Goal: Complete application form: Complete application form

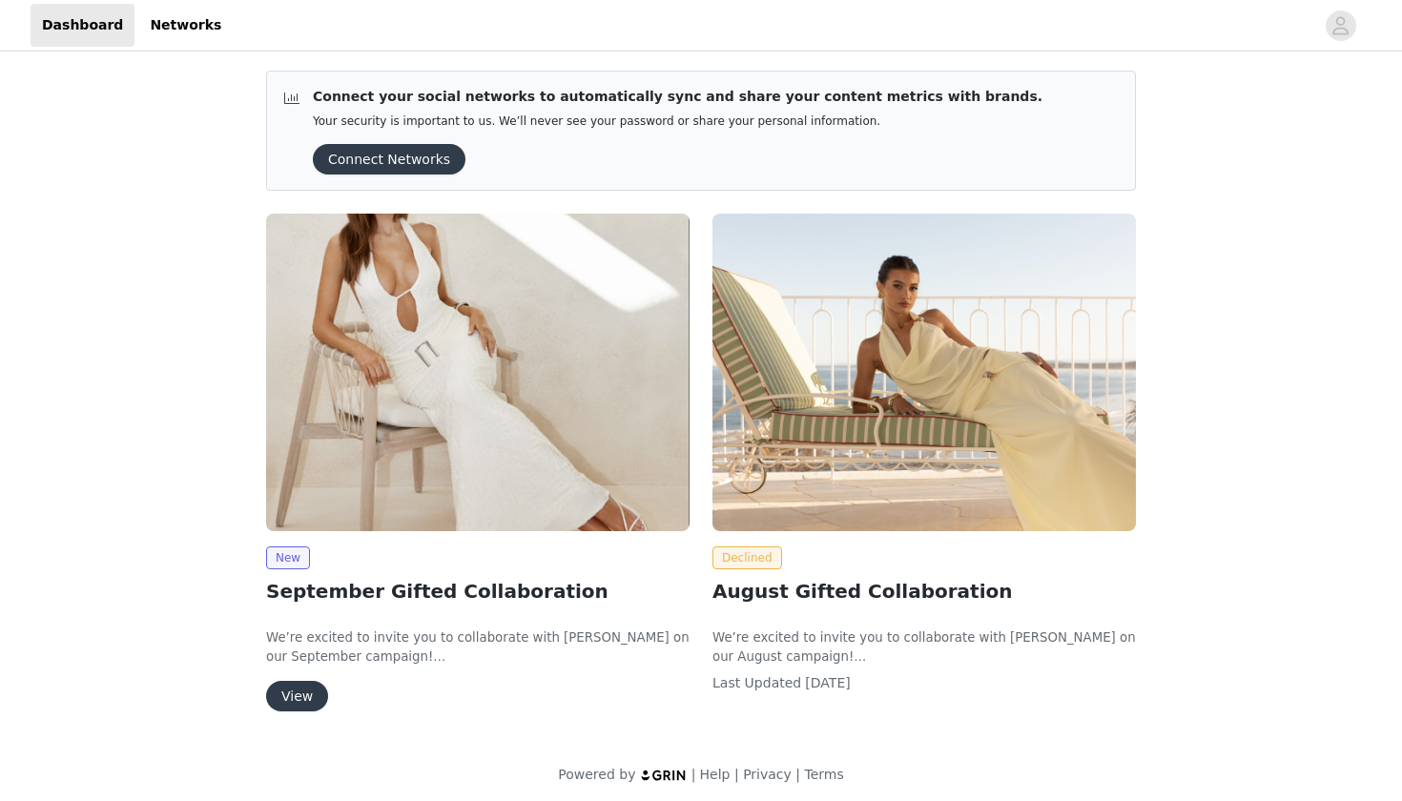
click at [311, 693] on button "View" at bounding box center [297, 696] width 62 height 31
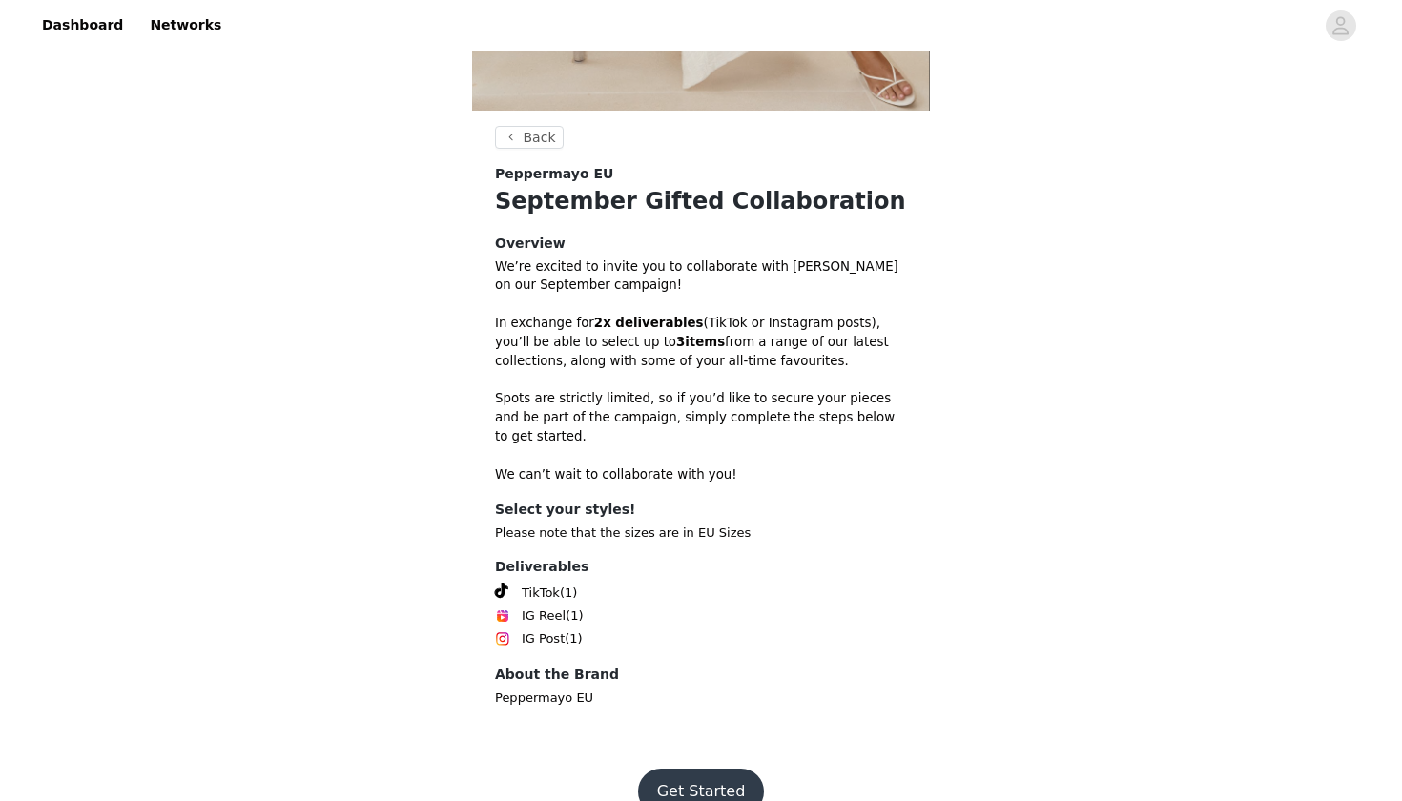
scroll to position [471, 0]
click at [683, 776] on button "Get Started" at bounding box center [701, 792] width 127 height 46
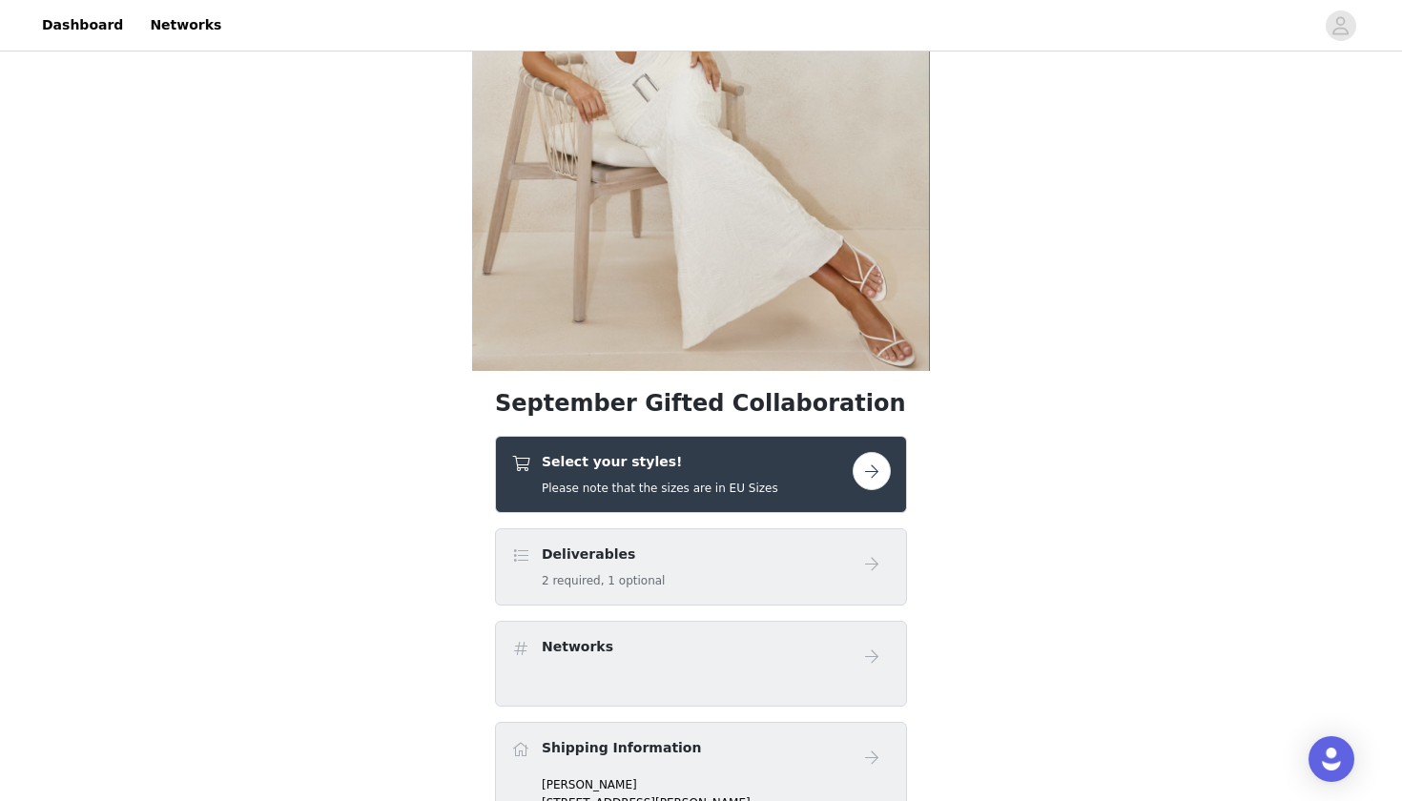
scroll to position [344, 0]
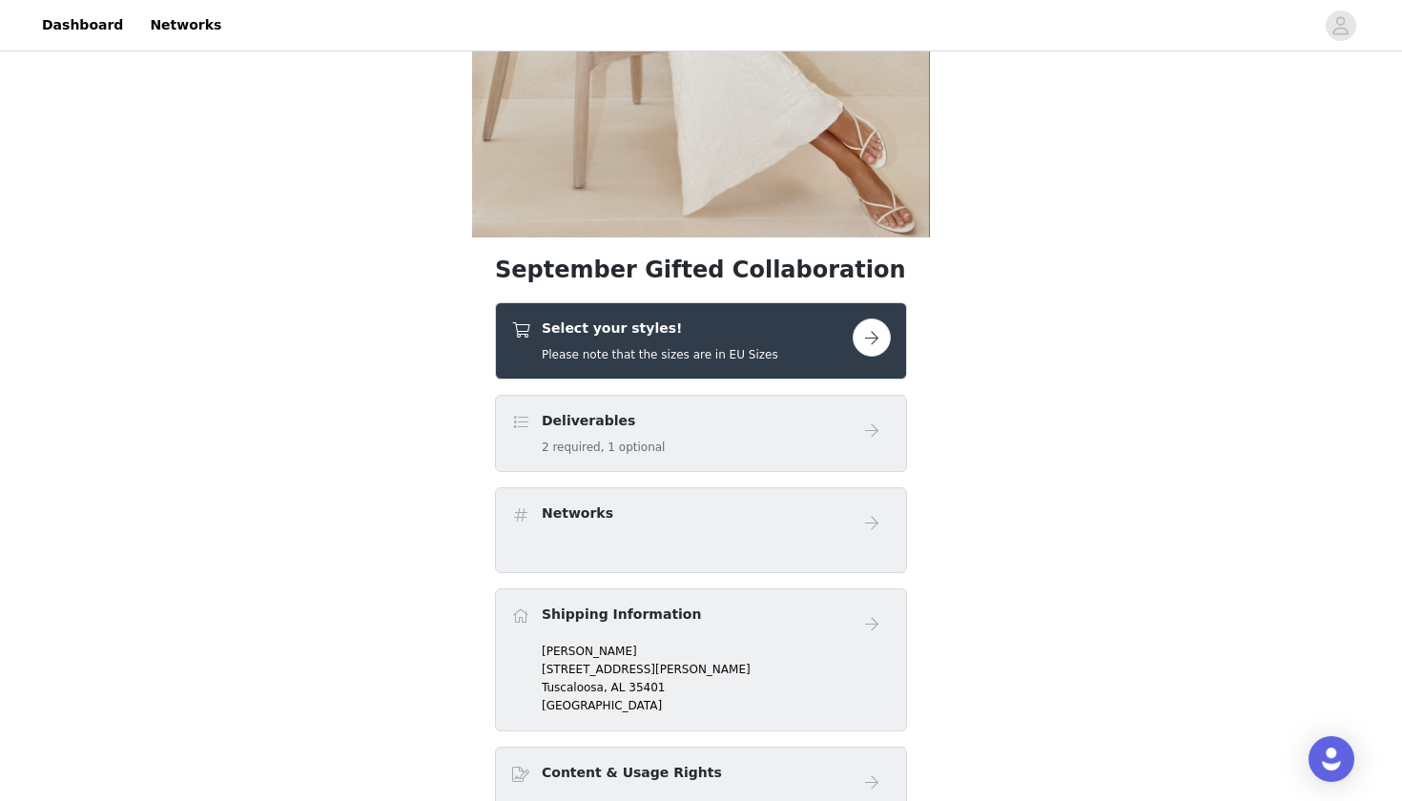
click at [795, 329] on div "Select your styles! Please note that the sizes are in EU Sizes" at bounding box center [681, 341] width 341 height 45
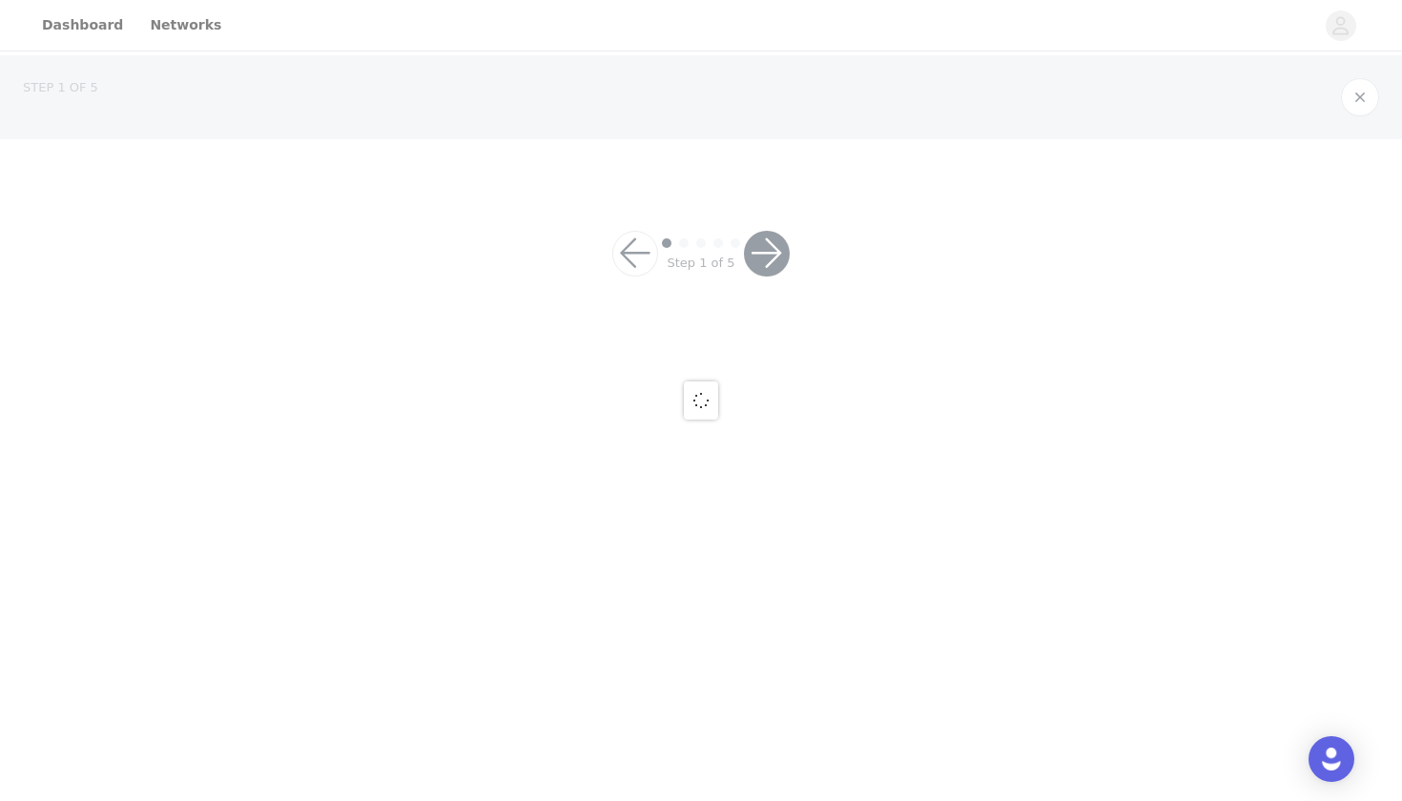
click at [856, 329] on div at bounding box center [701, 400] width 1402 height 801
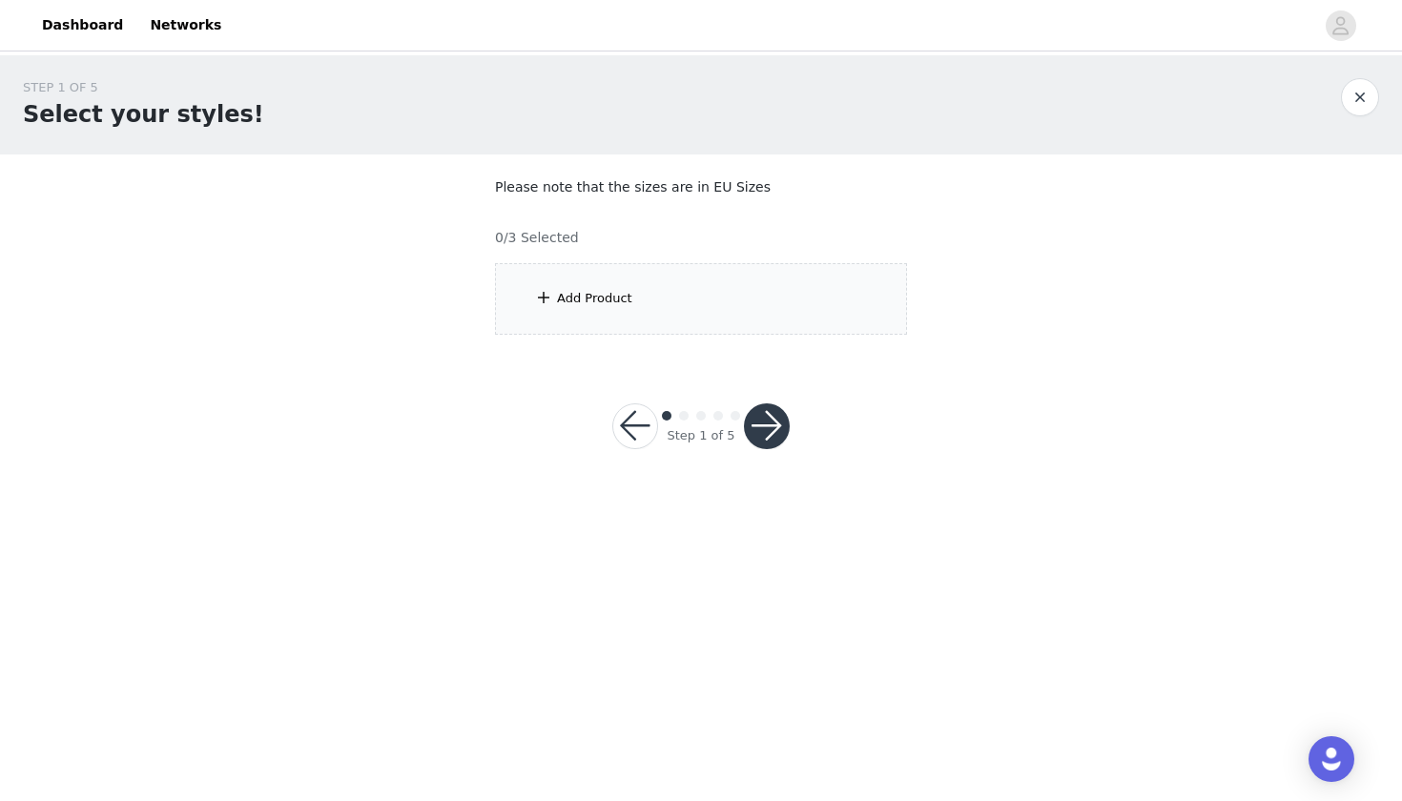
click at [745, 309] on div "Add Product" at bounding box center [701, 299] width 412 height 72
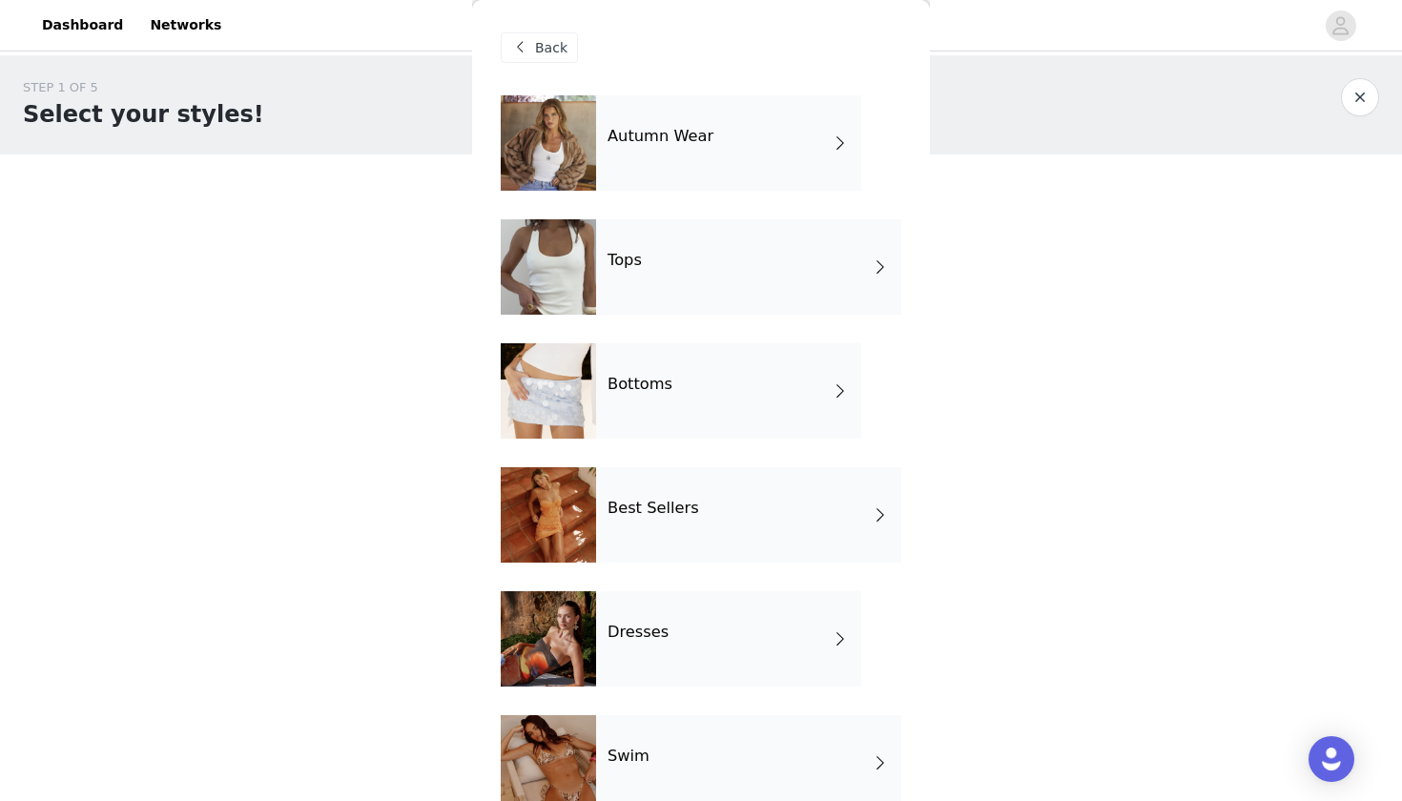
click at [744, 158] on div "Autumn Wear" at bounding box center [728, 142] width 265 height 95
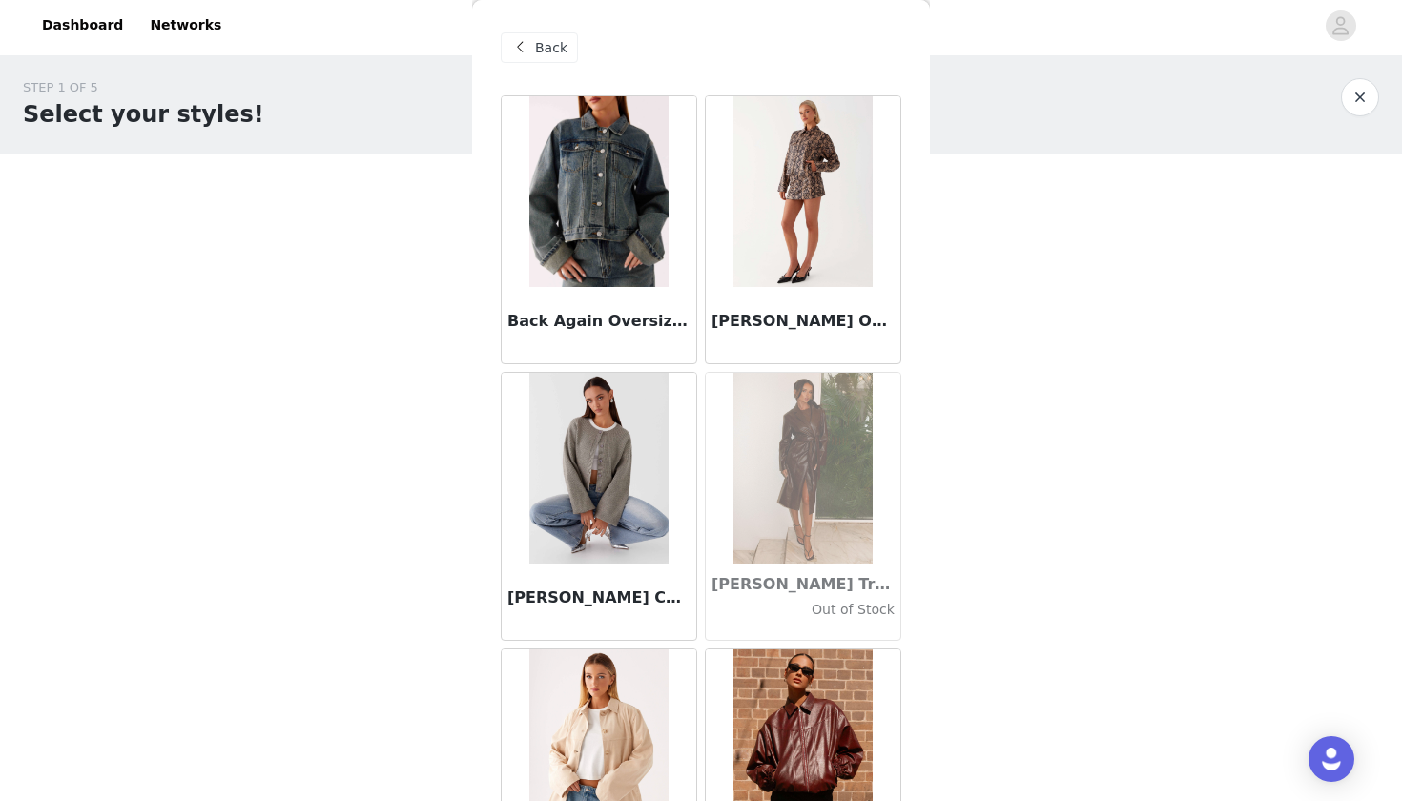
click at [530, 45] on span at bounding box center [519, 47] width 23 height 23
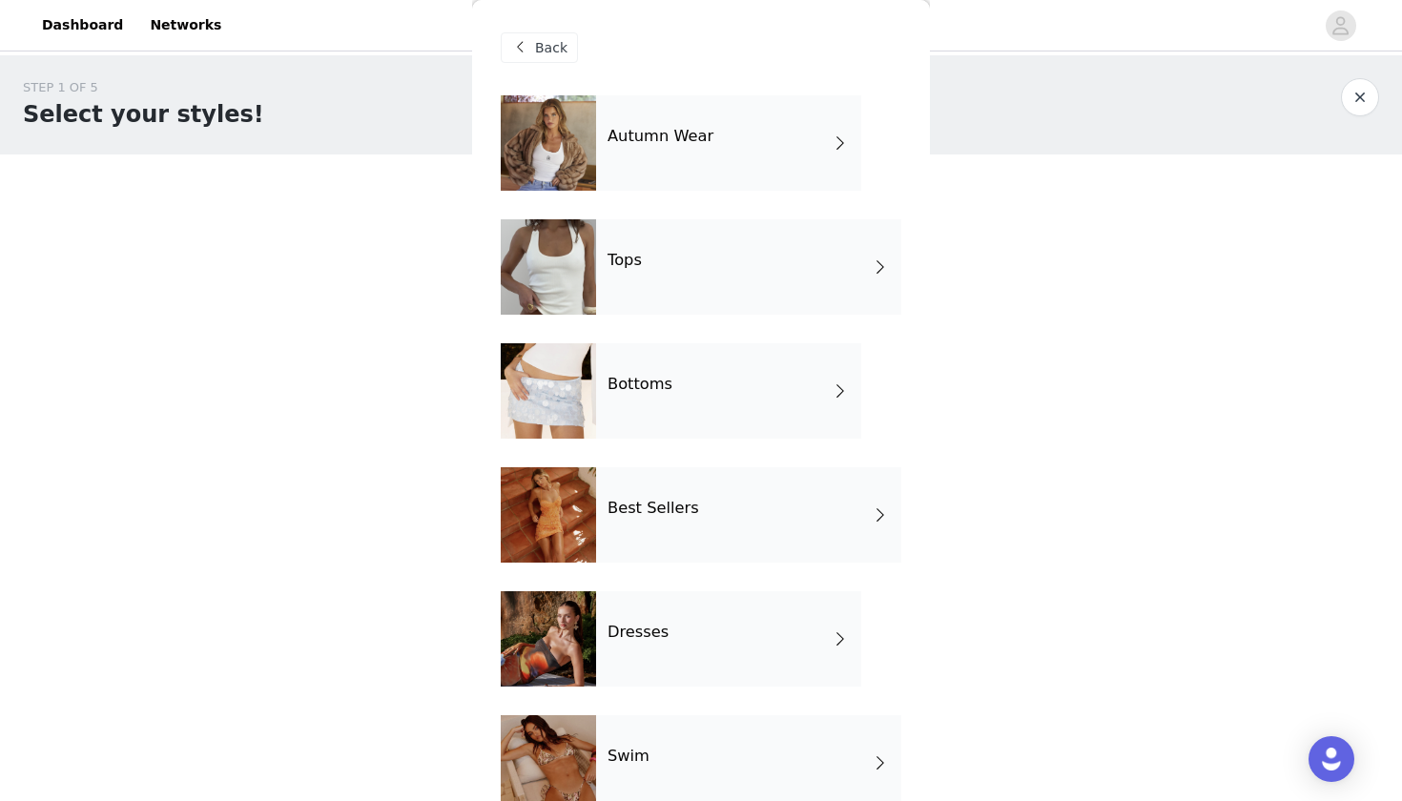
click at [737, 257] on div "Tops" at bounding box center [748, 266] width 305 height 95
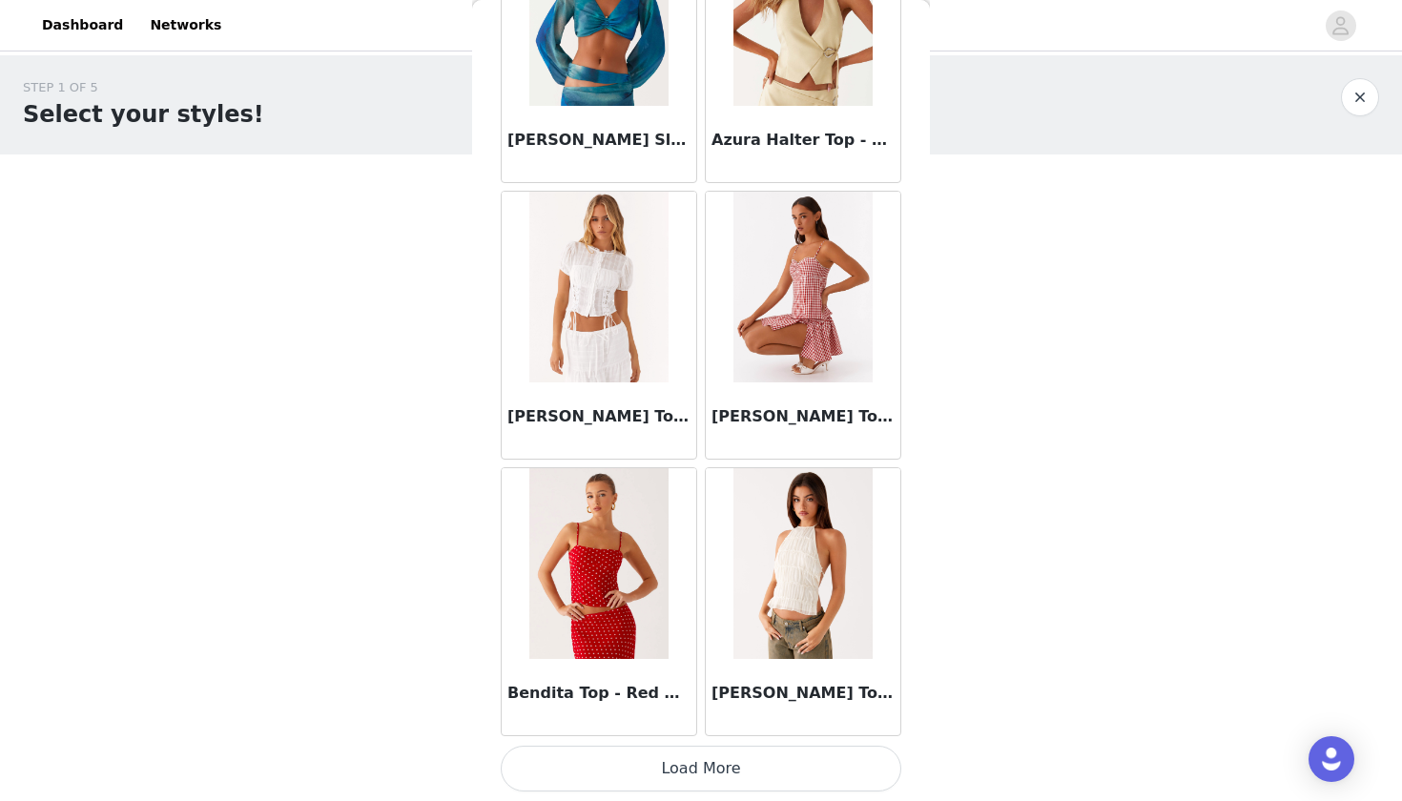
click at [653, 760] on button "Load More" at bounding box center [701, 769] width 401 height 46
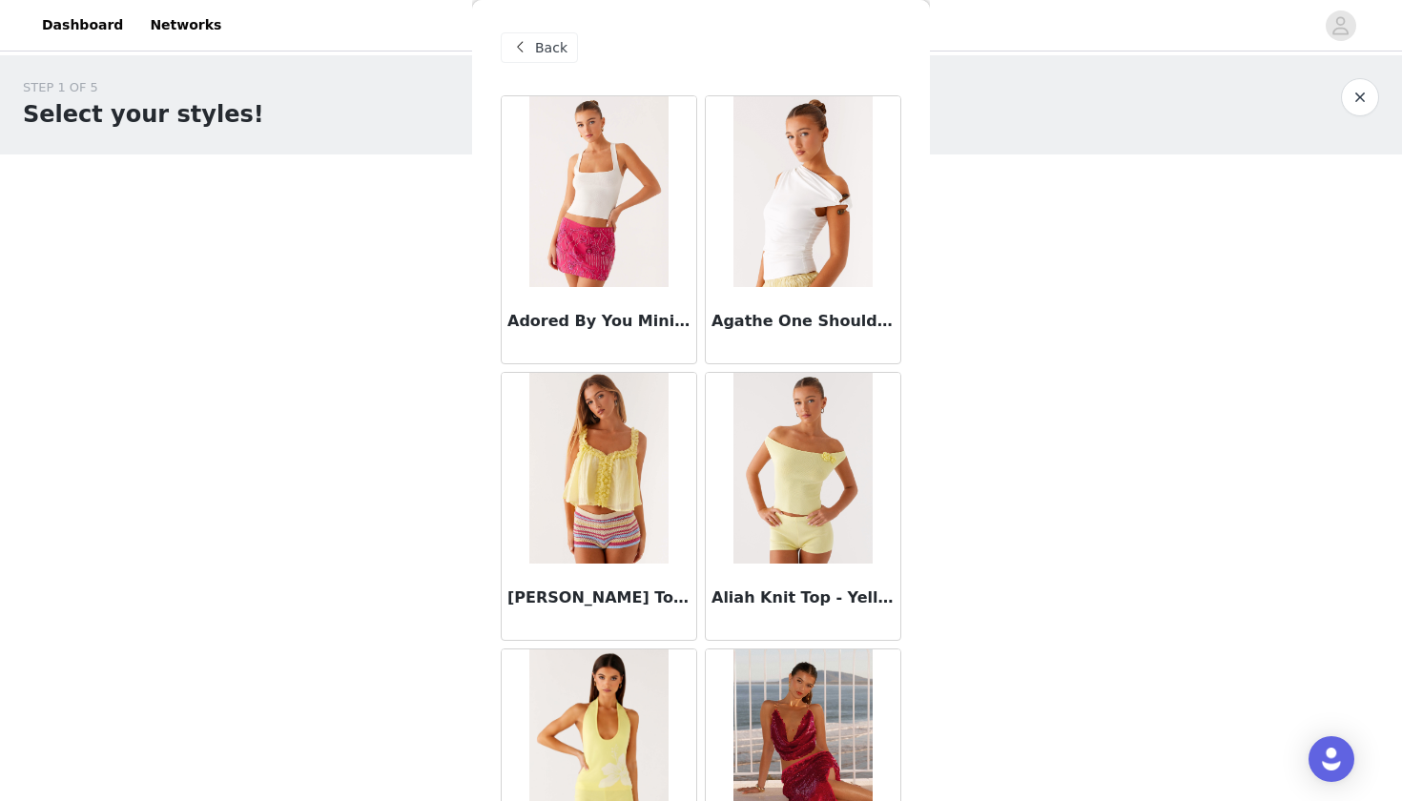
click at [547, 47] on span "Back" at bounding box center [551, 48] width 32 height 20
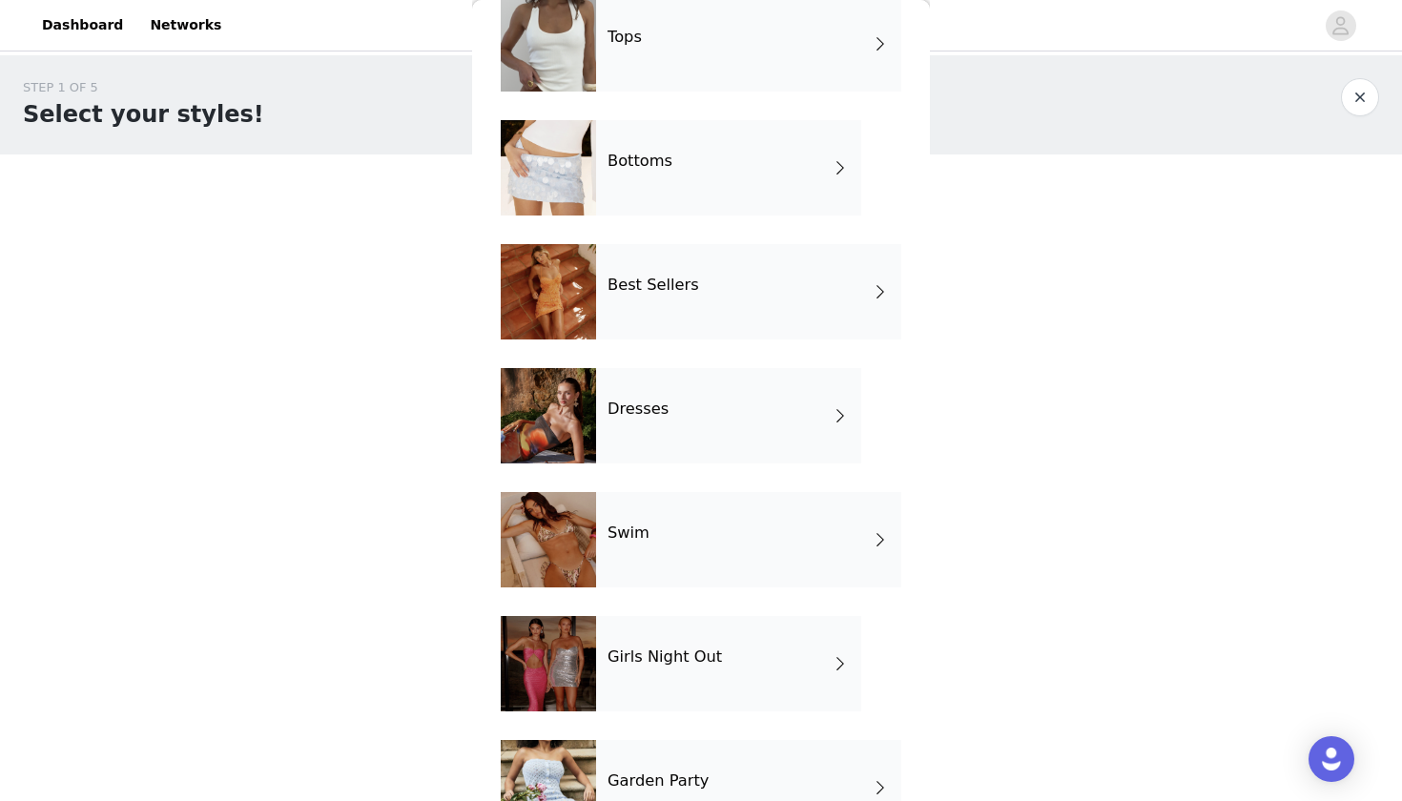
scroll to position [274, 0]
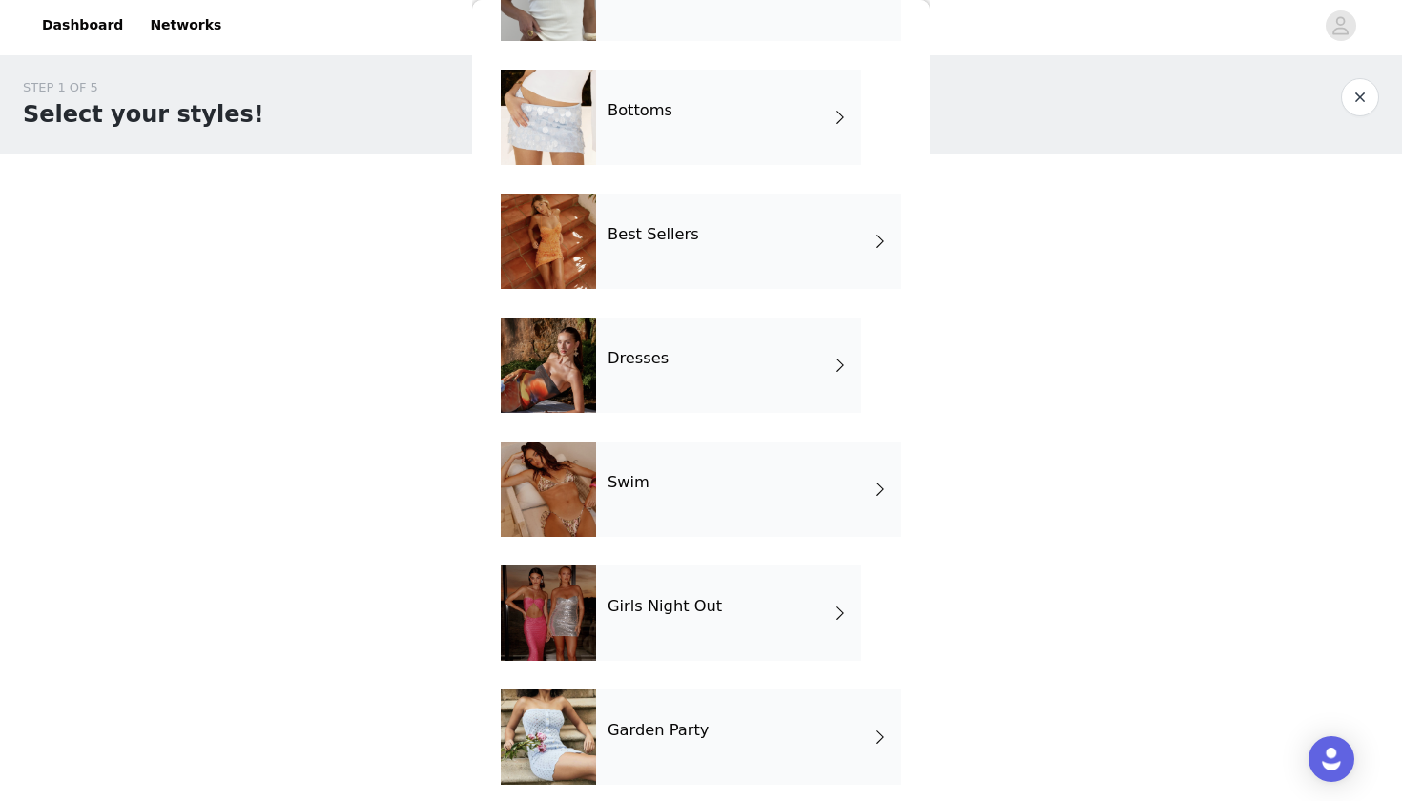
click at [705, 377] on div "Dresses" at bounding box center [728, 365] width 265 height 95
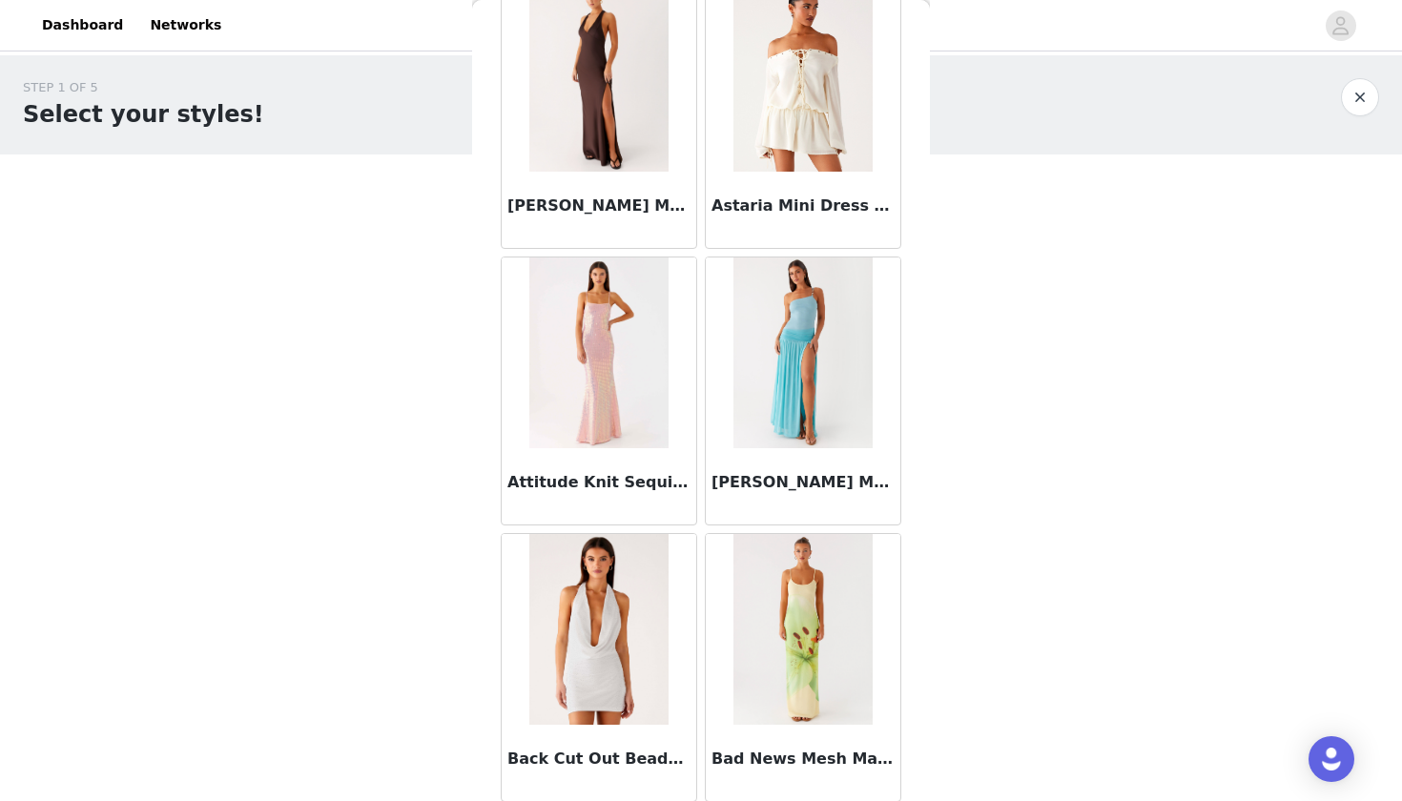
scroll to position [669, 0]
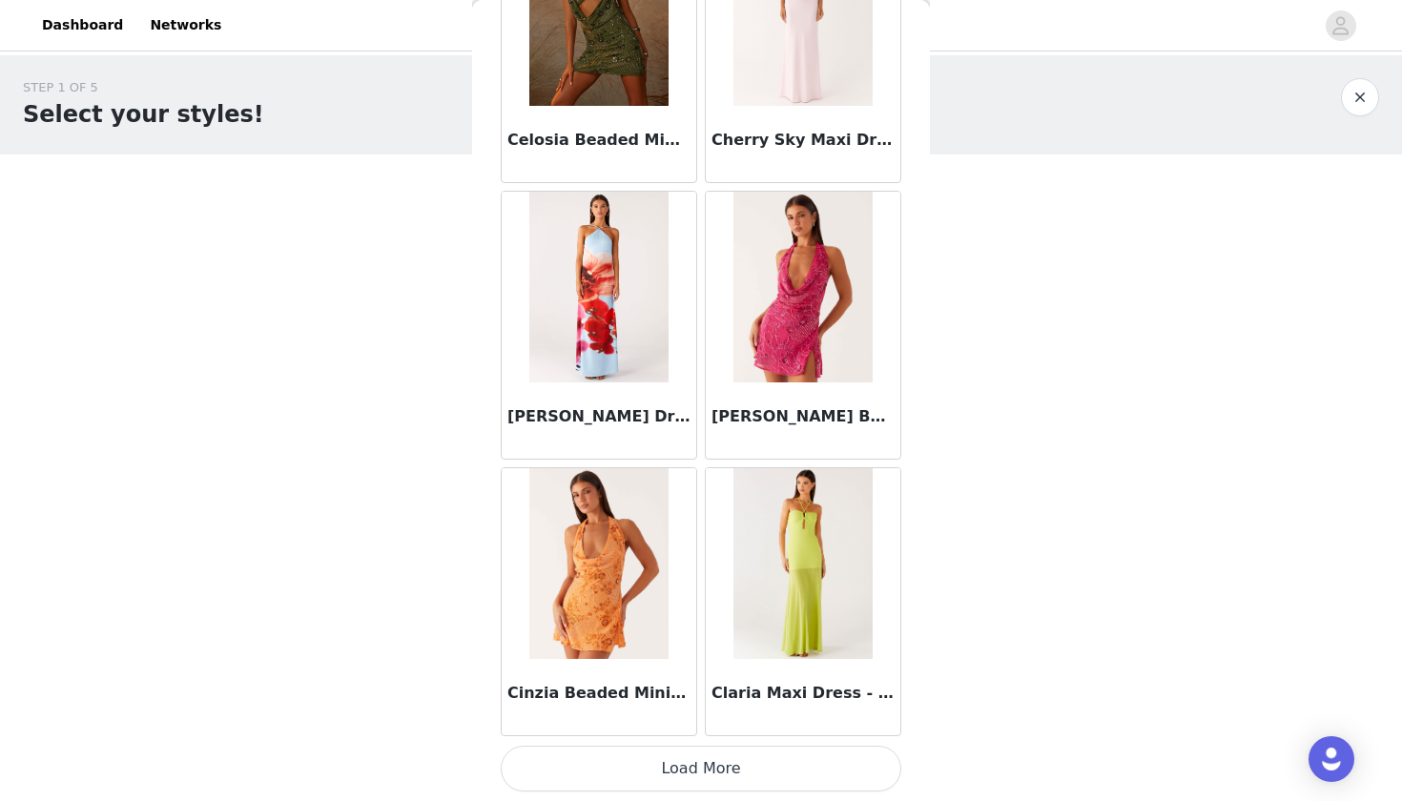
click at [709, 770] on button "Load More" at bounding box center [701, 769] width 401 height 46
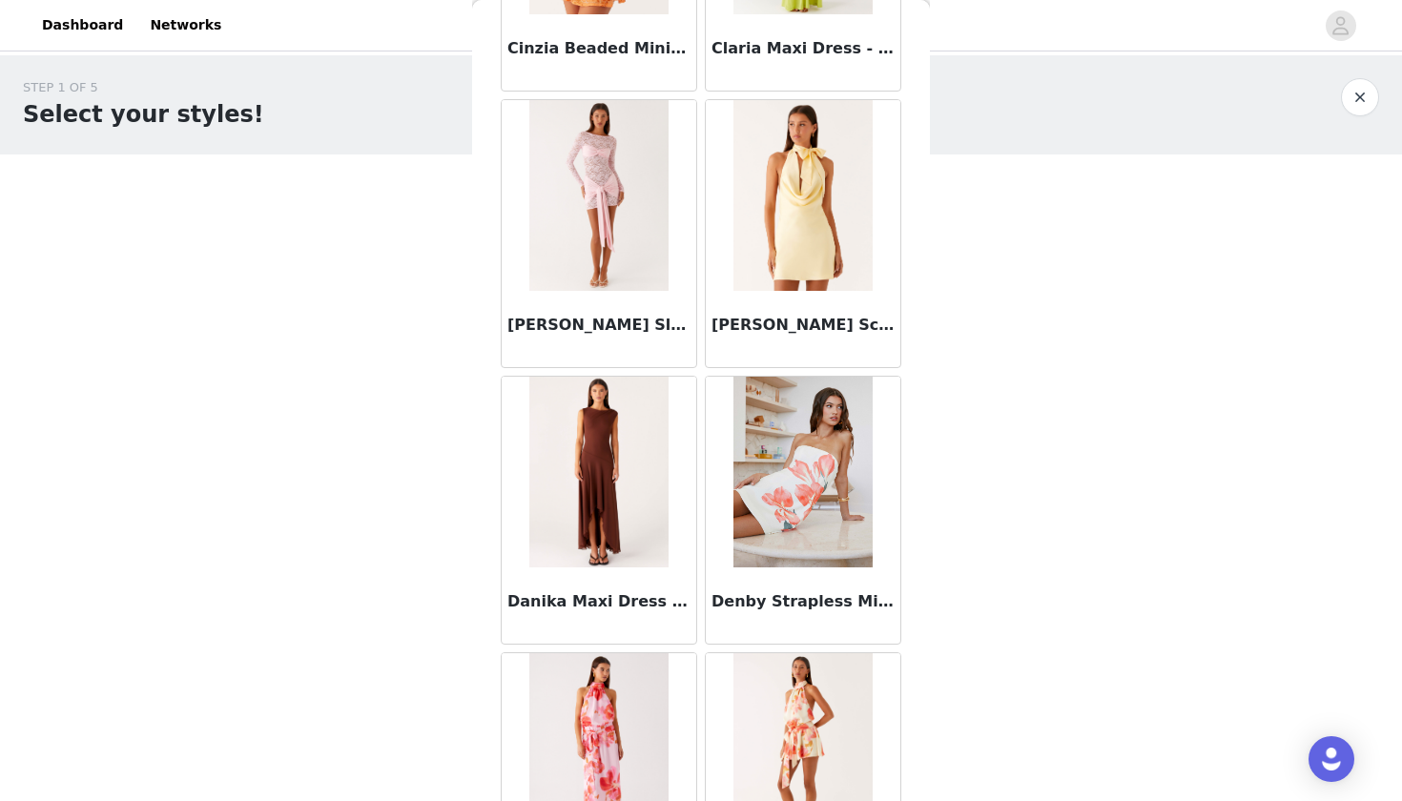
scroll to position [2769, 0]
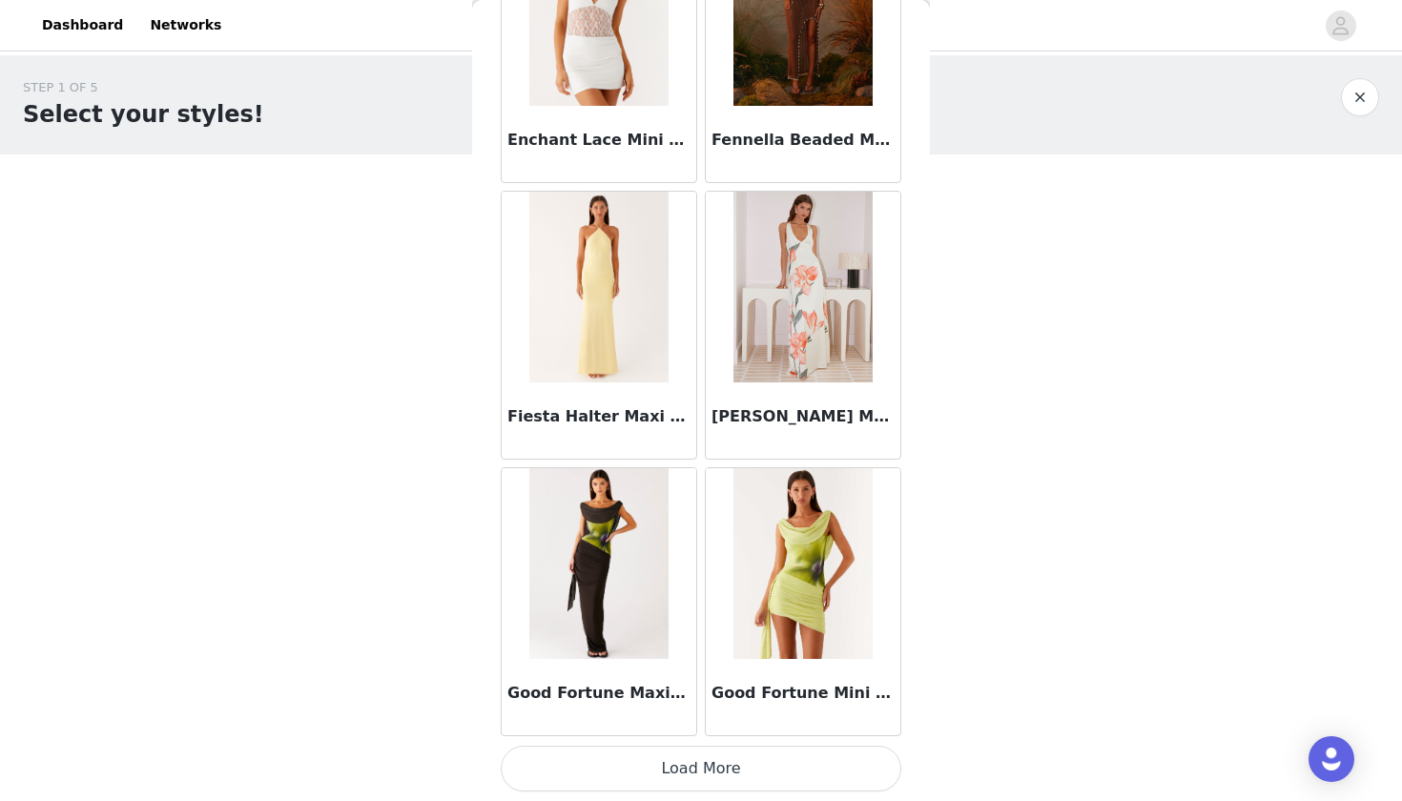
click at [691, 776] on button "Load More" at bounding box center [701, 769] width 401 height 46
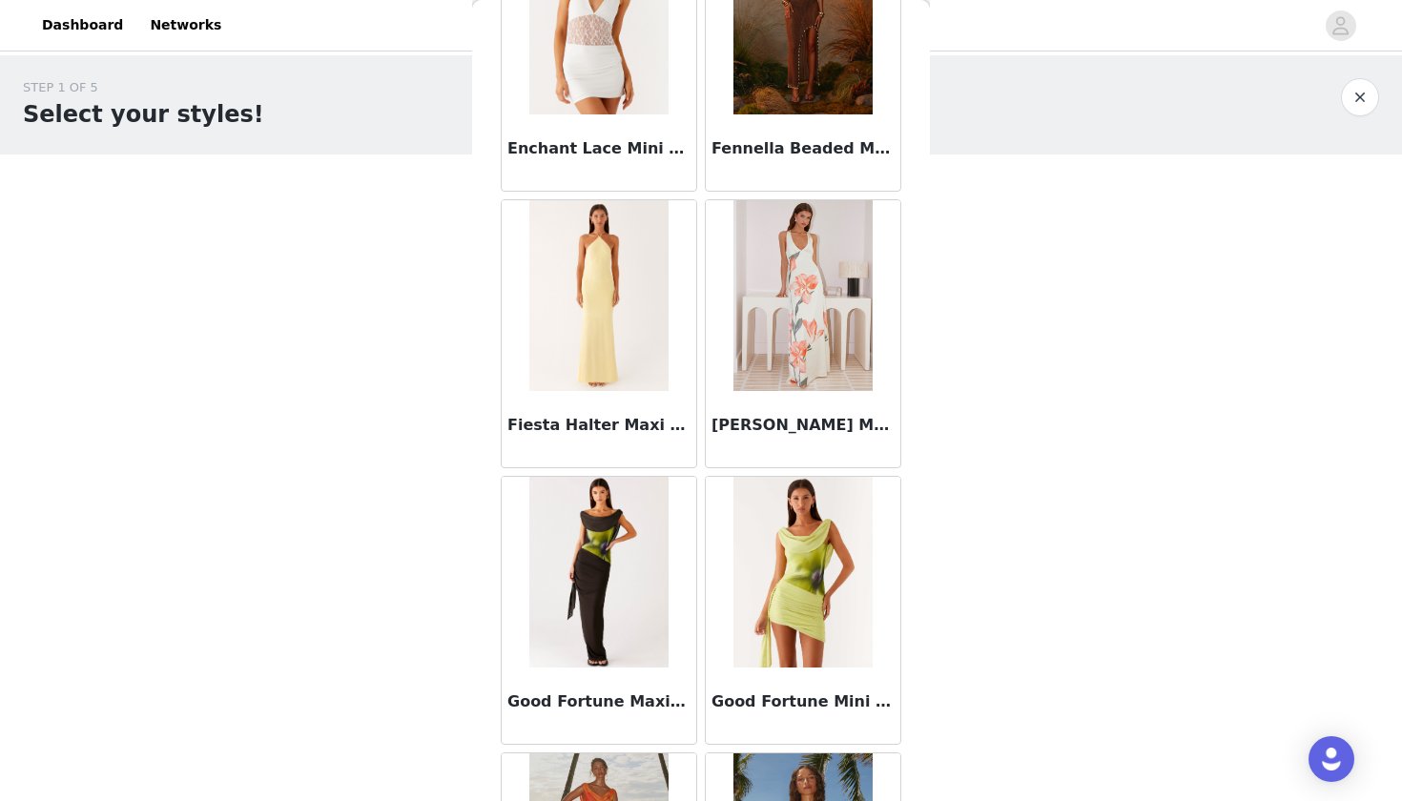
scroll to position [0, 0]
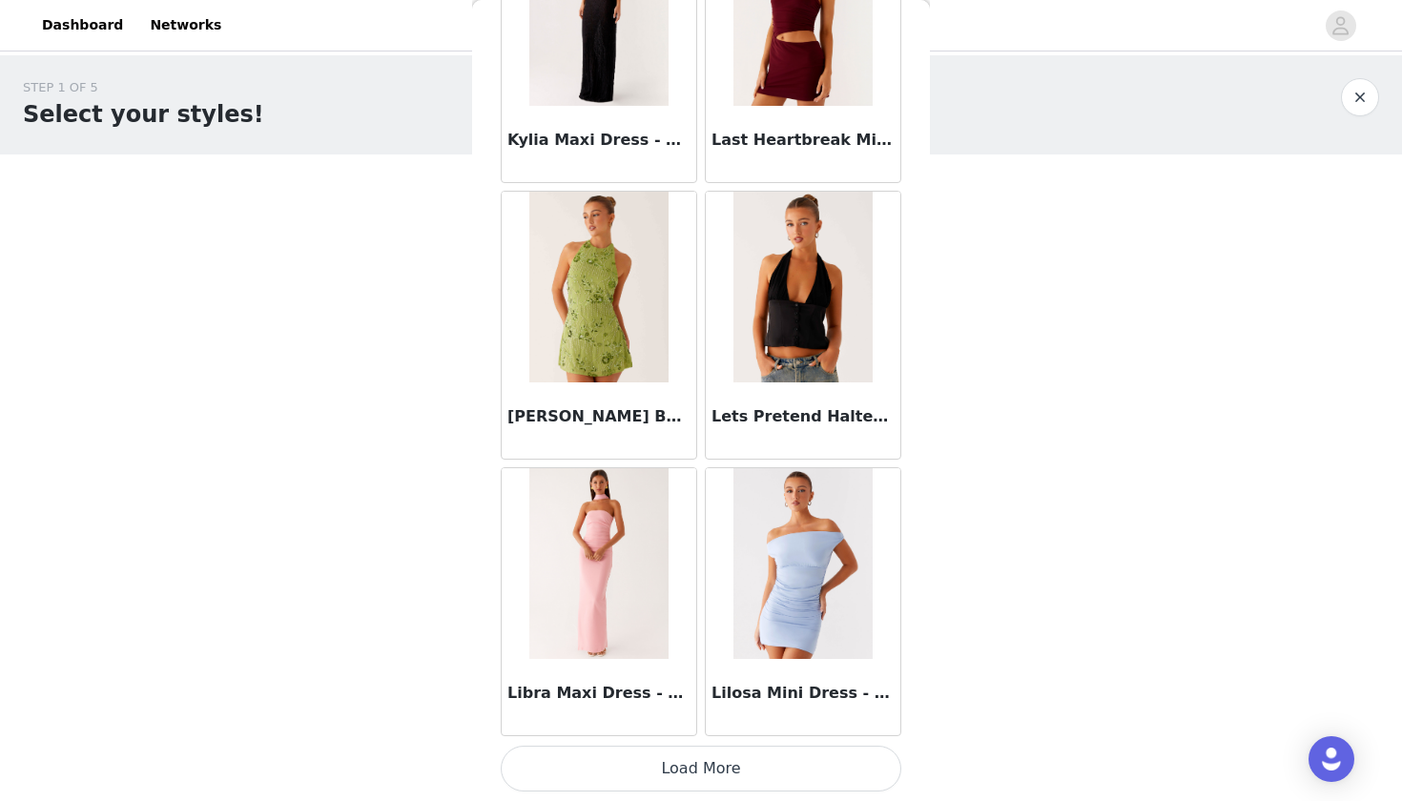
click at [737, 768] on button "Load More" at bounding box center [701, 769] width 401 height 46
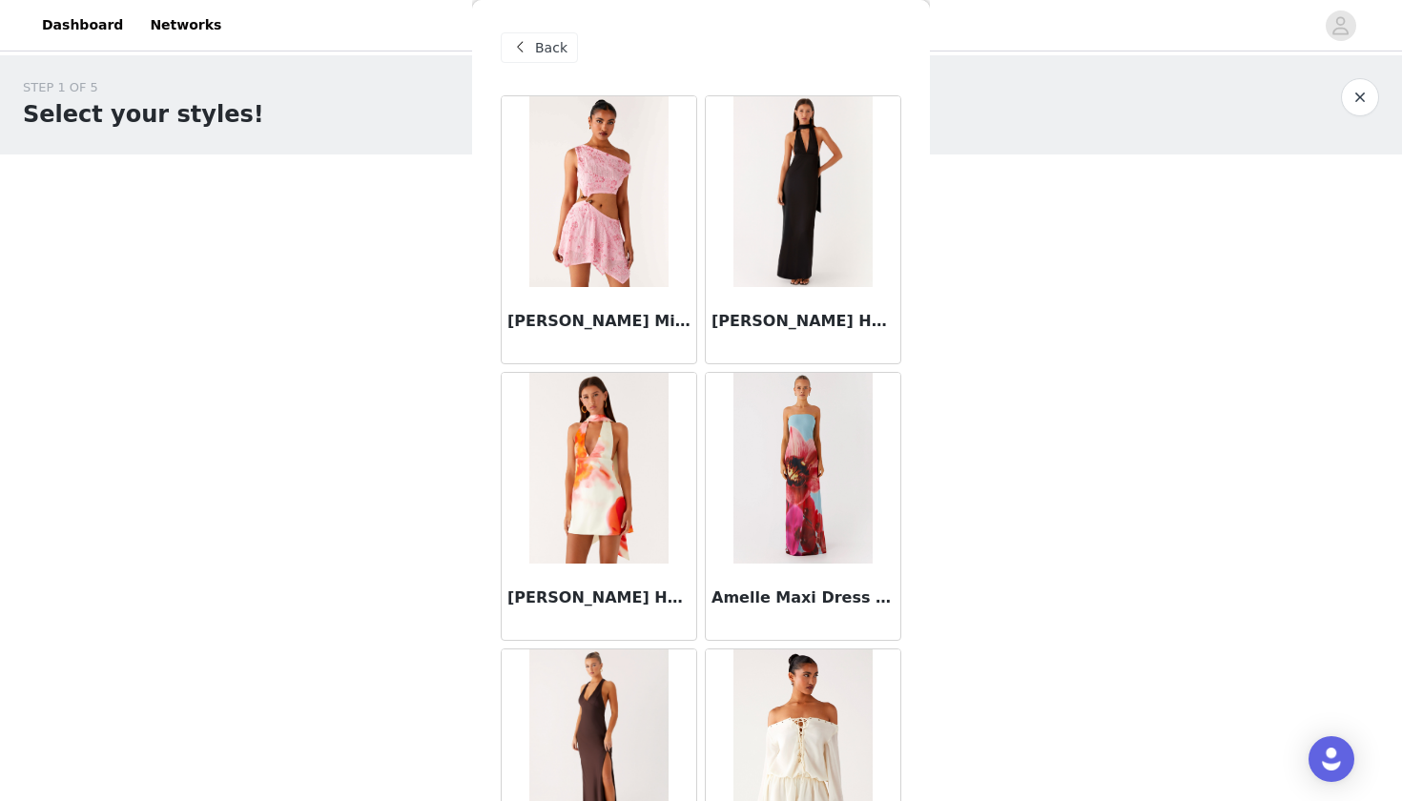
click at [538, 41] on span "Back" at bounding box center [551, 48] width 32 height 20
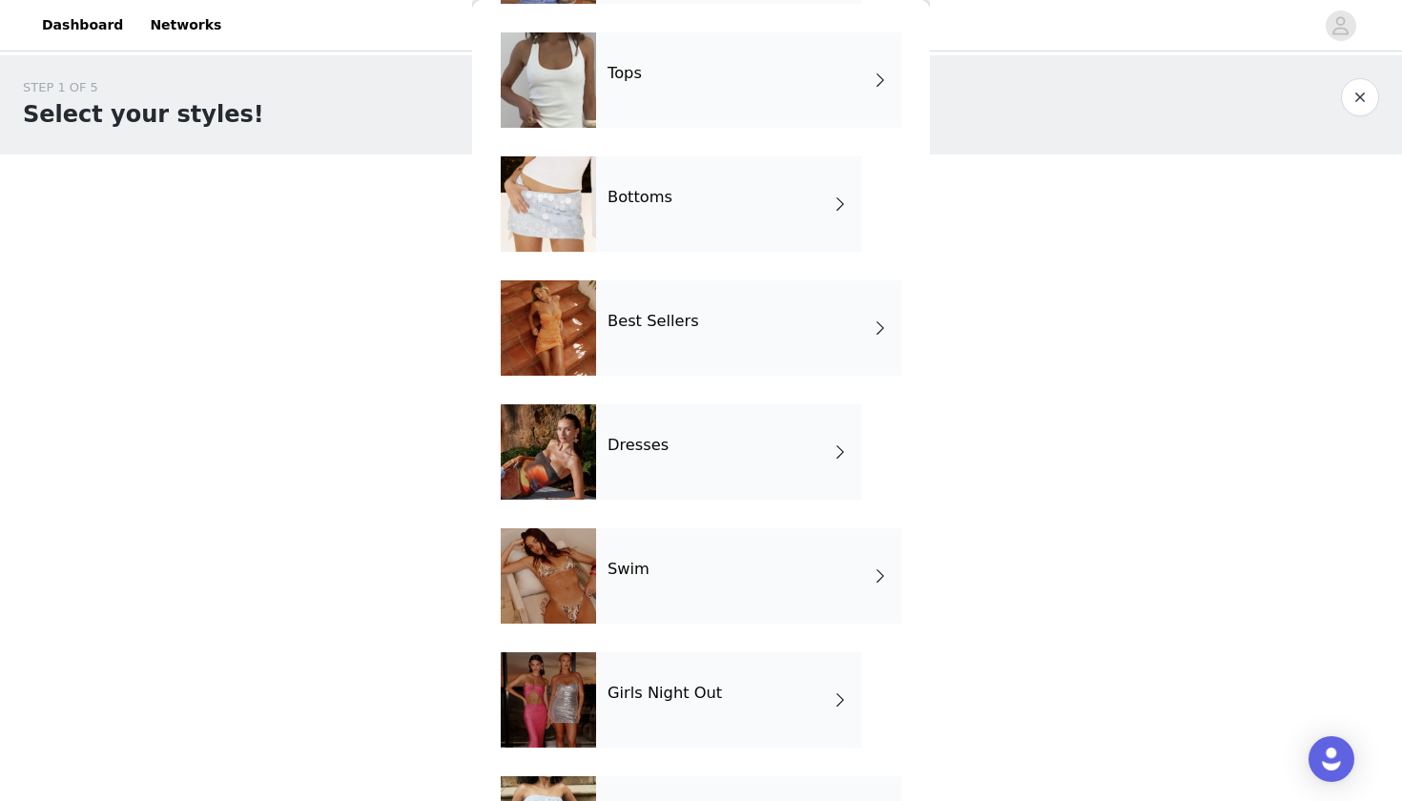
scroll to position [189, 0]
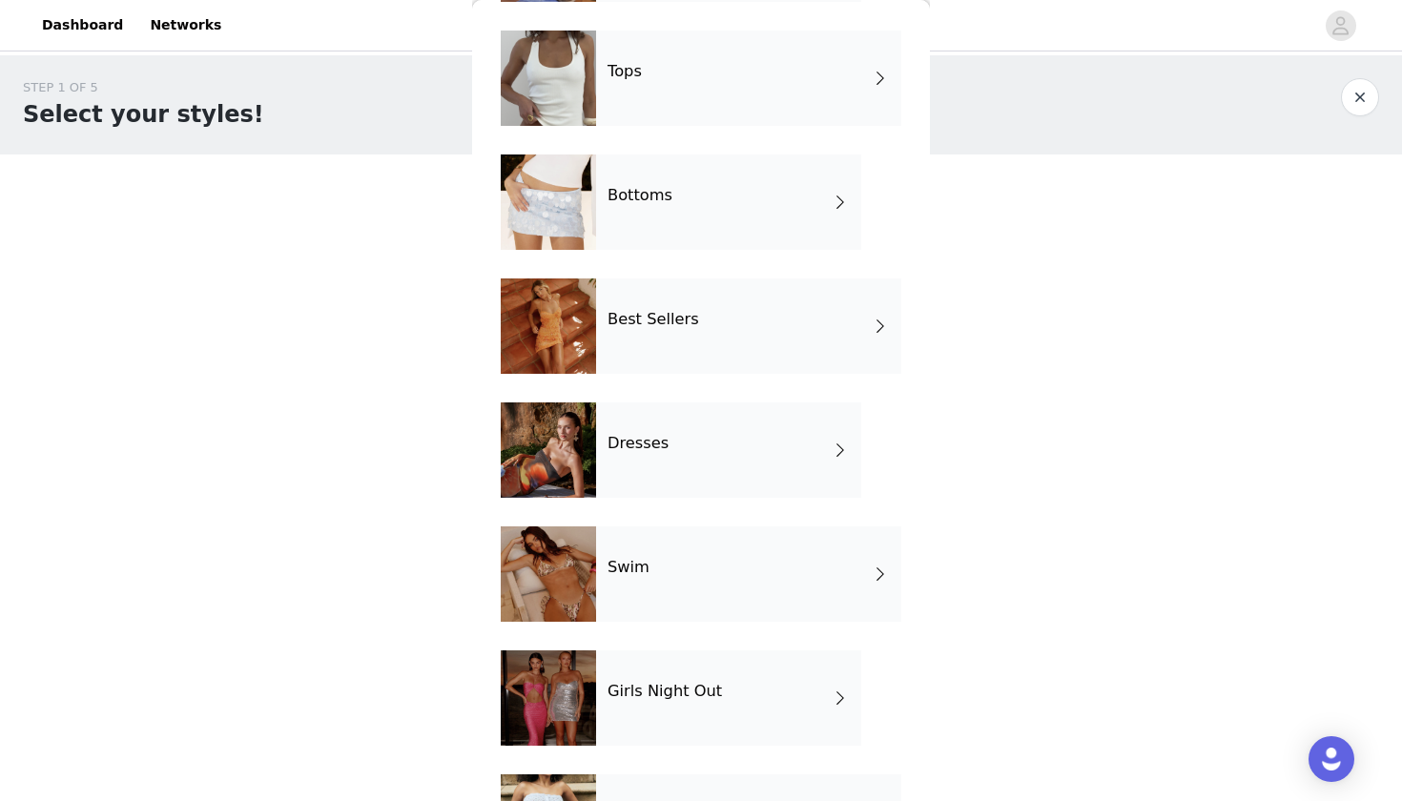
click at [667, 577] on div "Swim" at bounding box center [748, 573] width 305 height 95
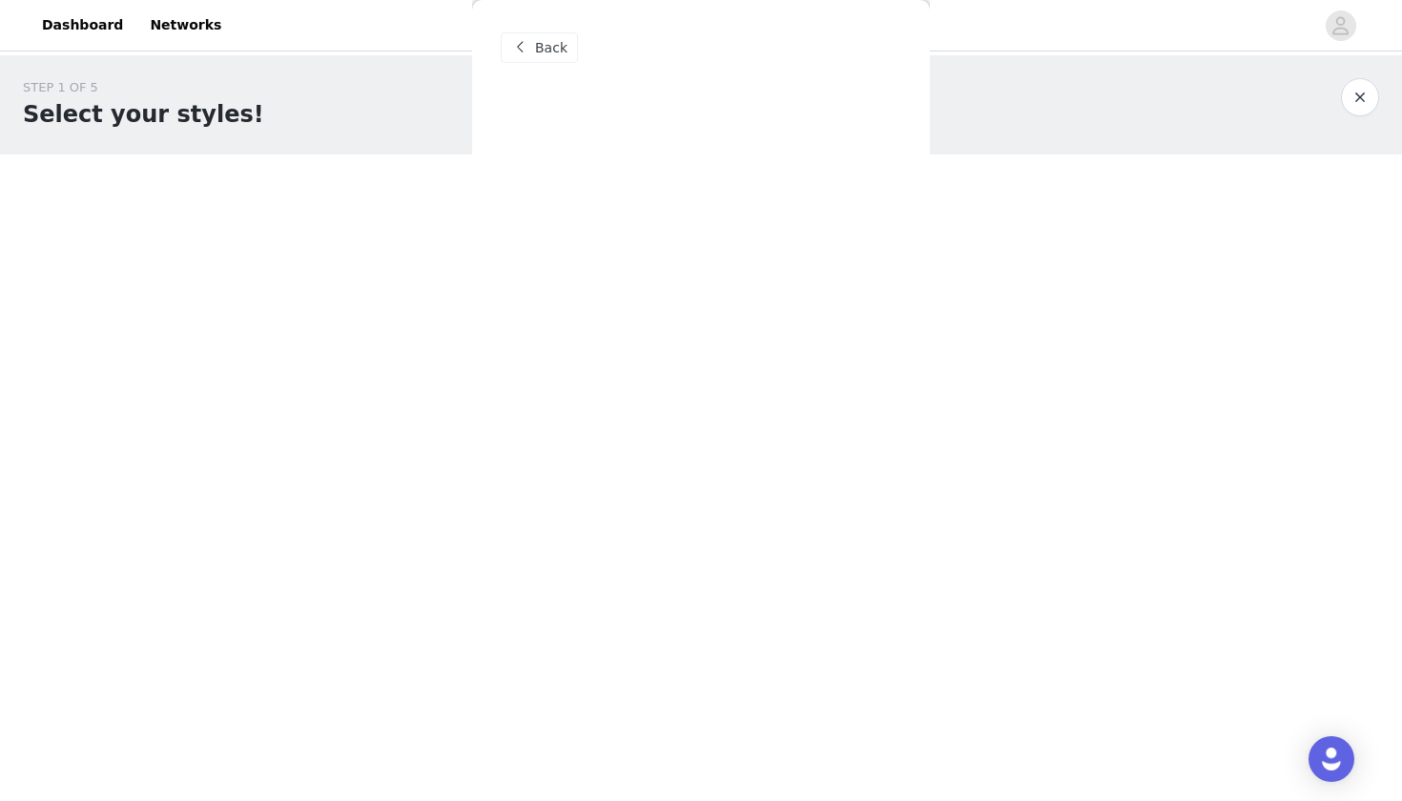
scroll to position [0, 0]
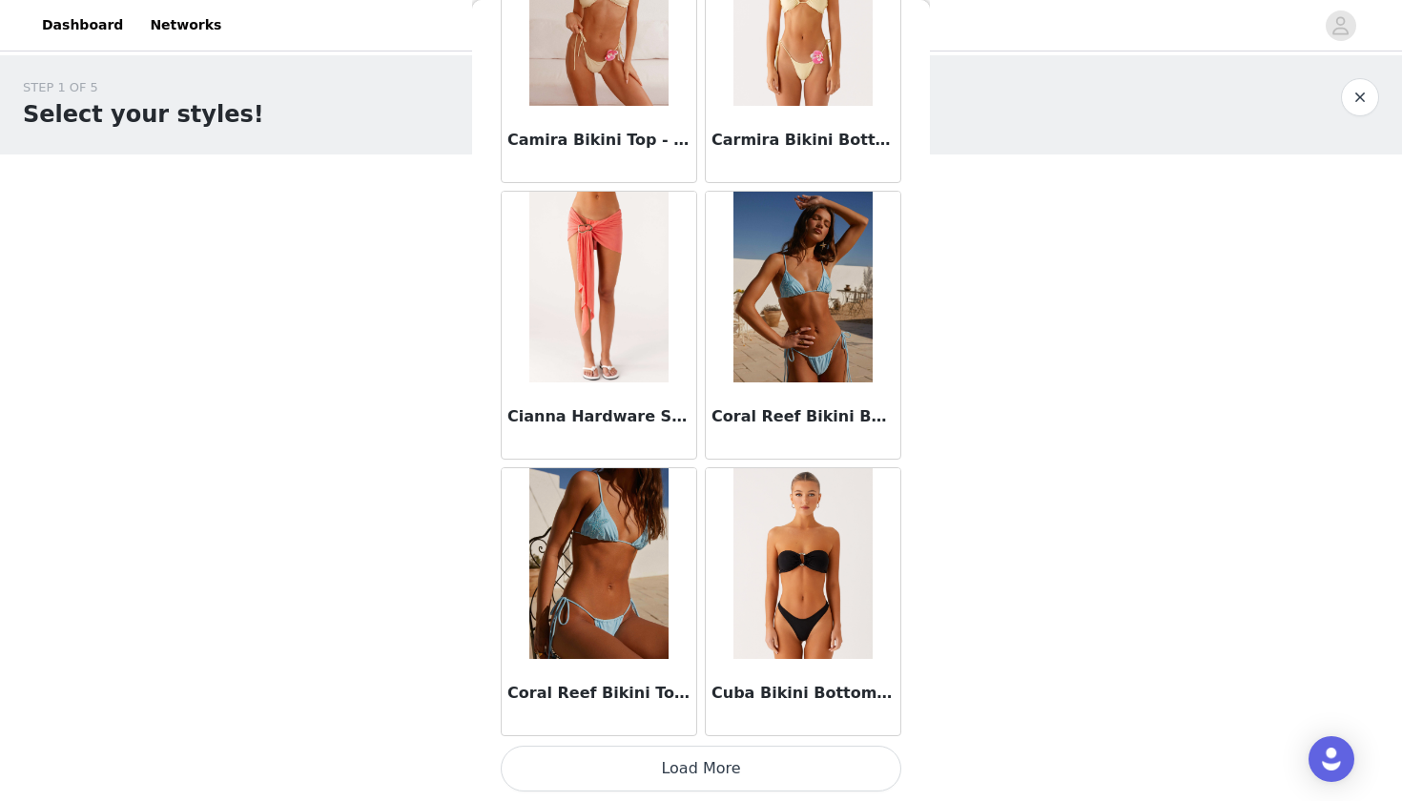
click at [677, 762] on button "Load More" at bounding box center [701, 769] width 401 height 46
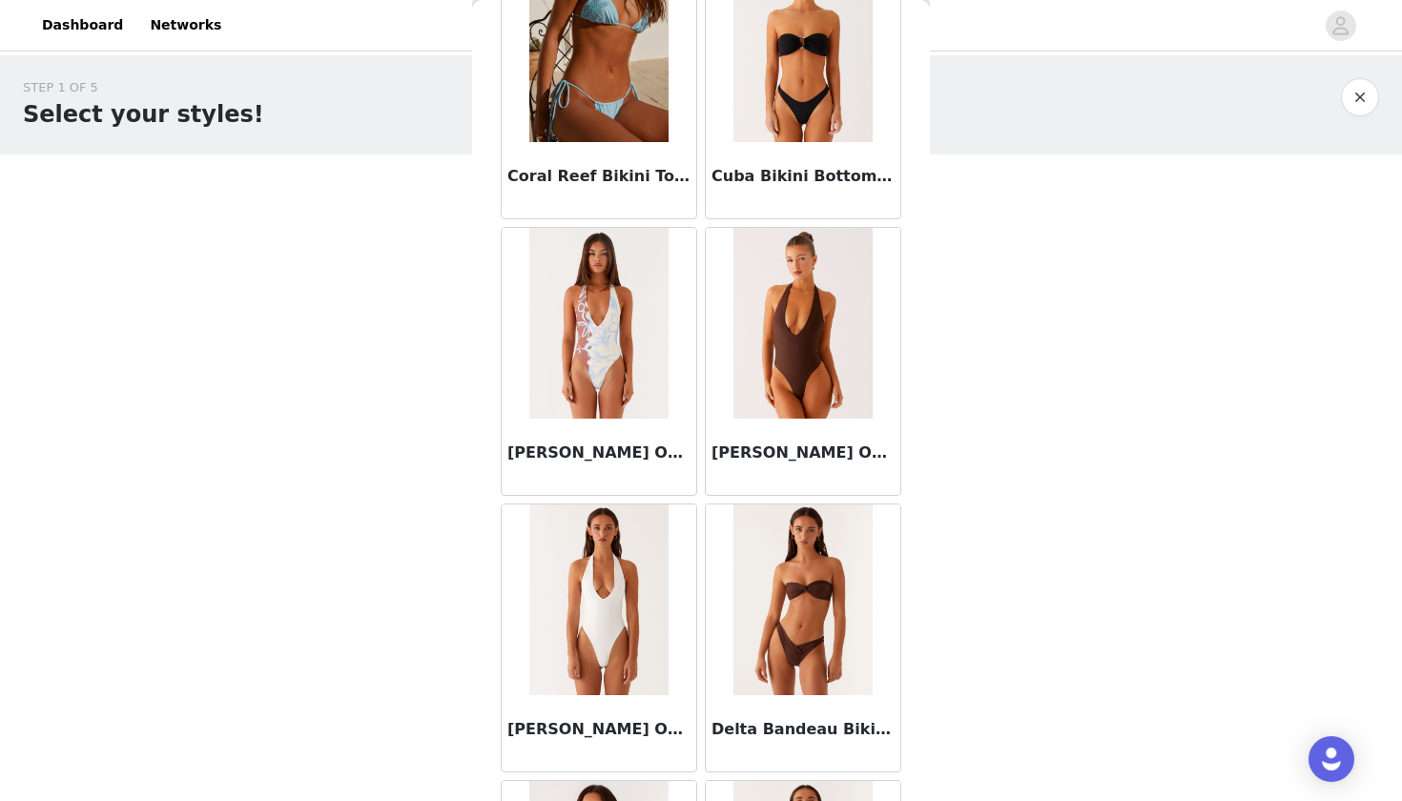
scroll to position [2701, 0]
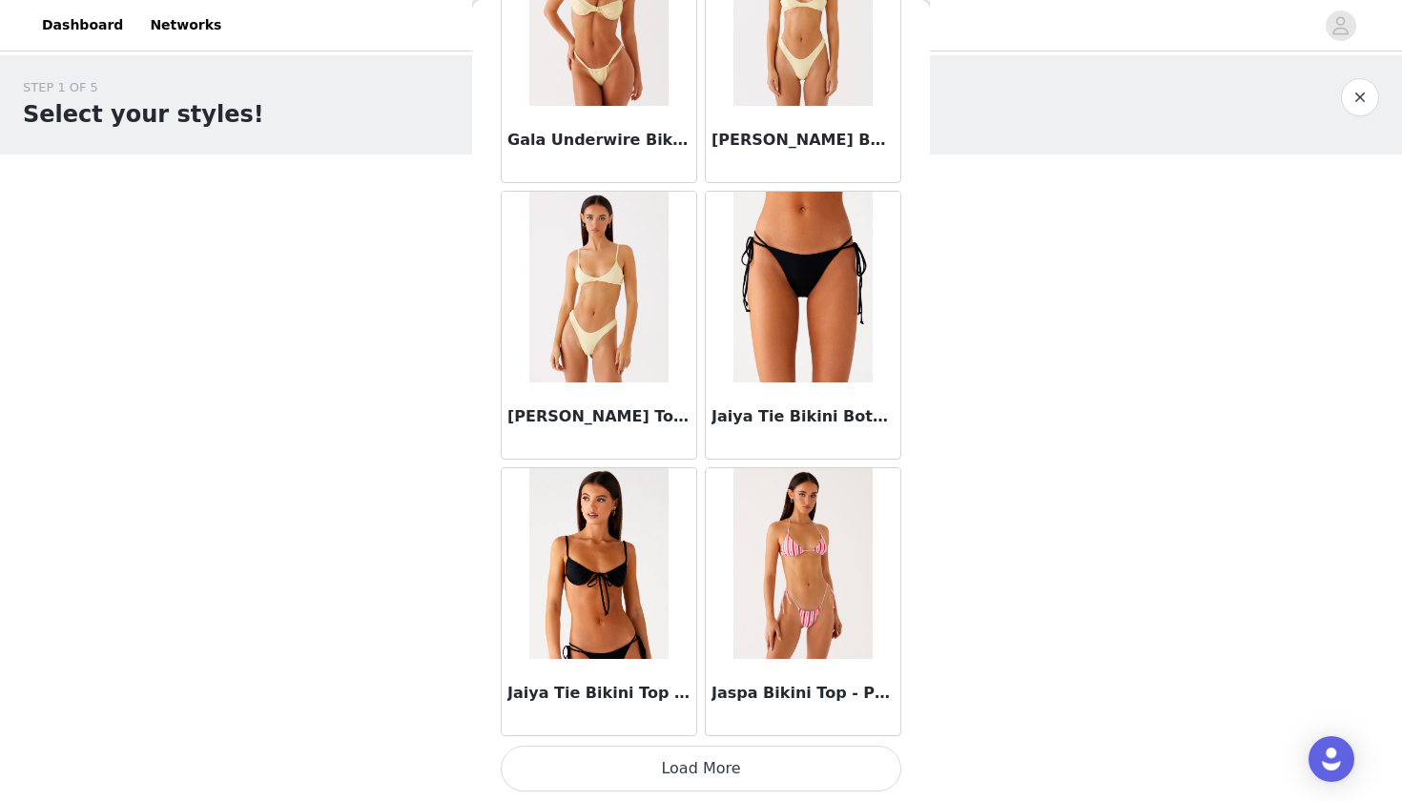
click at [655, 760] on button "Load More" at bounding box center [701, 769] width 401 height 46
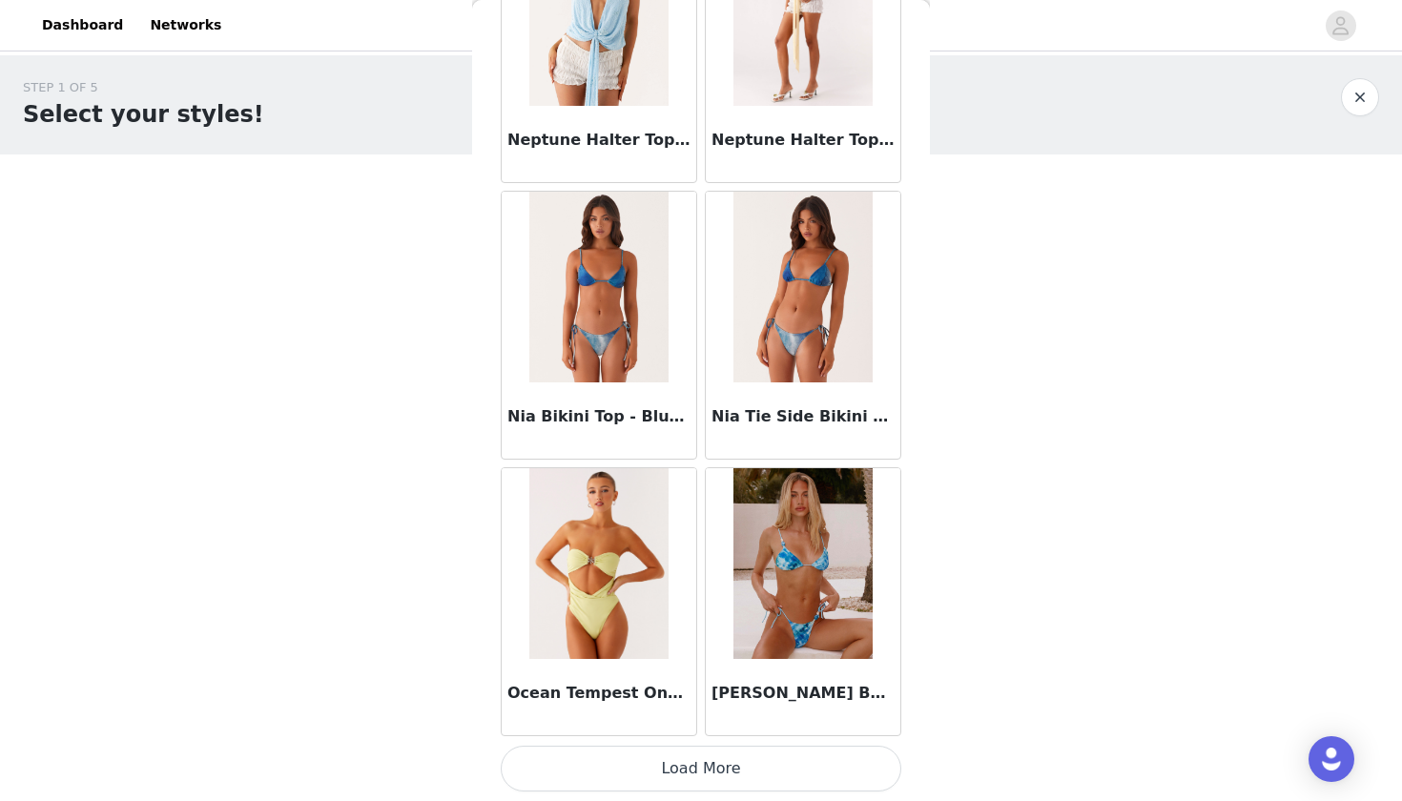
scroll to position [7649, 0]
click at [680, 732] on div "Ocean Tempest One Piece Swimsuit - Lime" at bounding box center [599, 697] width 195 height 76
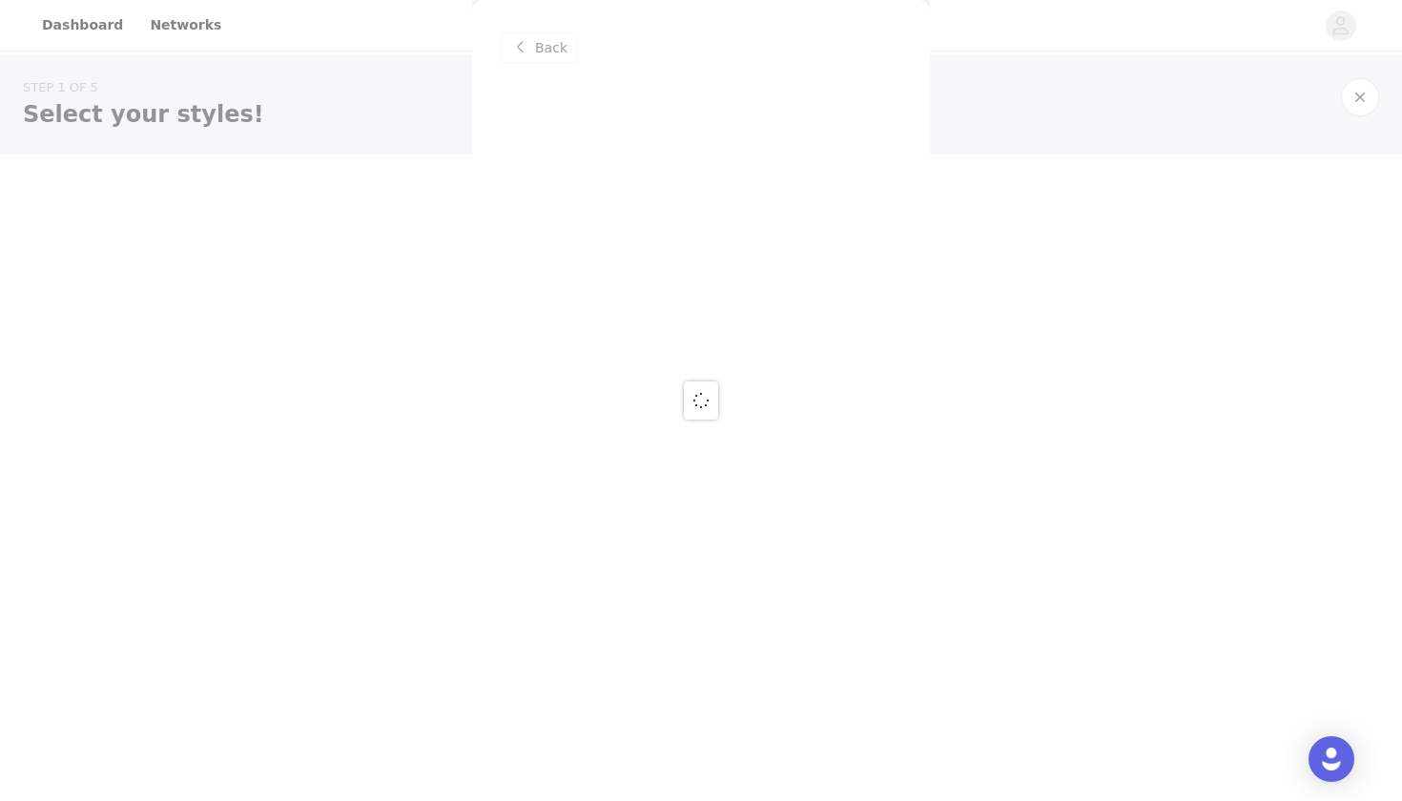
scroll to position [0, 0]
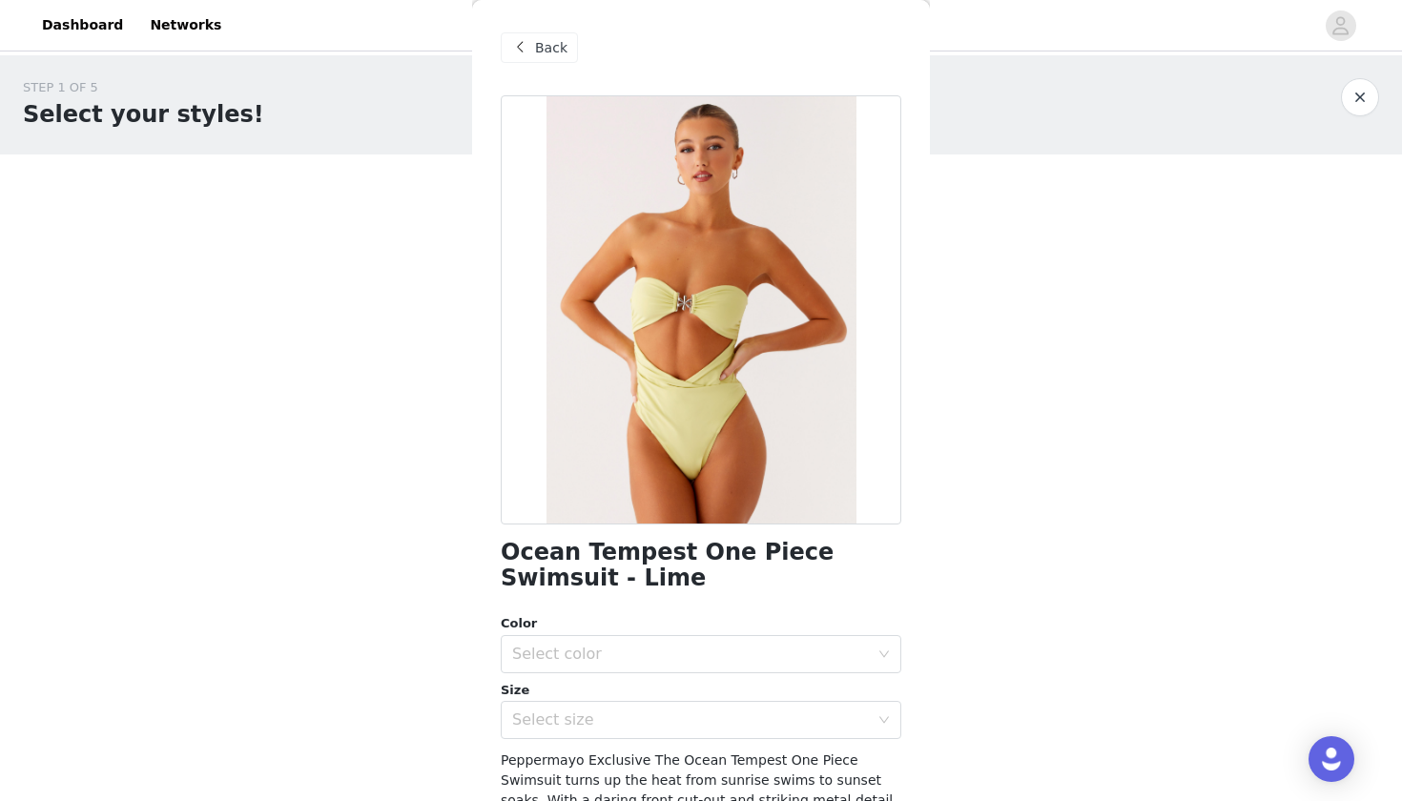
click at [535, 53] on span "Back" at bounding box center [551, 48] width 32 height 20
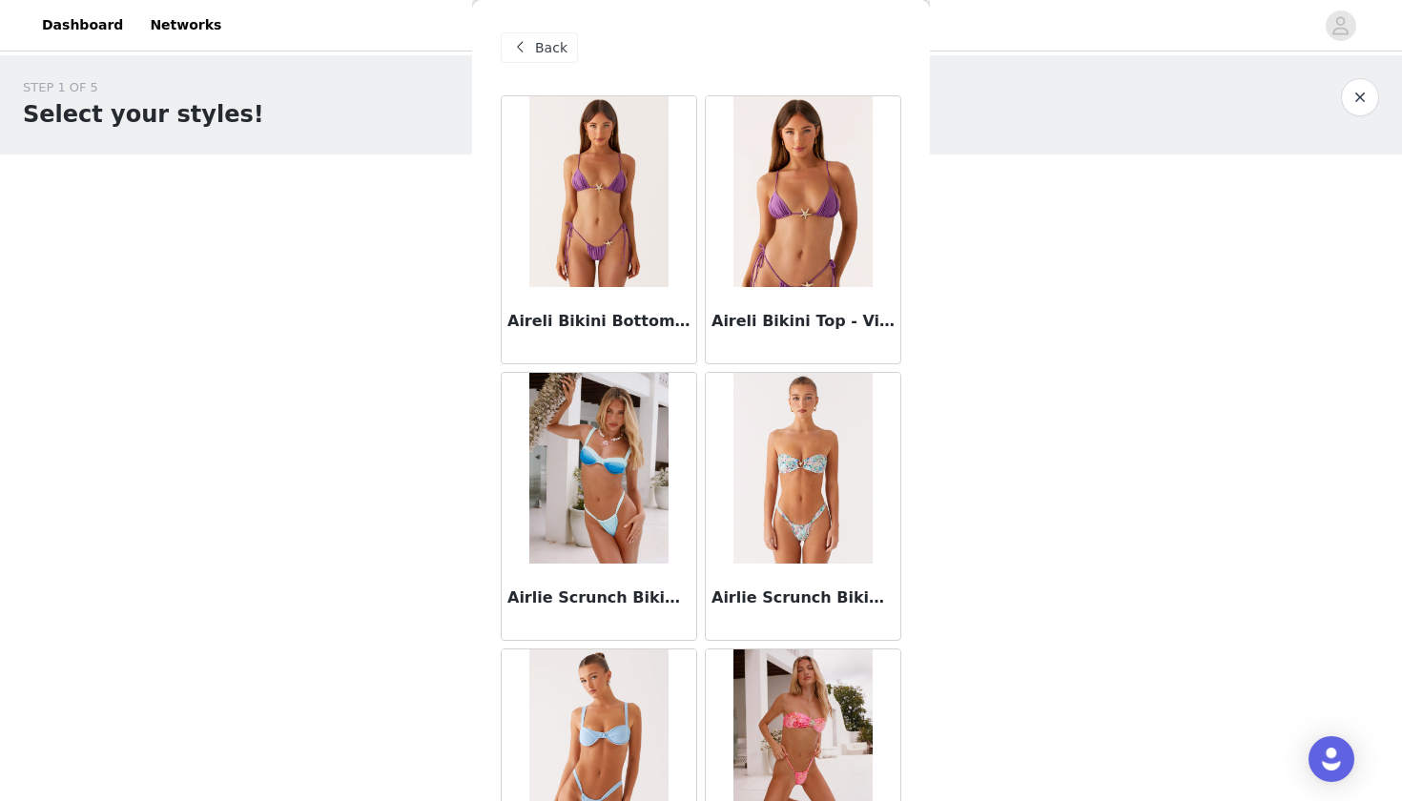
click at [533, 45] on div "Back" at bounding box center [539, 47] width 77 height 31
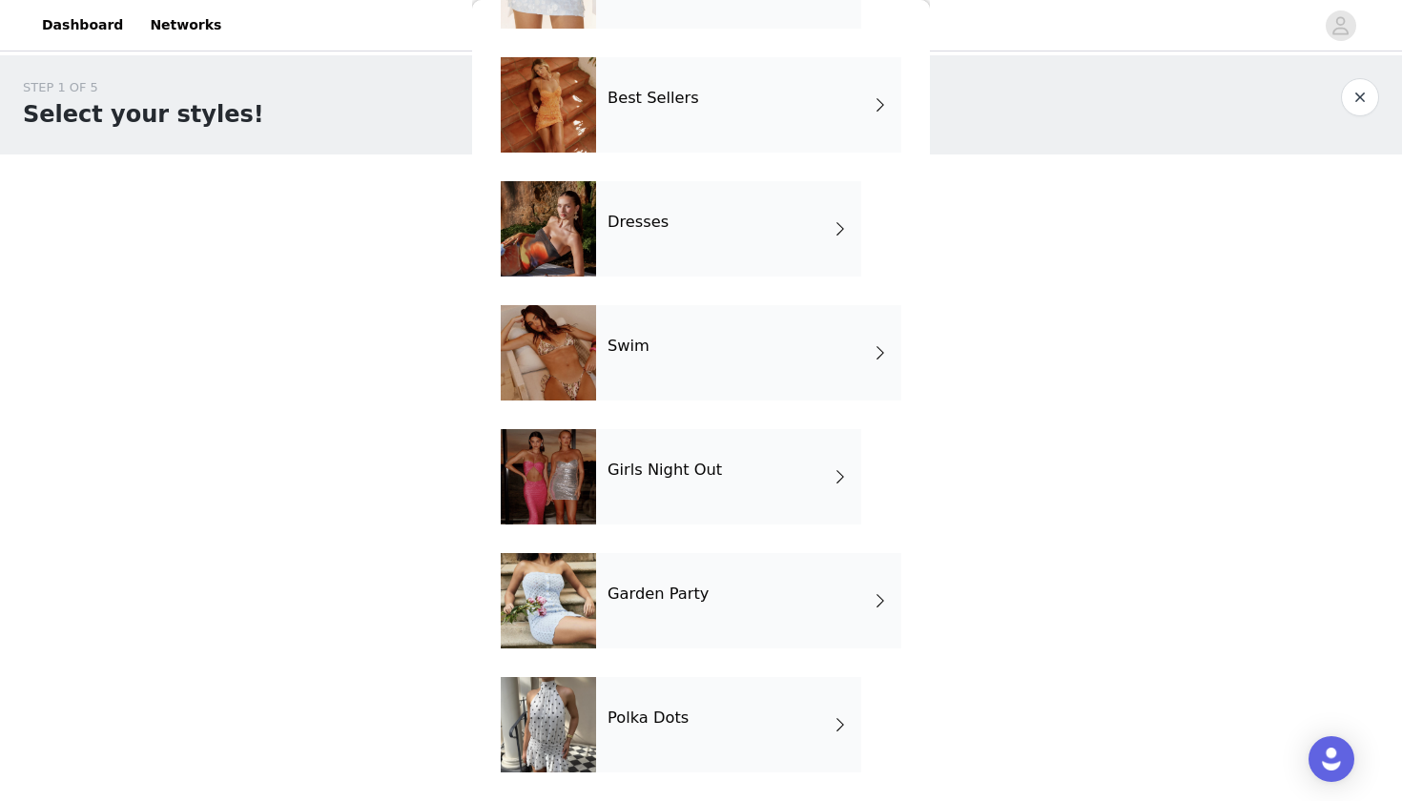
click at [680, 621] on div "Garden Party" at bounding box center [748, 600] width 305 height 95
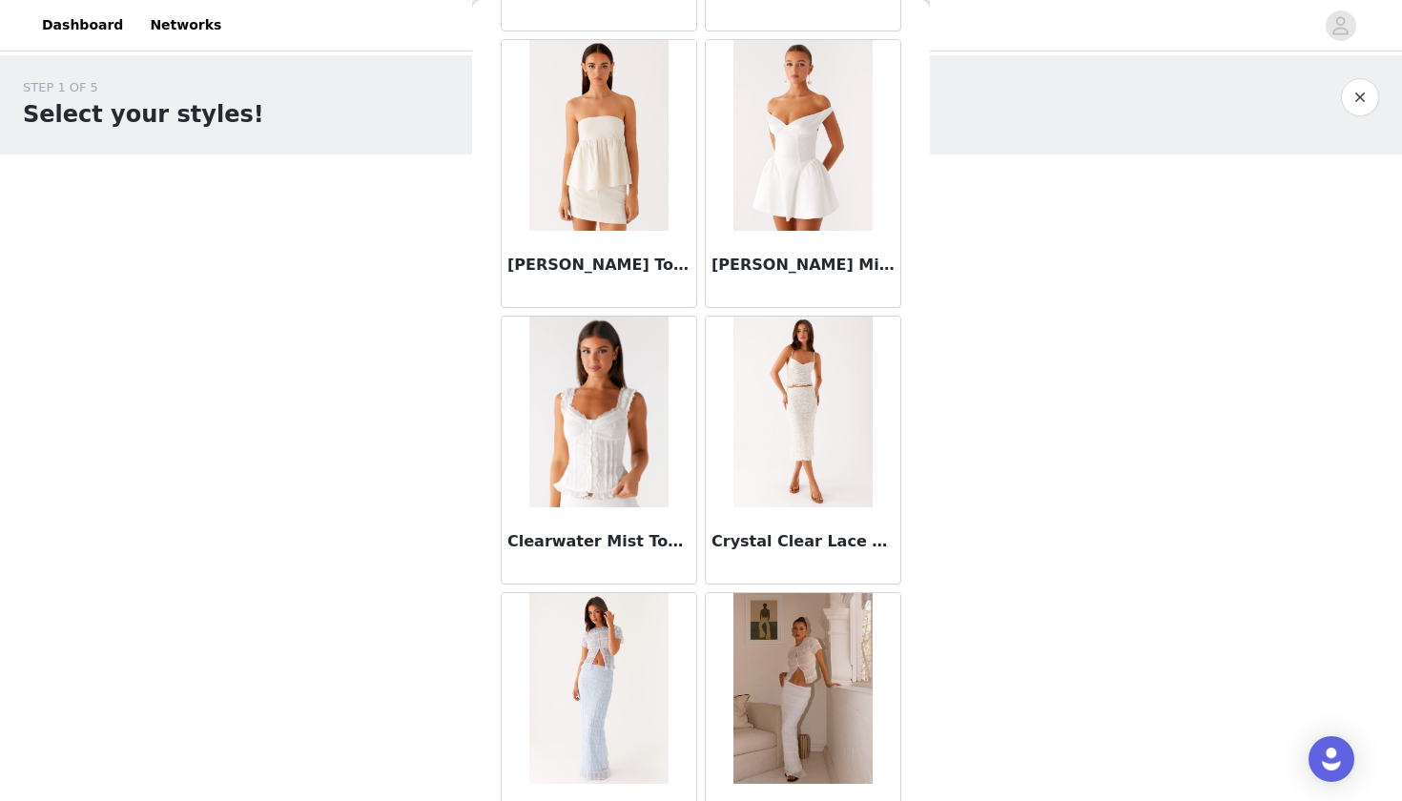
scroll to position [1987, 0]
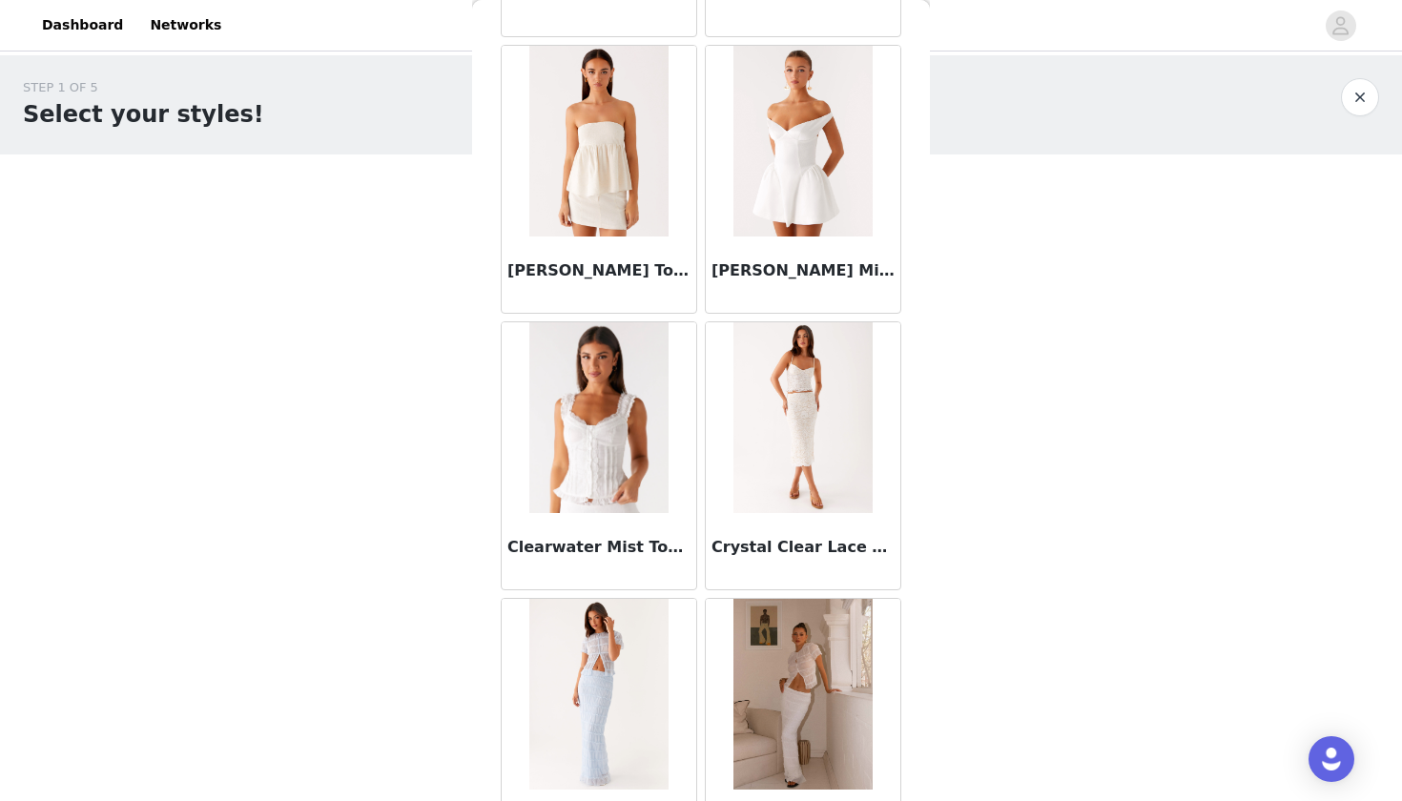
click at [805, 218] on img at bounding box center [802, 141] width 138 height 191
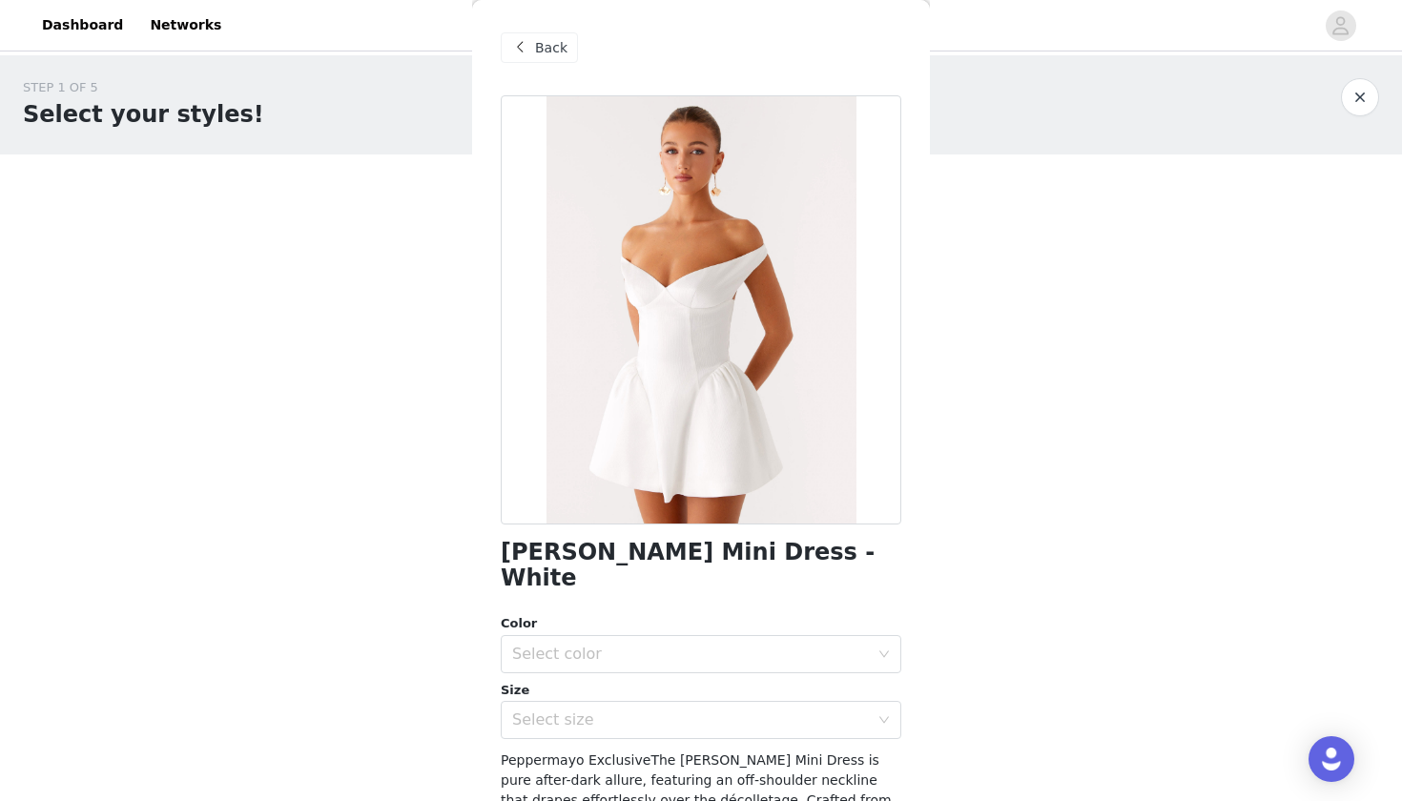
scroll to position [0, 0]
click at [550, 45] on span "Back" at bounding box center [551, 48] width 32 height 20
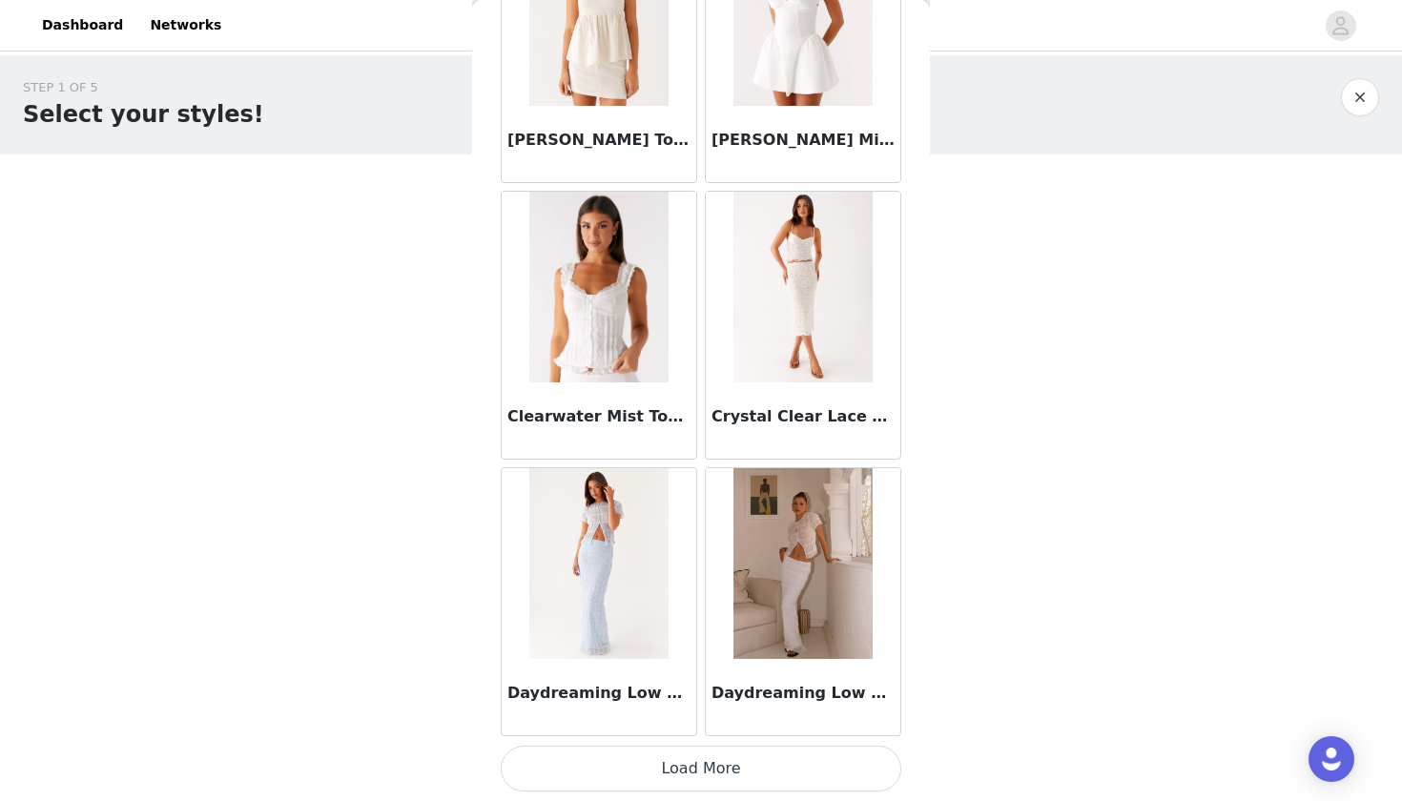
click at [709, 773] on button "Load More" at bounding box center [701, 769] width 401 height 46
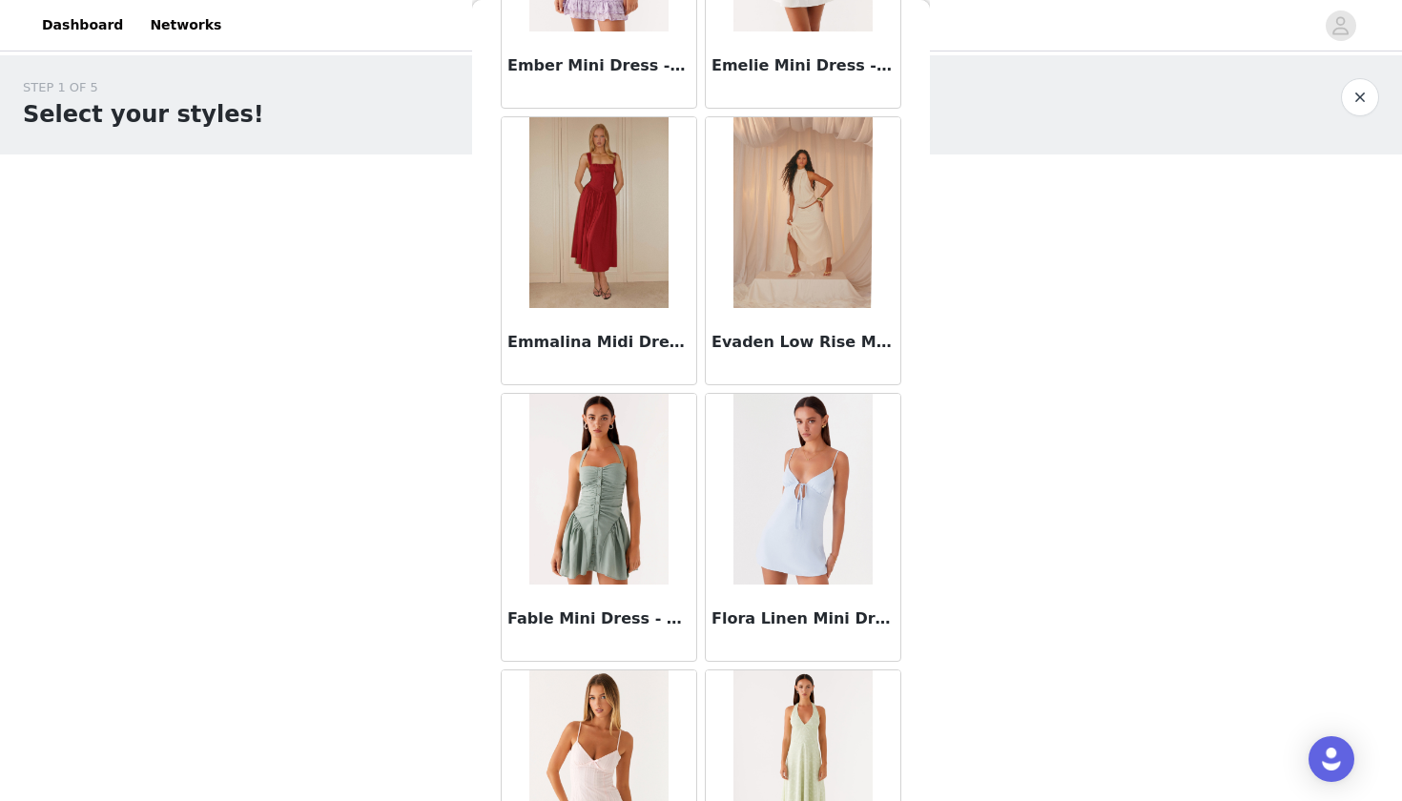
scroll to position [4808, 0]
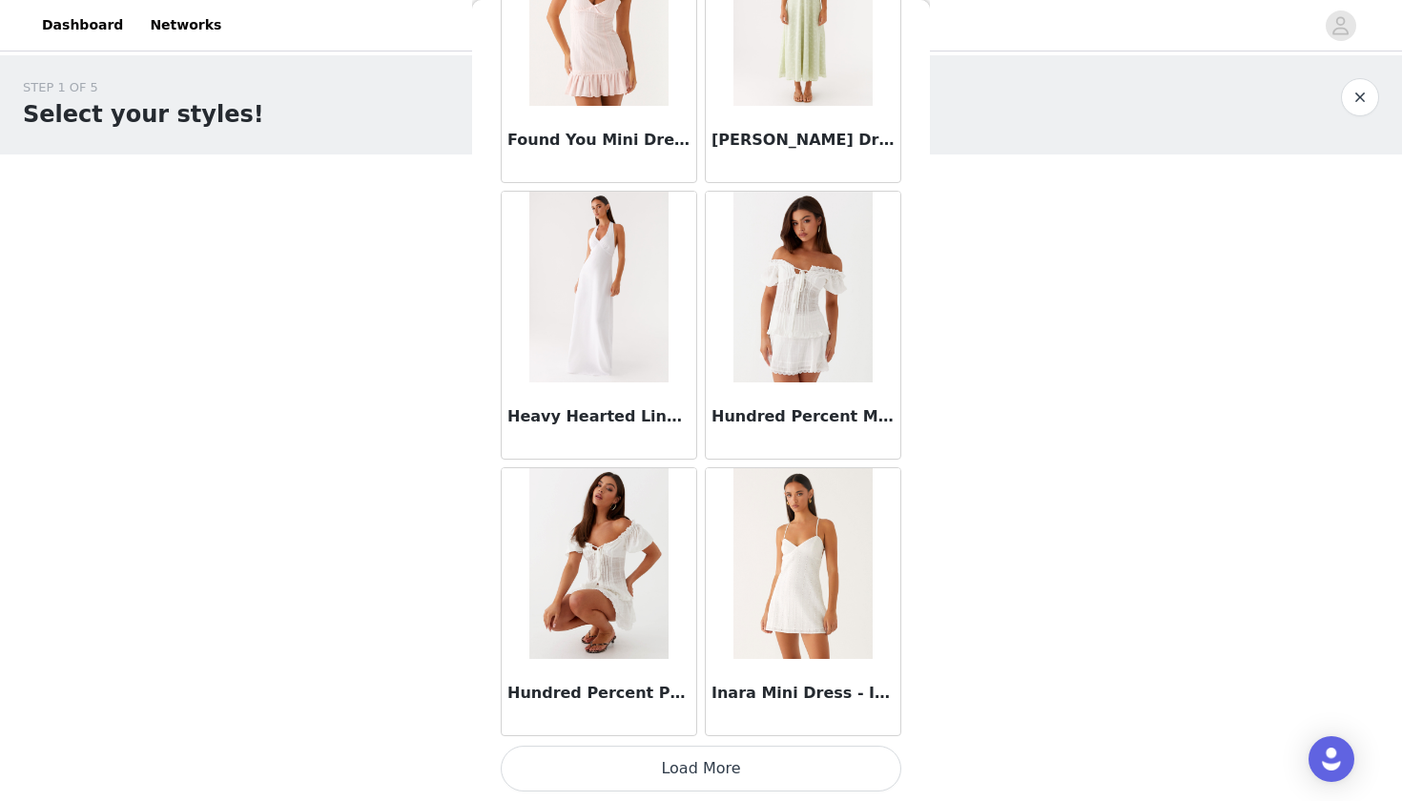
click at [706, 772] on button "Load More" at bounding box center [701, 769] width 401 height 46
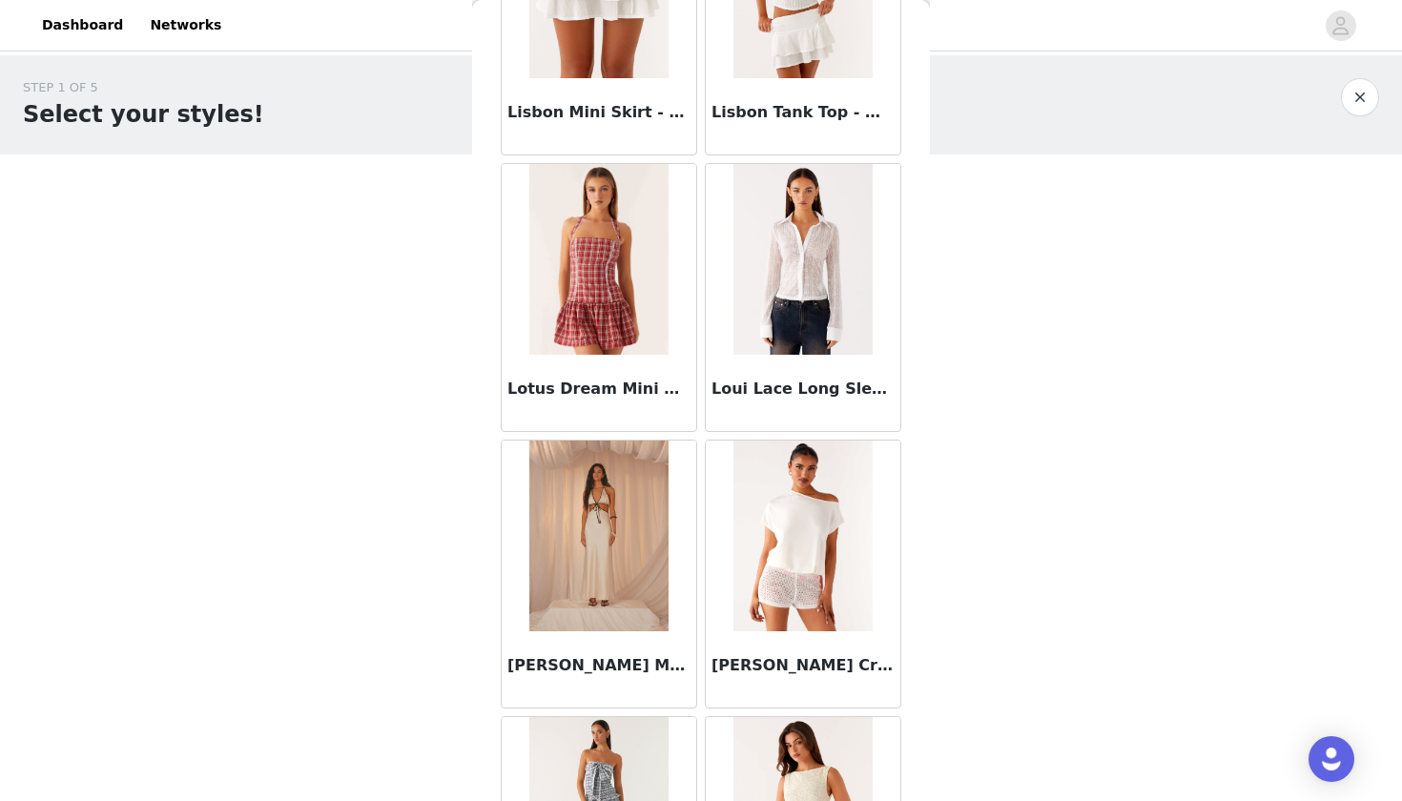
scroll to position [7252, 0]
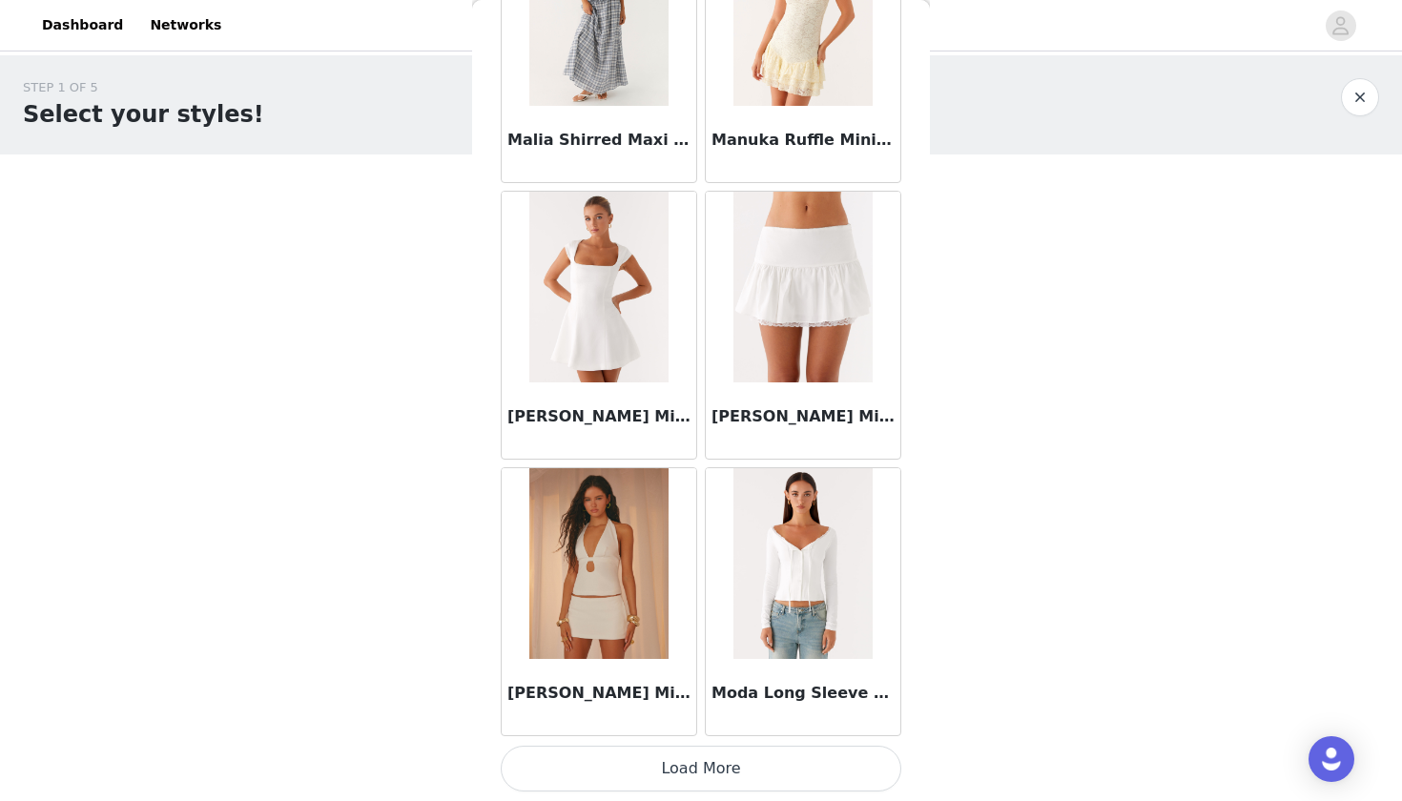
click at [721, 771] on button "Load More" at bounding box center [701, 769] width 401 height 46
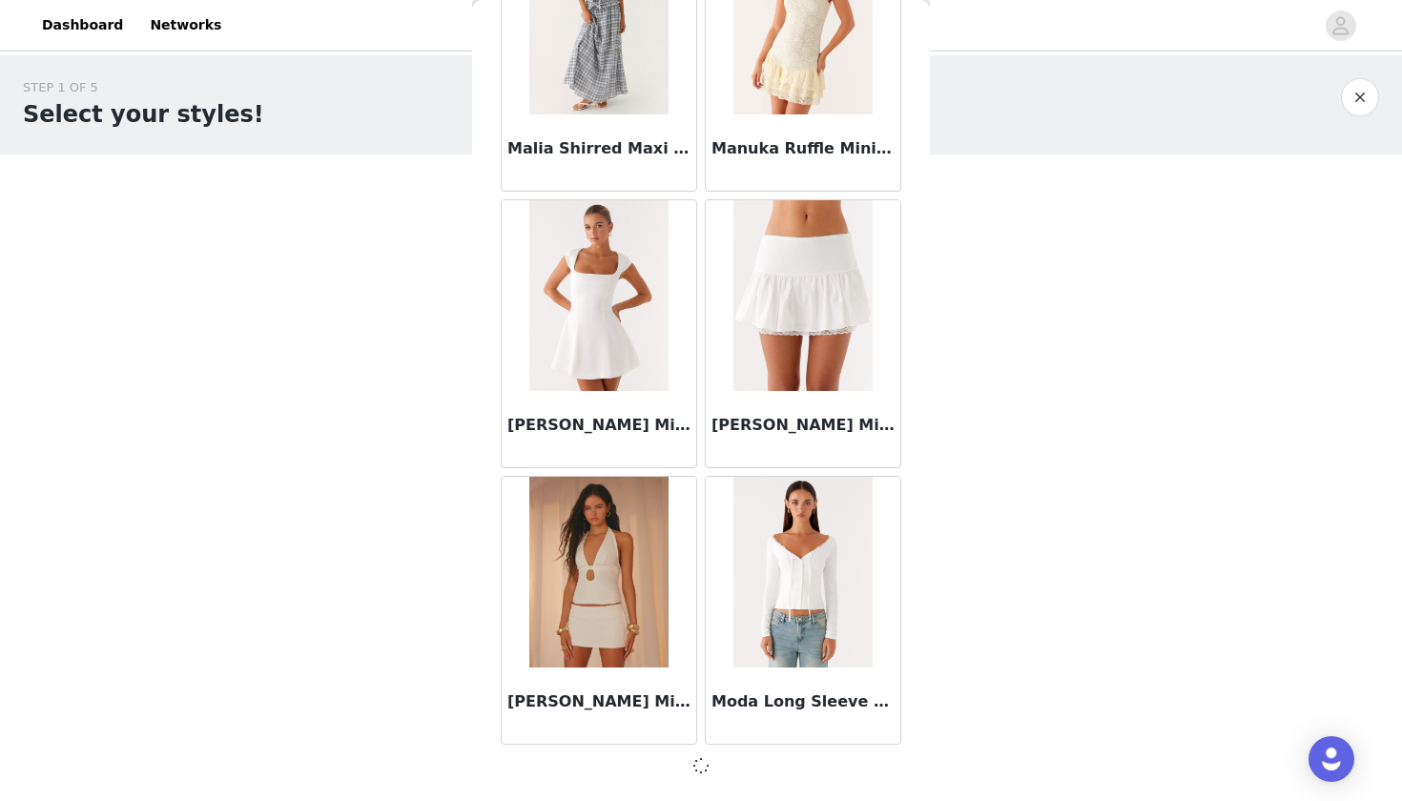
scroll to position [7640, 0]
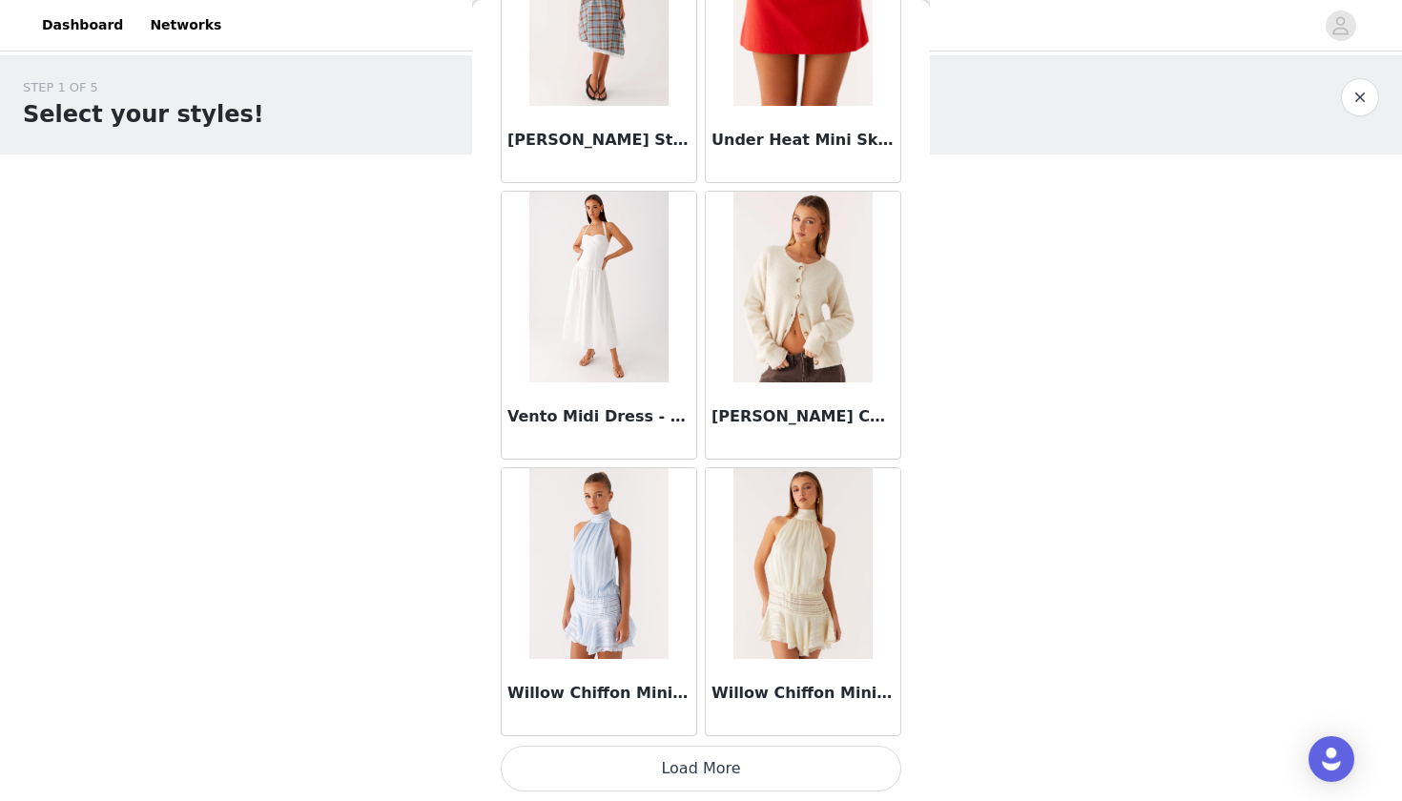
click at [673, 767] on button "Load More" at bounding box center [701, 769] width 401 height 46
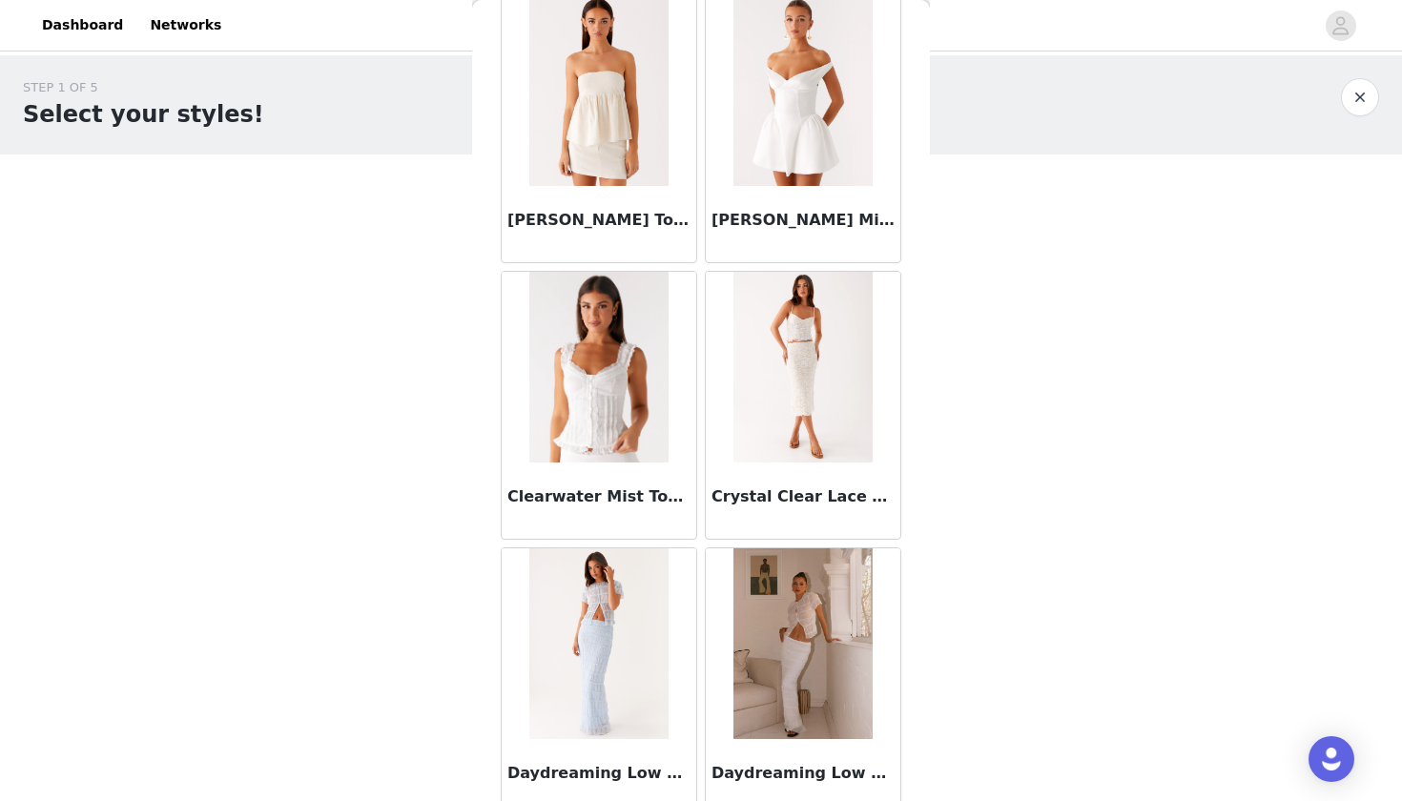
scroll to position [2036, 0]
click at [797, 409] on img at bounding box center [802, 368] width 138 height 191
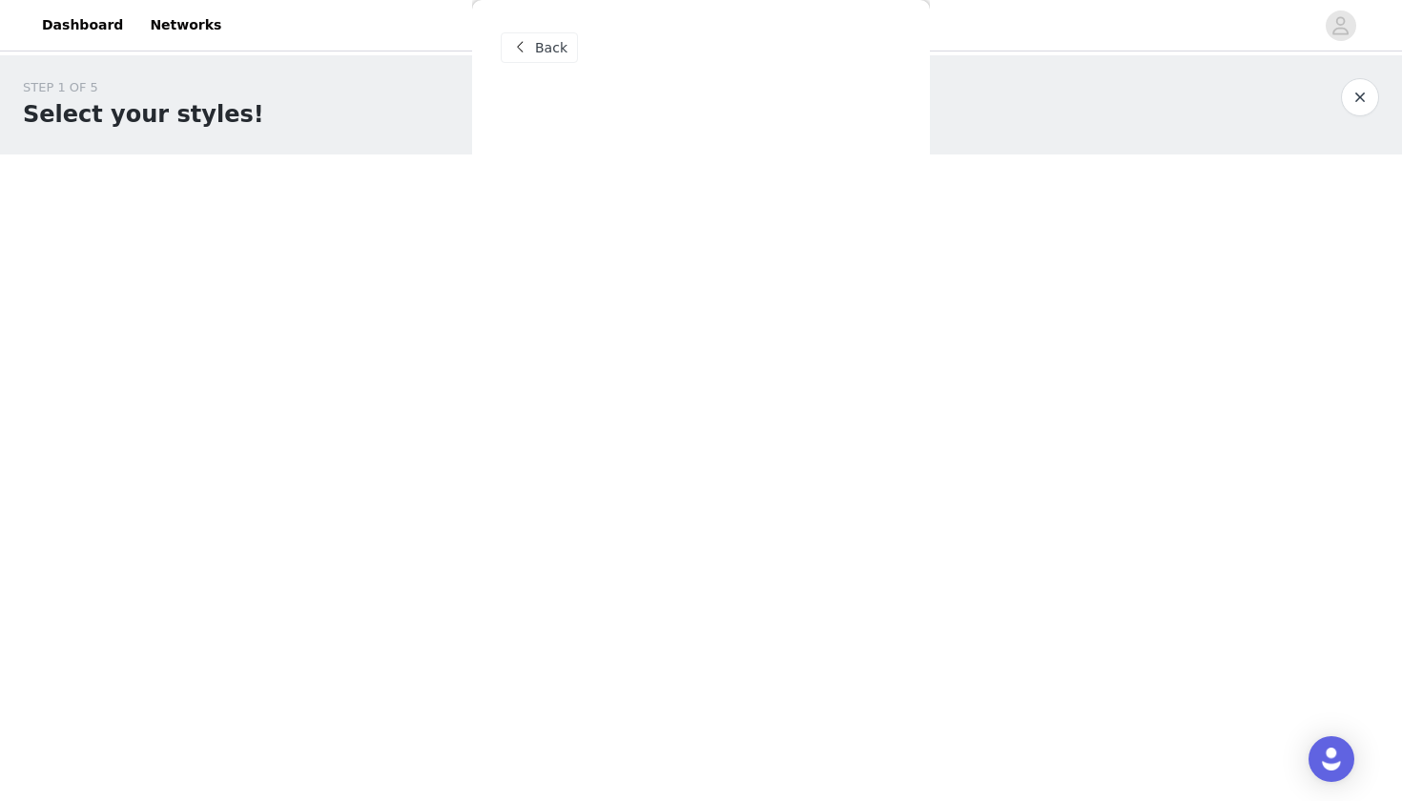
scroll to position [0, 0]
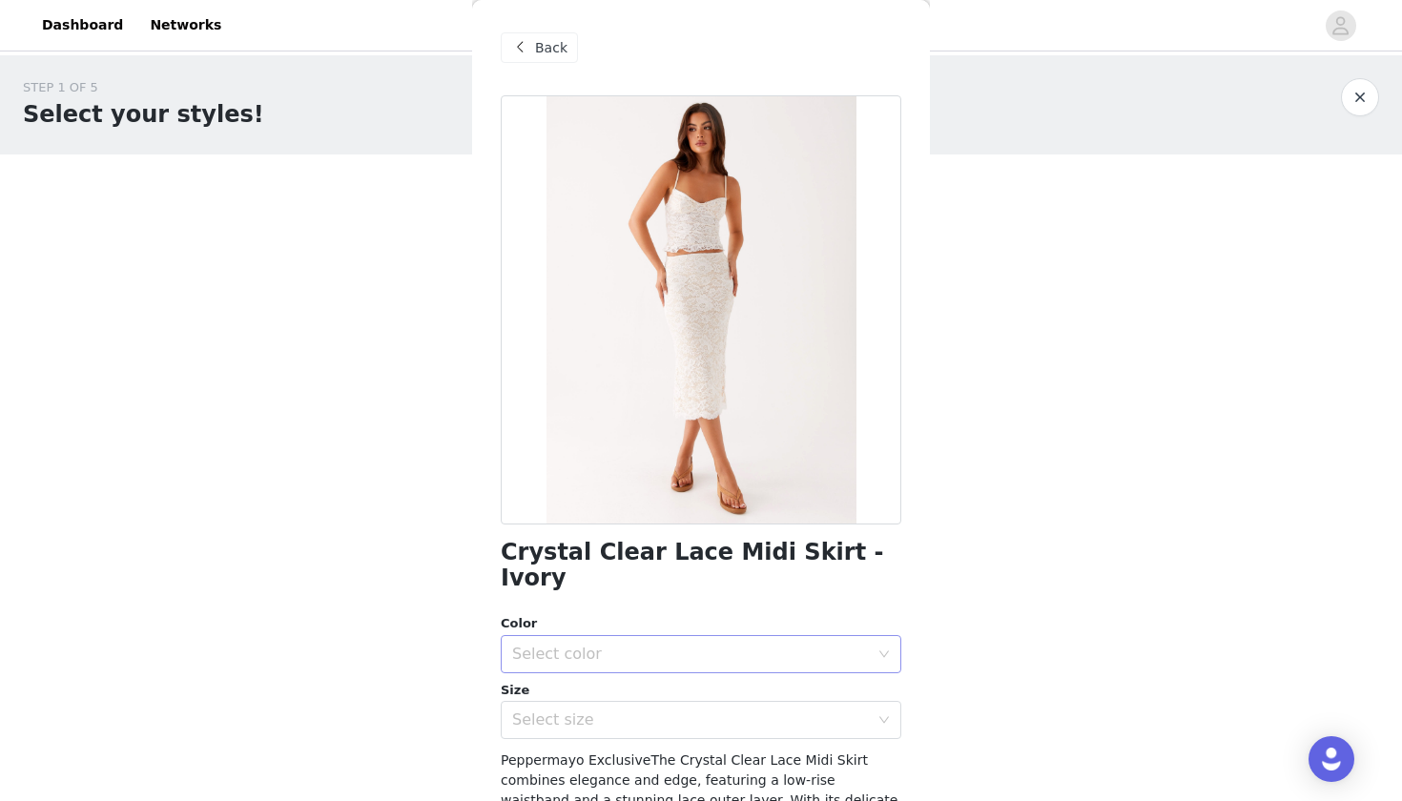
click at [631, 640] on div "Select color" at bounding box center [694, 654] width 365 height 36
click at [597, 668] on li "Ivory" at bounding box center [701, 669] width 401 height 31
click at [587, 710] on div "Select size" at bounding box center [690, 719] width 357 height 19
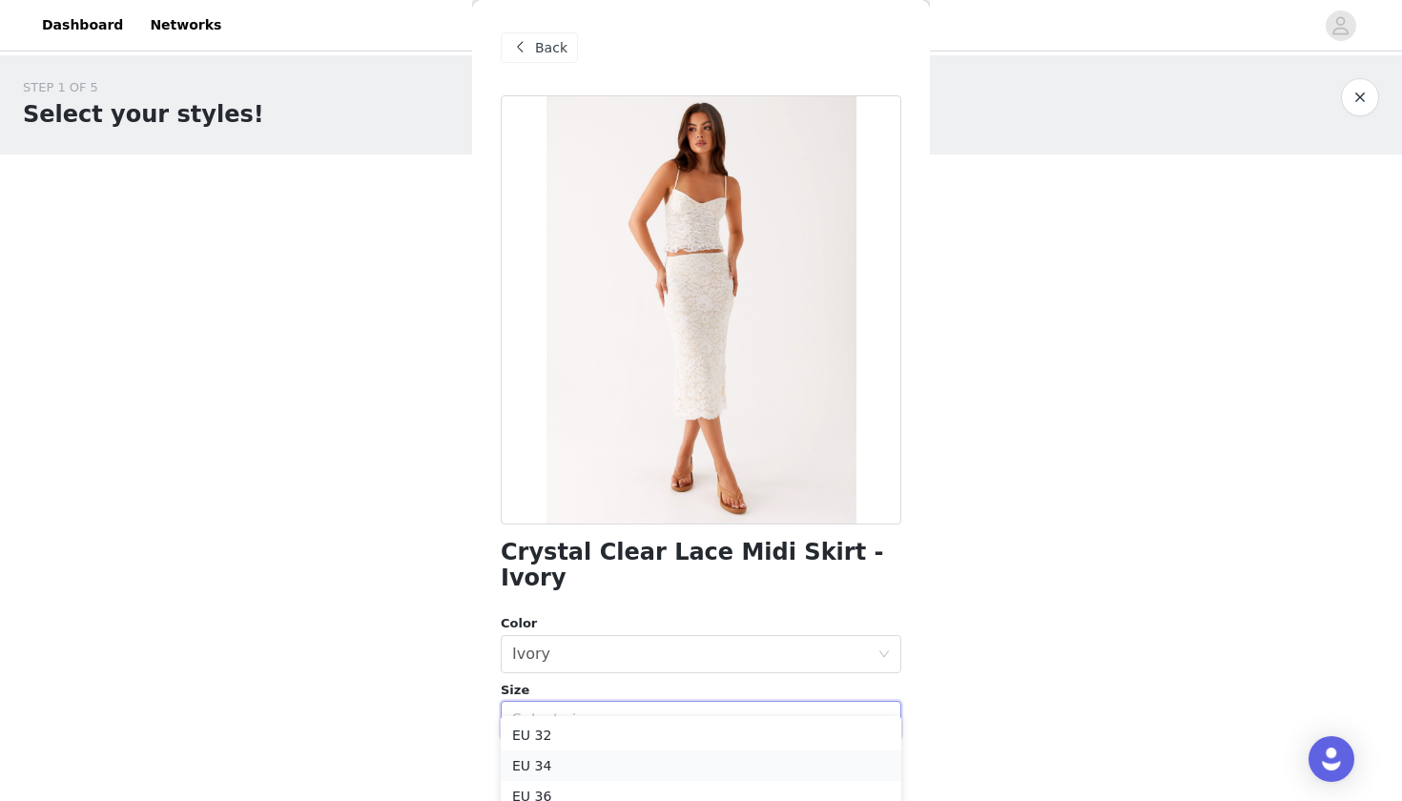
click at [568, 768] on li "EU 34" at bounding box center [701, 766] width 401 height 31
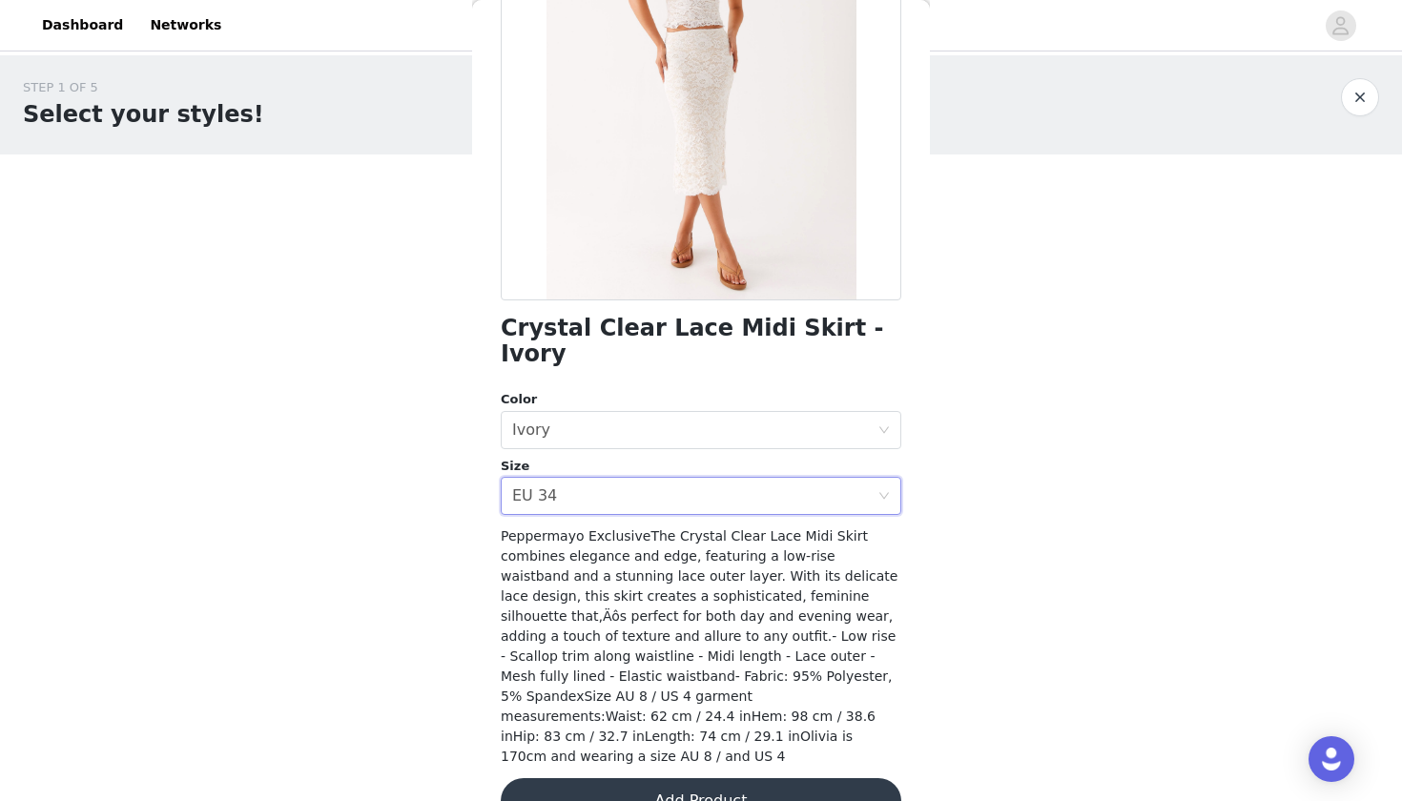
scroll to position [223, 0]
click at [666, 779] on button "Add Product" at bounding box center [701, 802] width 401 height 46
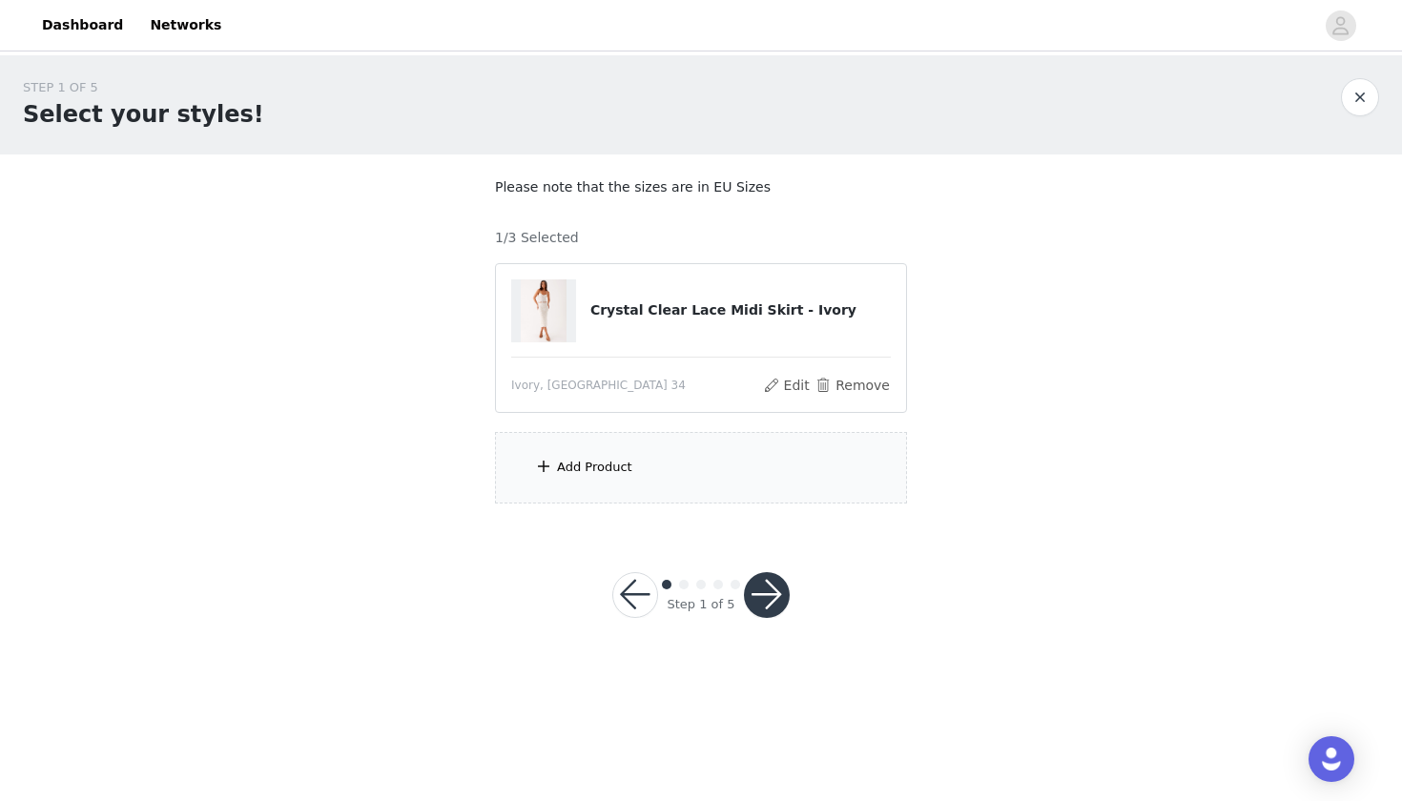
click at [662, 451] on div "Add Product" at bounding box center [701, 468] width 412 height 72
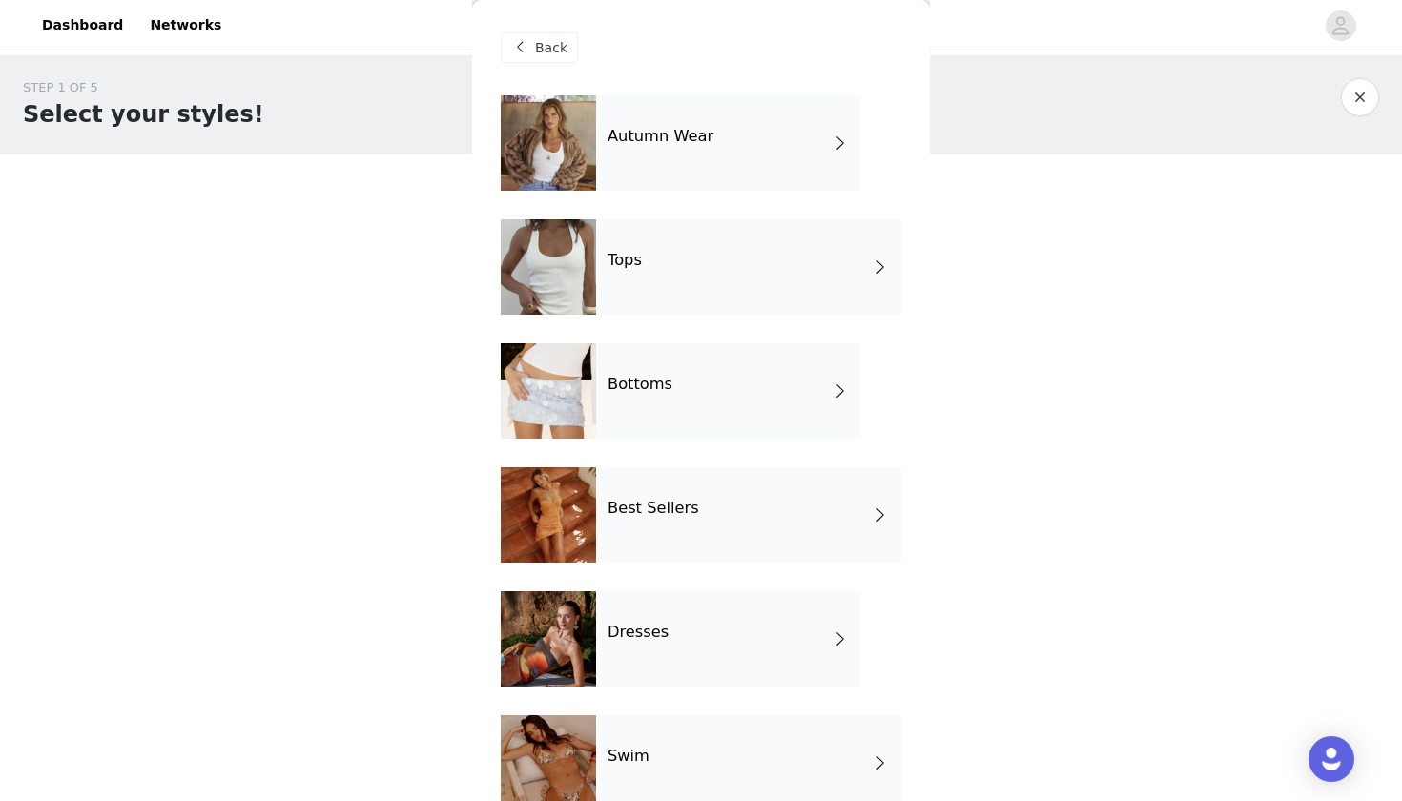
click at [690, 253] on div "Tops" at bounding box center [748, 266] width 305 height 95
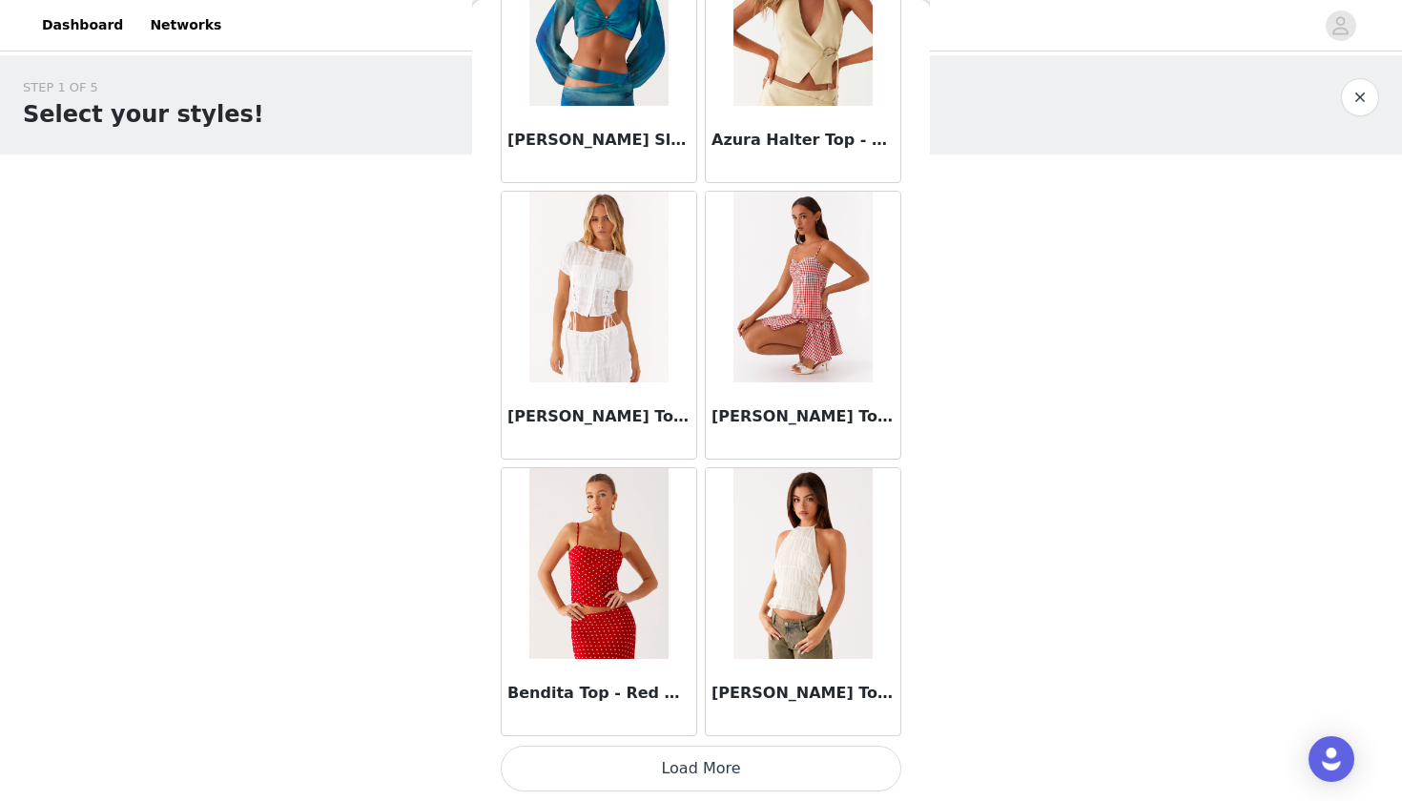
click at [716, 768] on button "Load More" at bounding box center [701, 769] width 401 height 46
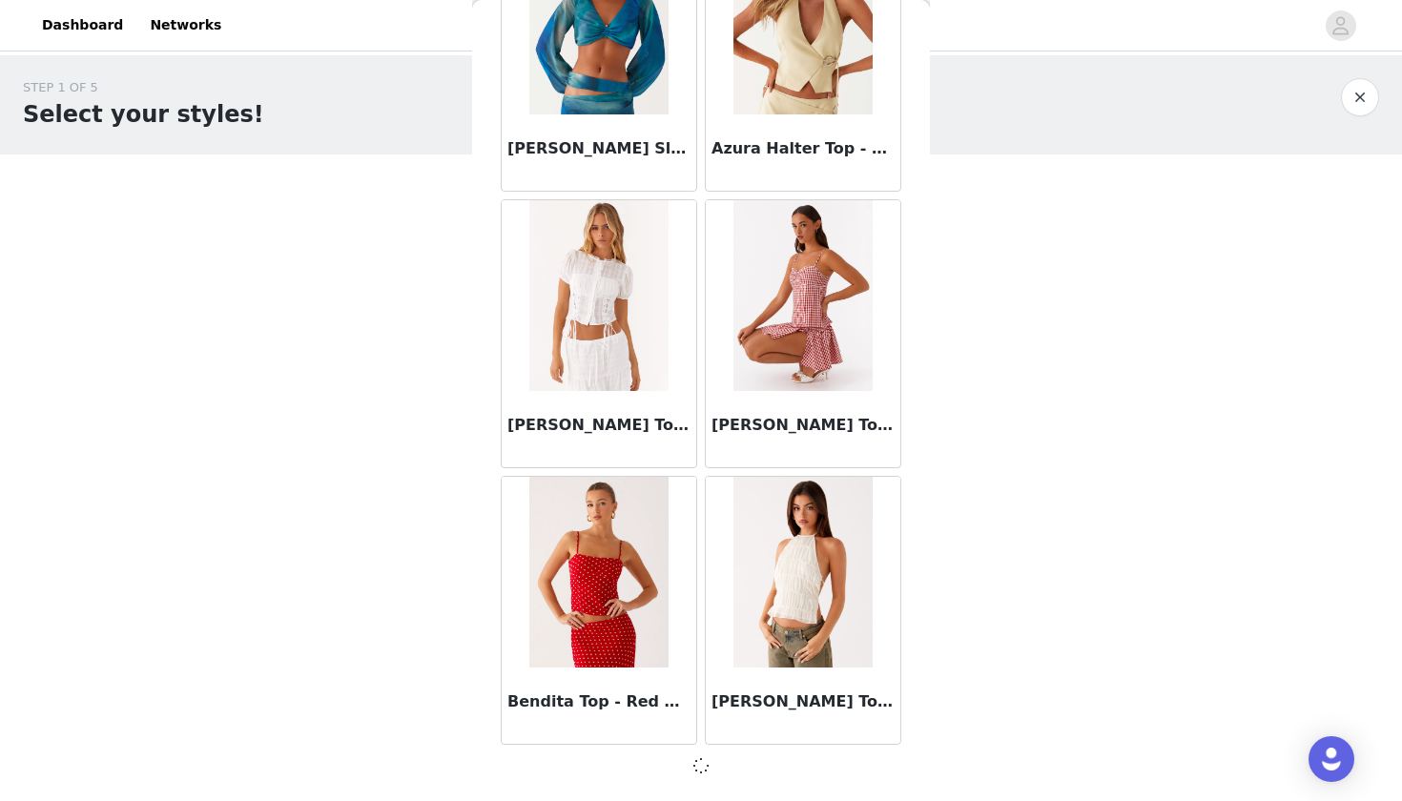
scroll to position [0, 0]
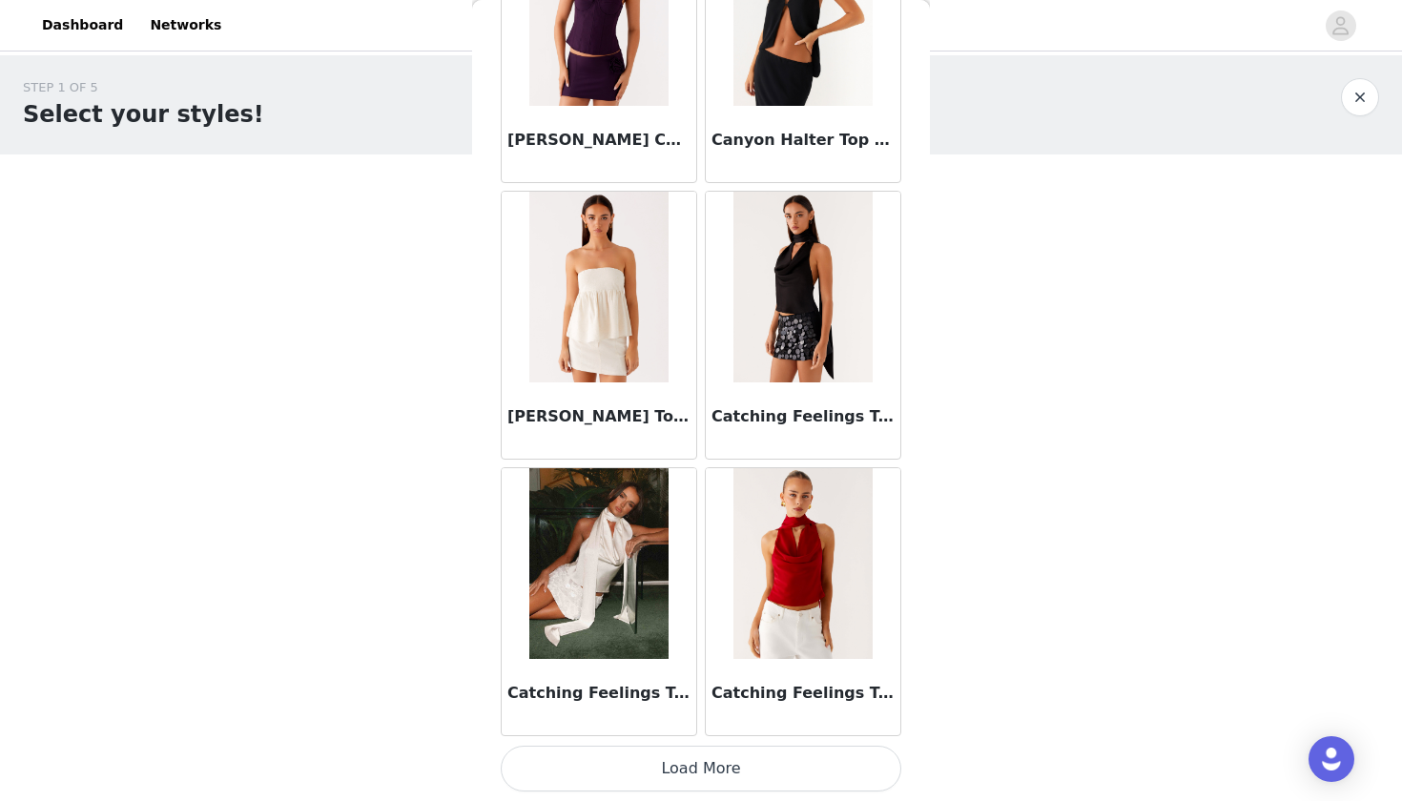
click at [710, 756] on button "Load More" at bounding box center [701, 769] width 401 height 46
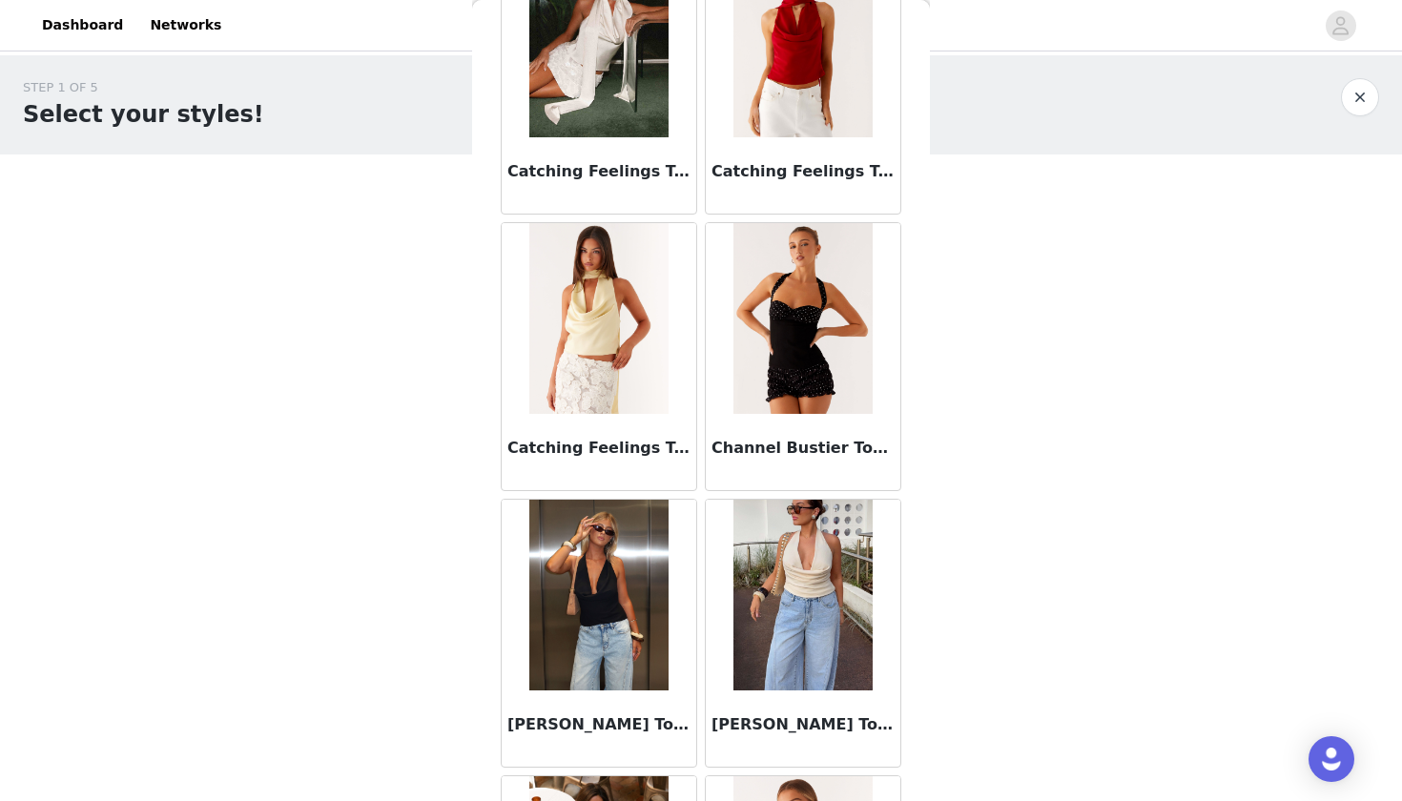
scroll to position [5430, 0]
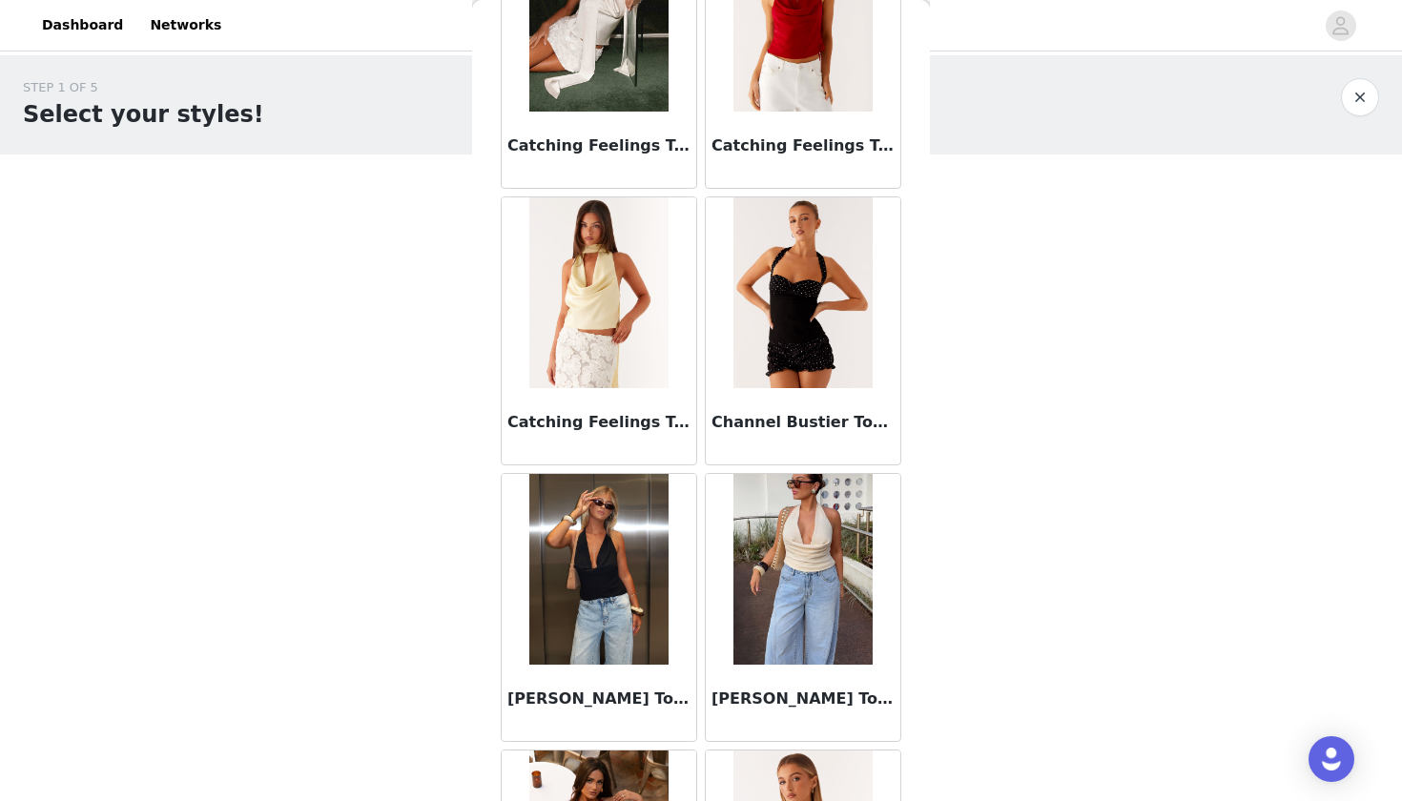
click at [824, 398] on div "Channel Bustier Top - Black Polka Dot" at bounding box center [803, 426] width 195 height 76
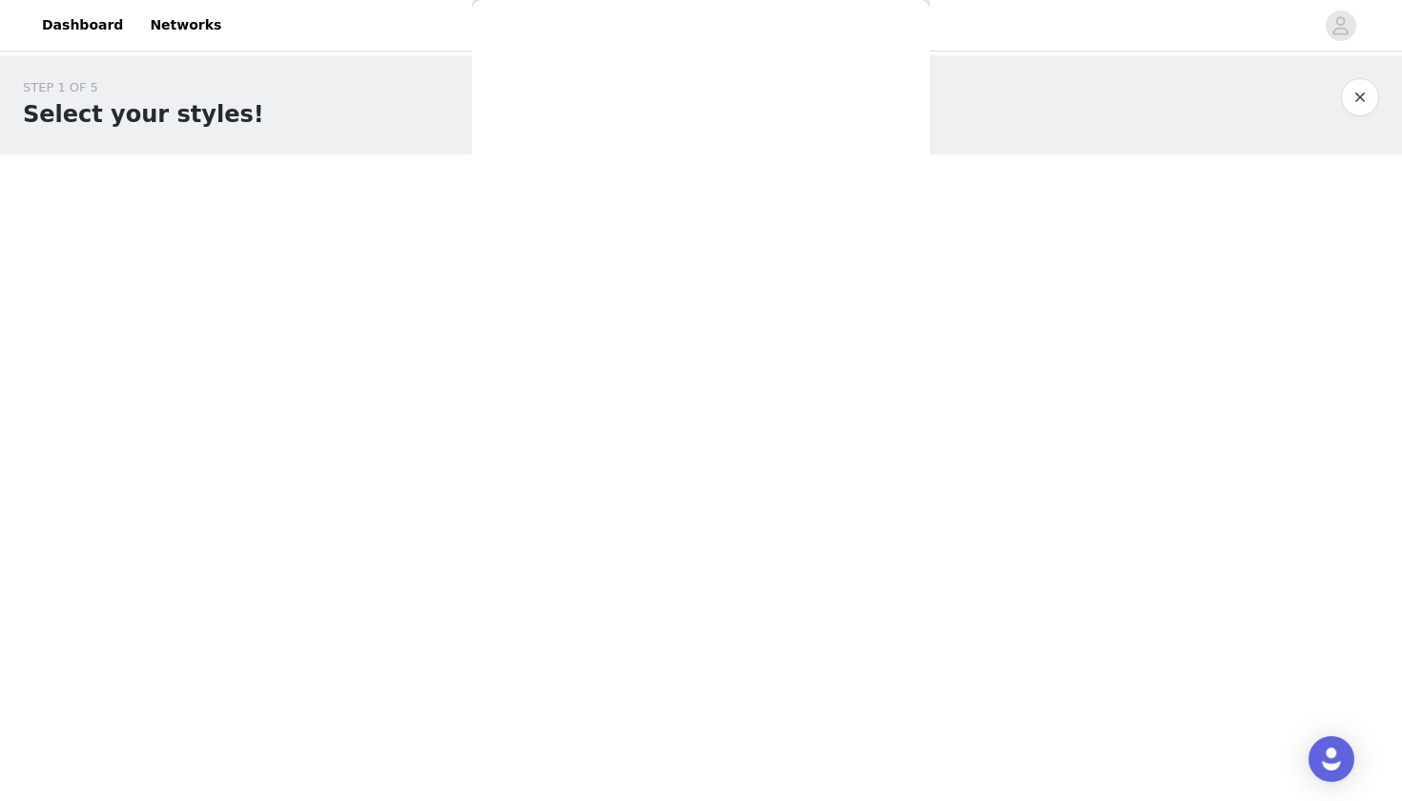
scroll to position [0, 0]
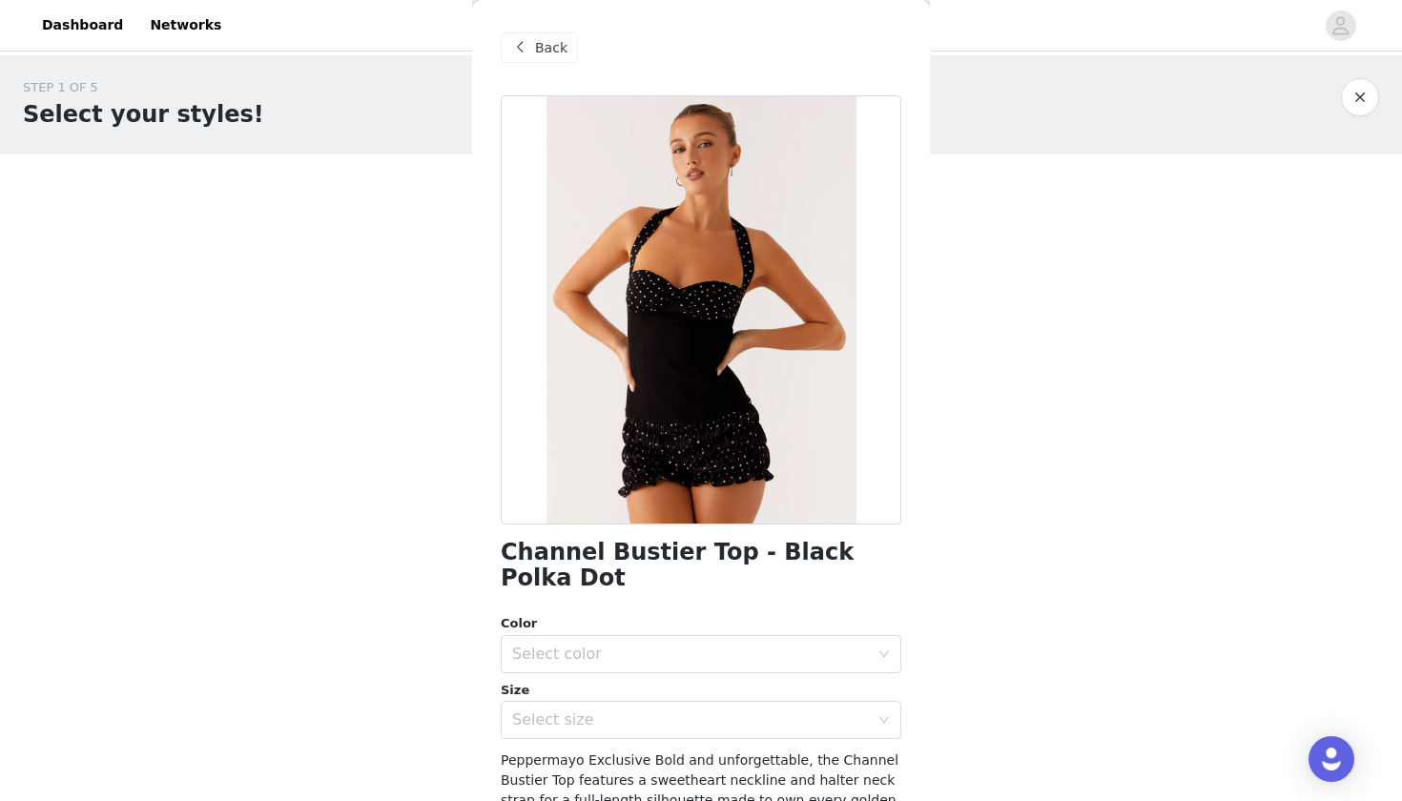
click at [552, 45] on span "Back" at bounding box center [551, 48] width 32 height 20
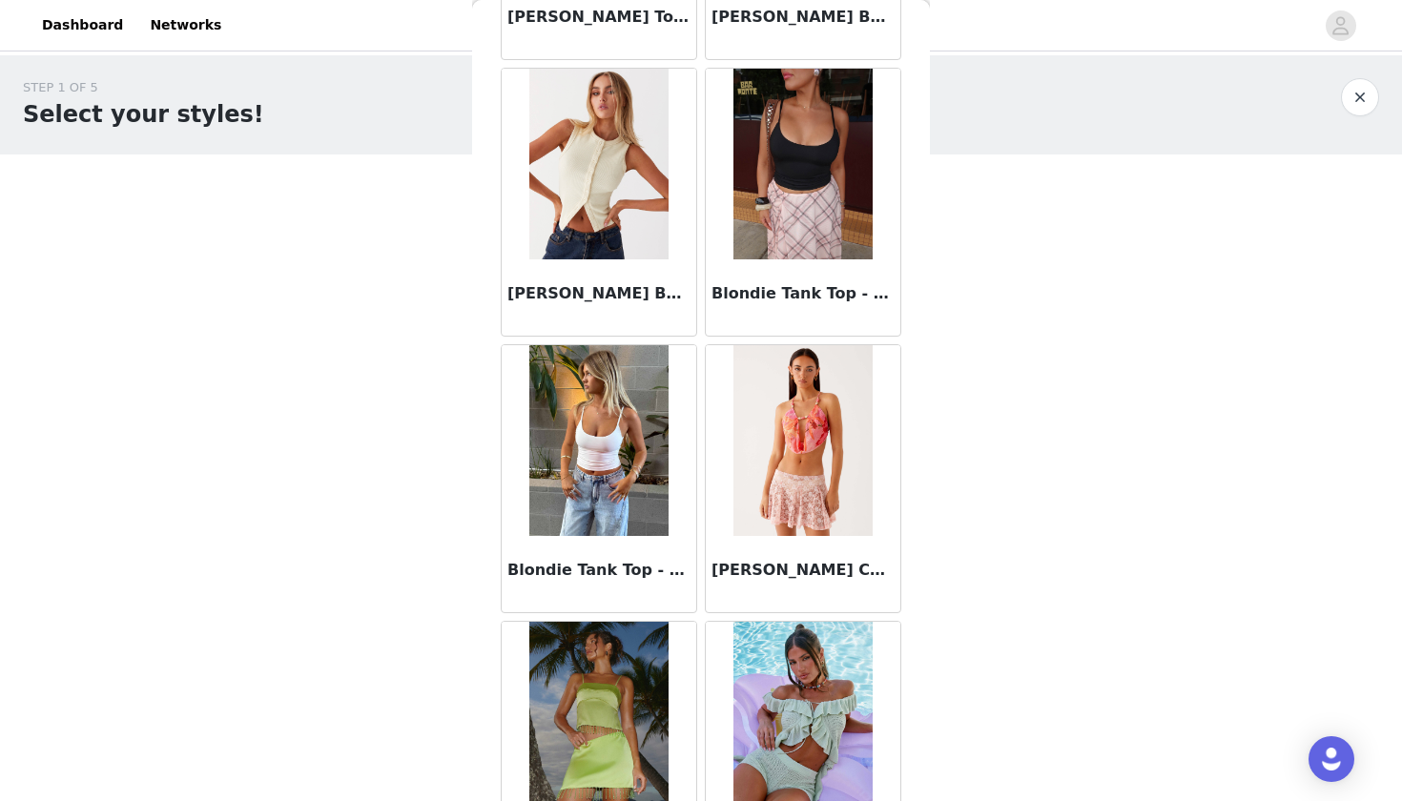
scroll to position [3834, 0]
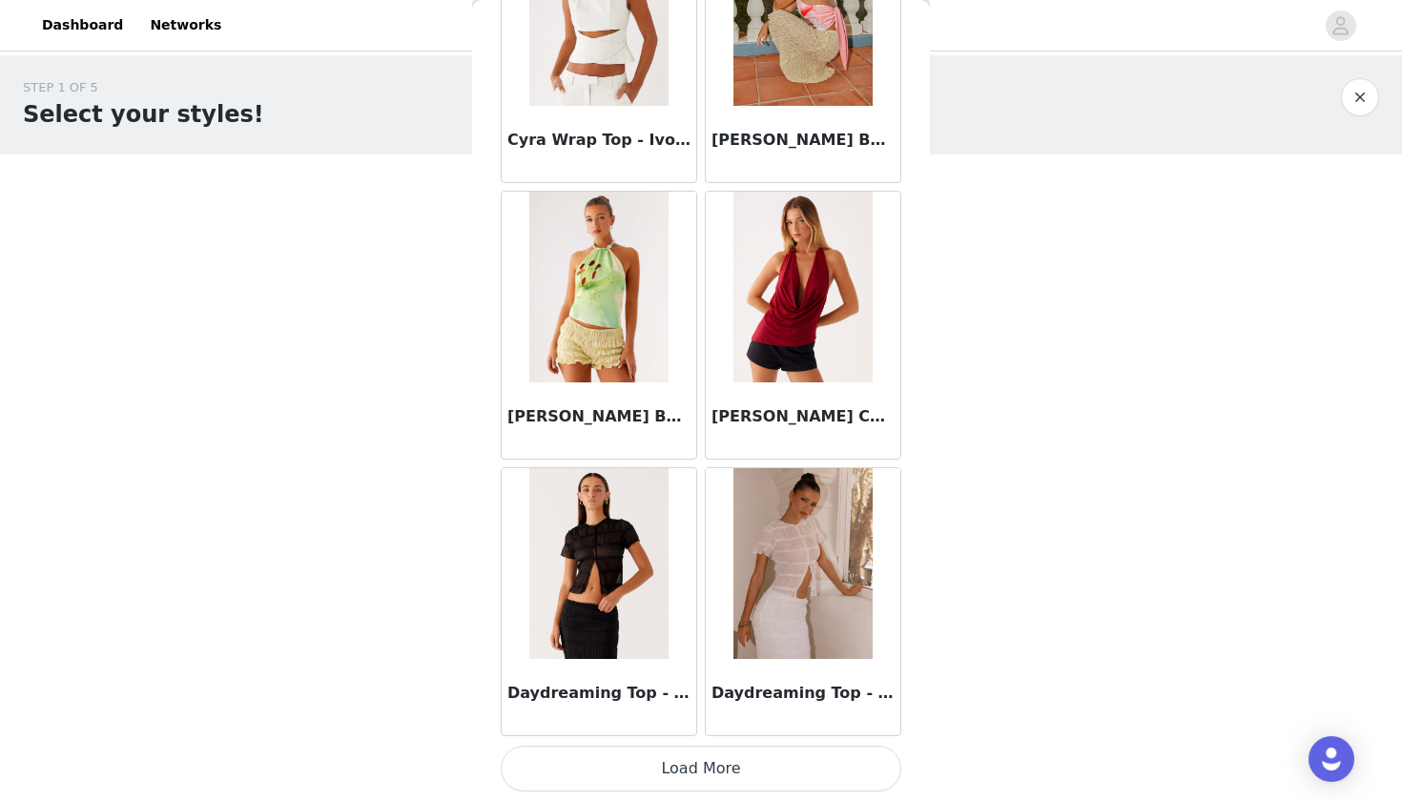
click at [689, 764] on button "Load More" at bounding box center [701, 769] width 401 height 46
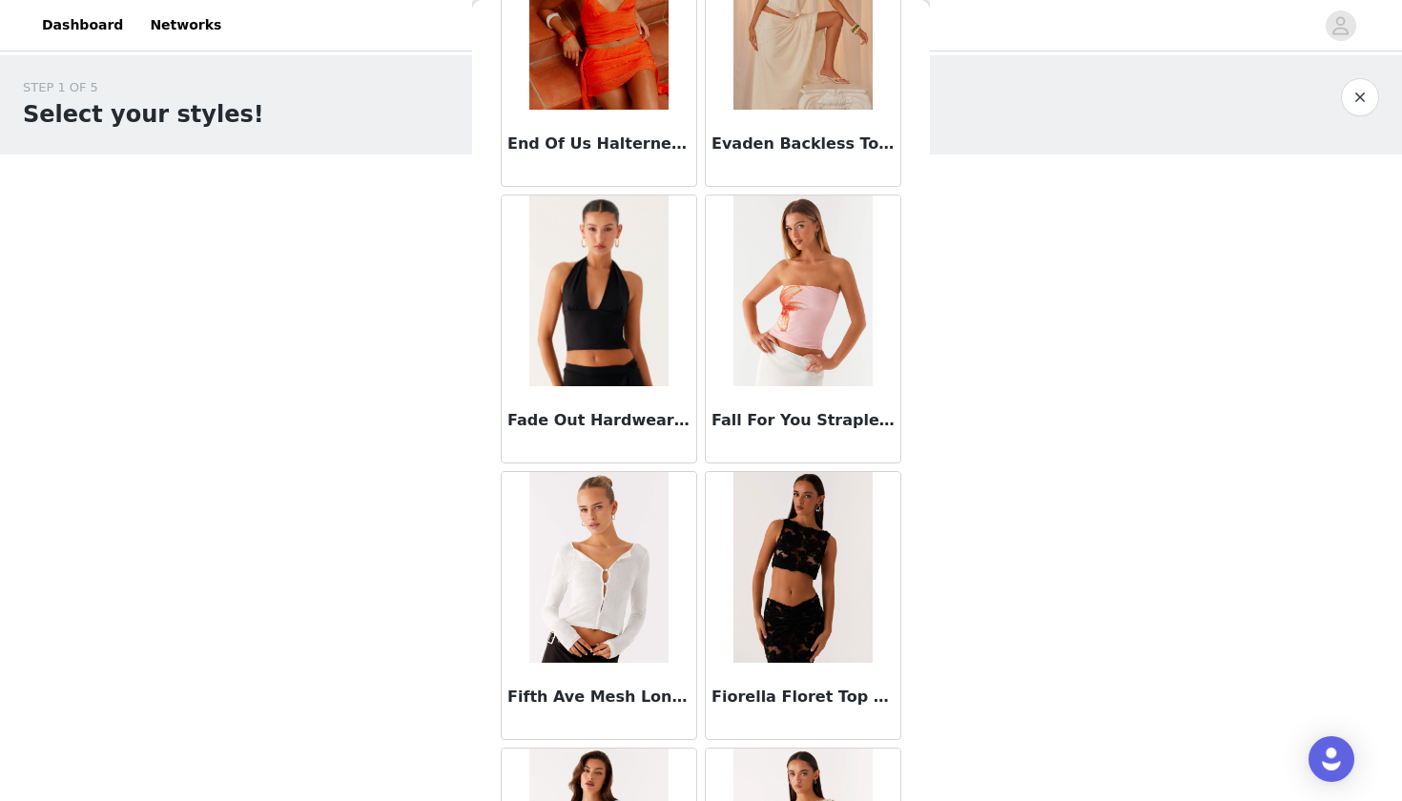
scroll to position [9862, 0]
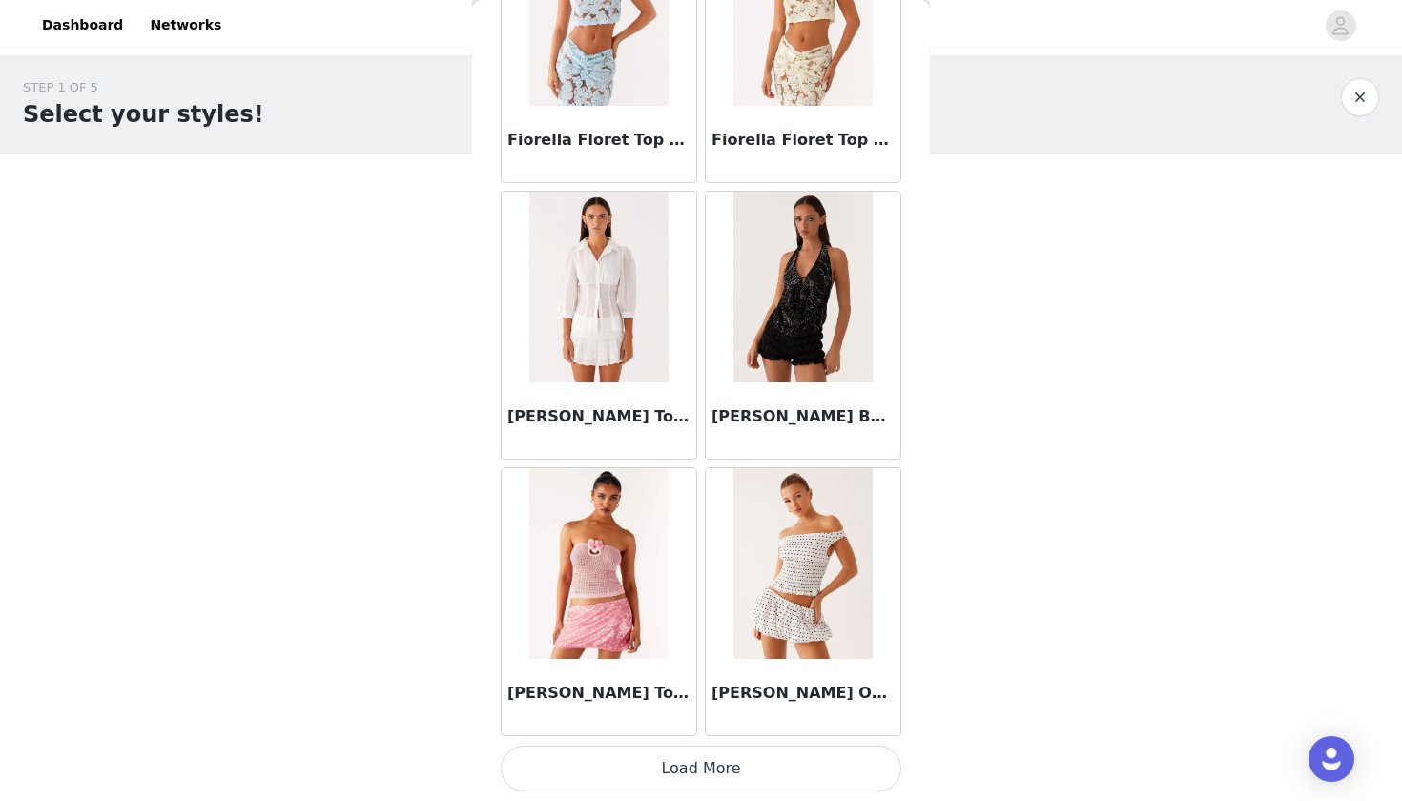
click at [701, 752] on button "Load More" at bounding box center [701, 769] width 401 height 46
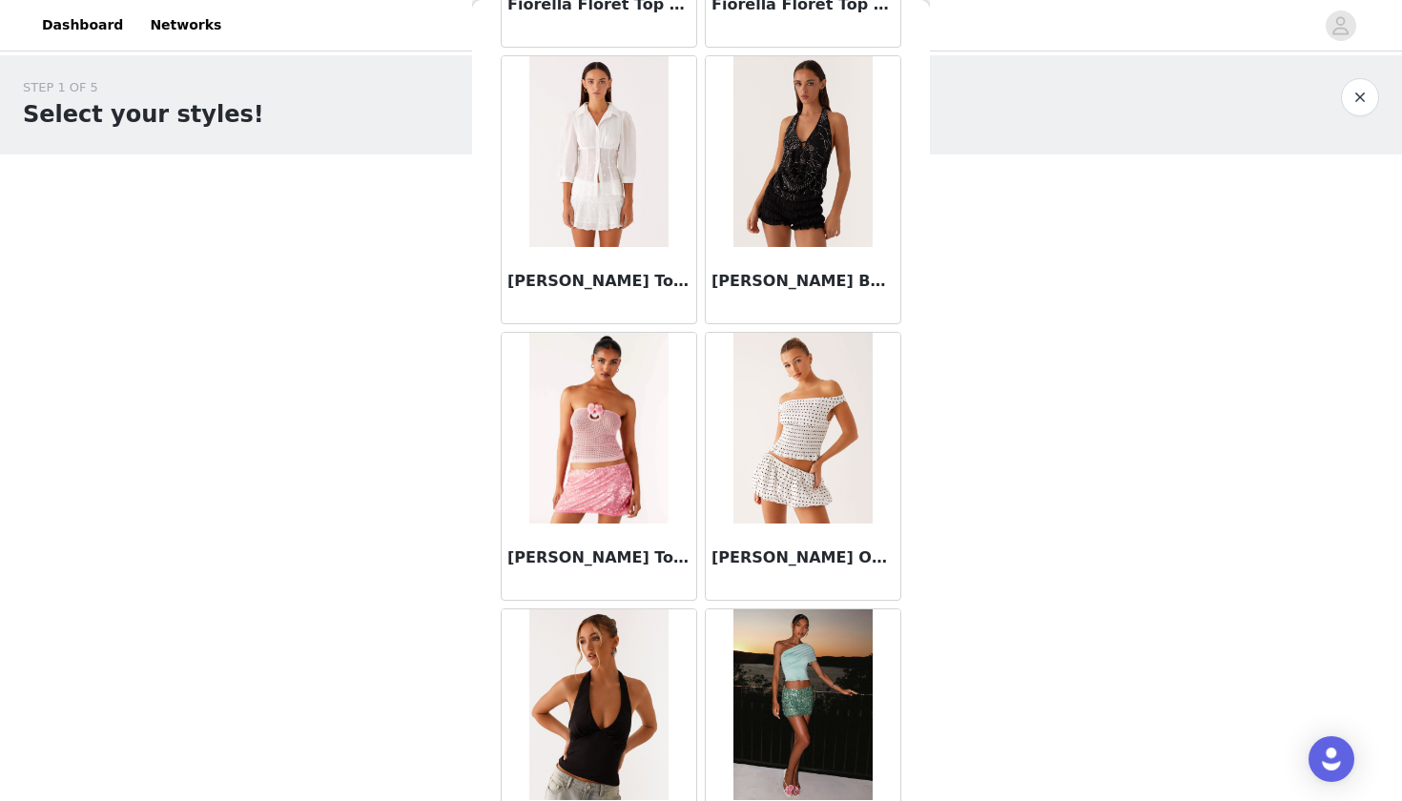
scroll to position [11091, 0]
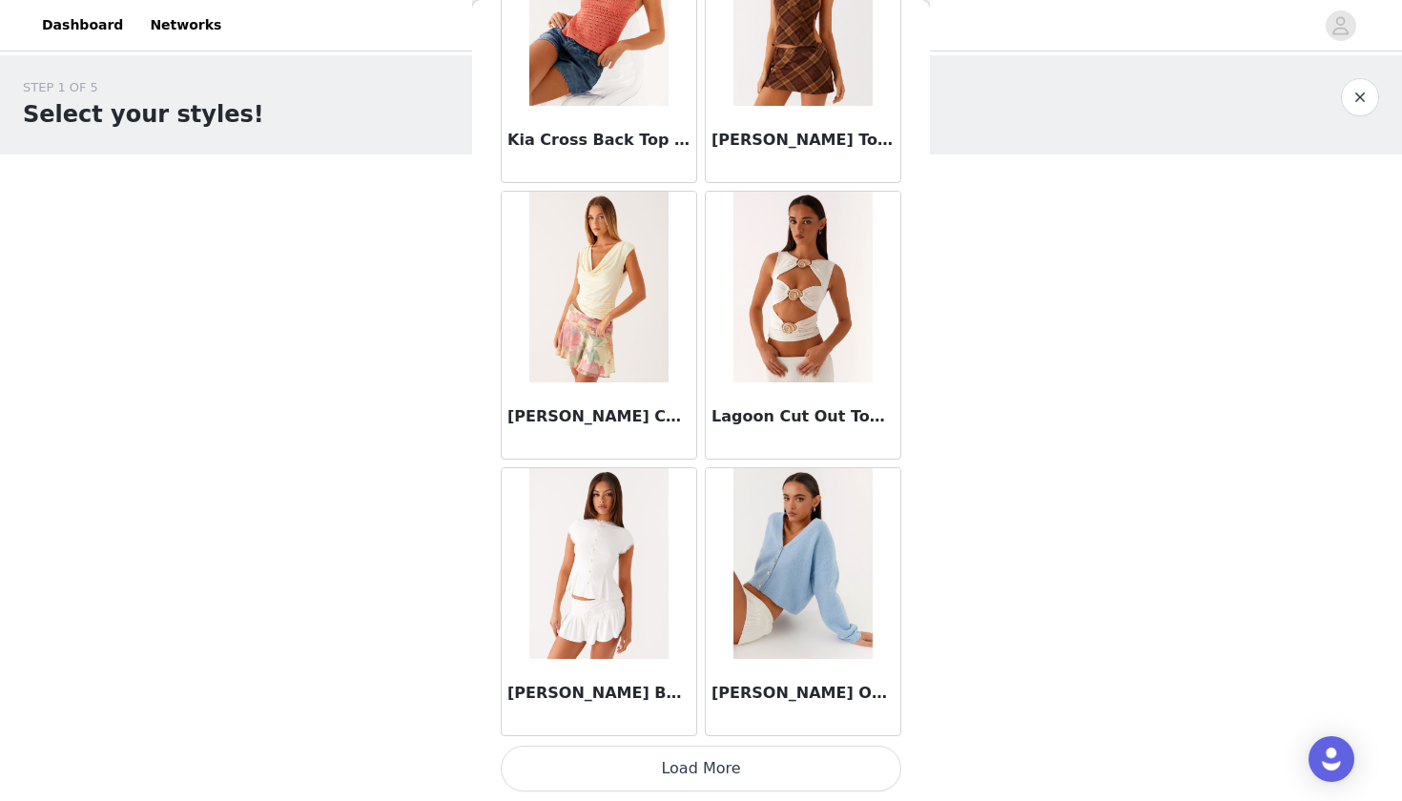
click at [680, 781] on button "Load More" at bounding box center [701, 769] width 401 height 46
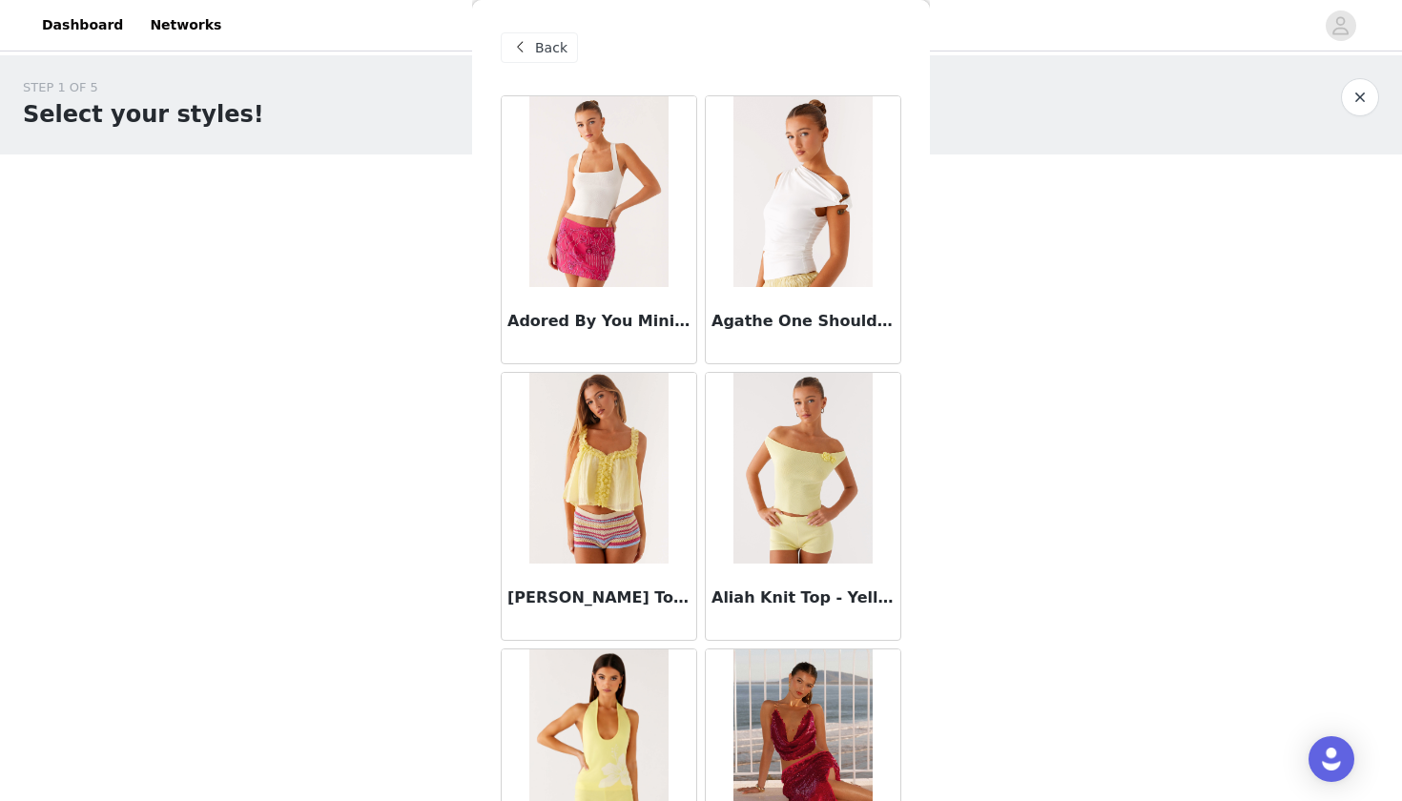
scroll to position [-1, 0]
click at [529, 45] on span at bounding box center [519, 47] width 23 height 23
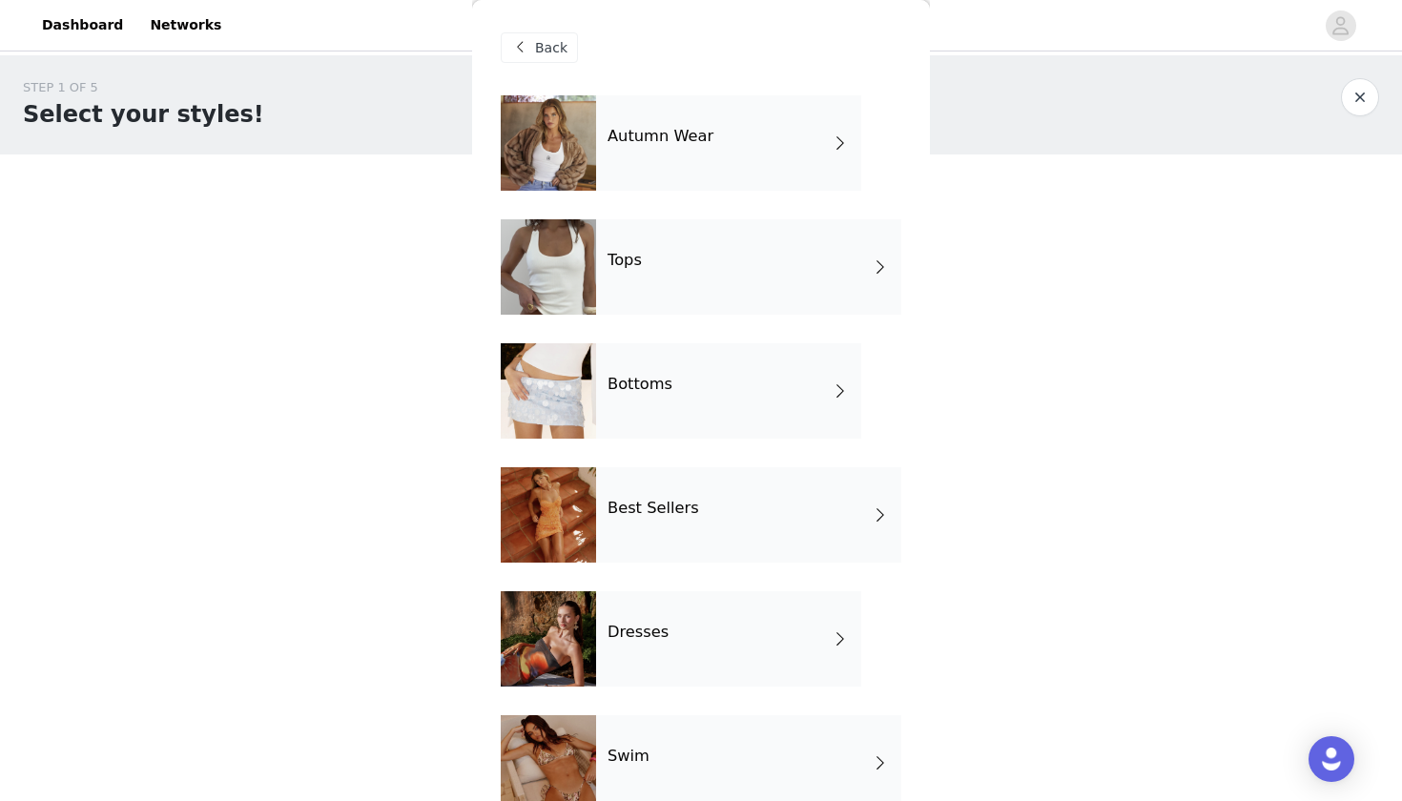
click at [691, 150] on div "Autumn Wear" at bounding box center [728, 142] width 265 height 95
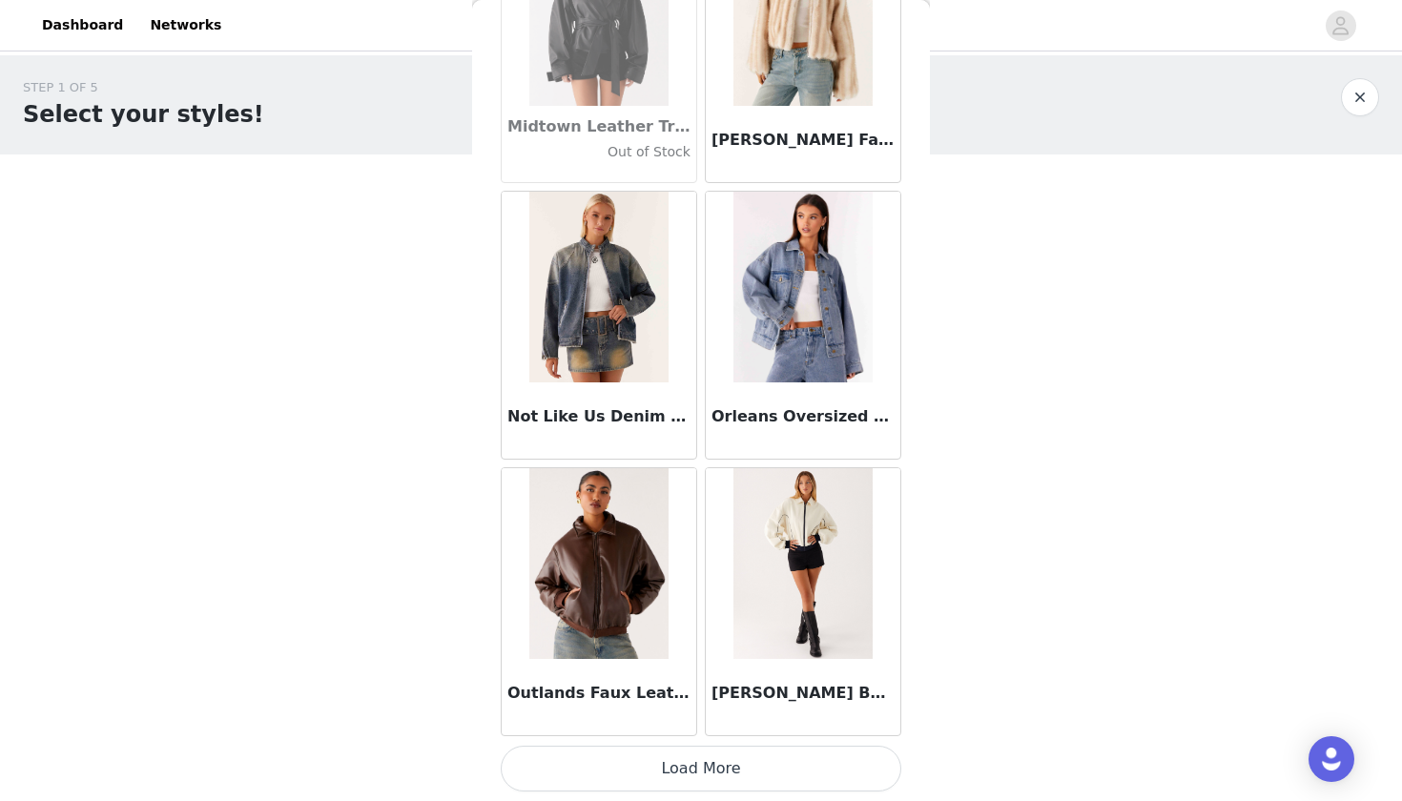
click at [699, 770] on button "Load More" at bounding box center [701, 769] width 401 height 46
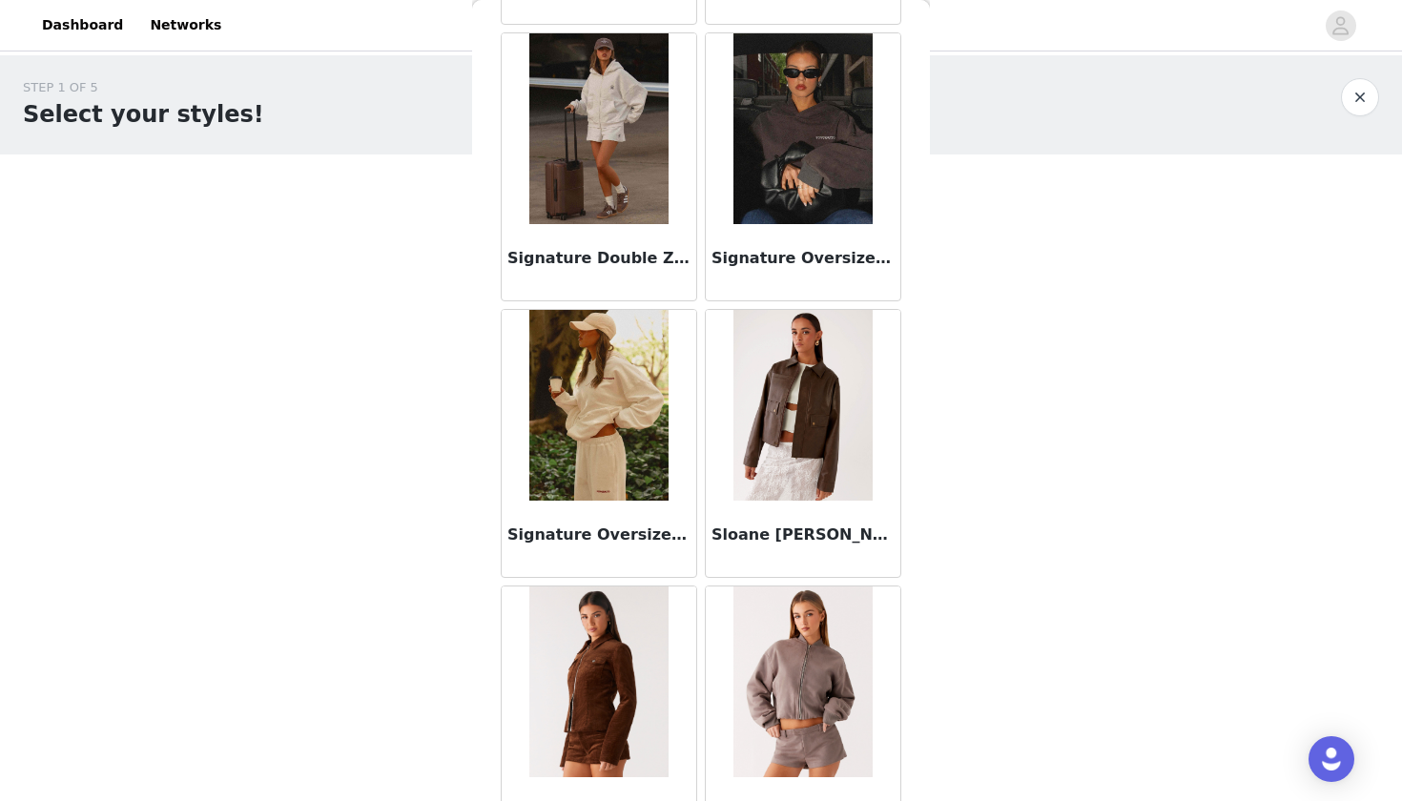
scroll to position [2665, 0]
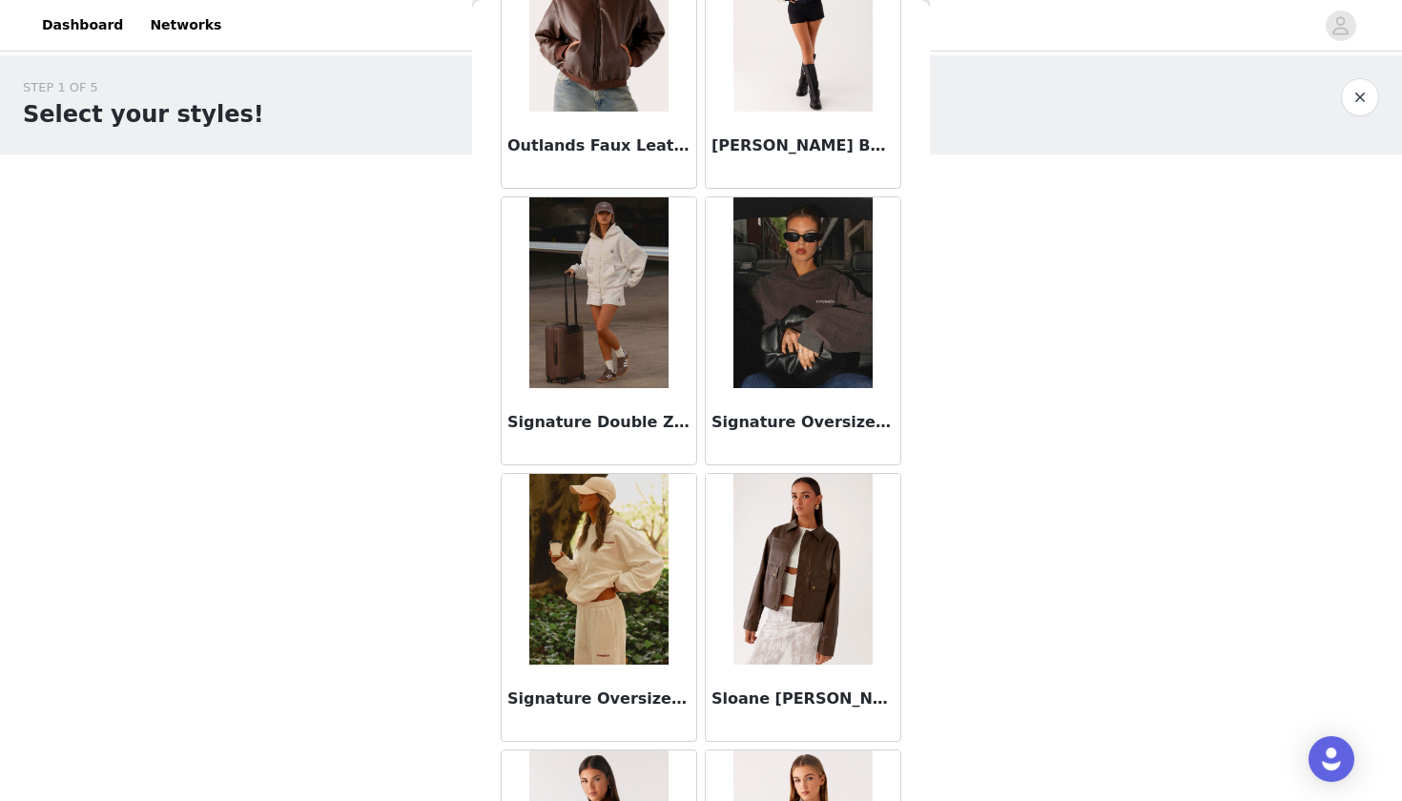
click at [626, 588] on img at bounding box center [598, 569] width 138 height 191
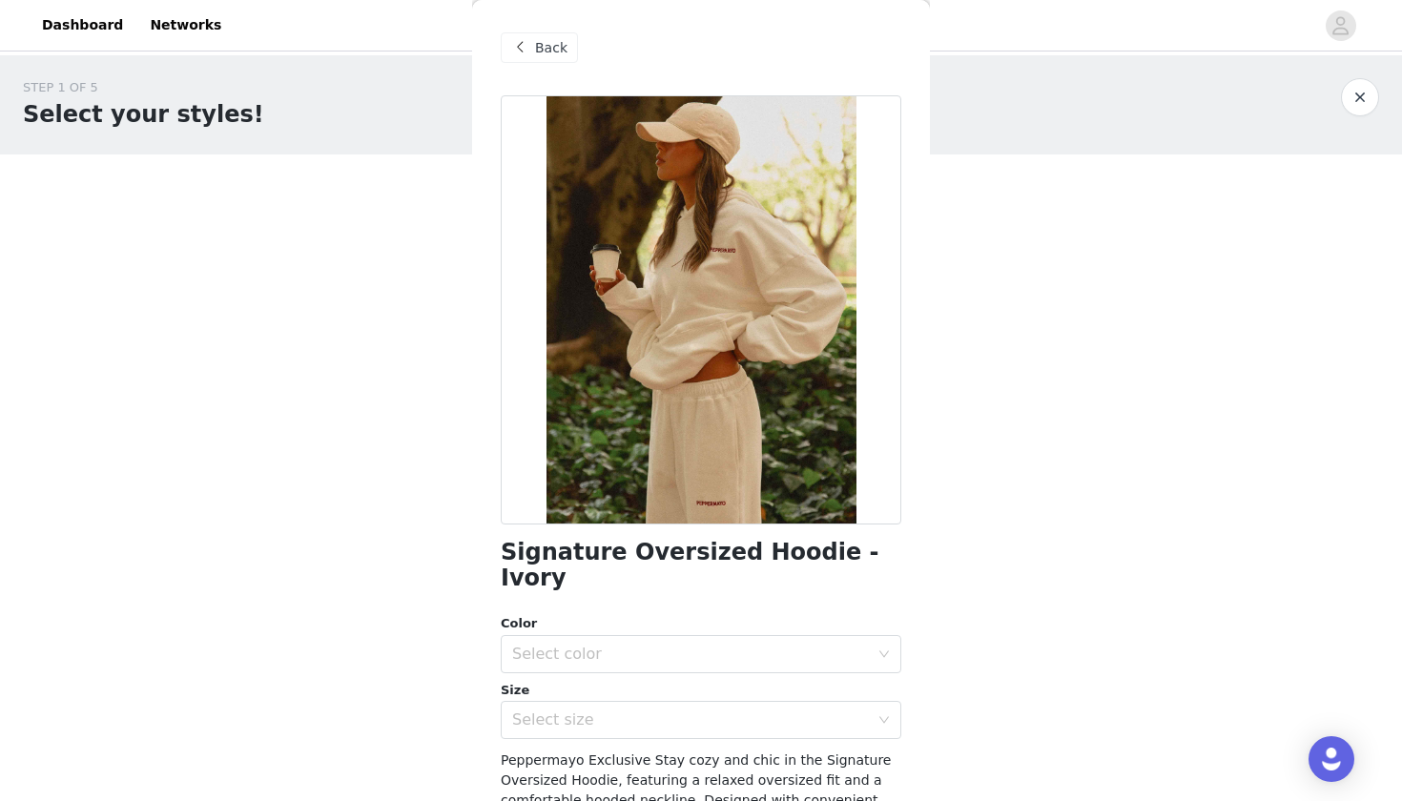
scroll to position [0, 0]
click at [554, 44] on span "Back" at bounding box center [551, 48] width 32 height 20
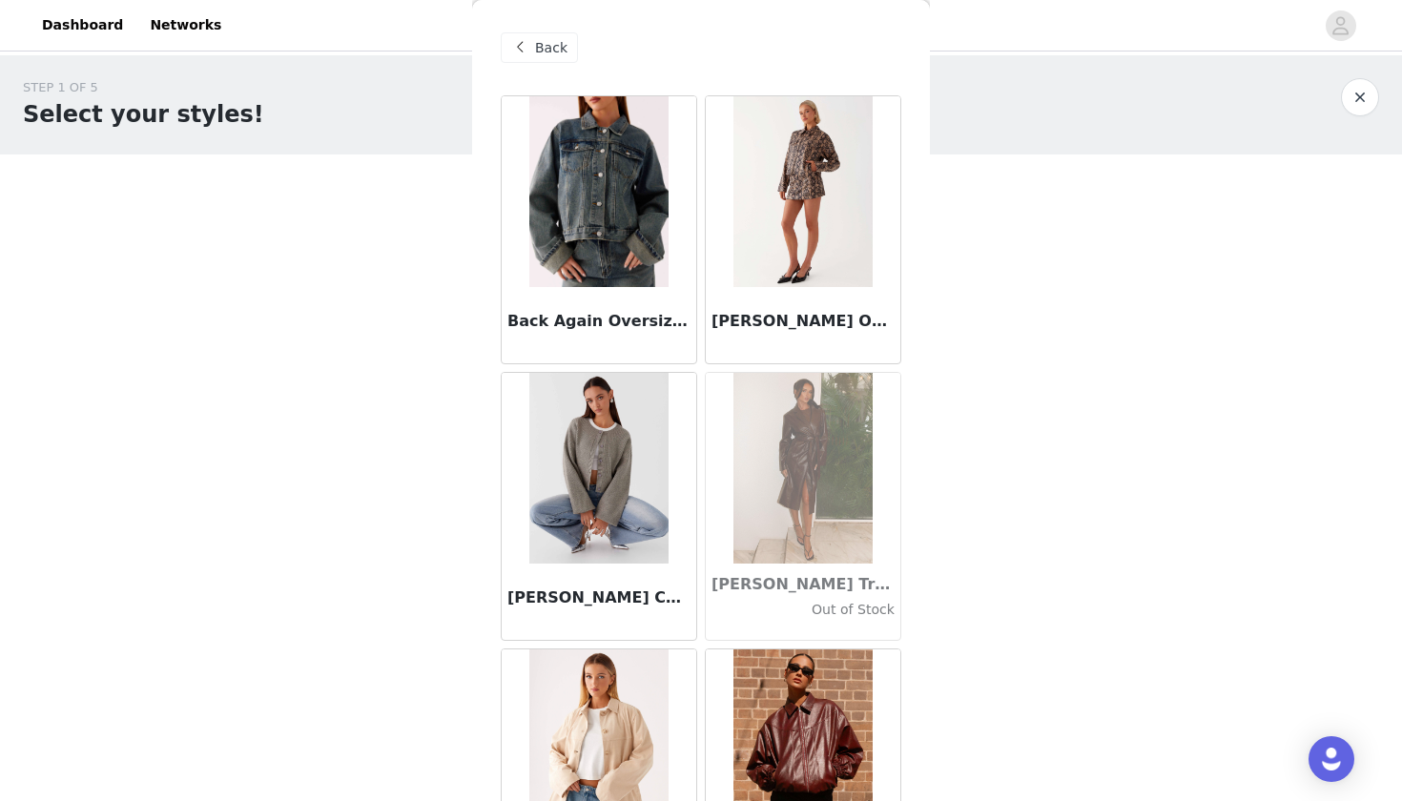
click at [549, 50] on span "Back" at bounding box center [551, 48] width 32 height 20
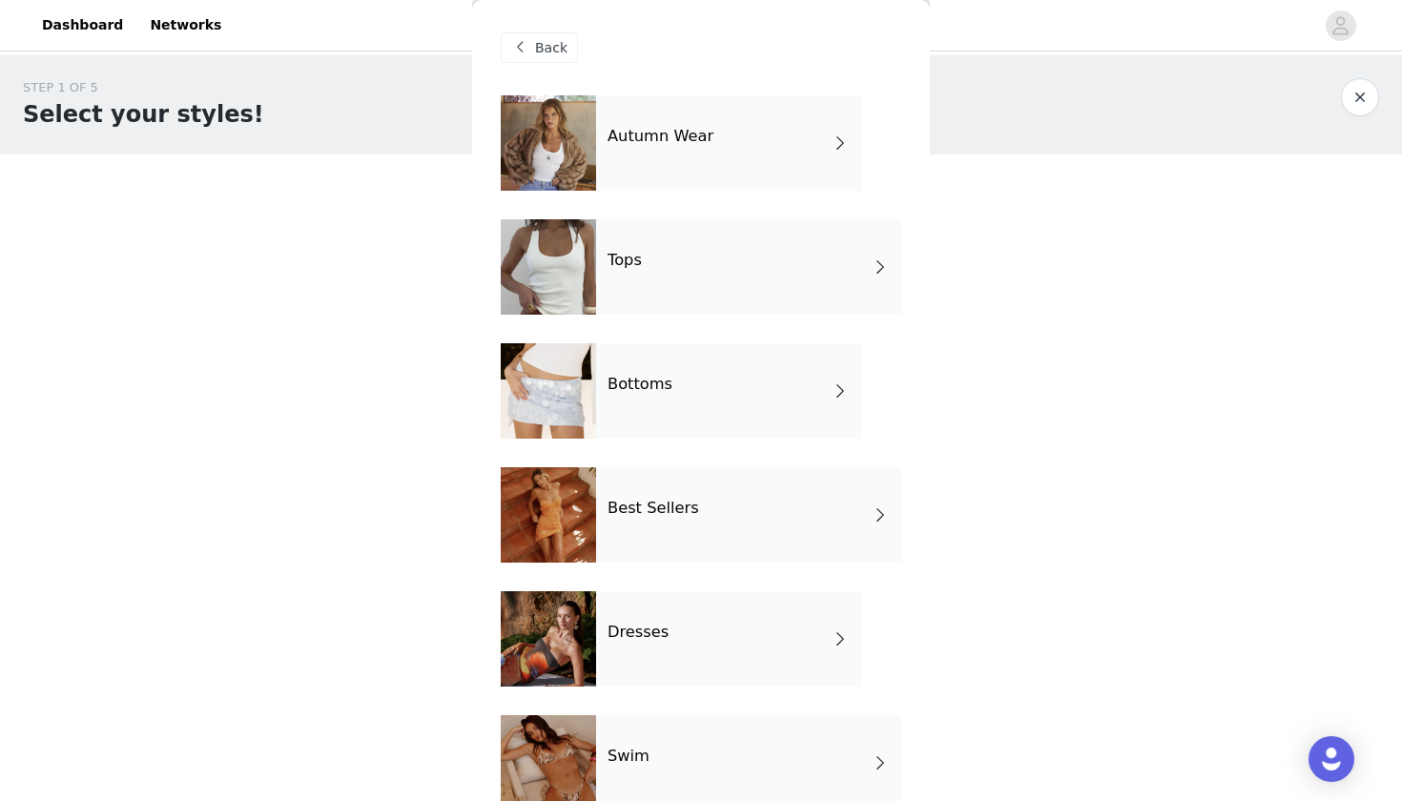
click at [670, 413] on div "Bottoms" at bounding box center [728, 390] width 265 height 95
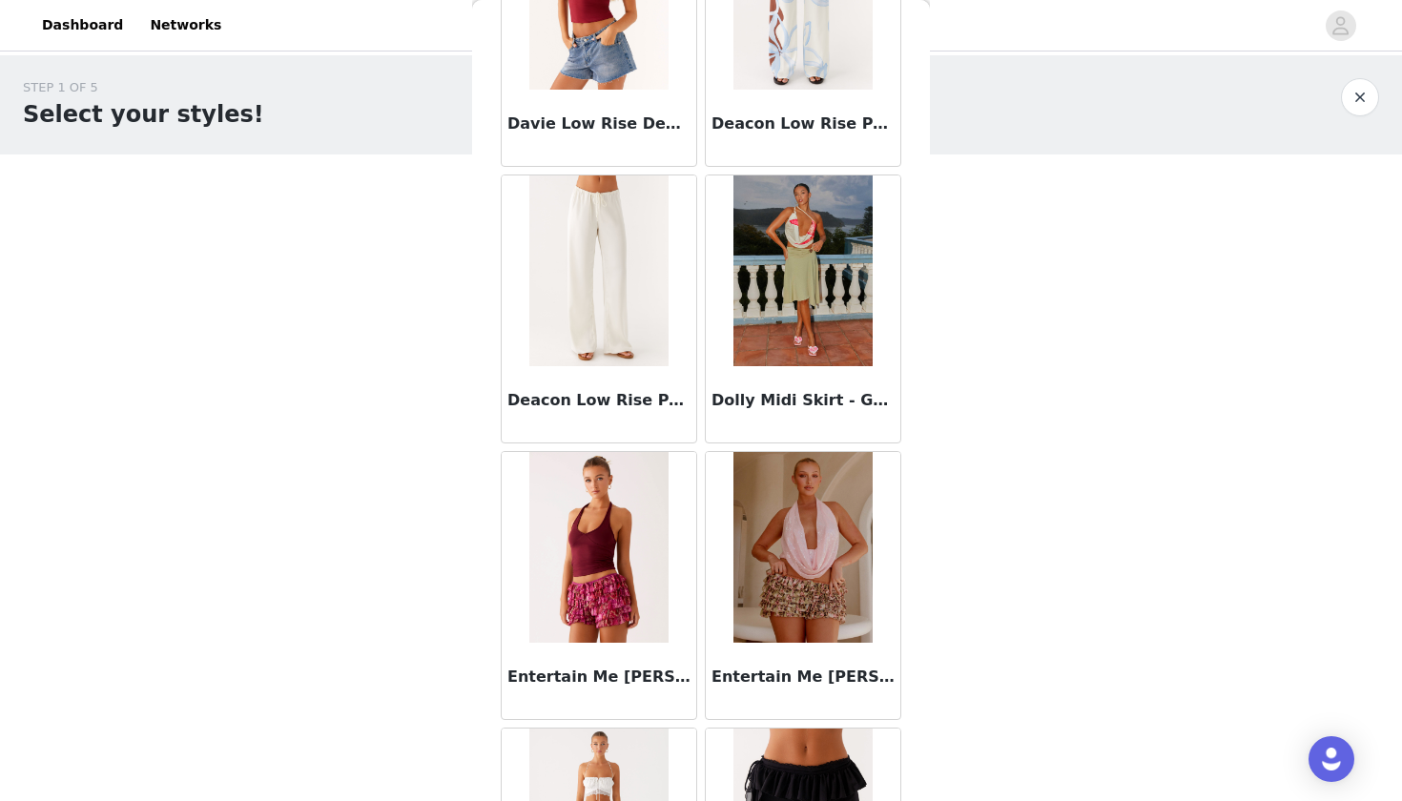
scroll to position [1578, 0]
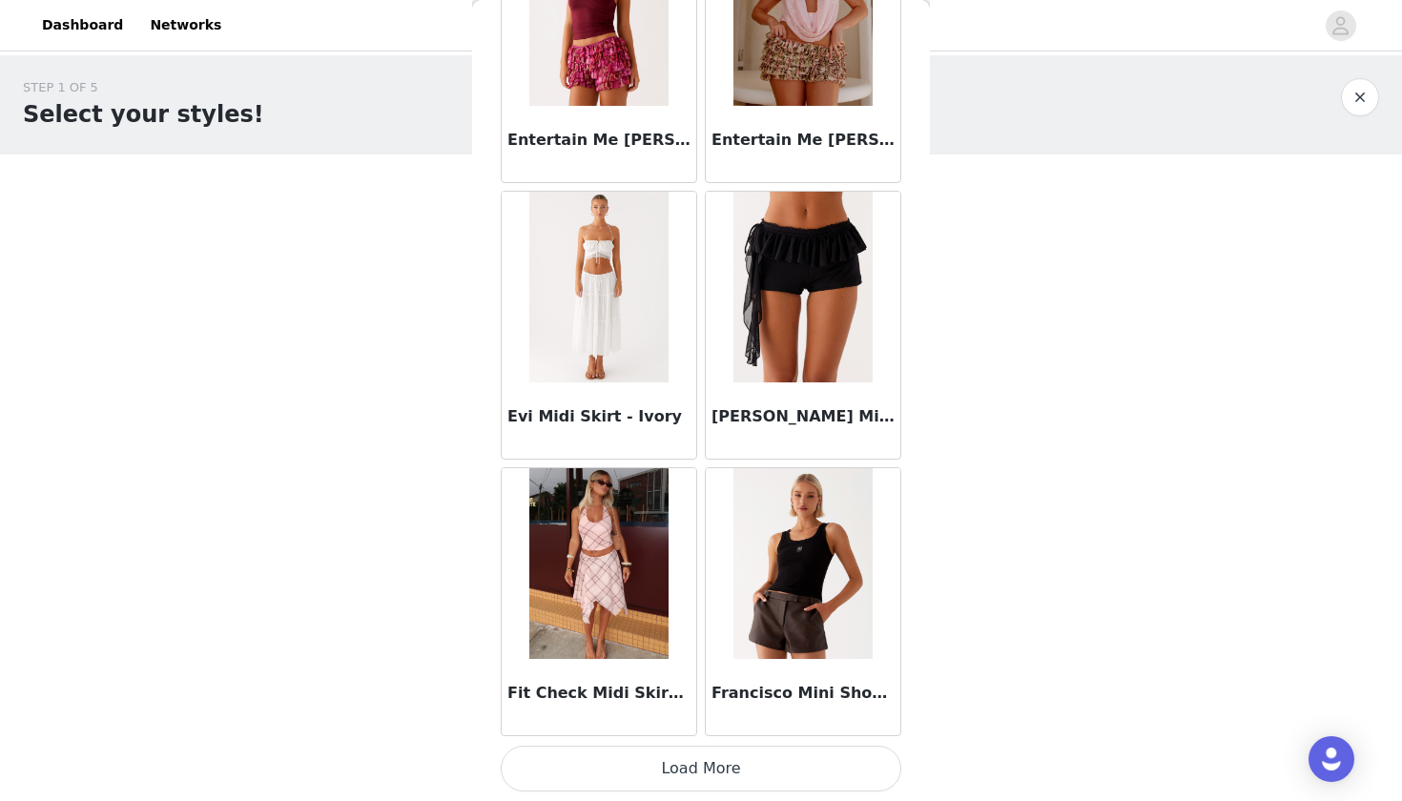
click at [697, 779] on button "Load More" at bounding box center [701, 769] width 401 height 46
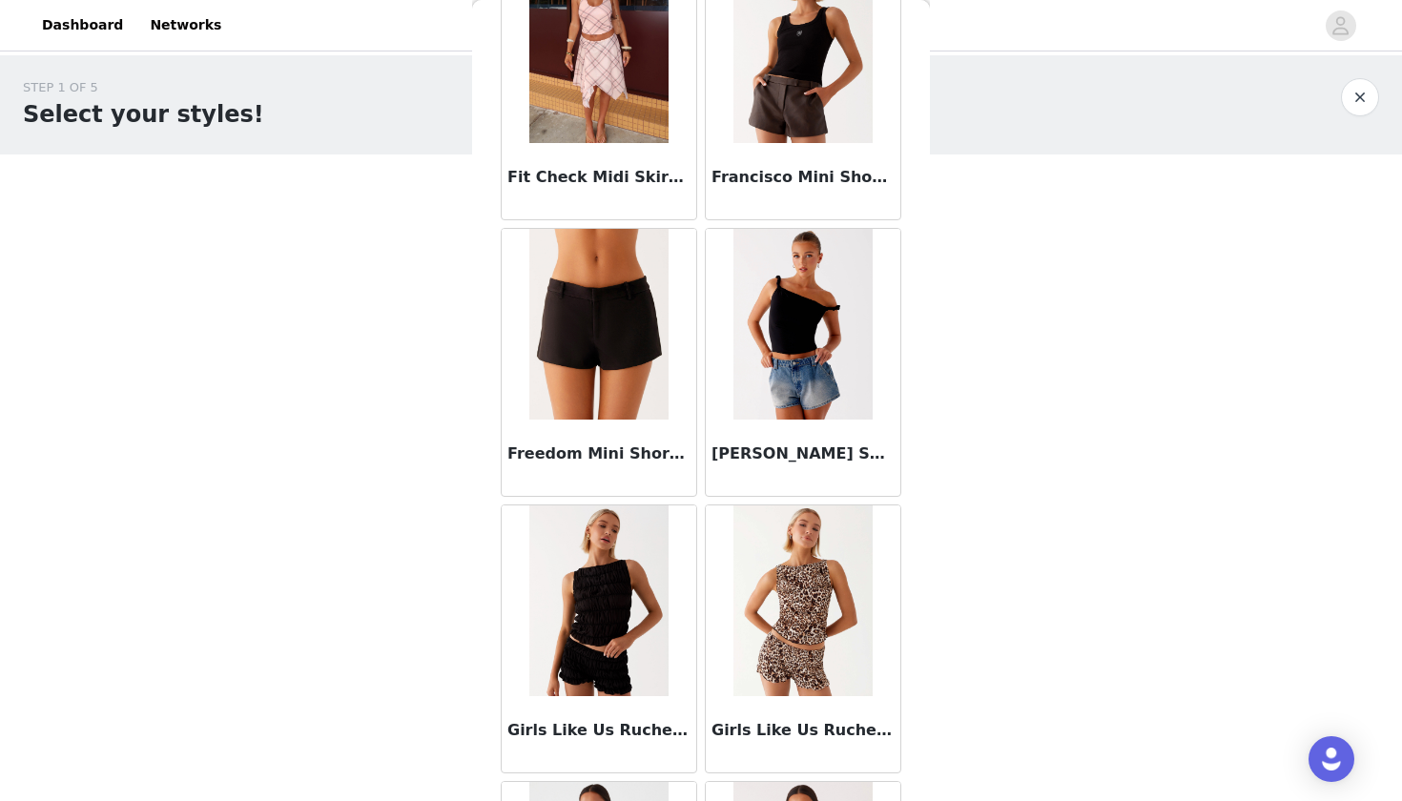
scroll to position [2675, 0]
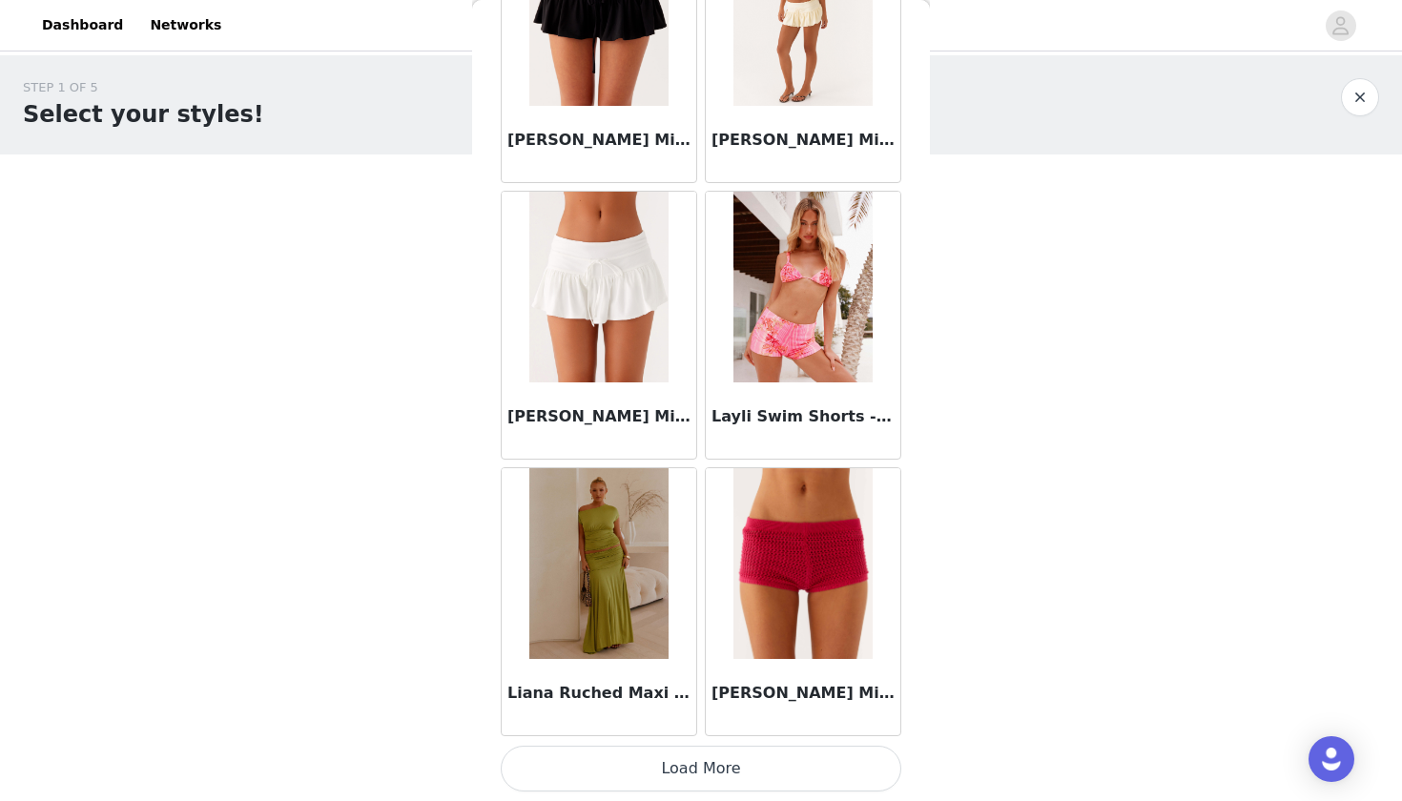
click at [697, 765] on button "Load More" at bounding box center [701, 769] width 401 height 46
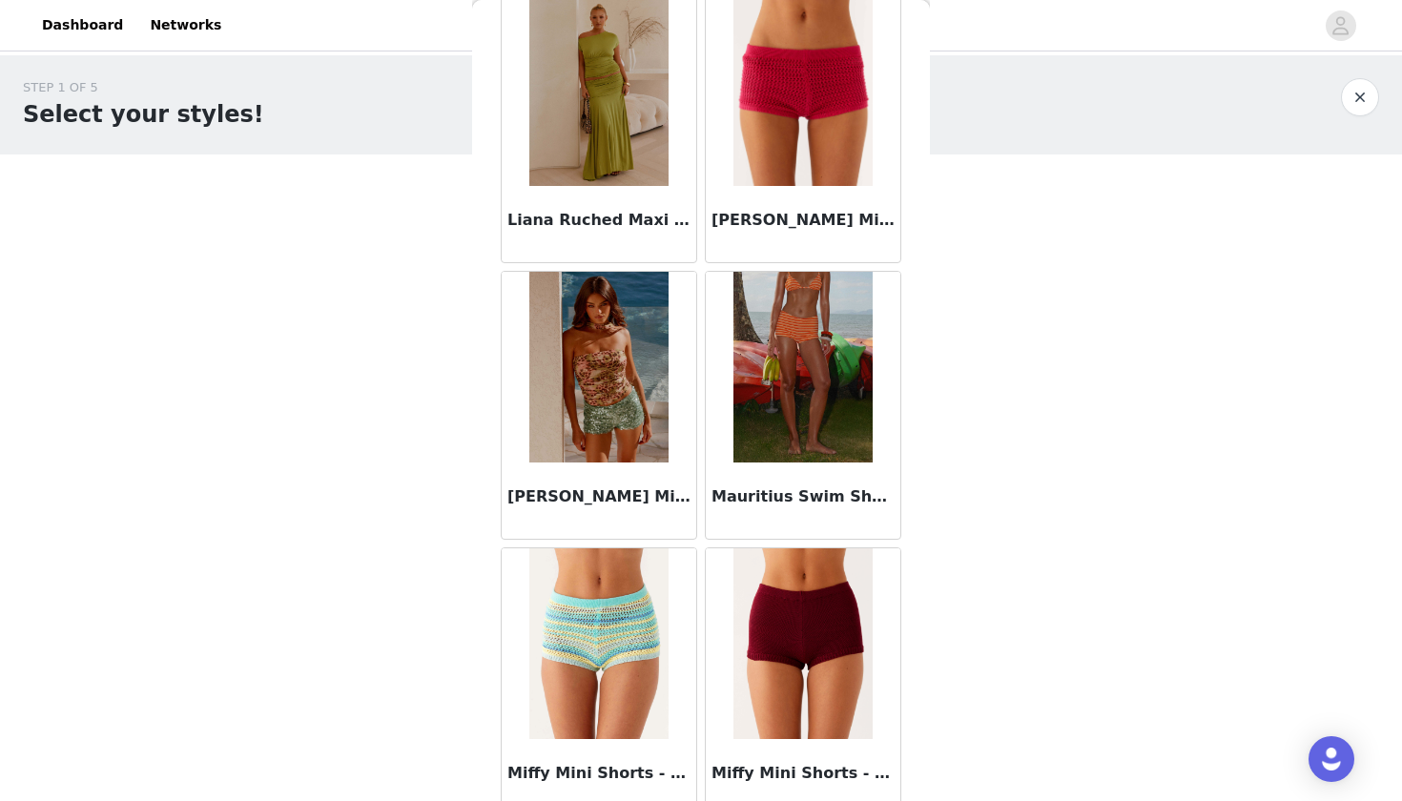
scroll to position [5416, 0]
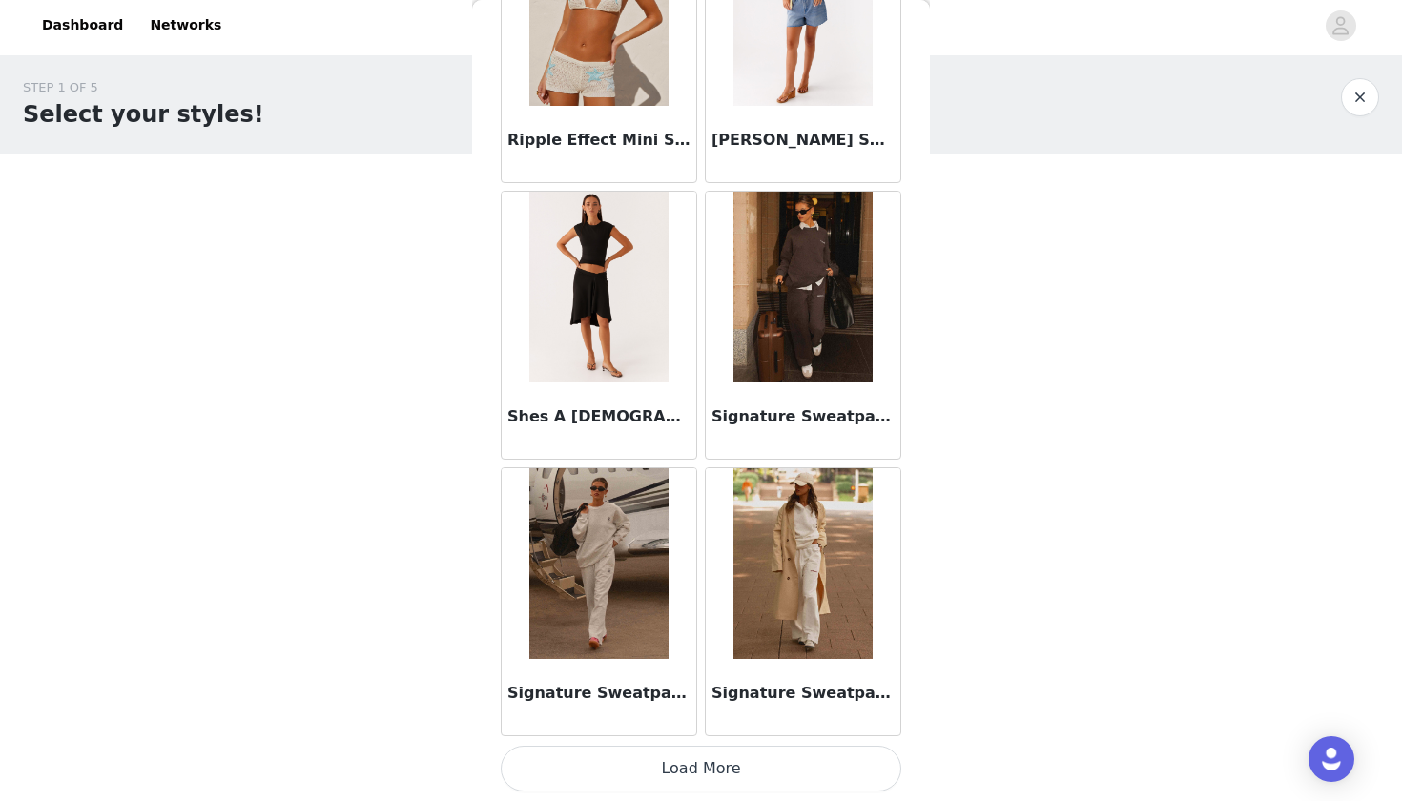
click at [688, 768] on button "Load More" at bounding box center [701, 769] width 401 height 46
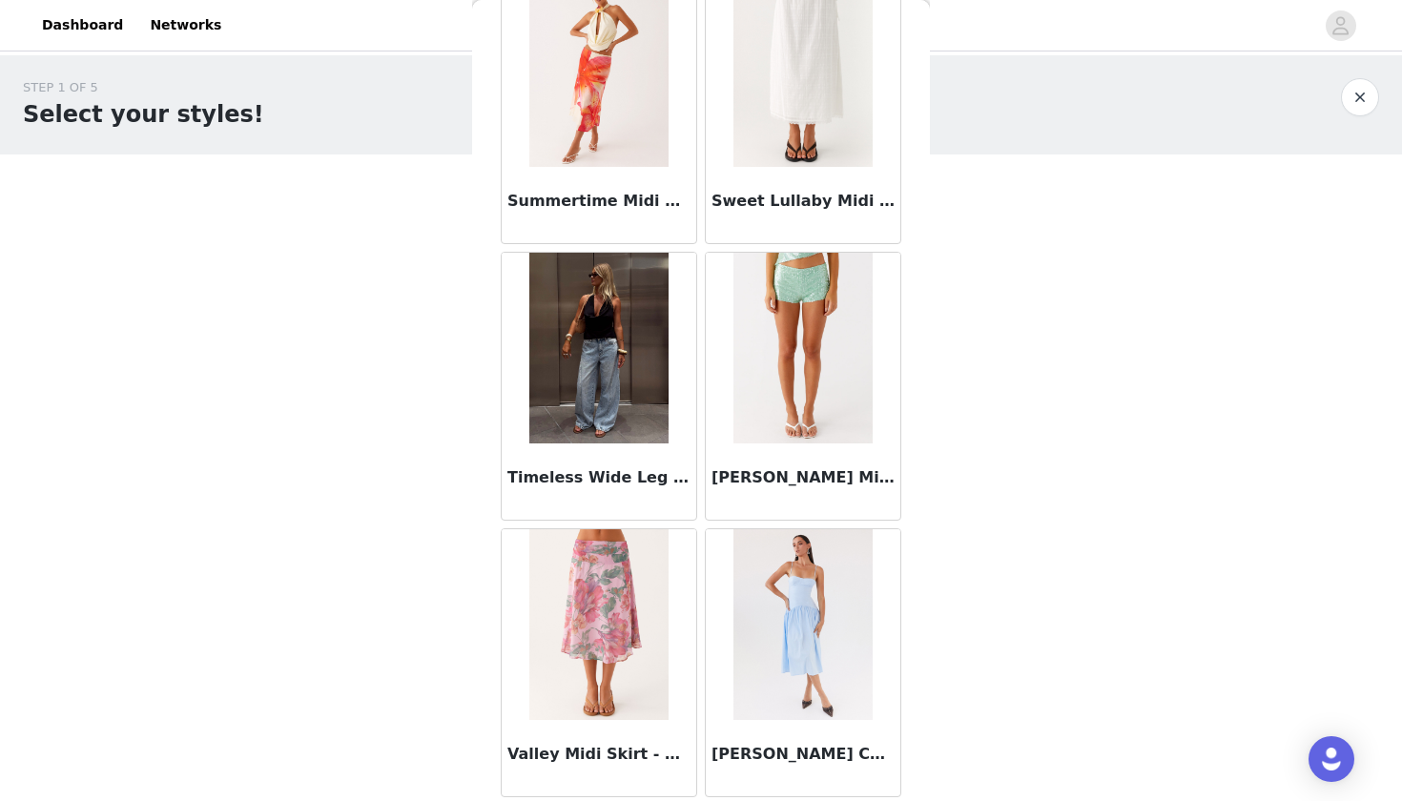
scroll to position [8970, 0]
click at [610, 396] on img at bounding box center [598, 348] width 138 height 191
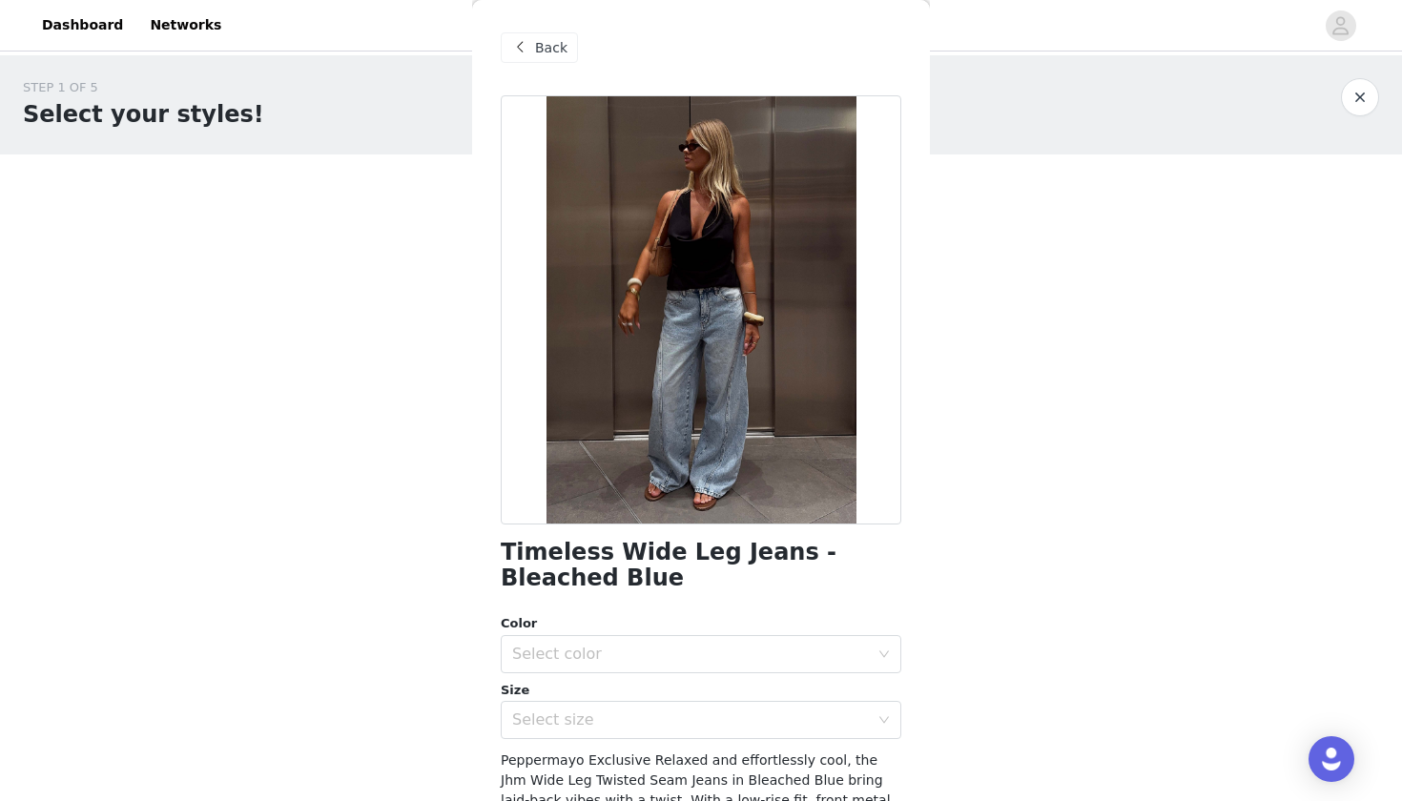
scroll to position [0, 0]
click at [539, 42] on span "Back" at bounding box center [551, 48] width 32 height 20
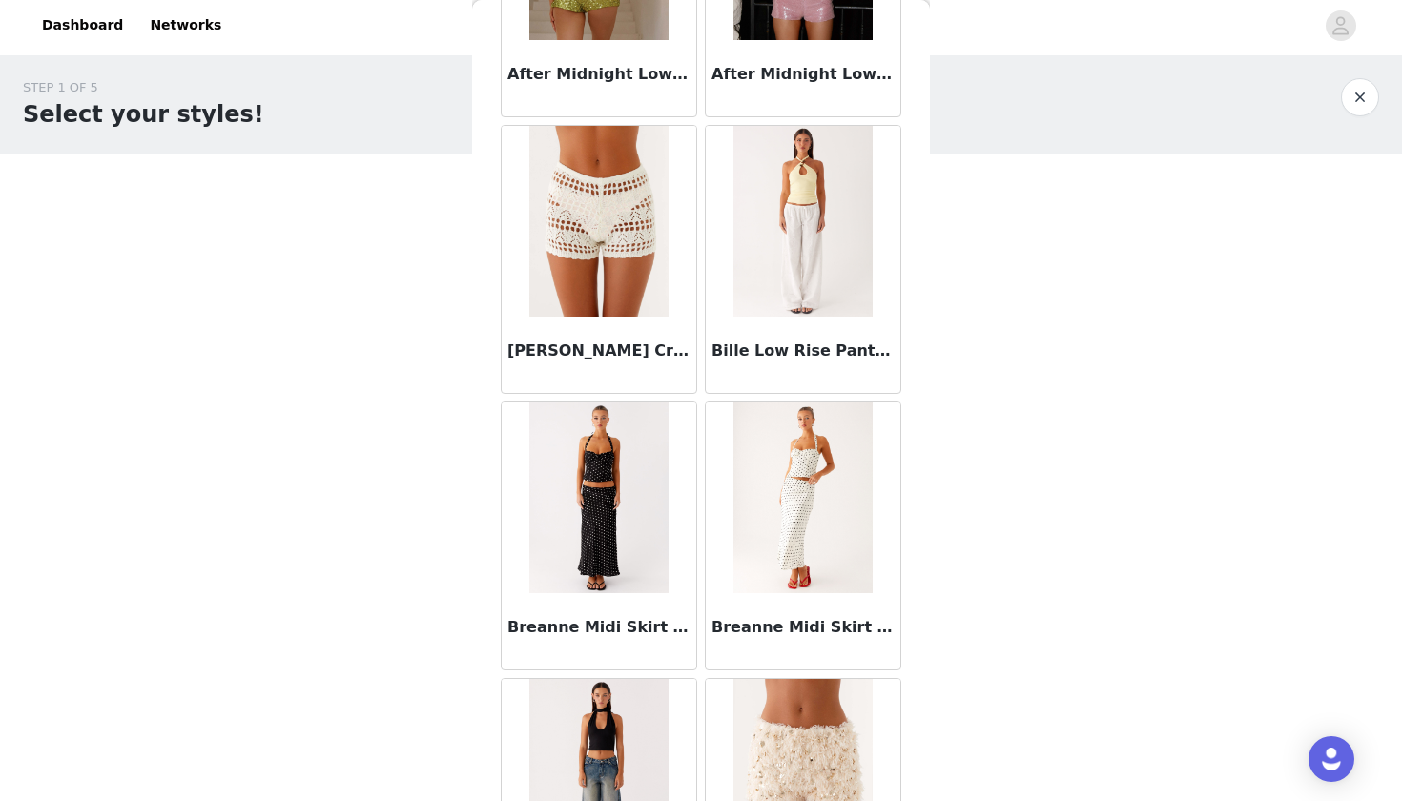
scroll to position [268, 0]
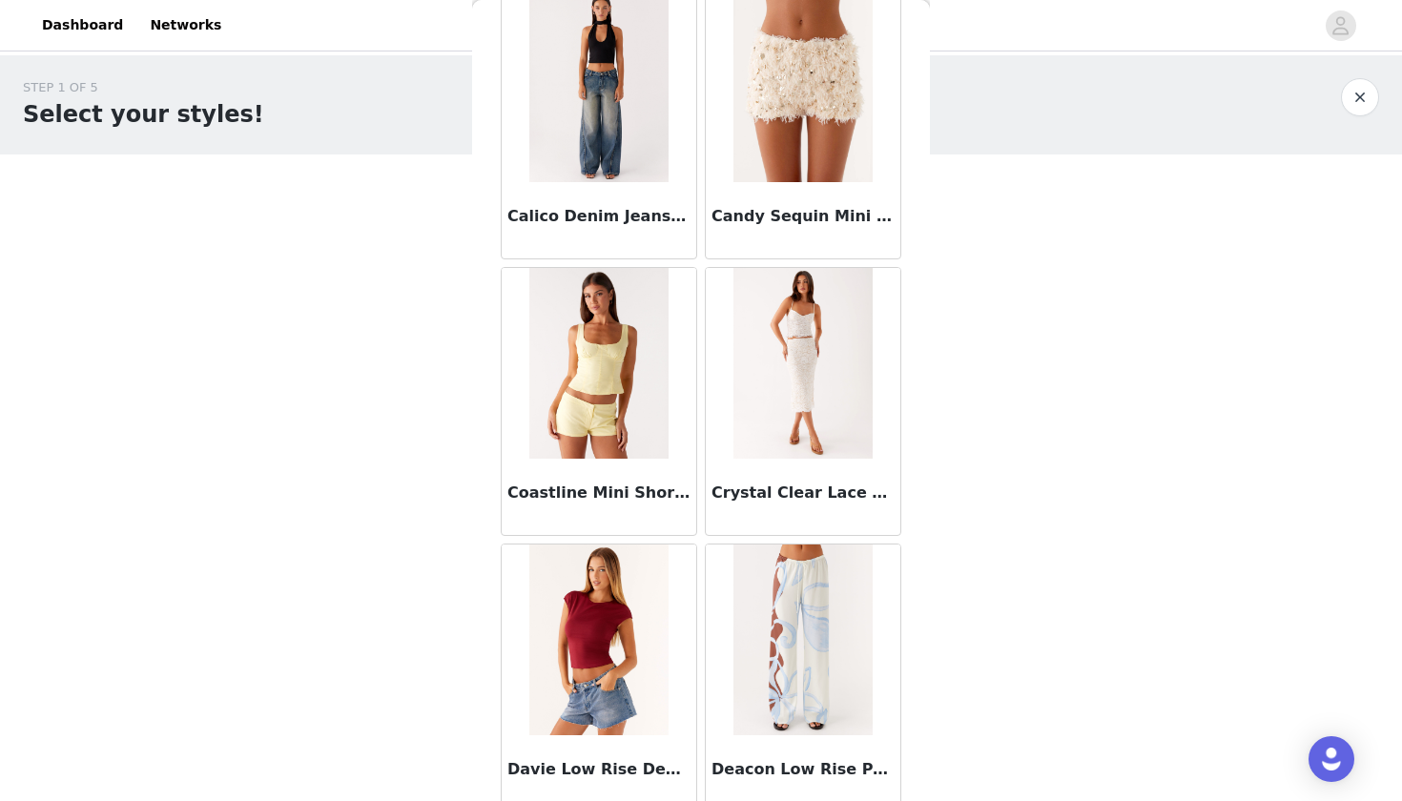
click at [791, 376] on img at bounding box center [802, 363] width 138 height 191
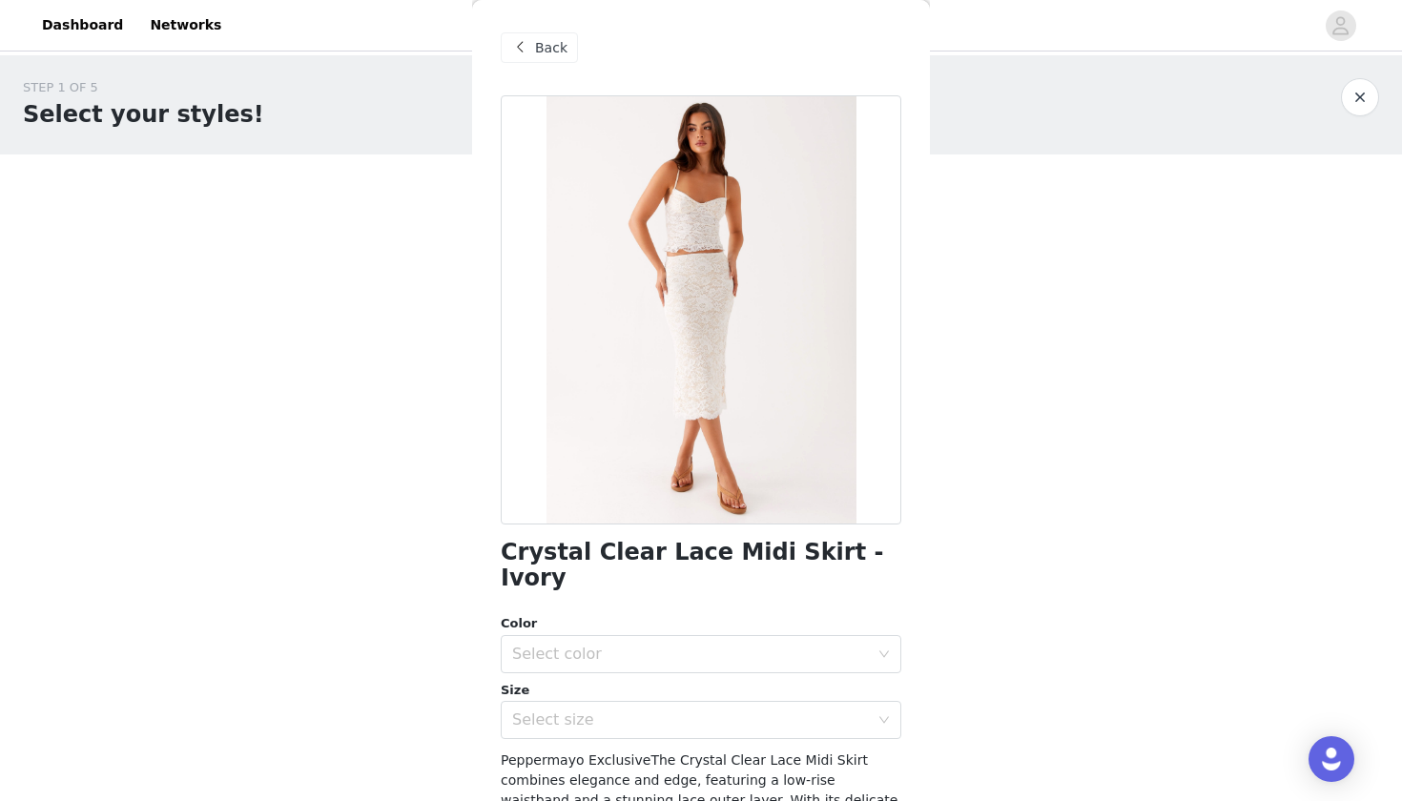
scroll to position [0, 0]
click at [633, 645] on div "Select color" at bounding box center [690, 654] width 357 height 19
click at [614, 668] on li "Ivory" at bounding box center [701, 669] width 401 height 31
click at [601, 710] on div "Select size" at bounding box center [690, 719] width 357 height 19
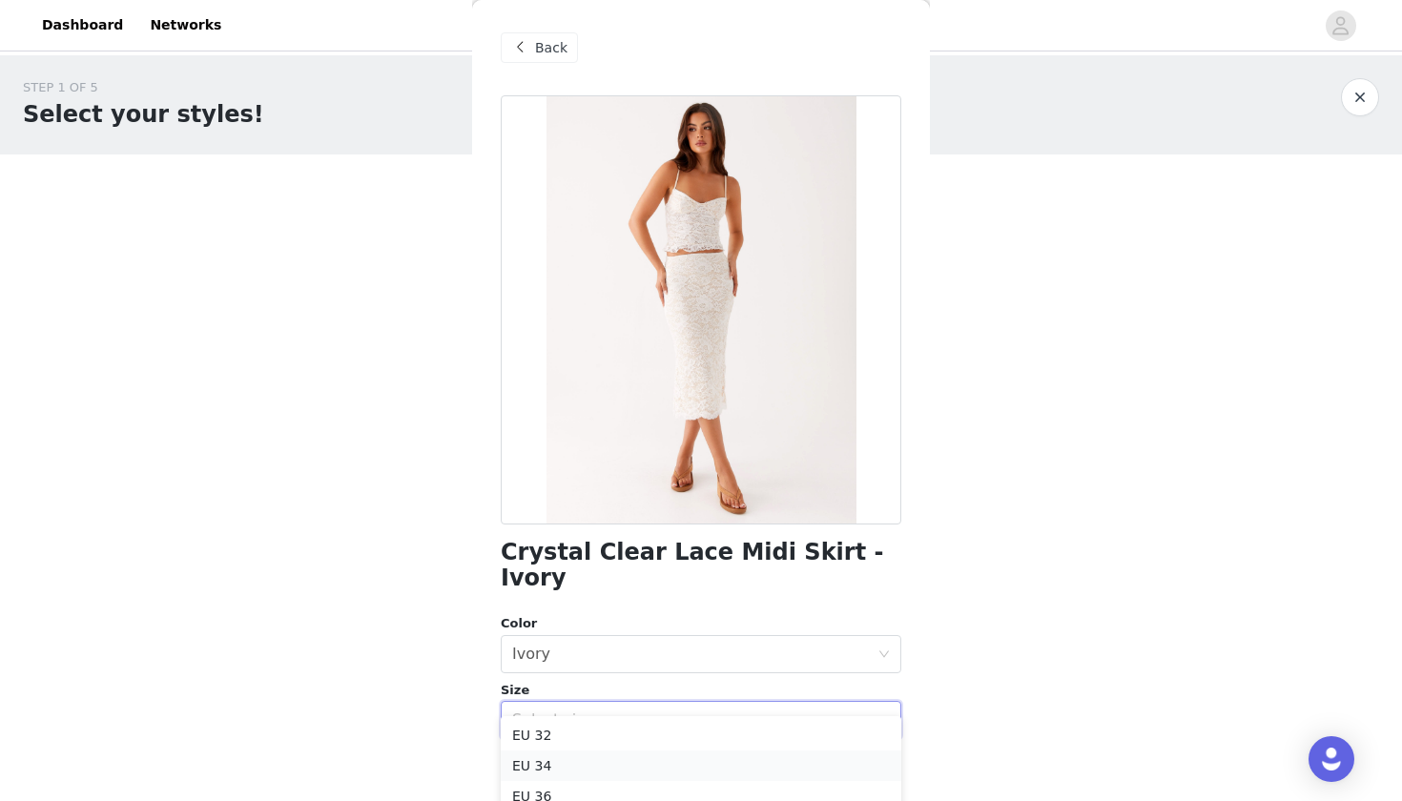
click at [581, 759] on li "EU 34" at bounding box center [701, 766] width 401 height 31
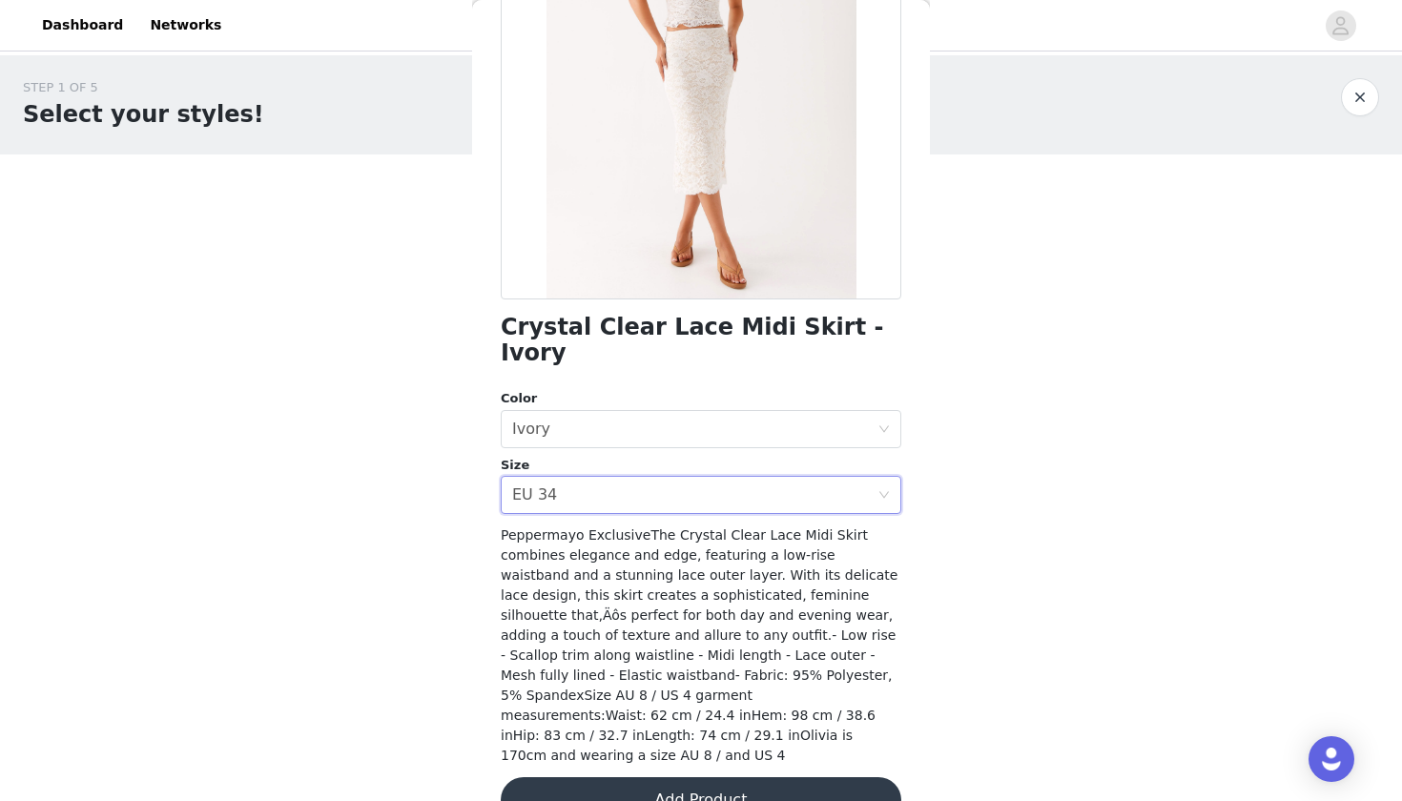
scroll to position [223, 0]
click at [625, 779] on button "Add Product" at bounding box center [701, 802] width 401 height 46
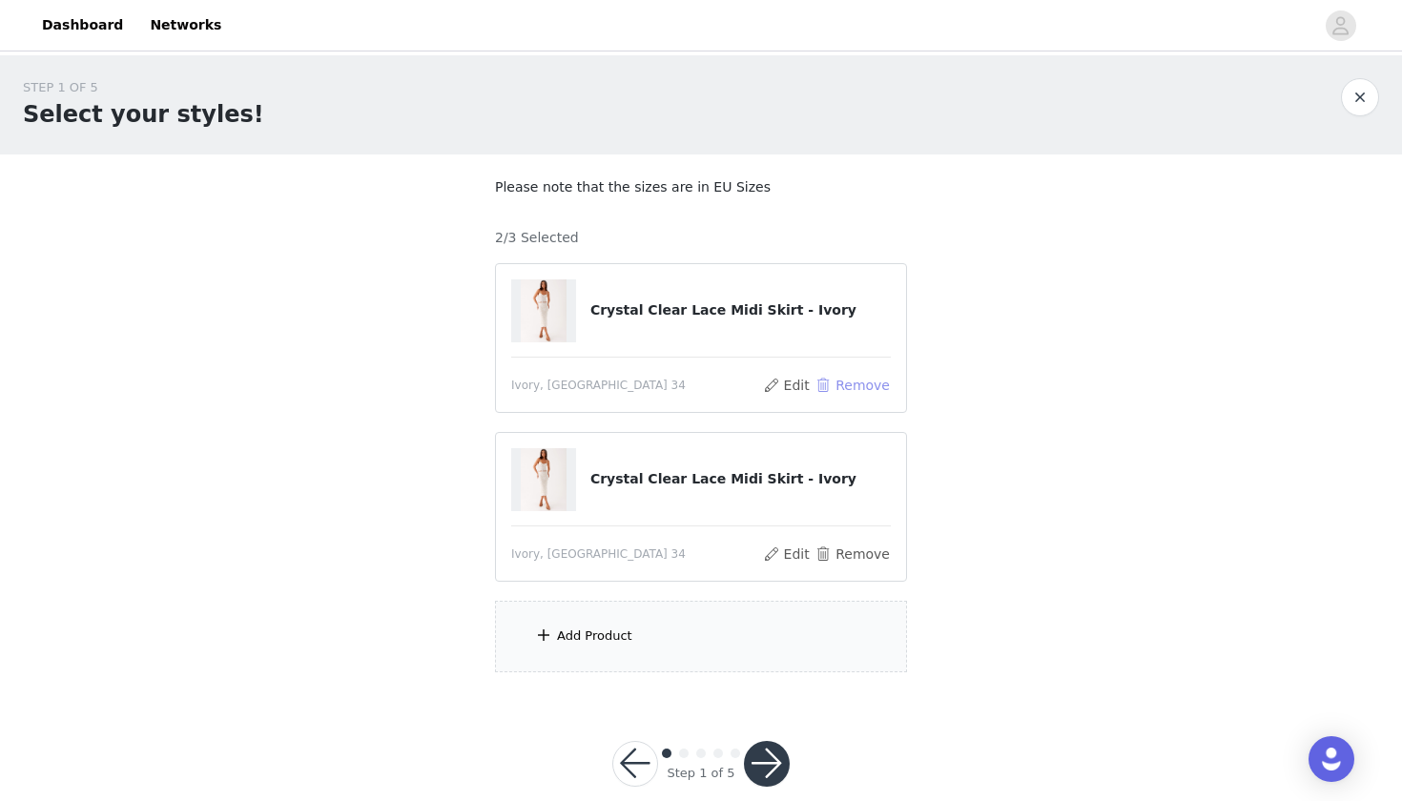
click at [844, 381] on button "Remove" at bounding box center [852, 385] width 76 height 23
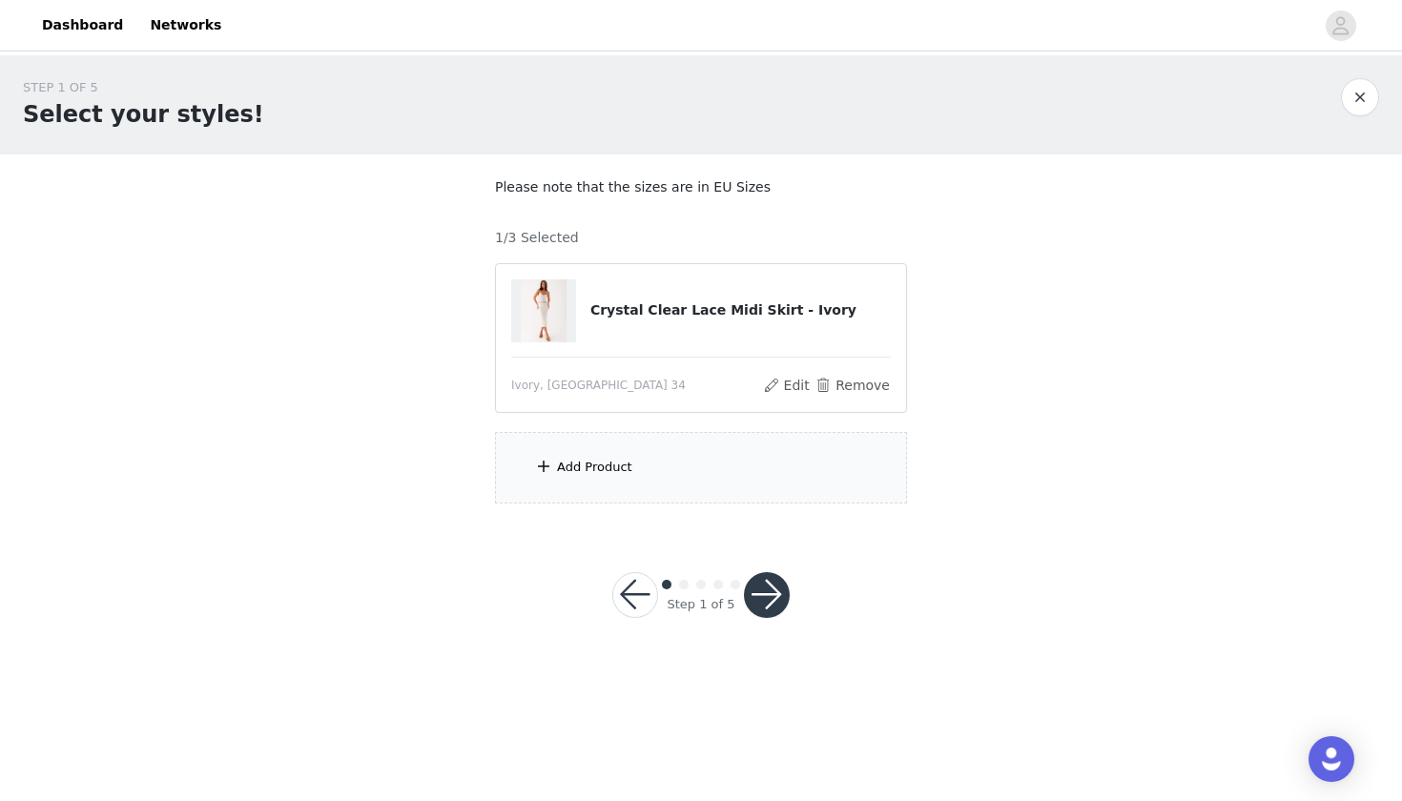
click at [701, 474] on div "Add Product" at bounding box center [701, 468] width 412 height 72
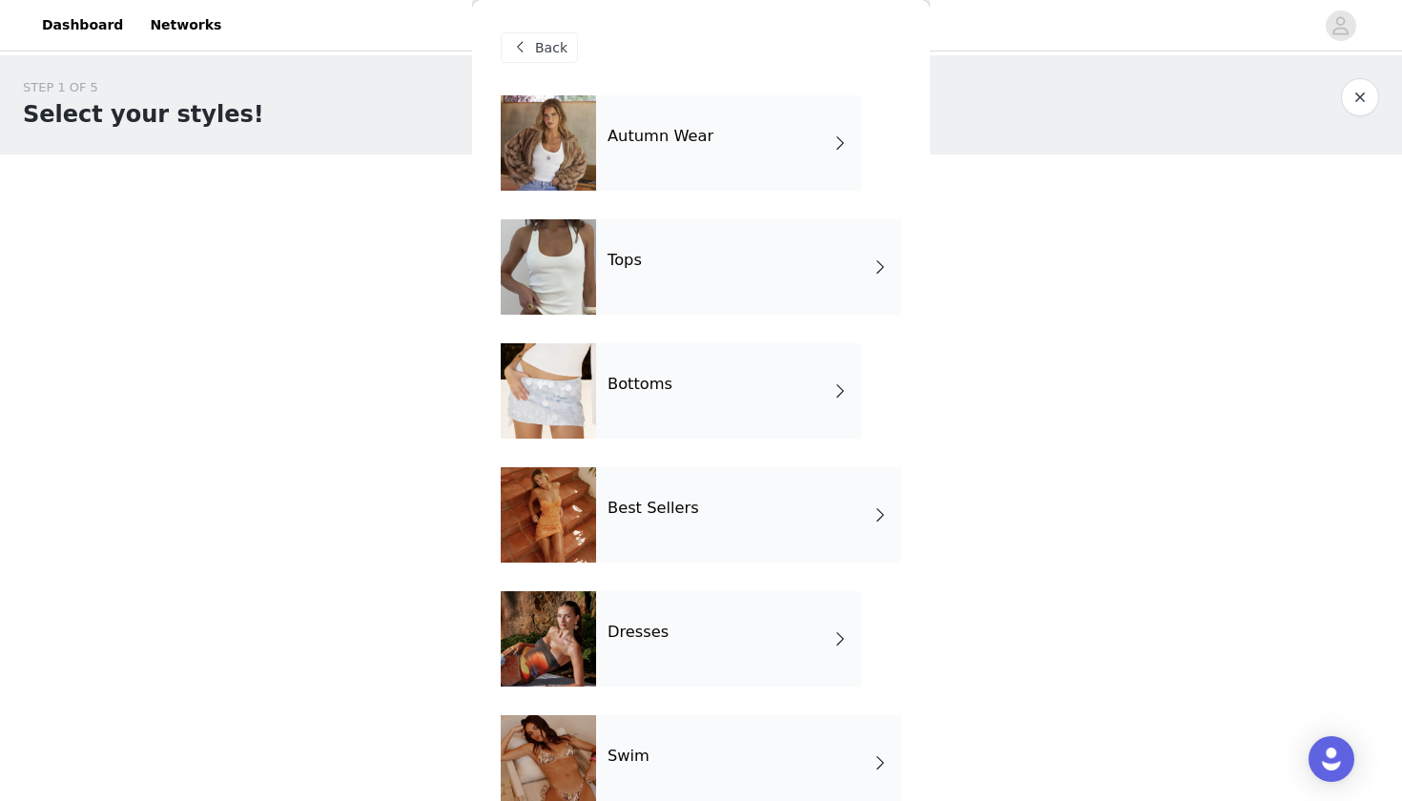
click at [724, 258] on div "Tops" at bounding box center [748, 266] width 305 height 95
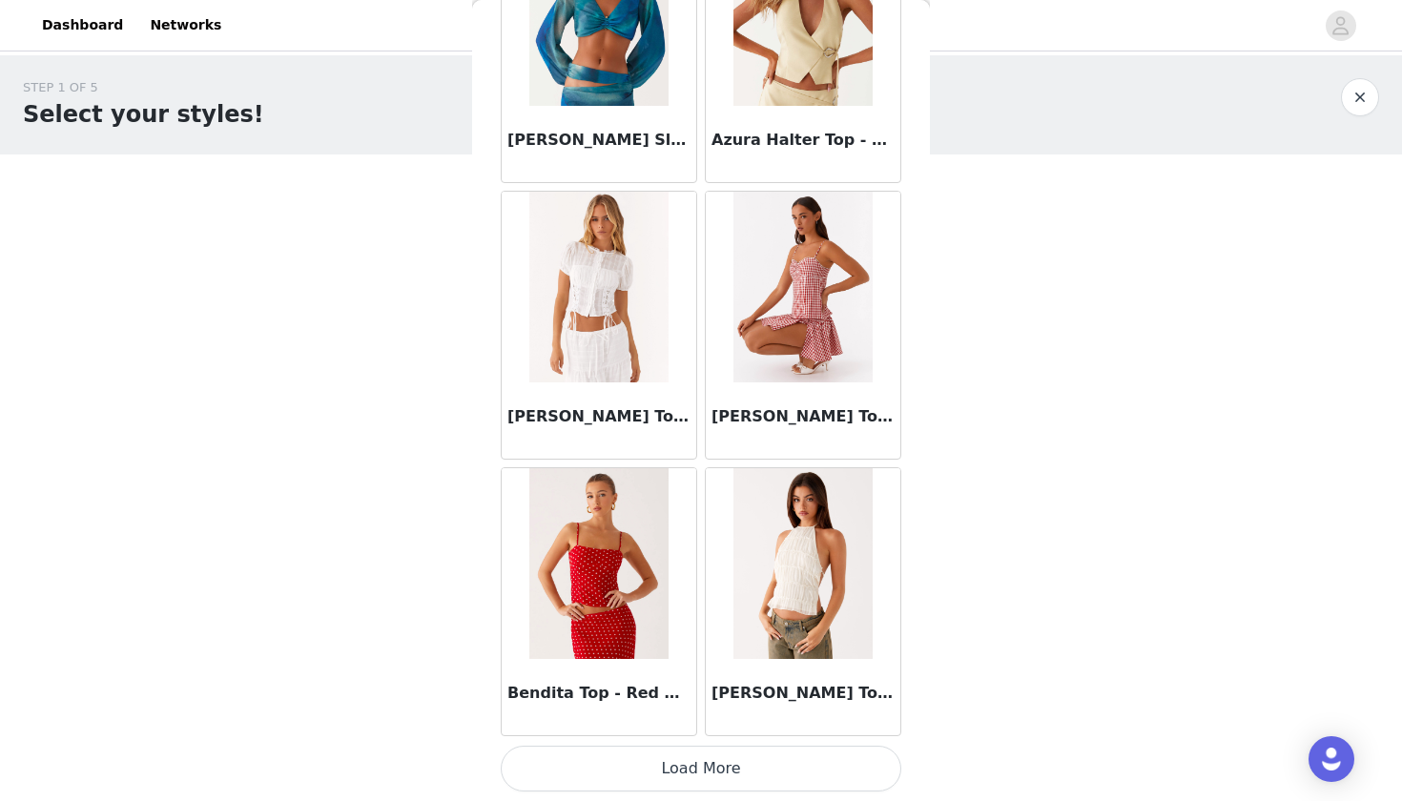
scroll to position [2117, 0]
click at [658, 778] on button "Load More" at bounding box center [701, 769] width 401 height 46
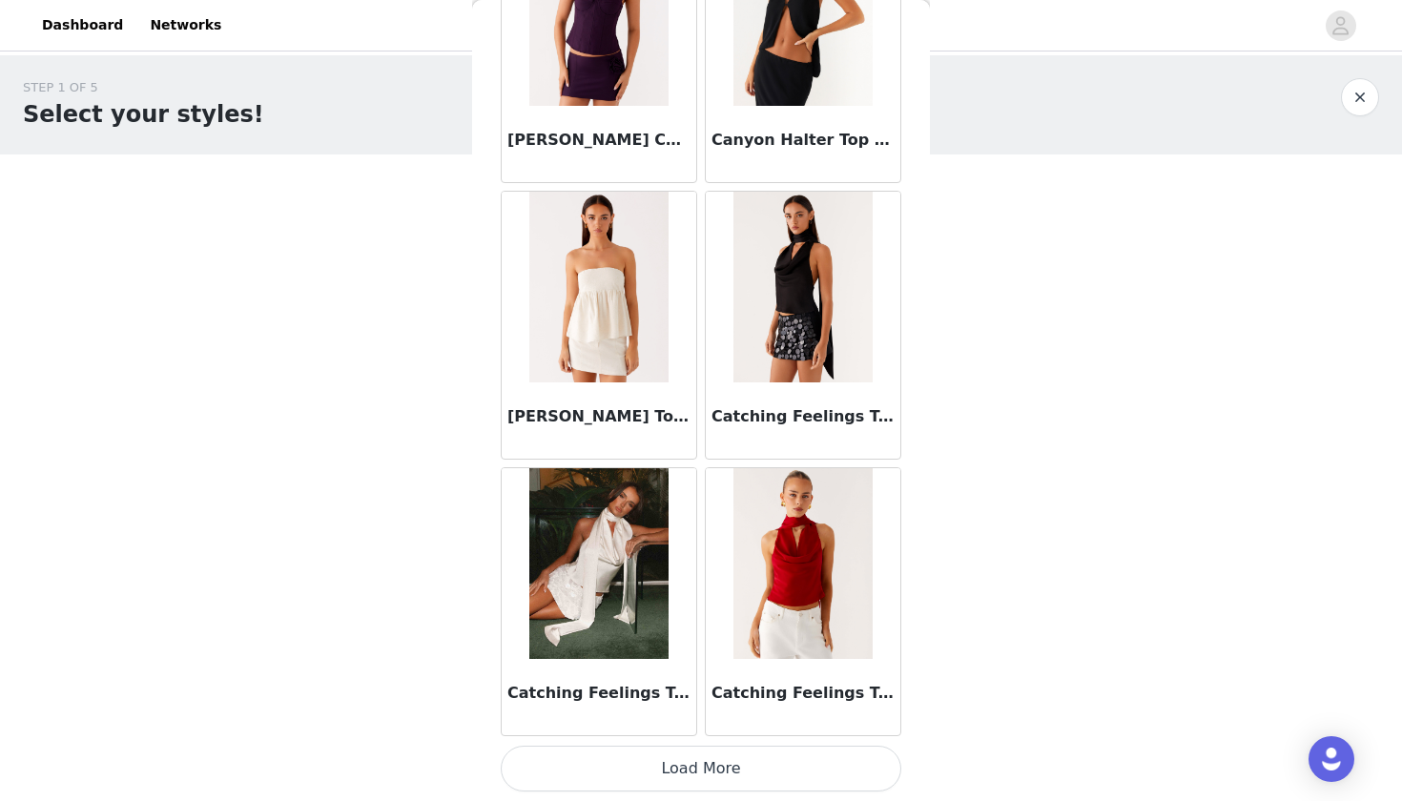
scroll to position [4883, 0]
click at [702, 768] on button "Load More" at bounding box center [701, 769] width 401 height 46
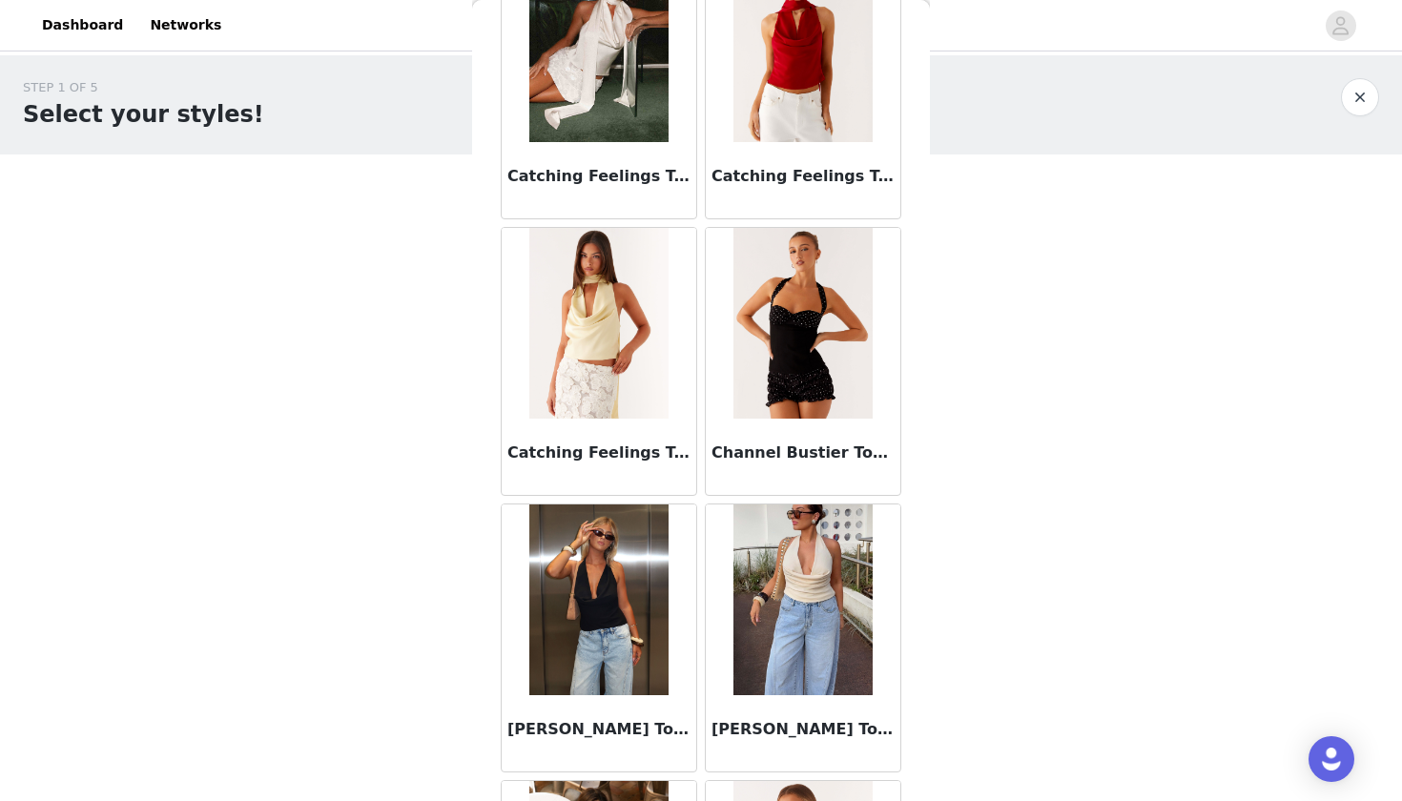
scroll to position [5498, 0]
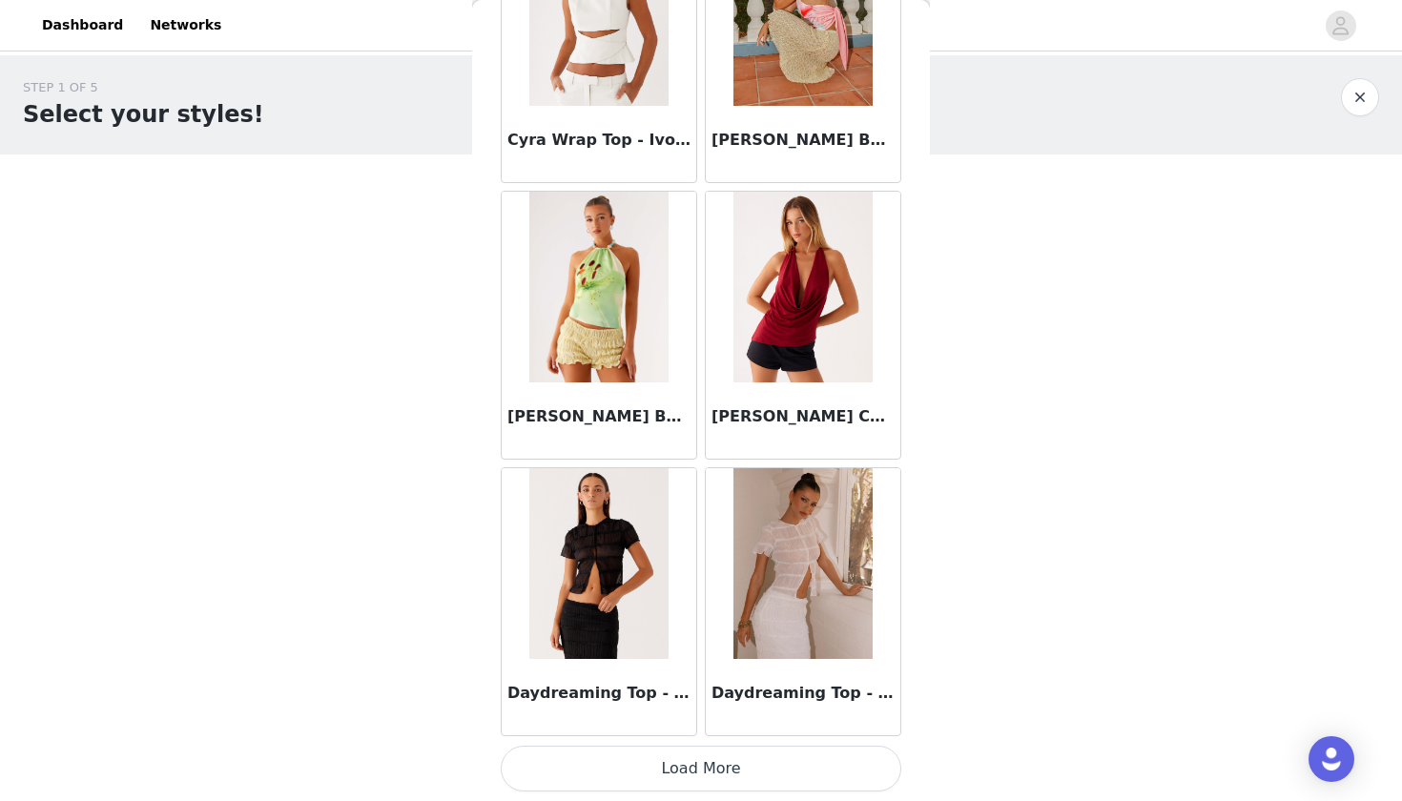
click at [666, 770] on button "Load More" at bounding box center [701, 769] width 401 height 46
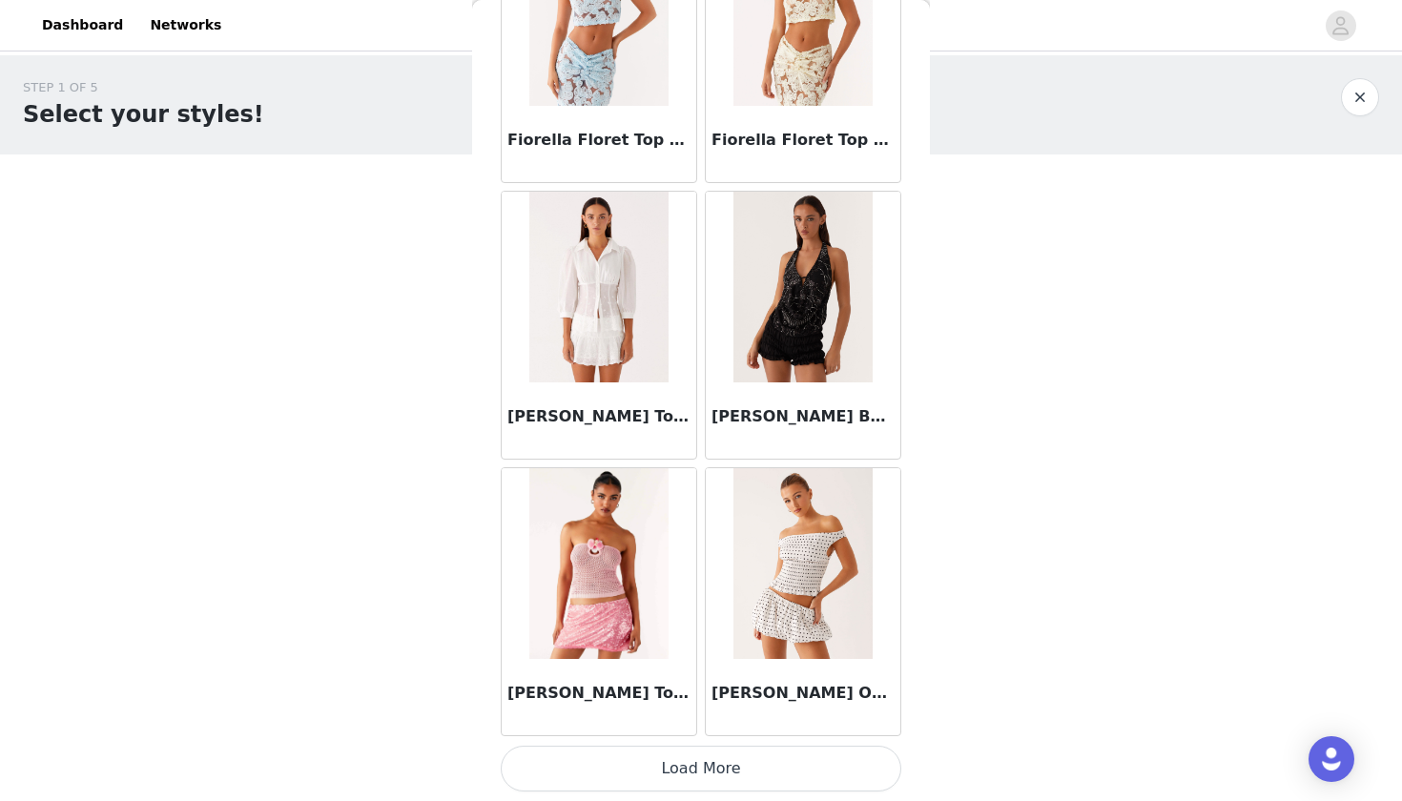
scroll to position [10414, 0]
click at [683, 775] on button "Load More" at bounding box center [701, 769] width 401 height 46
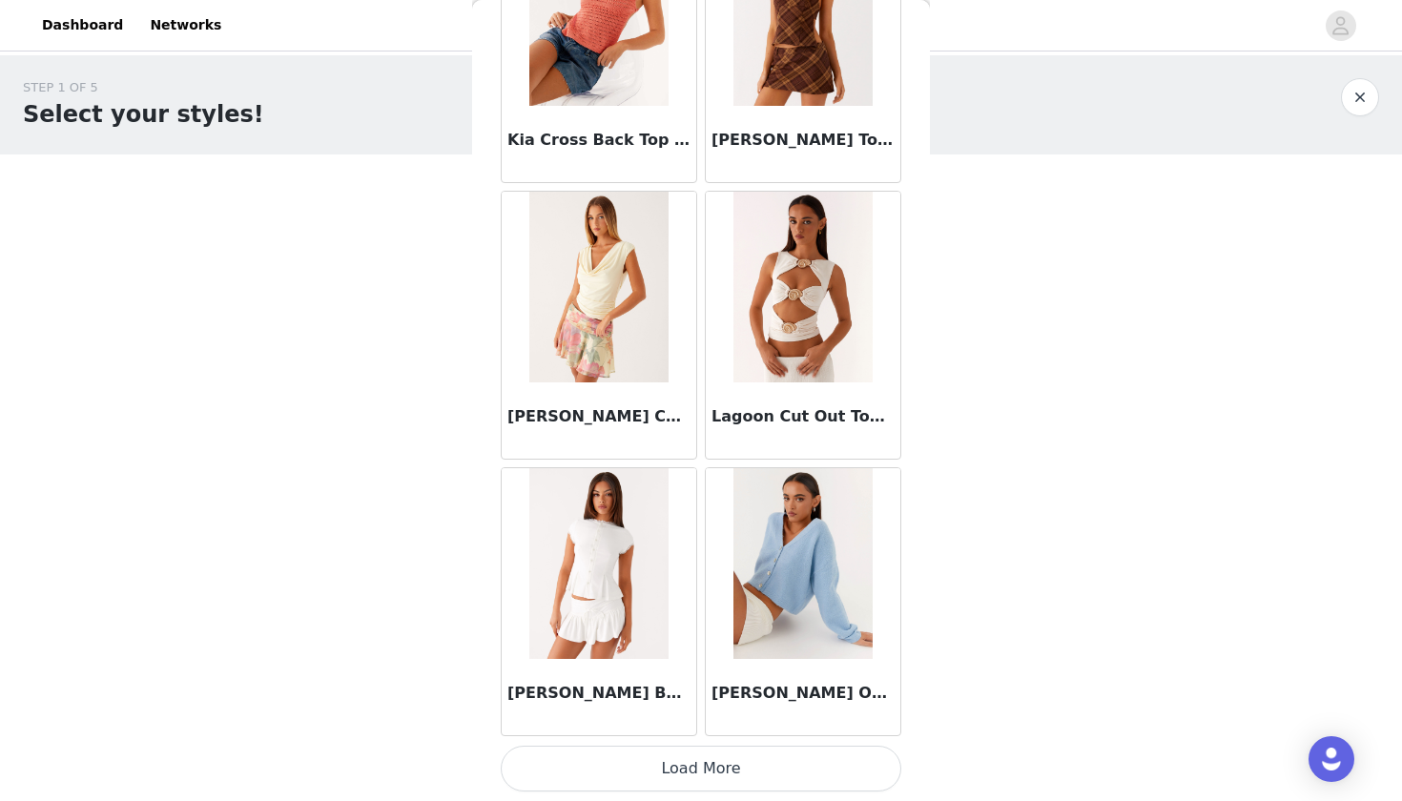
click at [677, 757] on button "Load More" at bounding box center [701, 769] width 401 height 46
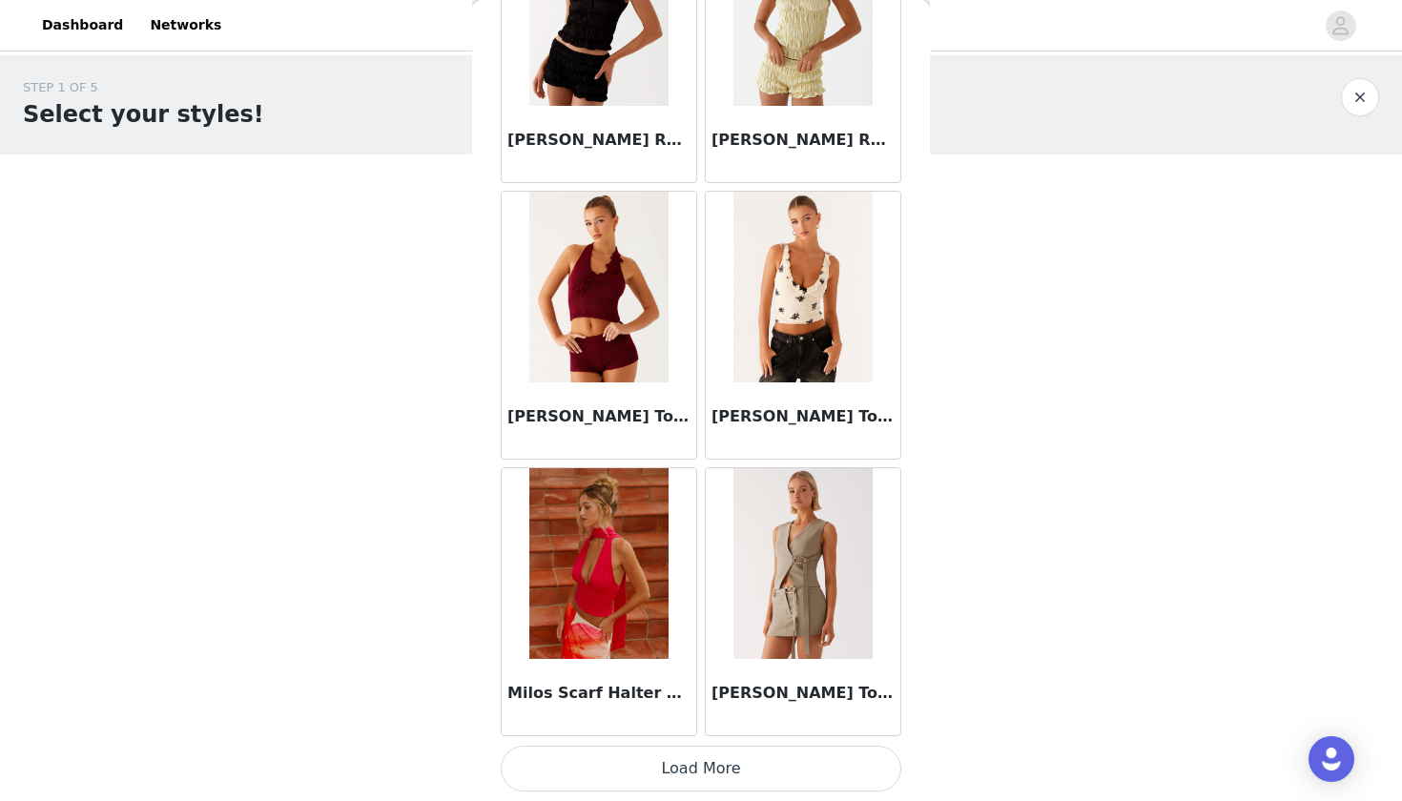
click at [671, 768] on button "Load More" at bounding box center [701, 769] width 401 height 46
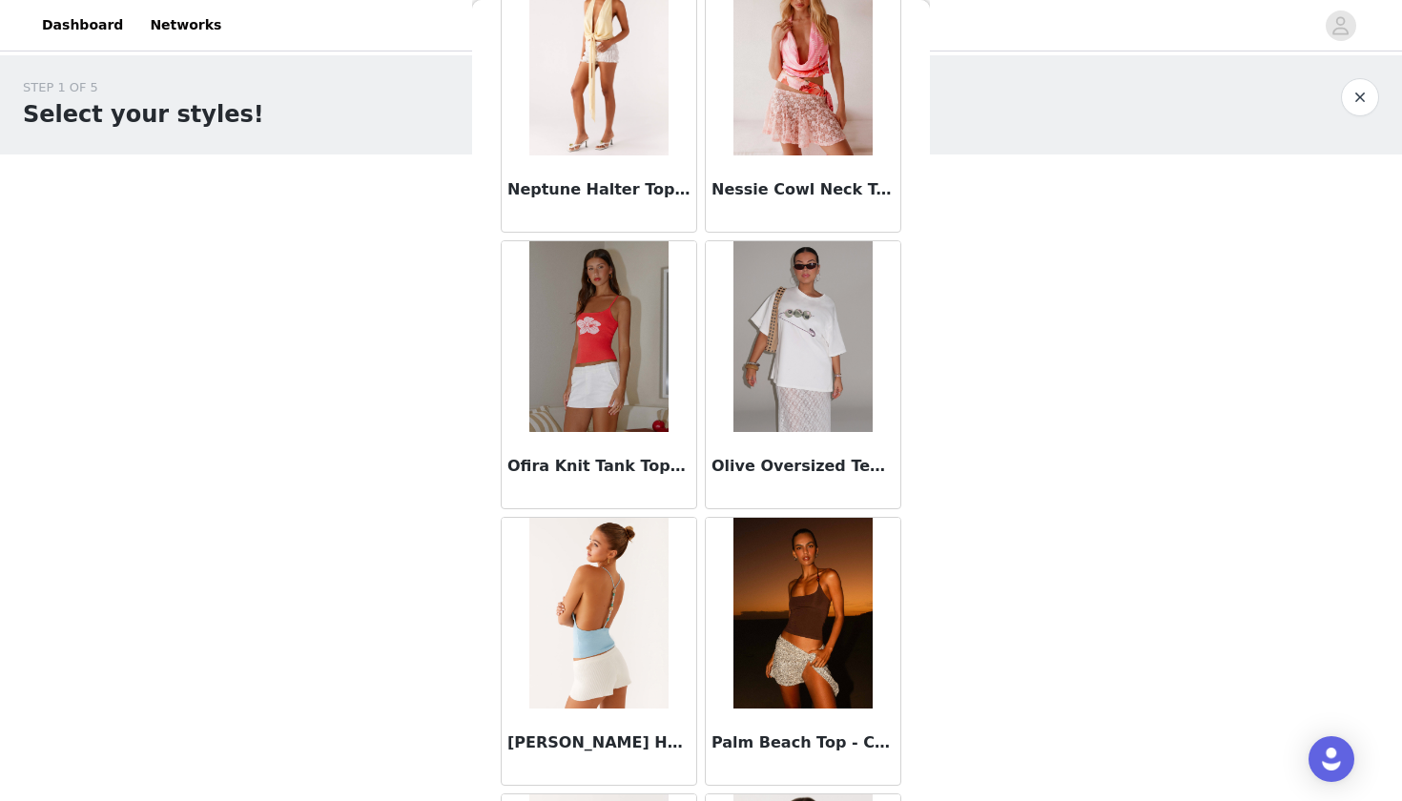
scroll to position [17641, 0]
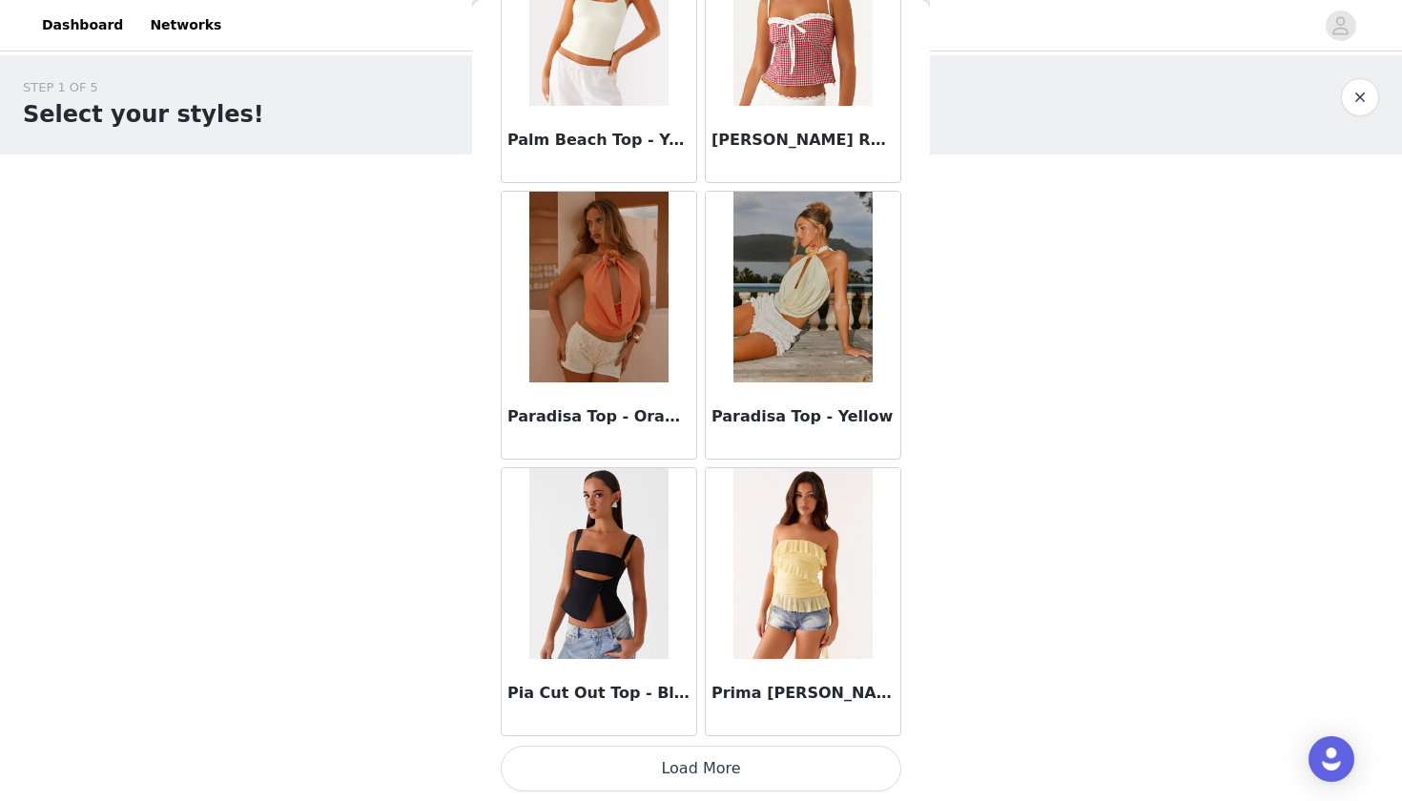
click at [639, 766] on button "Load More" at bounding box center [701, 769] width 401 height 46
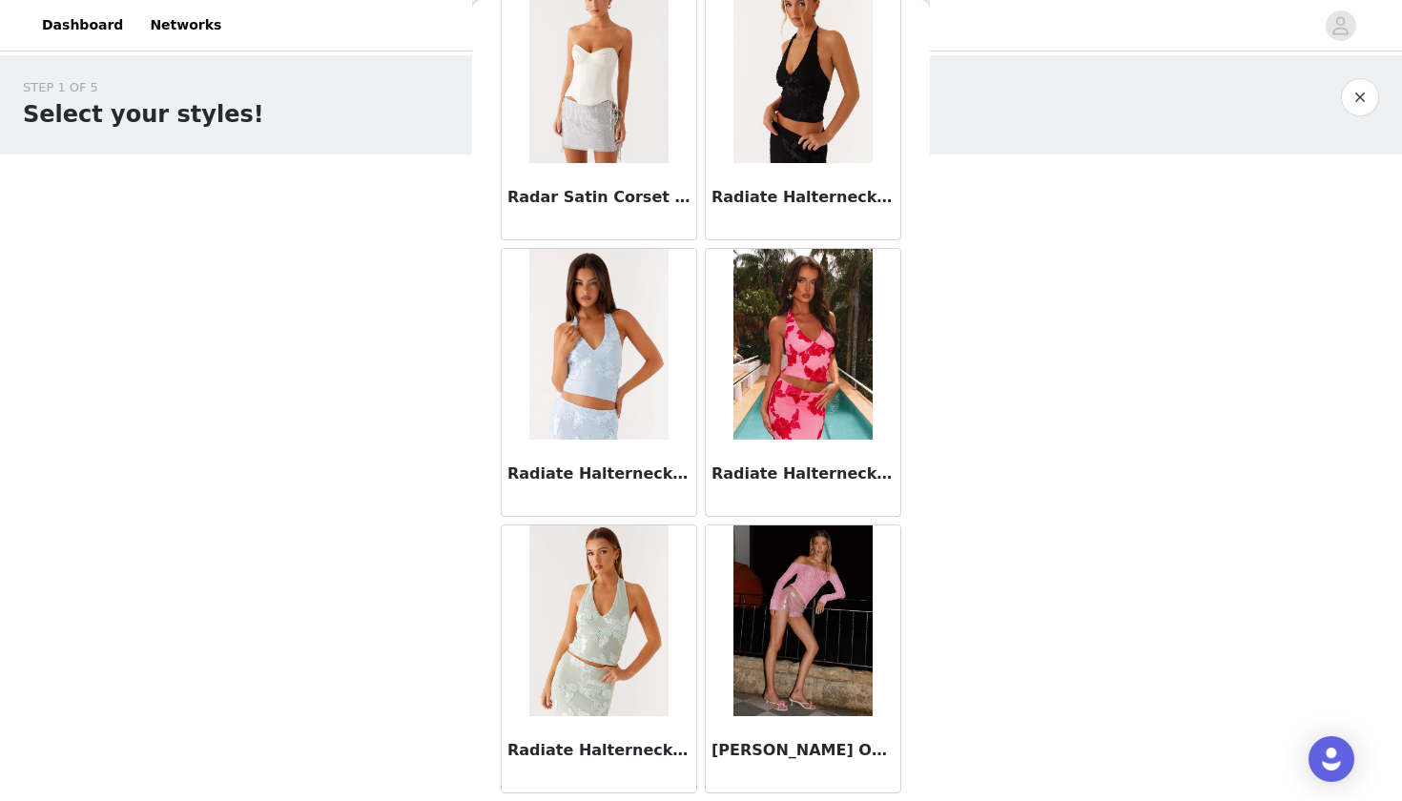
scroll to position [19485, 0]
click at [612, 103] on img at bounding box center [598, 66] width 138 height 191
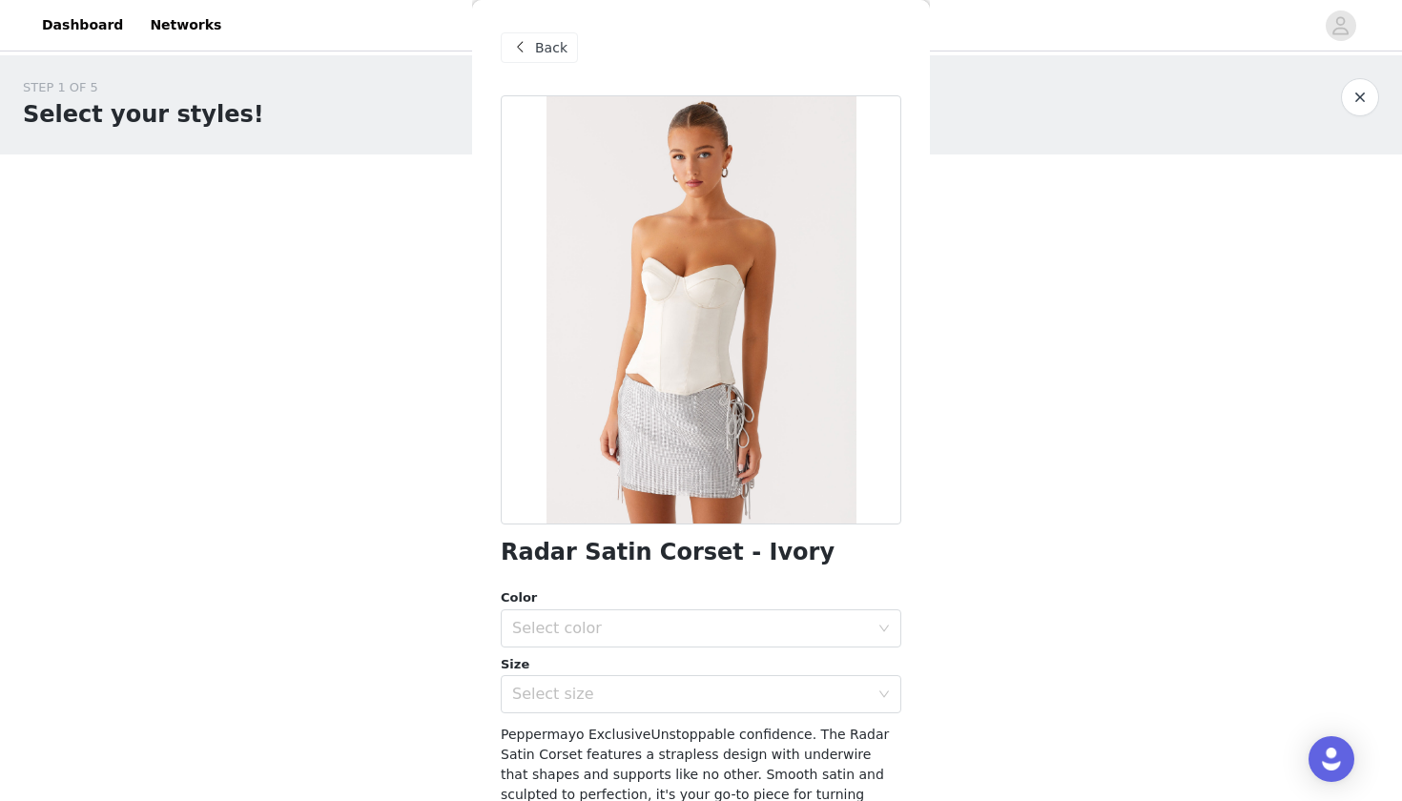
scroll to position [0, 0]
click at [606, 622] on div "Select color" at bounding box center [690, 628] width 357 height 19
click at [591, 667] on li "Ivory" at bounding box center [701, 669] width 401 height 31
click at [585, 686] on div "Select size" at bounding box center [690, 694] width 357 height 19
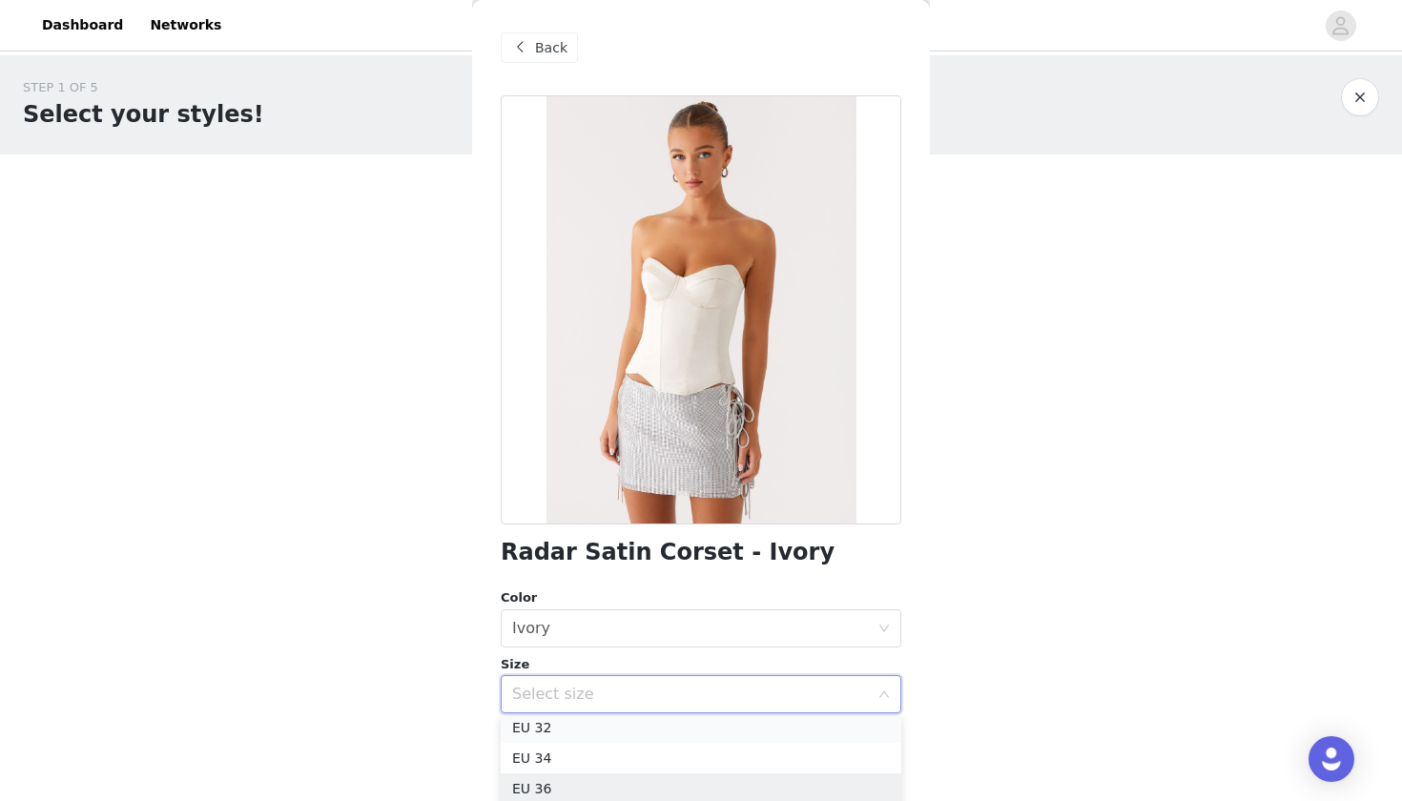
scroll to position [4, 0]
click at [554, 754] on li "EU 34" at bounding box center [701, 762] width 401 height 31
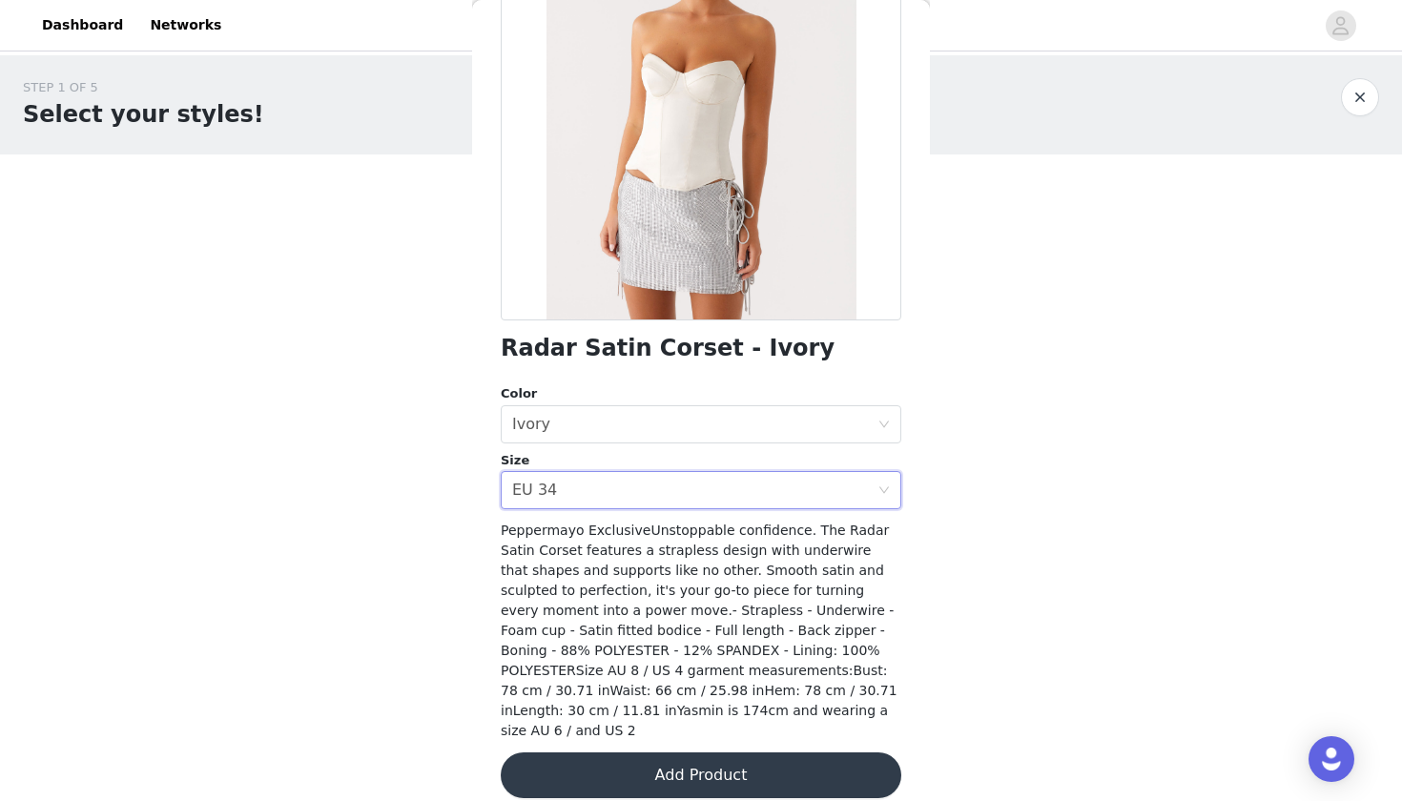
scroll to position [203, 0]
click at [590, 758] on button "Add Product" at bounding box center [701, 776] width 401 height 46
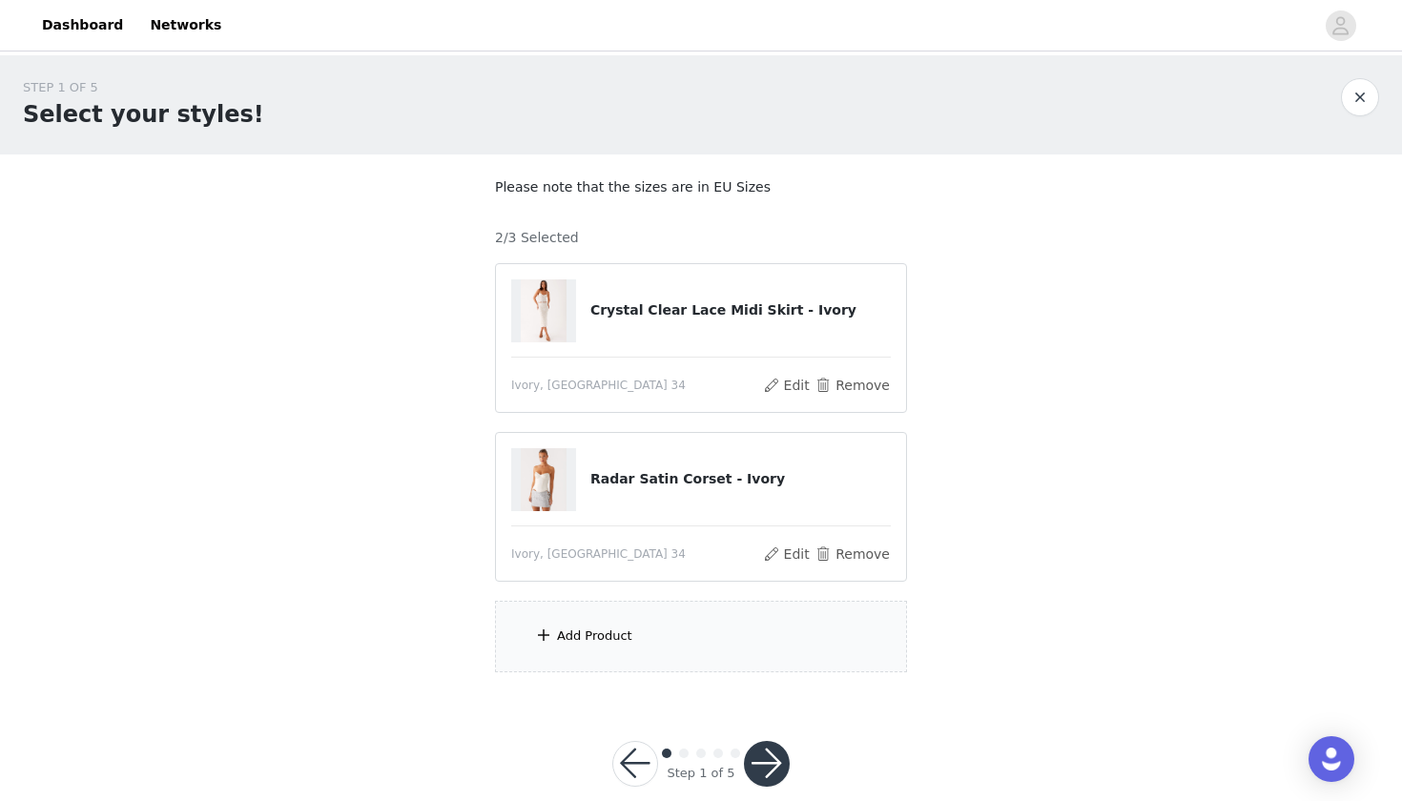
click at [587, 624] on div "Add Product" at bounding box center [701, 637] width 412 height 72
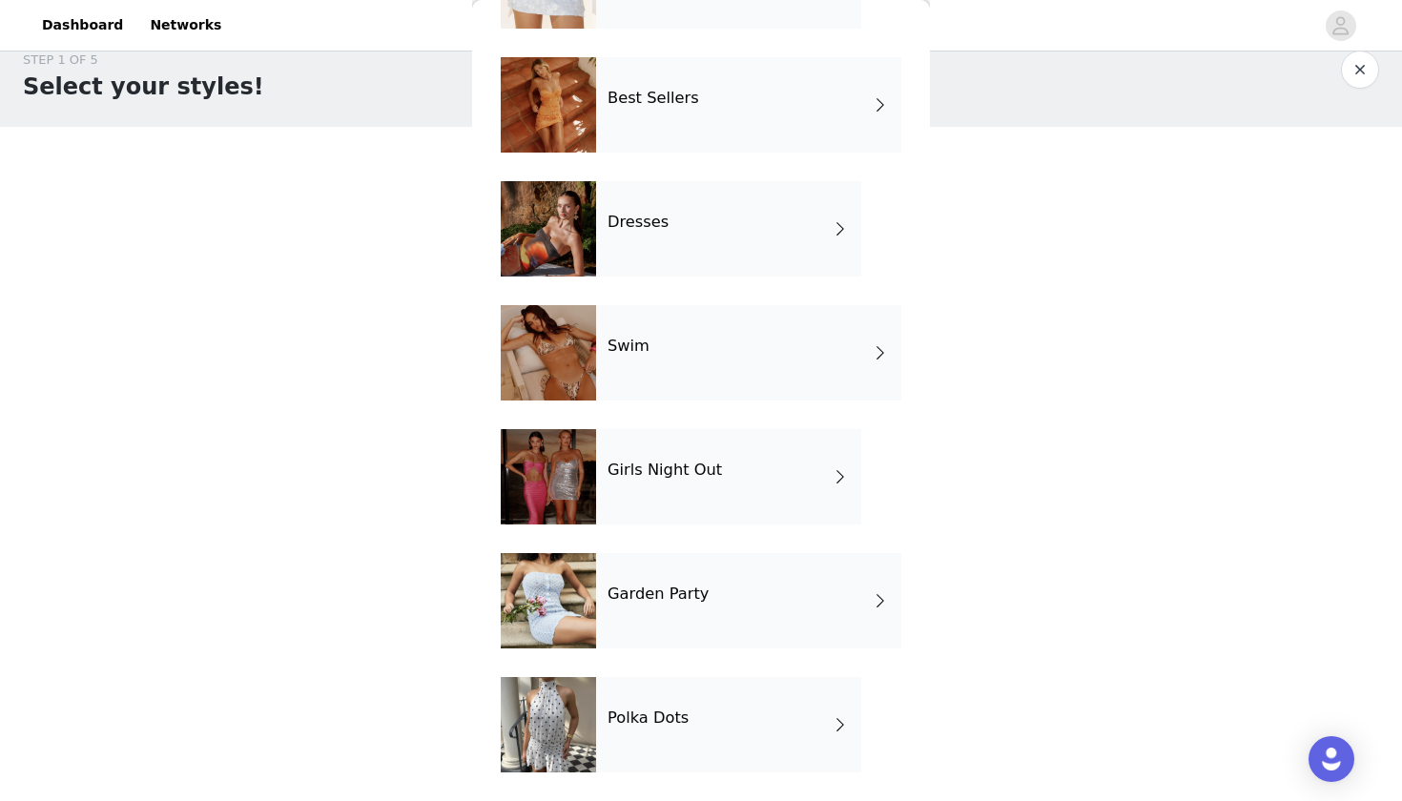
scroll to position [29, 0]
click at [727, 459] on div "Girls Night Out" at bounding box center [728, 476] width 265 height 95
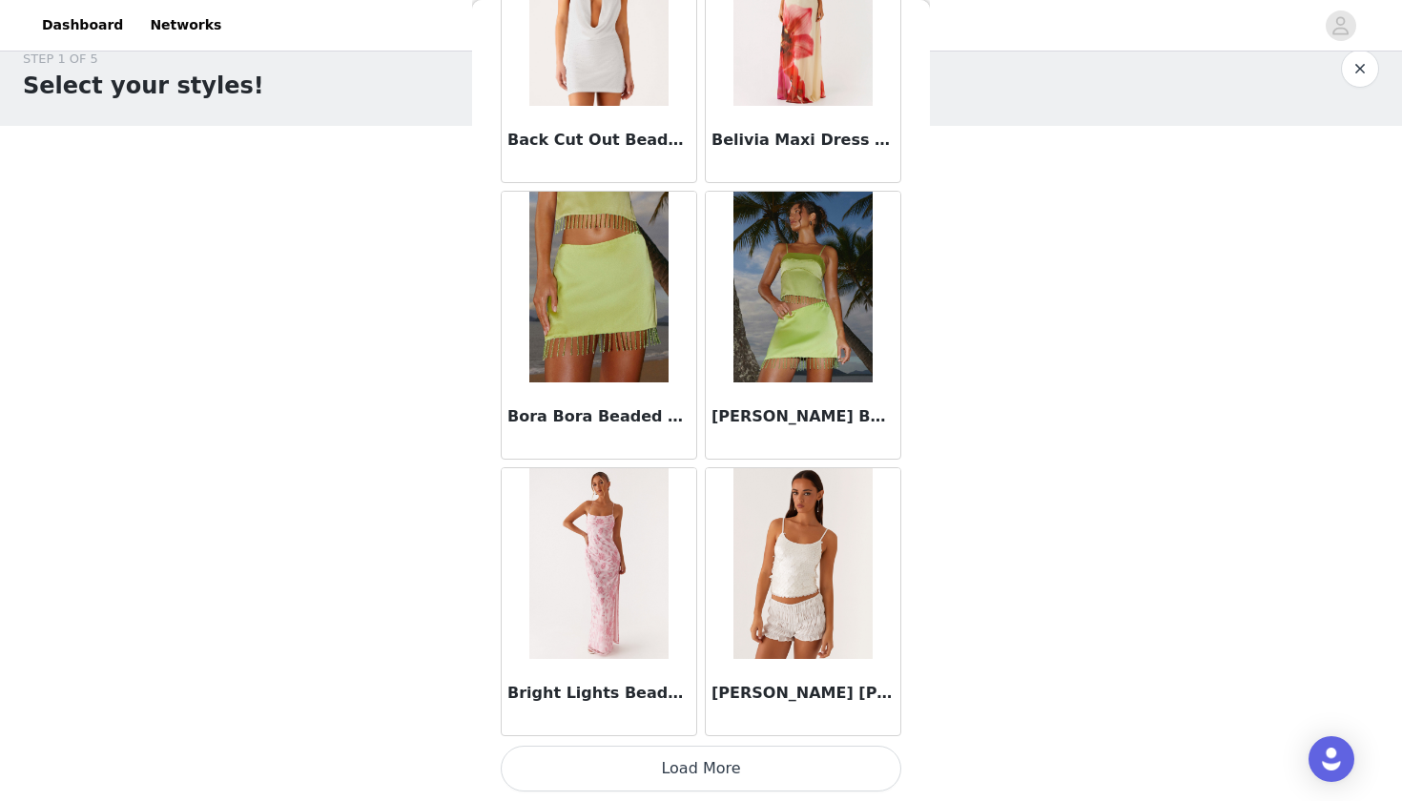
scroll to position [2117, 0]
click at [683, 784] on button "Load More" at bounding box center [701, 769] width 401 height 46
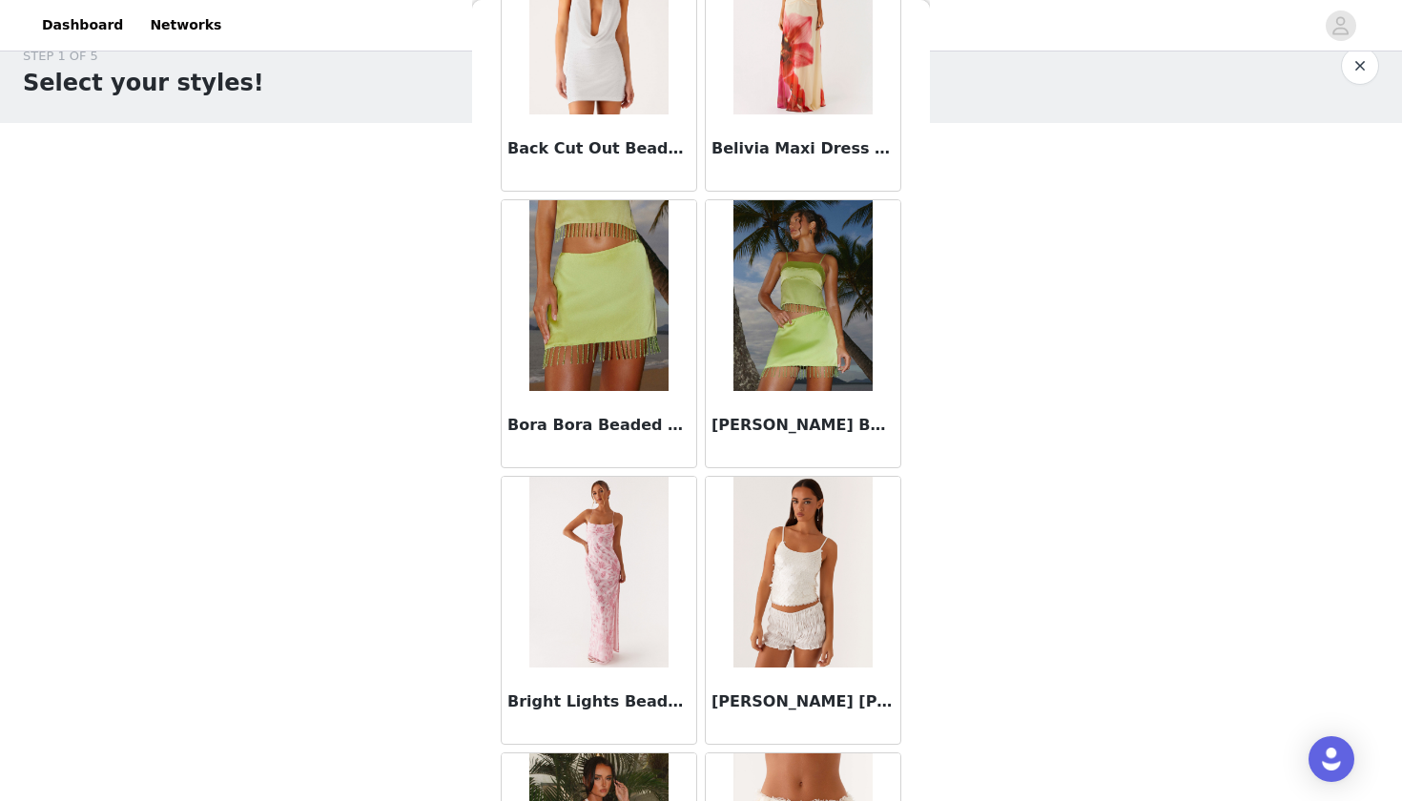
scroll to position [31, 0]
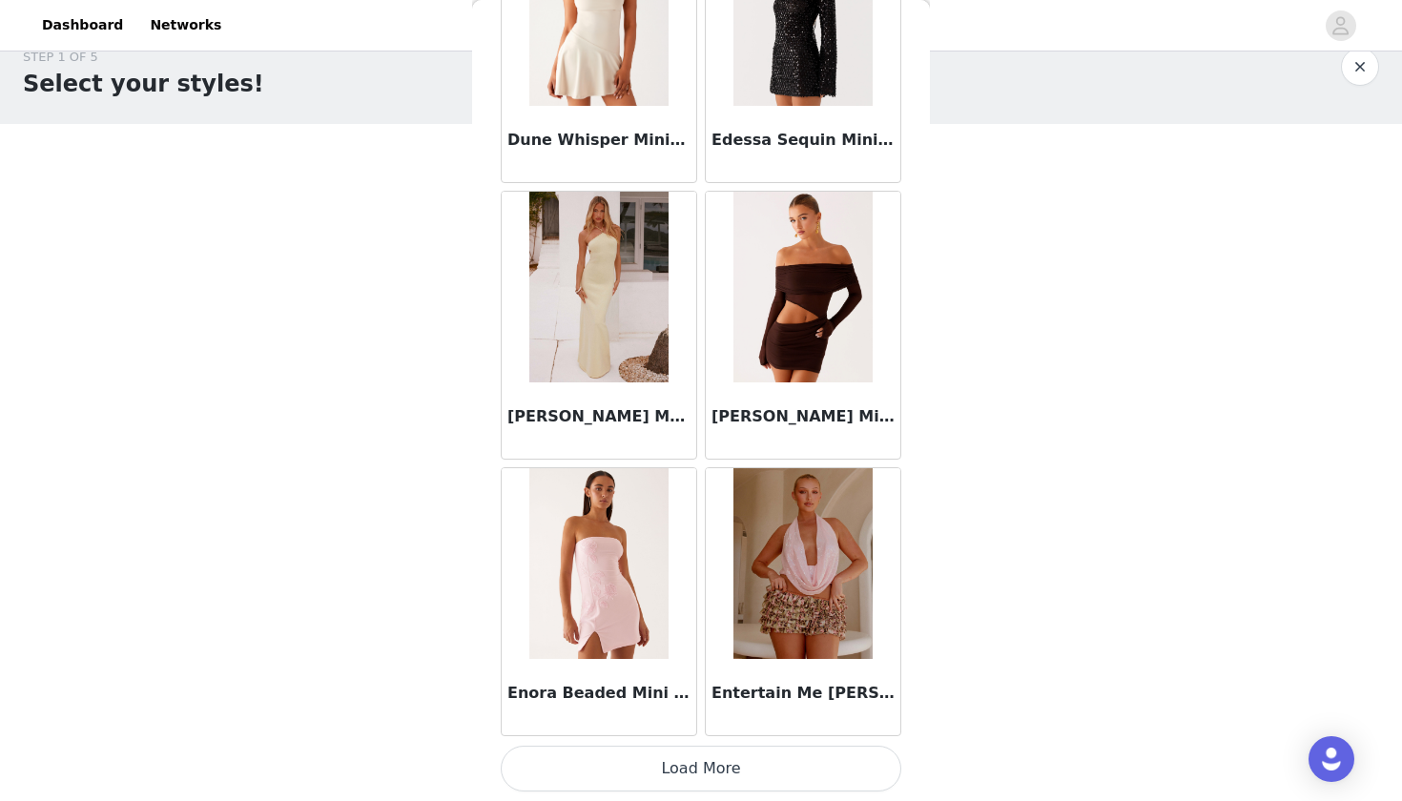
click at [687, 757] on button "Load More" at bounding box center [701, 769] width 401 height 46
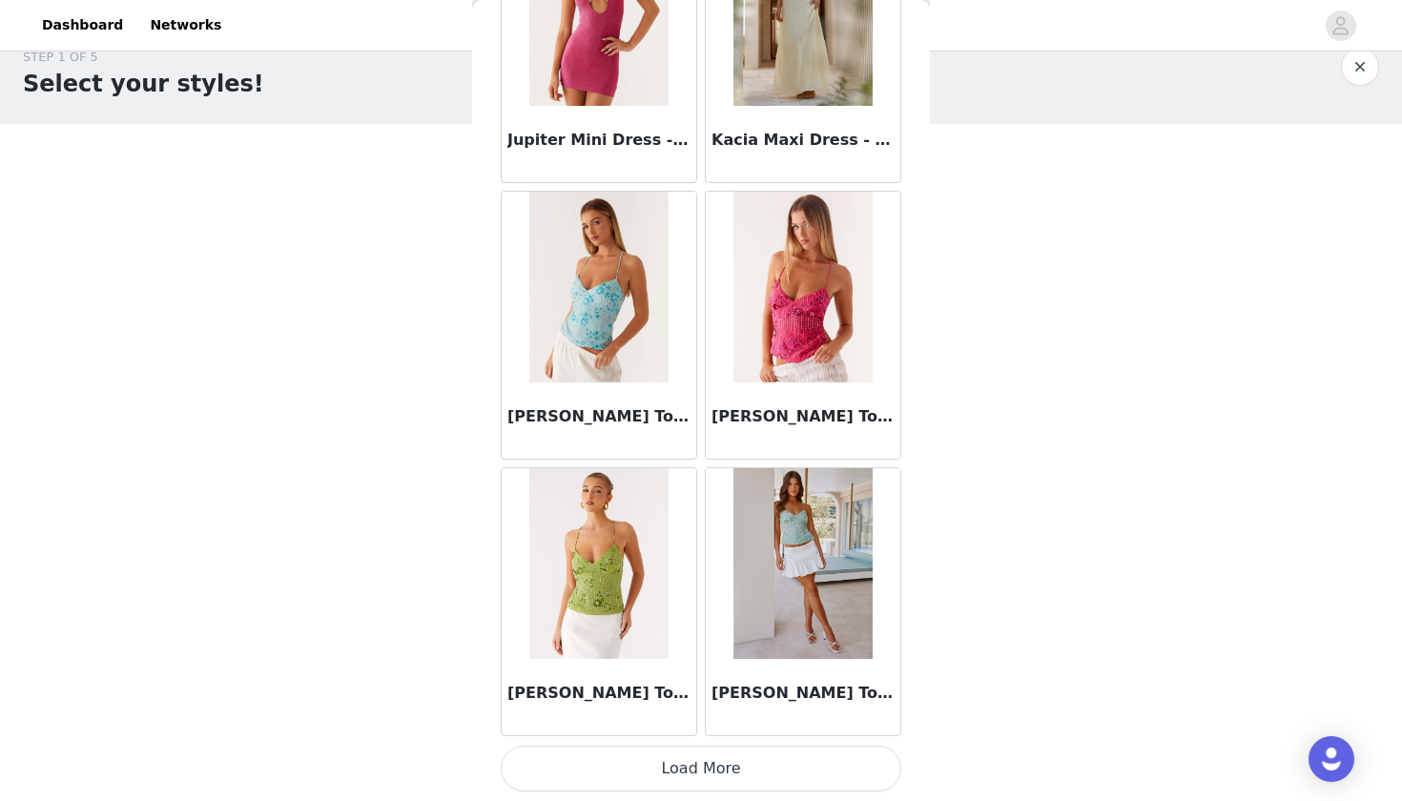
click at [707, 774] on button "Load More" at bounding box center [701, 769] width 401 height 46
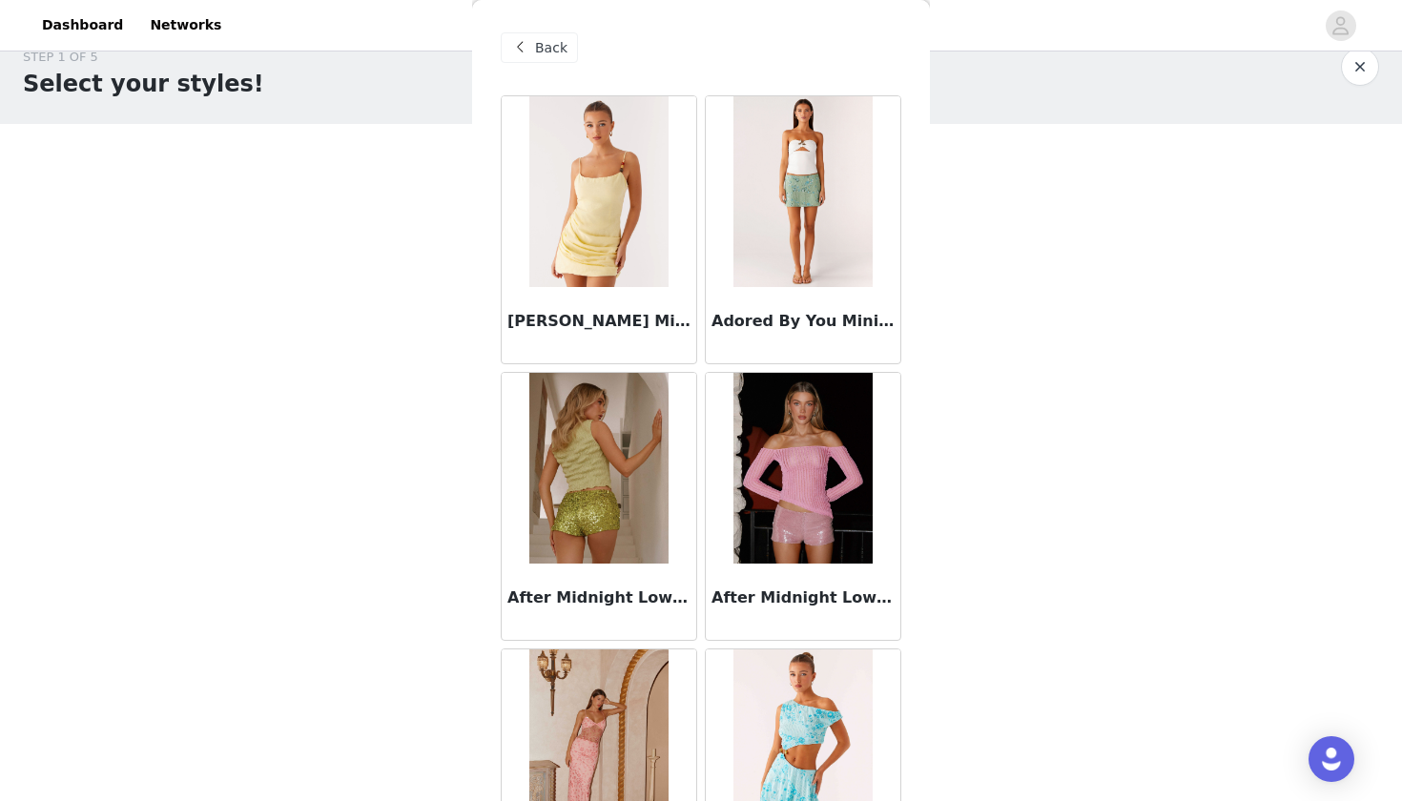
scroll to position [0, 0]
click at [523, 43] on span at bounding box center [519, 47] width 23 height 23
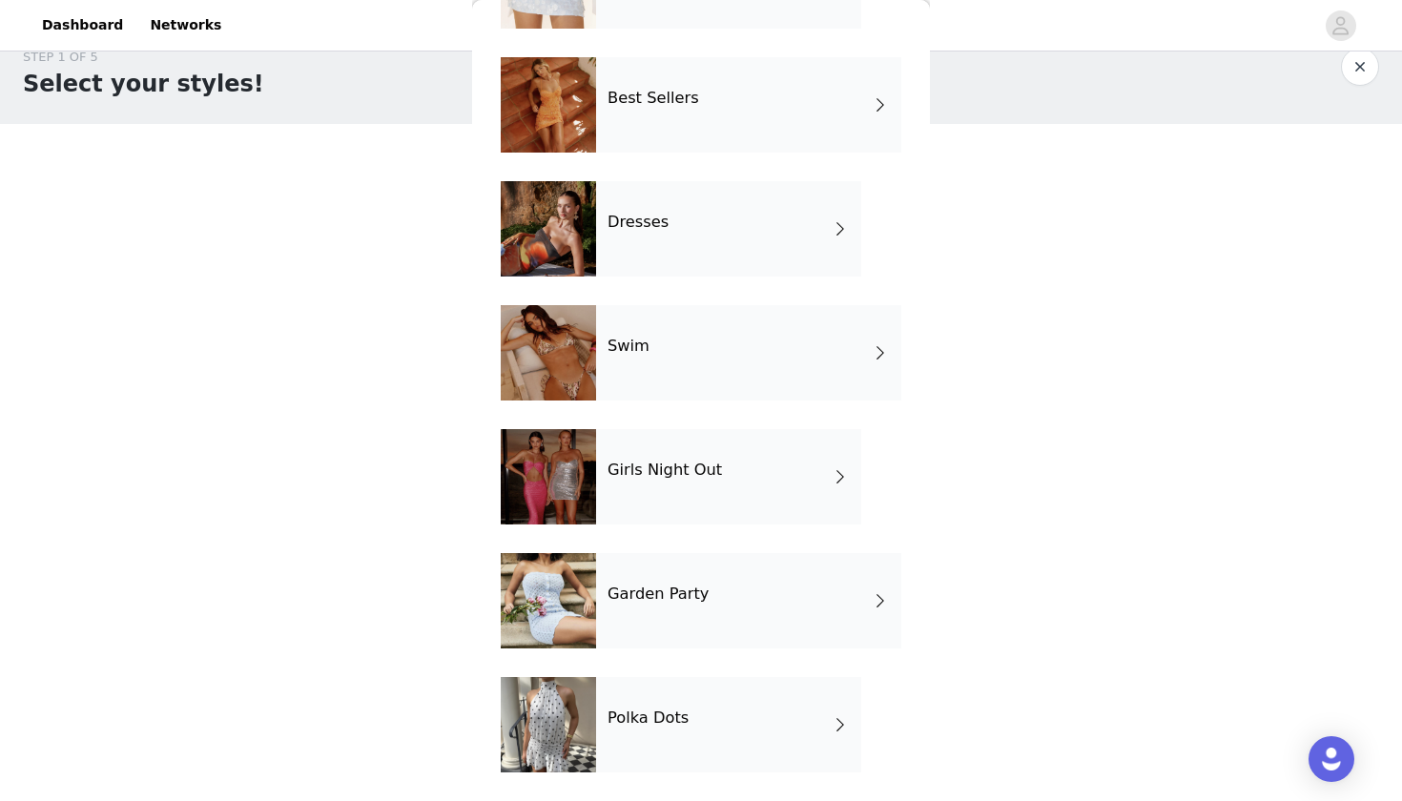
scroll to position [410, 0]
click at [649, 720] on h4 "Polka Dots" at bounding box center [647, 718] width 81 height 17
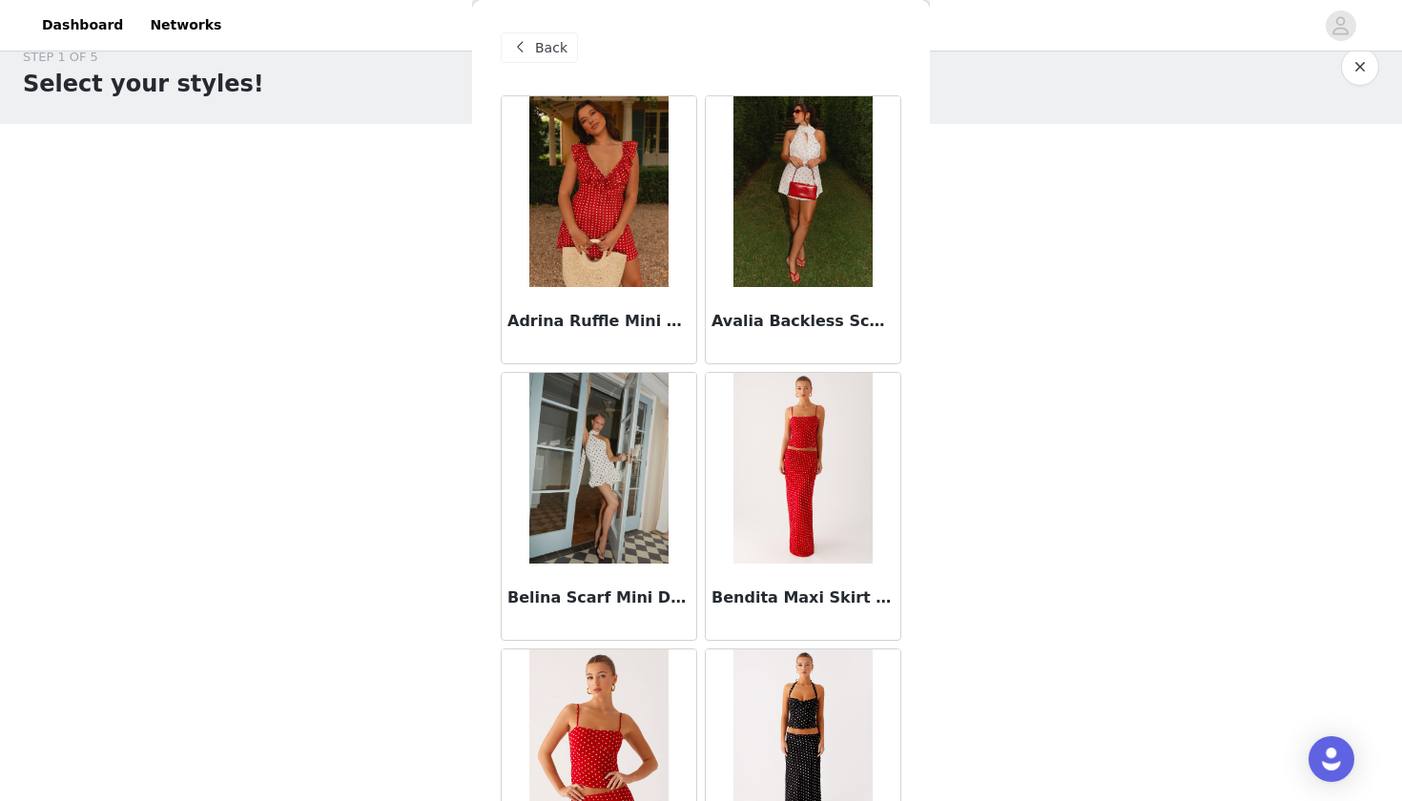
scroll to position [0, 0]
click at [549, 41] on span "Back" at bounding box center [551, 48] width 32 height 20
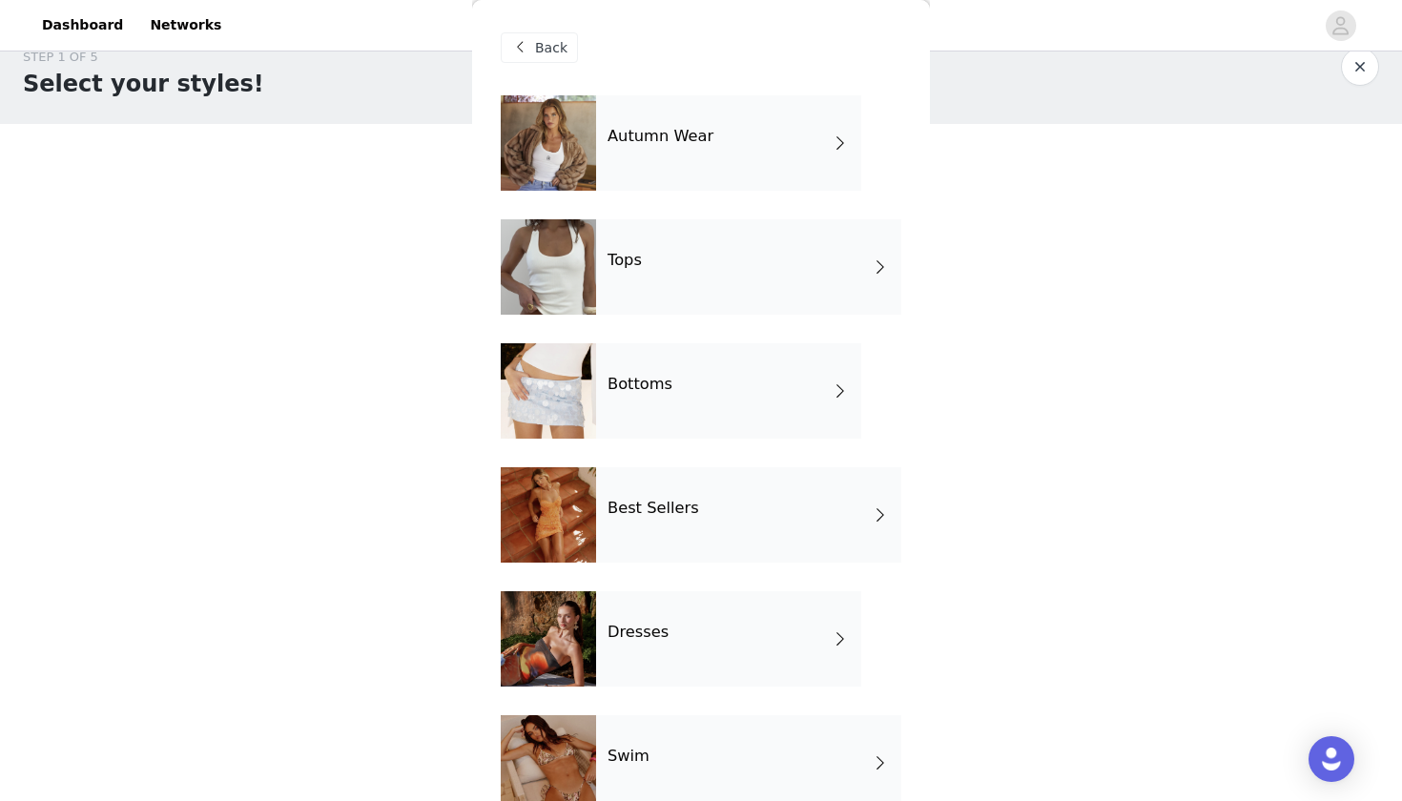
click at [666, 247] on div "Tops" at bounding box center [748, 266] width 305 height 95
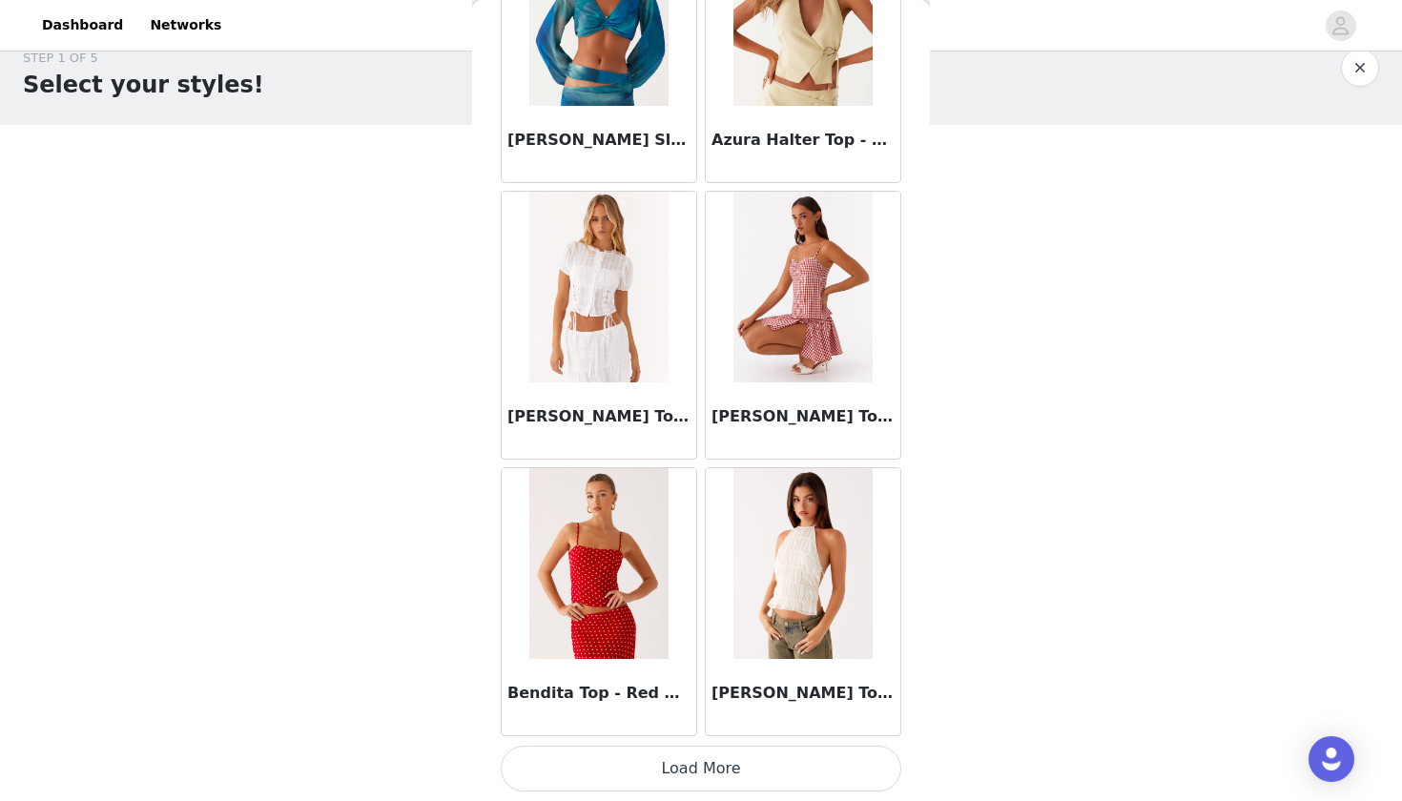
scroll to position [2117, 0]
click at [652, 760] on button "Load More" at bounding box center [701, 769] width 401 height 46
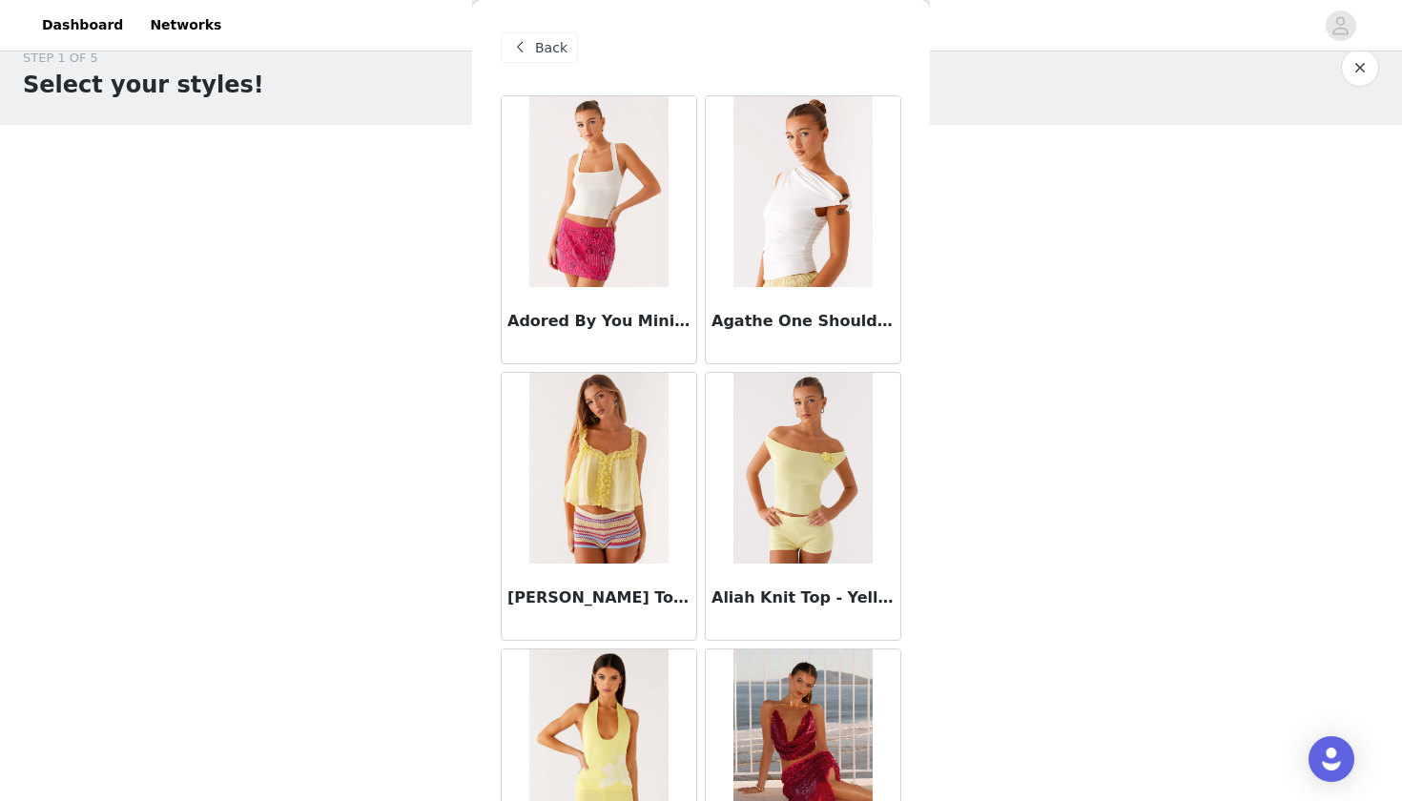
scroll to position [0, 0]
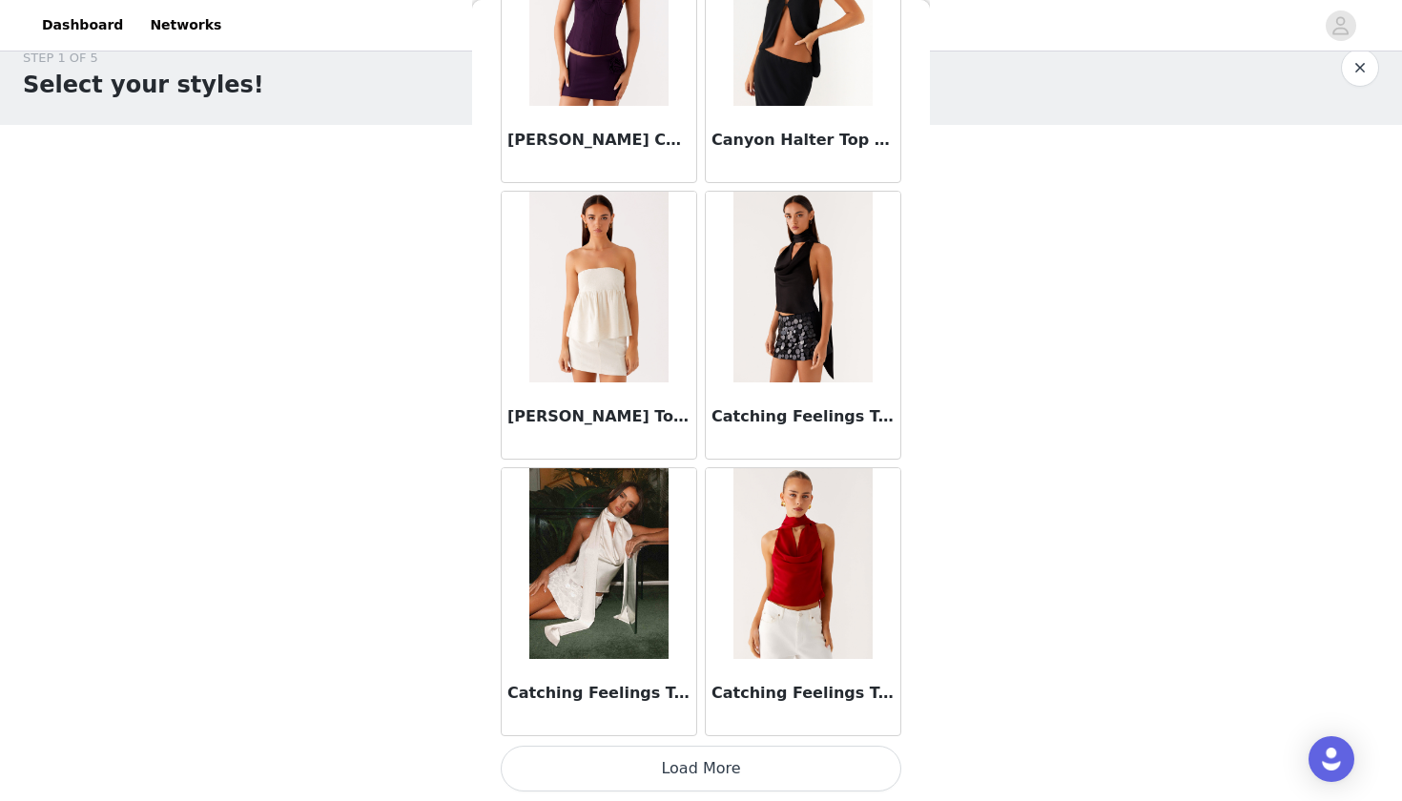
click at [691, 761] on button "Load More" at bounding box center [701, 769] width 401 height 46
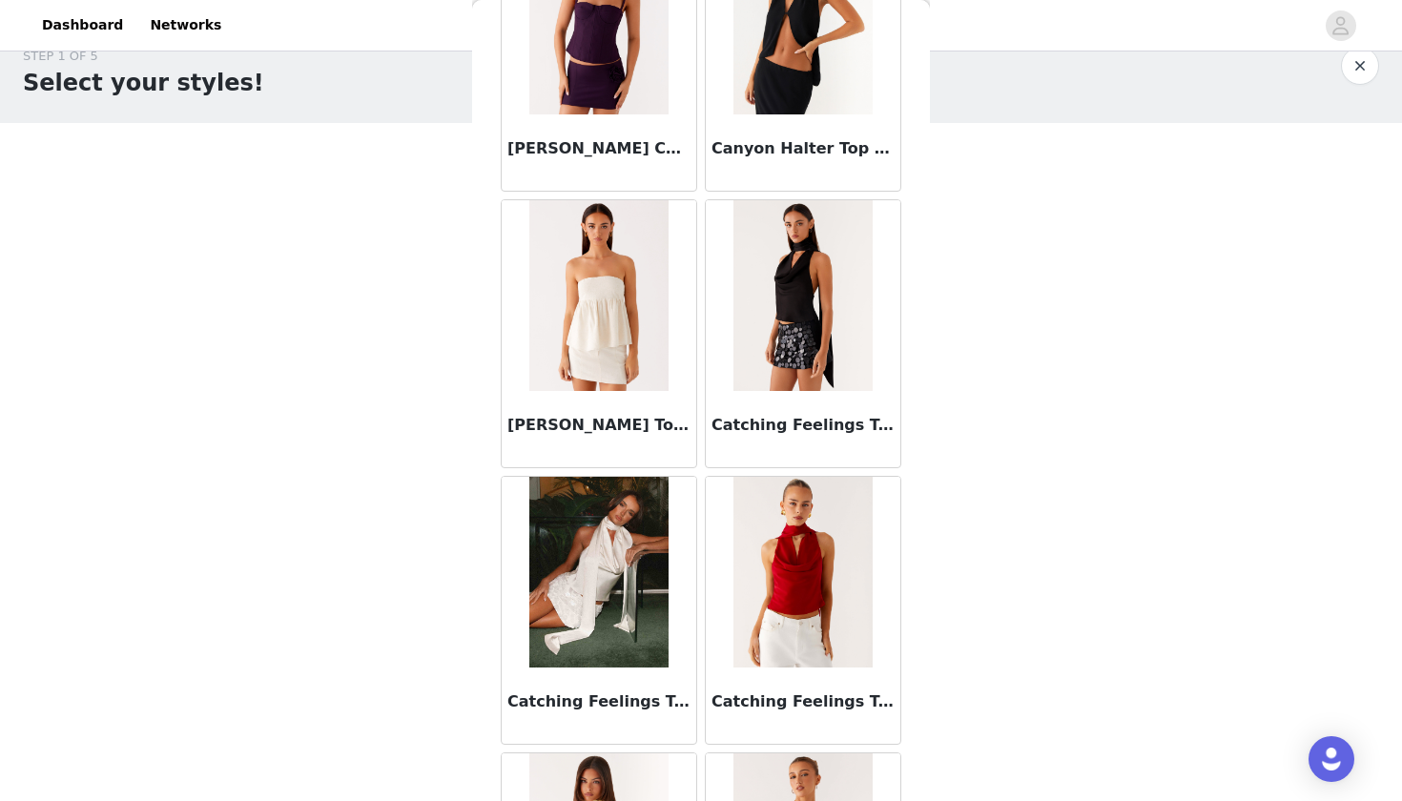
scroll to position [31, 0]
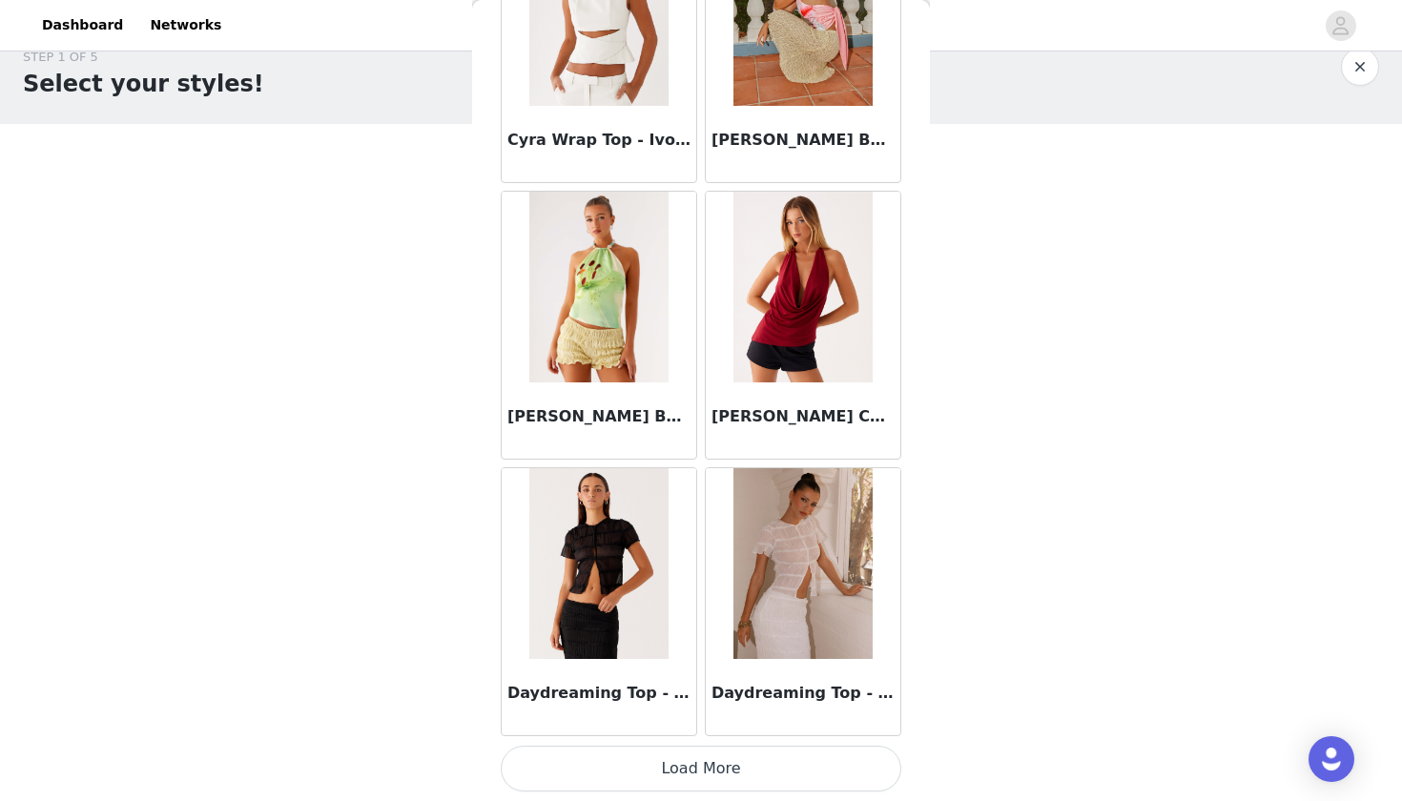
click at [687, 766] on button "Load More" at bounding box center [701, 769] width 401 height 46
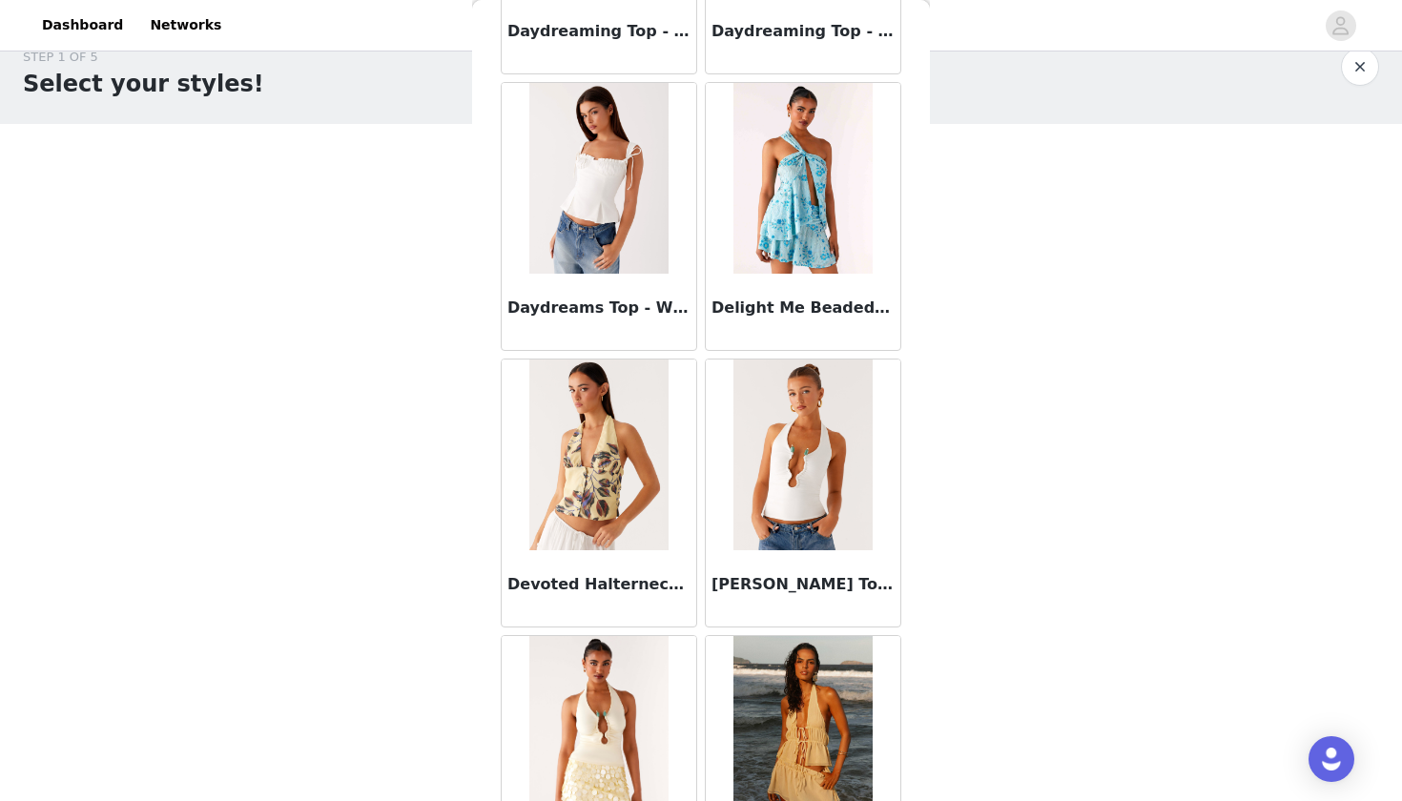
scroll to position [8344, 0]
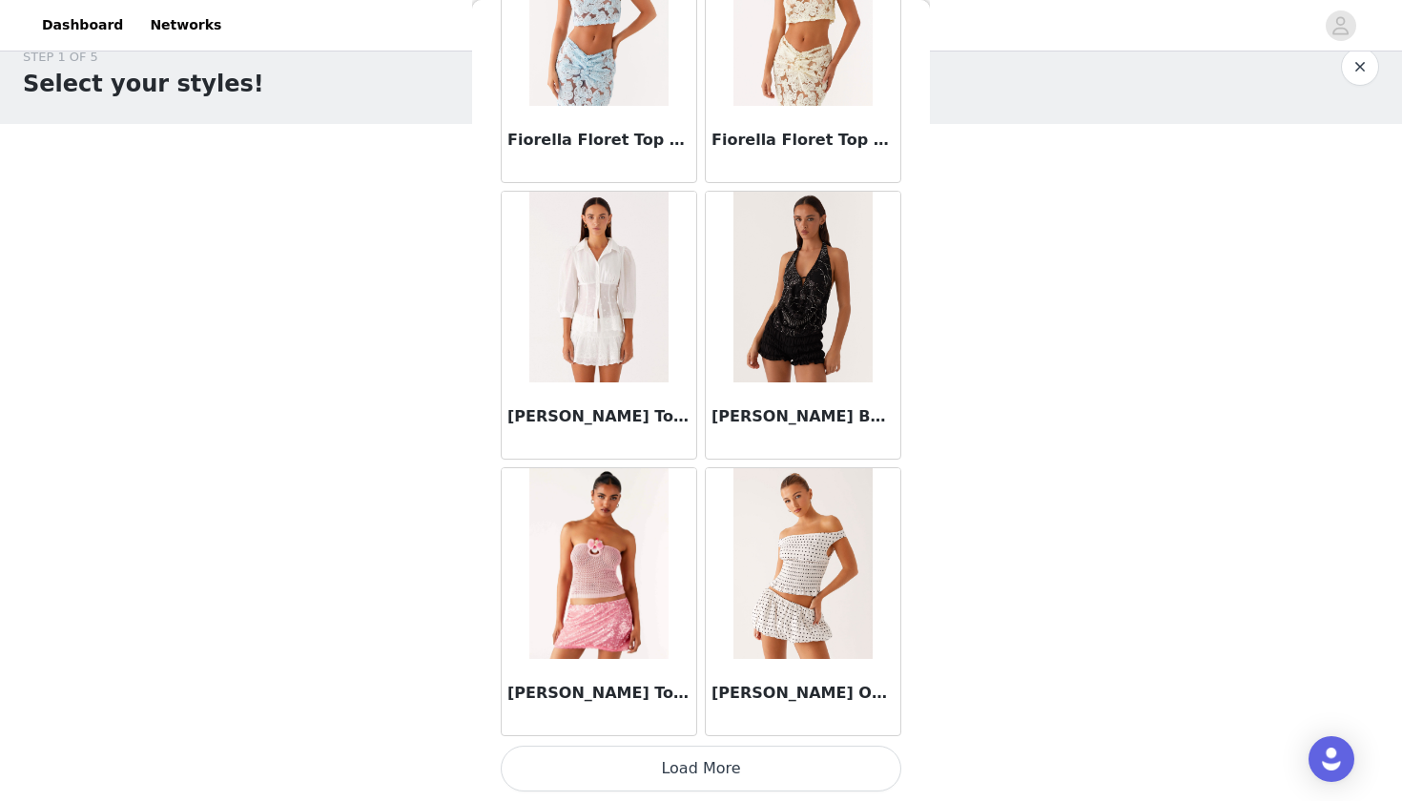
click at [695, 766] on button "Load More" at bounding box center [701, 769] width 401 height 46
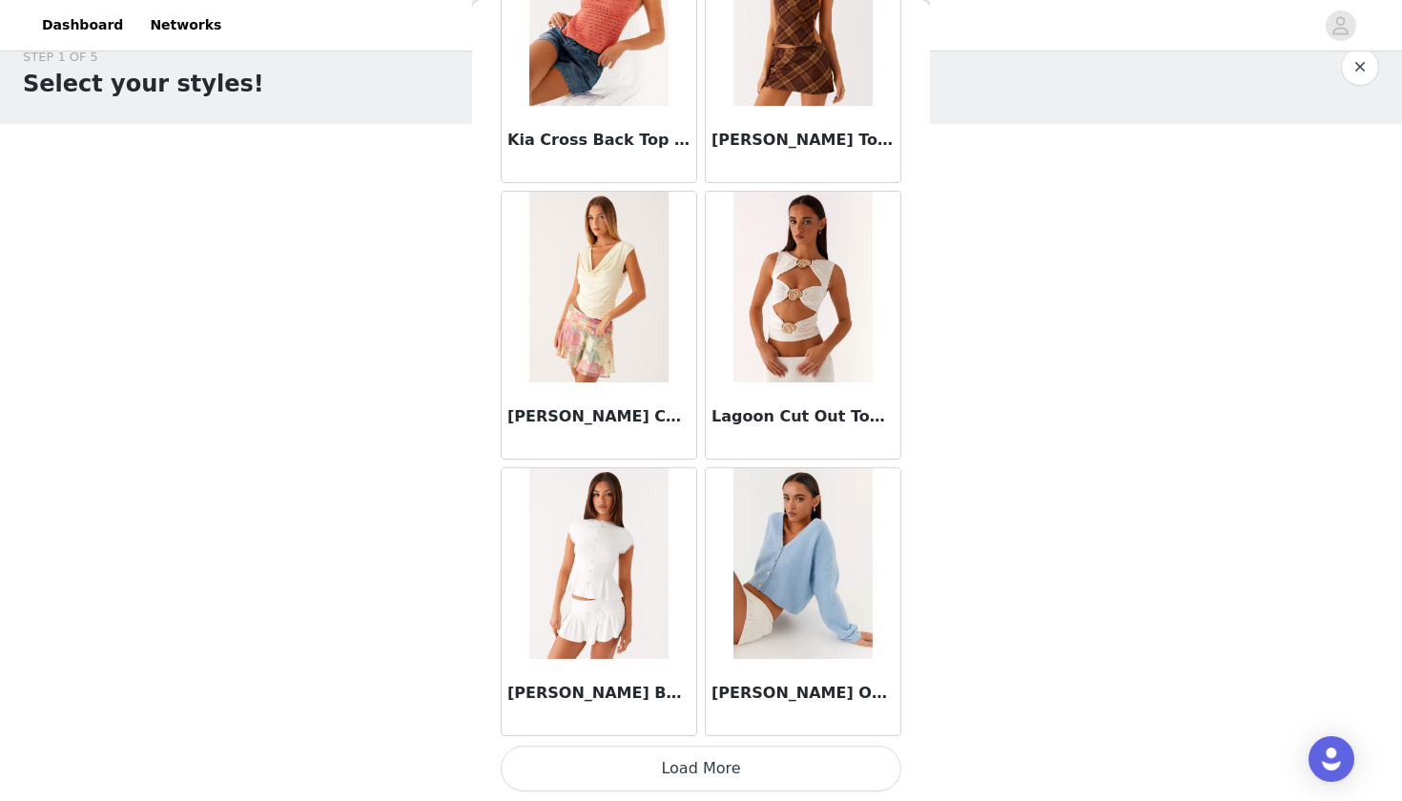
click at [696, 774] on button "Load More" at bounding box center [701, 769] width 401 height 46
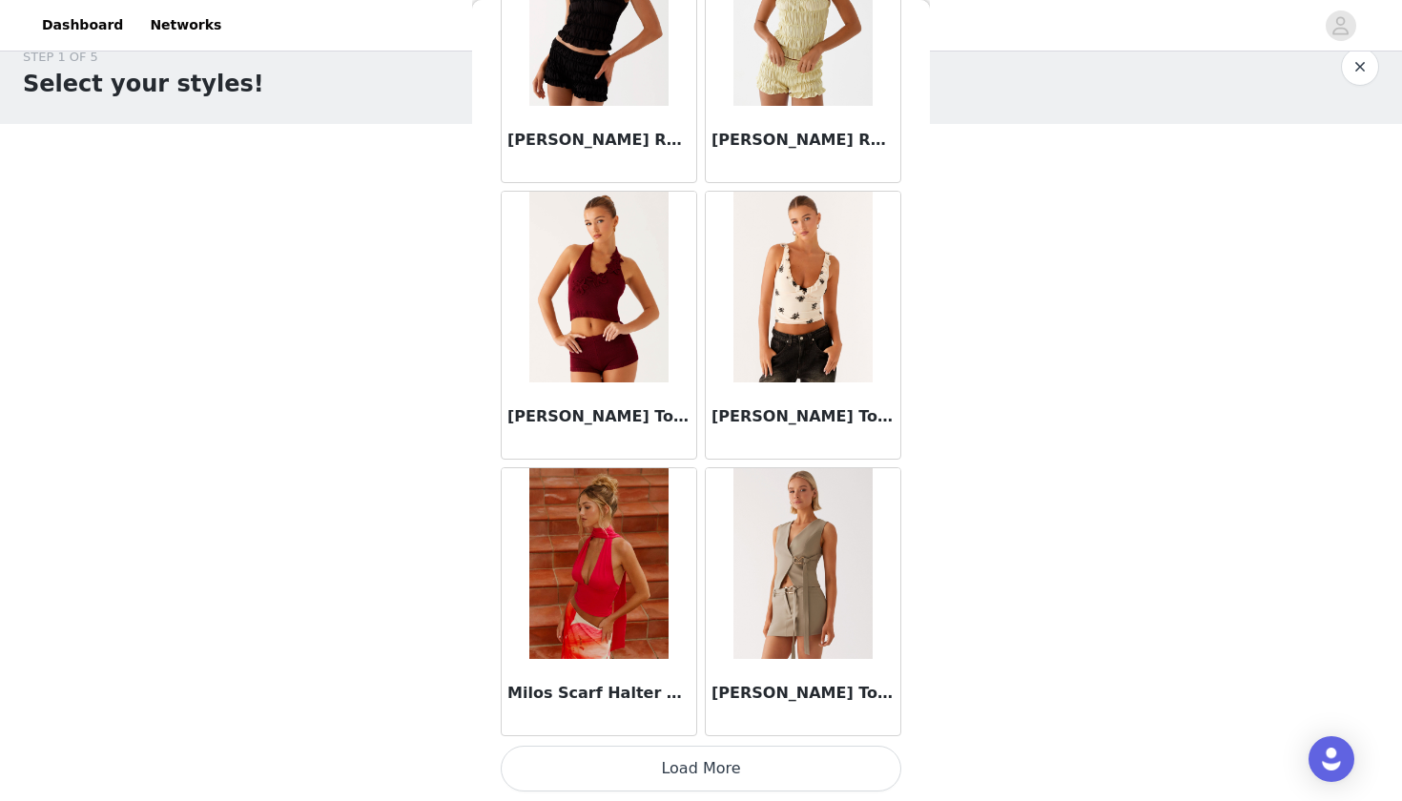
click at [683, 773] on button "Load More" at bounding box center [701, 769] width 401 height 46
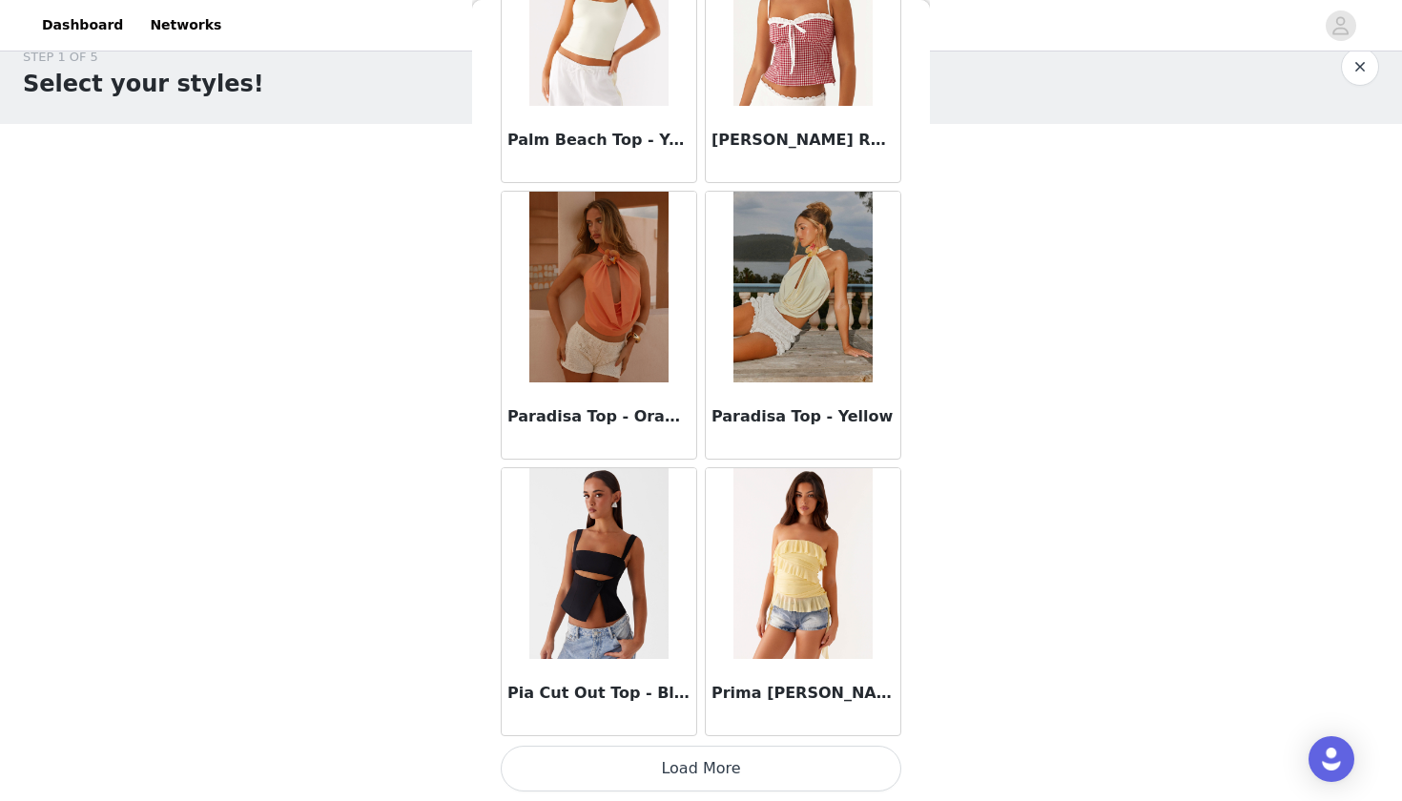
click at [690, 770] on button "Load More" at bounding box center [701, 769] width 401 height 46
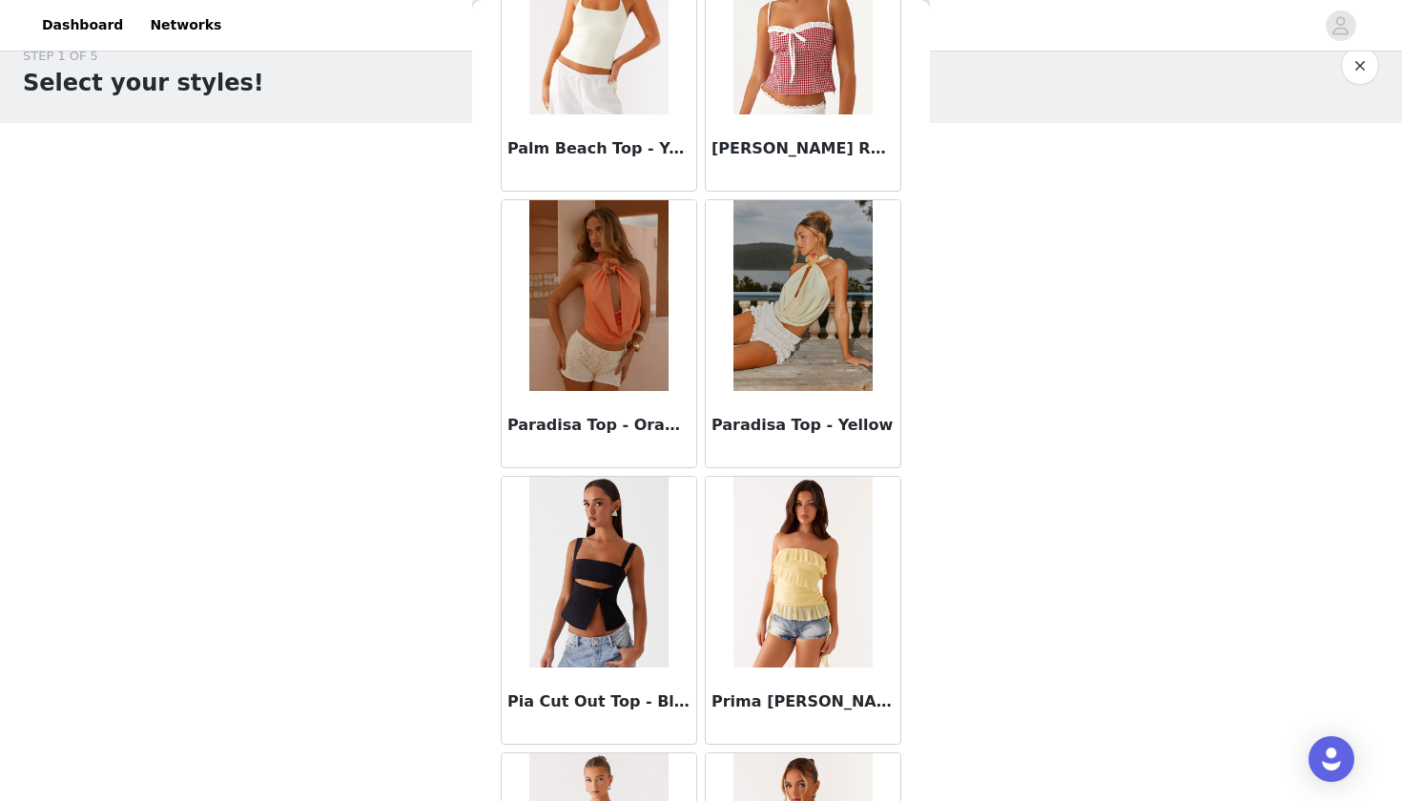
scroll to position [31, 0]
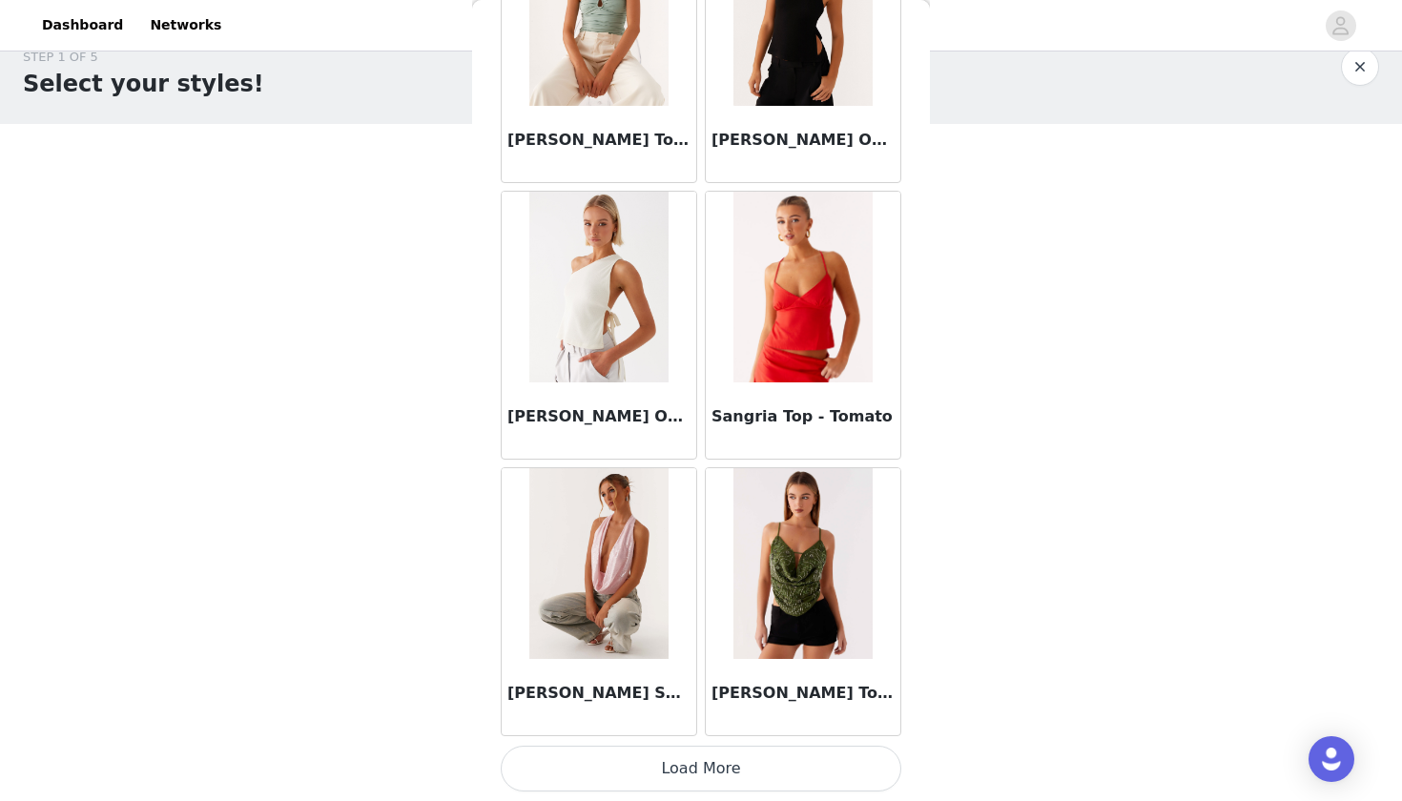
click at [675, 766] on button "Load More" at bounding box center [701, 769] width 401 height 46
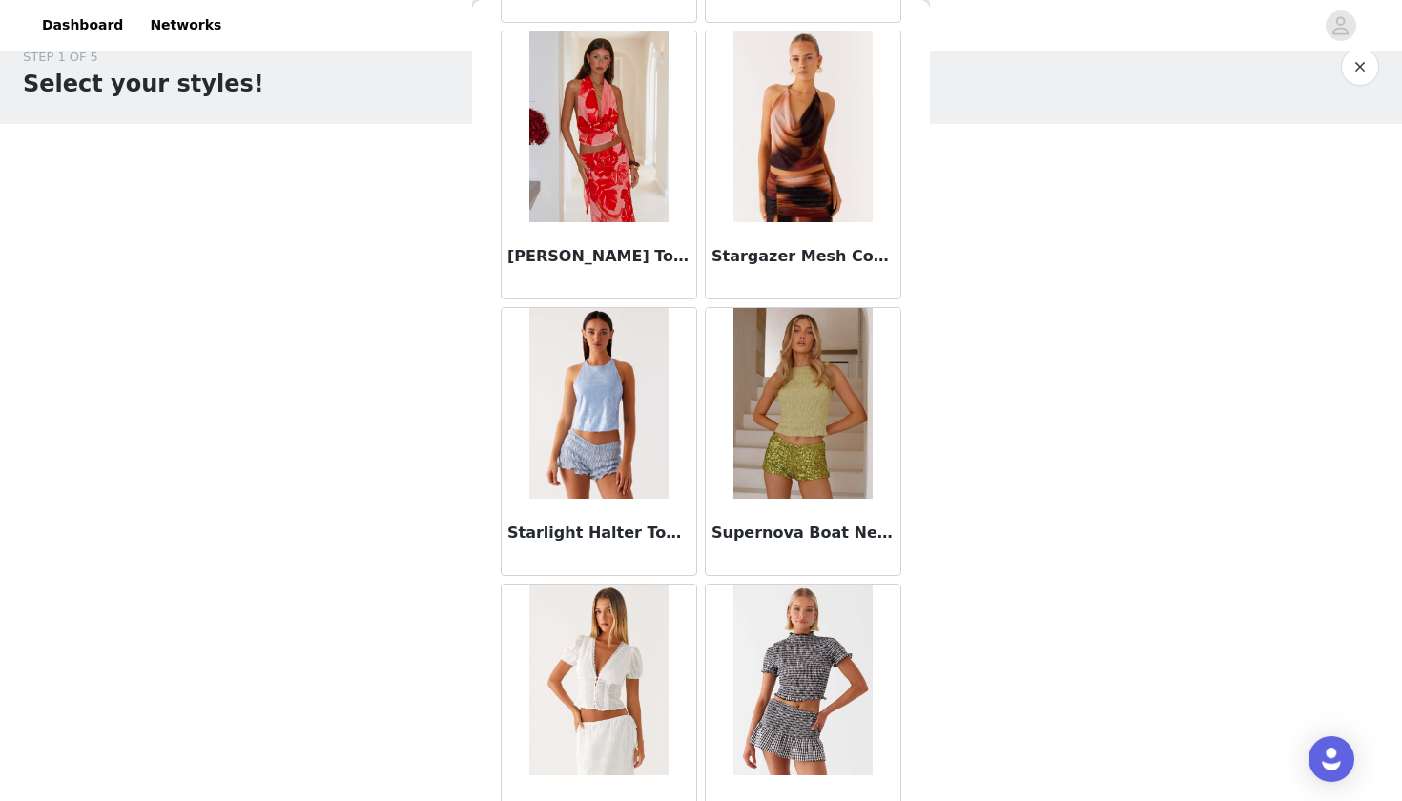
scroll to position [23452, 0]
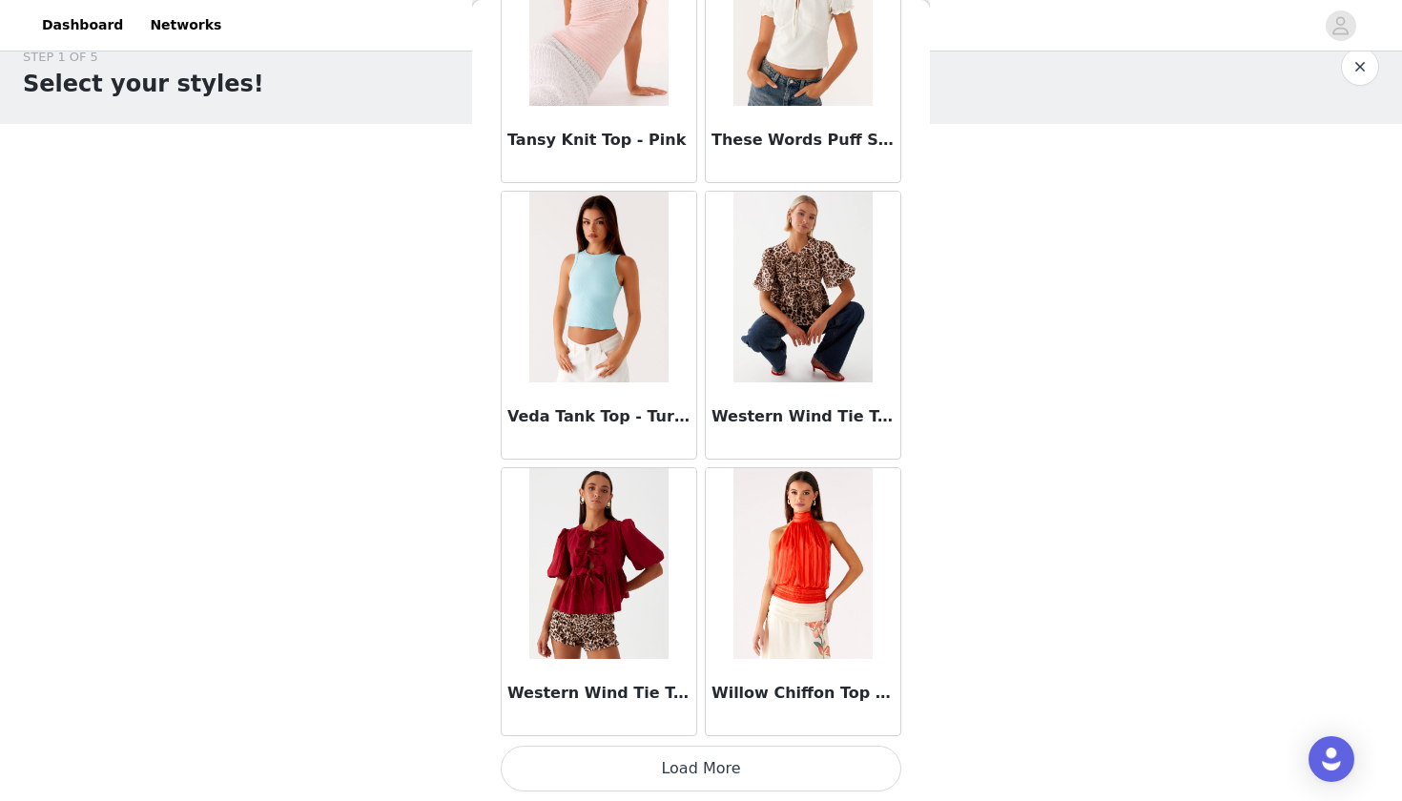
click at [688, 749] on button "Load More" at bounding box center [701, 769] width 401 height 46
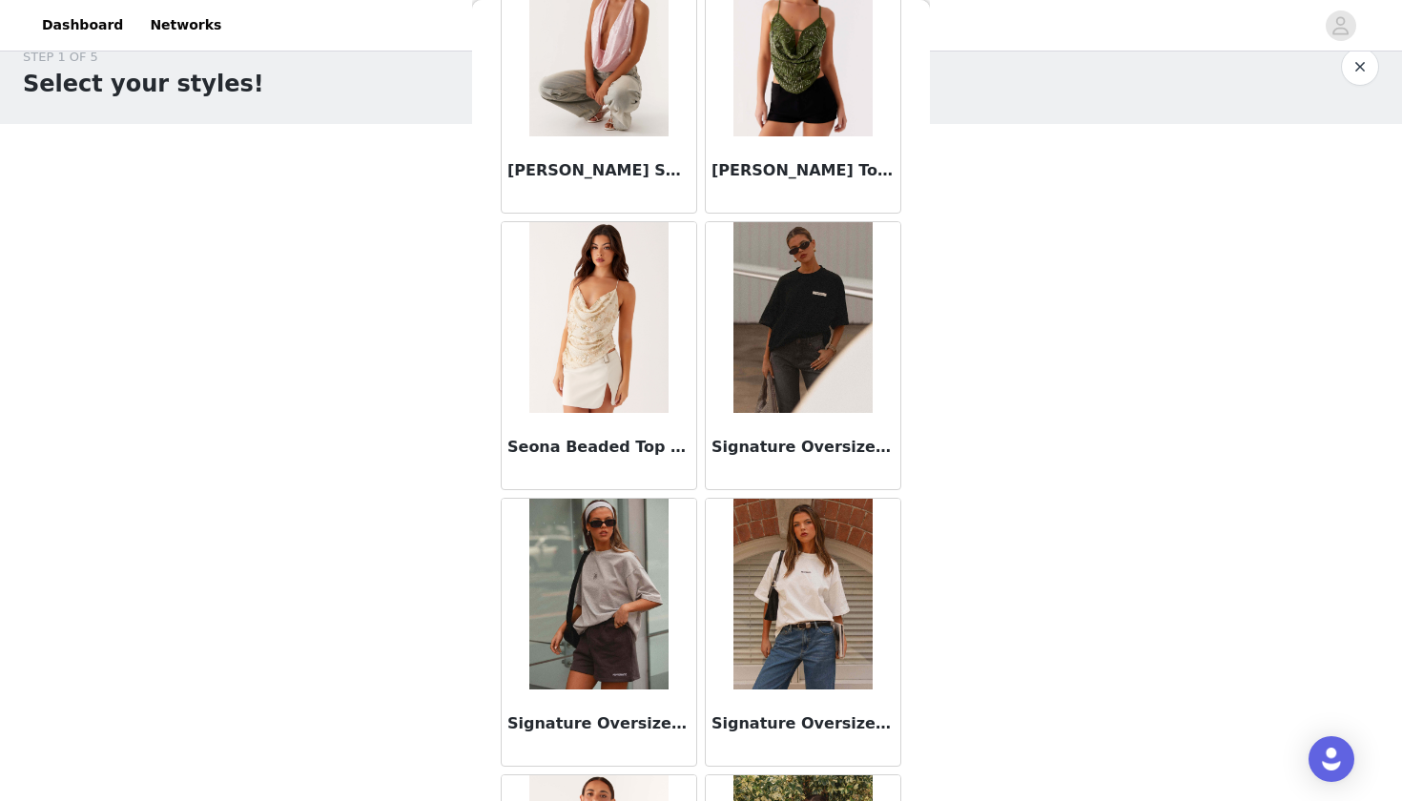
scroll to position [22337, 0]
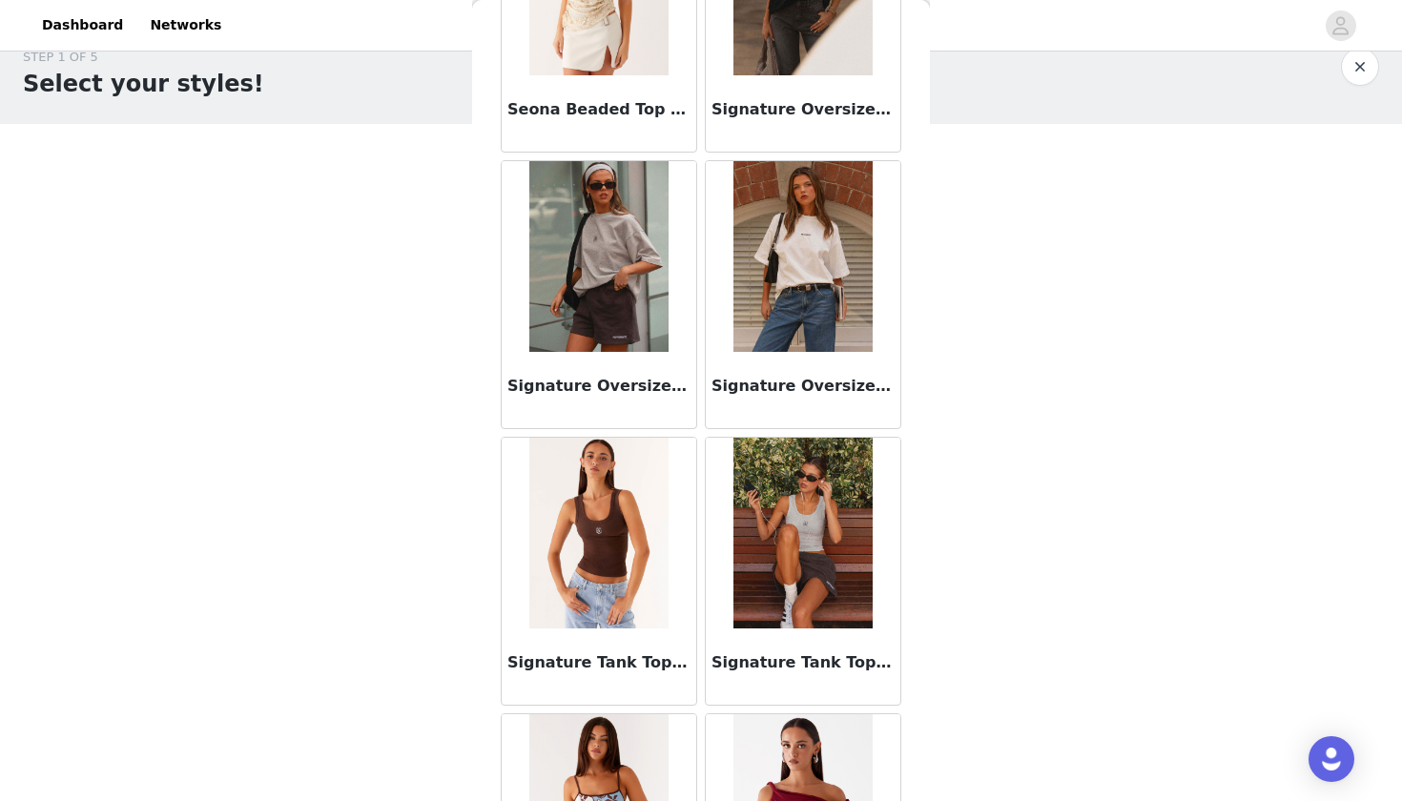
click at [819, 260] on img at bounding box center [802, 256] width 138 height 191
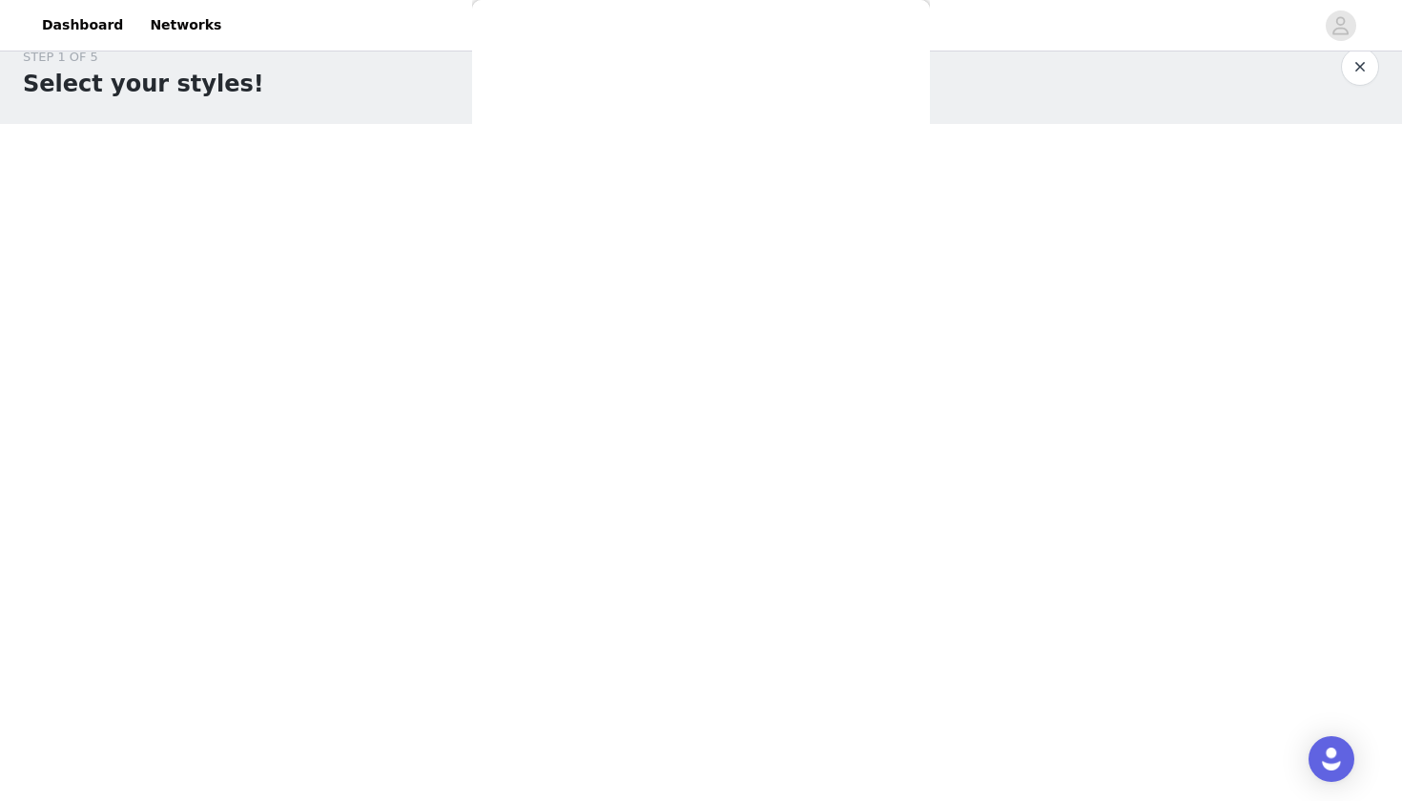
scroll to position [0, 0]
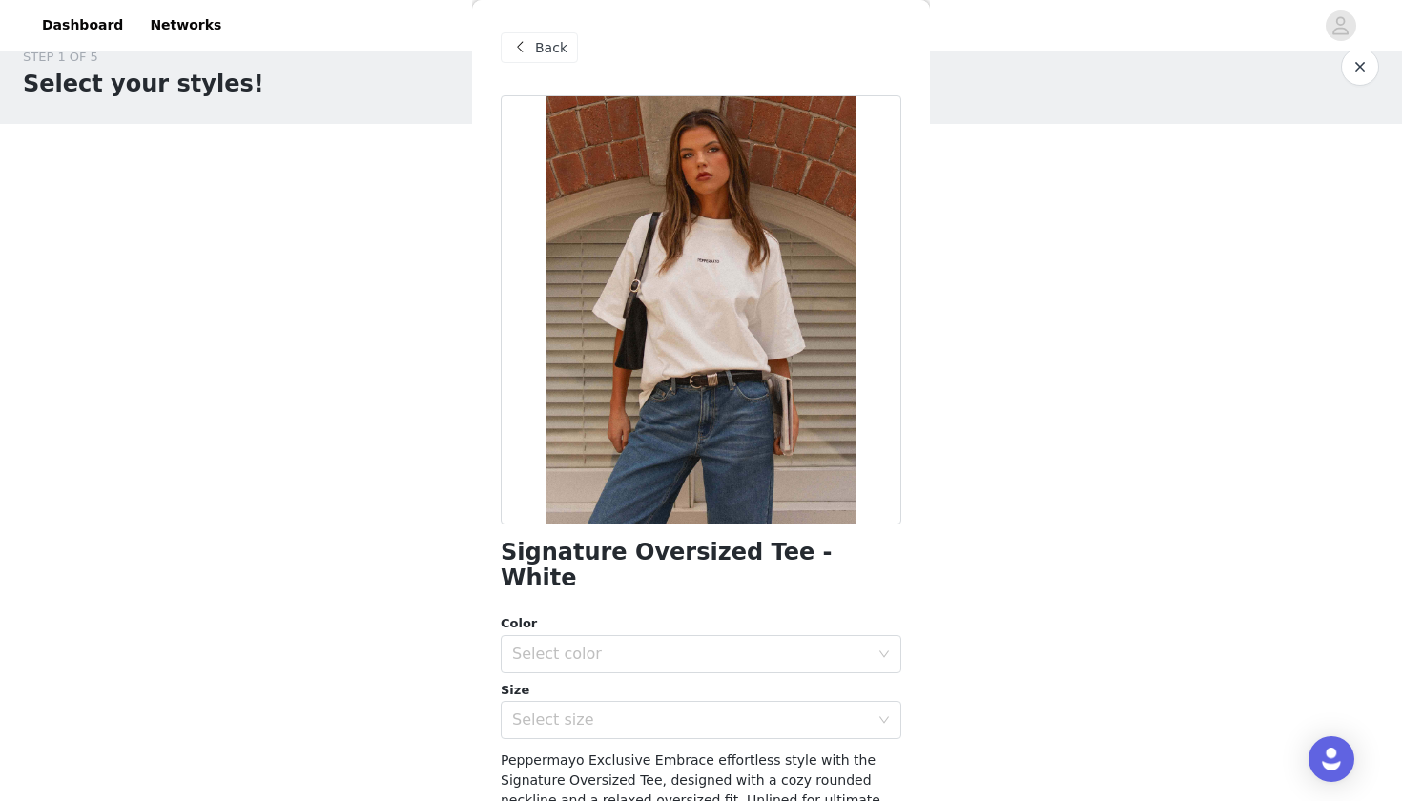
click at [531, 60] on div "Back" at bounding box center [539, 47] width 77 height 31
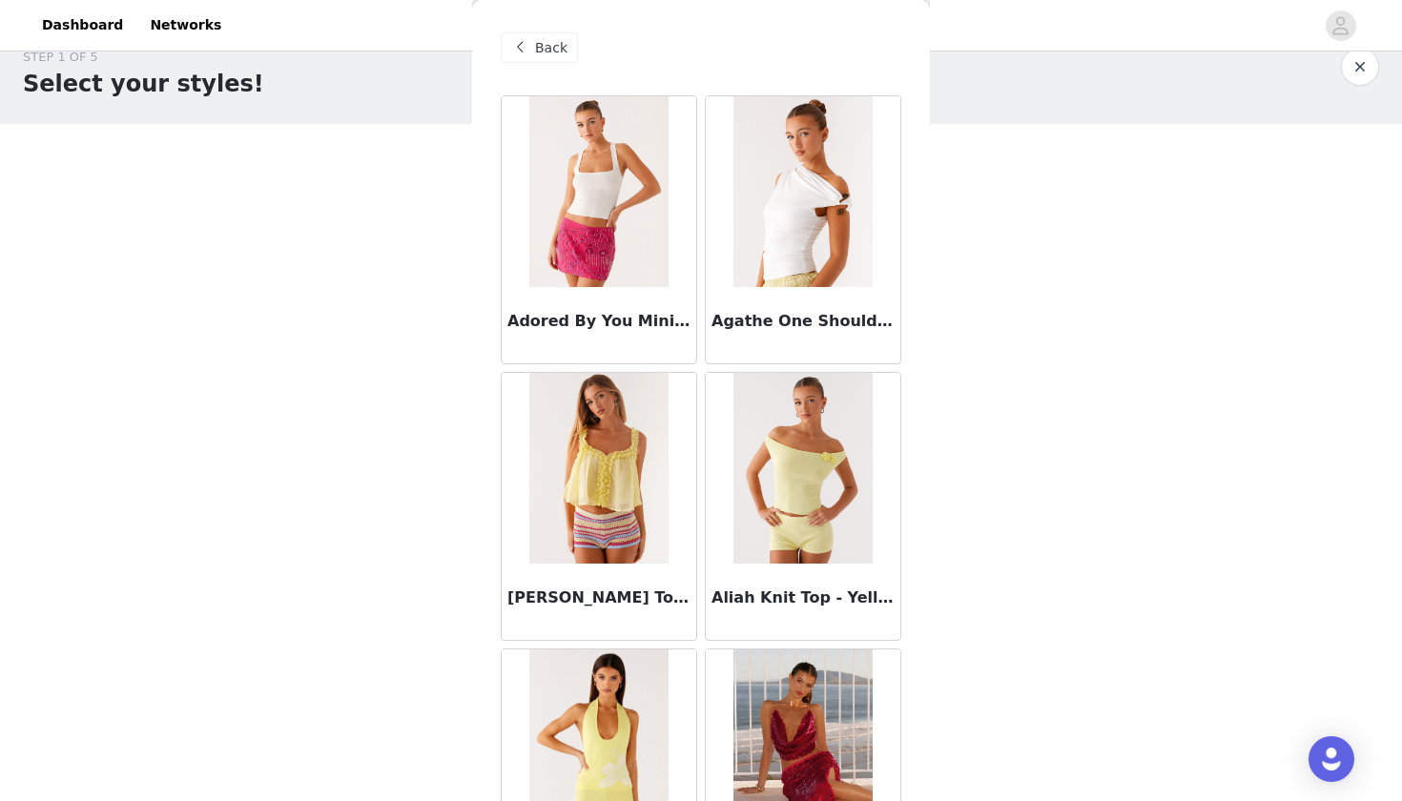
scroll to position [-1, 0]
click at [556, 51] on span "Back" at bounding box center [551, 48] width 32 height 20
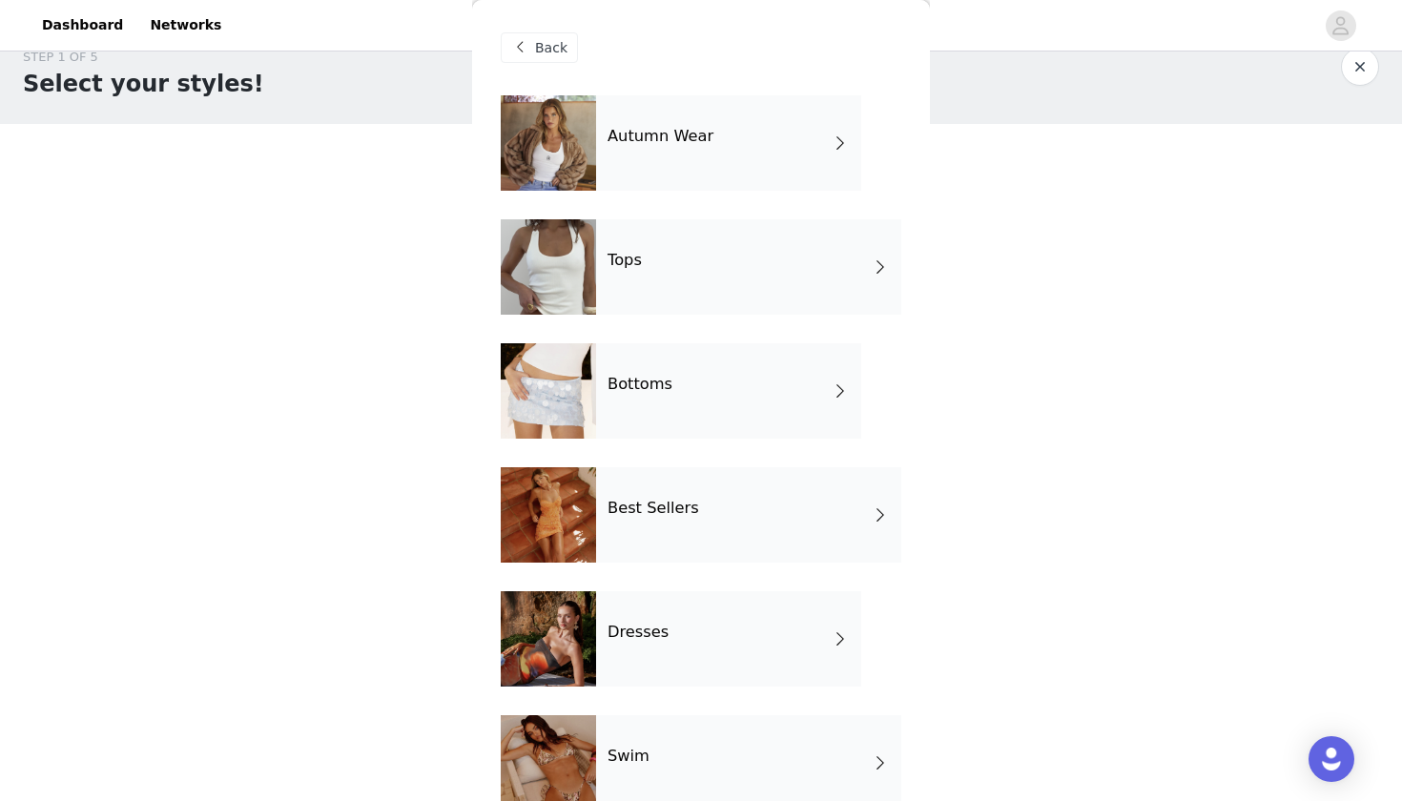
scroll to position [0, 0]
click at [690, 151] on div "Autumn Wear" at bounding box center [728, 142] width 265 height 95
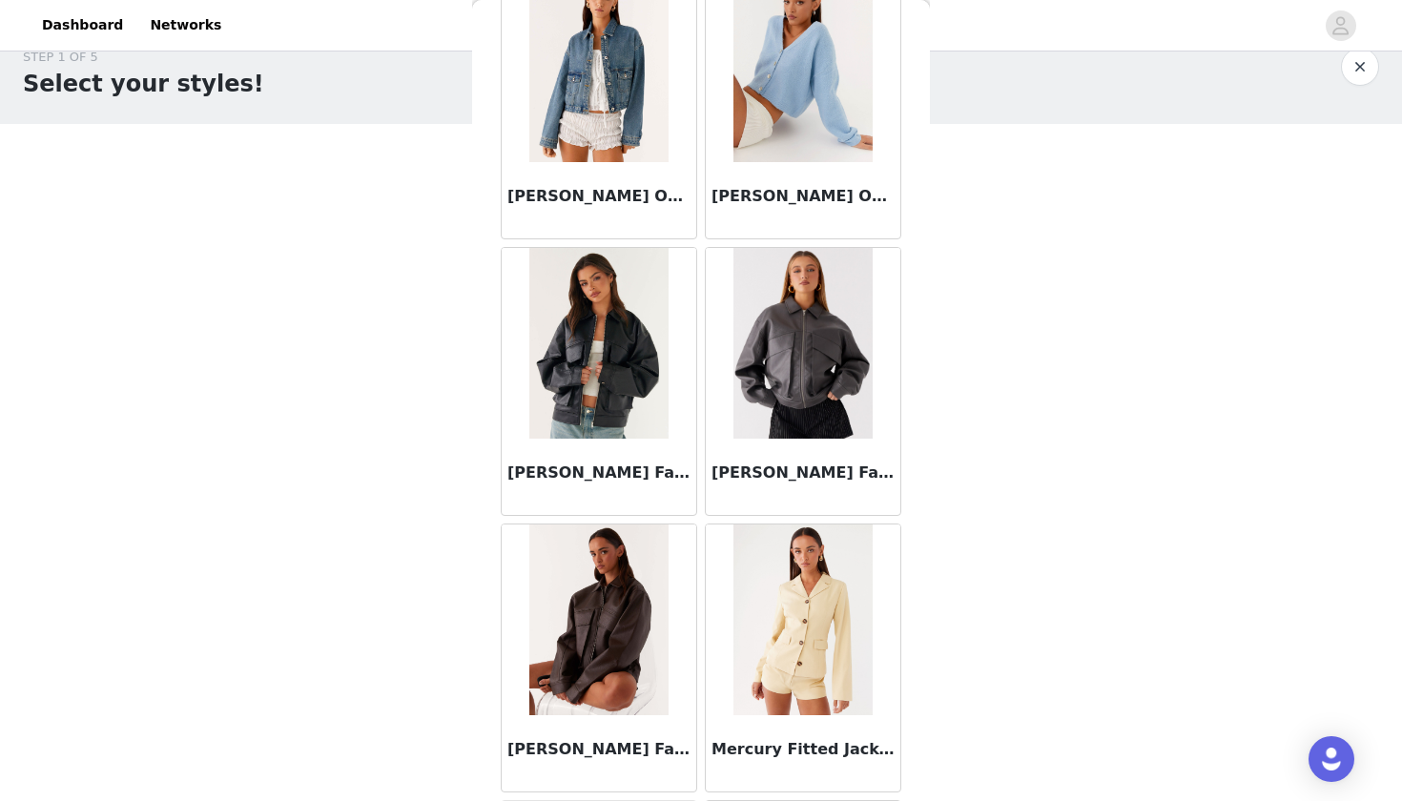
scroll to position [1290, 0]
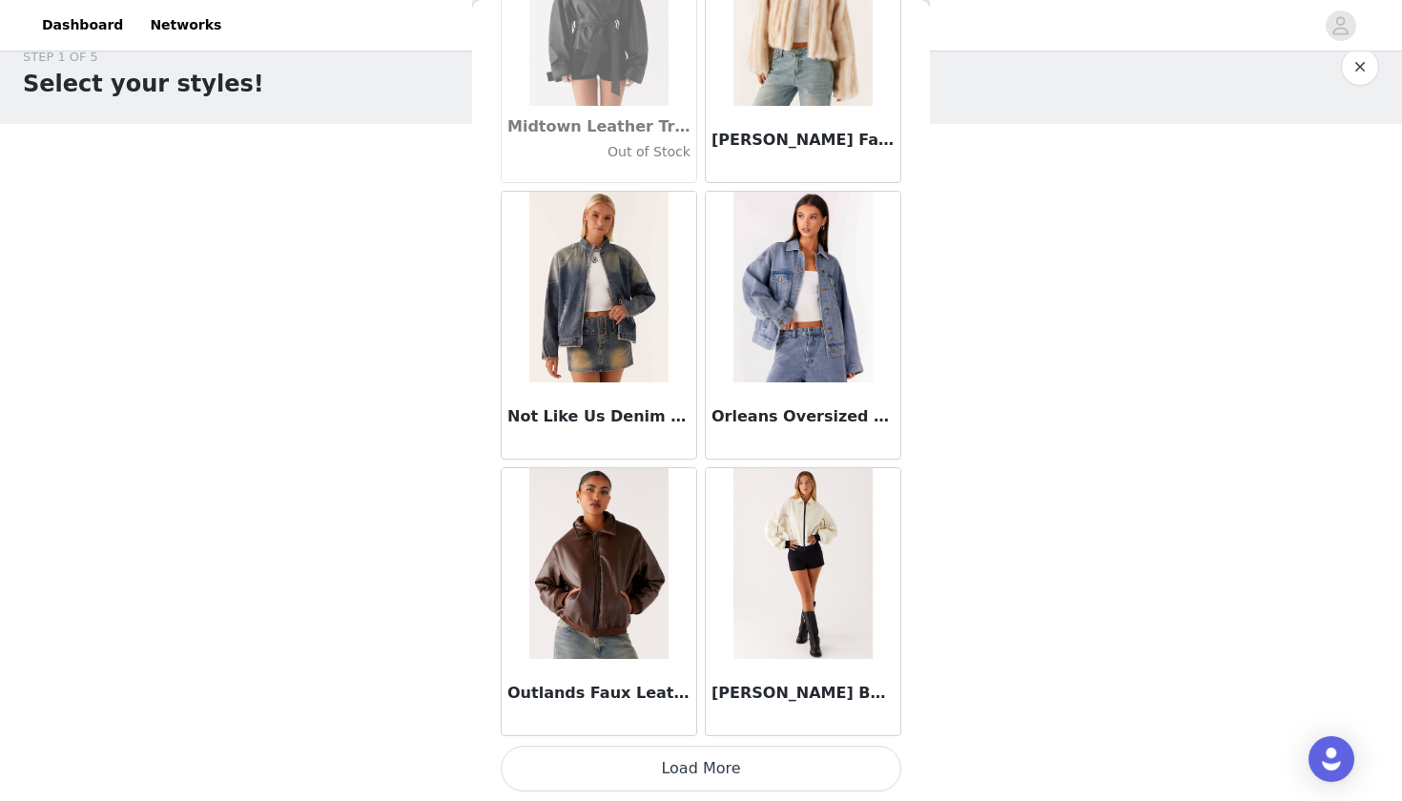
click at [695, 772] on button "Load More" at bounding box center [701, 769] width 401 height 46
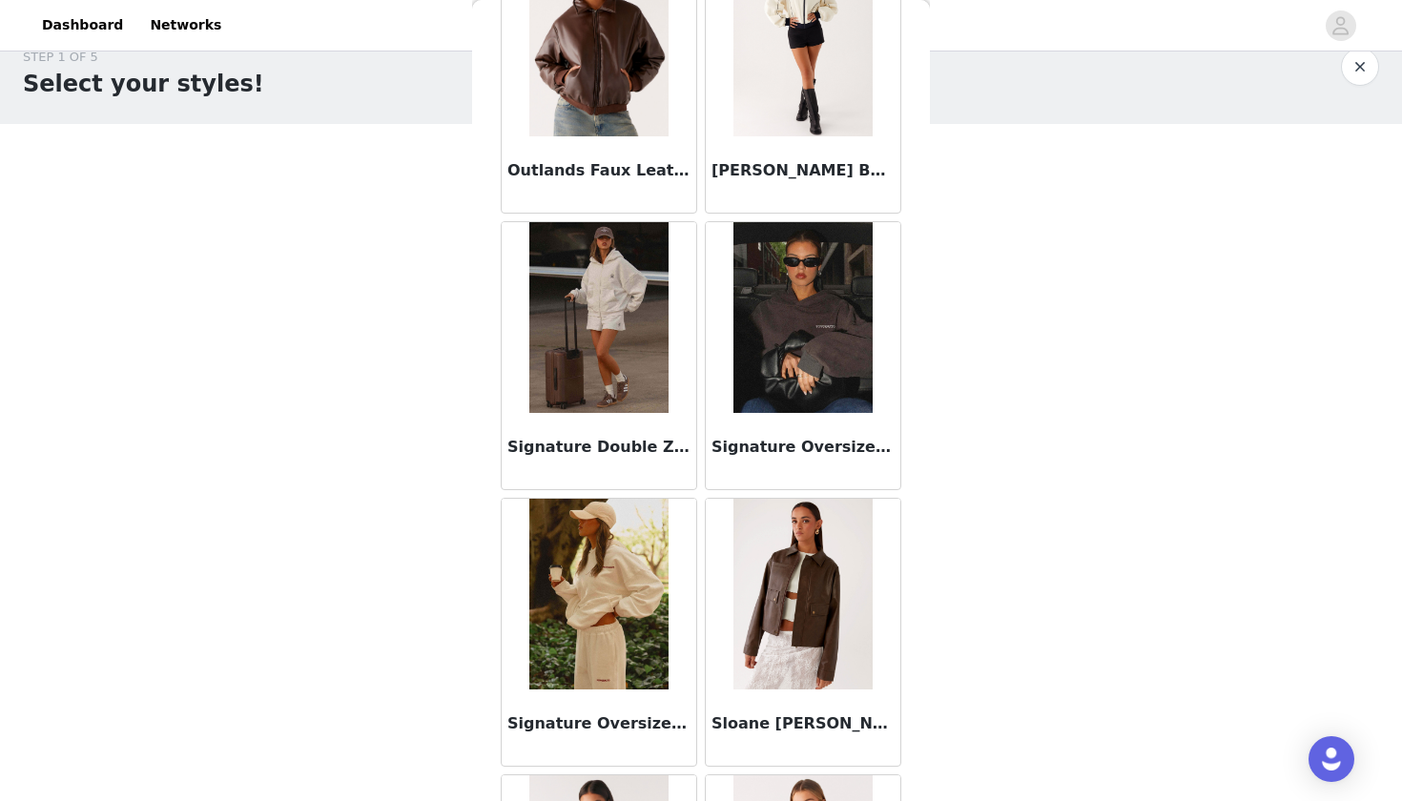
scroll to position [2629, 0]
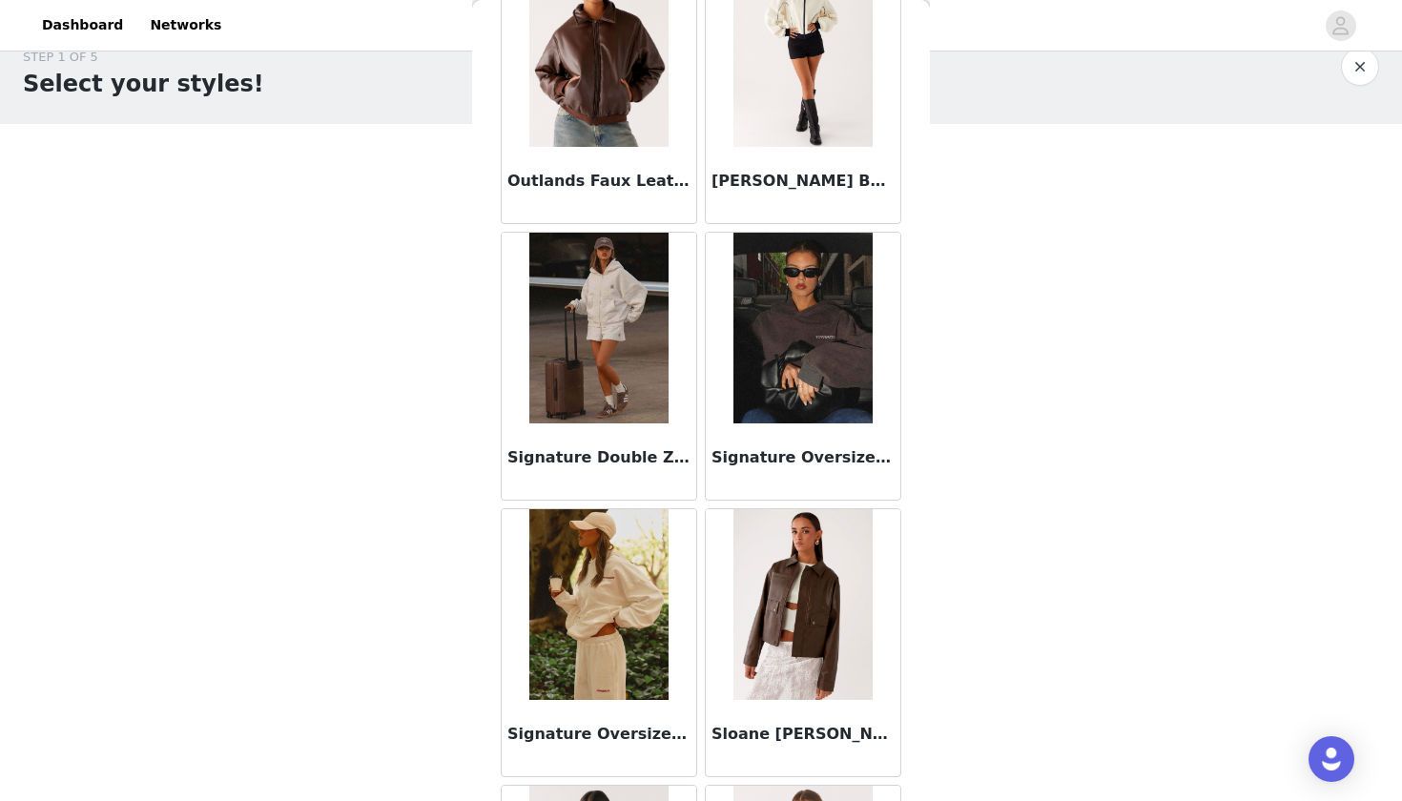
click at [617, 327] on img at bounding box center [598, 328] width 138 height 191
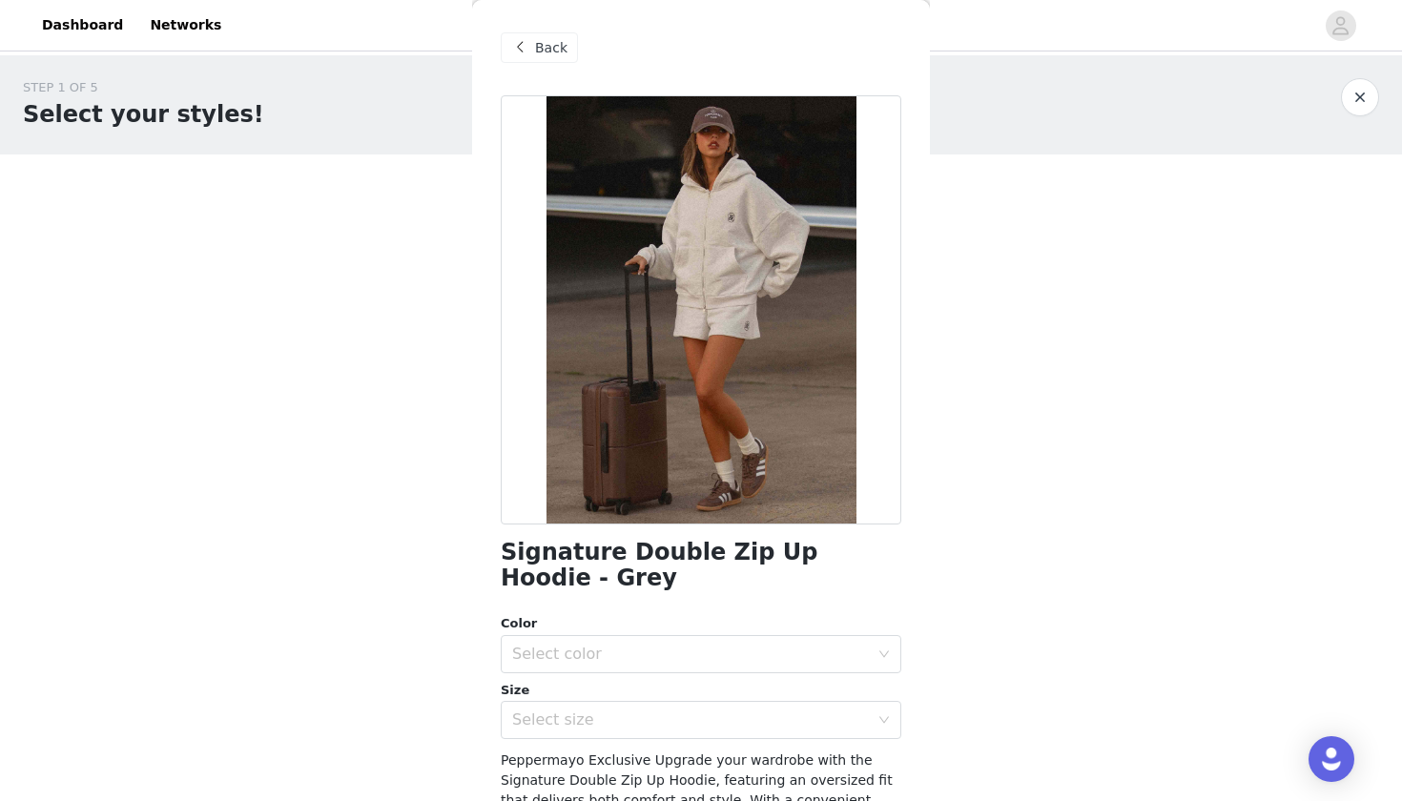
scroll to position [0, 0]
click at [554, 46] on span "Back" at bounding box center [551, 48] width 32 height 20
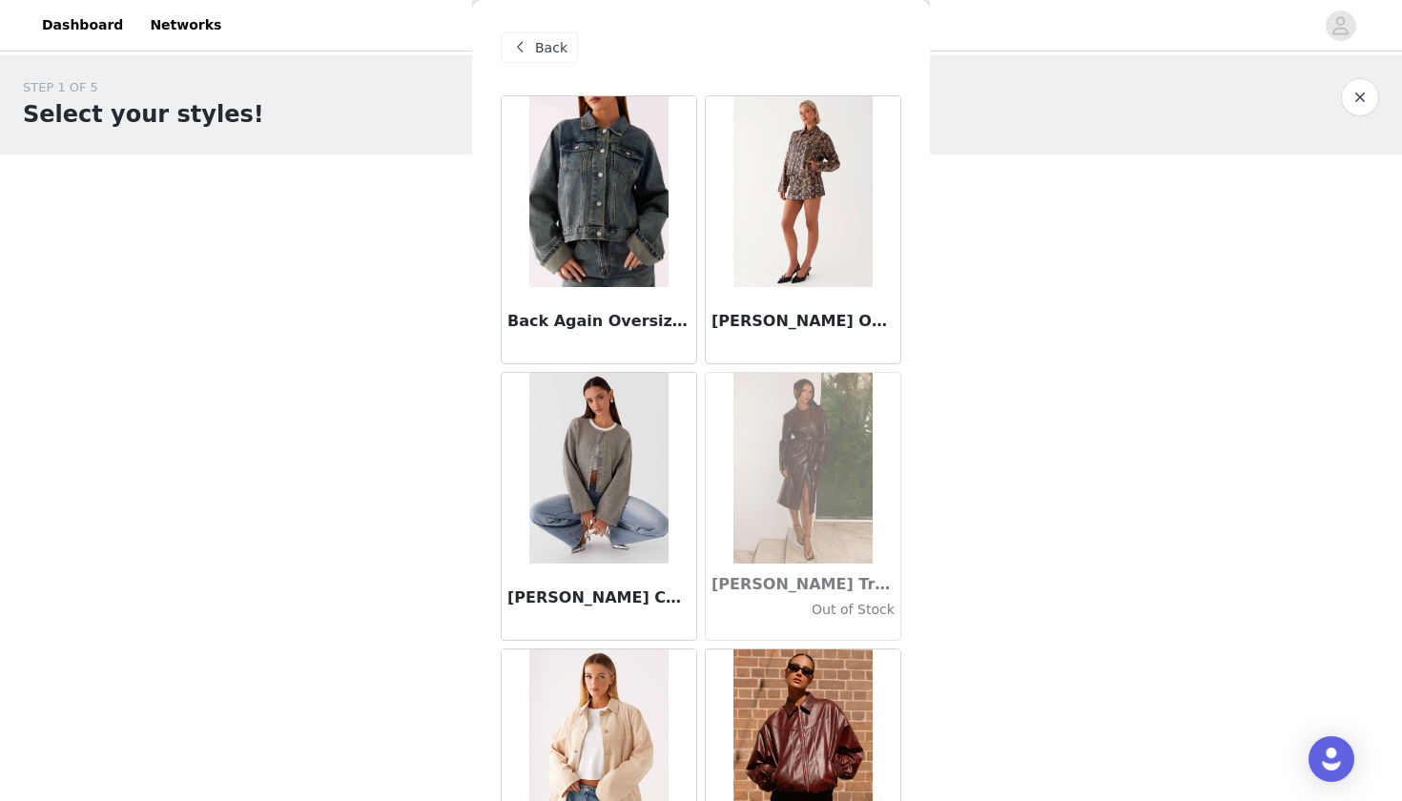
click at [549, 44] on span "Back" at bounding box center [551, 48] width 32 height 20
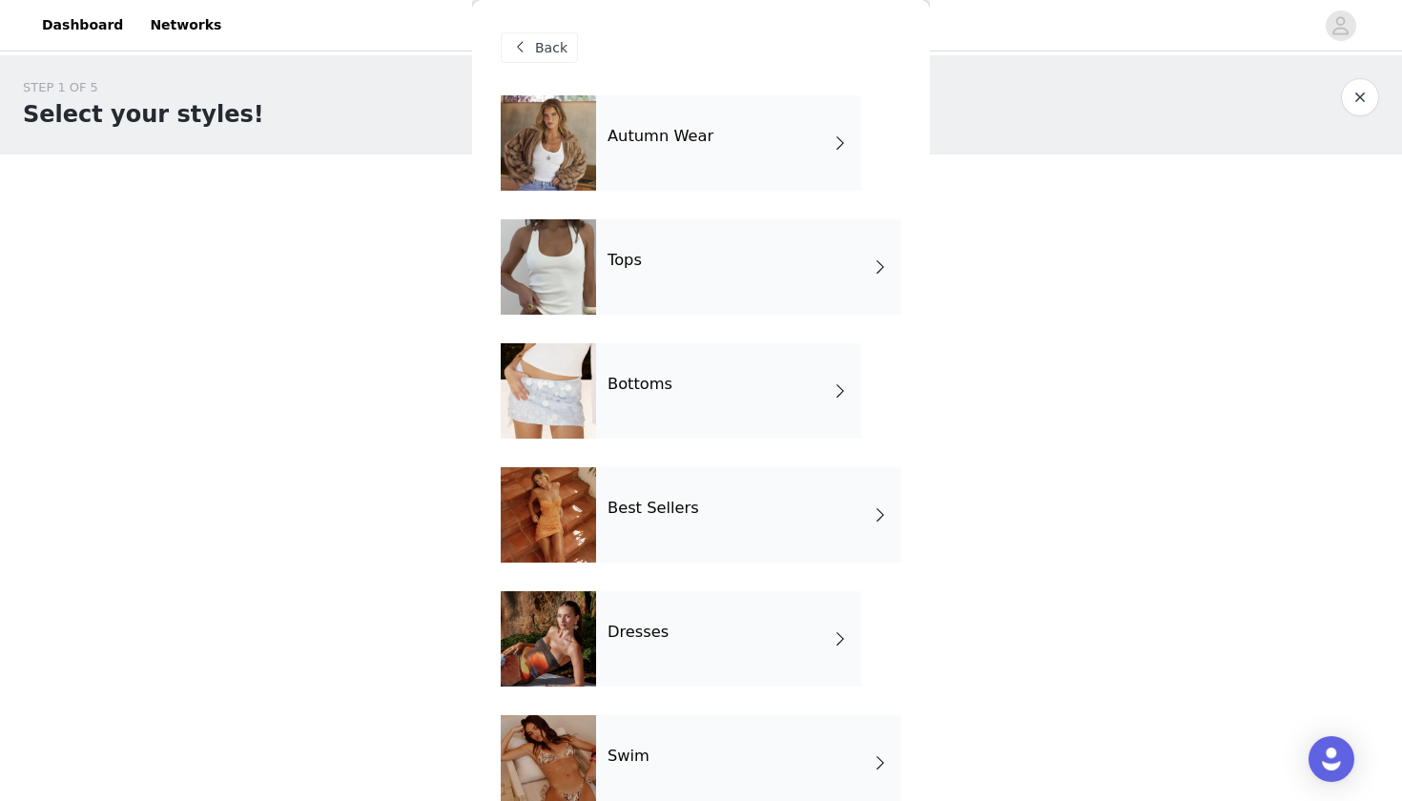
click at [551, 45] on span "Back" at bounding box center [551, 48] width 32 height 20
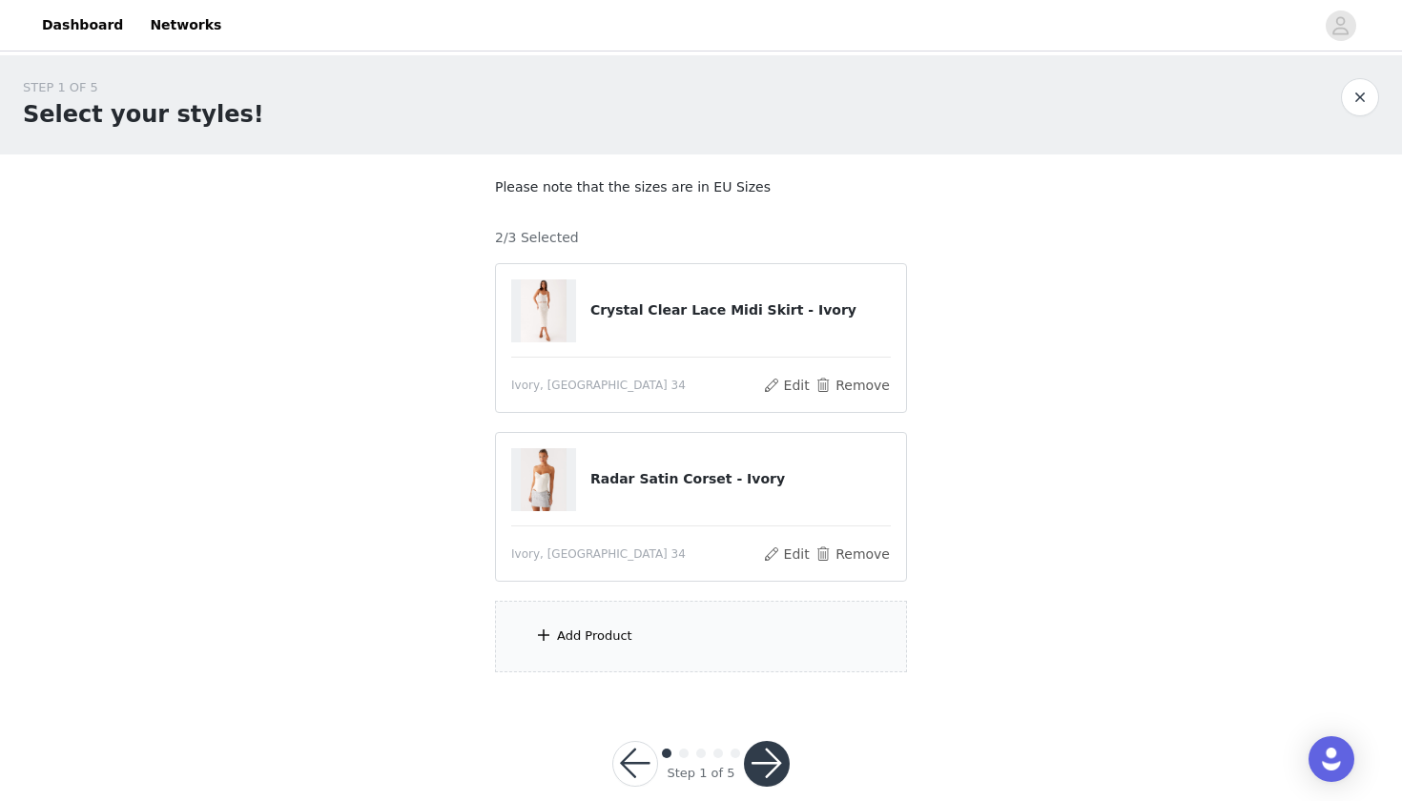
click at [679, 308] on h4 "Crystal Clear Lace Midi Skirt - Ivory" at bounding box center [740, 310] width 300 height 20
click at [545, 318] on img at bounding box center [544, 310] width 46 height 63
click at [605, 623] on div "Add Product" at bounding box center [701, 637] width 412 height 72
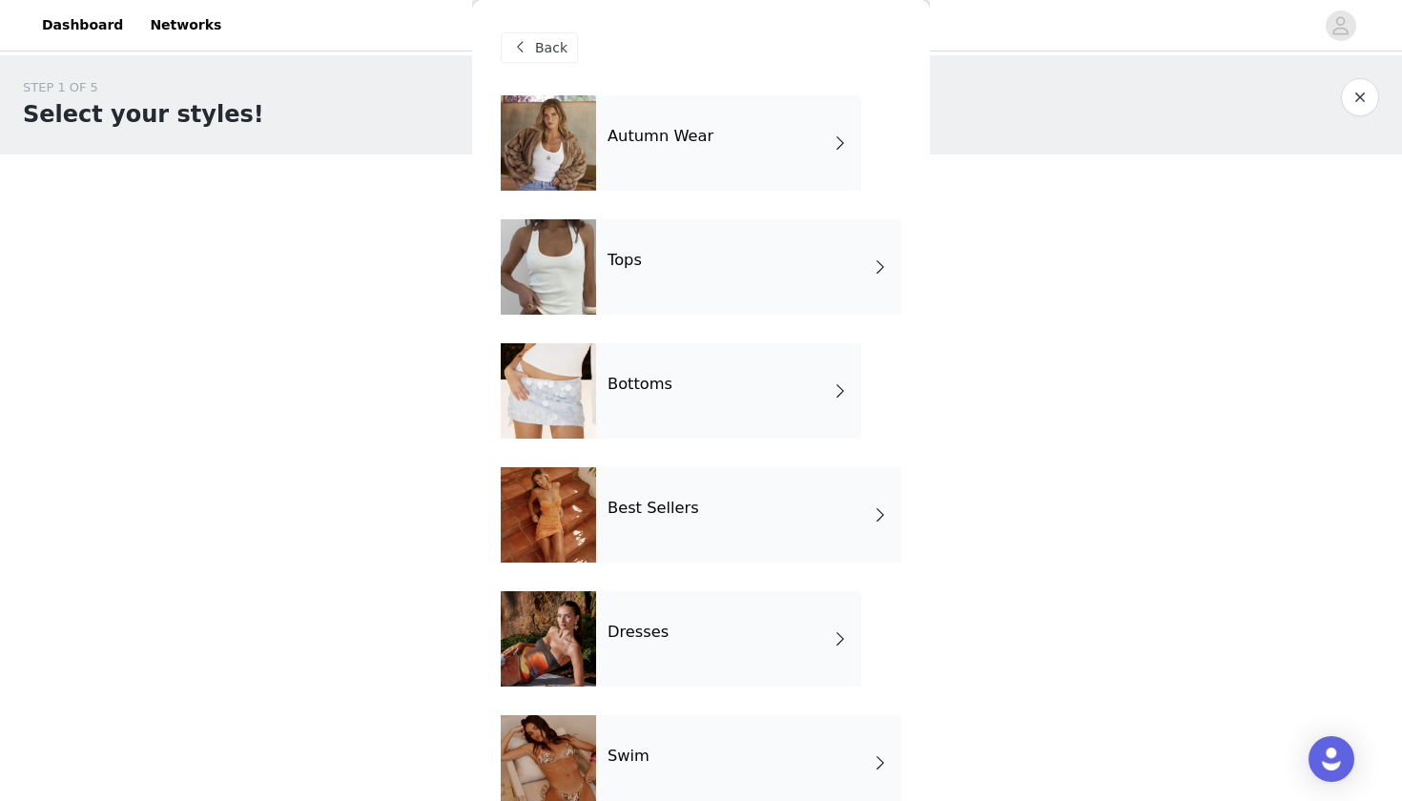
click at [726, 506] on div "Best Sellers" at bounding box center [748, 514] width 305 height 95
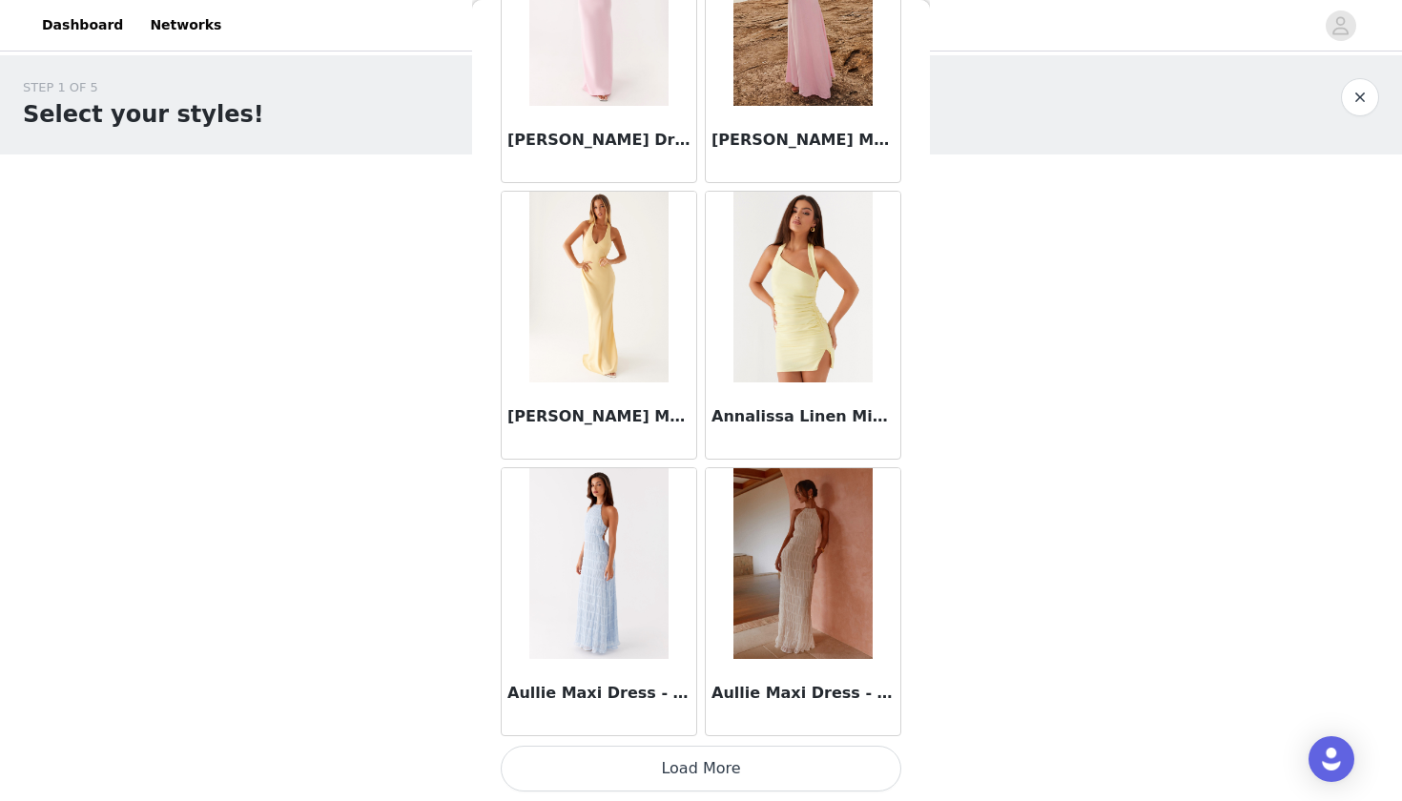
click at [694, 758] on button "Load More" at bounding box center [701, 769] width 401 height 46
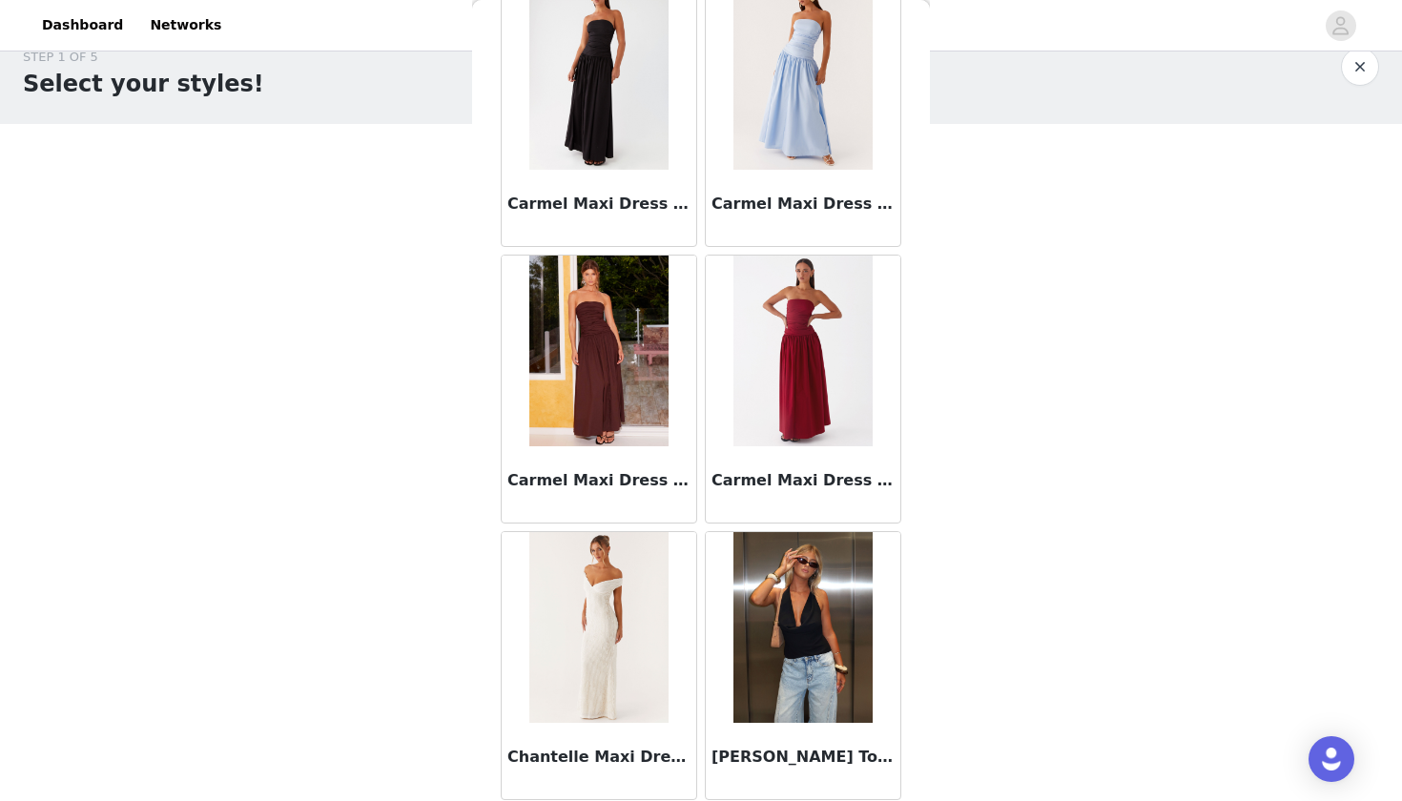
scroll to position [4803, 0]
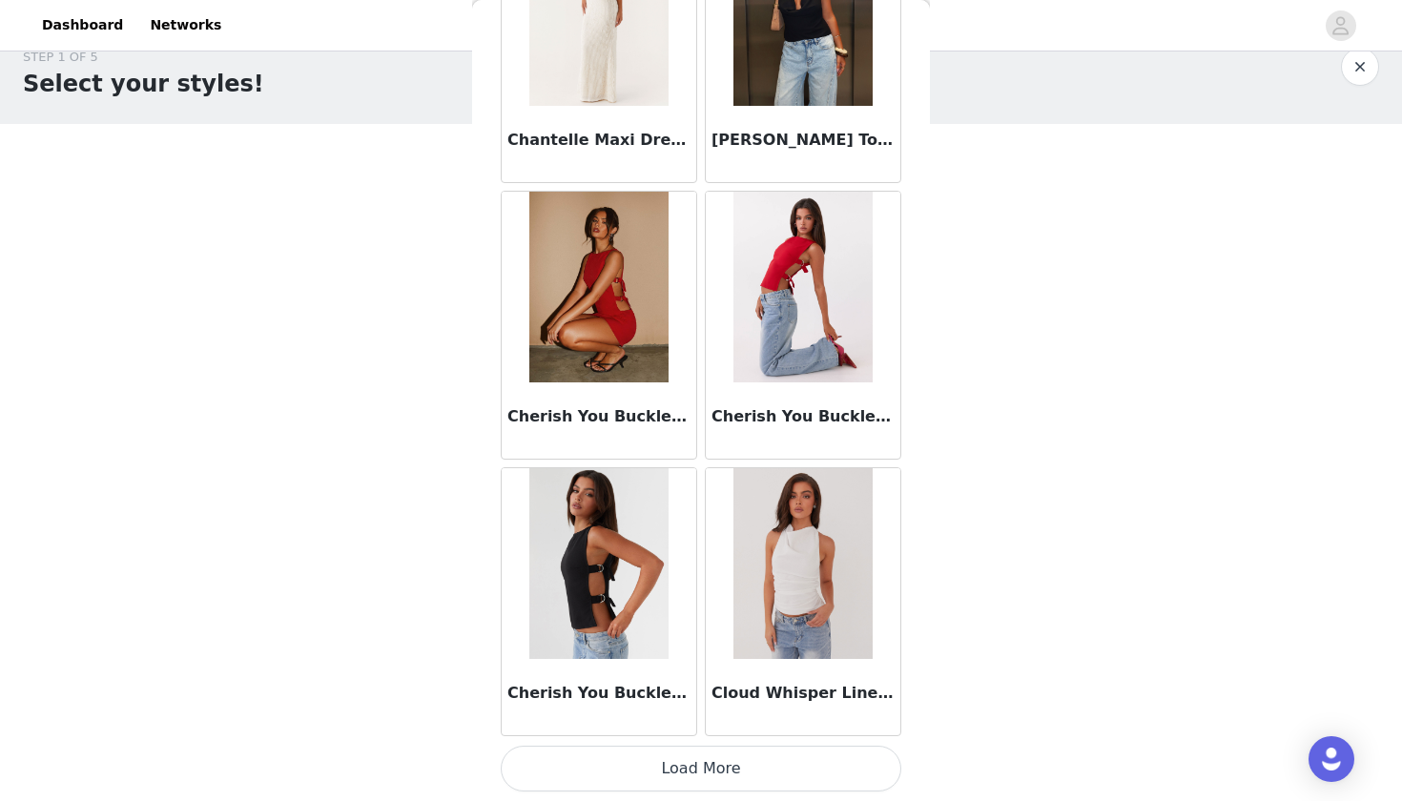
click at [663, 760] on button "Load More" at bounding box center [701, 769] width 401 height 46
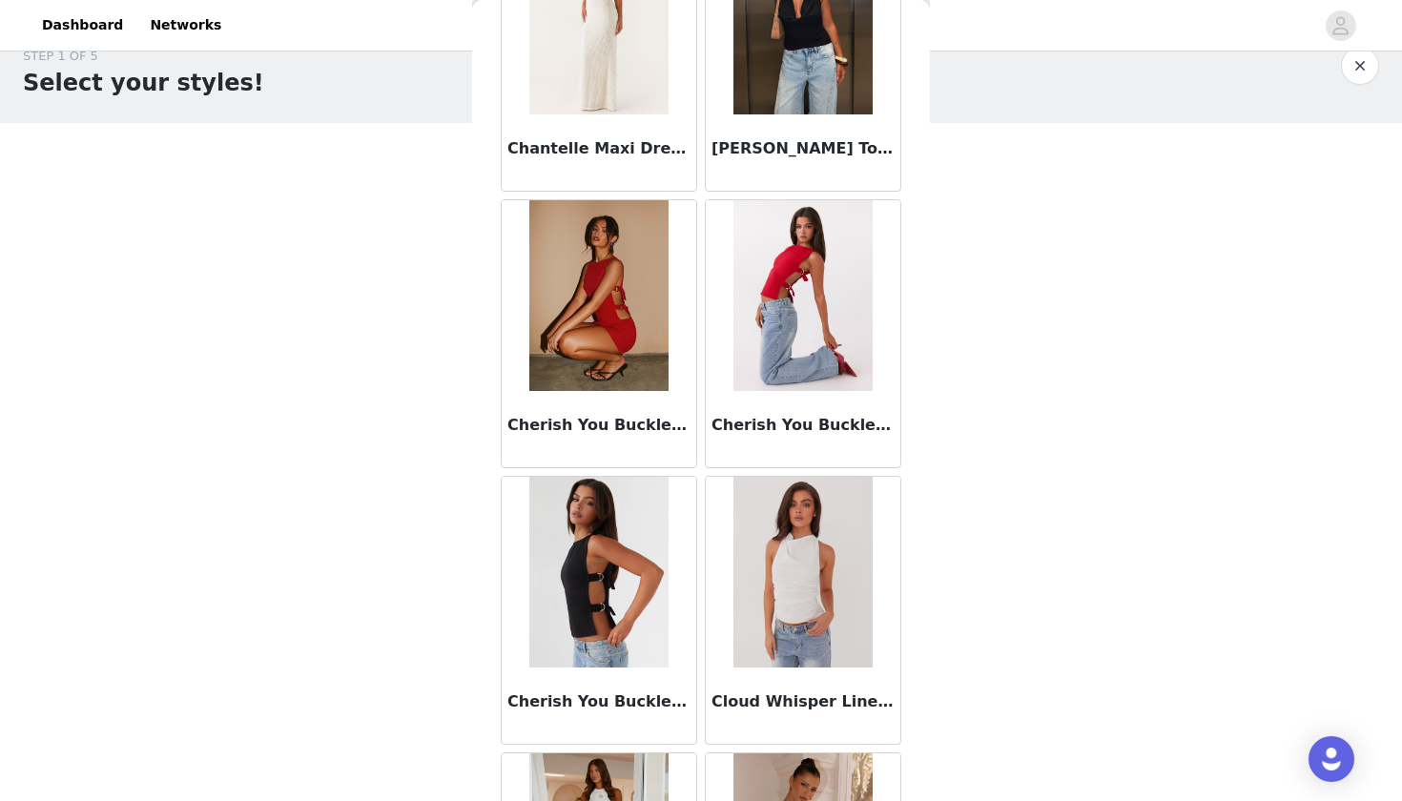
scroll to position [31, 0]
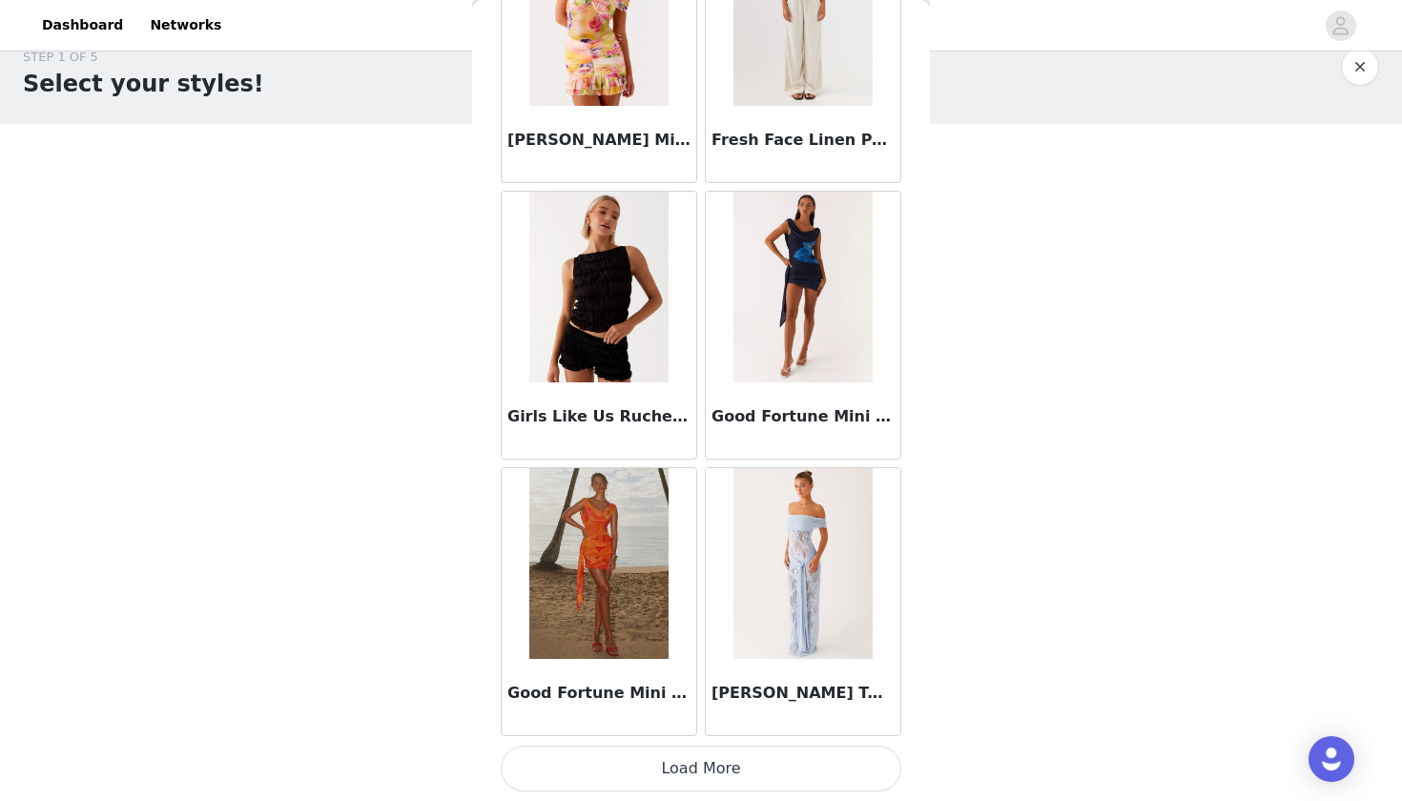
click at [679, 775] on button "Load More" at bounding box center [701, 769] width 401 height 46
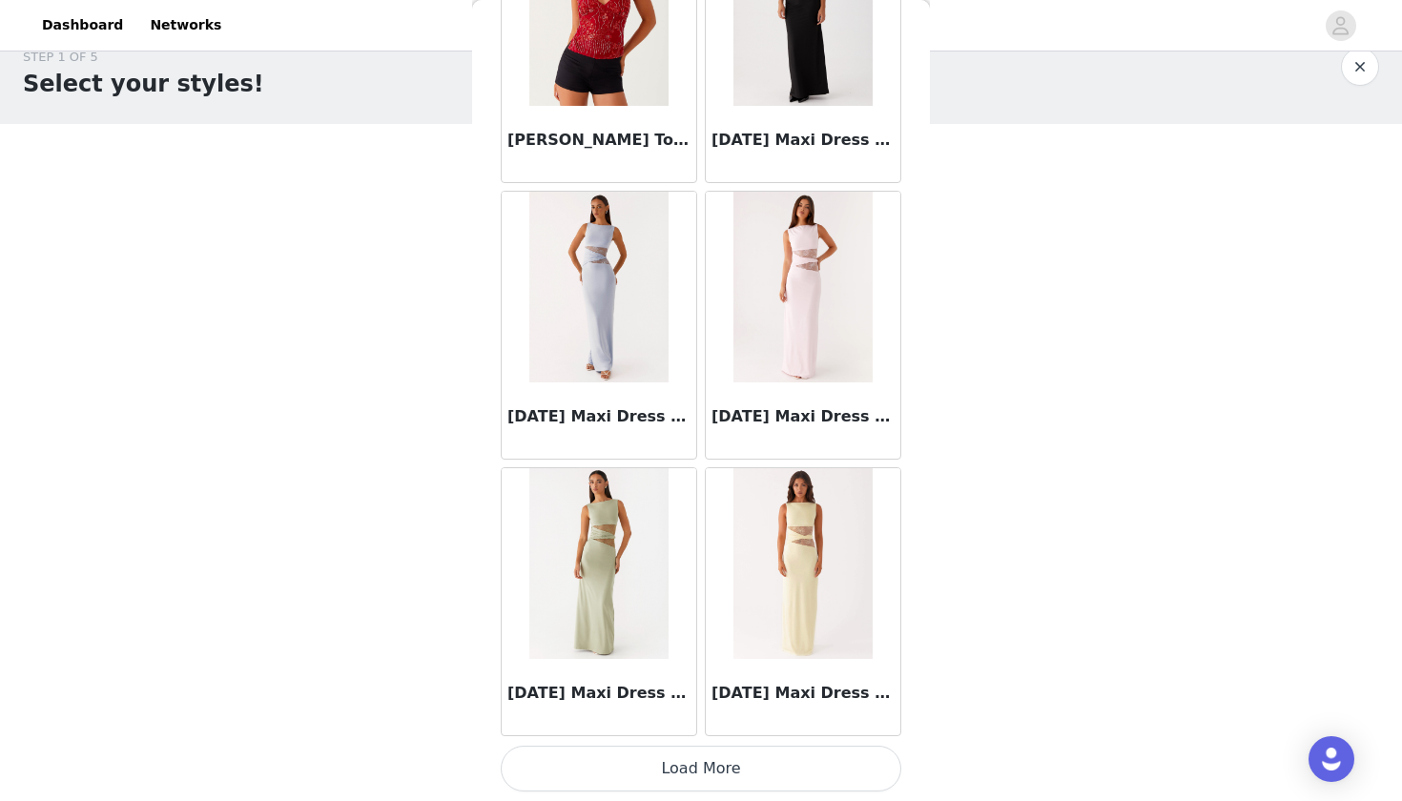
click at [710, 773] on button "Load More" at bounding box center [701, 769] width 401 height 46
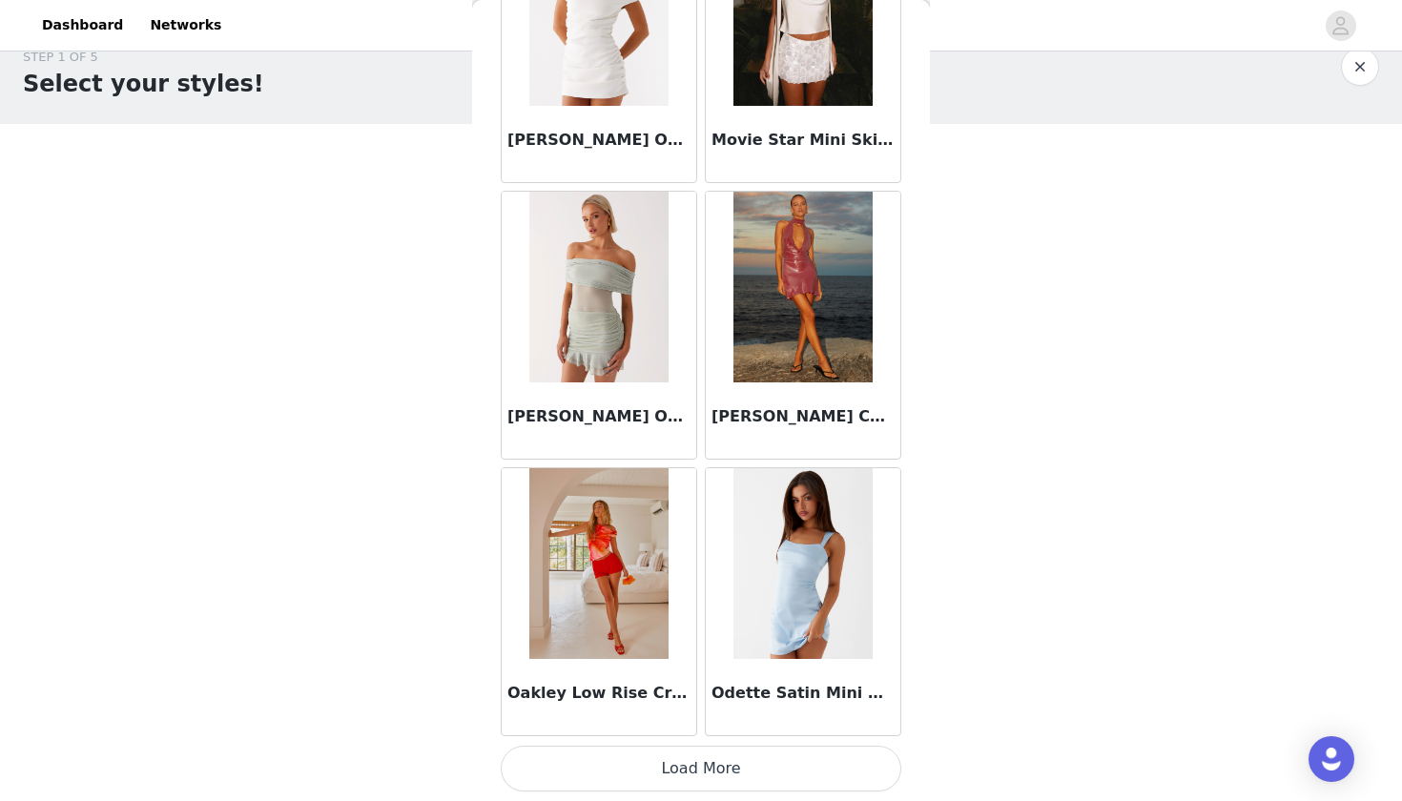
click at [703, 766] on button "Load More" at bounding box center [701, 769] width 401 height 46
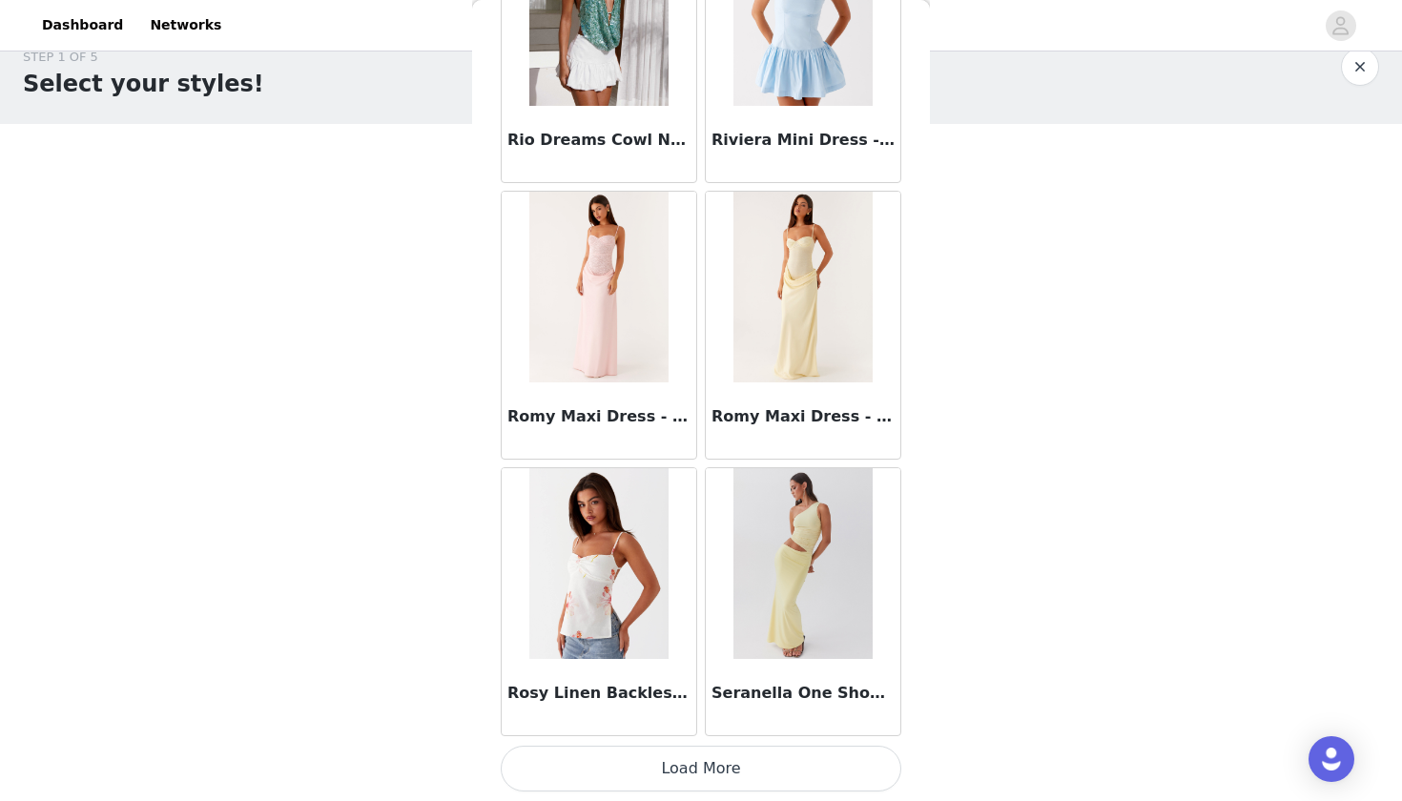
click at [730, 781] on button "Load More" at bounding box center [701, 769] width 401 height 46
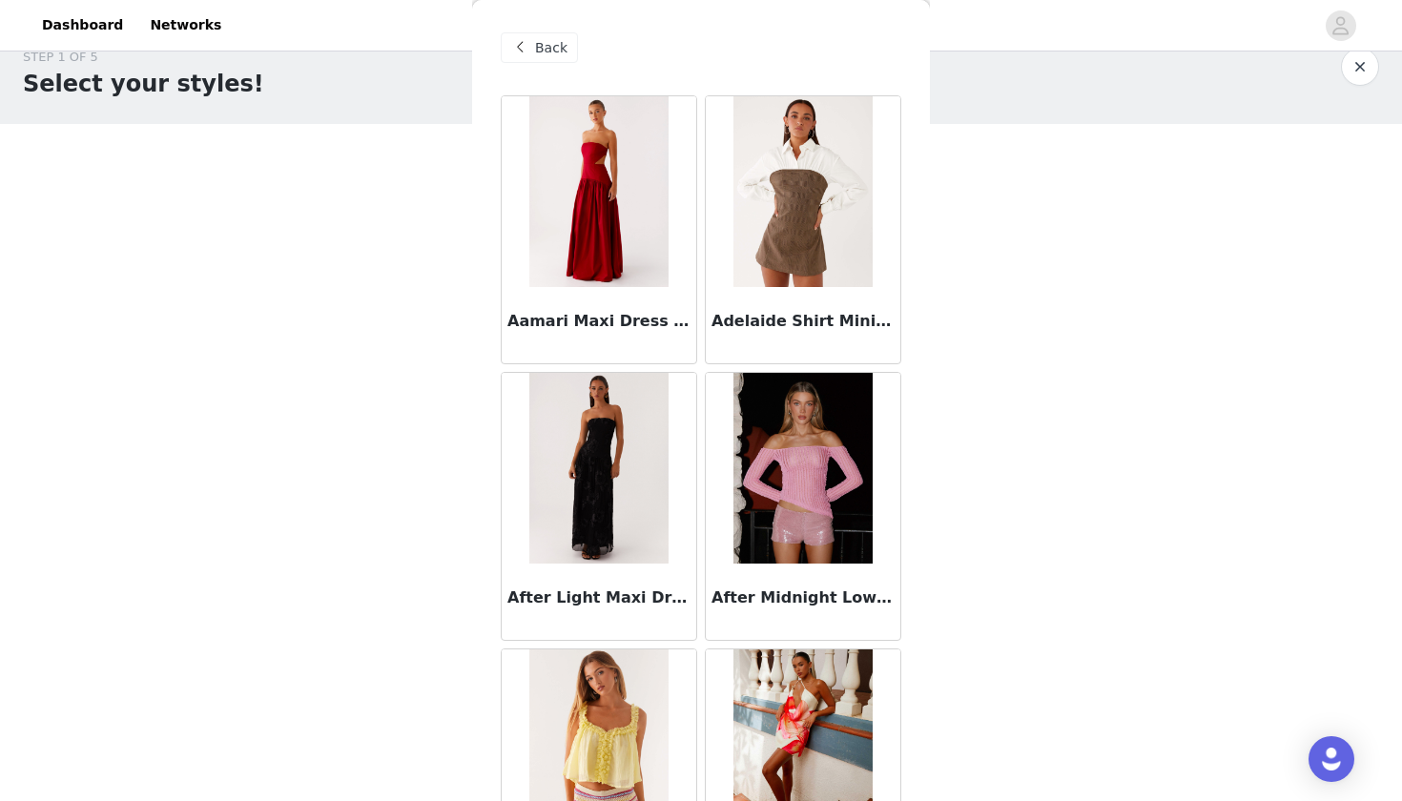
scroll to position [0, 0]
click at [554, 52] on span "Back" at bounding box center [551, 48] width 32 height 20
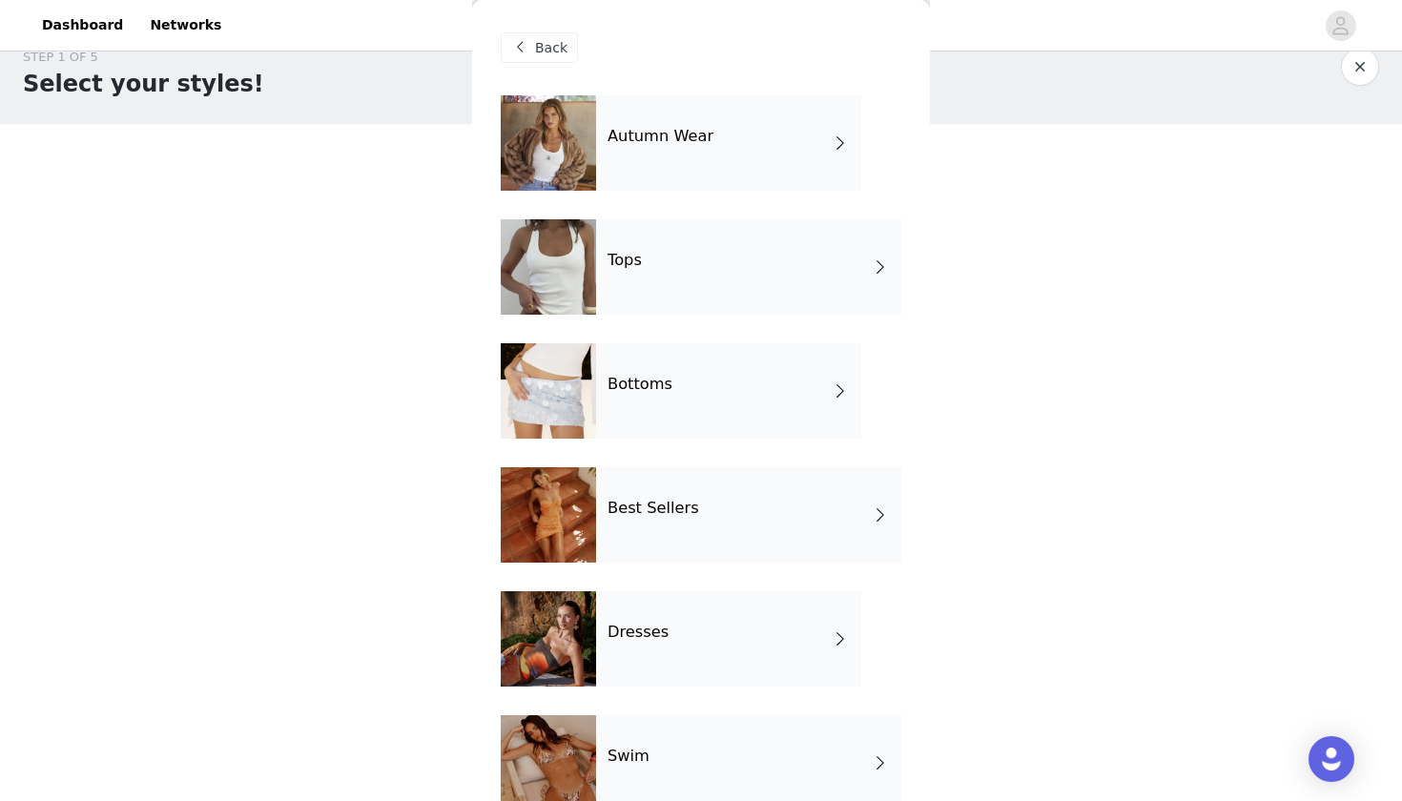
click at [554, 52] on span "Back" at bounding box center [551, 48] width 32 height 20
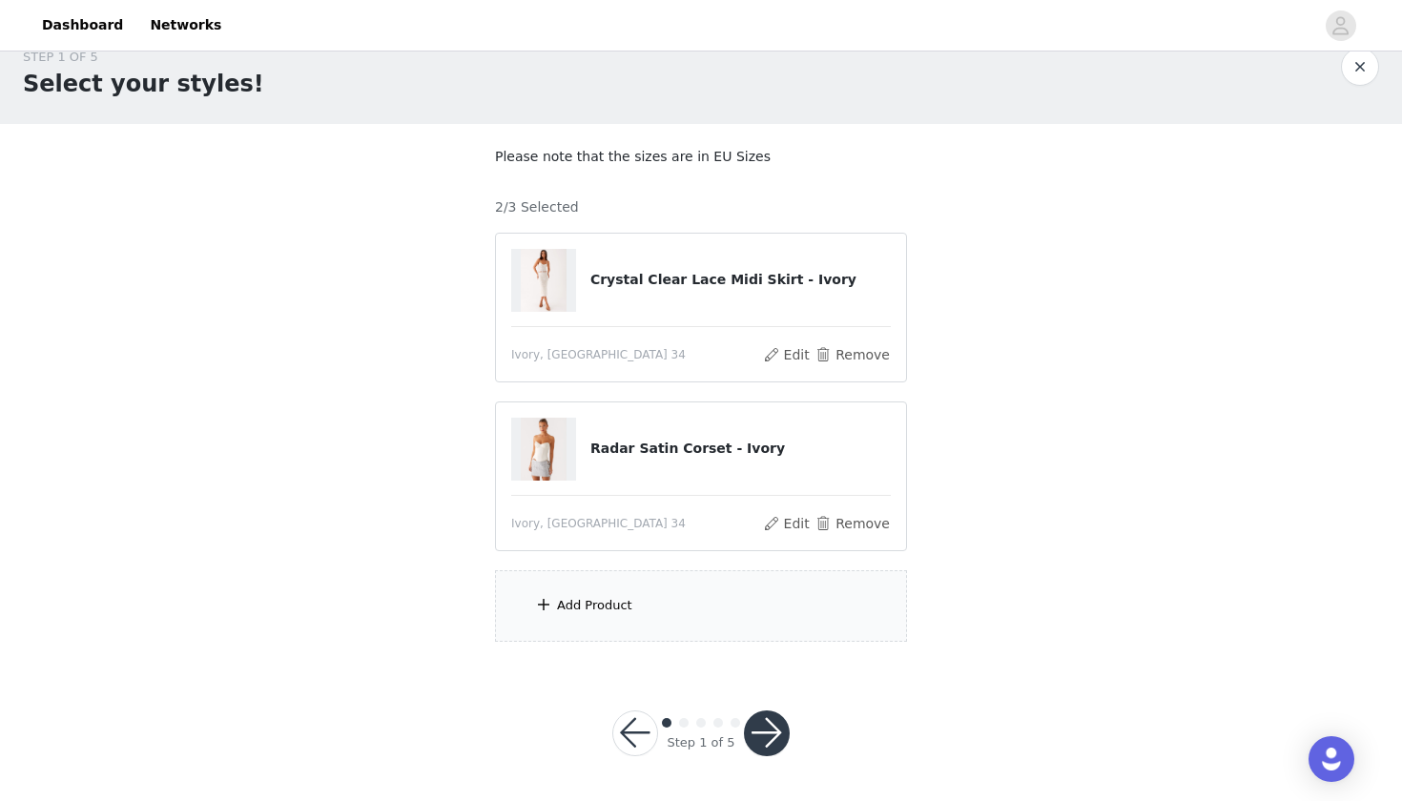
click at [537, 289] on img at bounding box center [544, 280] width 46 height 63
click at [622, 597] on div "Add Product" at bounding box center [594, 605] width 75 height 19
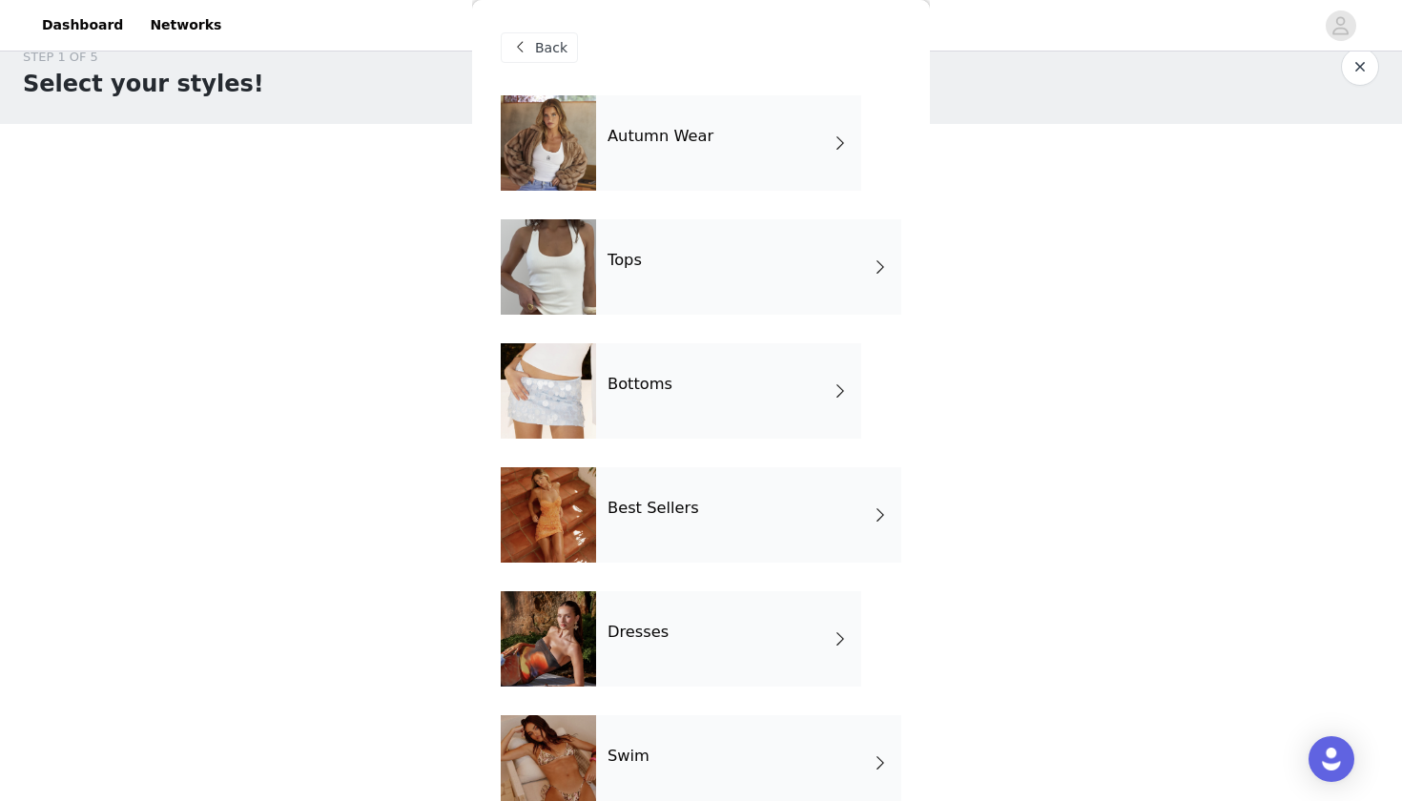
click at [672, 360] on div "Bottoms" at bounding box center [728, 390] width 265 height 95
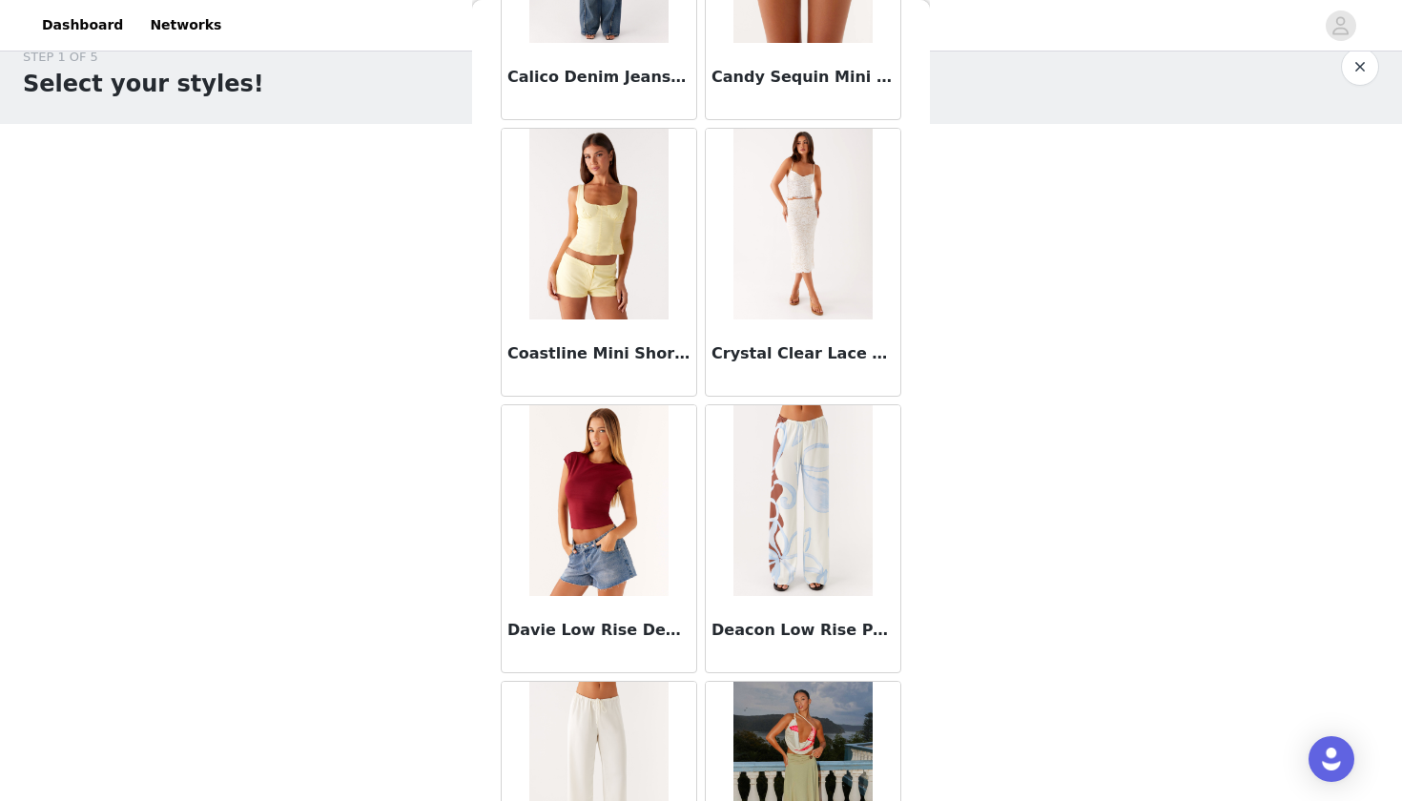
scroll to position [1073, 0]
click at [772, 282] on img at bounding box center [802, 225] width 138 height 191
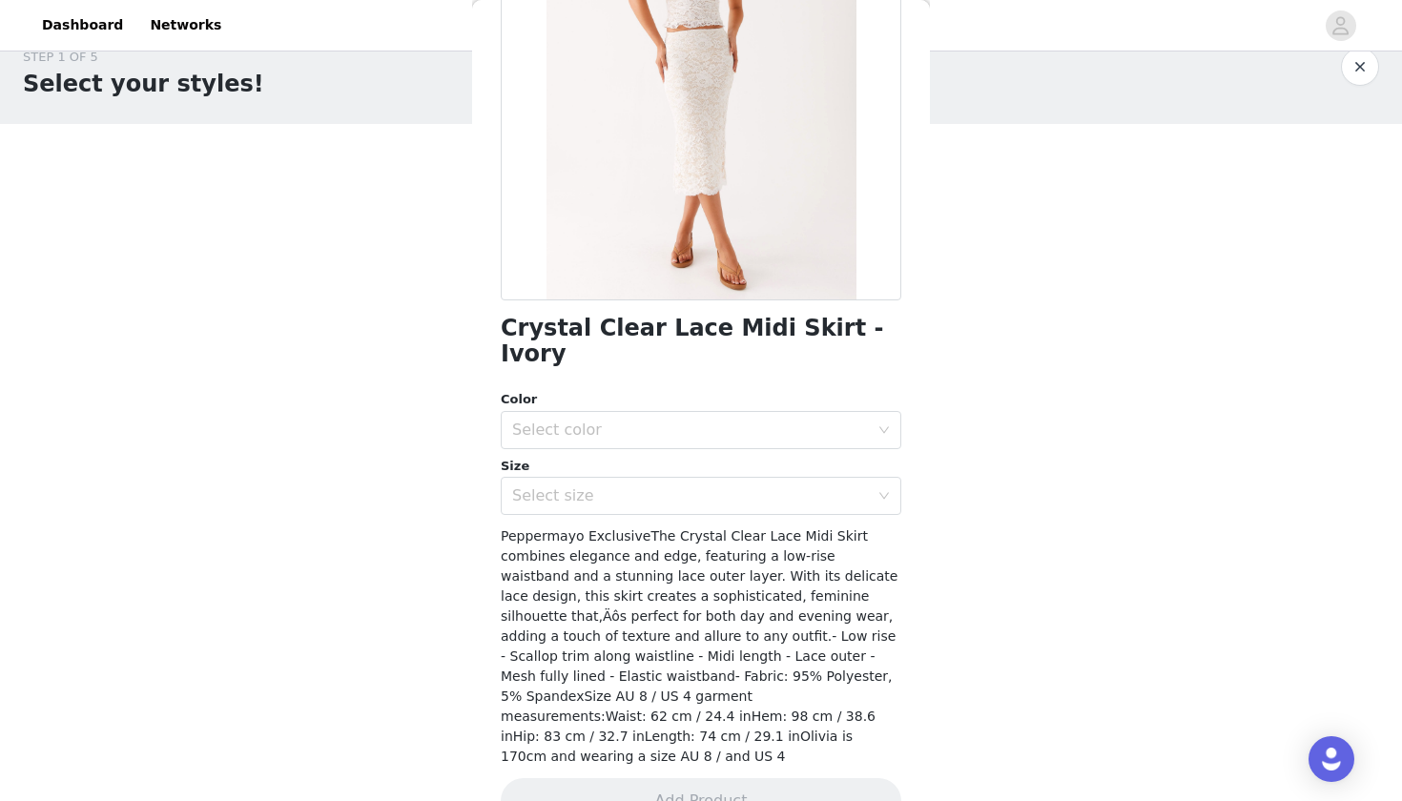
scroll to position [223, 0]
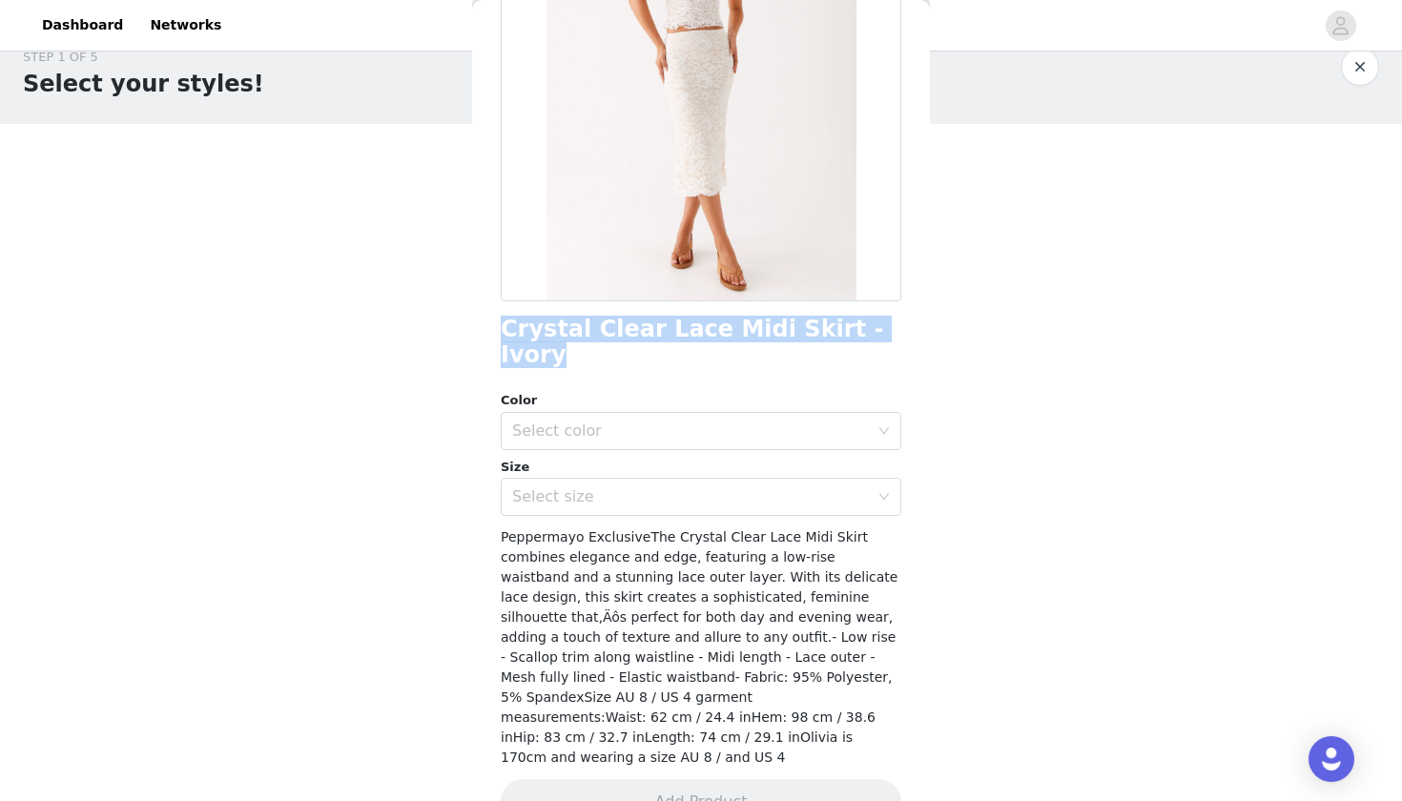
drag, startPoint x: 506, startPoint y: 332, endPoint x: 865, endPoint y: 328, distance: 358.6
click at [865, 328] on h1 "Crystal Clear Lace Midi Skirt - Ivory" at bounding box center [701, 342] width 401 height 51
copy h1 "Crystal Clear Lace Midi Skirt - Ivory"
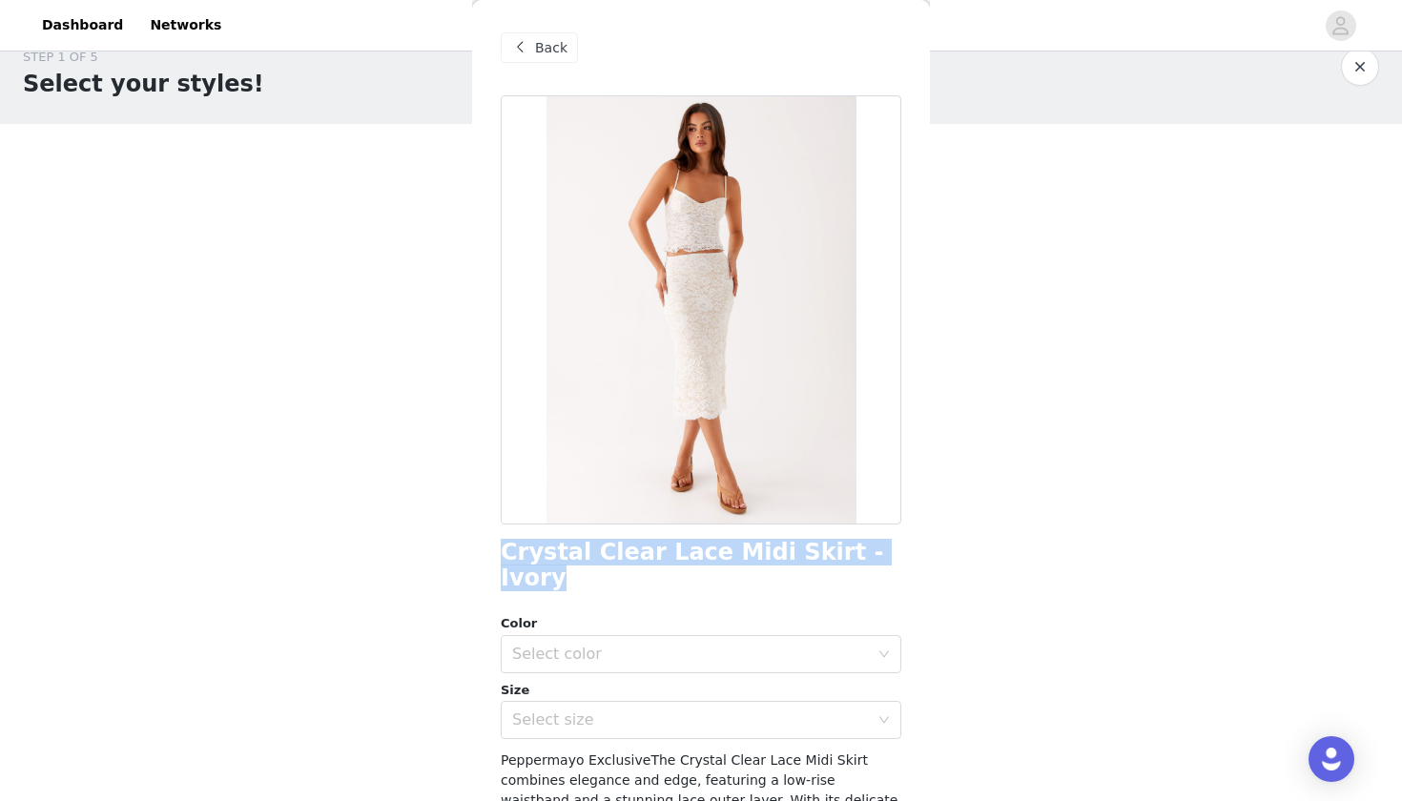
scroll to position [0, 0]
click at [547, 41] on span "Back" at bounding box center [551, 48] width 32 height 20
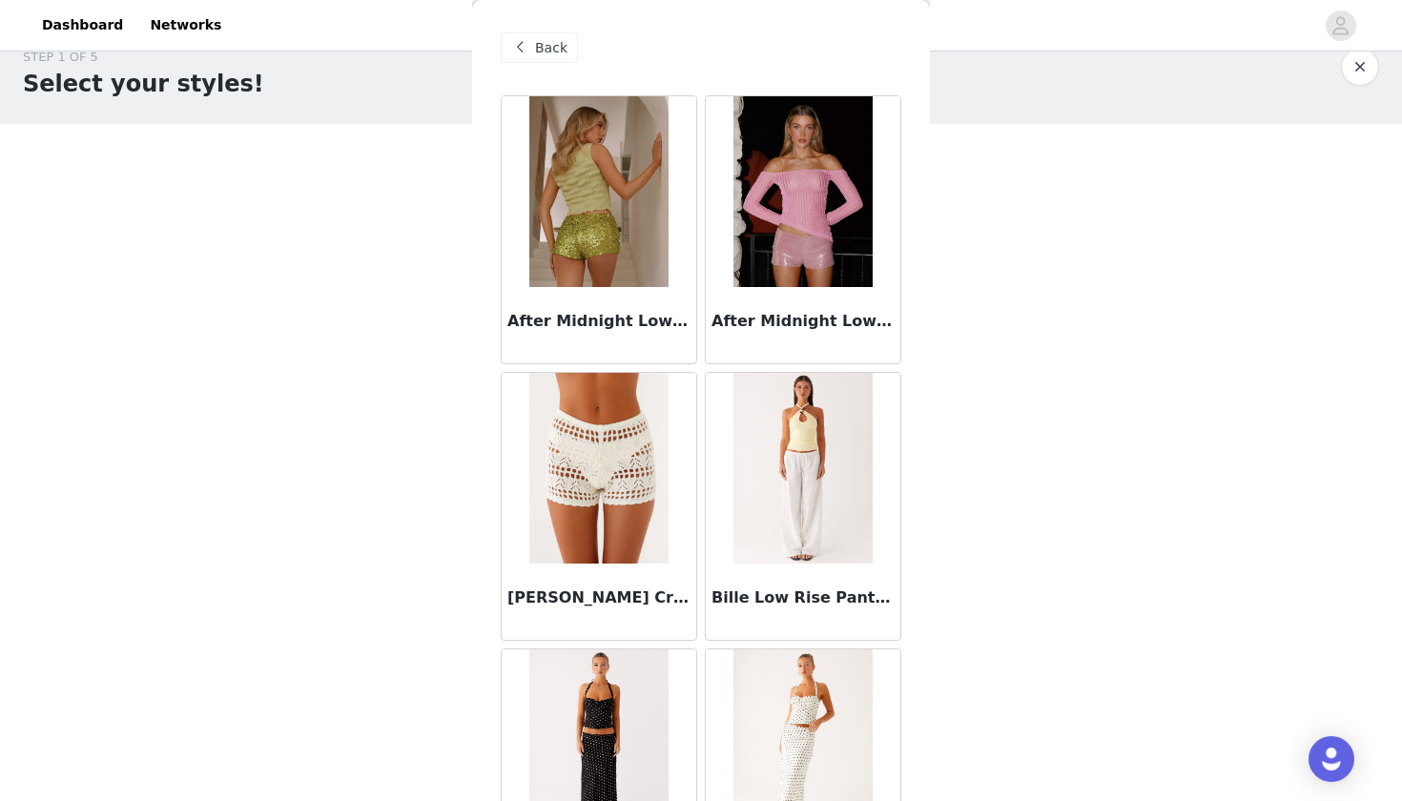
scroll to position [-1, 0]
click at [550, 52] on span "Back" at bounding box center [551, 48] width 32 height 20
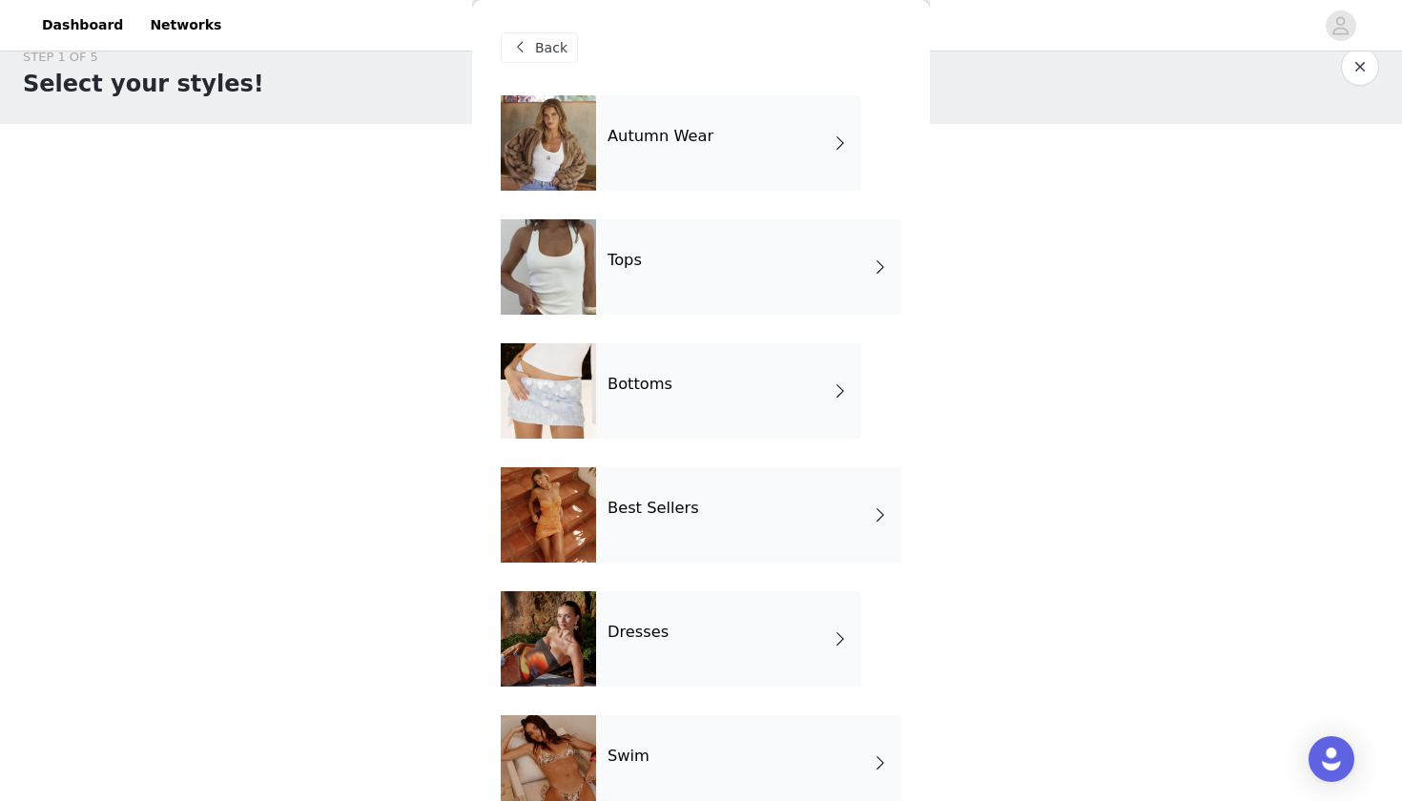
click at [708, 660] on div "Dresses" at bounding box center [728, 638] width 265 height 95
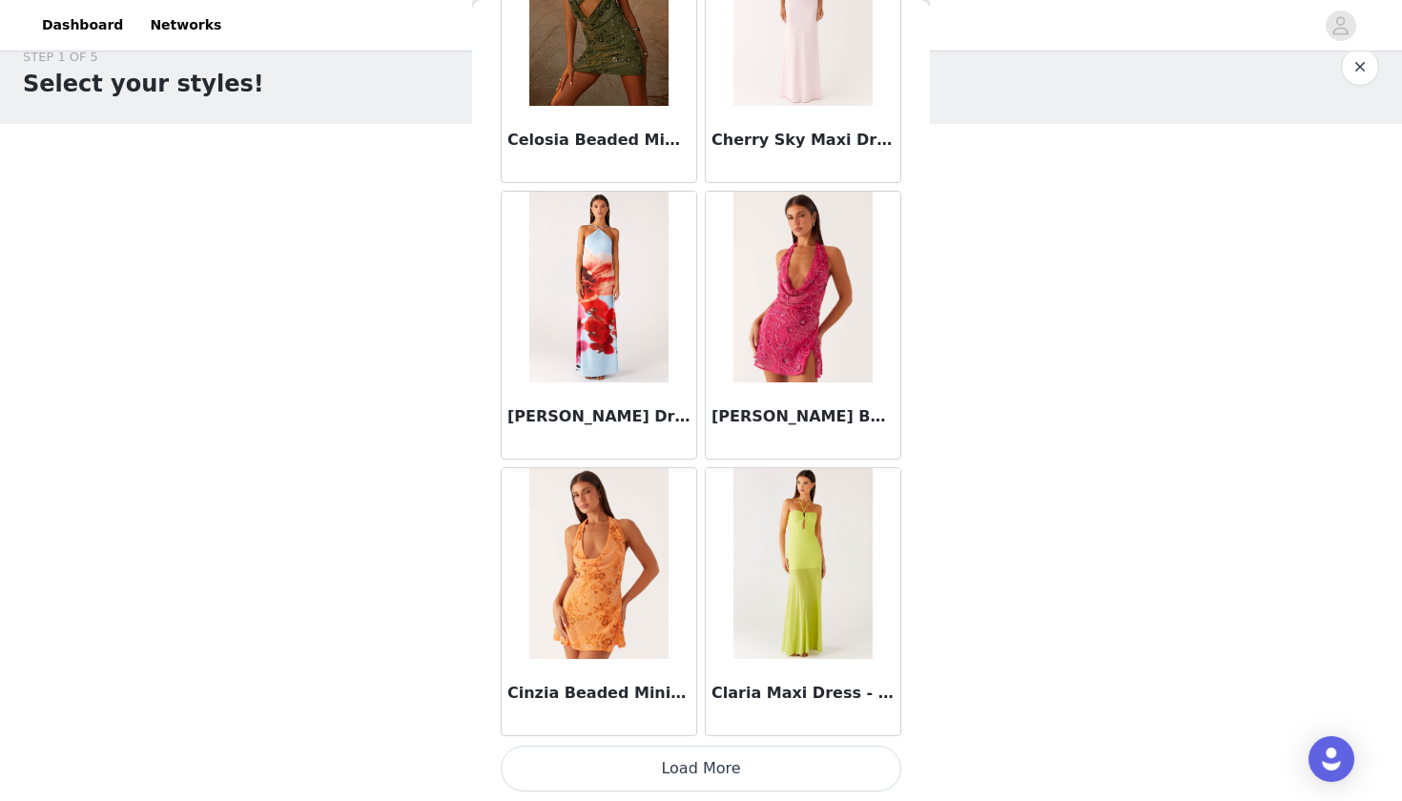
scroll to position [2117, 0]
click at [671, 775] on button "Load More" at bounding box center [701, 769] width 401 height 46
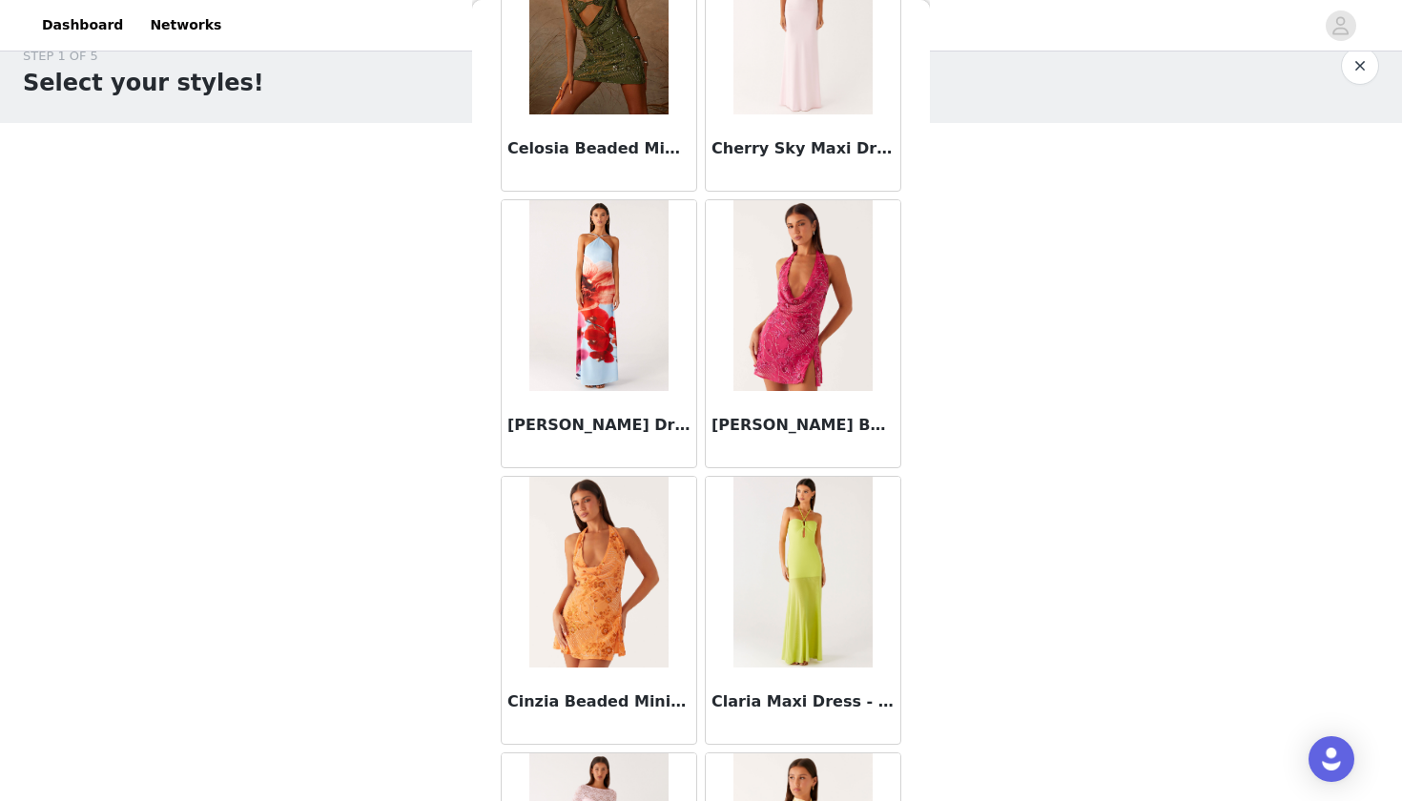
scroll to position [31, 0]
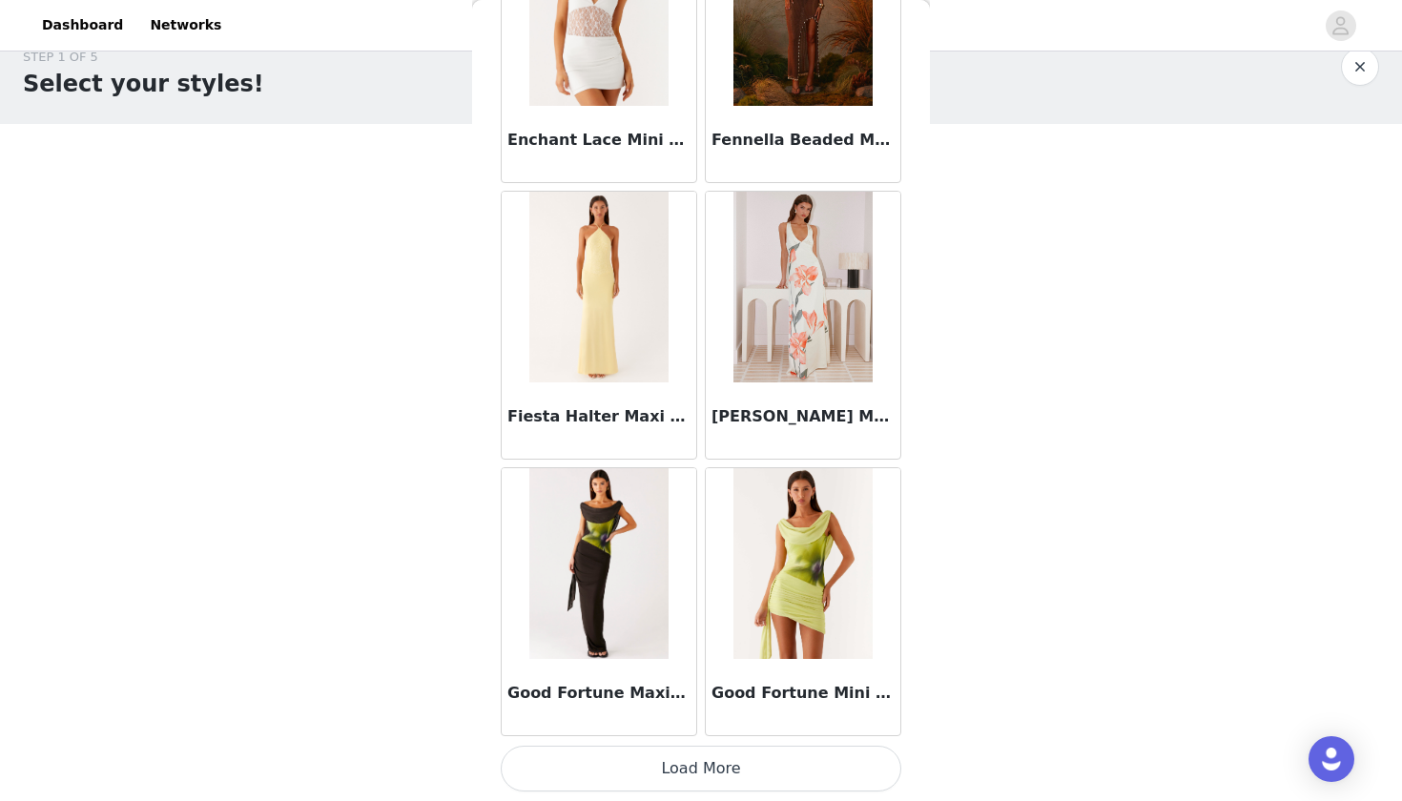
click at [695, 757] on button "Load More" at bounding box center [701, 769] width 401 height 46
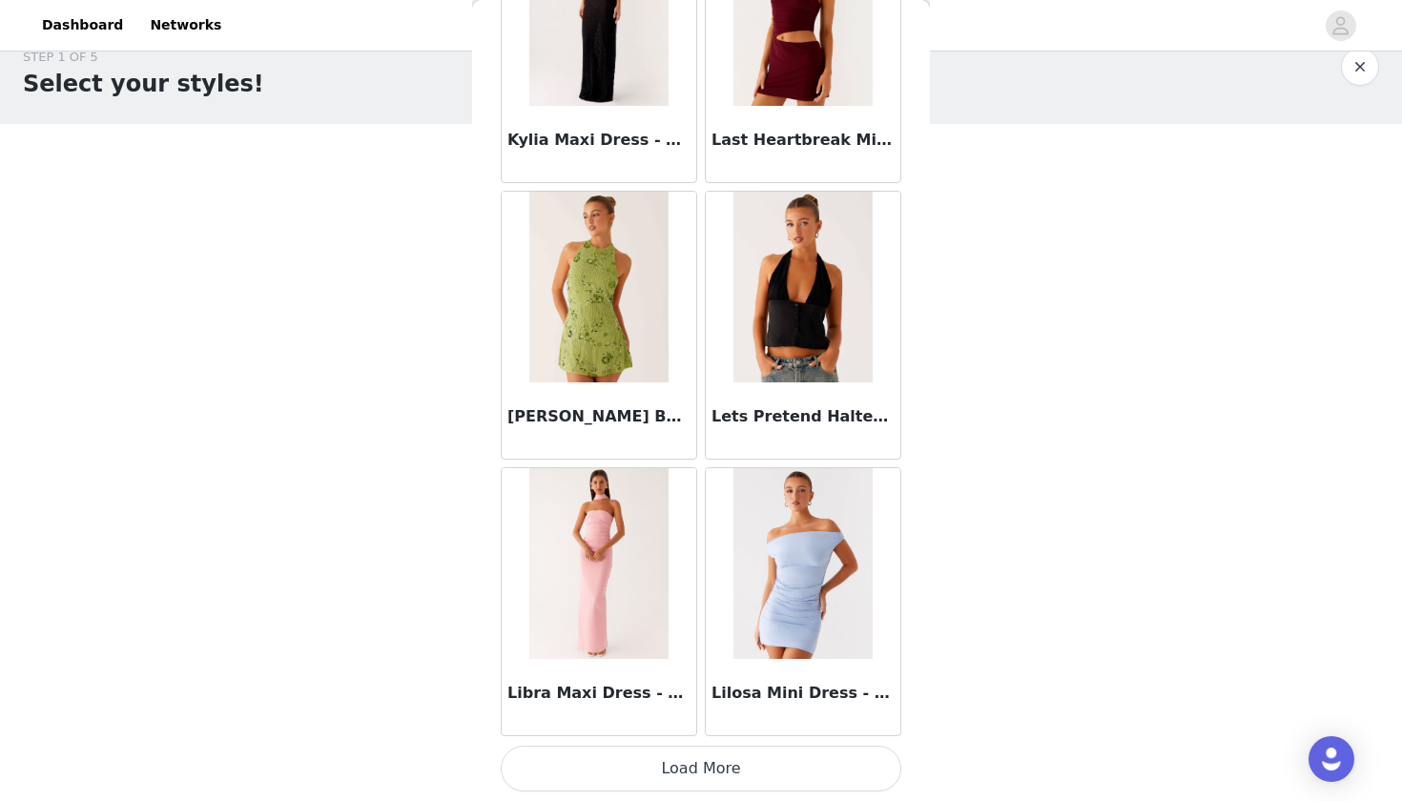
scroll to position [7649, 0]
click at [713, 776] on button "Load More" at bounding box center [701, 769] width 401 height 46
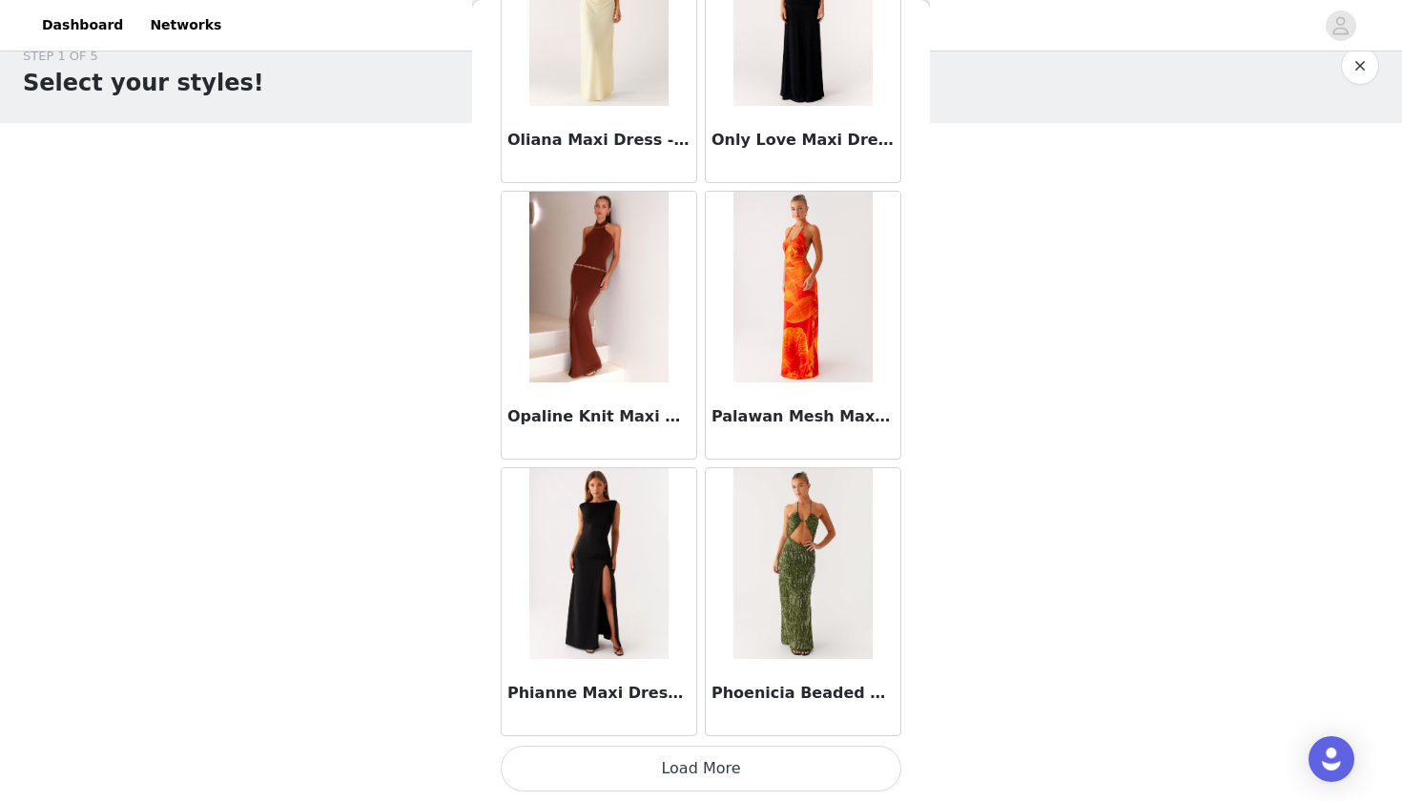
scroll to position [31, 0]
click at [749, 778] on button "Load More" at bounding box center [701, 769] width 401 height 46
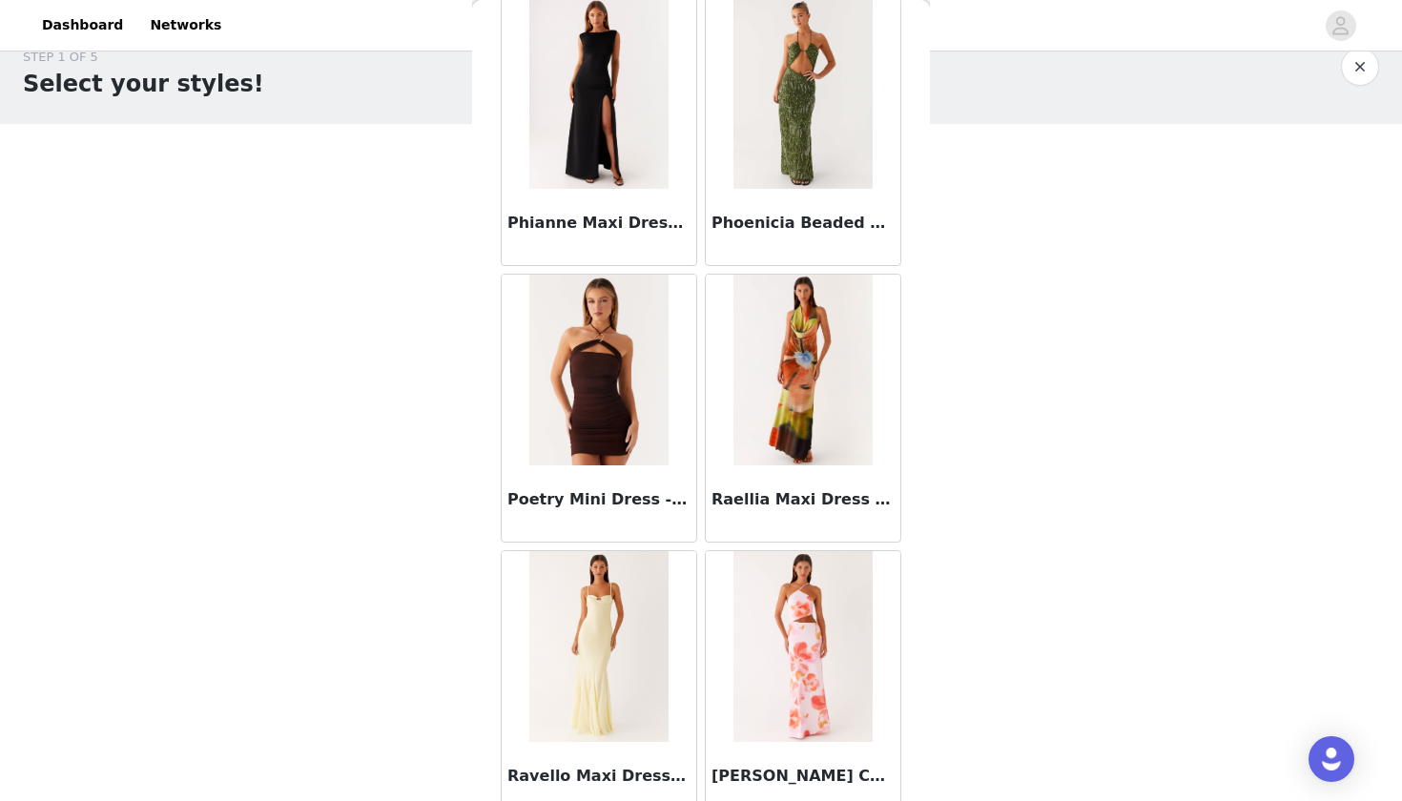
scroll to position [10909, 0]
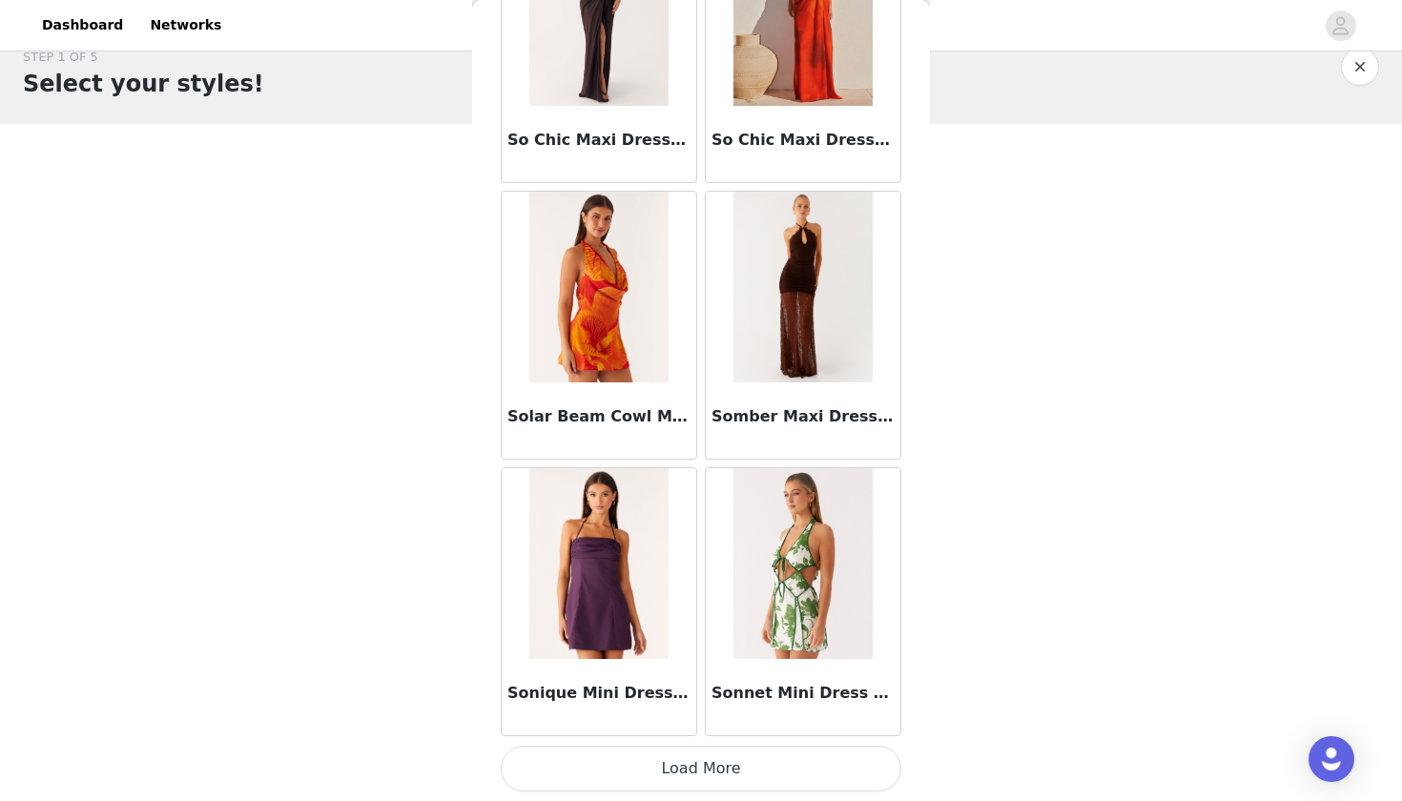
click at [716, 751] on button "Load More" at bounding box center [701, 769] width 401 height 46
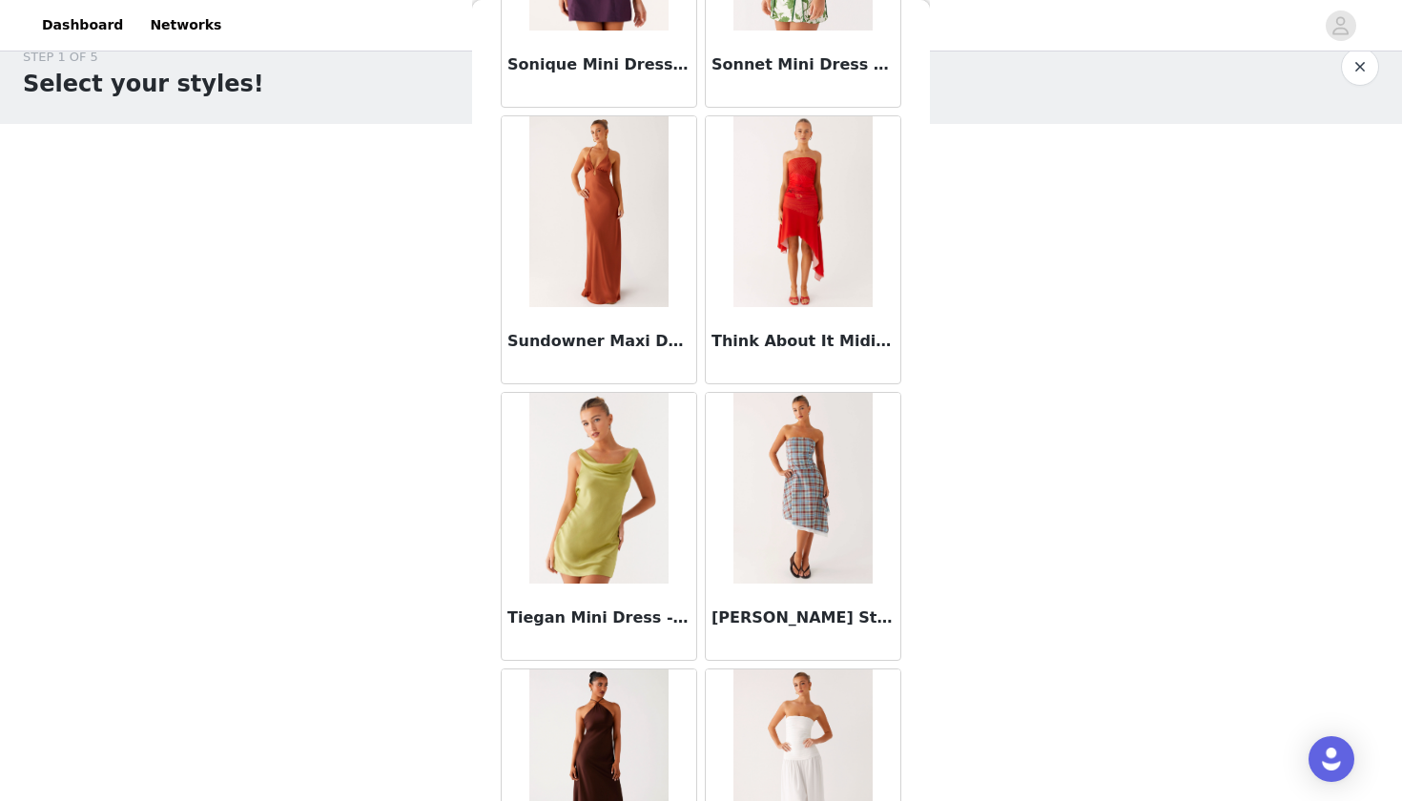
scroll to position [13874, 0]
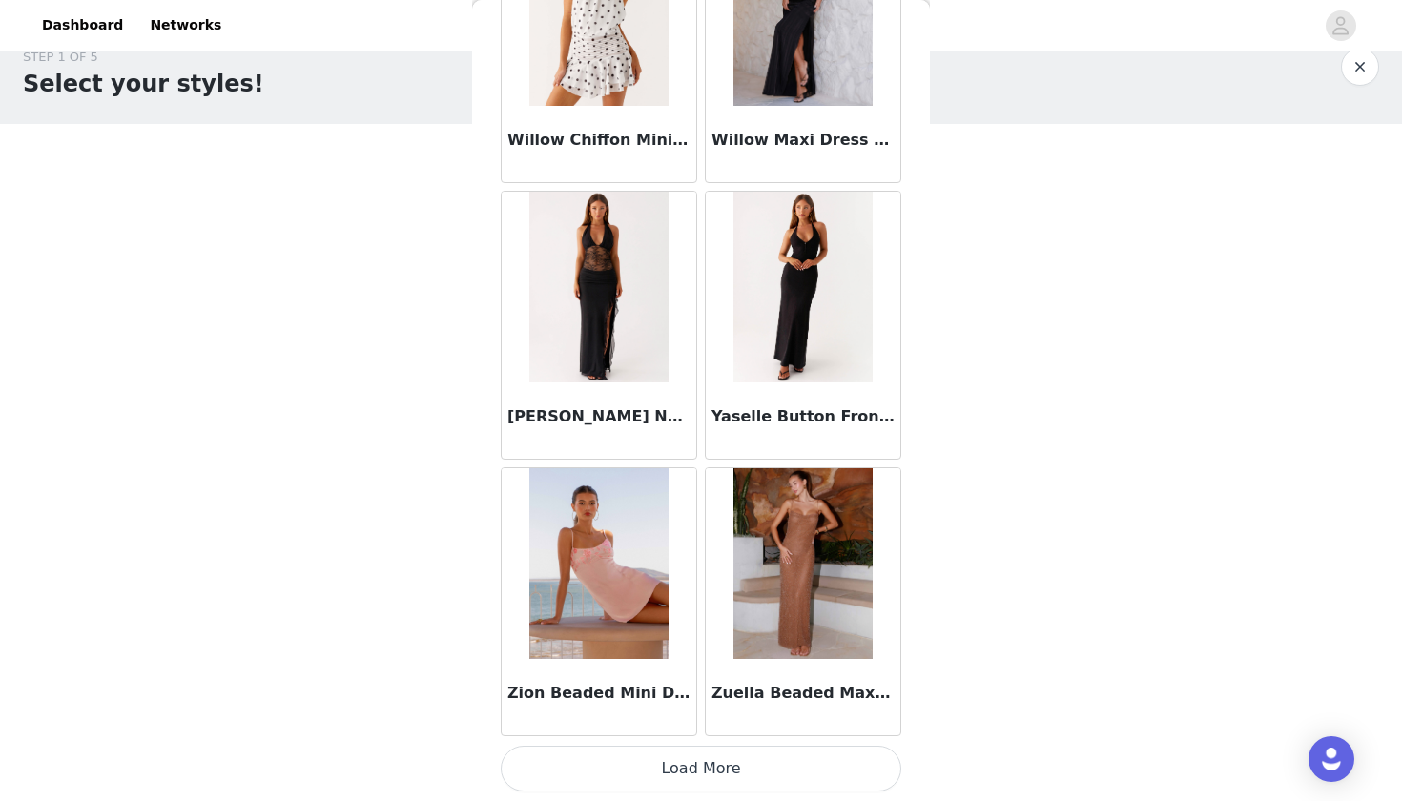
click at [707, 772] on button "Load More" at bounding box center [701, 769] width 401 height 46
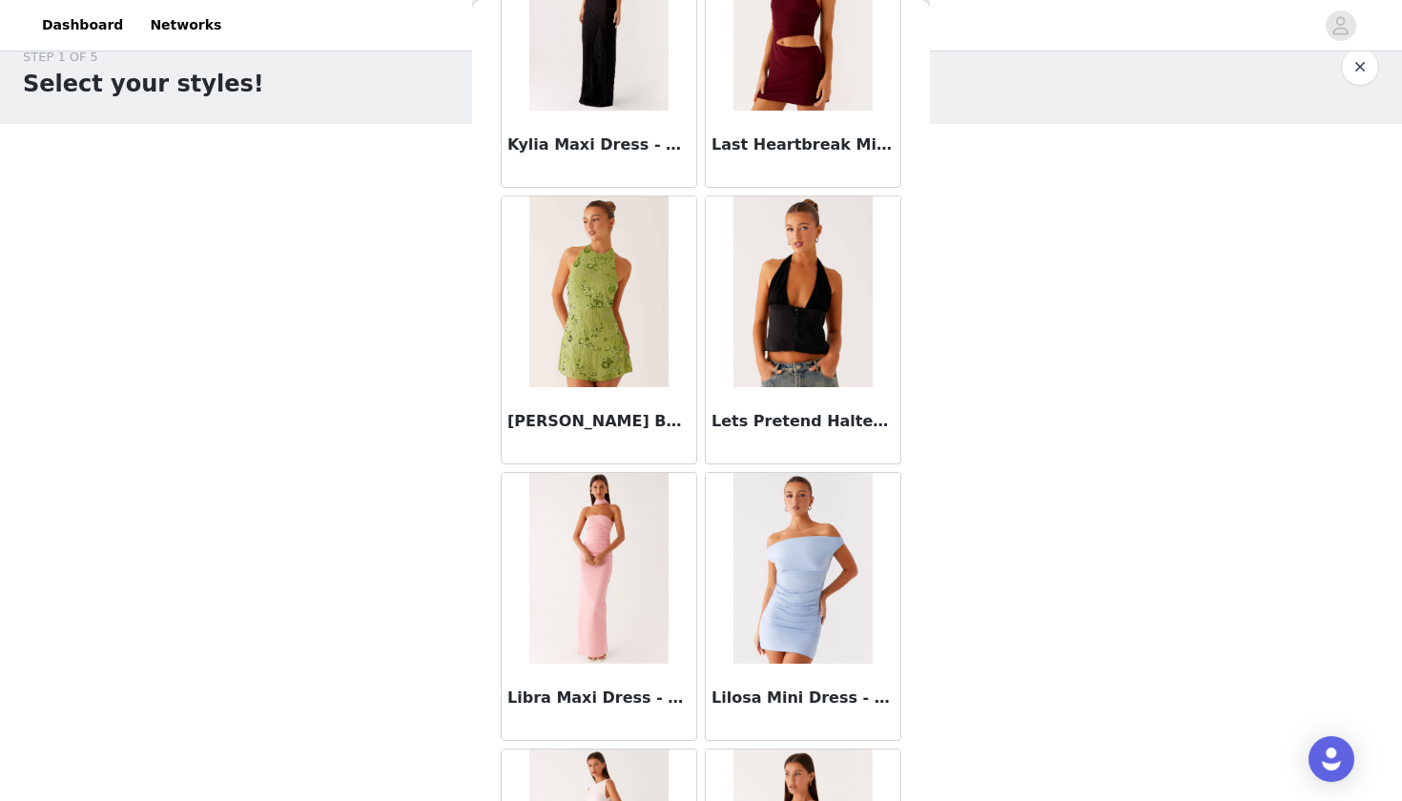
scroll to position [7561, 0]
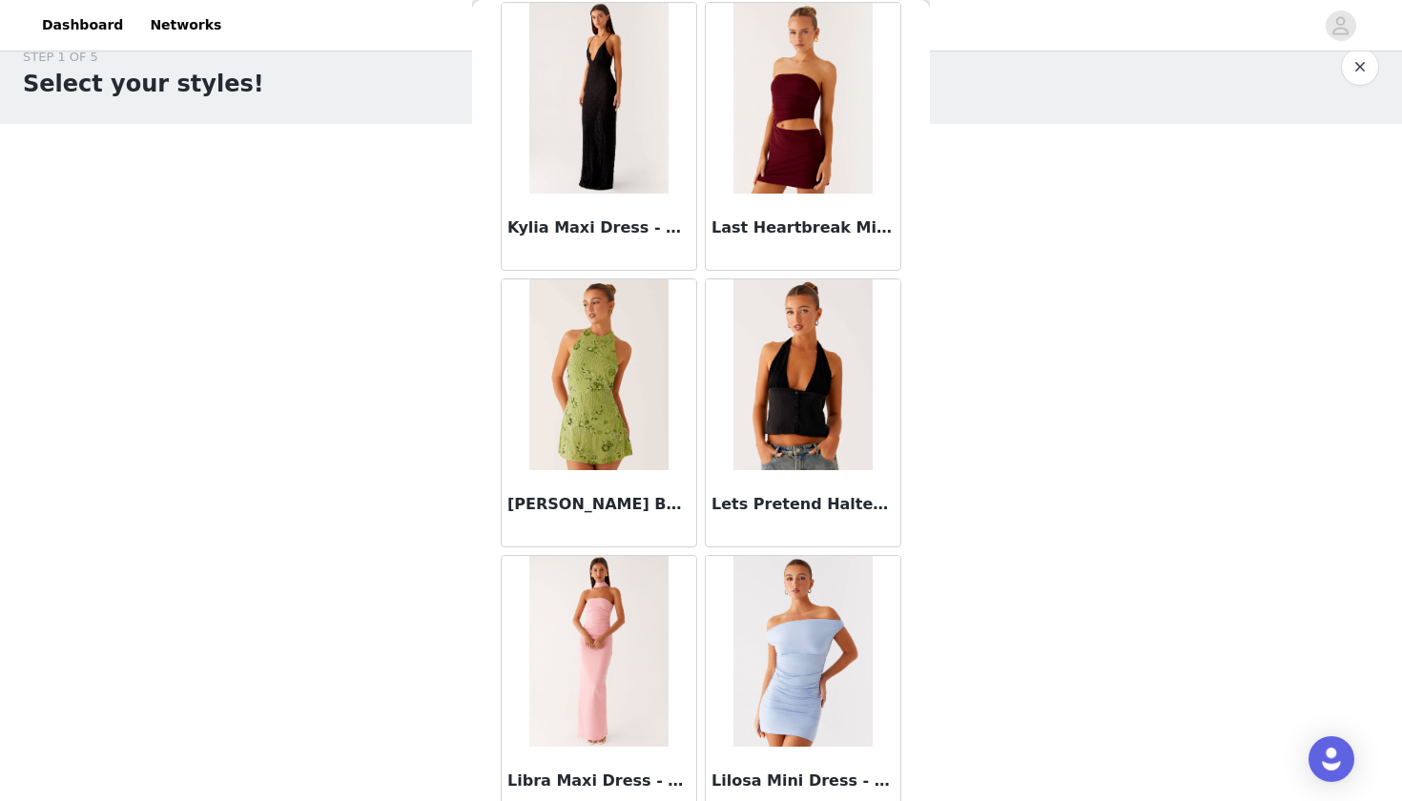
click at [799, 402] on img at bounding box center [802, 374] width 138 height 191
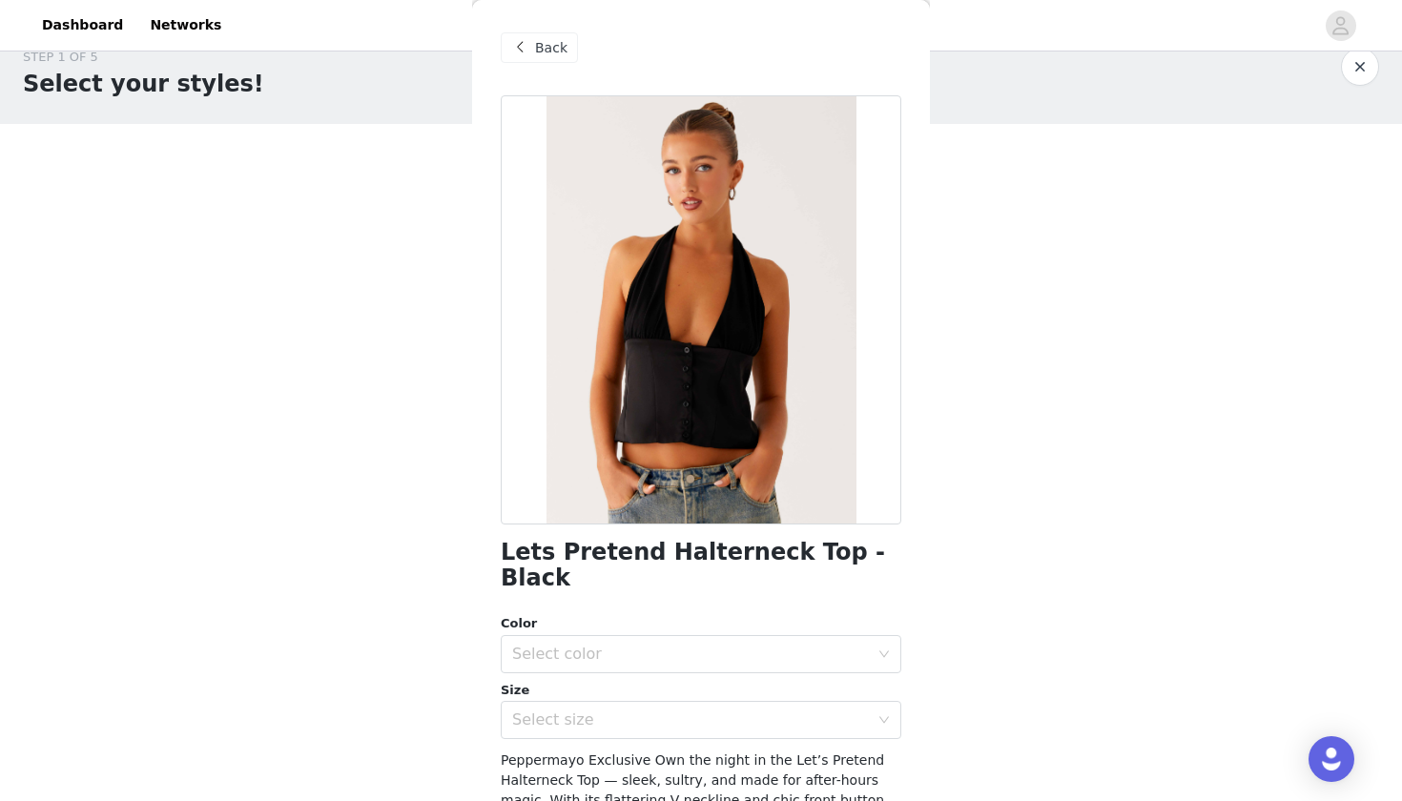
scroll to position [0, 0]
click at [521, 41] on span at bounding box center [519, 47] width 23 height 23
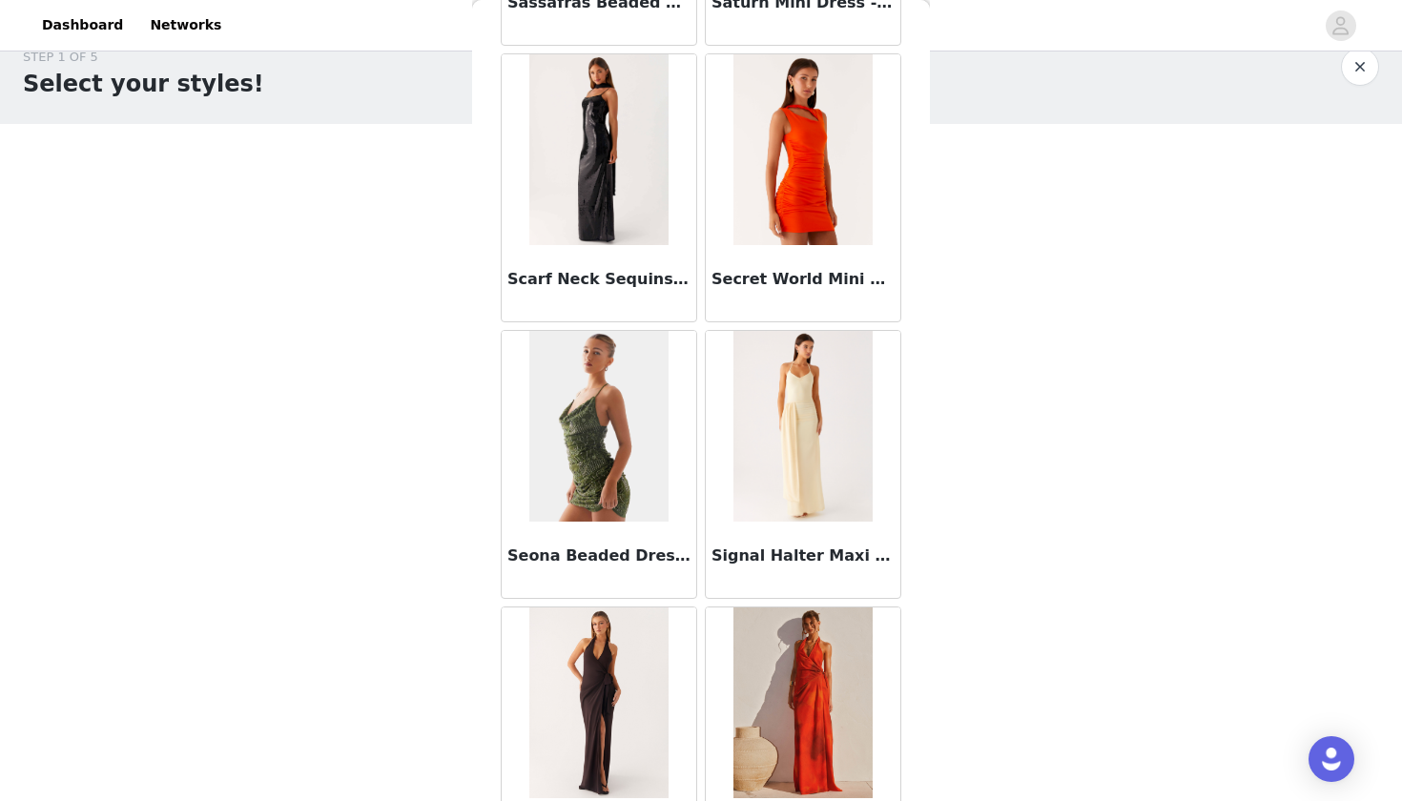
scroll to position [12490, 0]
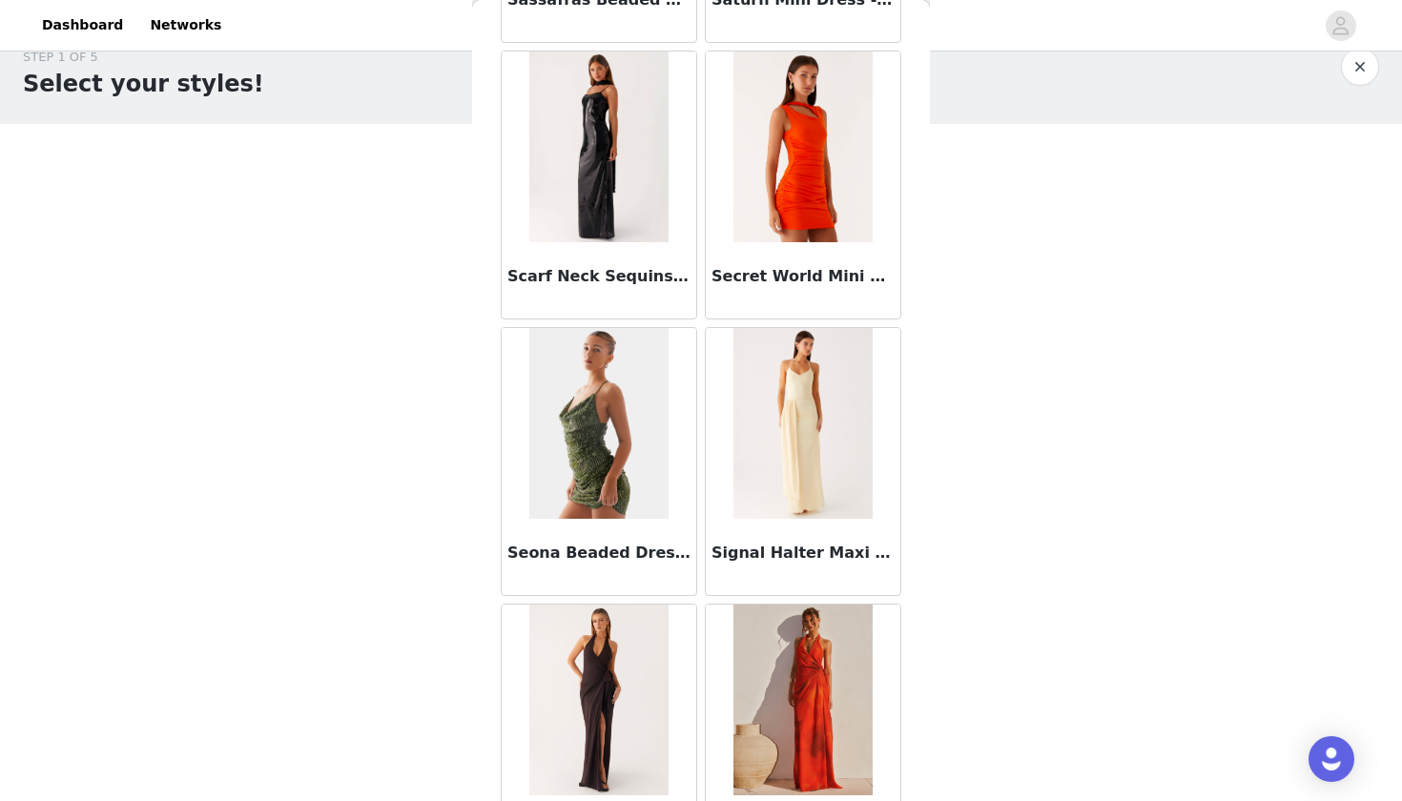
click at [611, 183] on img at bounding box center [598, 146] width 138 height 191
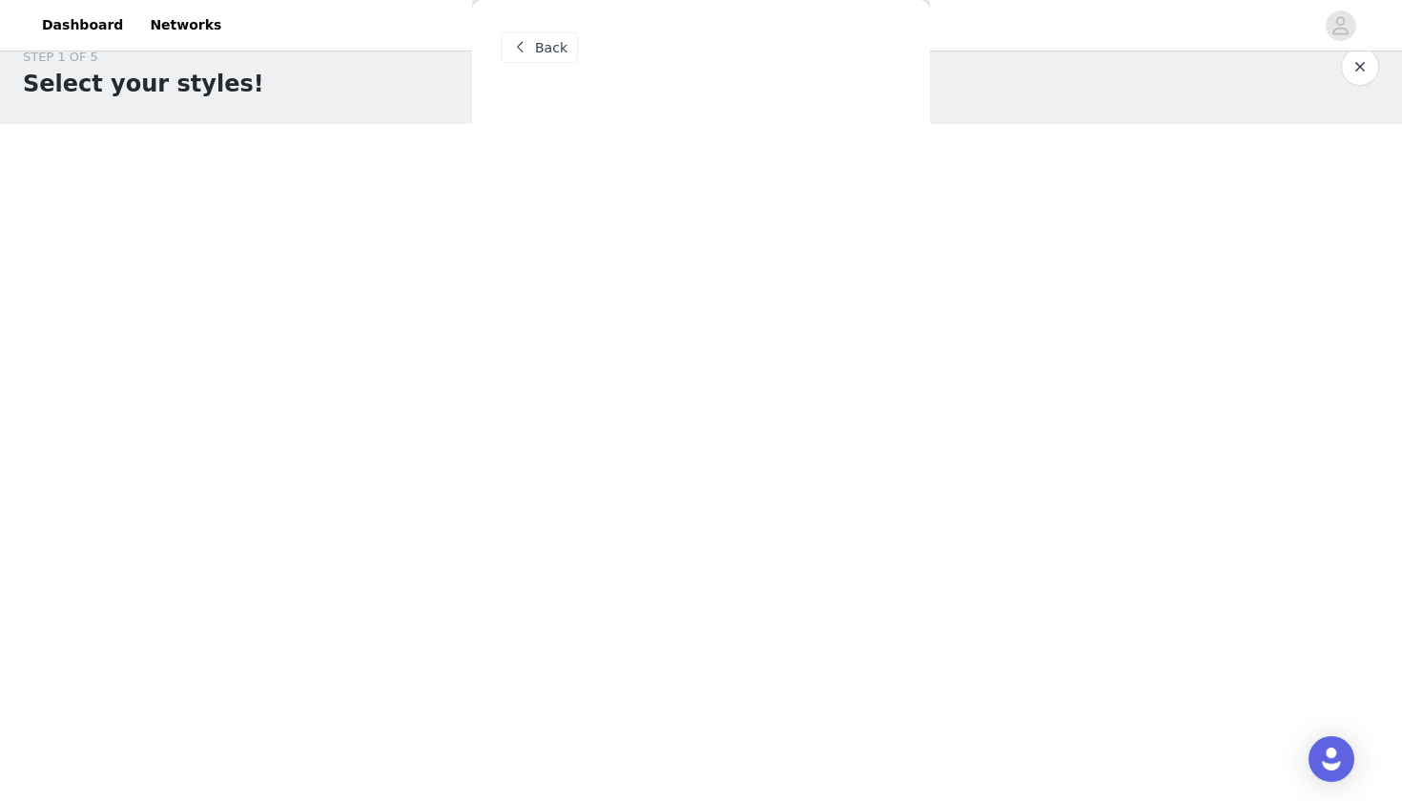
scroll to position [0, 0]
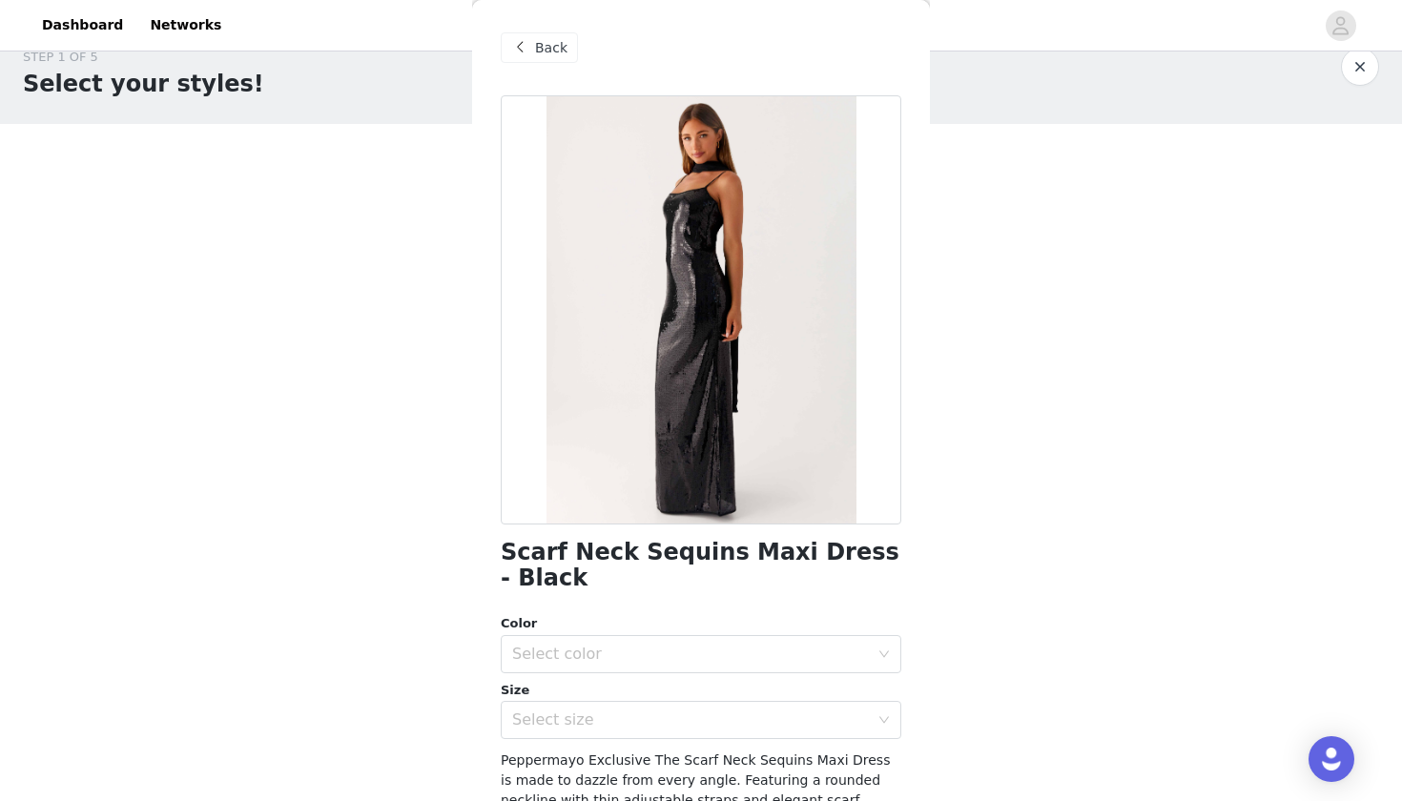
click at [546, 47] on span "Back" at bounding box center [551, 48] width 32 height 20
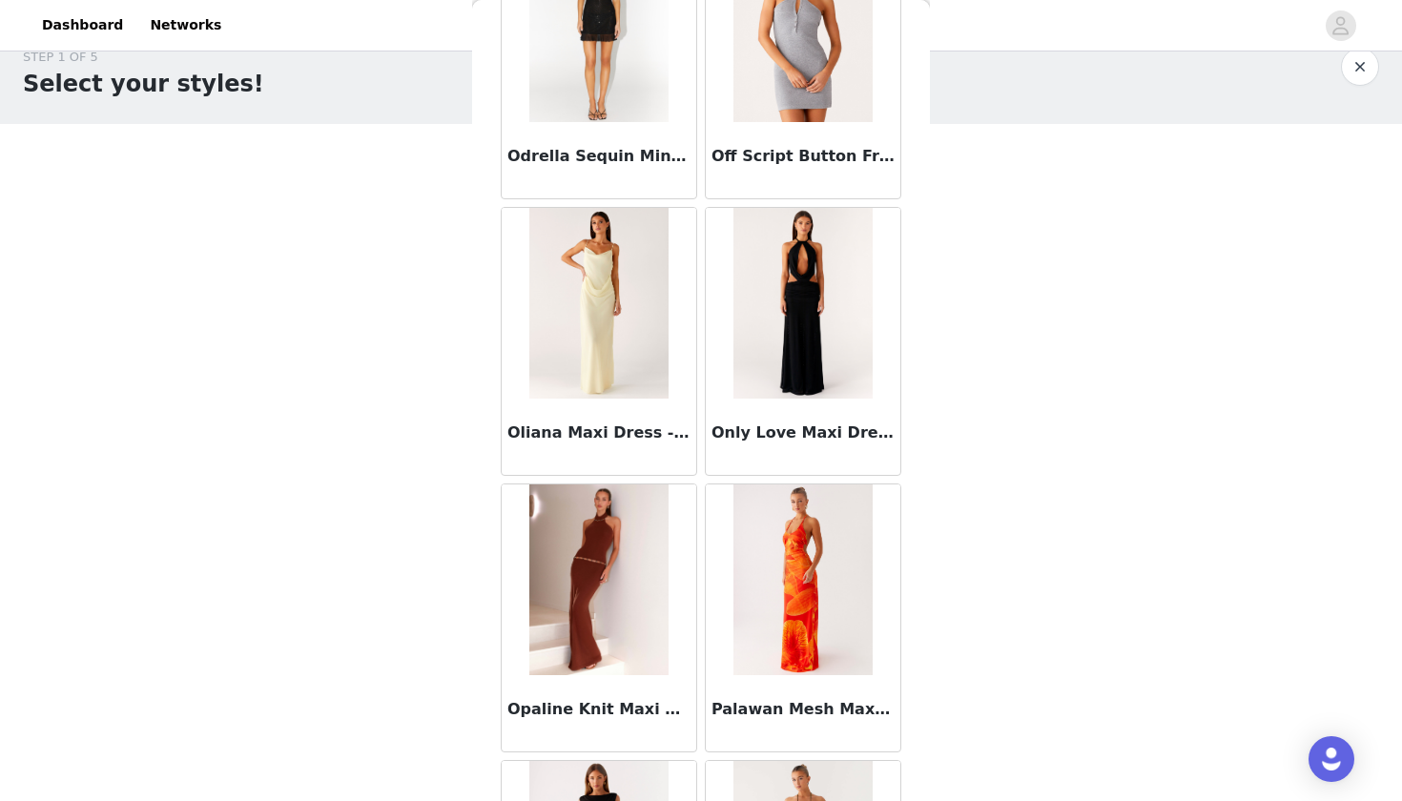
scroll to position [10140, 0]
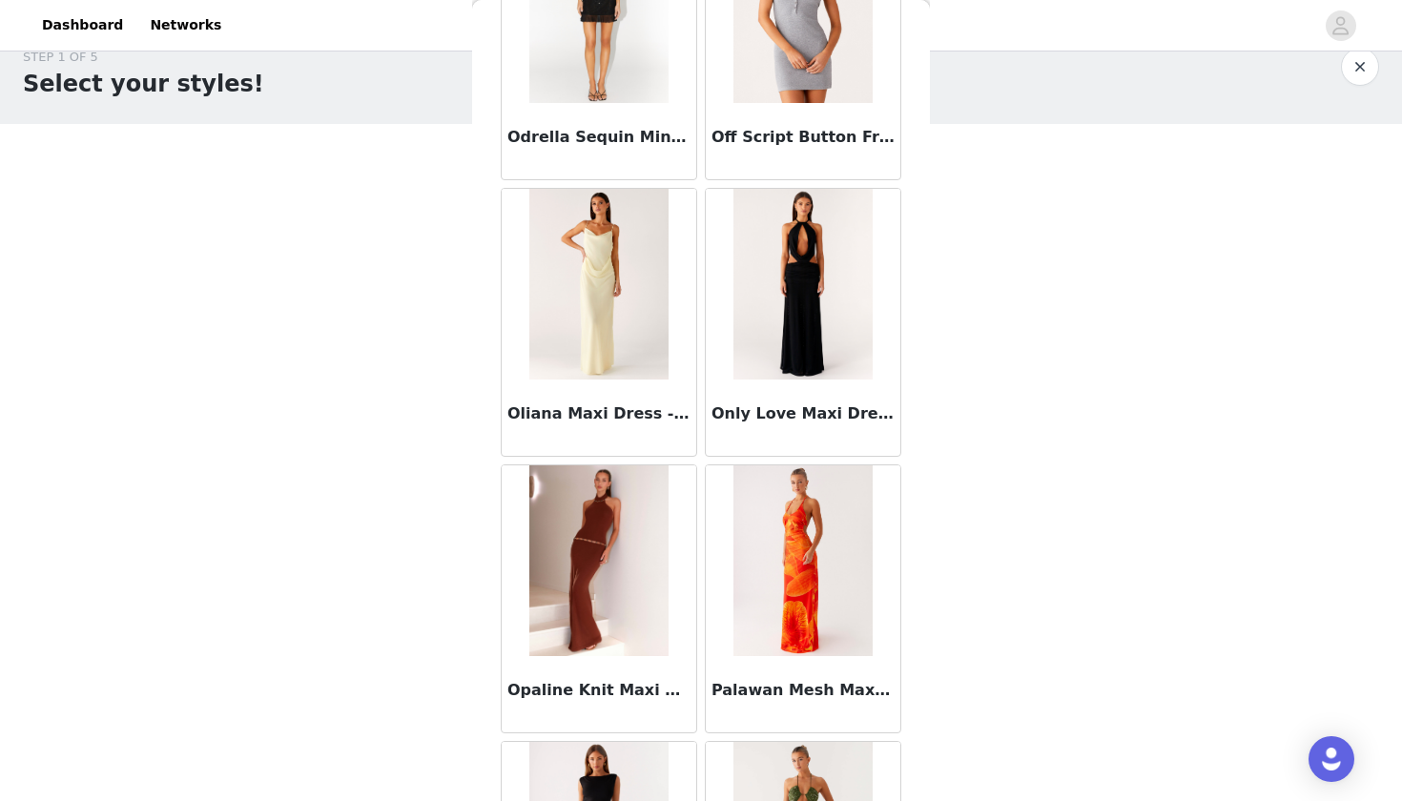
click at [805, 310] on img at bounding box center [802, 284] width 138 height 191
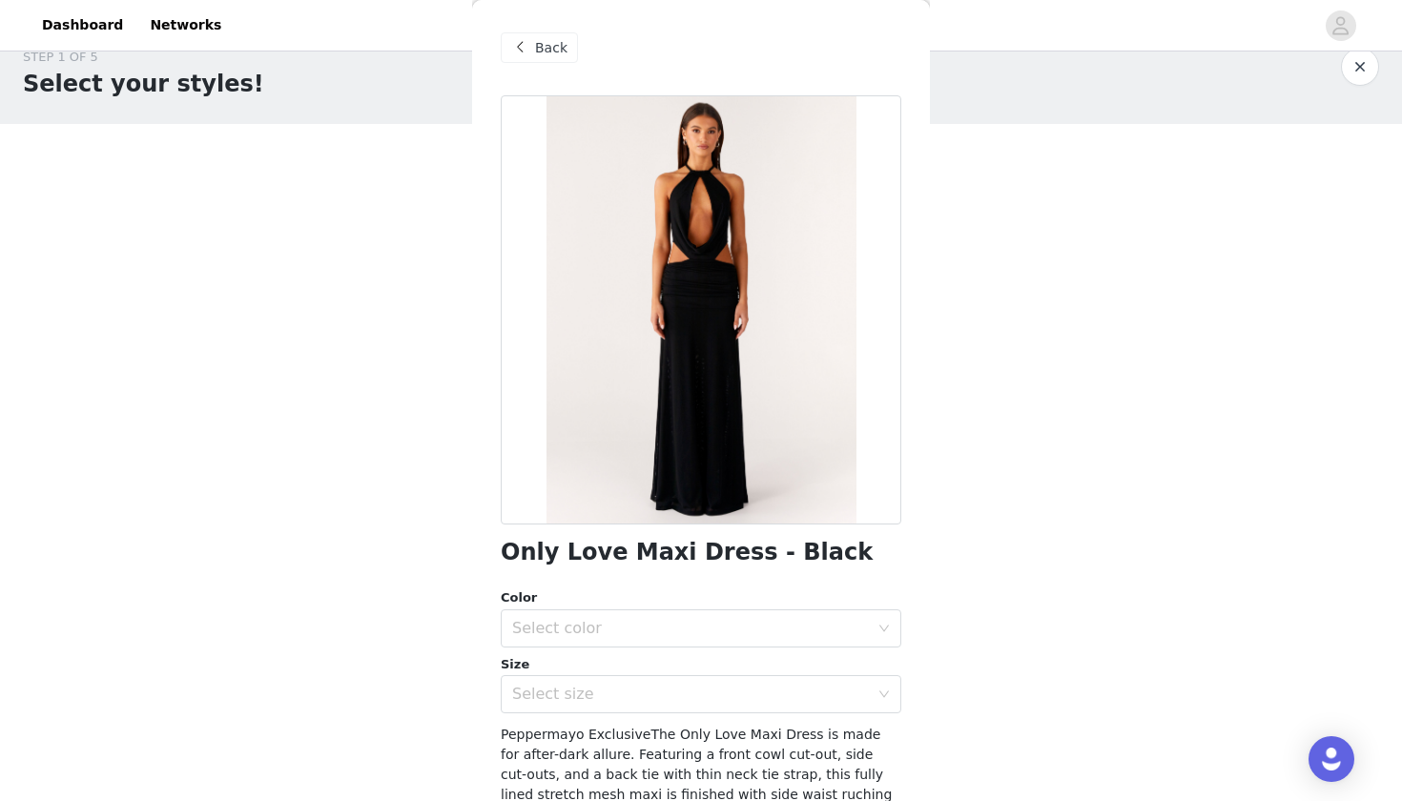
scroll to position [0, 0]
click at [531, 30] on div "Back" at bounding box center [701, 47] width 401 height 95
click at [533, 38] on div "Back" at bounding box center [539, 47] width 77 height 31
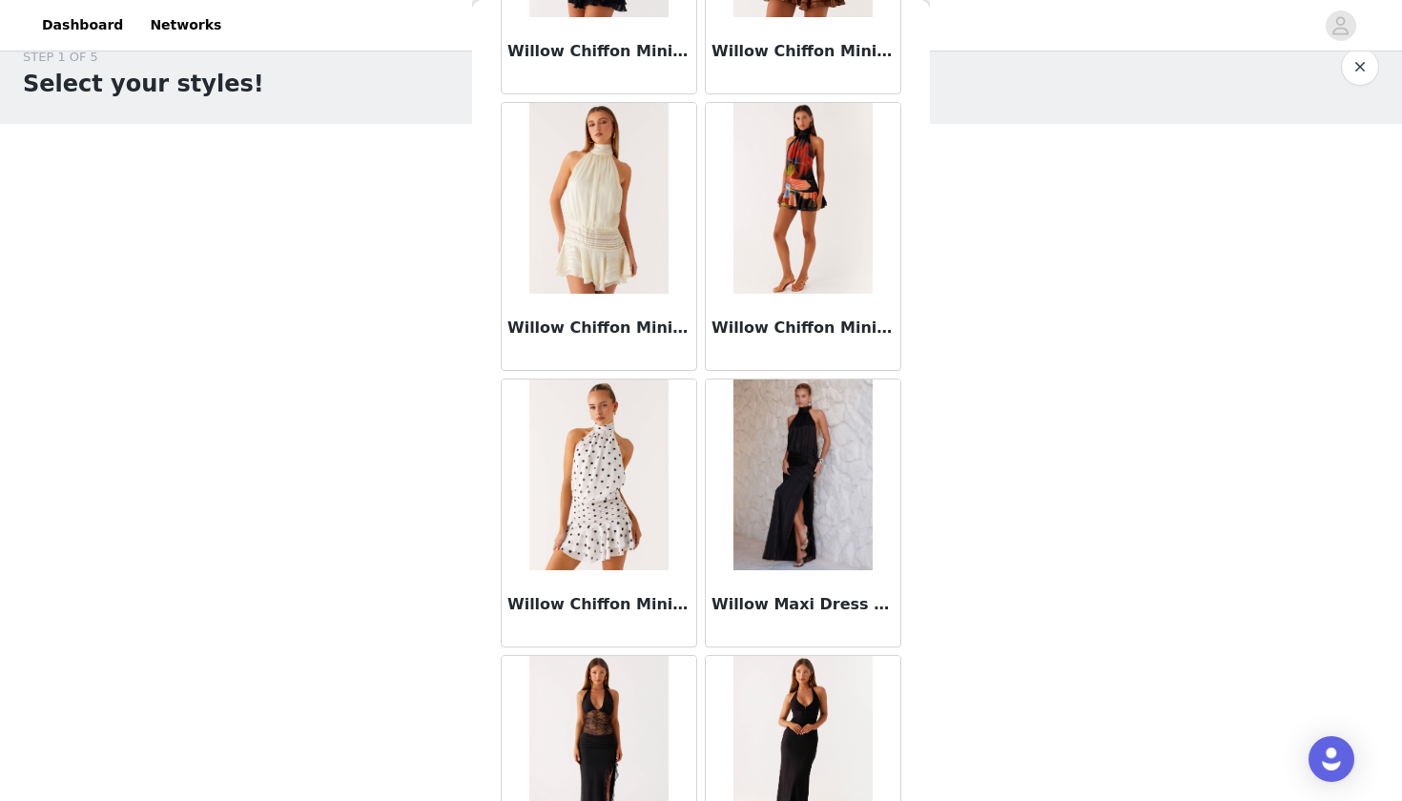
scroll to position [15601, 0]
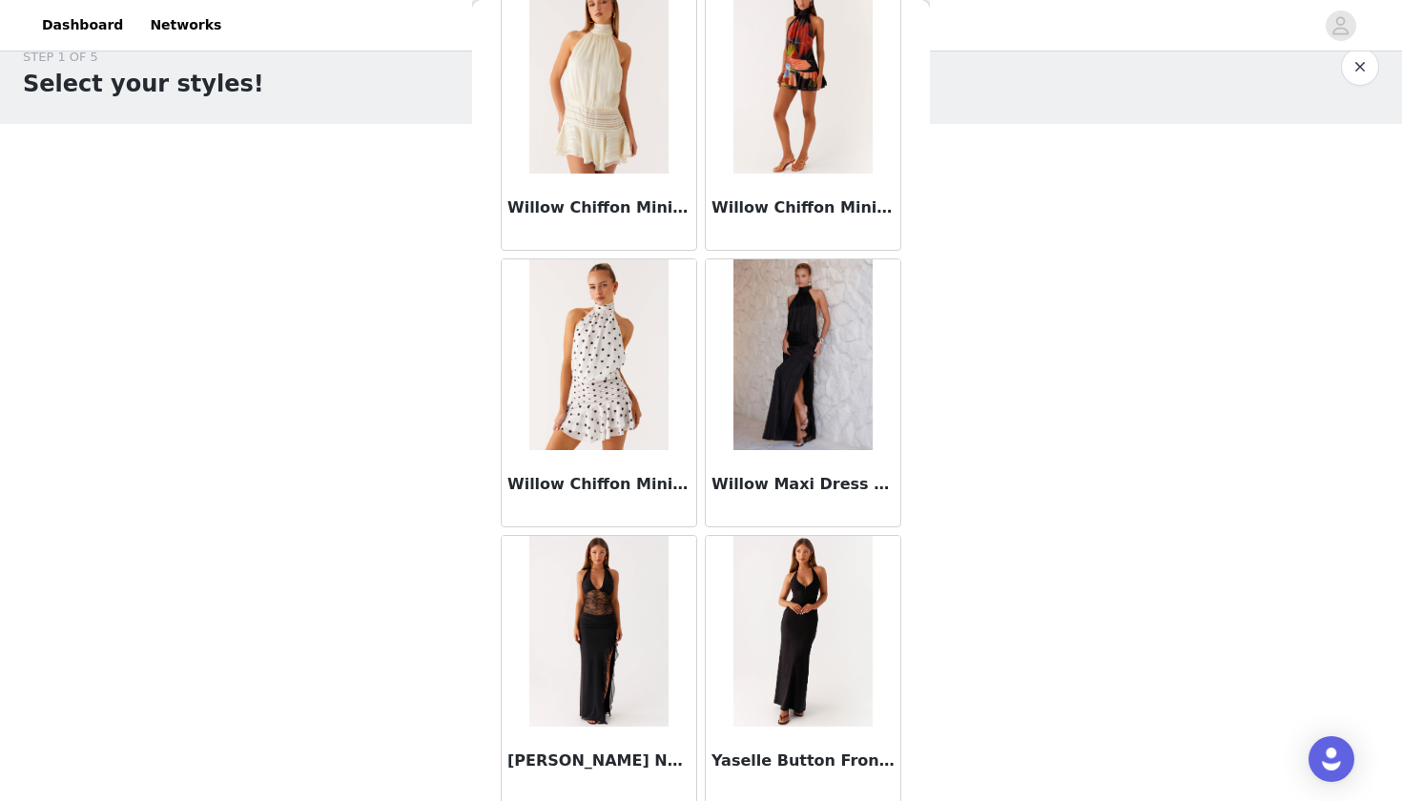
click at [793, 431] on img at bounding box center [802, 354] width 138 height 191
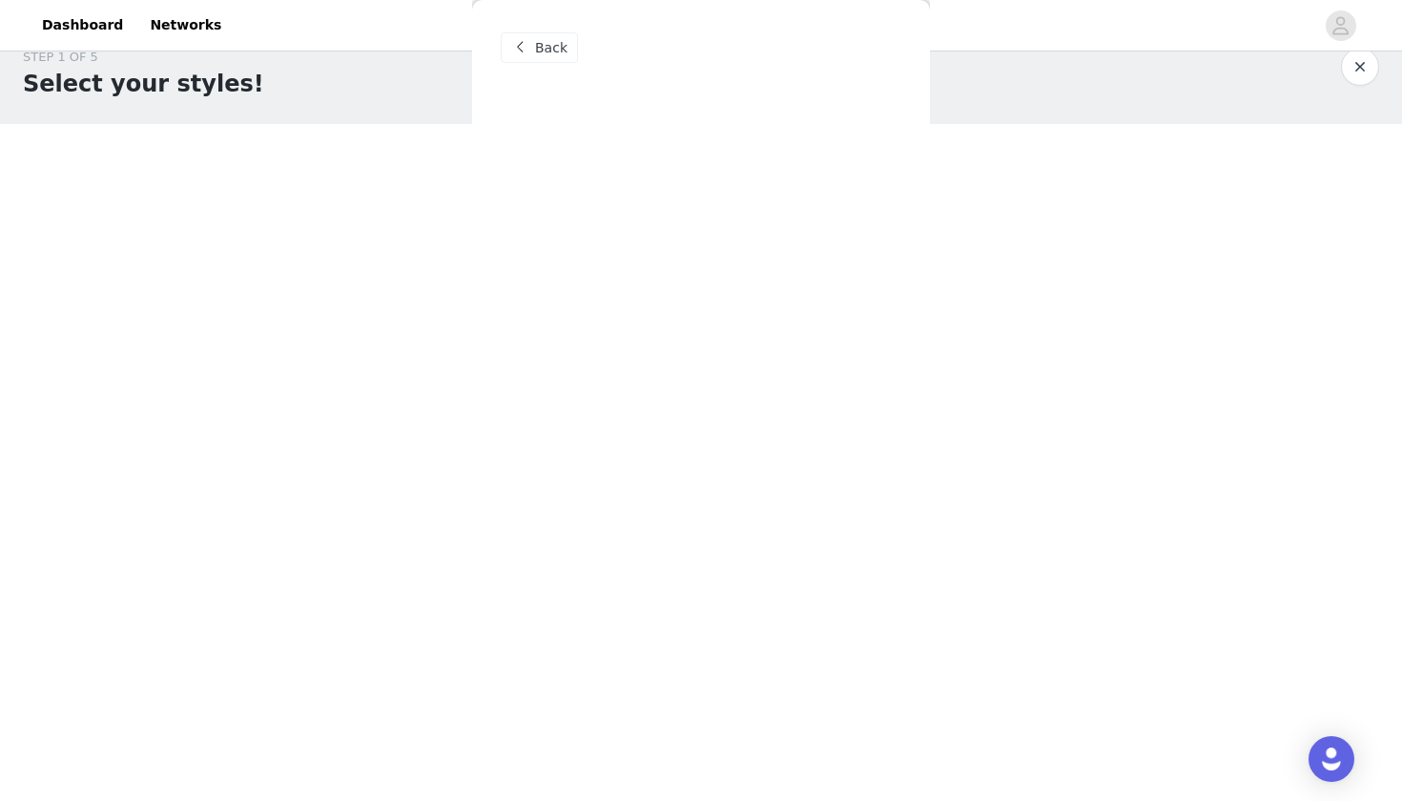
scroll to position [0, 0]
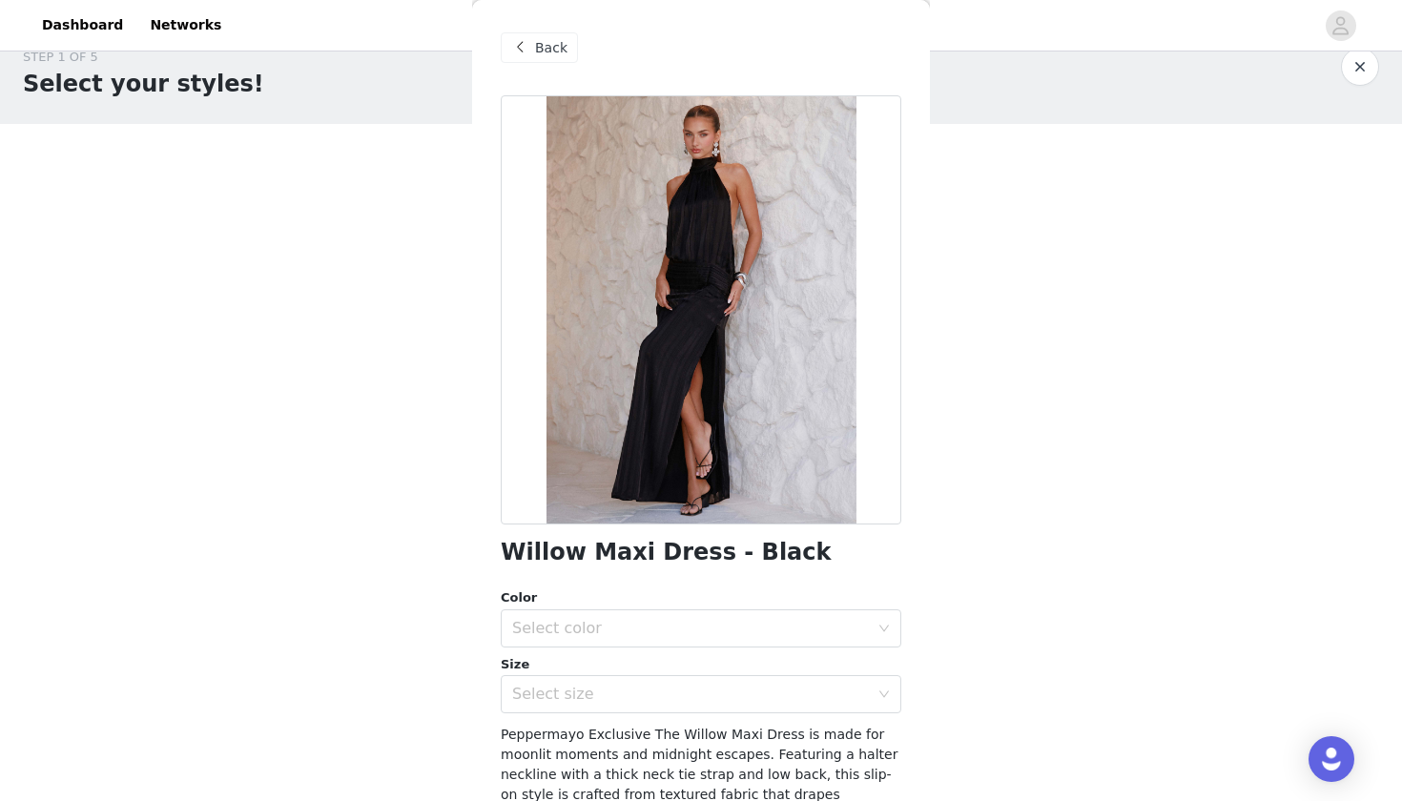
click at [556, 32] on div "Back" at bounding box center [701, 47] width 401 height 95
click at [538, 49] on span "Back" at bounding box center [551, 48] width 32 height 20
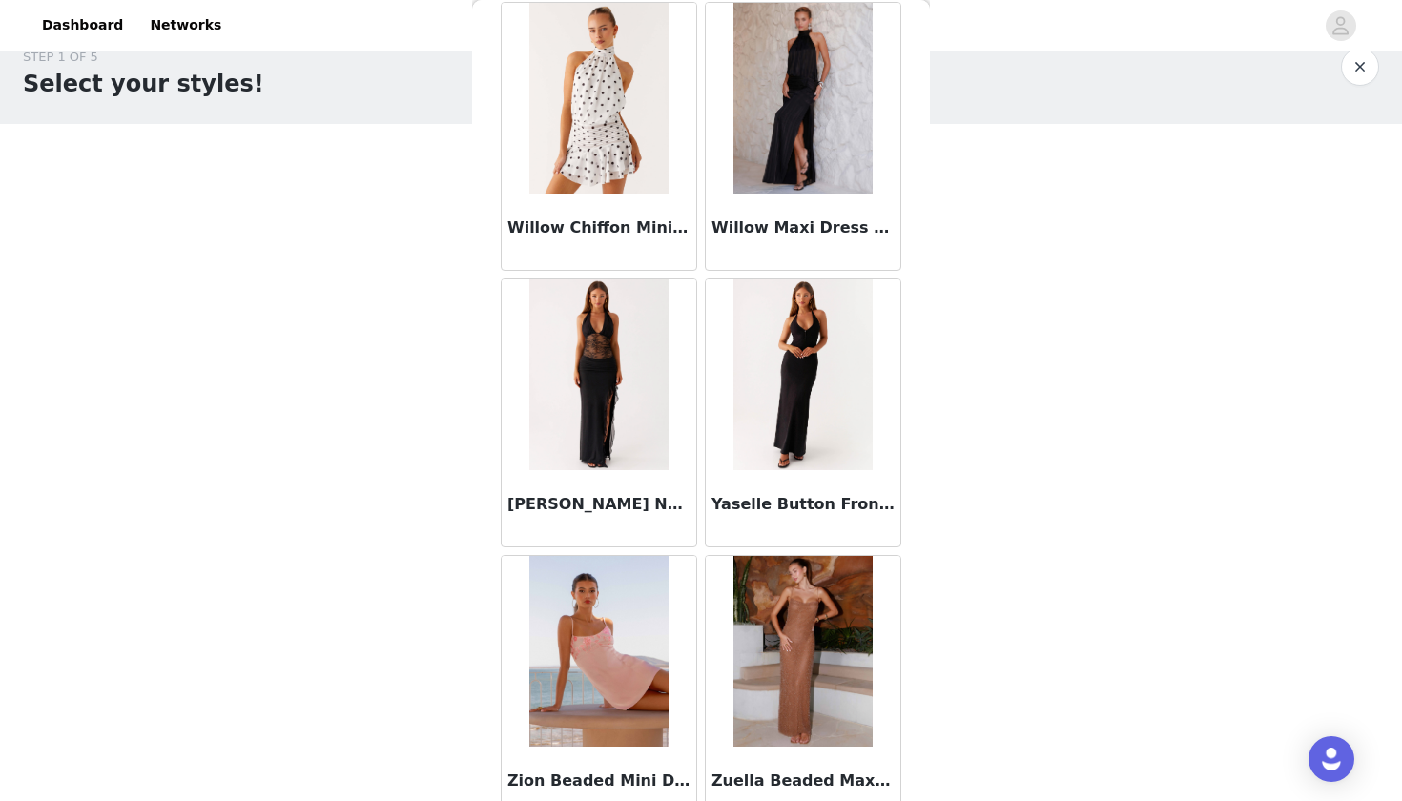
scroll to position [15846, 0]
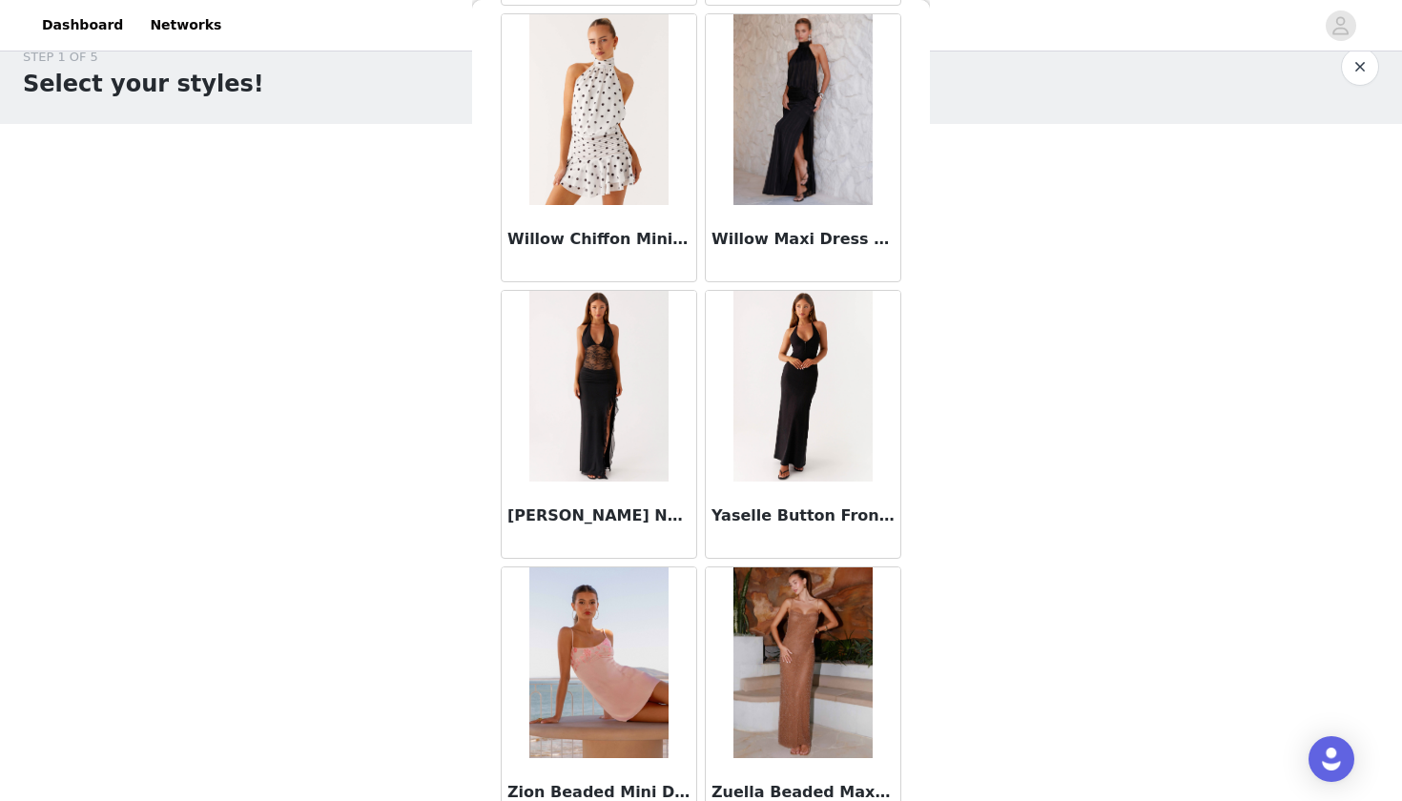
click at [615, 354] on img at bounding box center [598, 386] width 138 height 191
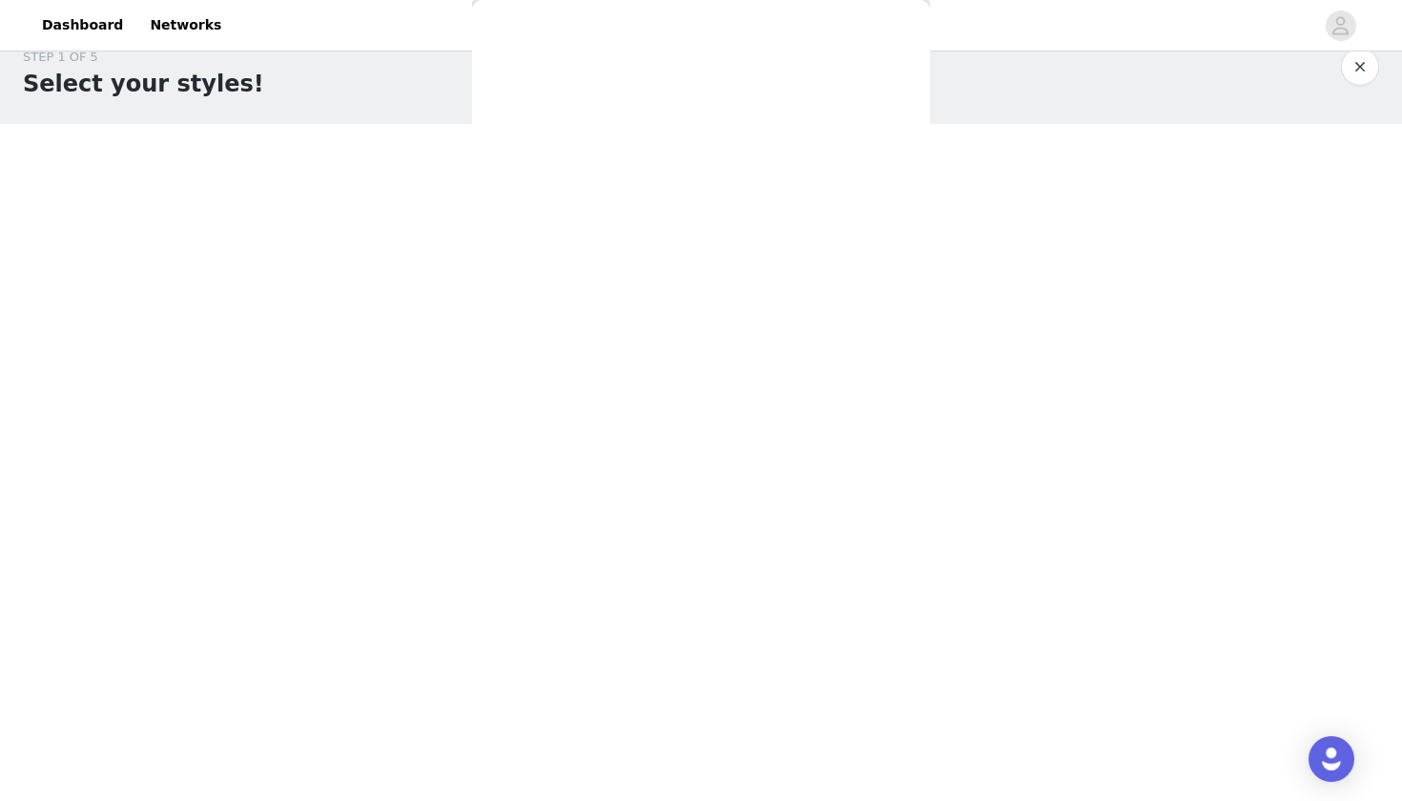
scroll to position [0, 0]
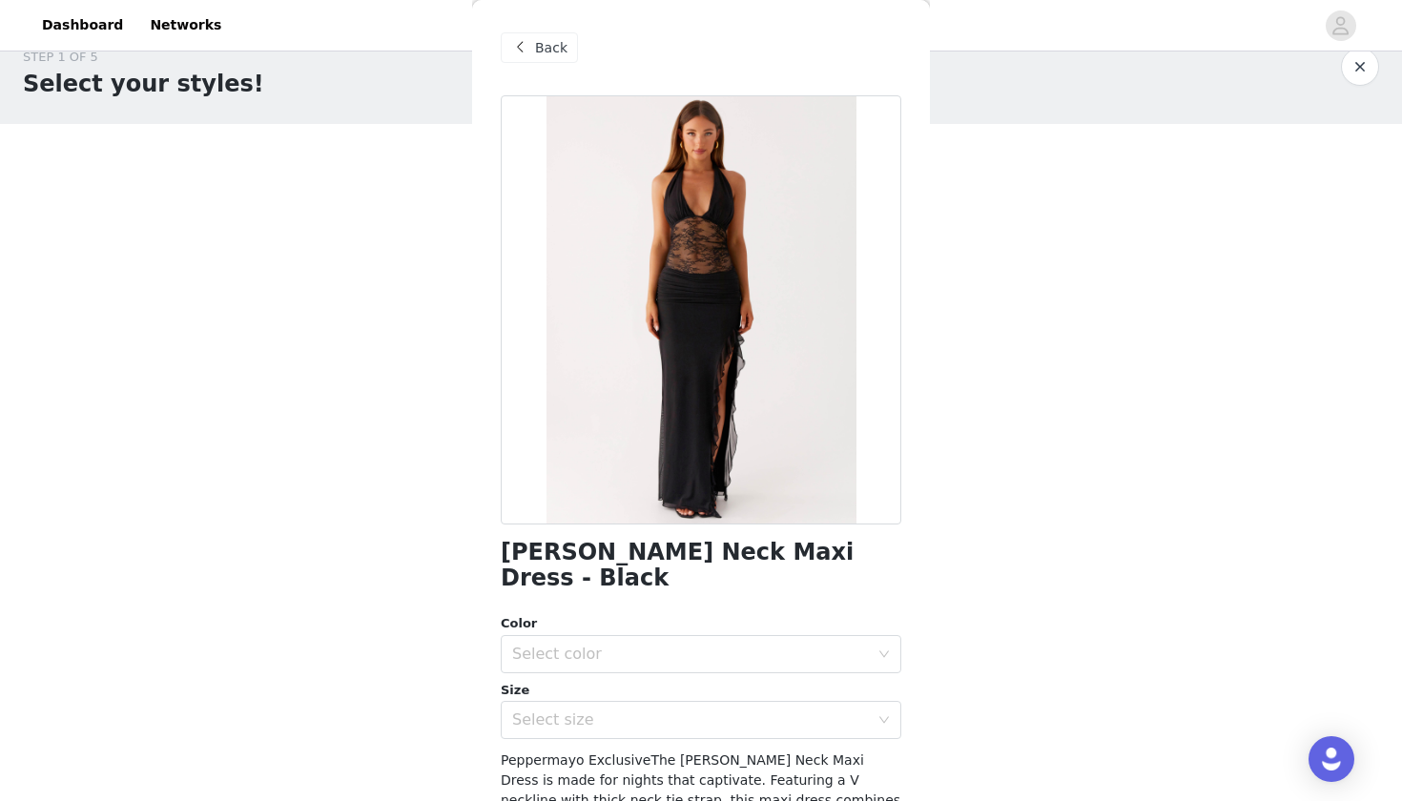
click at [546, 57] on div "Back" at bounding box center [539, 47] width 77 height 31
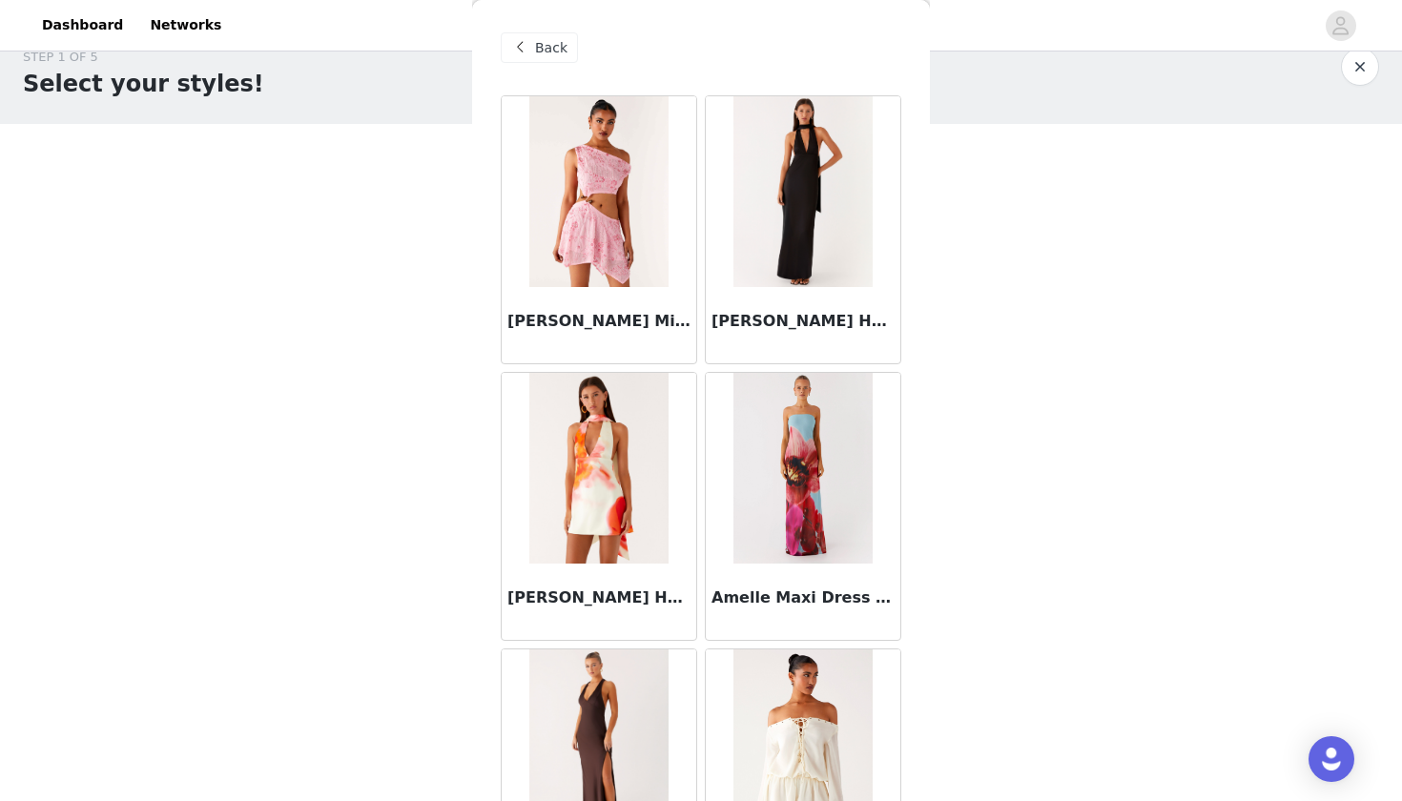
click at [841, 163] on img at bounding box center [802, 191] width 139 height 191
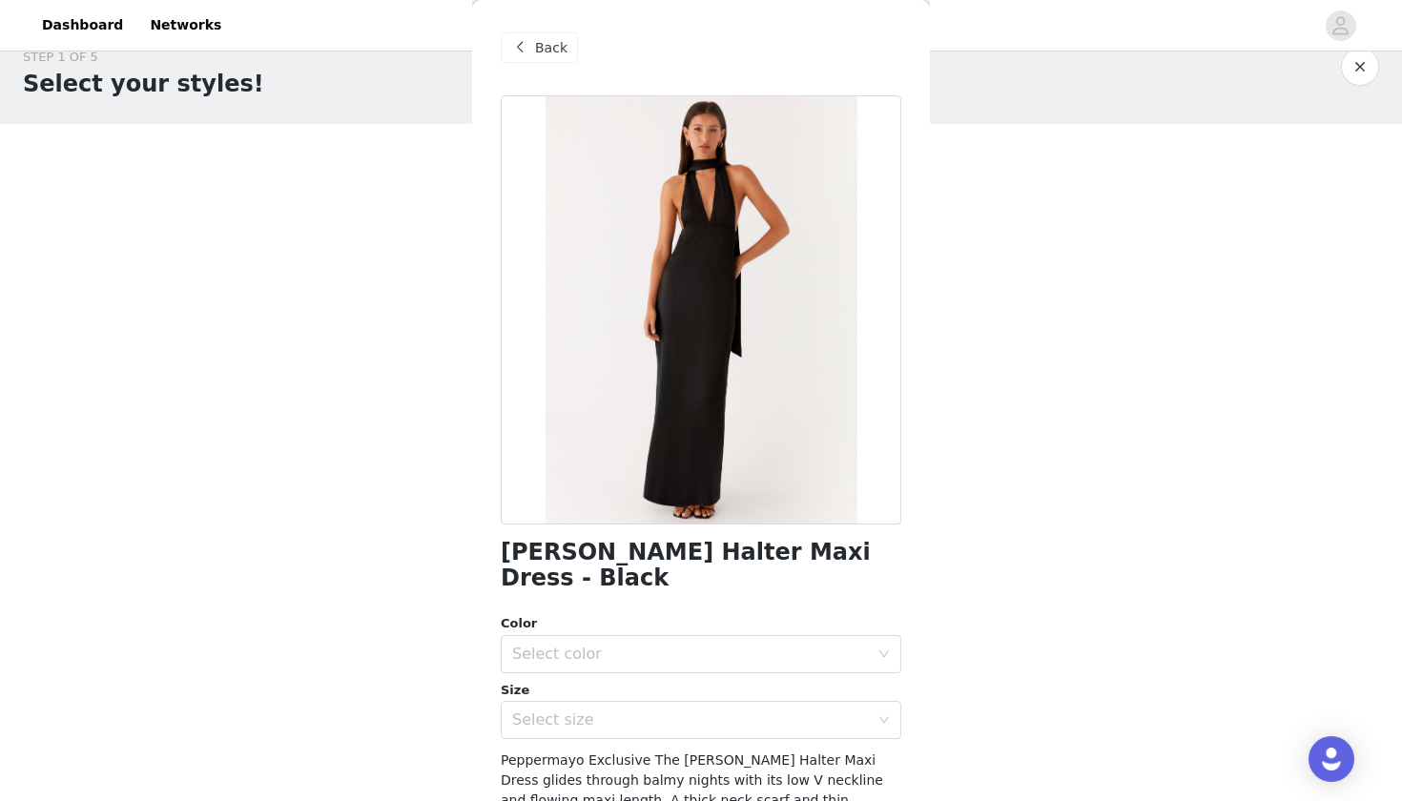
click at [533, 41] on div "Back" at bounding box center [539, 47] width 77 height 31
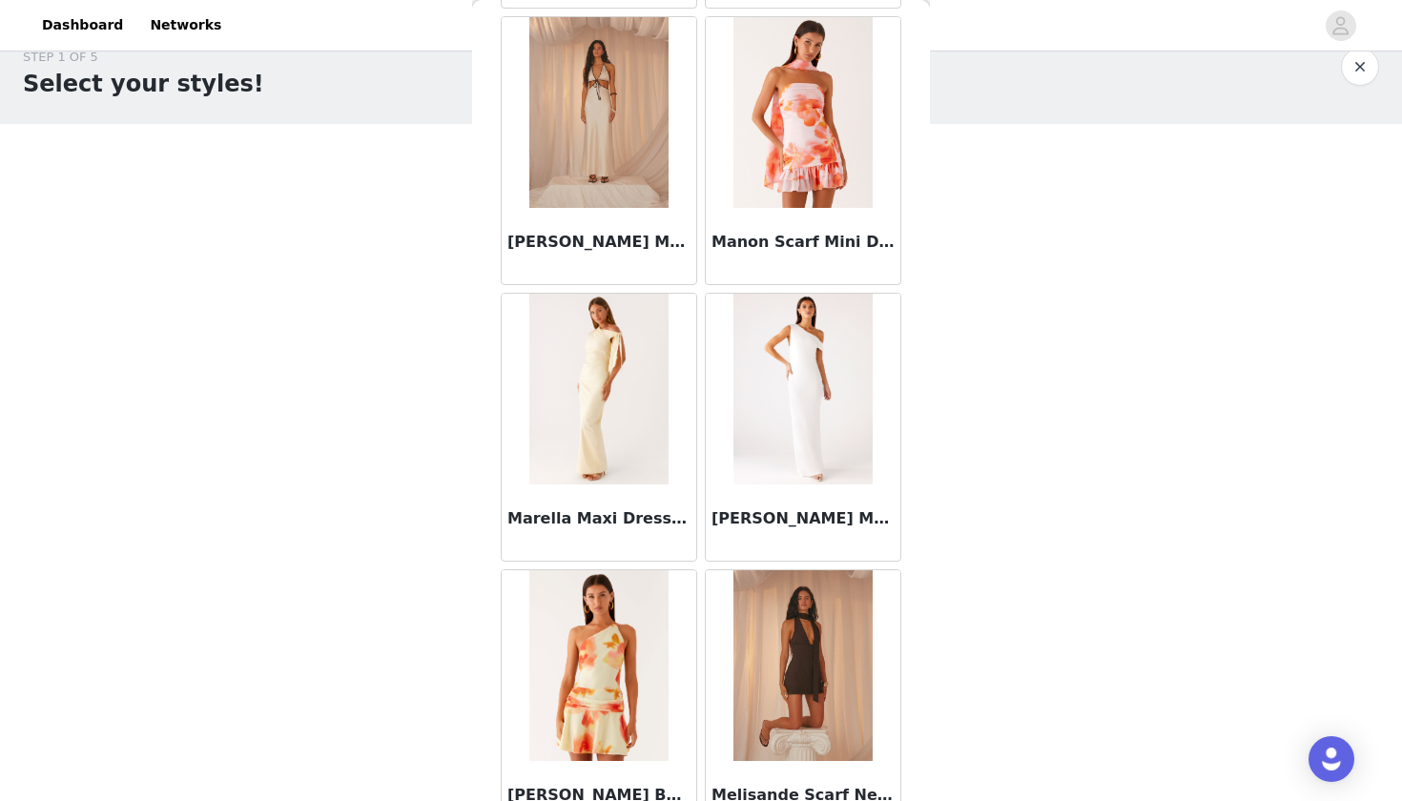
scroll to position [16161, 0]
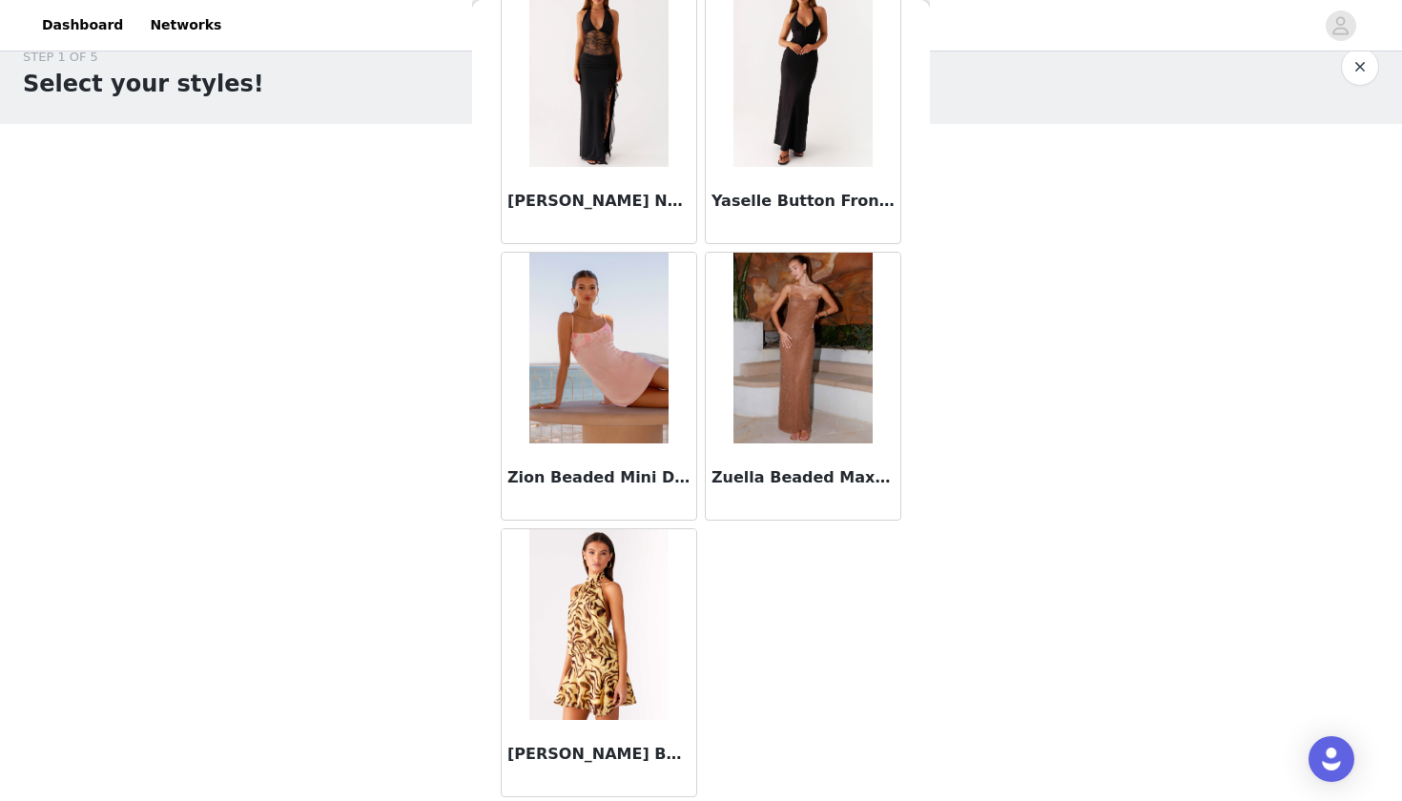
click at [785, 404] on img at bounding box center [802, 348] width 138 height 191
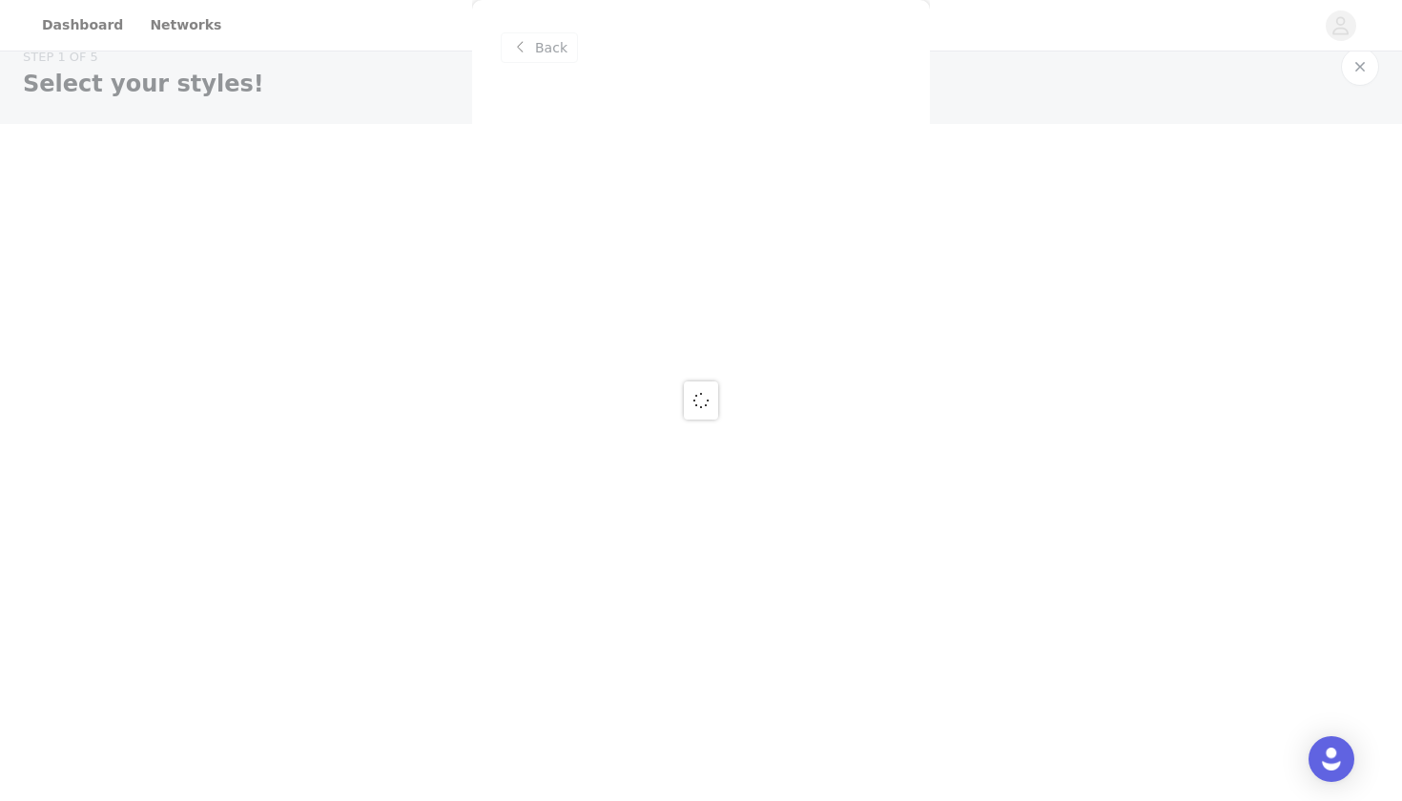
scroll to position [0, 0]
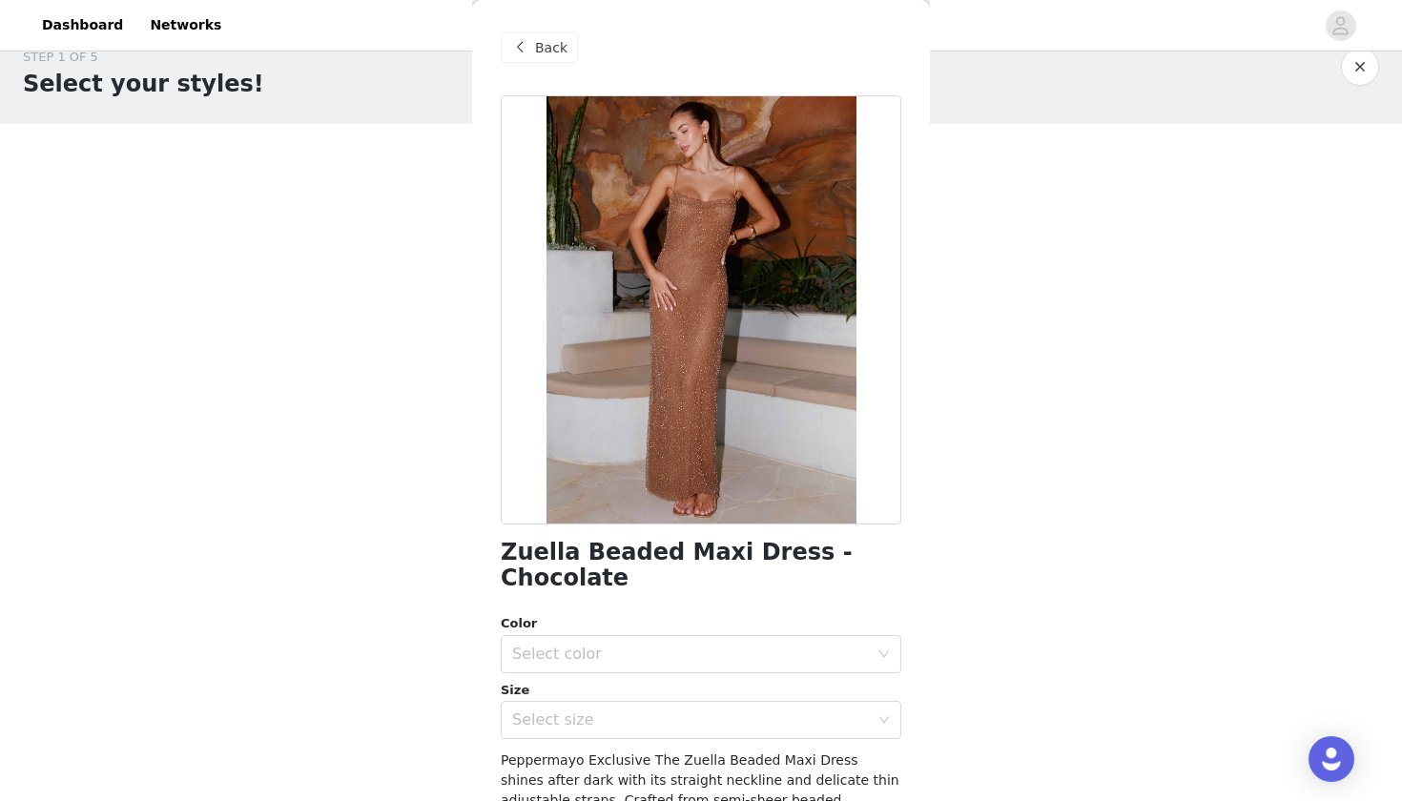
click at [523, 47] on span at bounding box center [519, 47] width 23 height 23
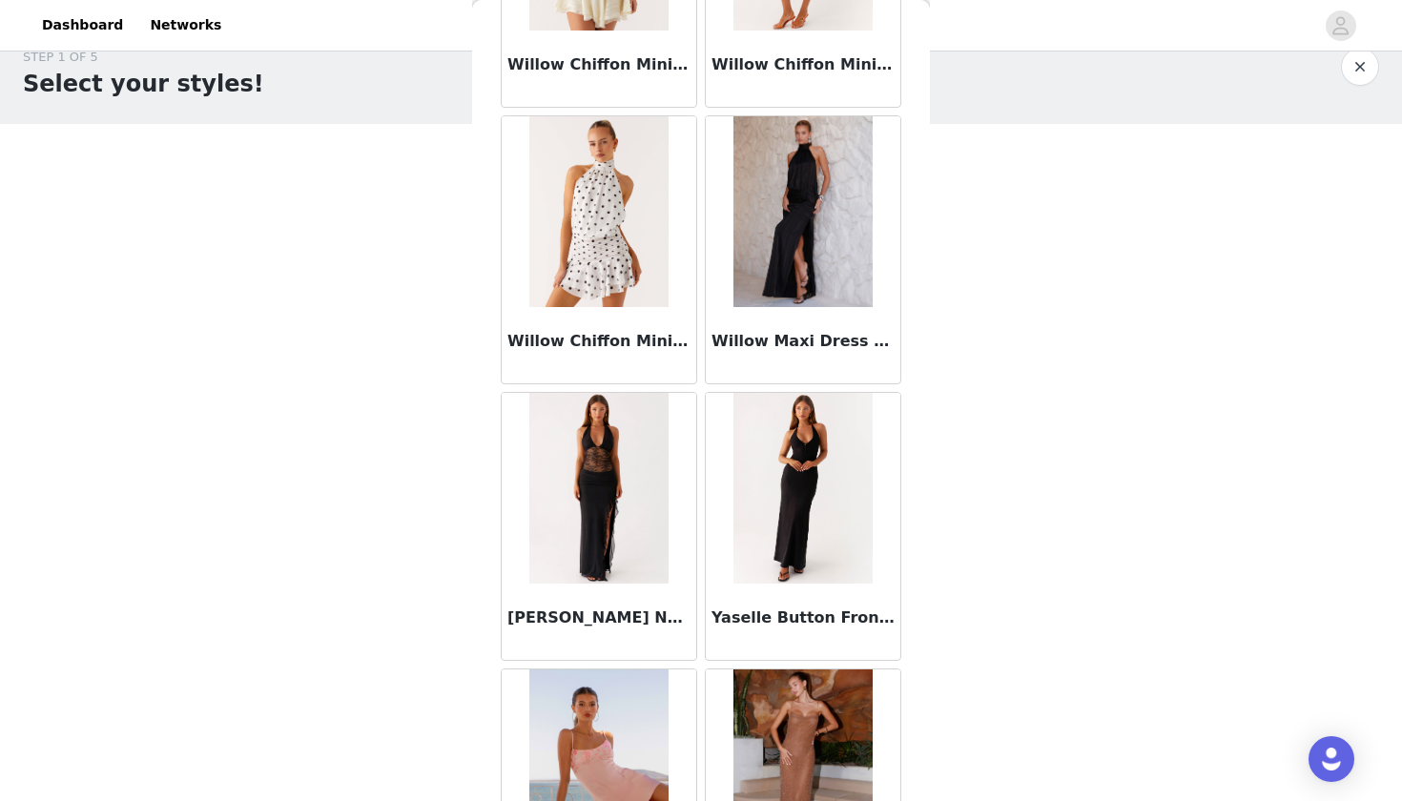
scroll to position [15742, 0]
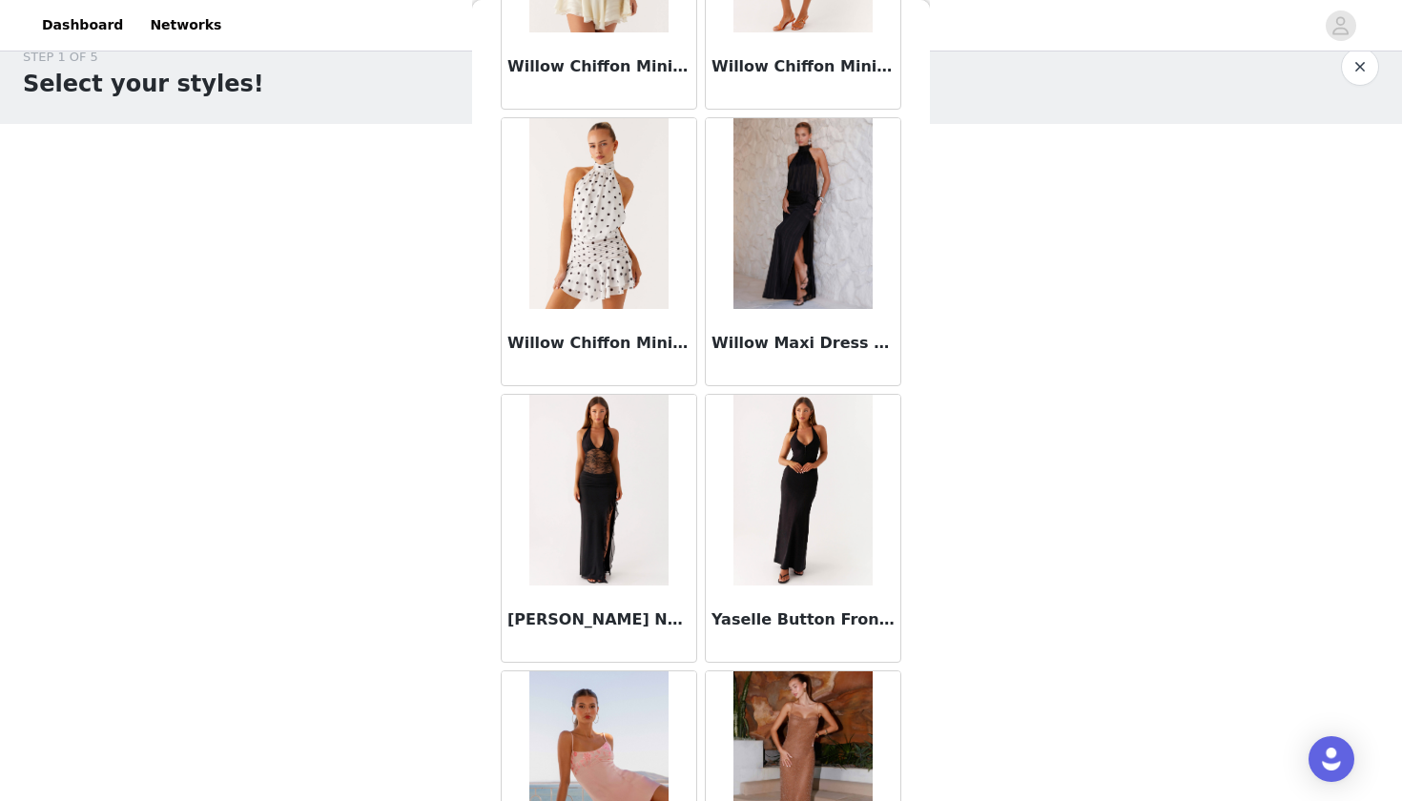
click at [785, 478] on img at bounding box center [802, 490] width 139 height 191
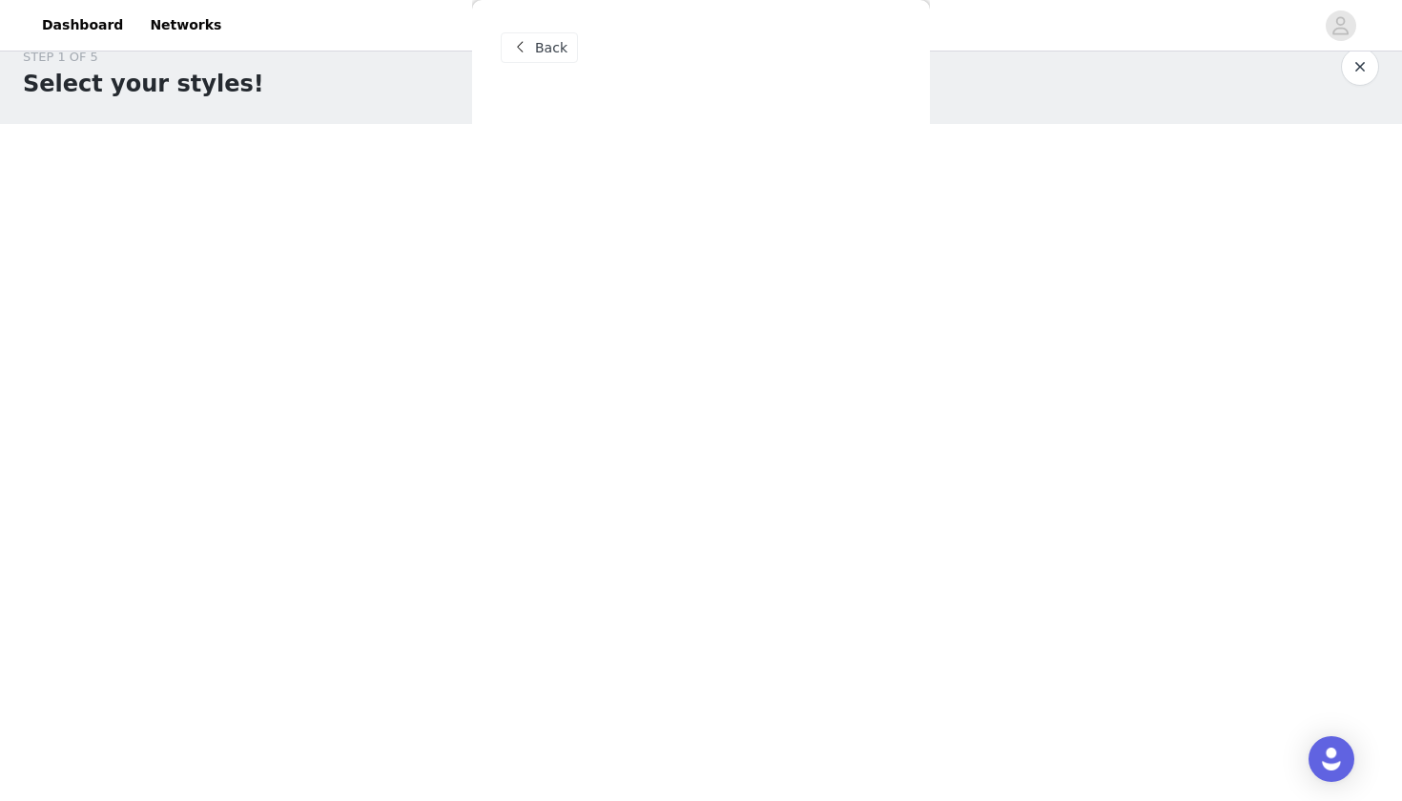
scroll to position [0, 0]
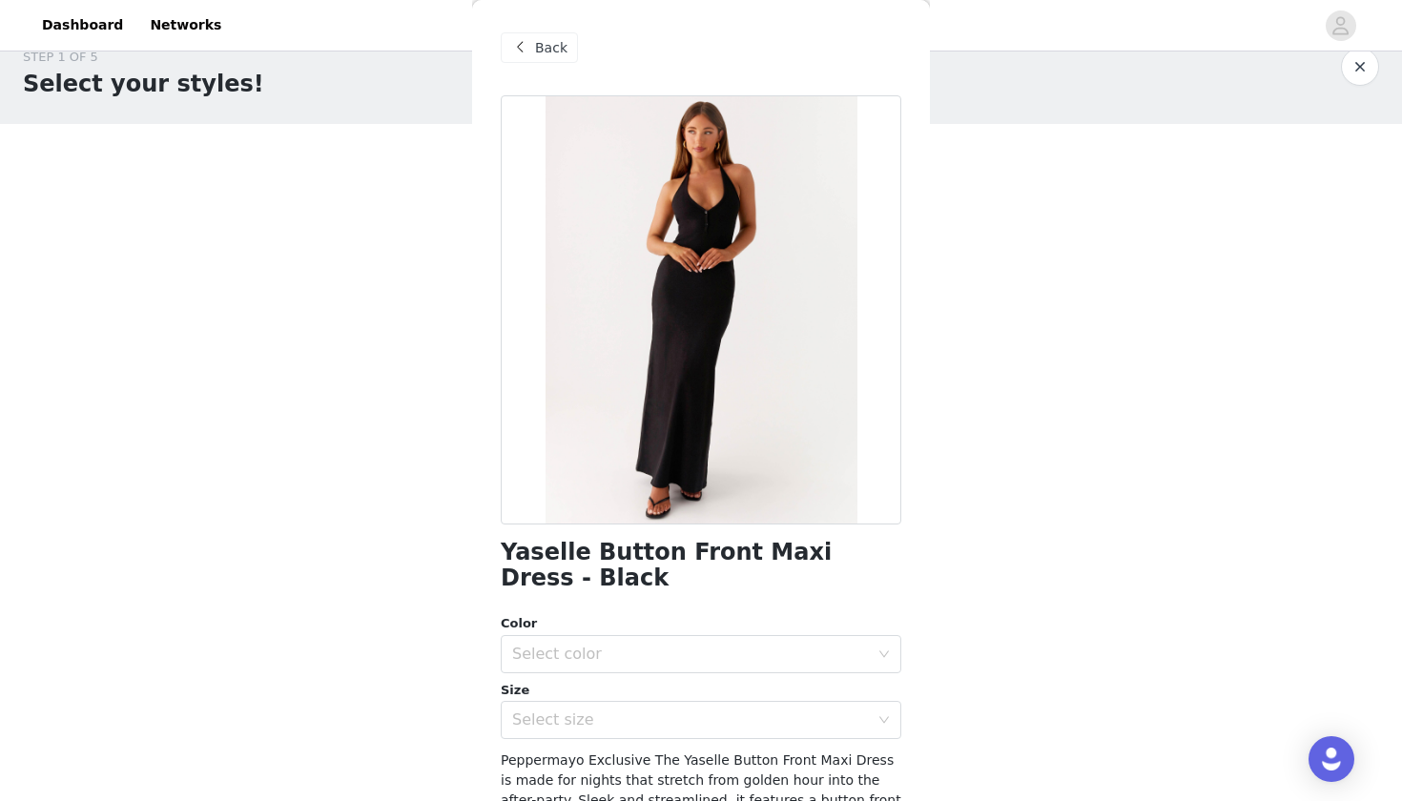
click at [535, 38] on span "Back" at bounding box center [551, 48] width 32 height 20
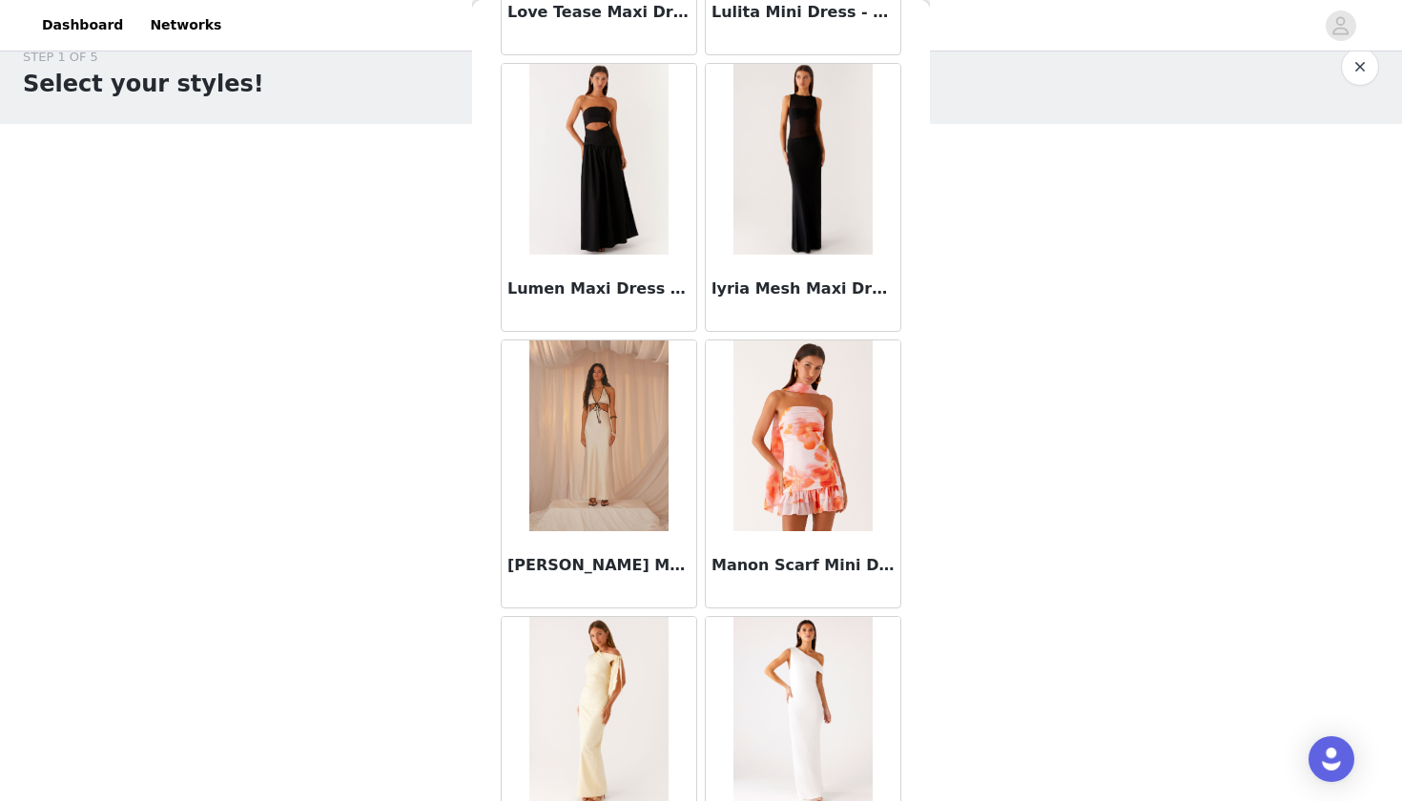
scroll to position [8586, 0]
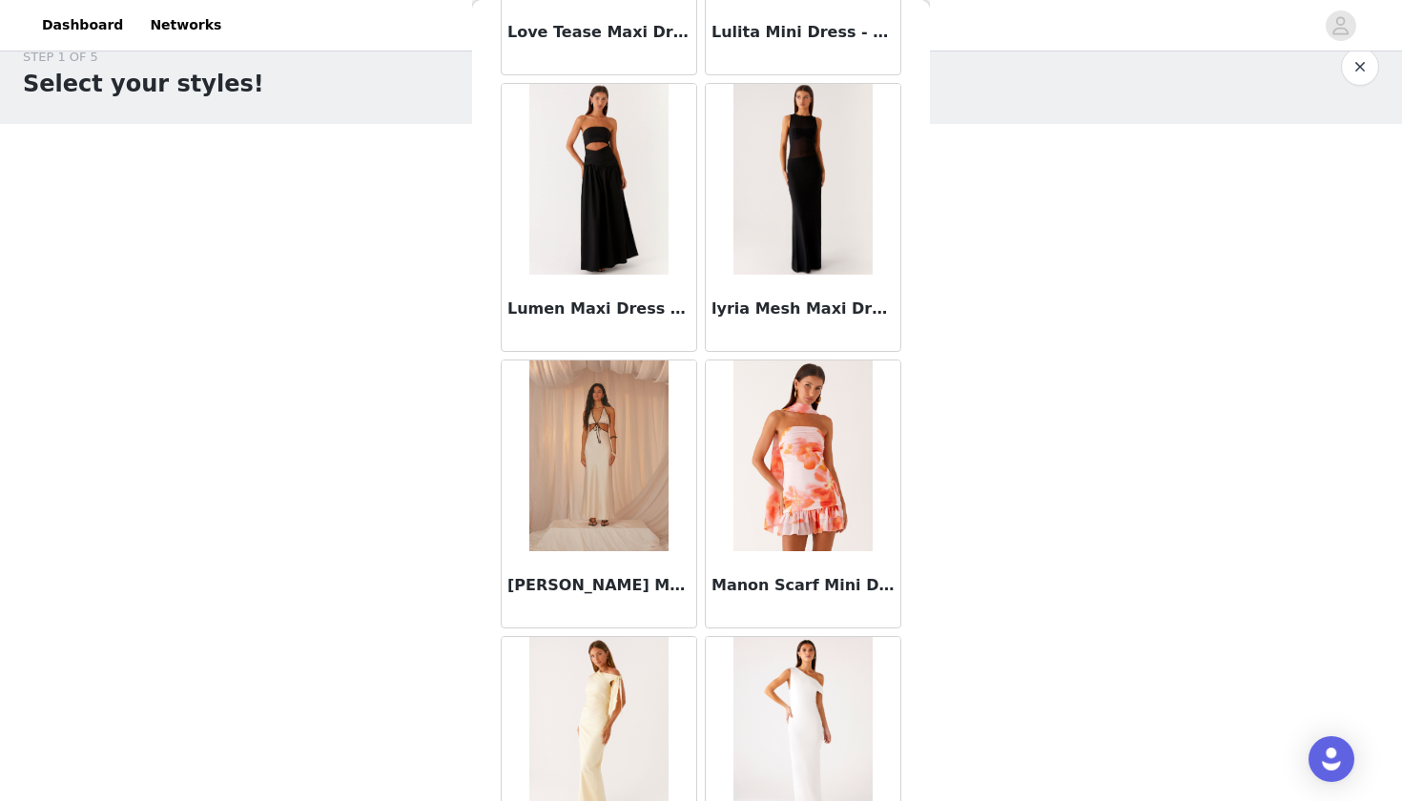
click at [788, 243] on img at bounding box center [802, 179] width 139 height 191
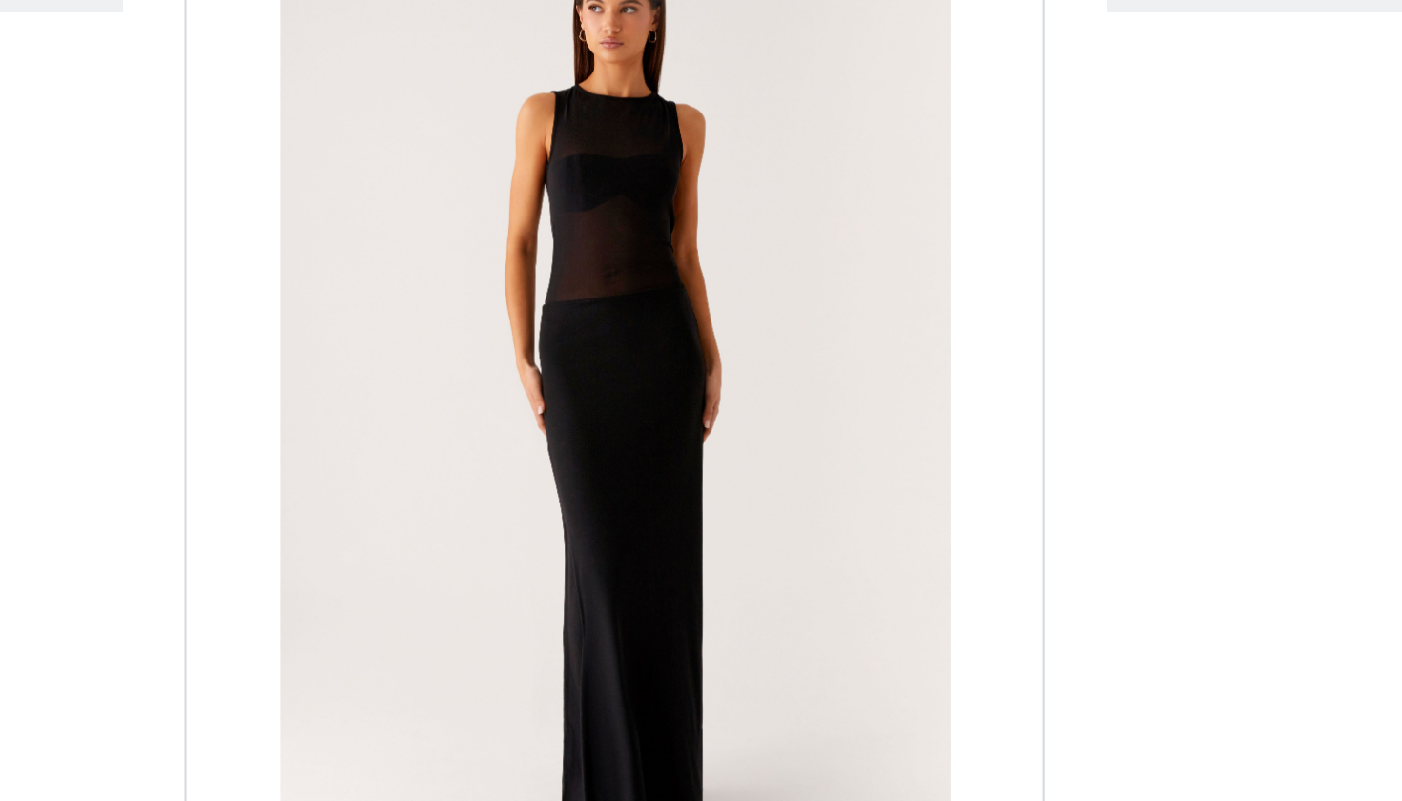
scroll to position [0, 0]
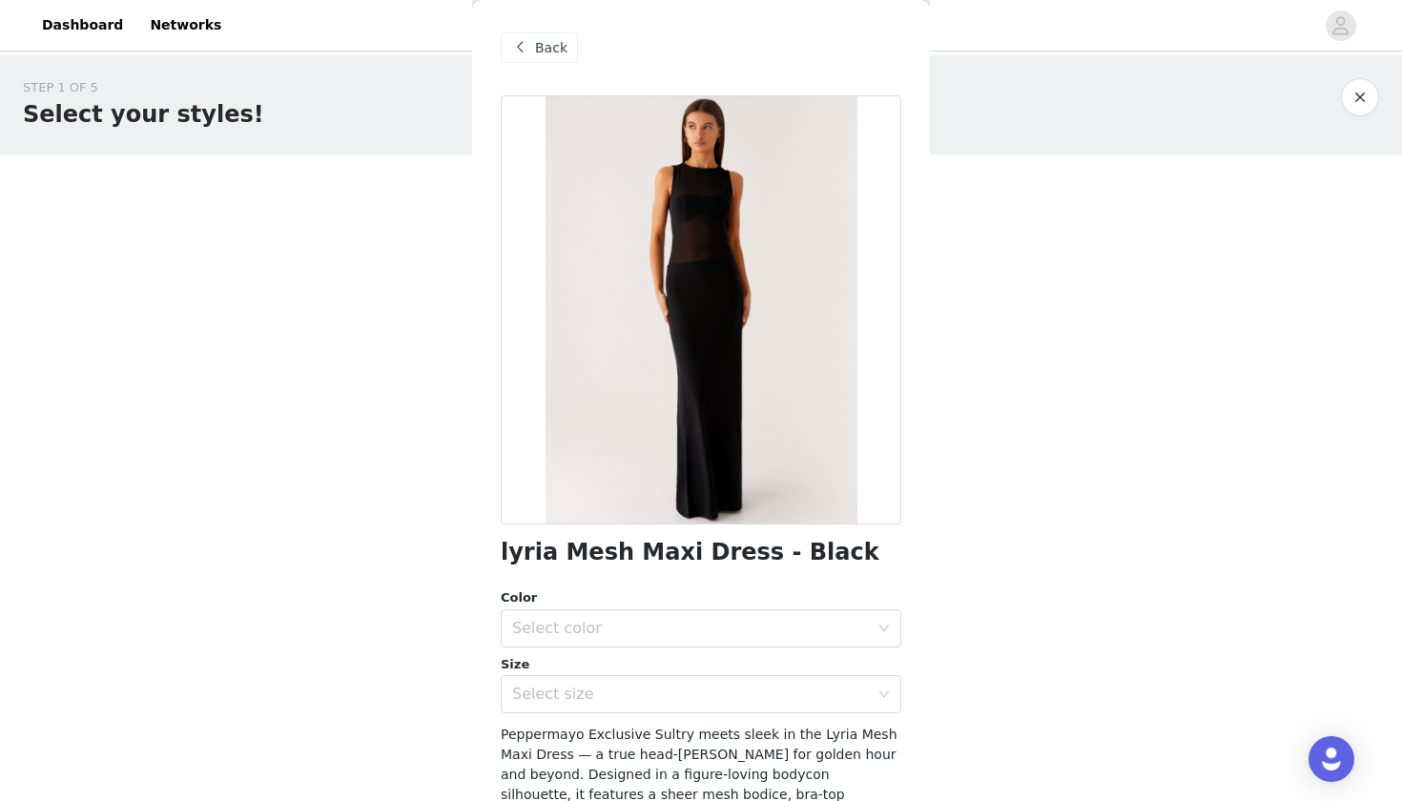
click at [563, 48] on span "Back" at bounding box center [551, 48] width 32 height 20
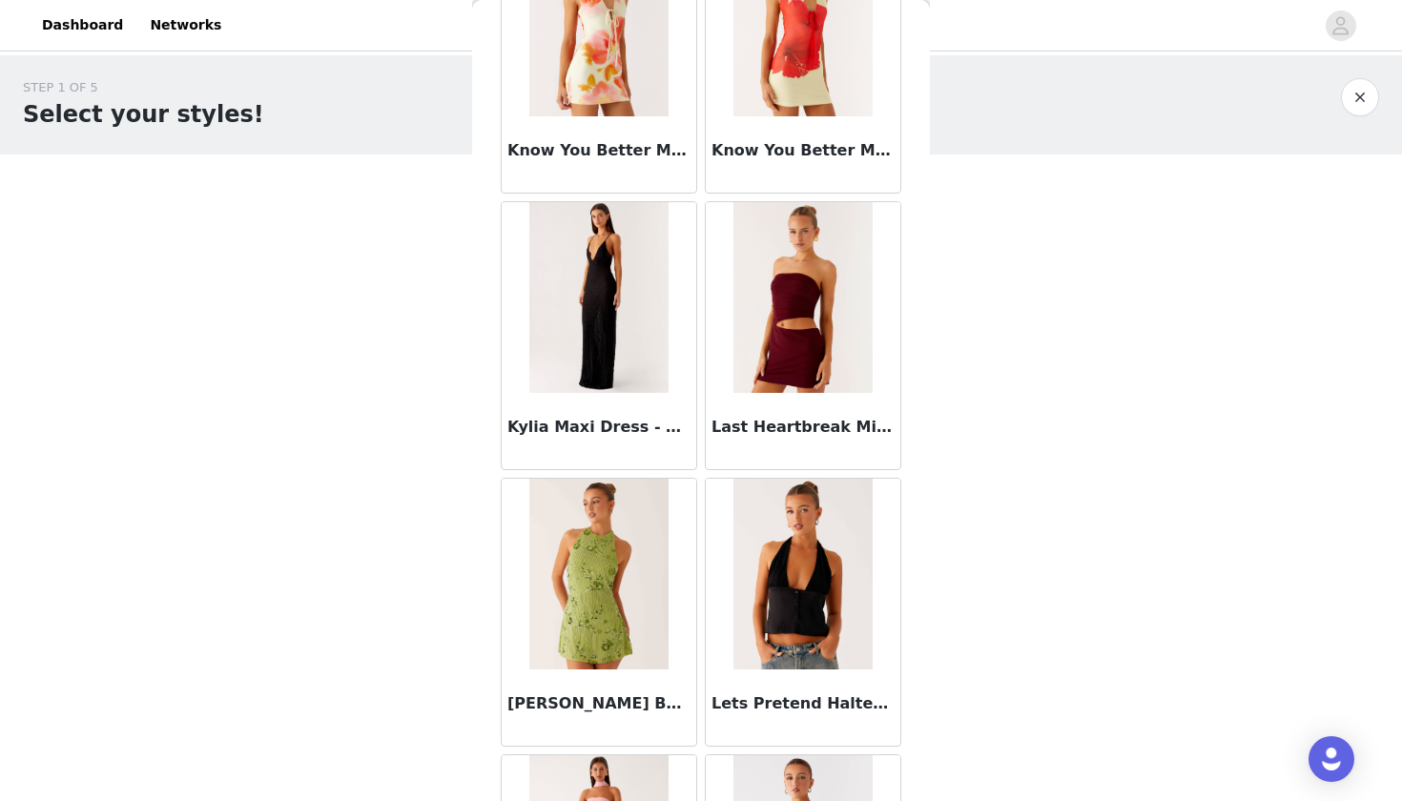
scroll to position [7361, 0]
click at [630, 339] on img at bounding box center [598, 298] width 139 height 191
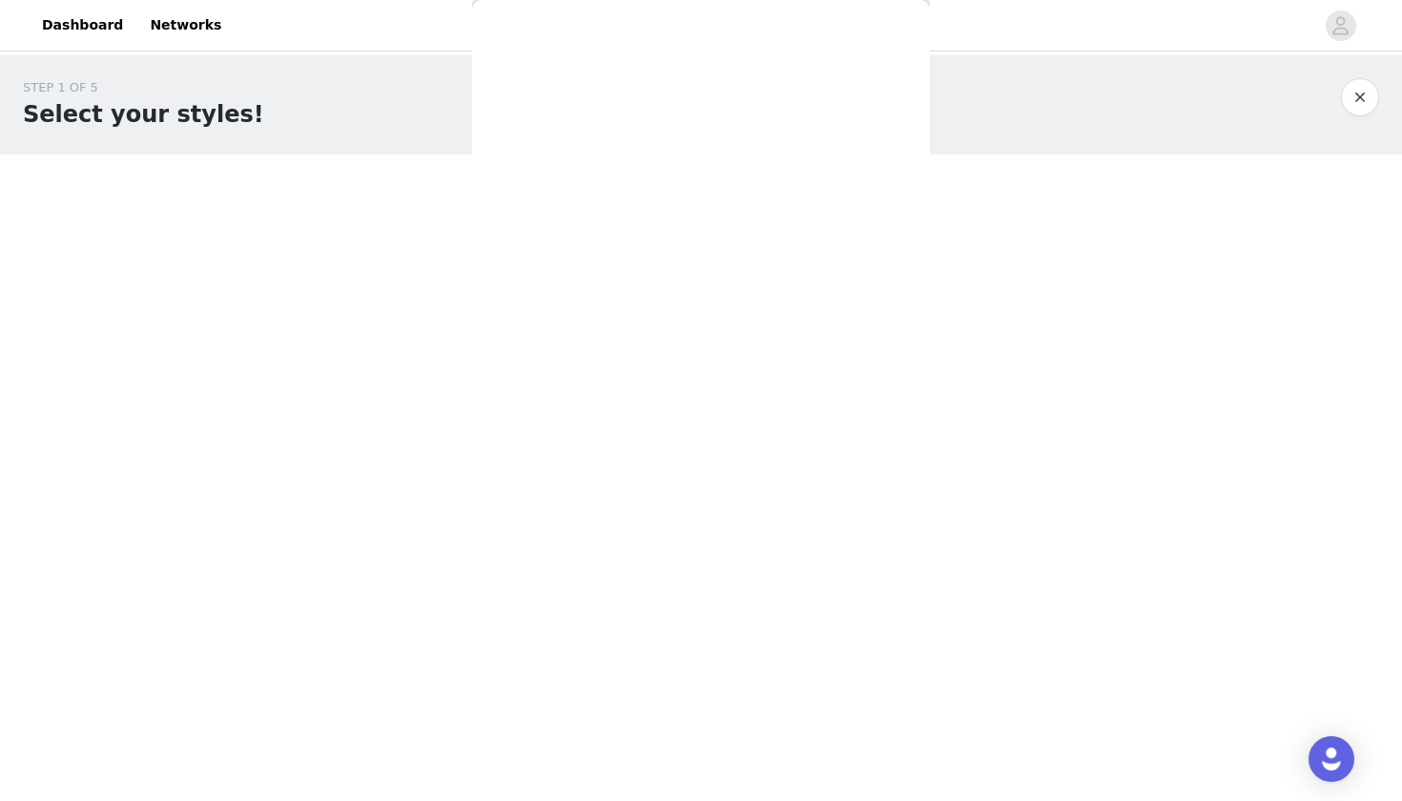
scroll to position [0, 0]
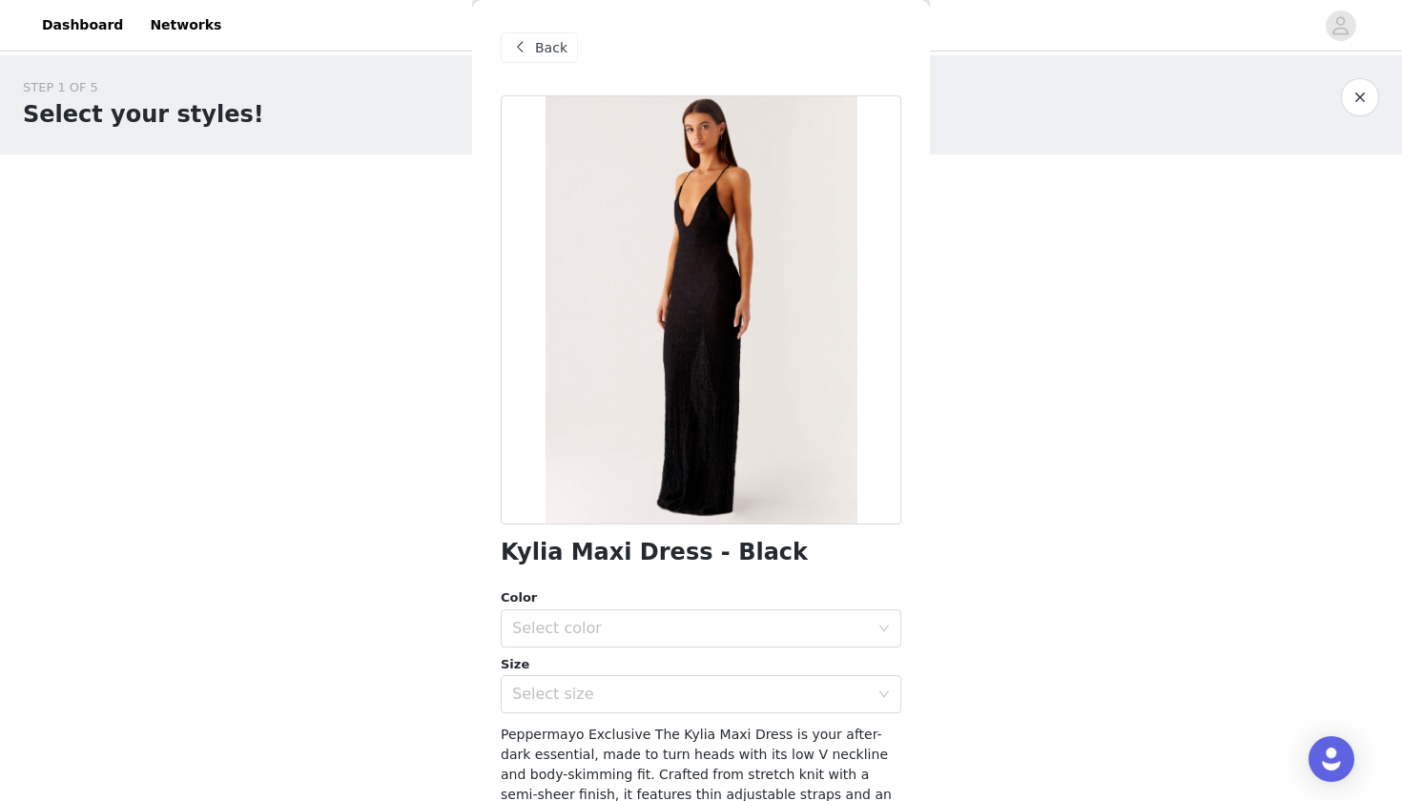
click at [559, 50] on span "Back" at bounding box center [551, 48] width 32 height 20
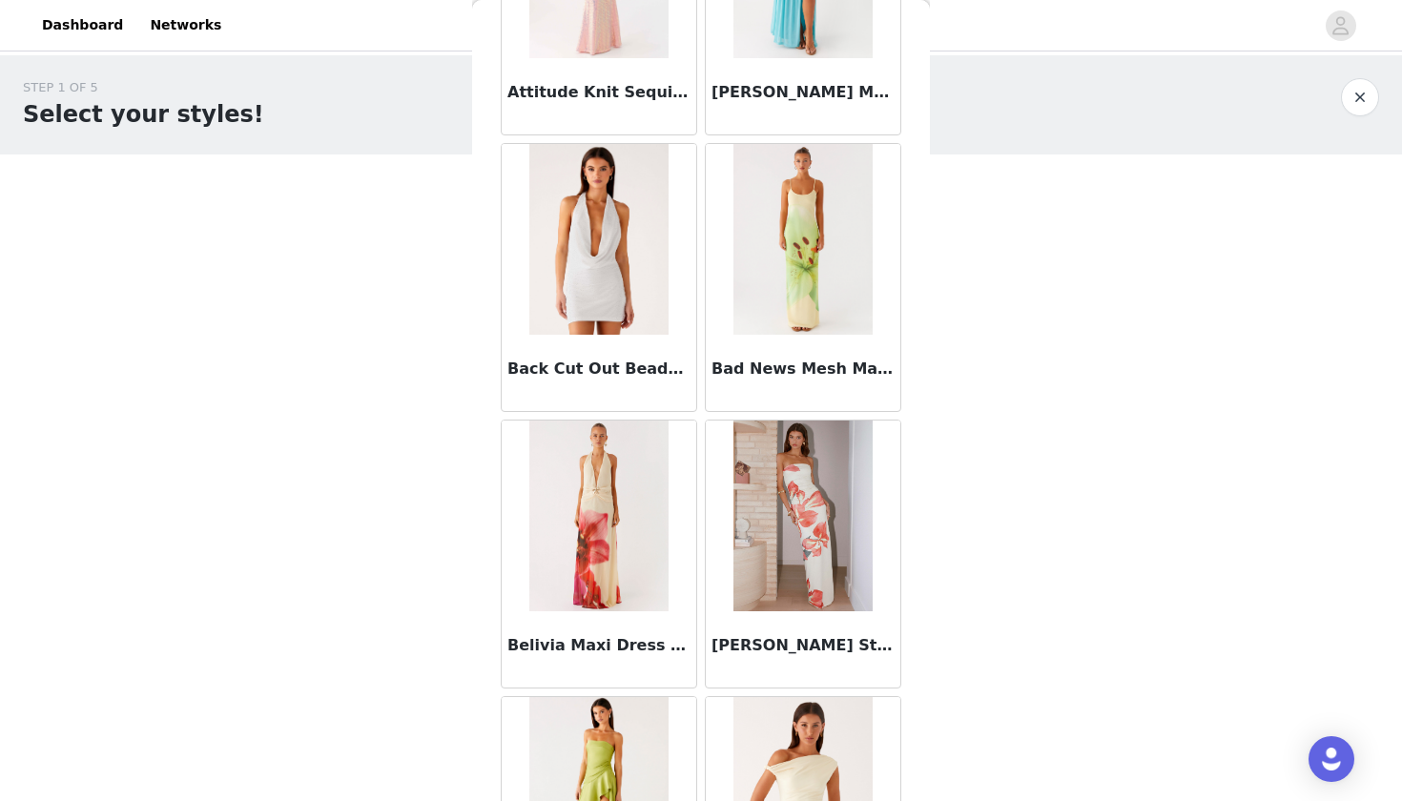
scroll to position [1204, 0]
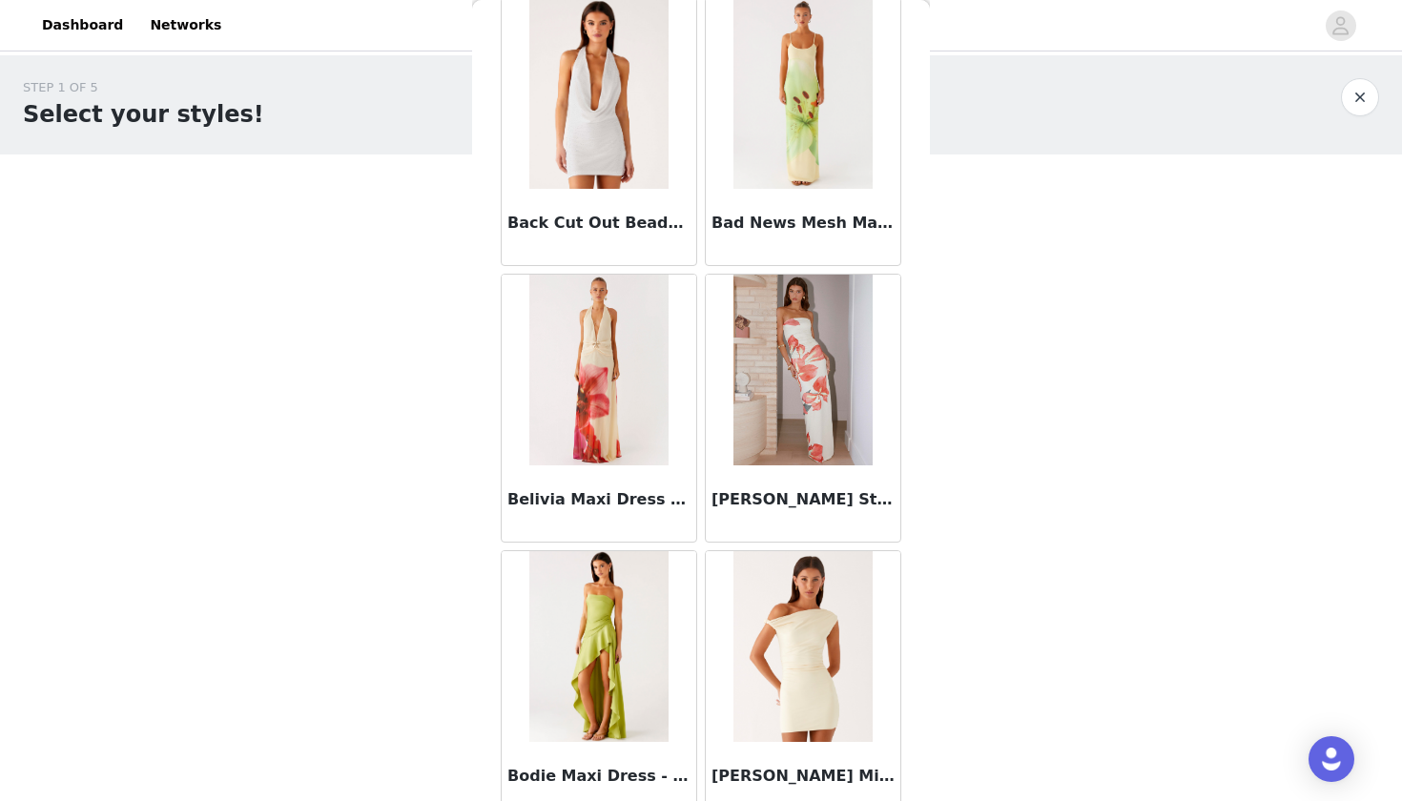
drag, startPoint x: 930, startPoint y: 74, endPoint x: 903, endPoint y: 420, distance: 346.3
click at [903, 420] on div "STEP 1 OF 5 Select your styles! Please note that the sizes are in EU Sizes 2/3 …" at bounding box center [701, 375] width 1402 height 640
click at [963, 254] on div "STEP 1 OF 5 Select your styles! Please note that the sizes are in EU Sizes 2/3 …" at bounding box center [701, 375] width 1402 height 640
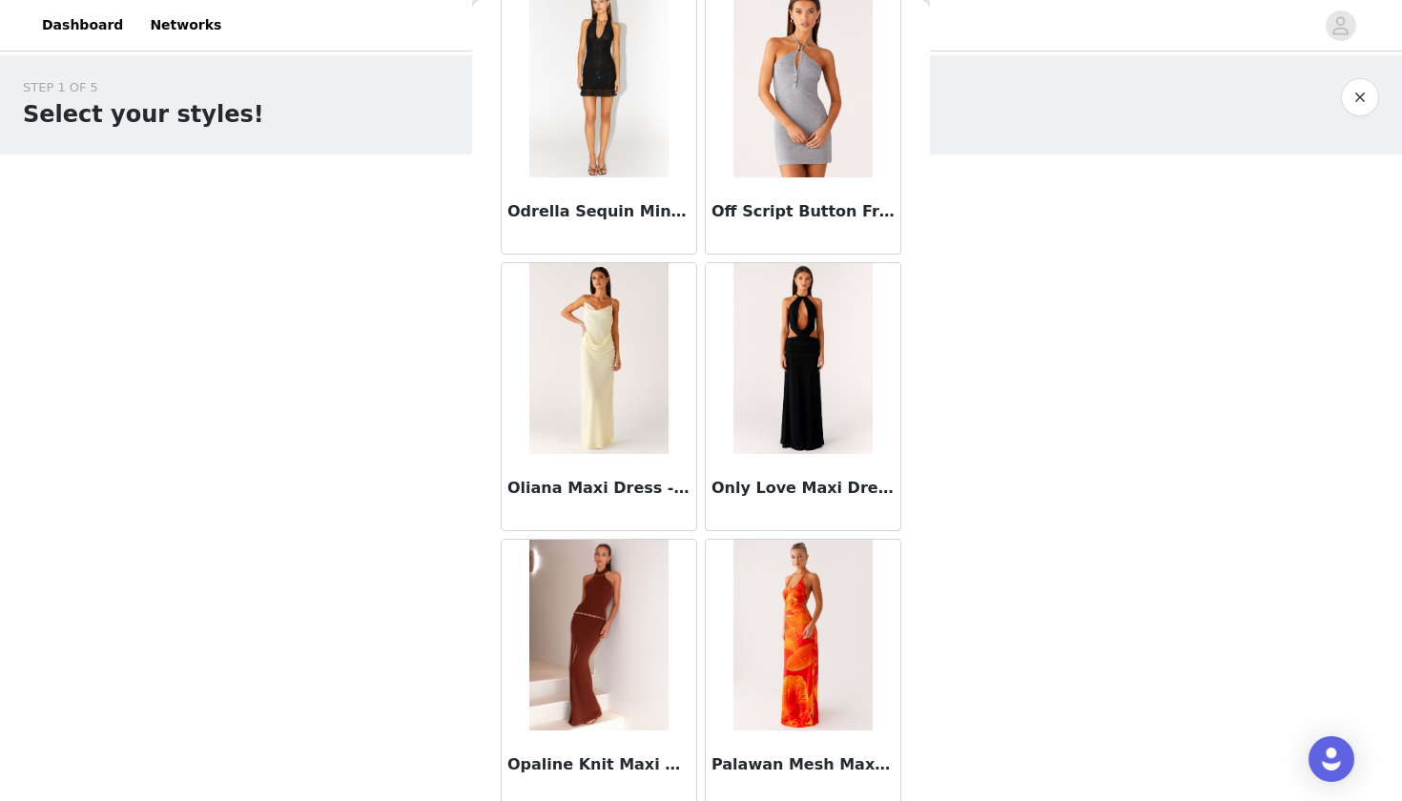
scroll to position [10133, 0]
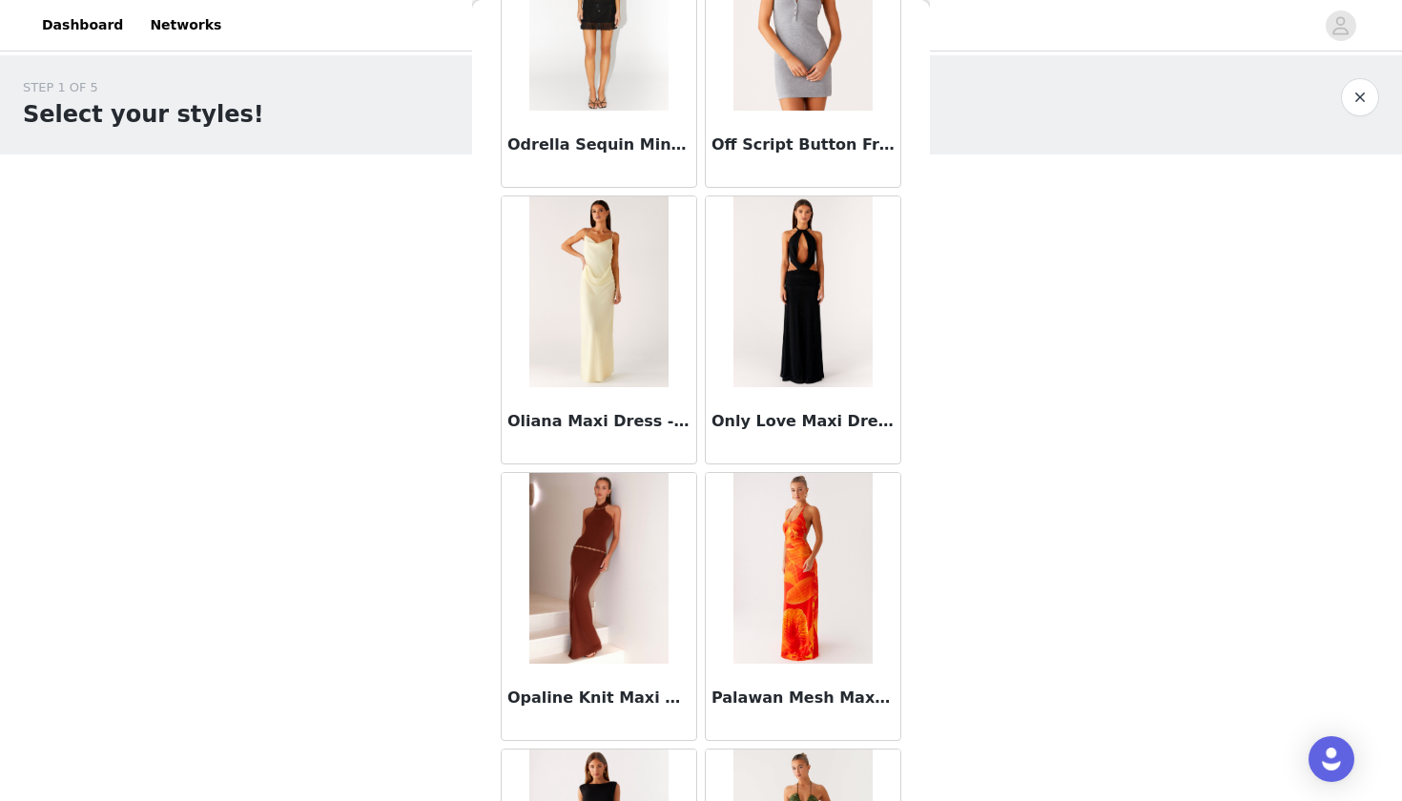
click at [779, 283] on img at bounding box center [802, 291] width 138 height 191
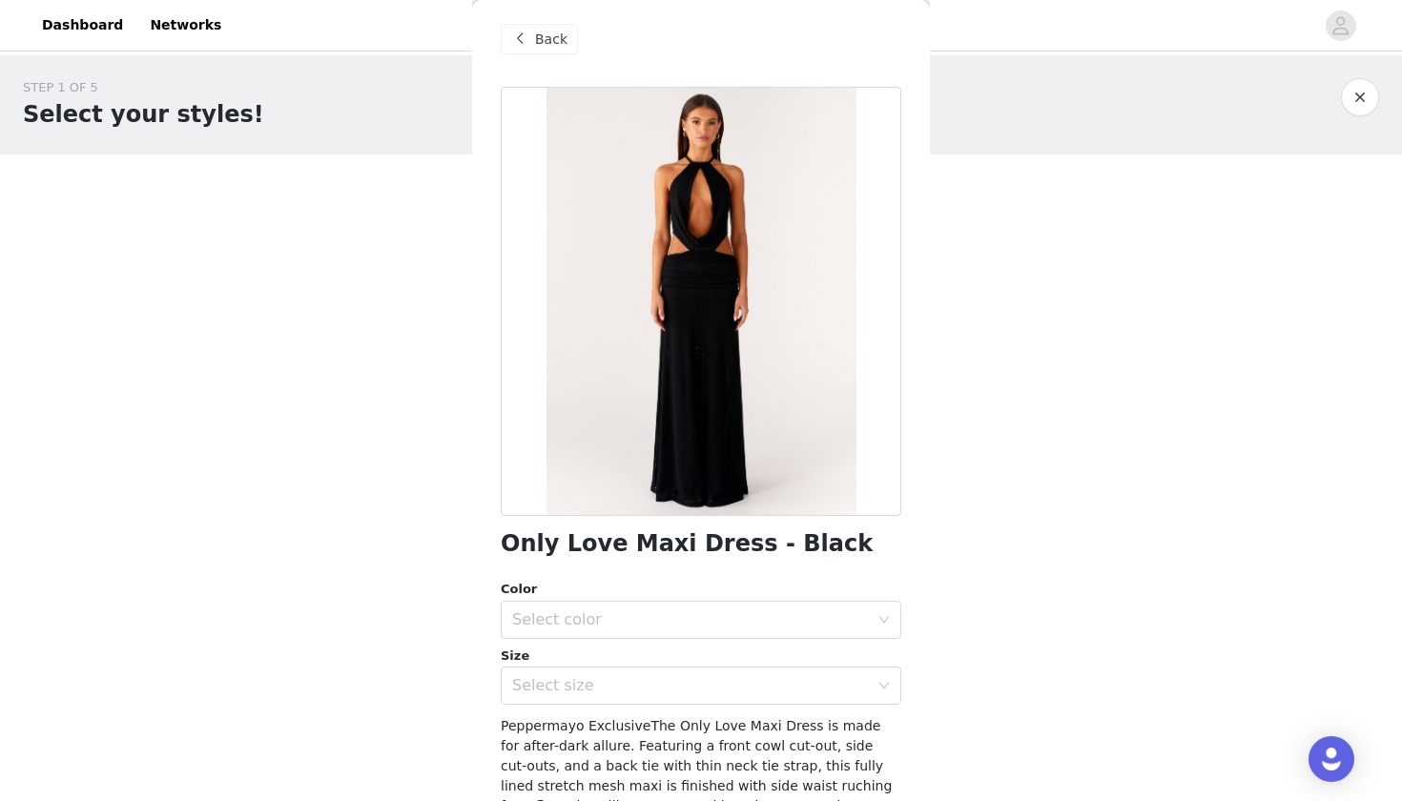
scroll to position [10, 0]
click at [677, 618] on div "Select color" at bounding box center [690, 617] width 357 height 19
click at [623, 658] on li "Black" at bounding box center [701, 659] width 401 height 31
click at [614, 685] on div "Select size" at bounding box center [690, 683] width 357 height 19
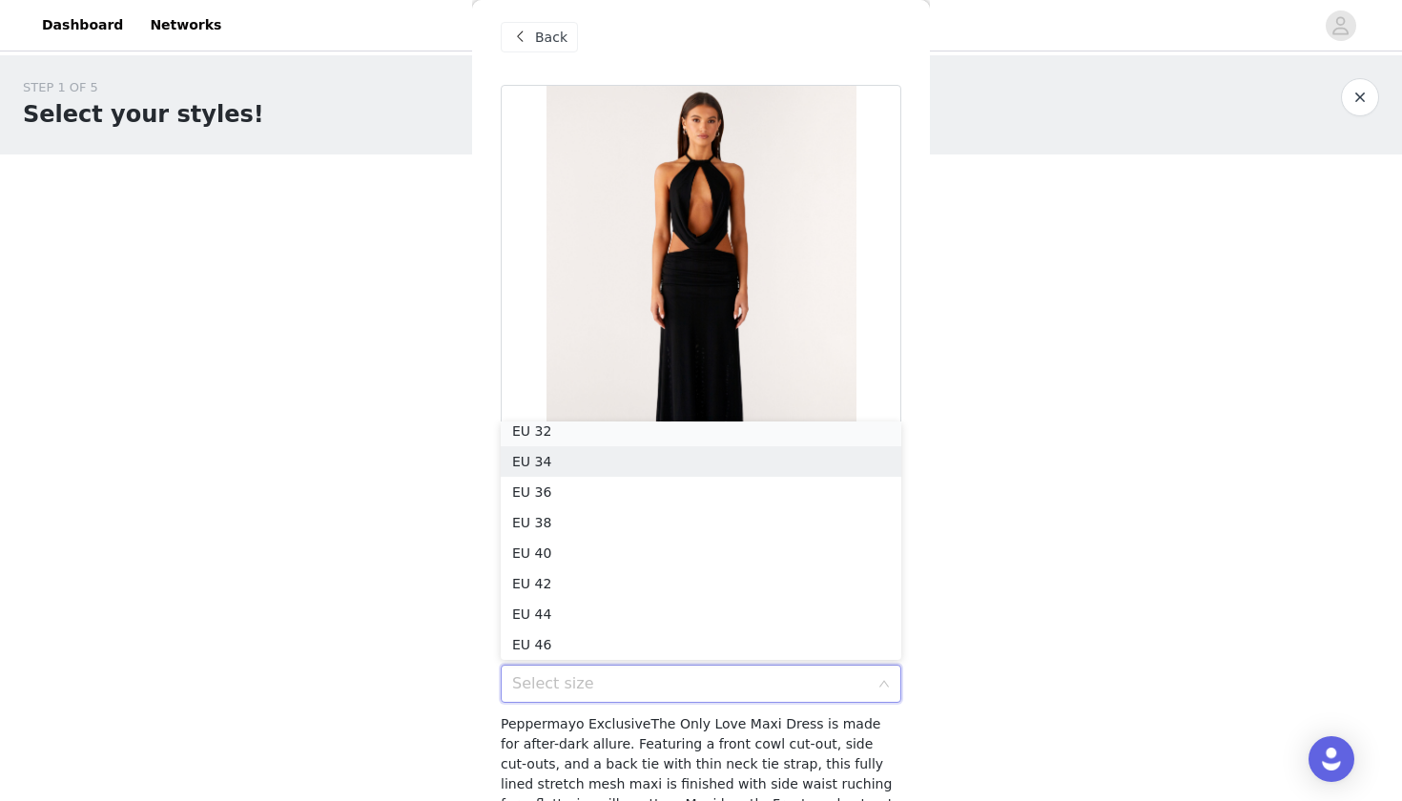
scroll to position [4, 0]
click at [571, 425] on li "EU 32" at bounding box center [701, 437] width 401 height 31
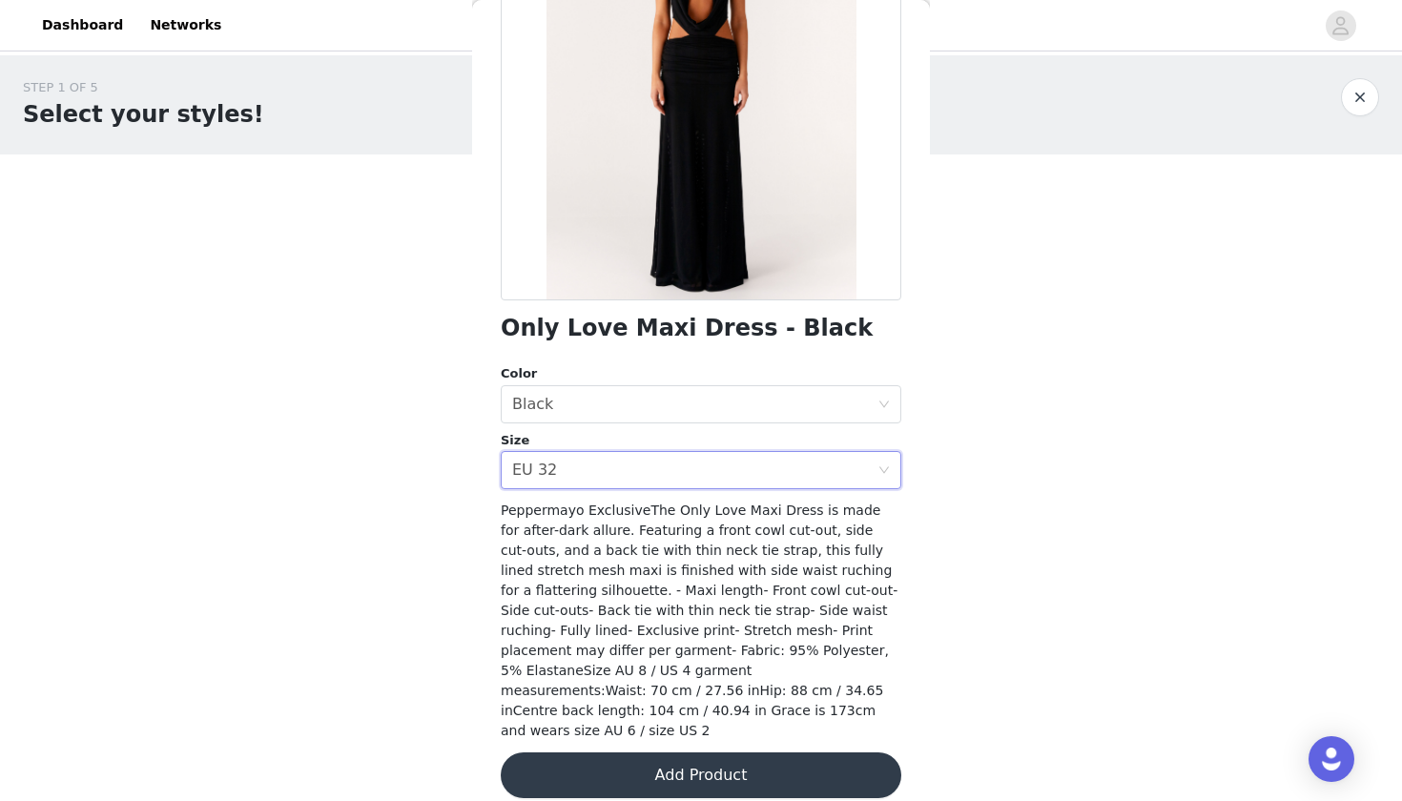
scroll to position [223, 0]
click at [656, 759] on button "Add Product" at bounding box center [701, 776] width 401 height 46
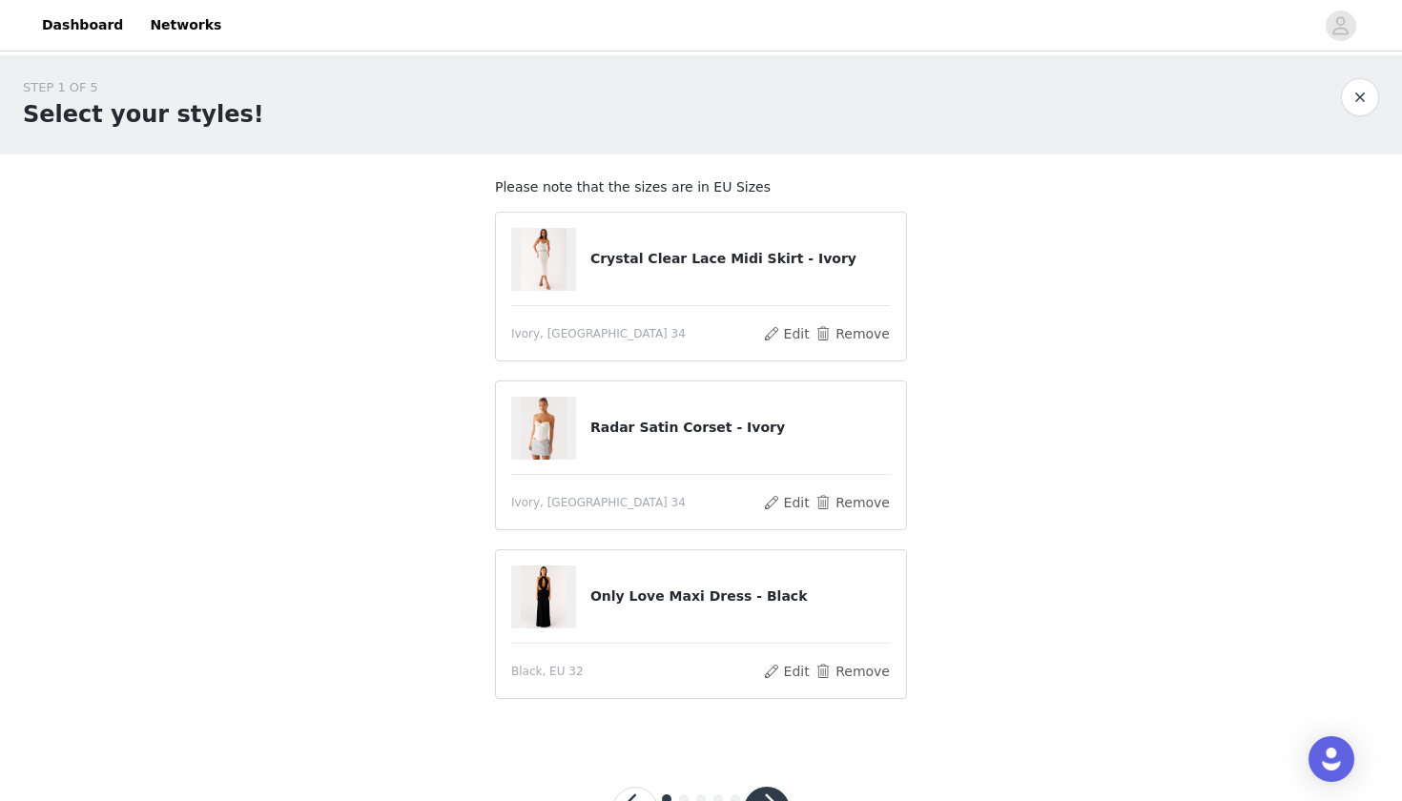
click at [541, 268] on img at bounding box center [544, 259] width 46 height 63
click at [837, 330] on button "Remove" at bounding box center [852, 333] width 76 height 23
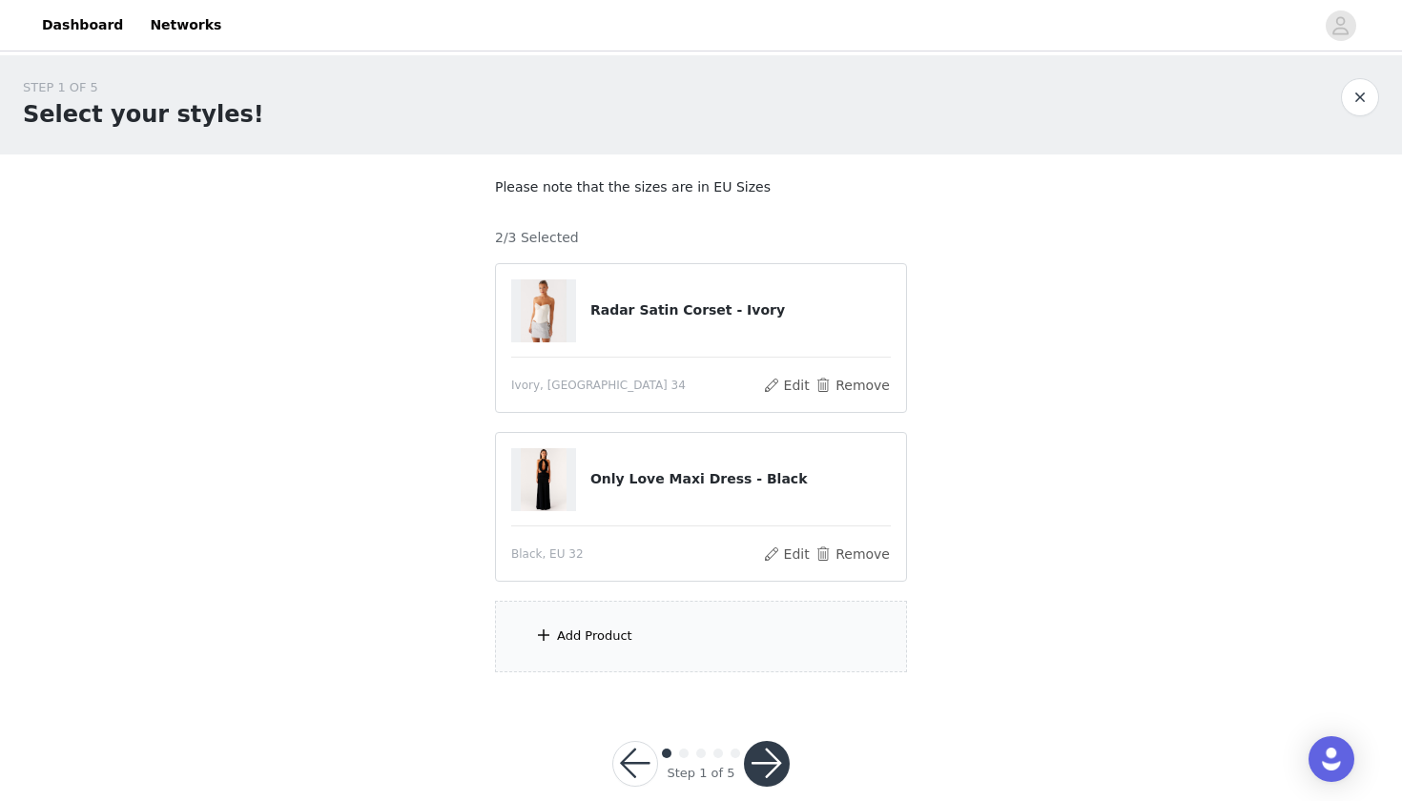
click at [656, 616] on div "Add Product" at bounding box center [701, 637] width 412 height 72
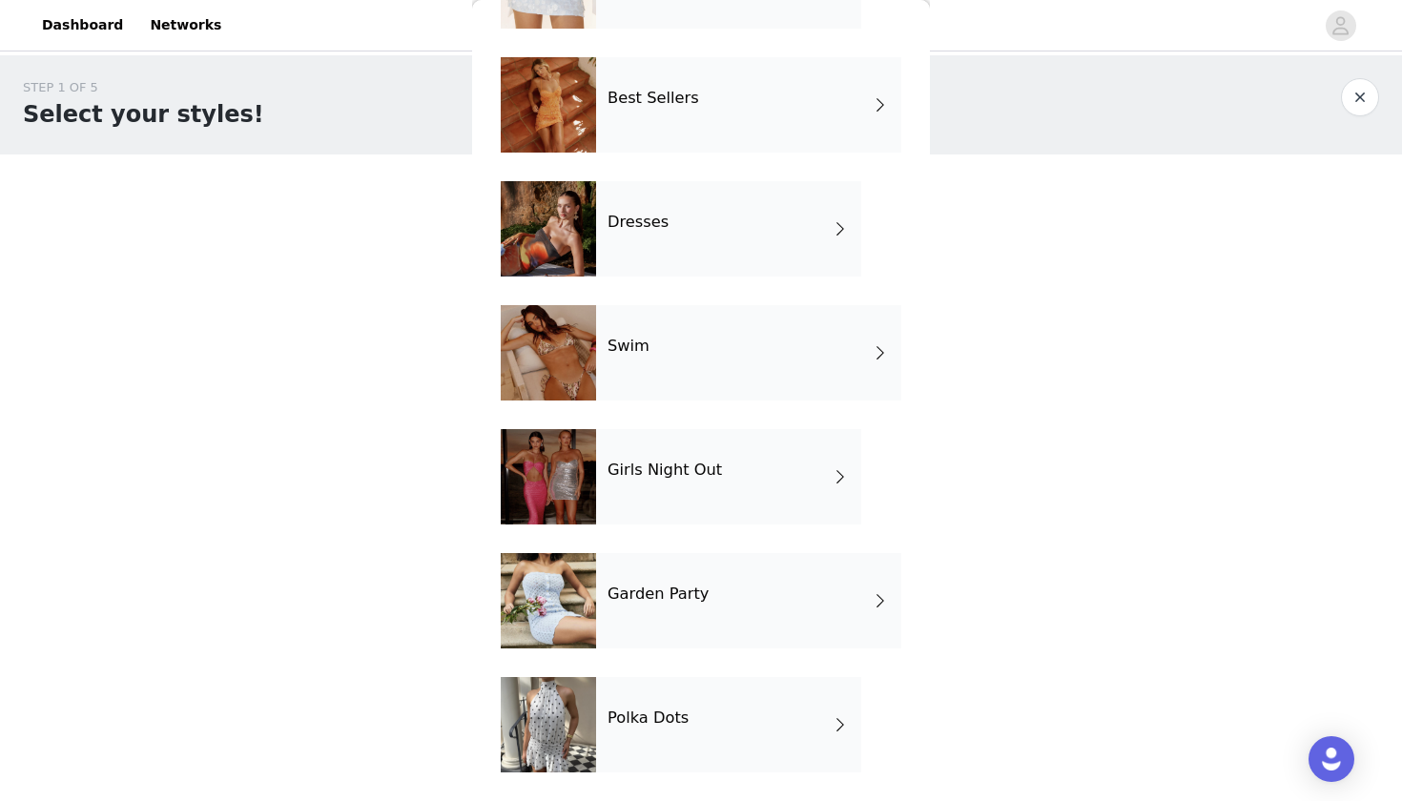
scroll to position [410, 0]
click at [711, 472] on h4 "Girls Night Out" at bounding box center [664, 470] width 114 height 17
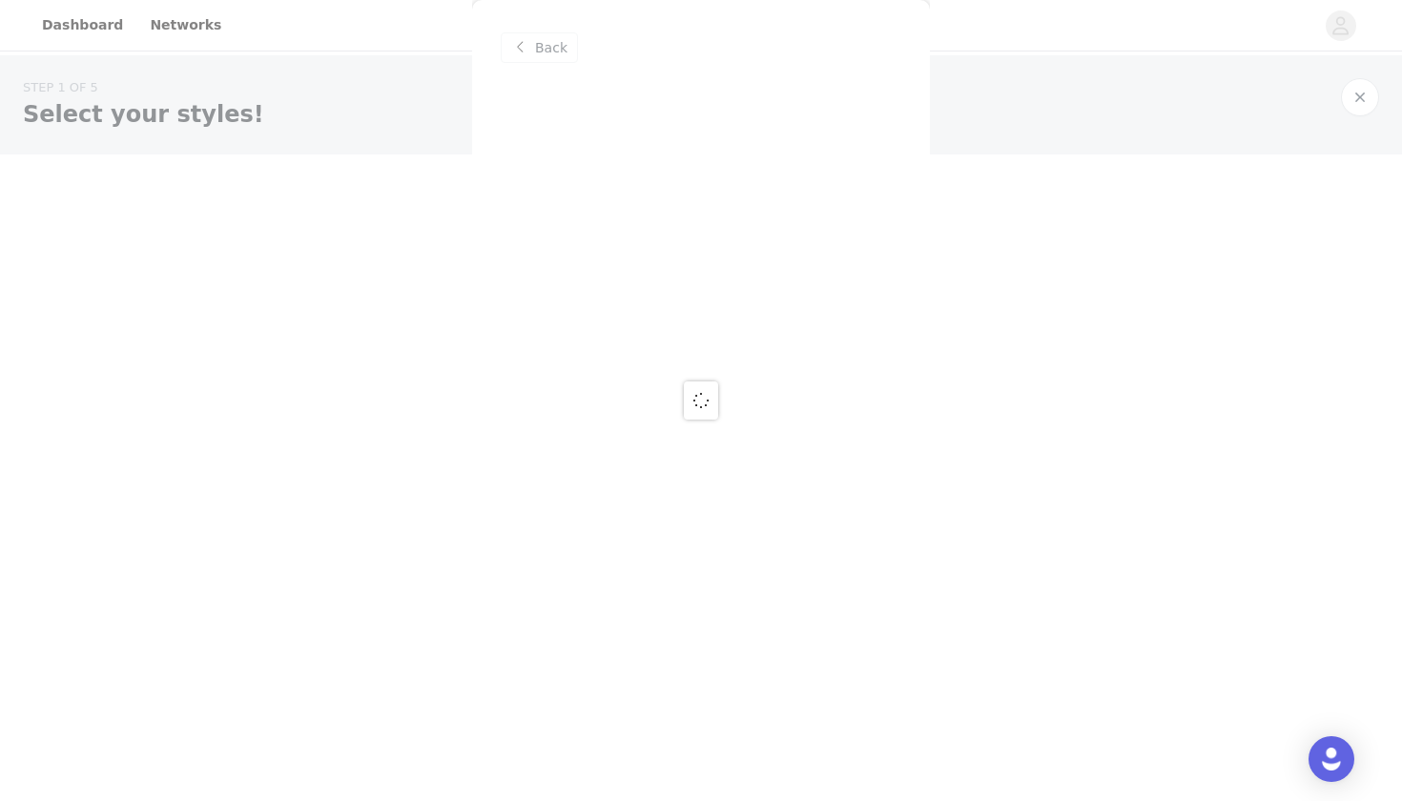
scroll to position [0, 0]
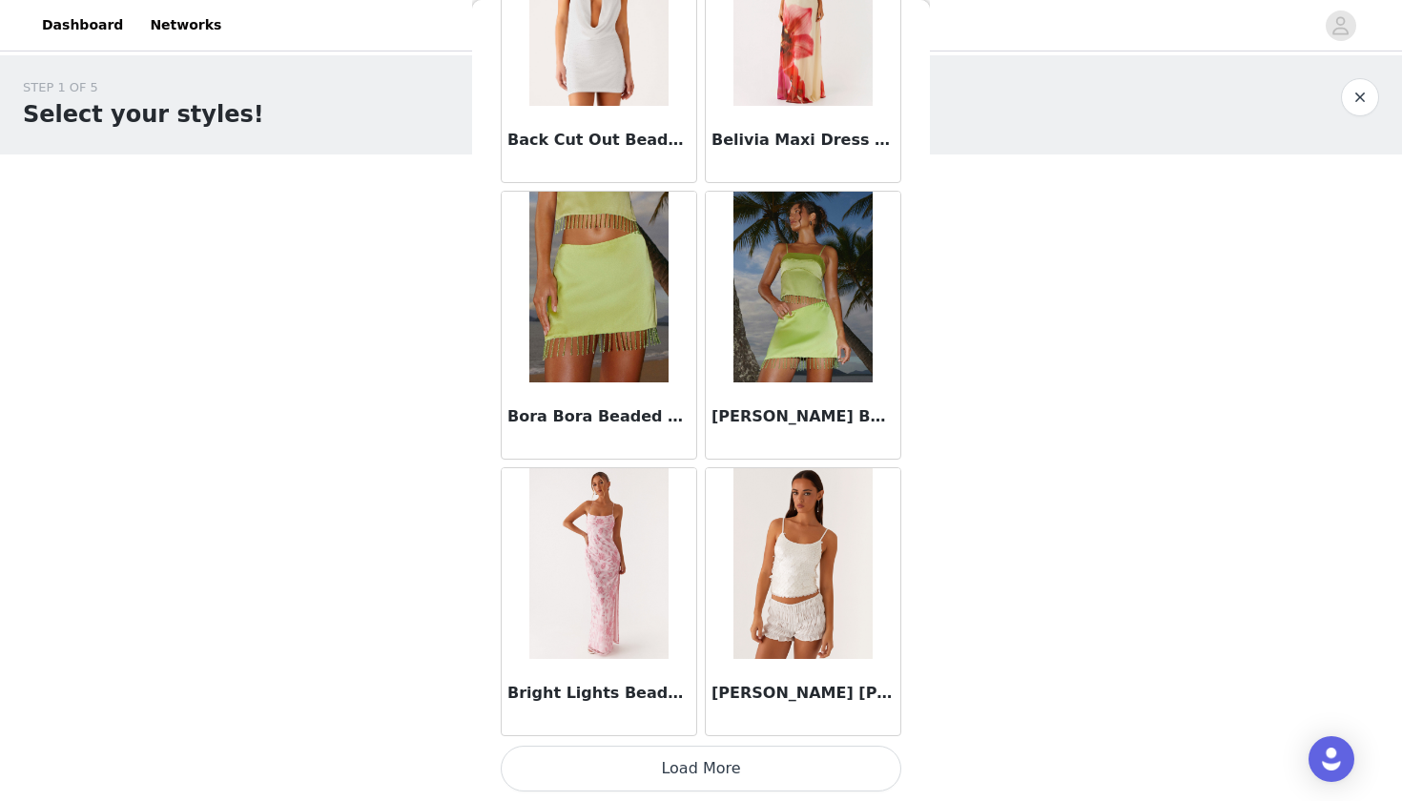
click at [703, 757] on button "Load More" at bounding box center [701, 769] width 401 height 46
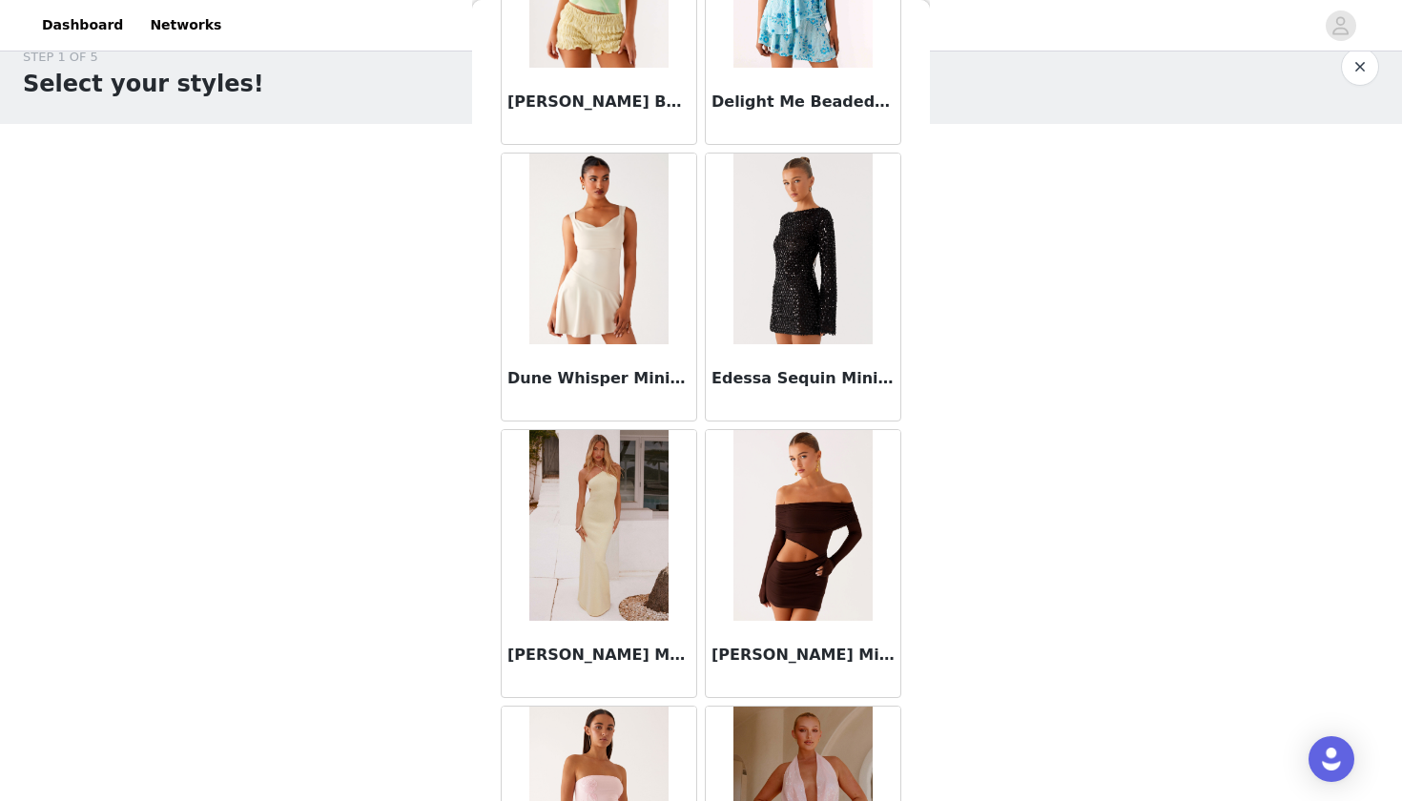
scroll to position [4638, 0]
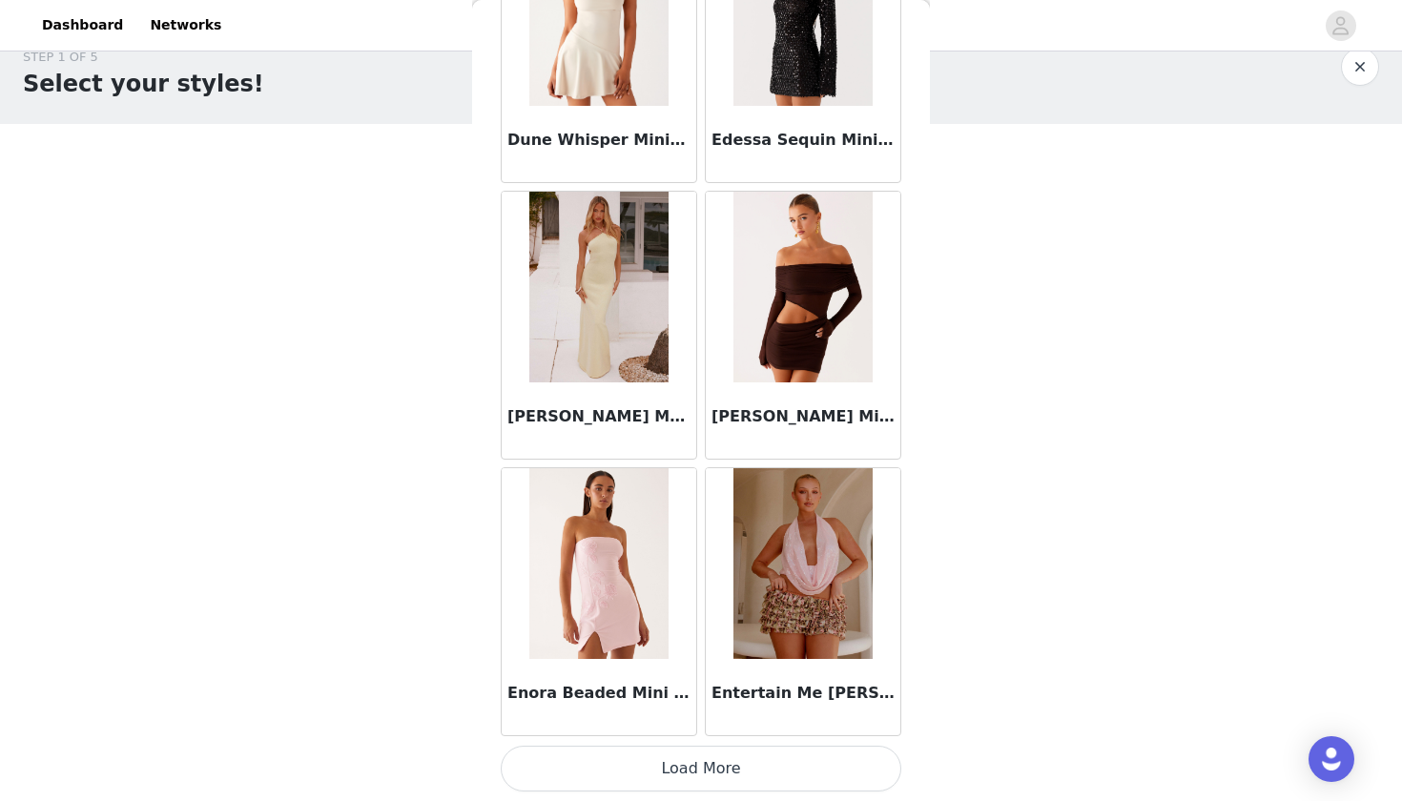
click at [691, 780] on button "Load More" at bounding box center [701, 769] width 401 height 46
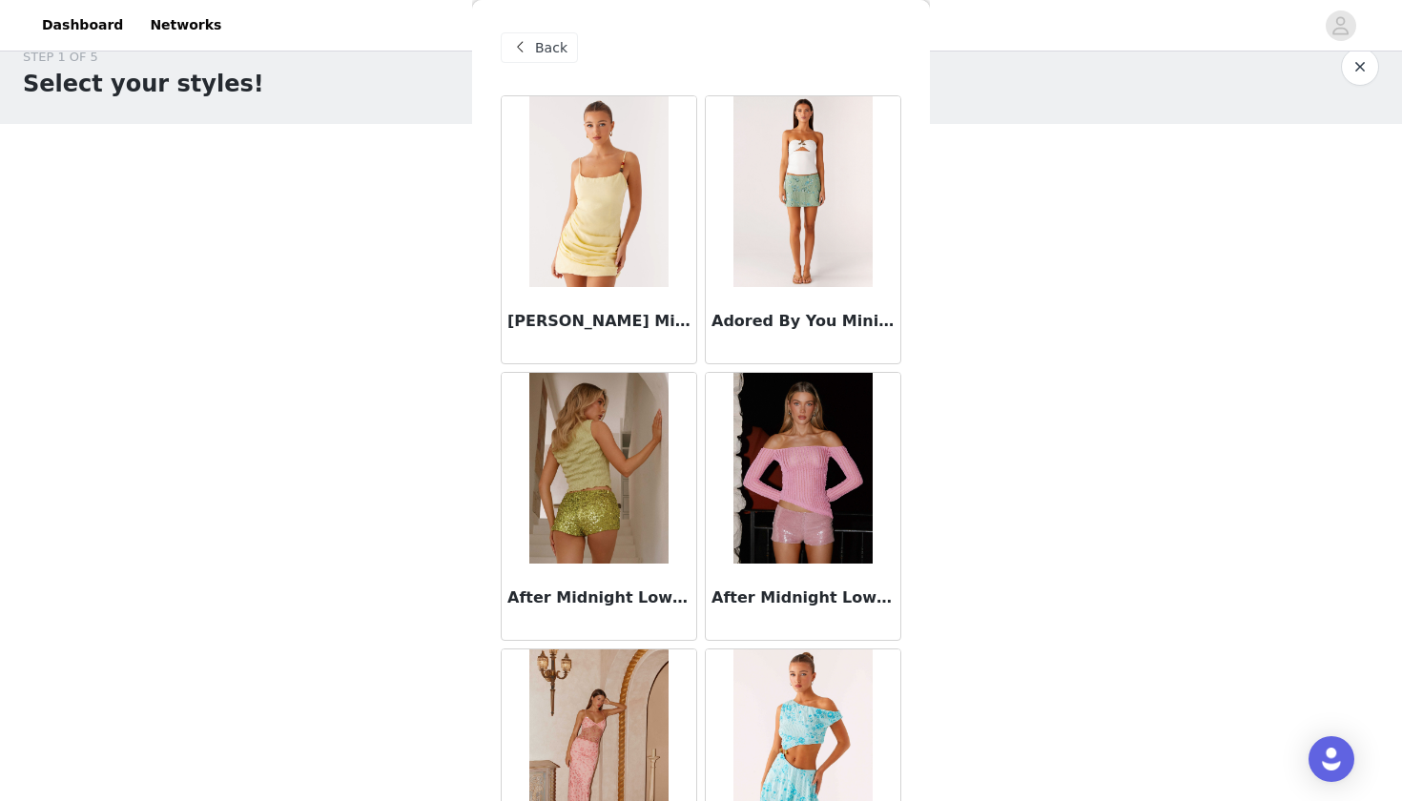
scroll to position [0, 0]
click at [548, 44] on span "Back" at bounding box center [551, 48] width 32 height 20
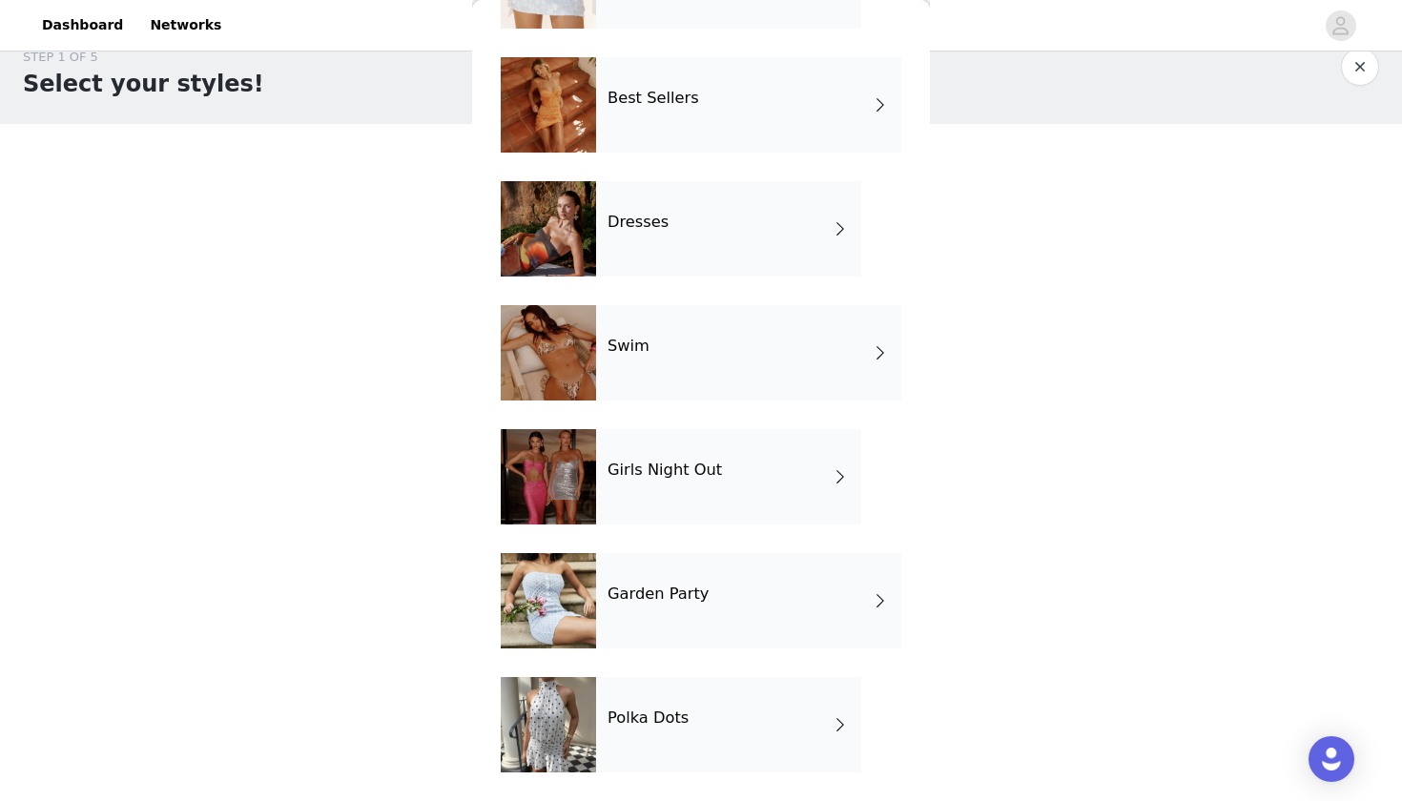
scroll to position [410, 0]
click at [665, 606] on div "Garden Party" at bounding box center [748, 600] width 305 height 95
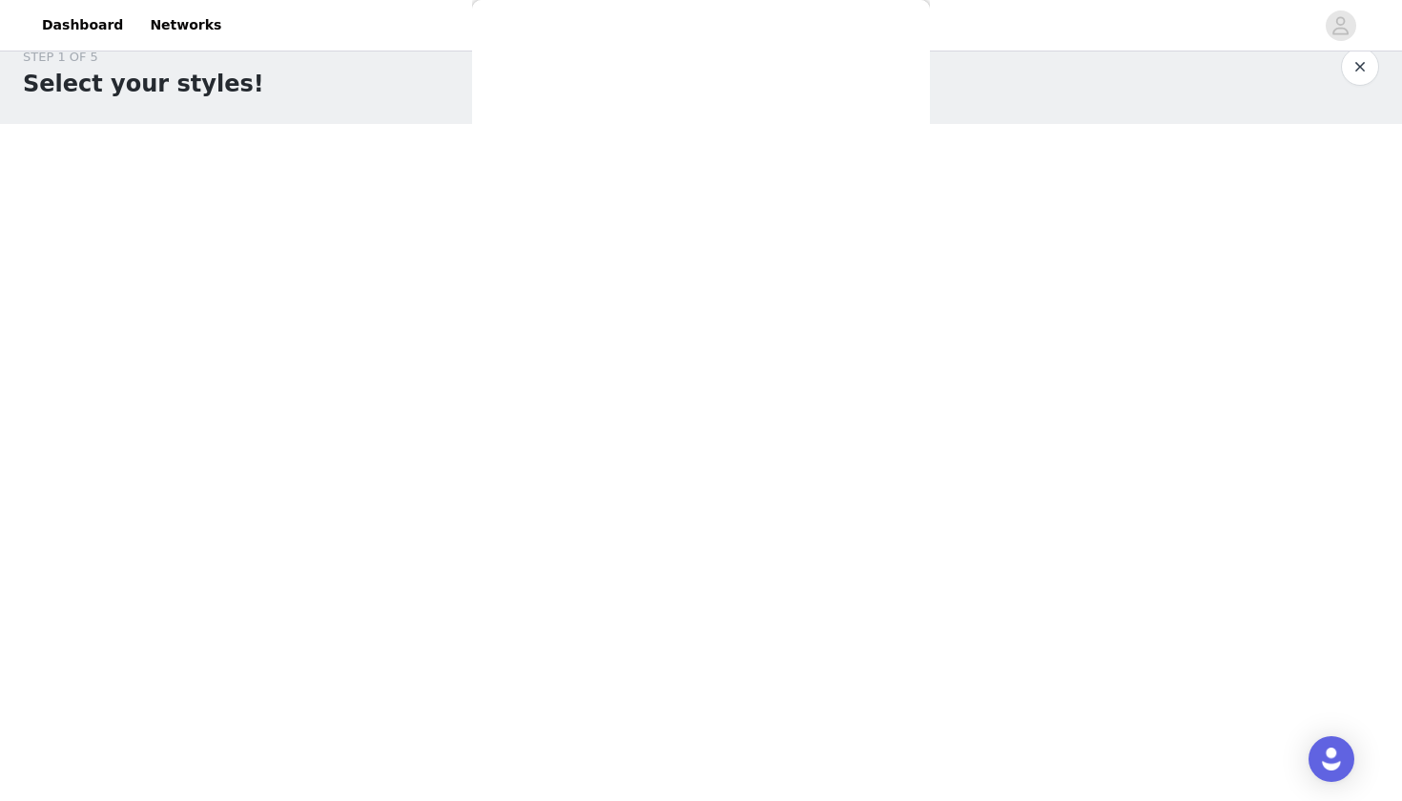
scroll to position [0, 0]
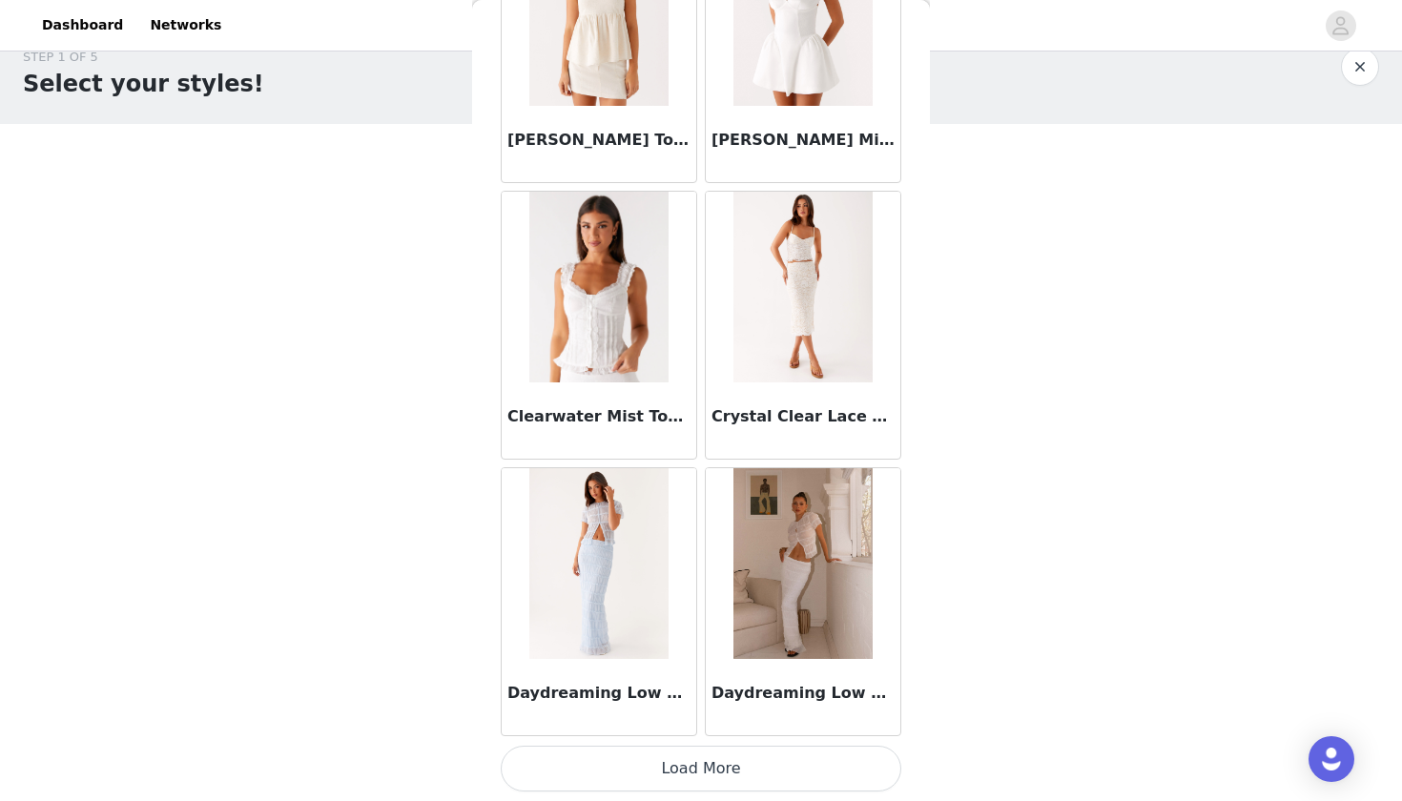
click at [671, 766] on button "Load More" at bounding box center [701, 769] width 401 height 46
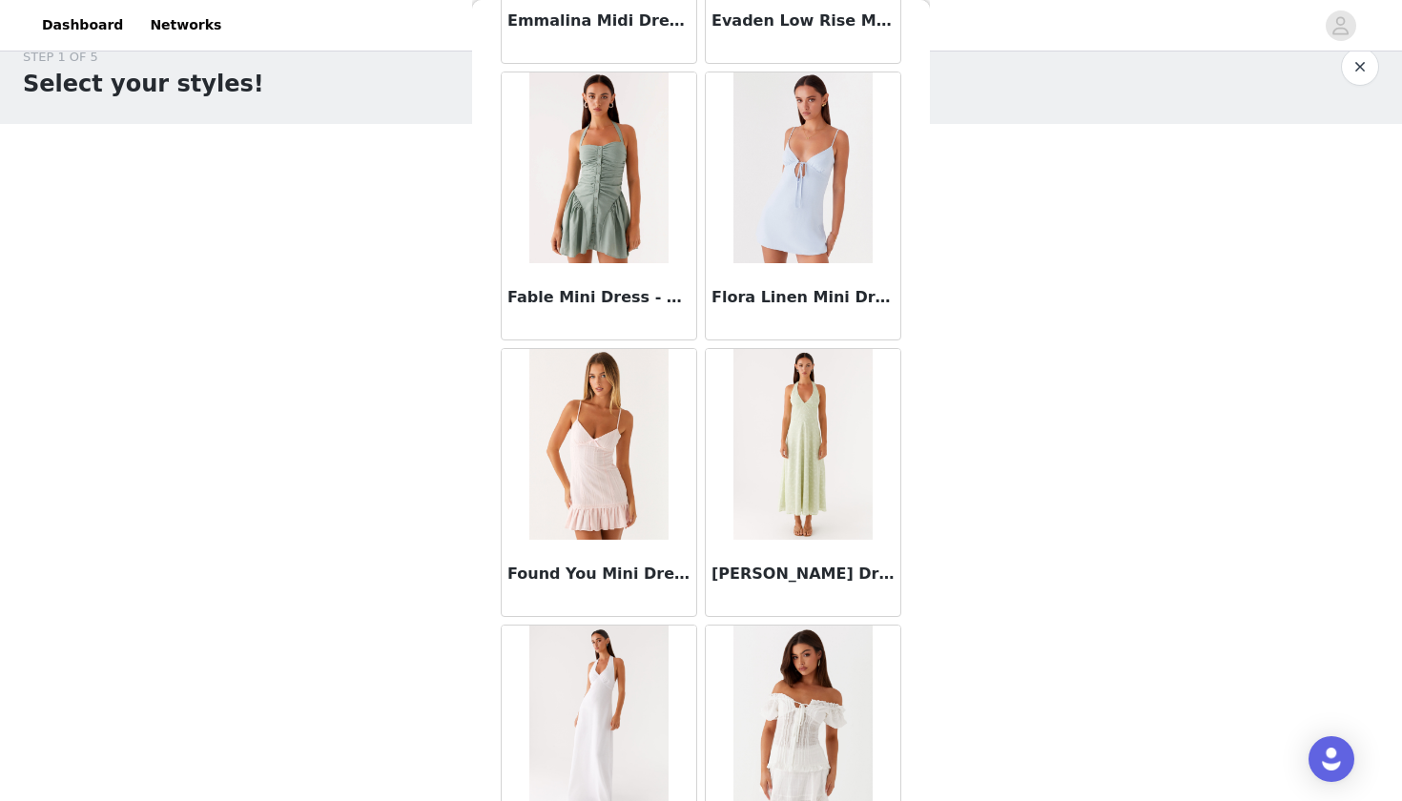
scroll to position [4669, 0]
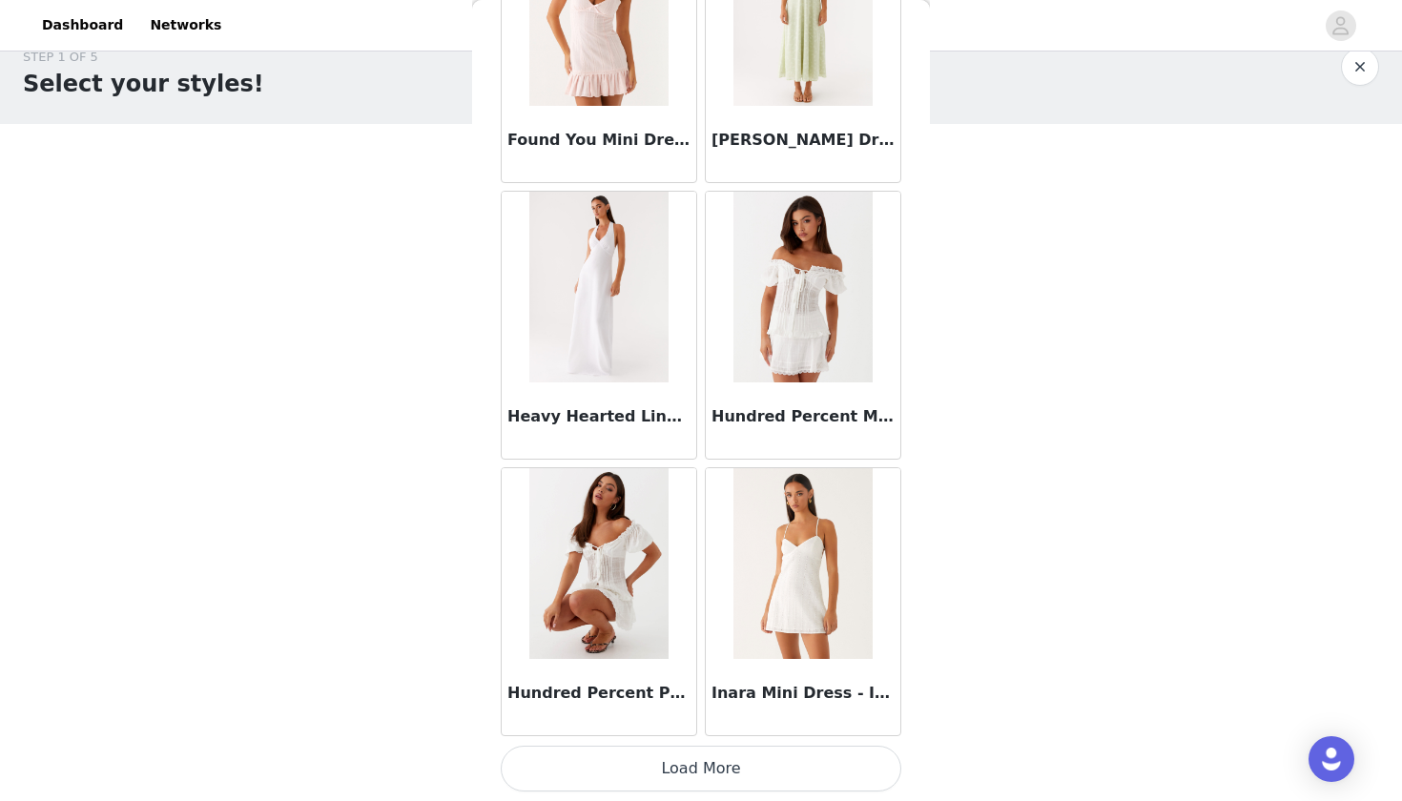
click at [650, 775] on button "Load More" at bounding box center [701, 769] width 401 height 46
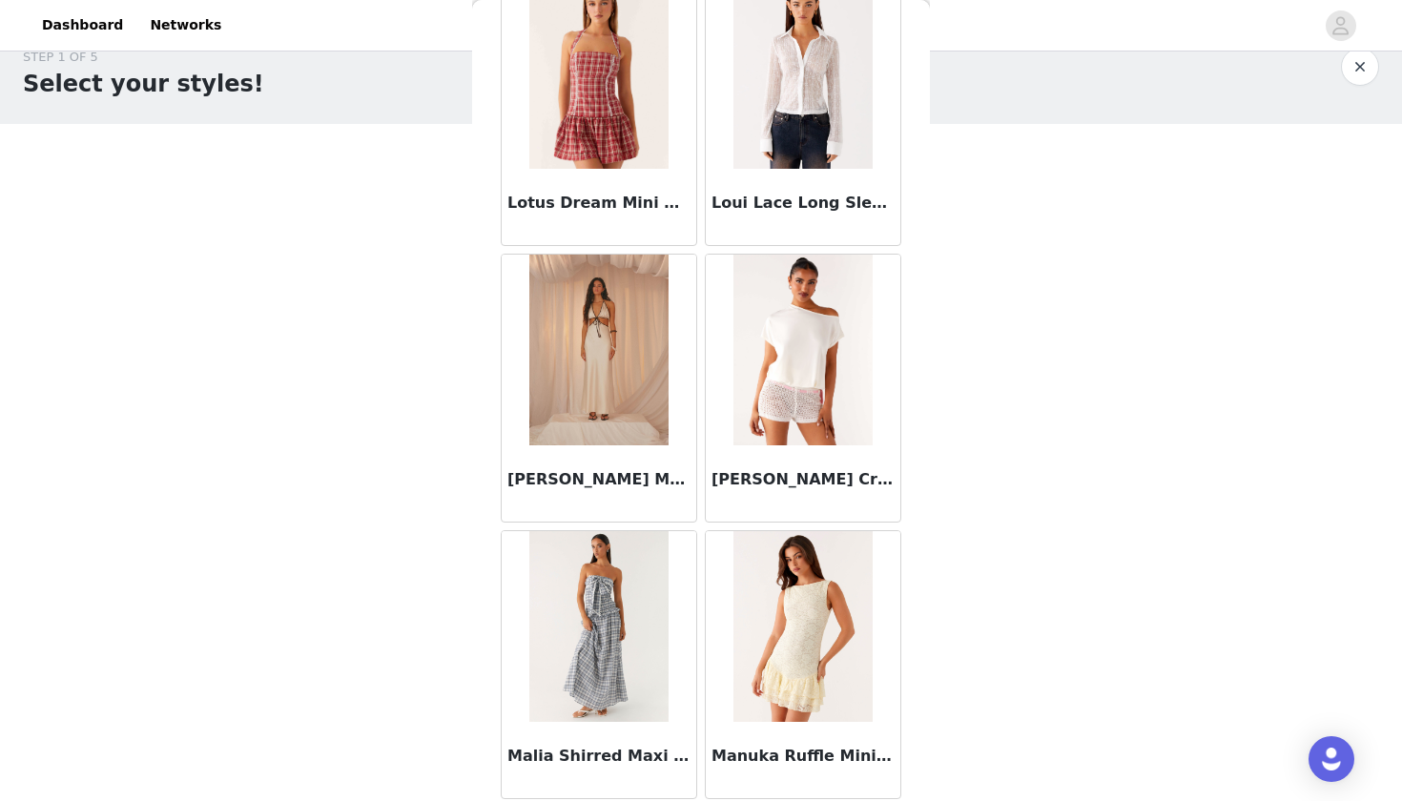
scroll to position [7613, 0]
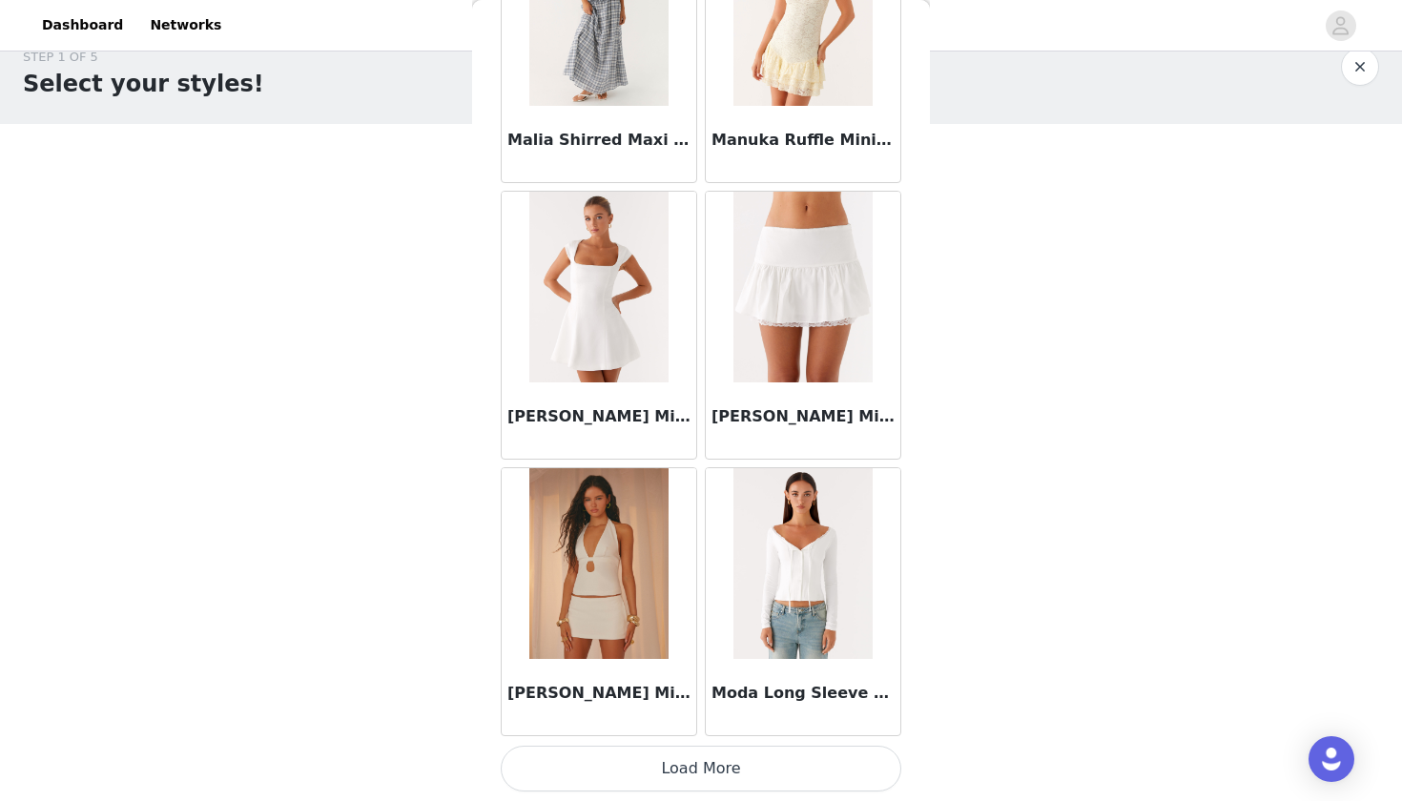
click at [680, 758] on button "Load More" at bounding box center [701, 769] width 401 height 46
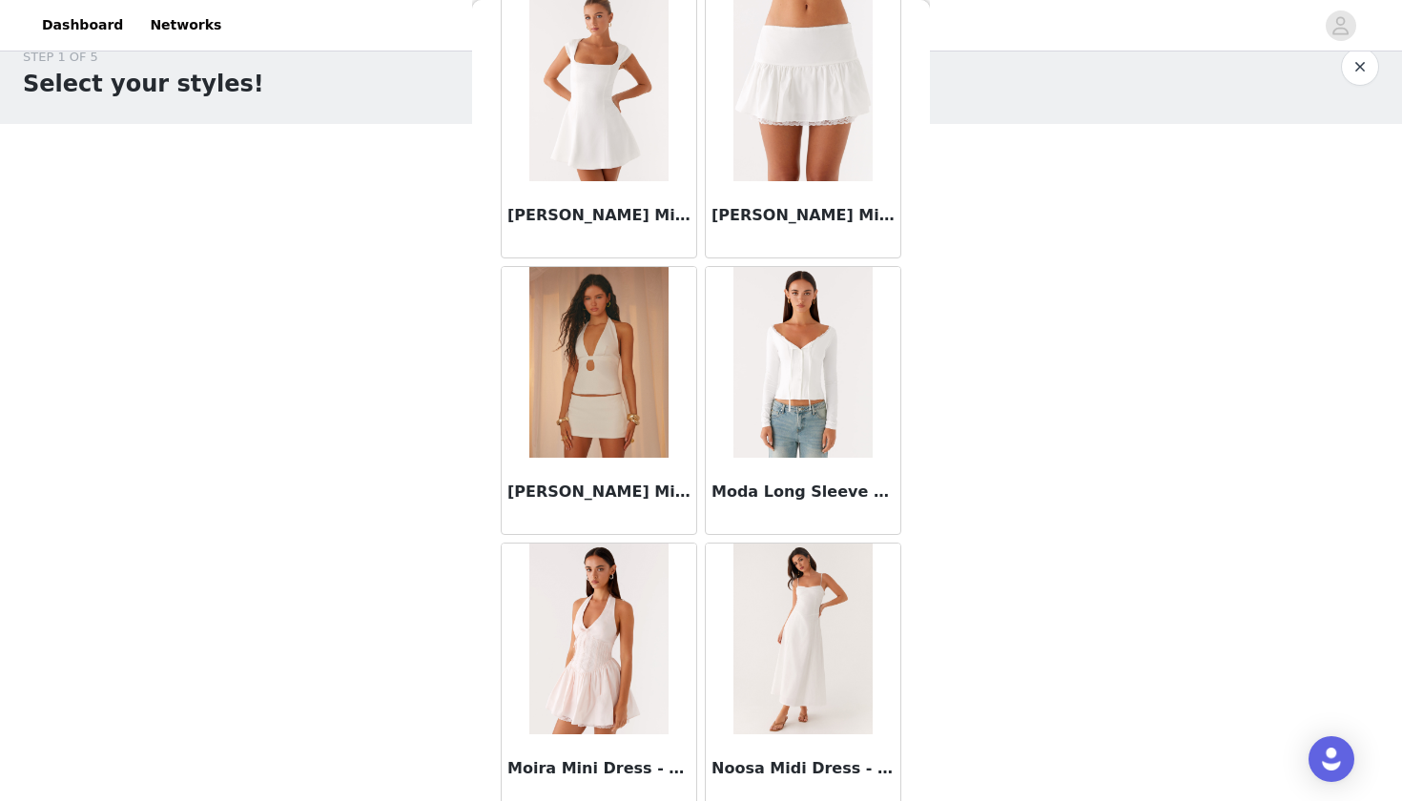
scroll to position [8017, 0]
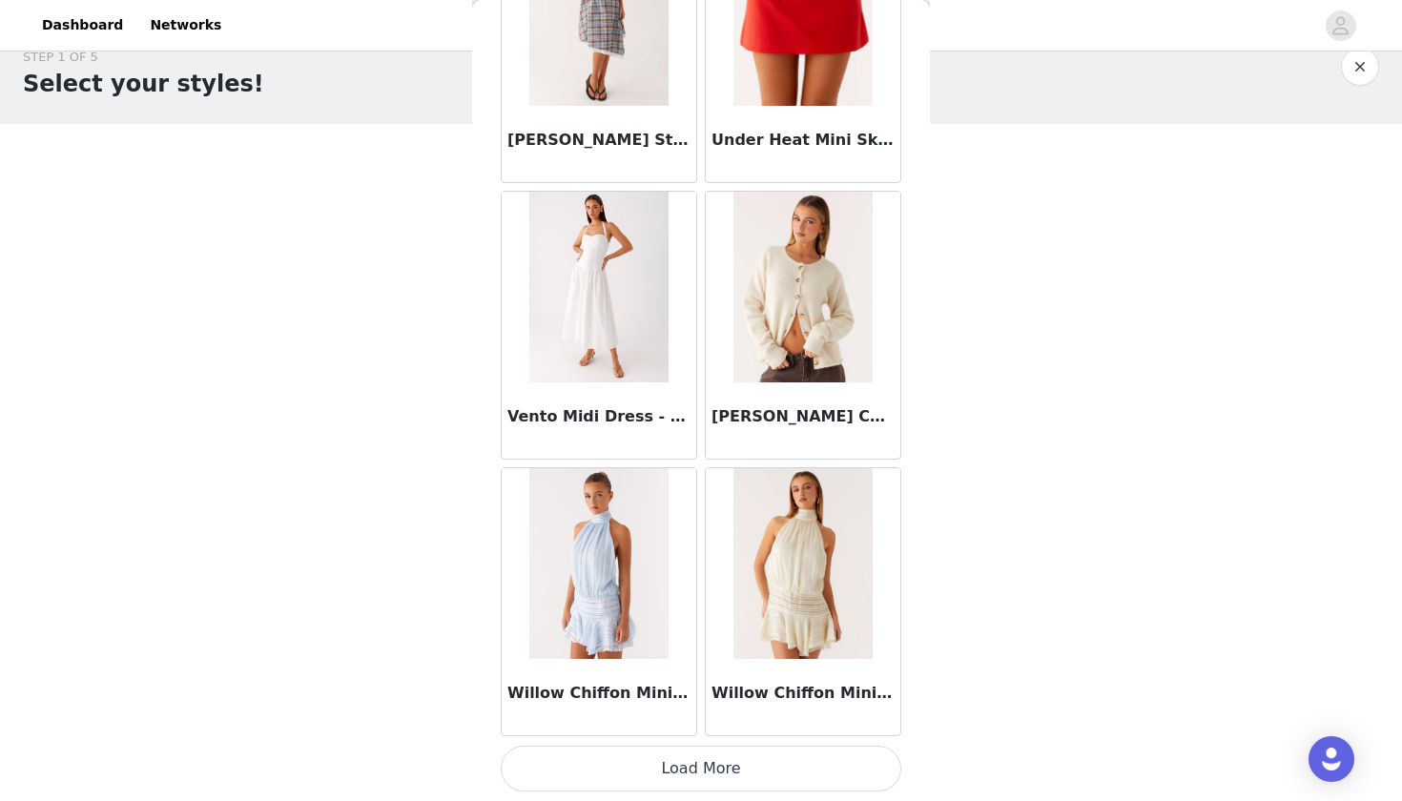
click at [687, 777] on button "Load More" at bounding box center [701, 769] width 401 height 46
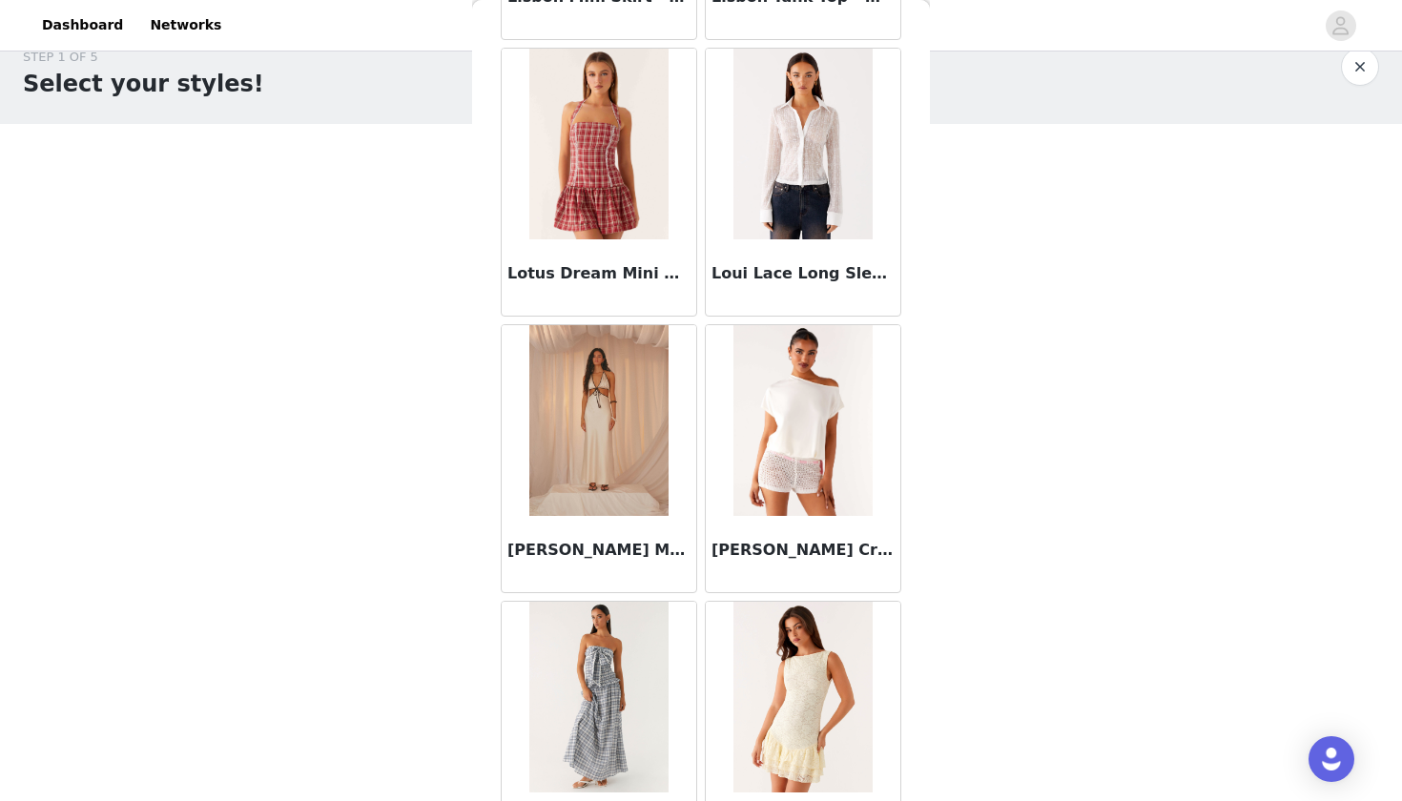
scroll to position [6961, 0]
click at [616, 440] on img at bounding box center [598, 421] width 138 height 191
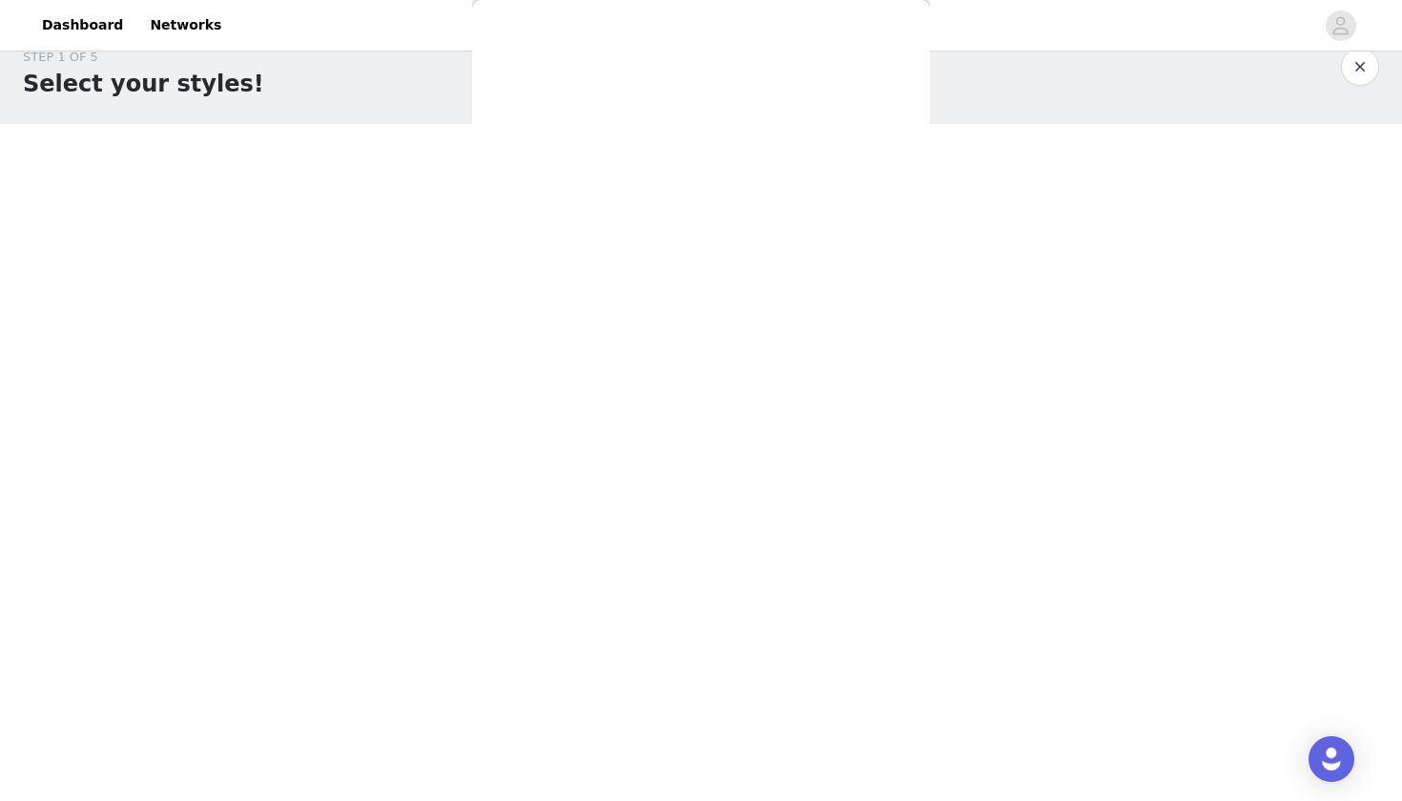
scroll to position [0, 0]
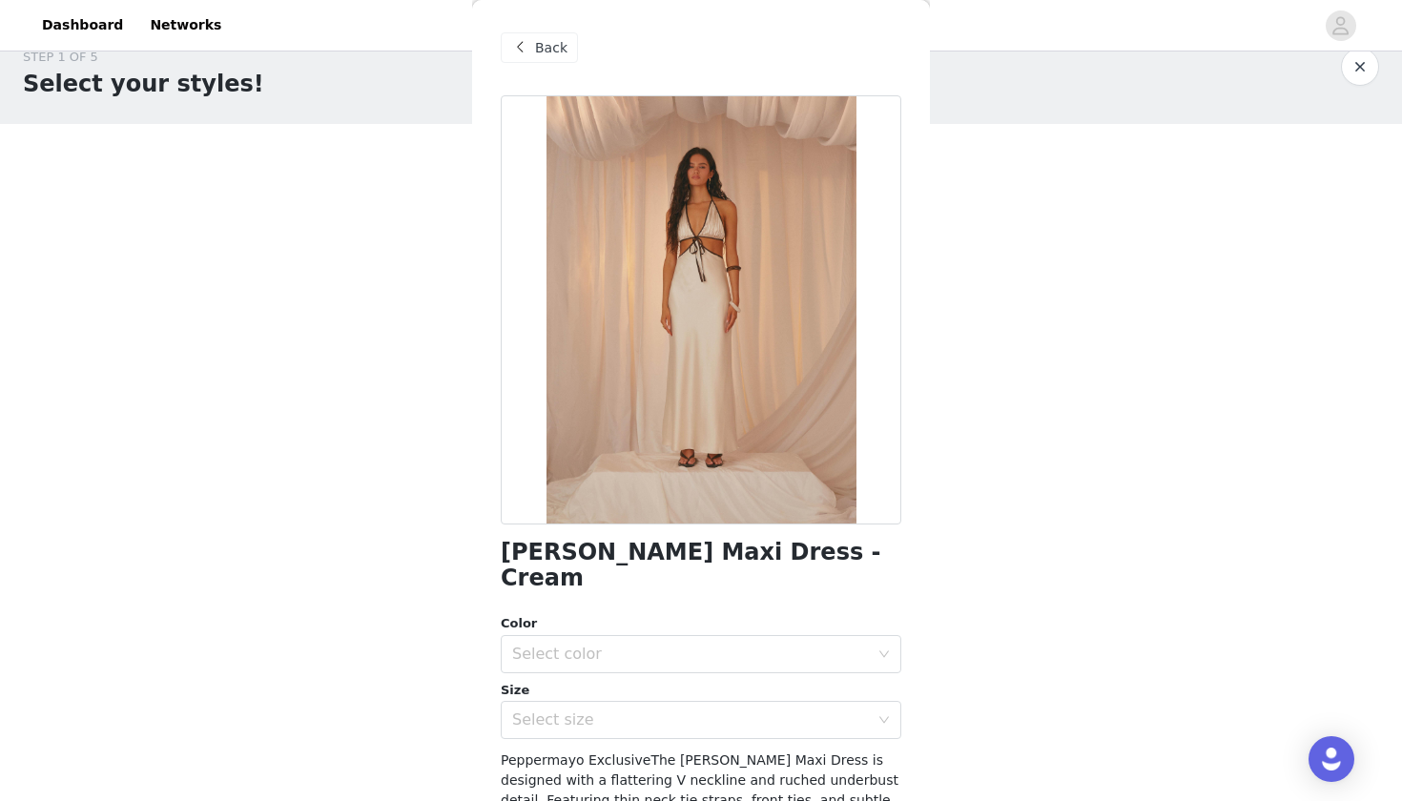
click at [552, 39] on span "Back" at bounding box center [551, 48] width 32 height 20
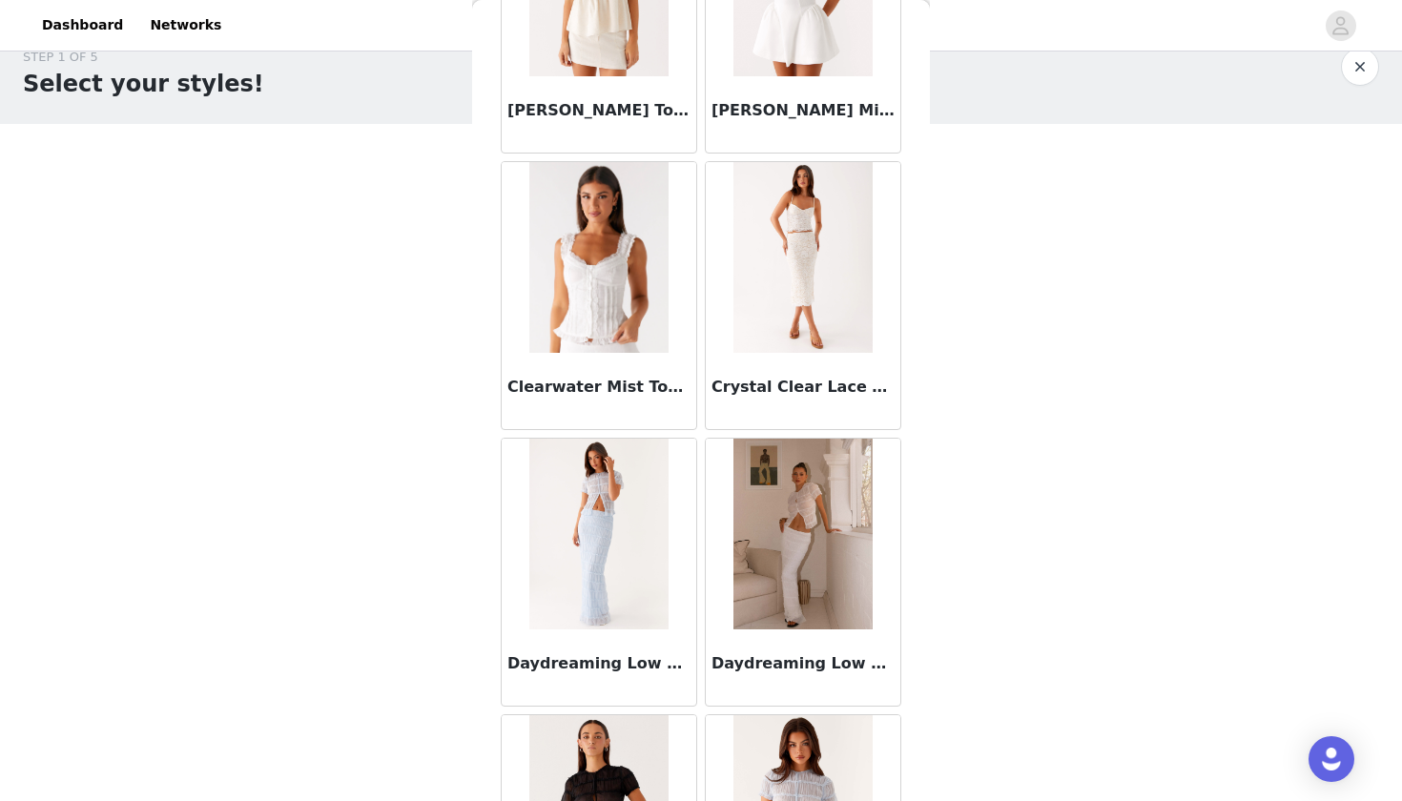
scroll to position [2146, 0]
click at [803, 293] on img at bounding box center [802, 258] width 138 height 191
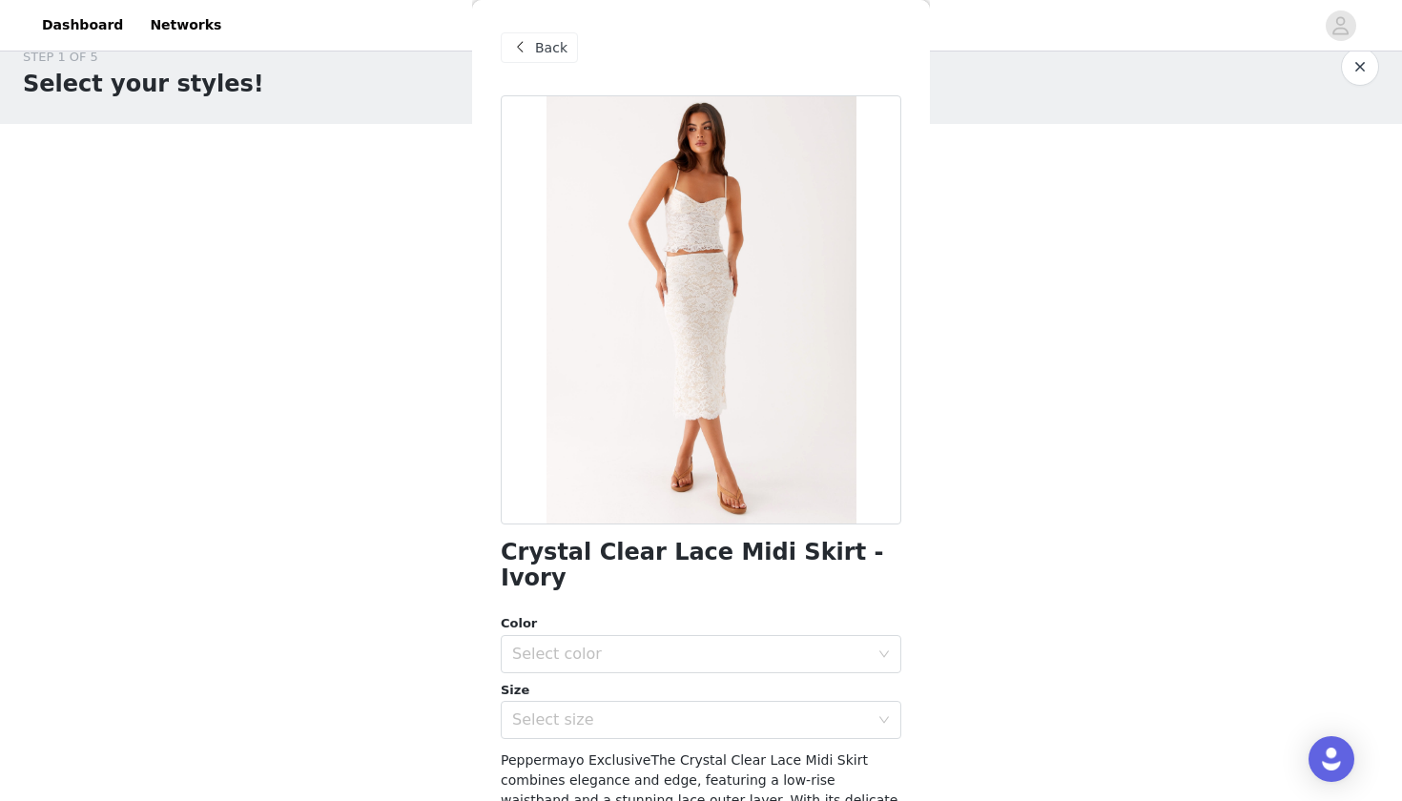
scroll to position [0, 0]
click at [710, 235] on div at bounding box center [701, 309] width 401 height 429
click at [525, 41] on span at bounding box center [519, 47] width 23 height 23
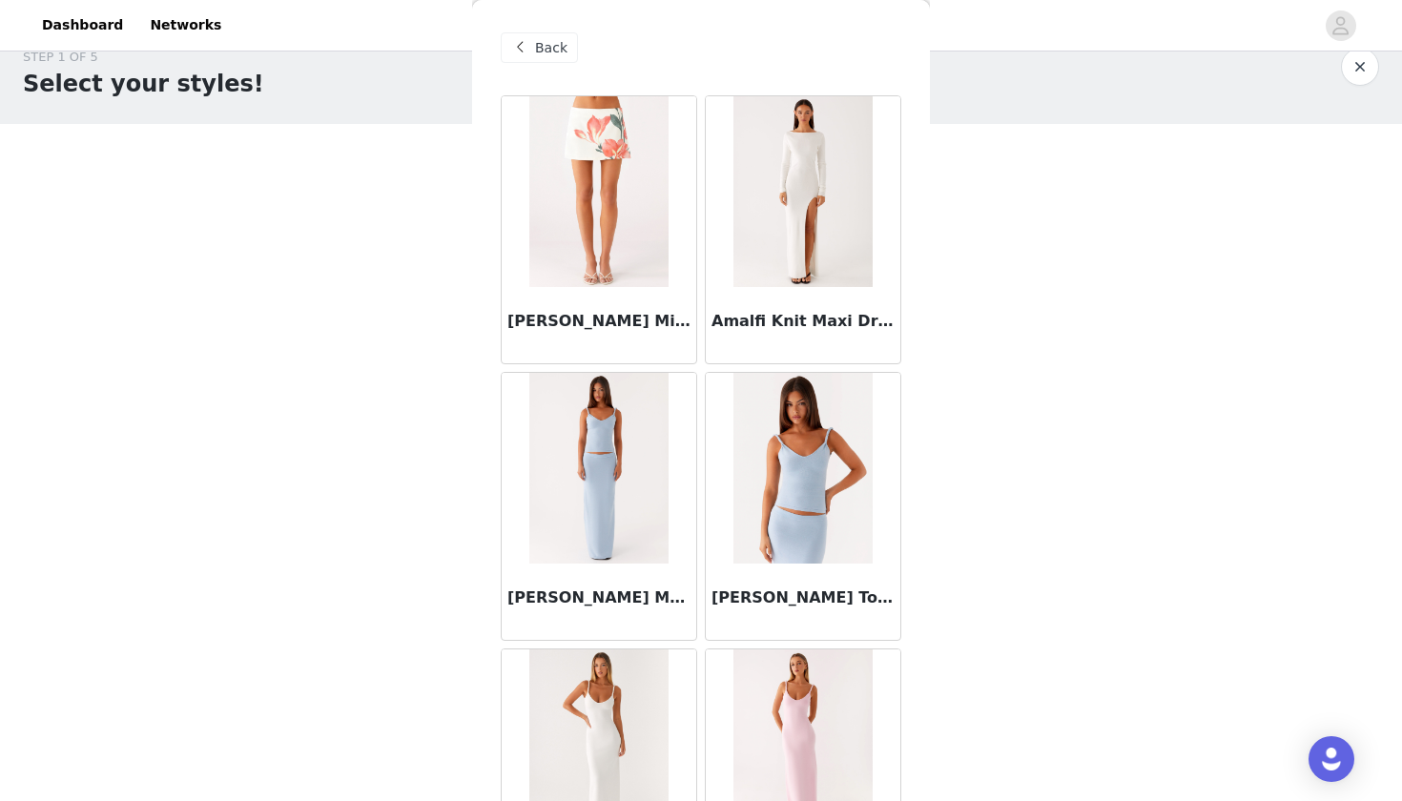
click at [529, 44] on span at bounding box center [519, 47] width 23 height 23
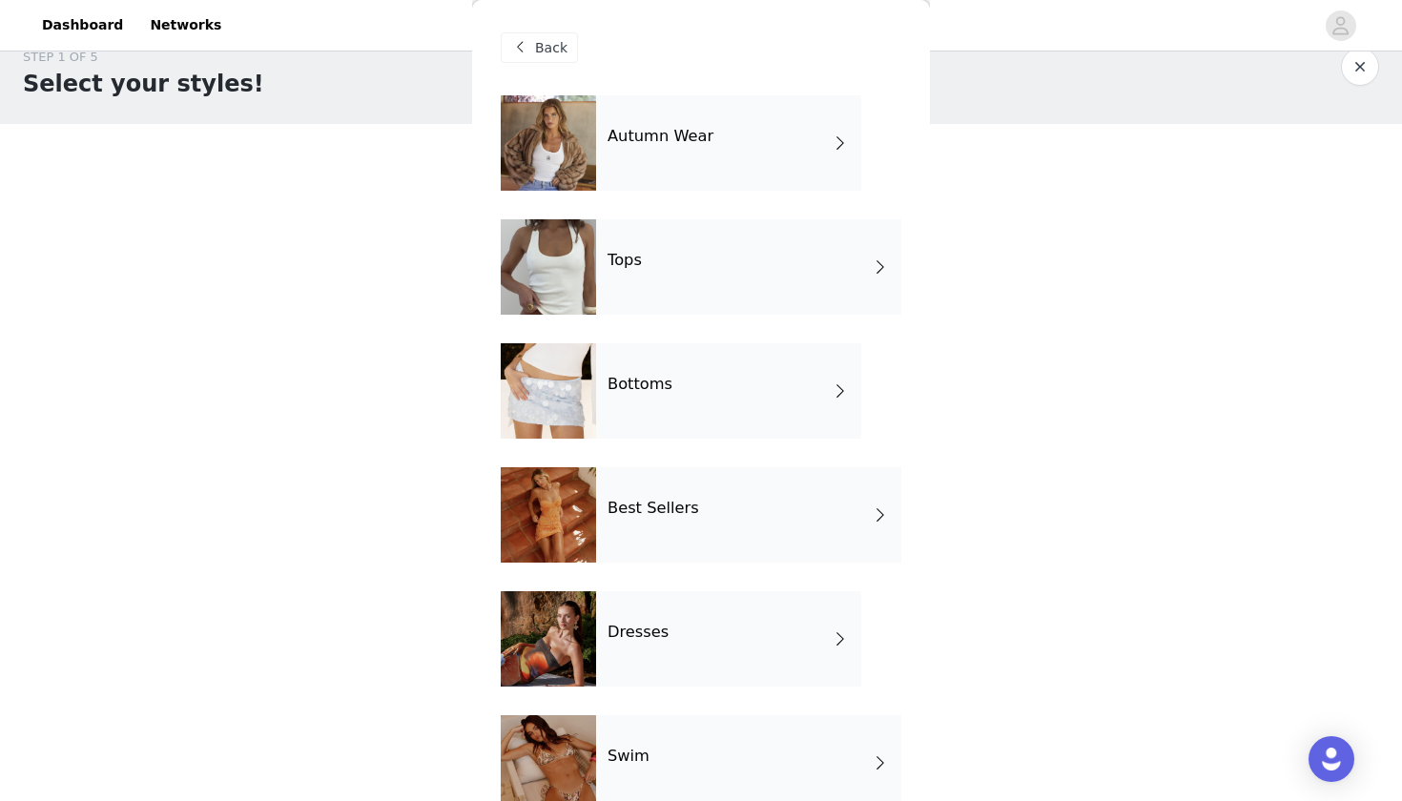
click at [715, 629] on div "Dresses" at bounding box center [728, 638] width 265 height 95
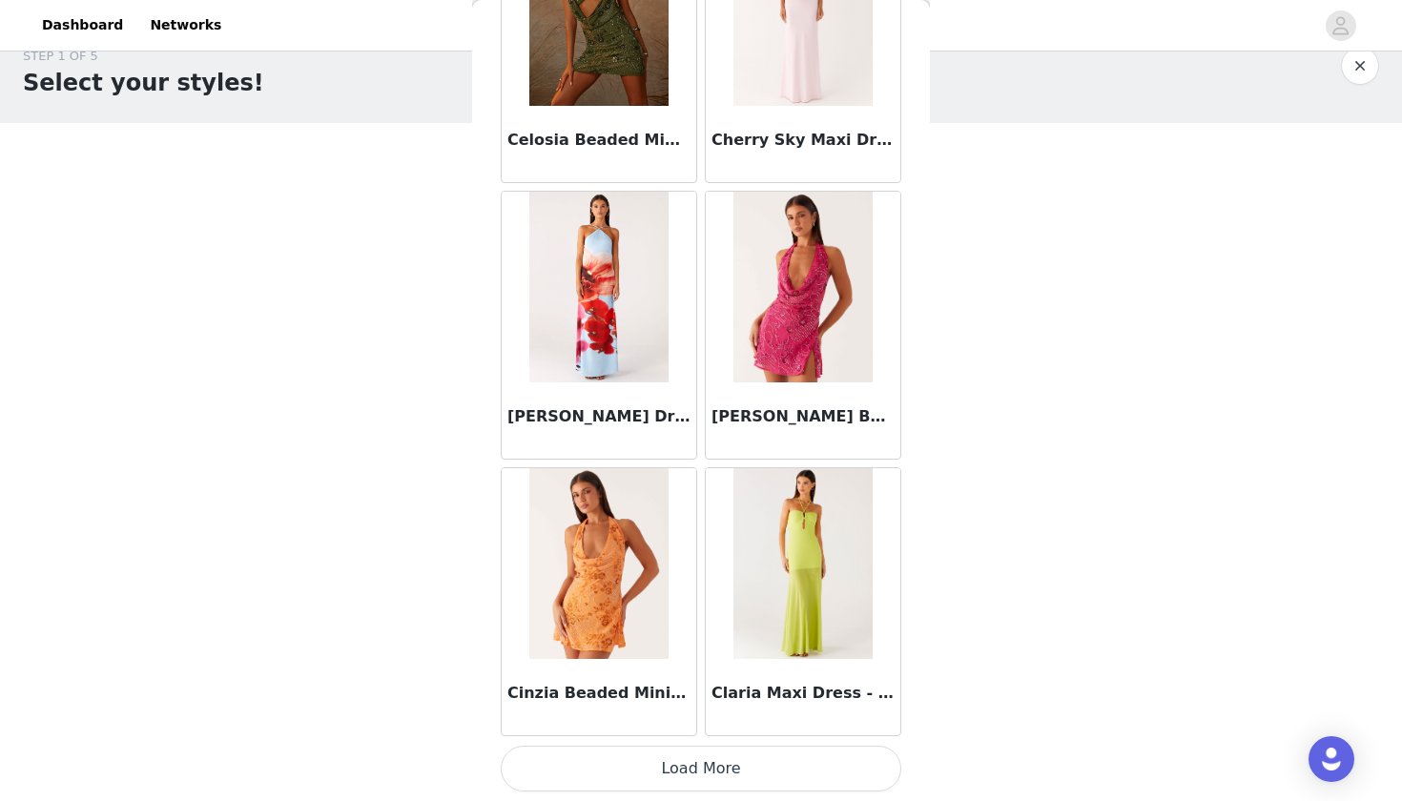
scroll to position [31, 0]
click at [669, 754] on button "Load More" at bounding box center [701, 769] width 401 height 46
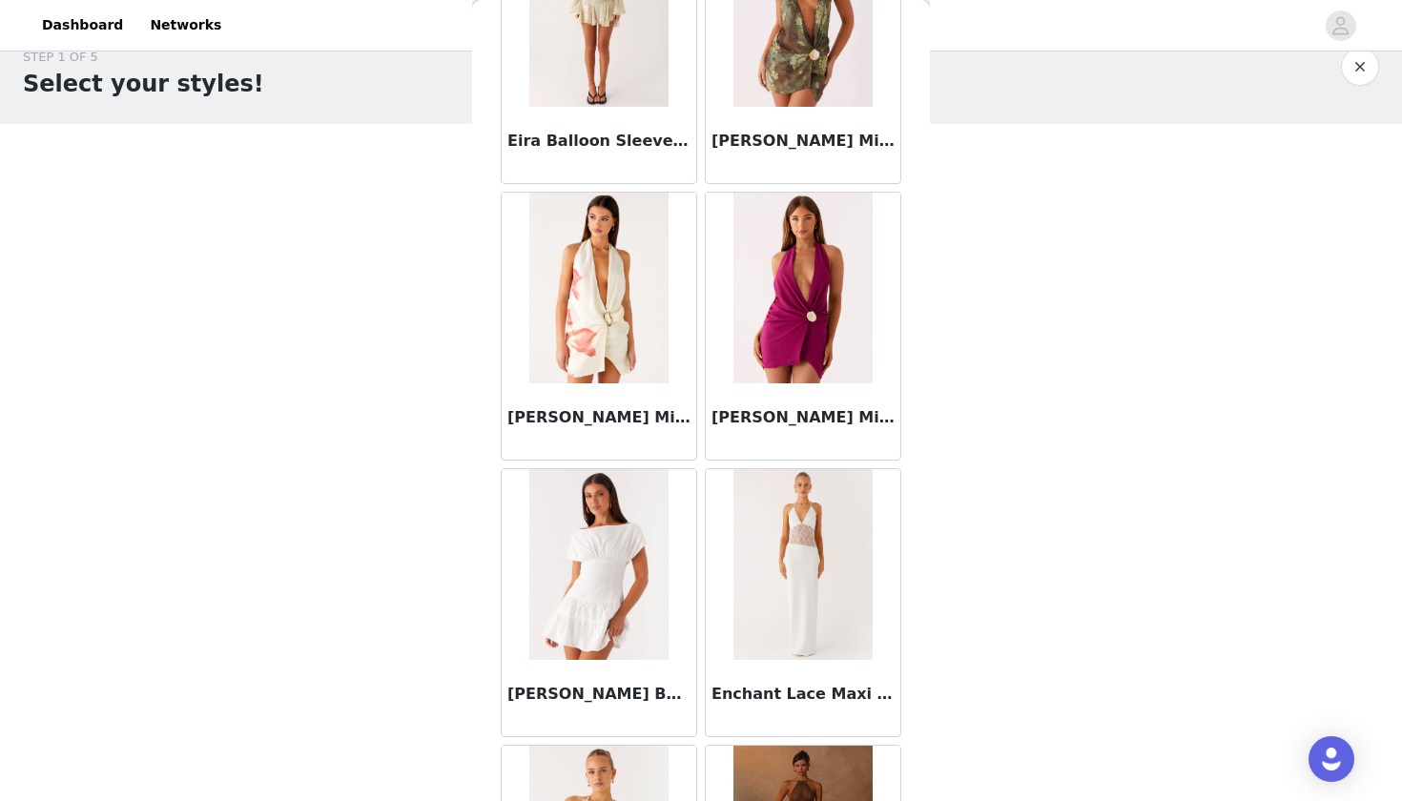
scroll to position [4475, 0]
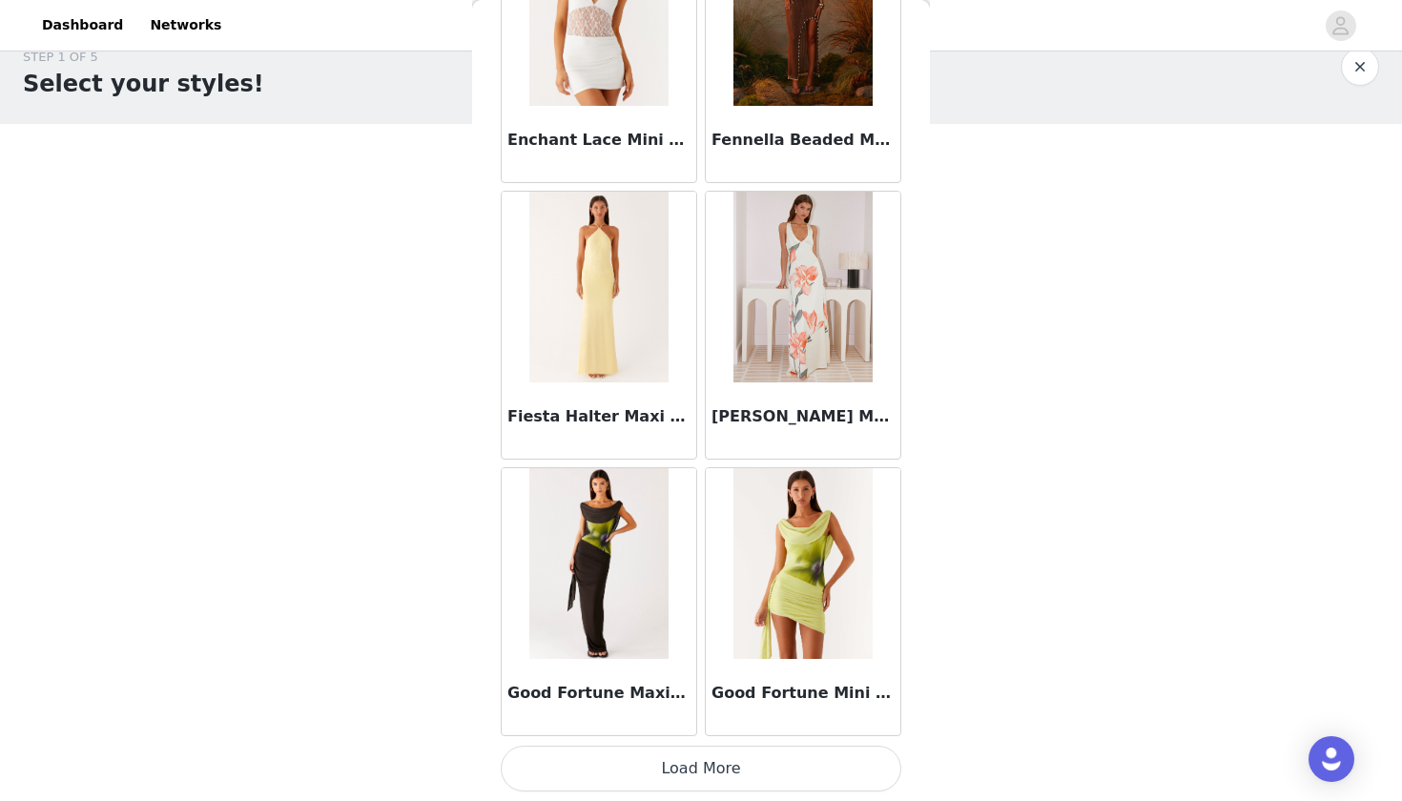
click at [671, 780] on button "Load More" at bounding box center [701, 769] width 401 height 46
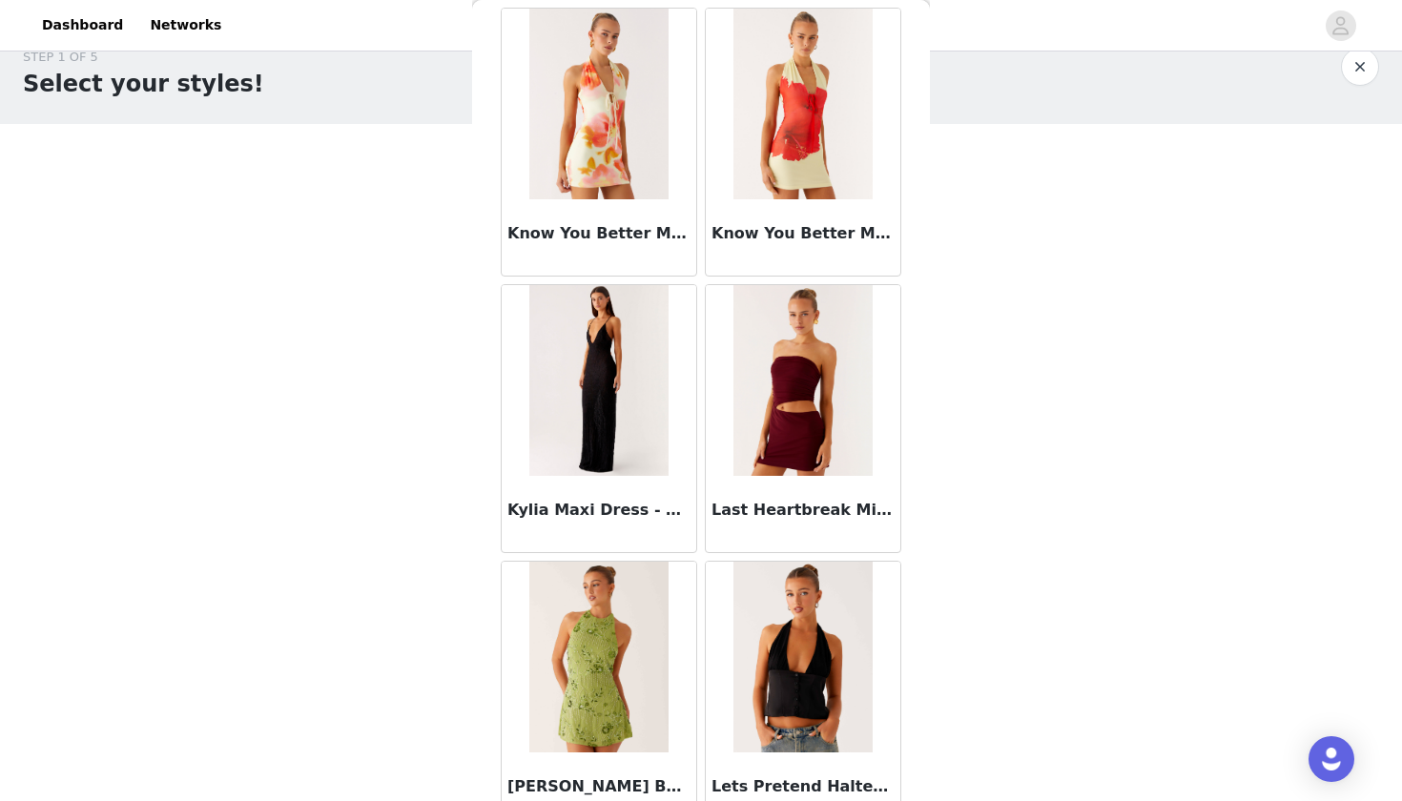
scroll to position [7649, 0]
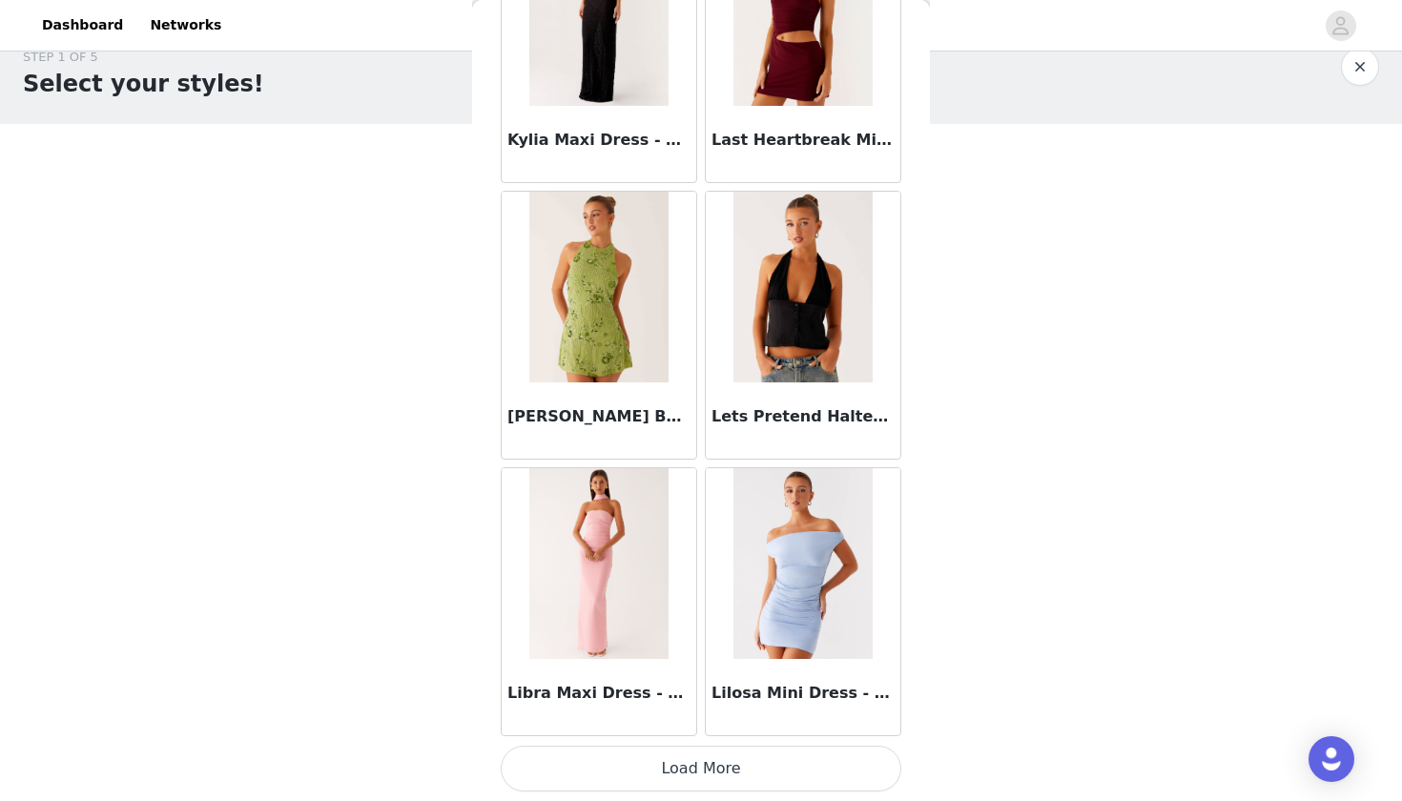
click at [691, 787] on button "Load More" at bounding box center [701, 769] width 401 height 46
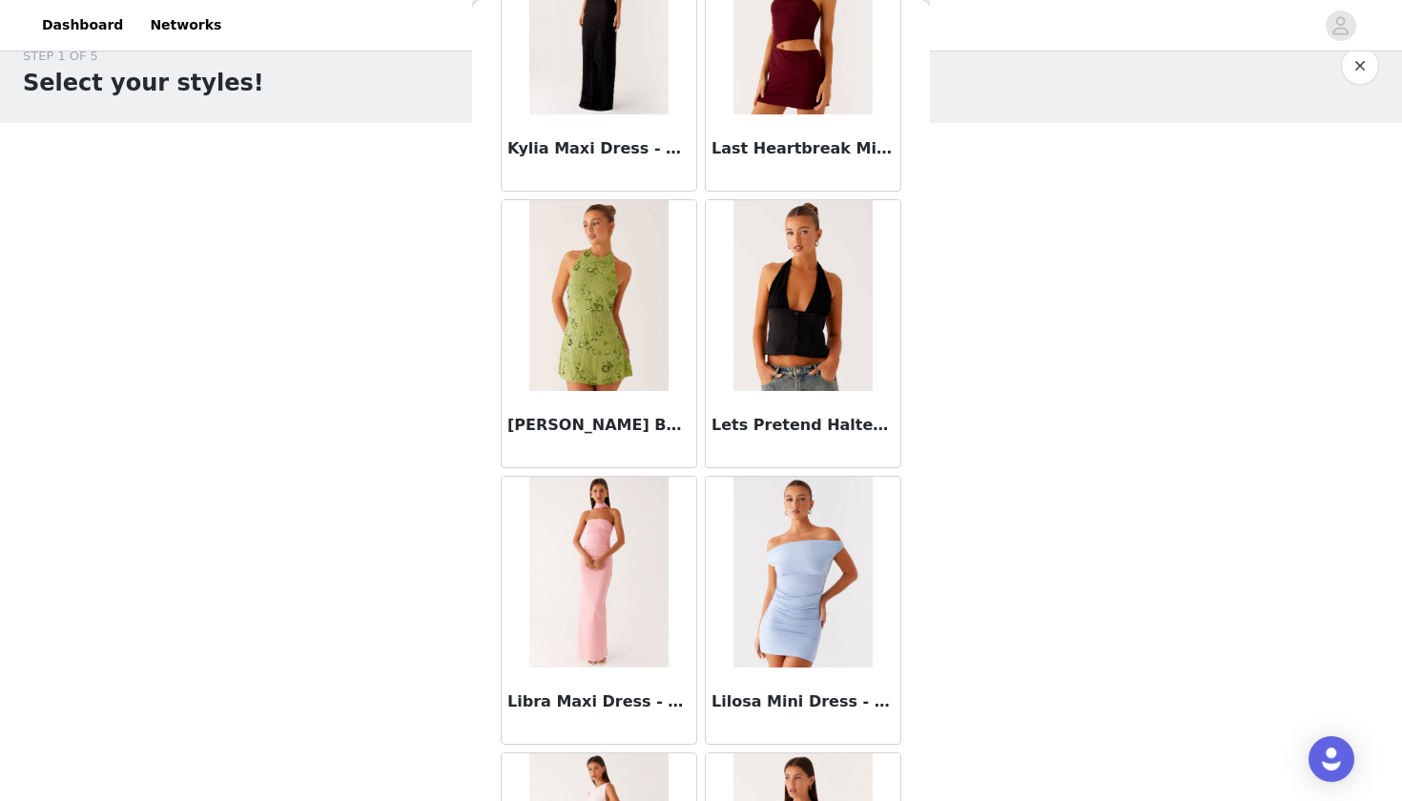
scroll to position [31, 0]
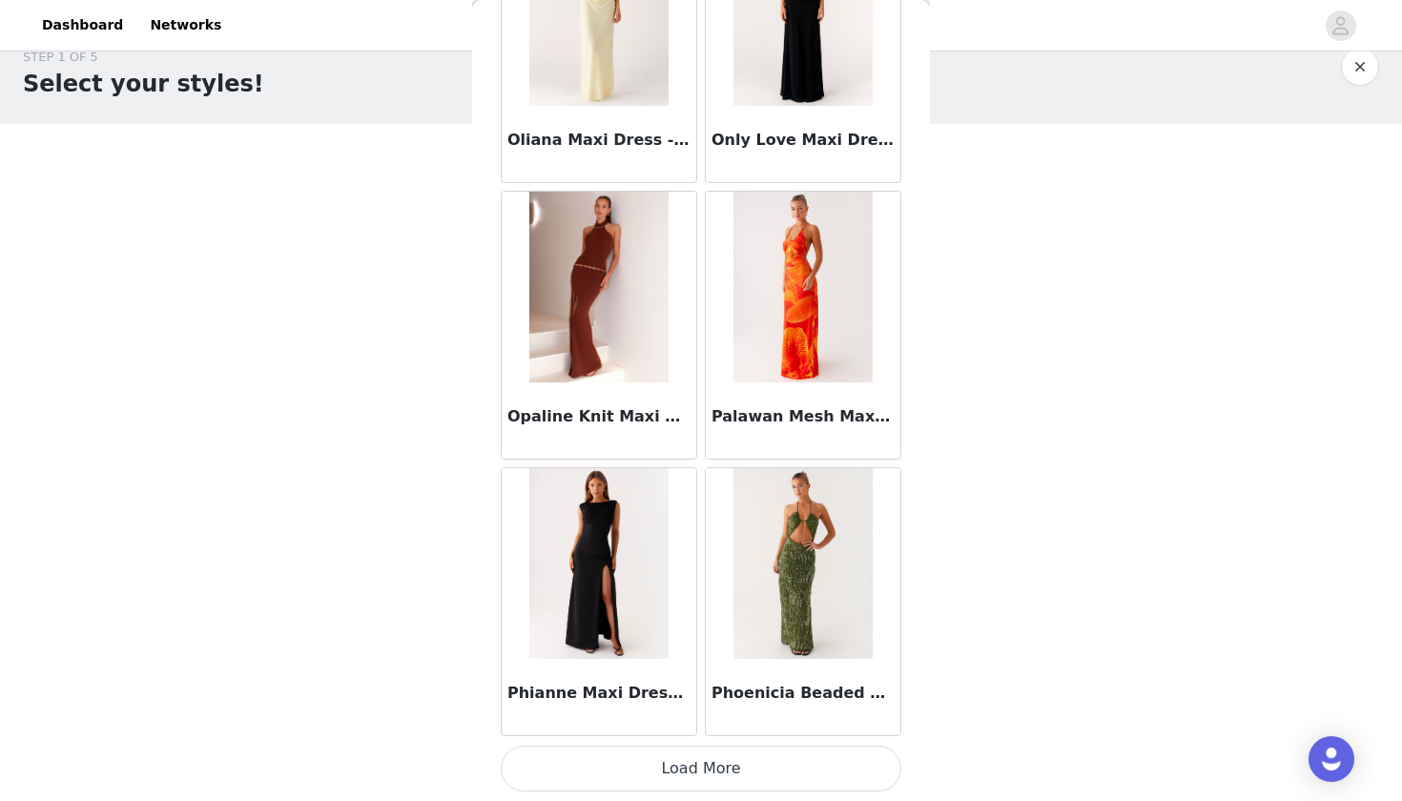
click at [687, 757] on button "Load More" at bounding box center [701, 769] width 401 height 46
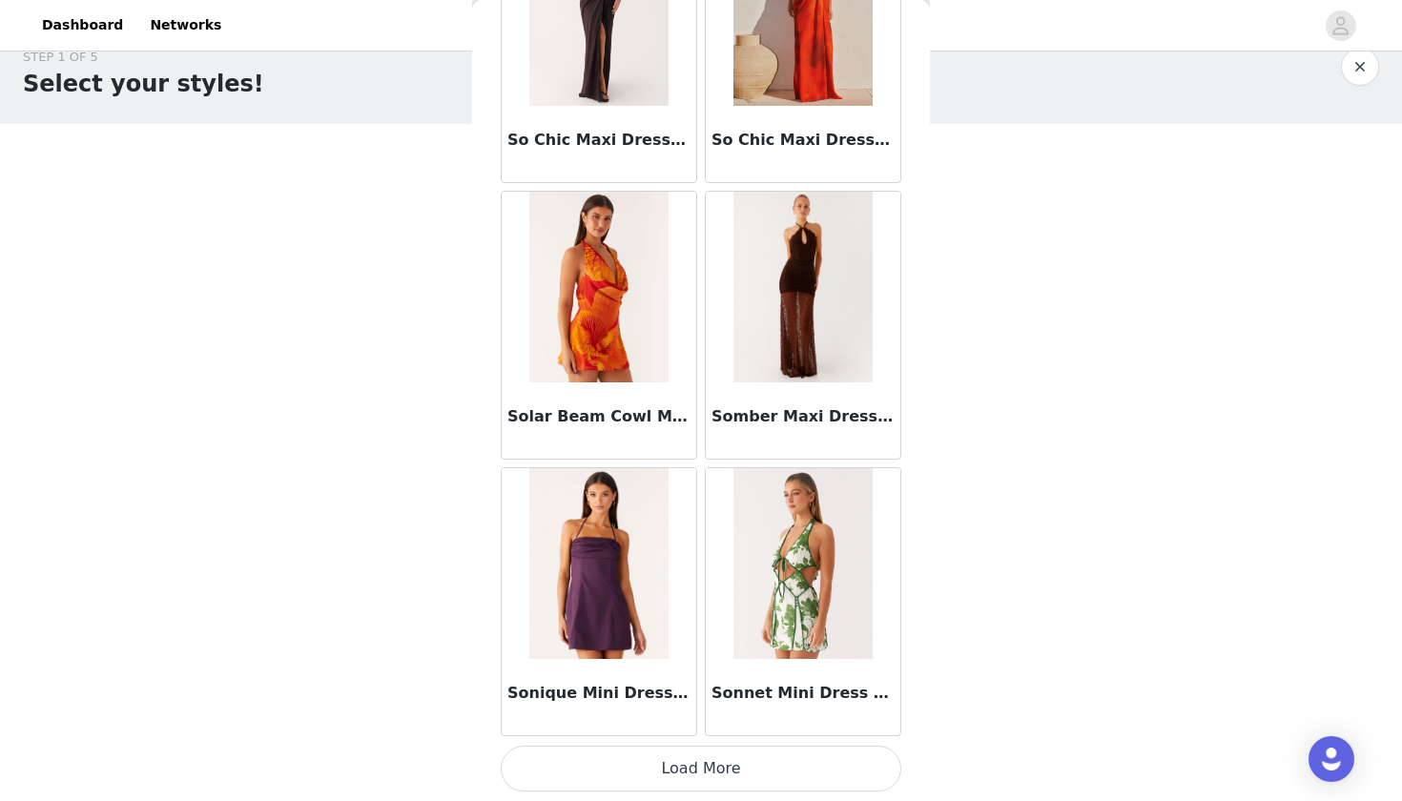
scroll to position [13180, 0]
click at [802, 365] on img at bounding box center [802, 287] width 138 height 191
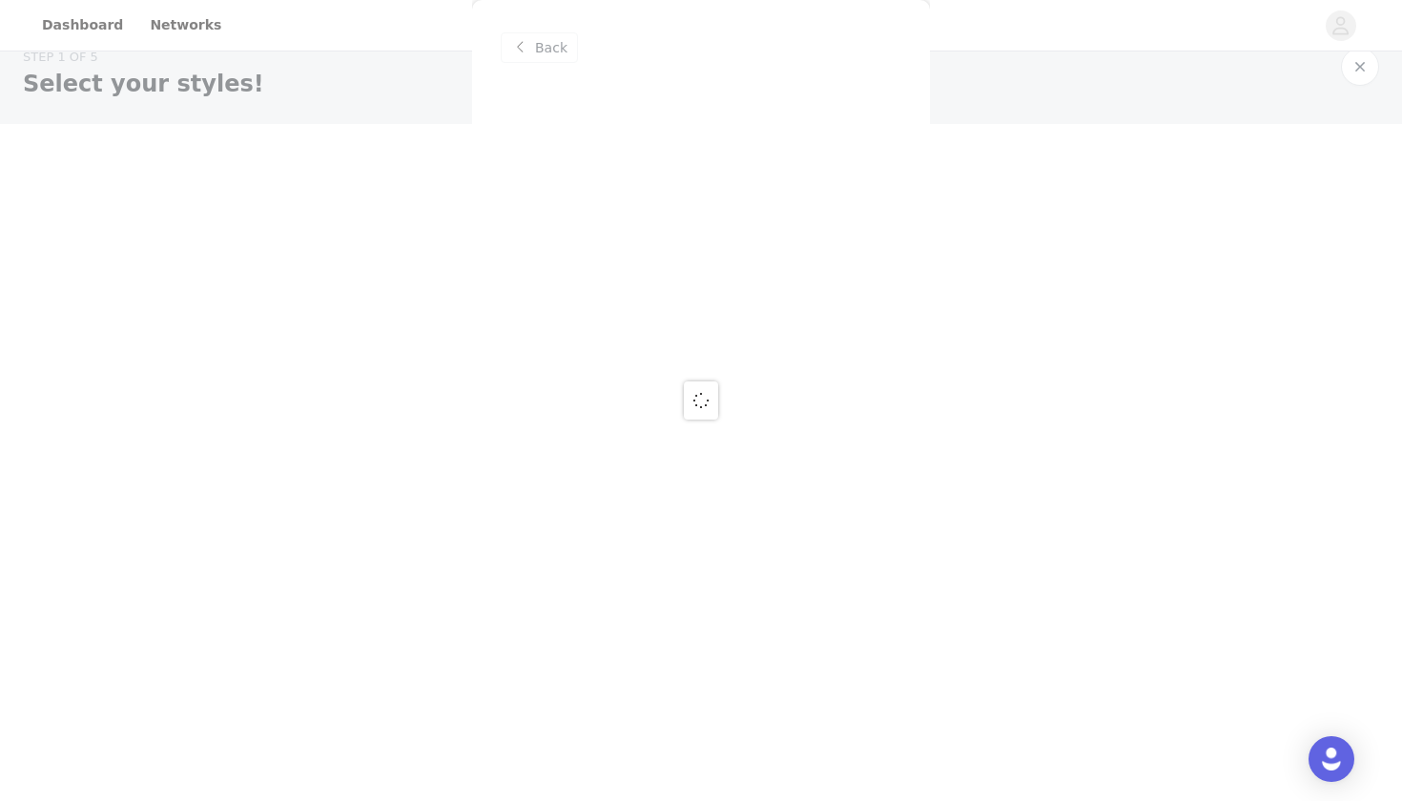
scroll to position [0, 0]
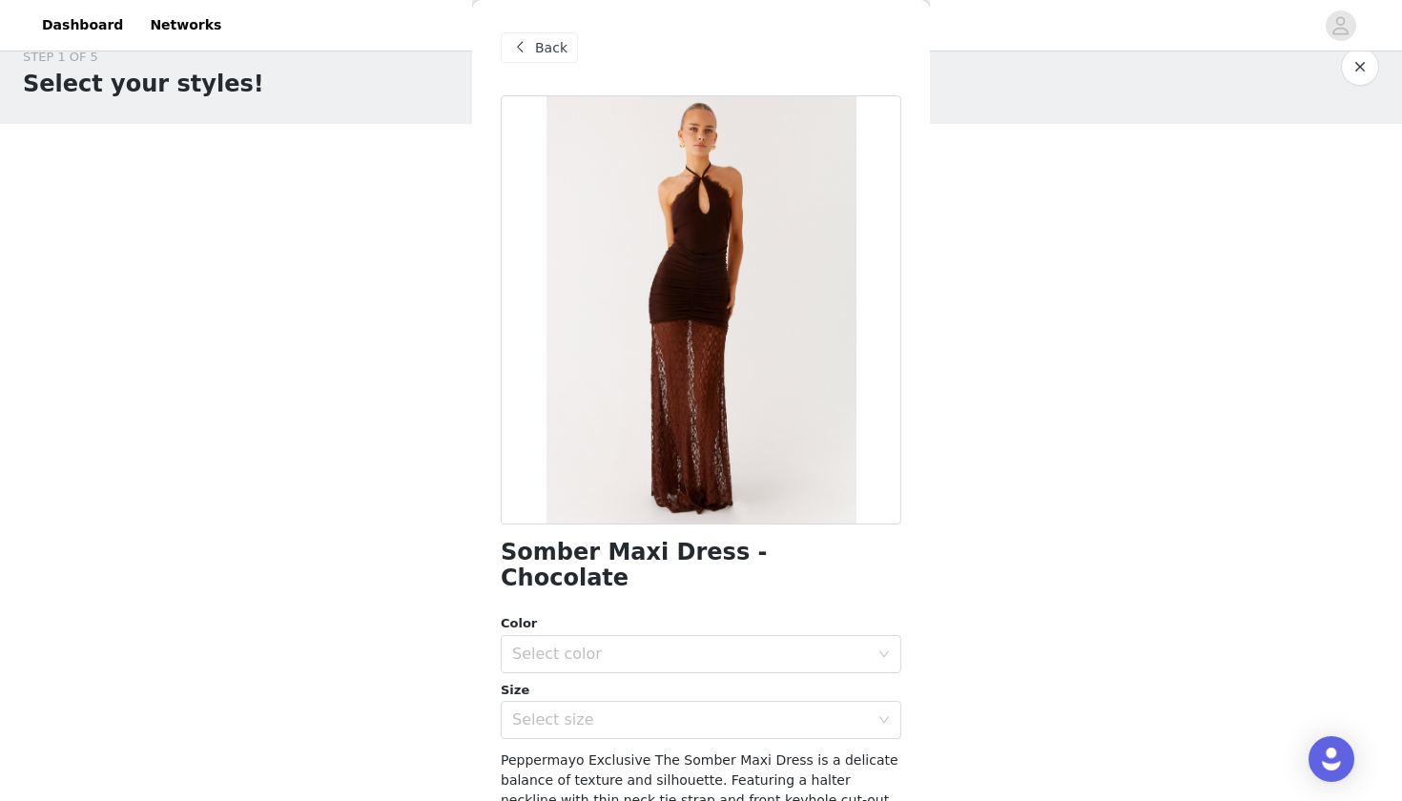
click at [539, 43] on span "Back" at bounding box center [551, 48] width 32 height 20
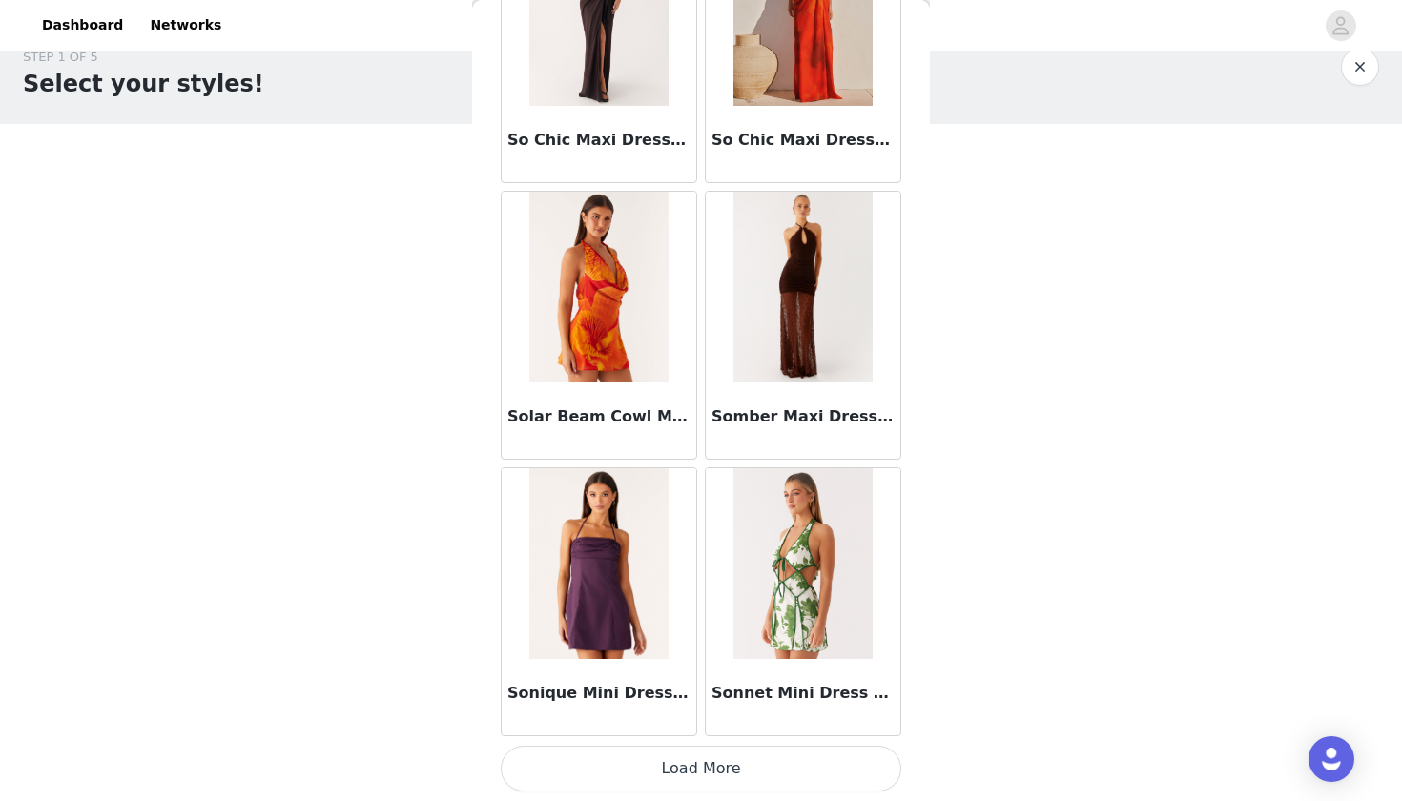
click at [659, 766] on button "Load More" at bounding box center [701, 769] width 401 height 46
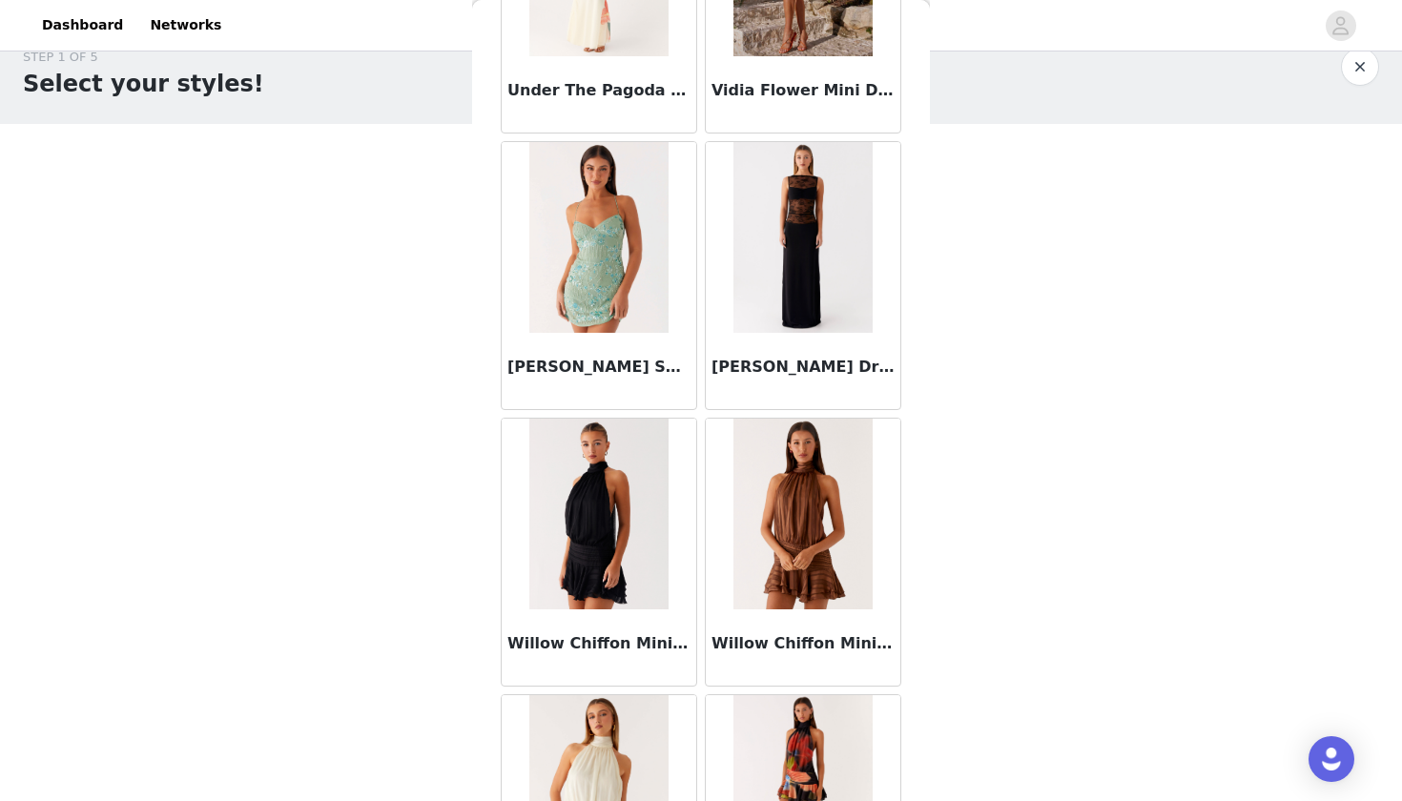
scroll to position [14919, 0]
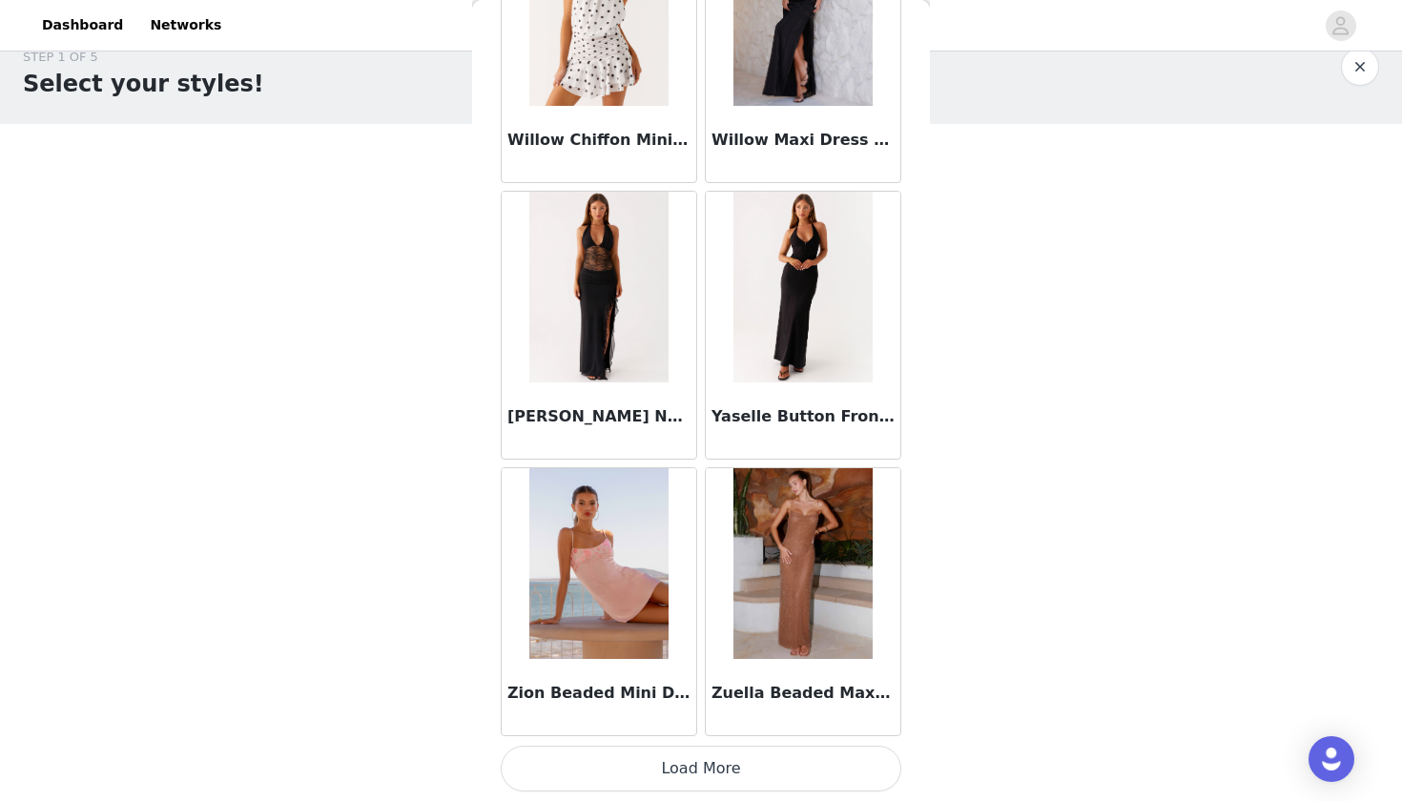
click at [669, 780] on button "Load More" at bounding box center [701, 769] width 401 height 46
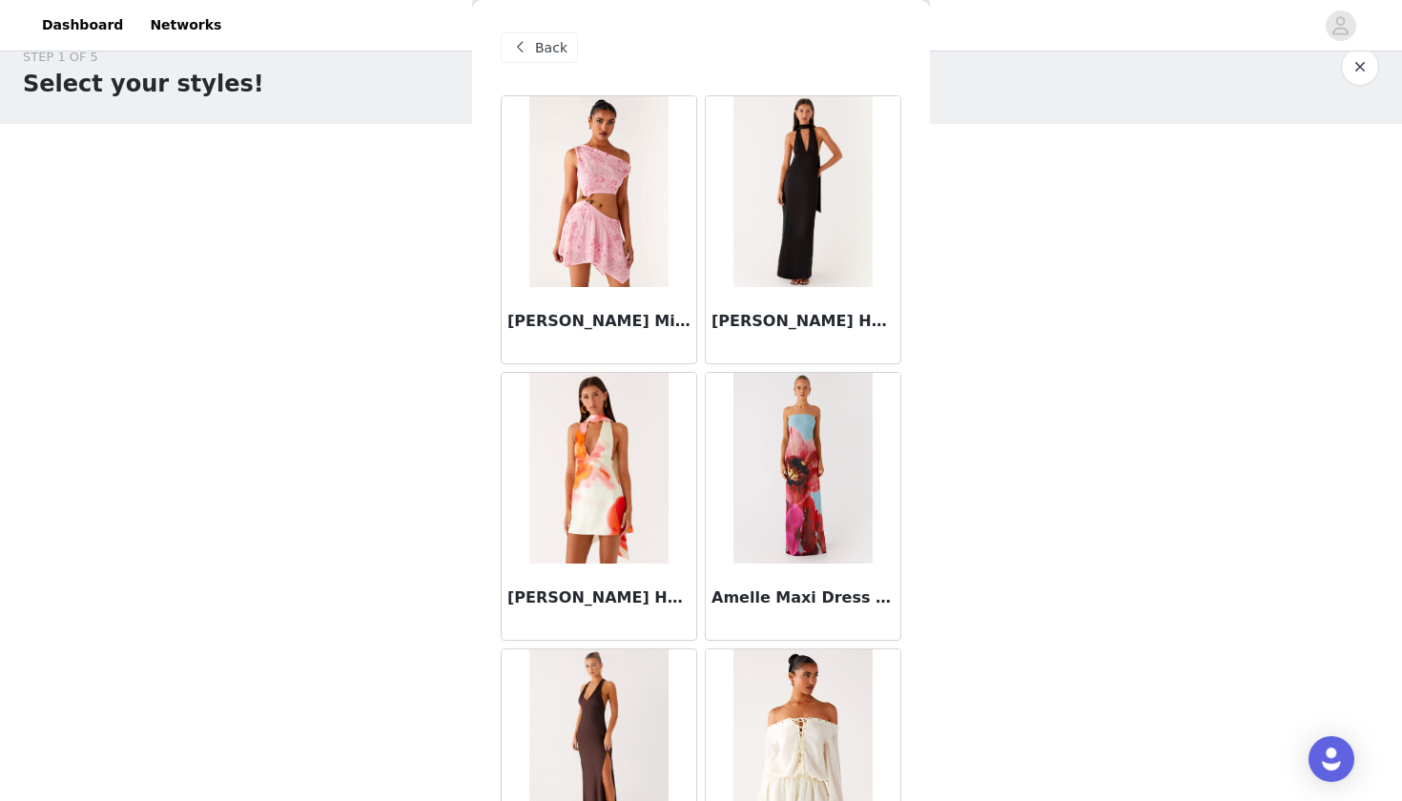
scroll to position [0, 0]
click at [542, 50] on span "Back" at bounding box center [551, 48] width 32 height 20
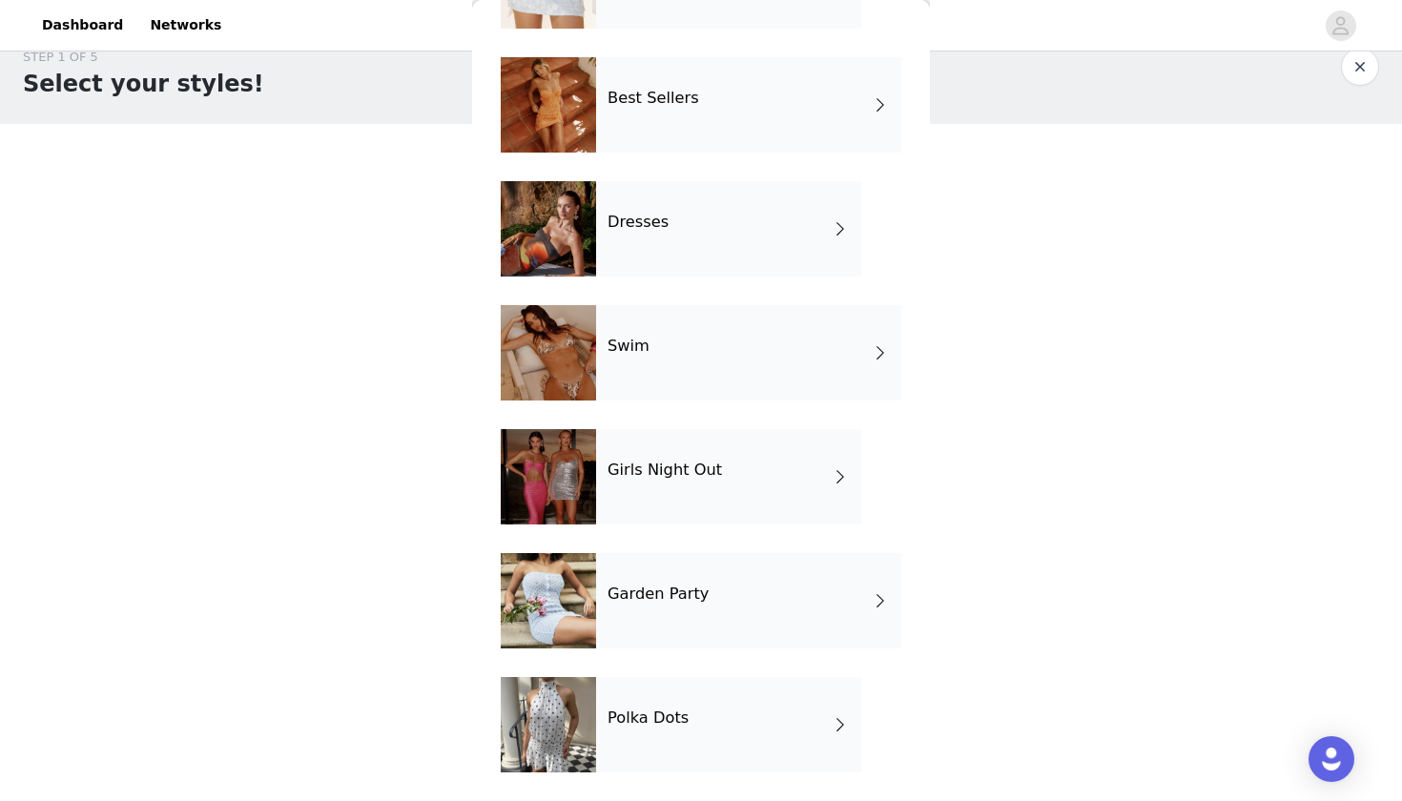
scroll to position [410, 0]
click at [650, 729] on div "Polka Dots" at bounding box center [728, 724] width 265 height 95
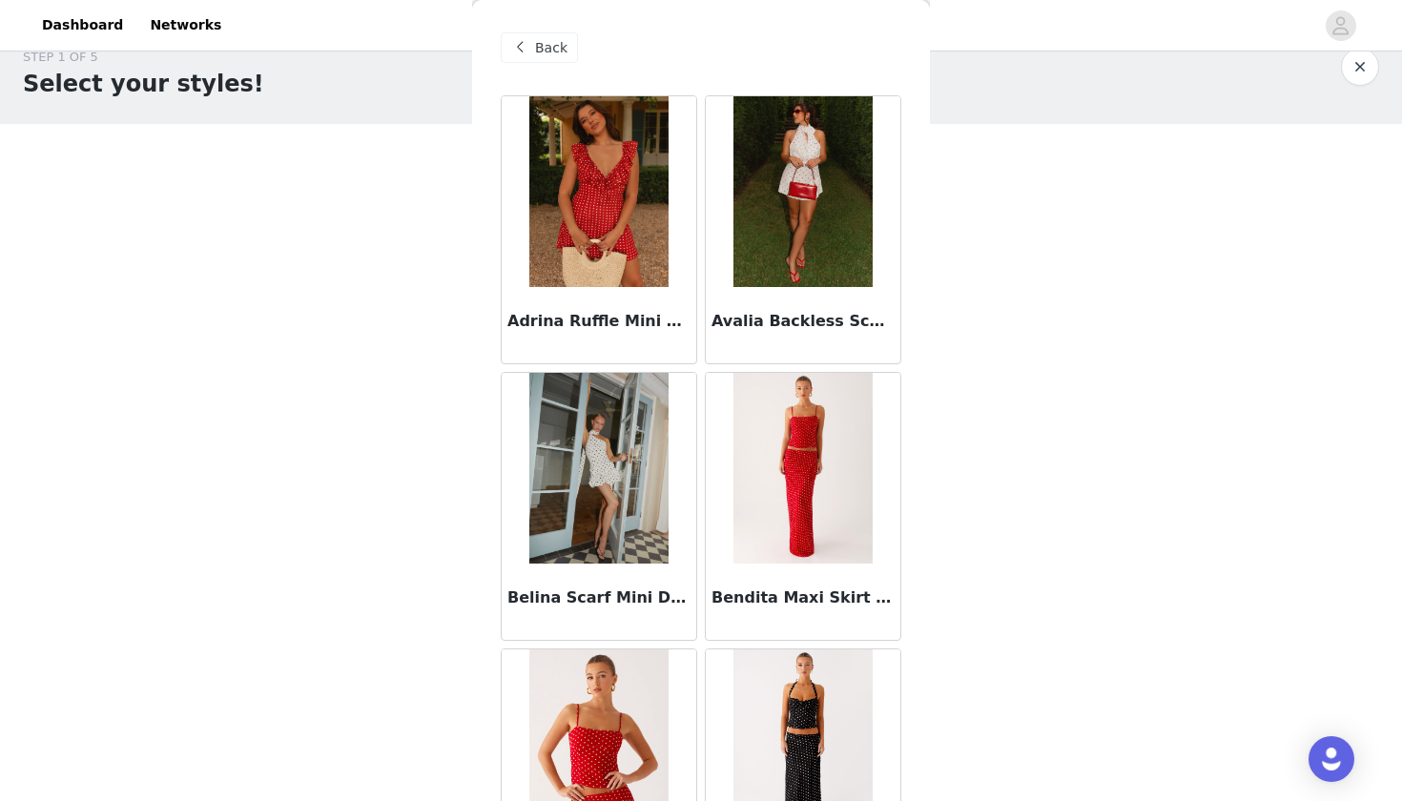
scroll to position [0, 0]
click at [610, 214] on img at bounding box center [598, 191] width 138 height 191
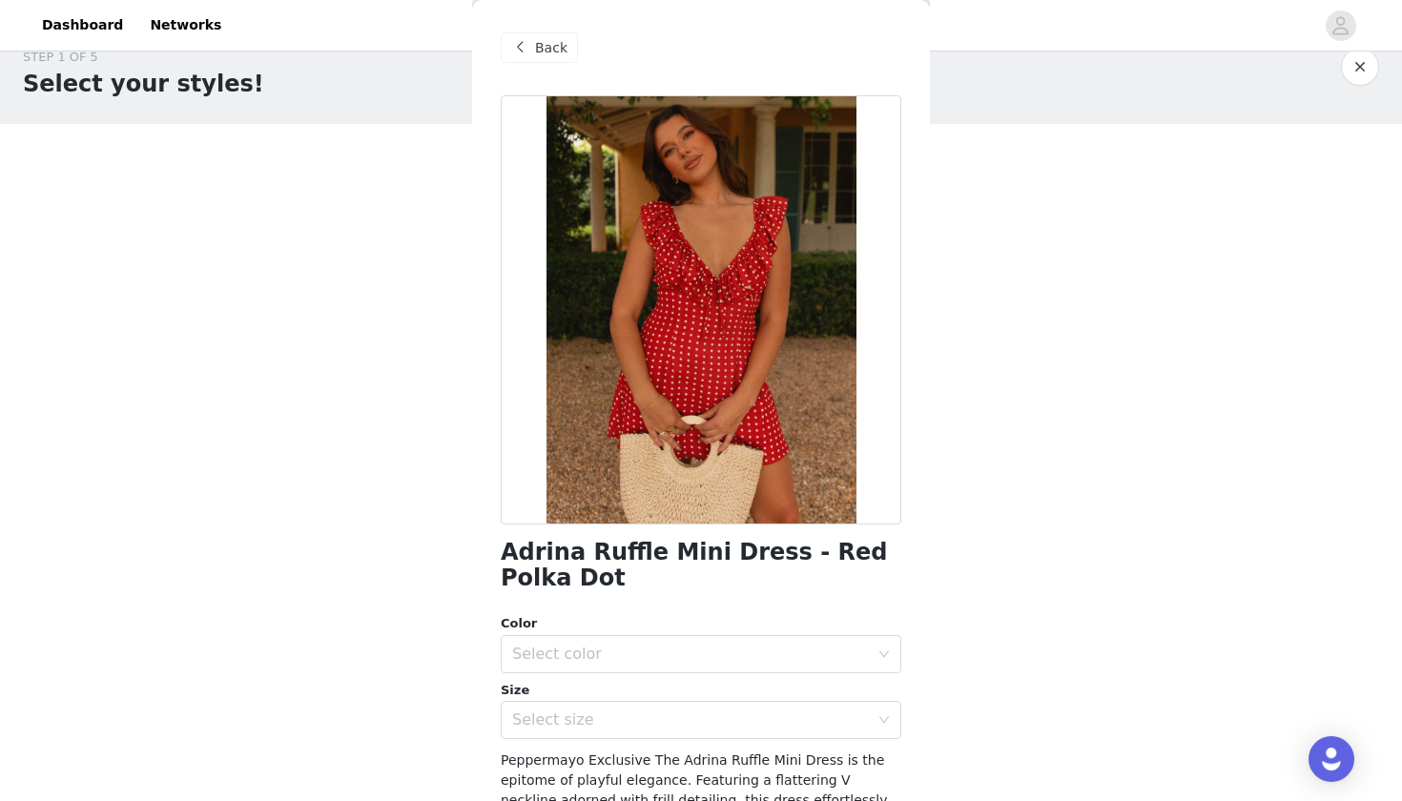
click at [563, 46] on span "Back" at bounding box center [551, 48] width 32 height 20
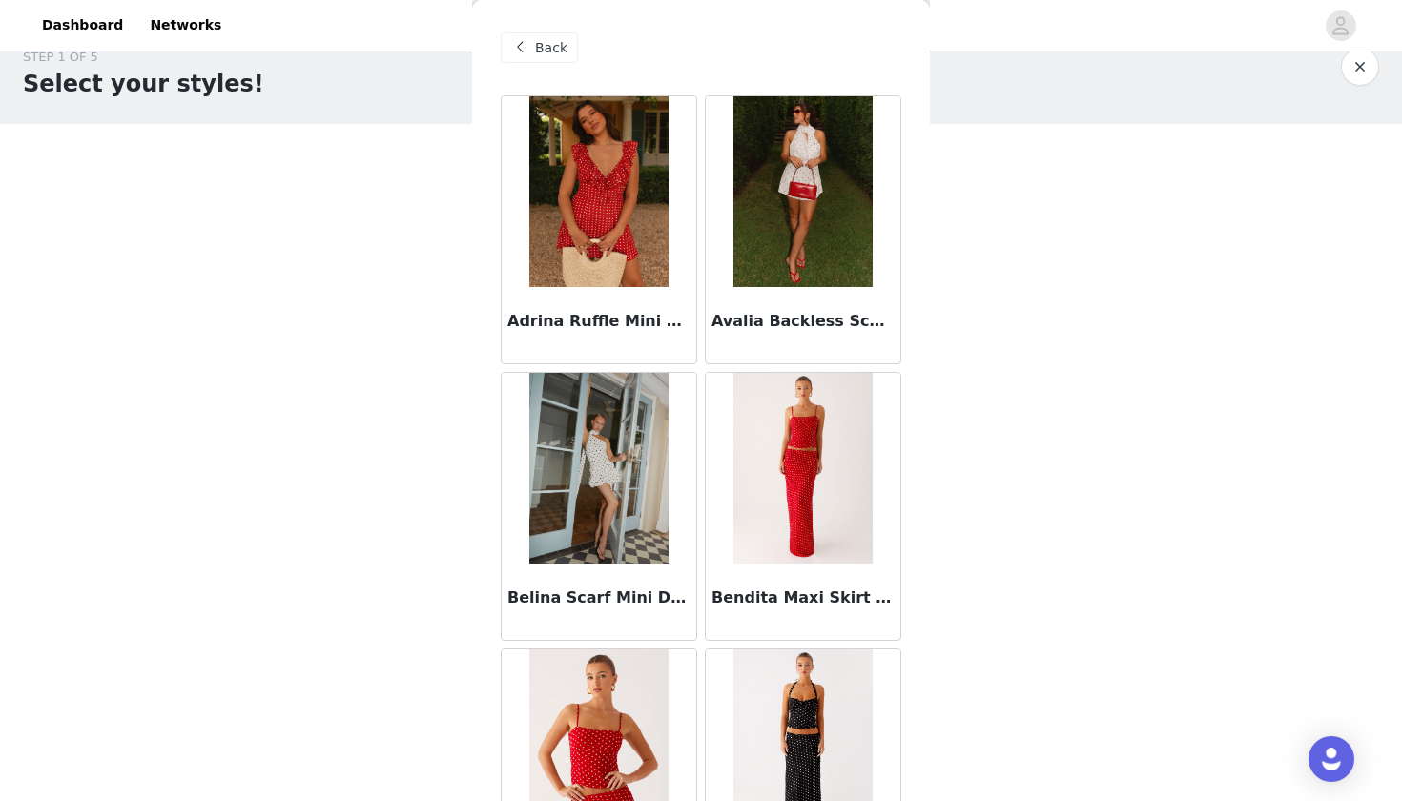
click at [551, 47] on span "Back" at bounding box center [551, 48] width 32 height 20
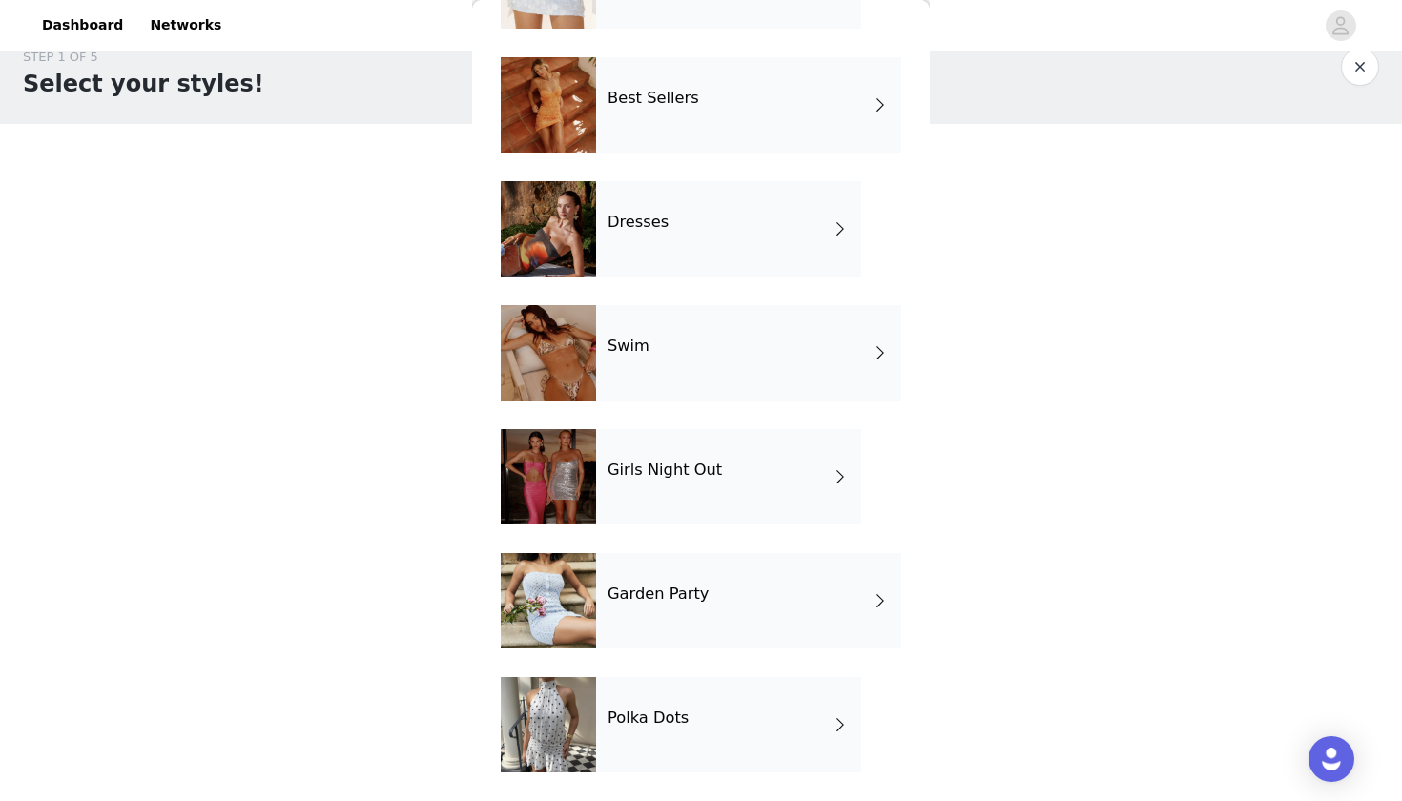
scroll to position [410, 0]
click at [663, 595] on h4 "Garden Party" at bounding box center [657, 594] width 101 height 17
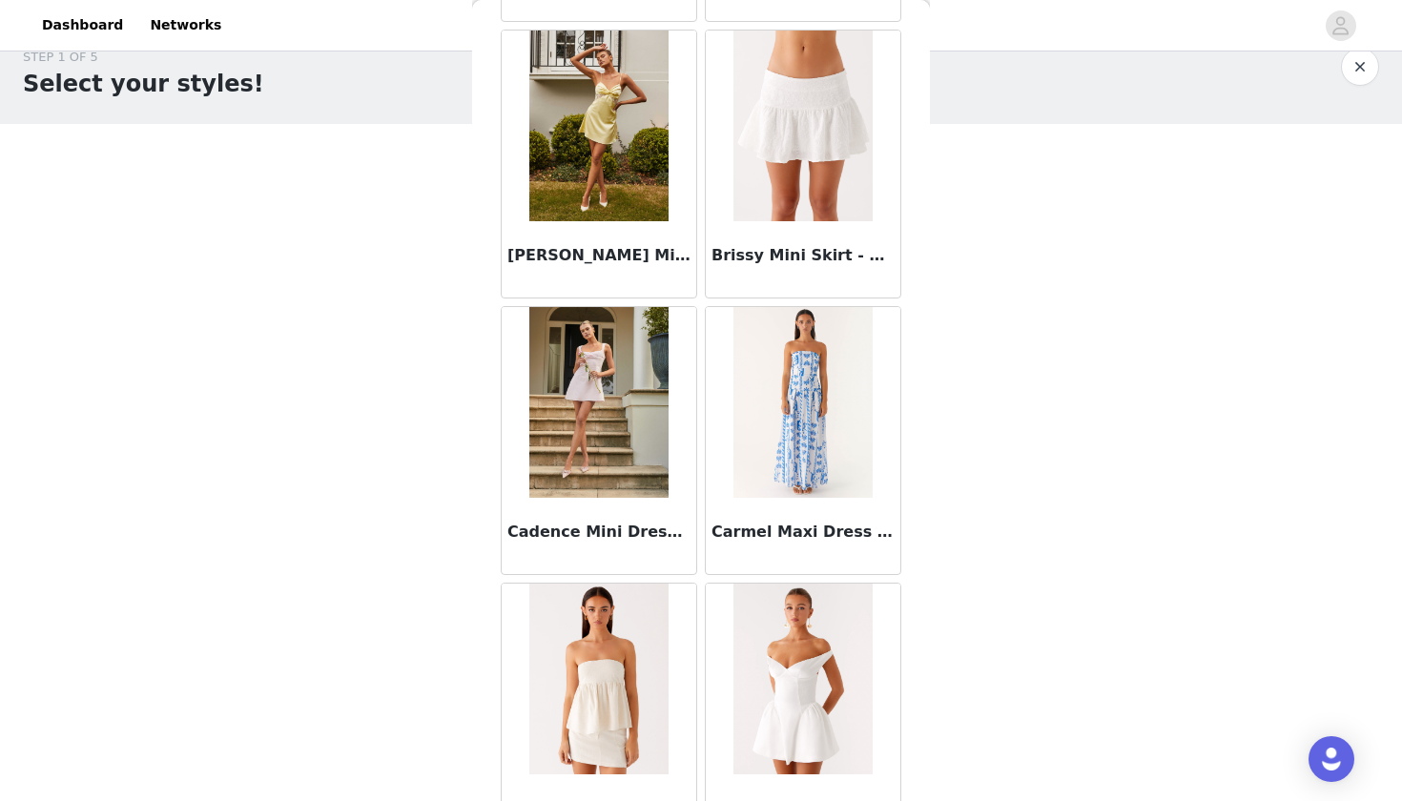
scroll to position [1462, 0]
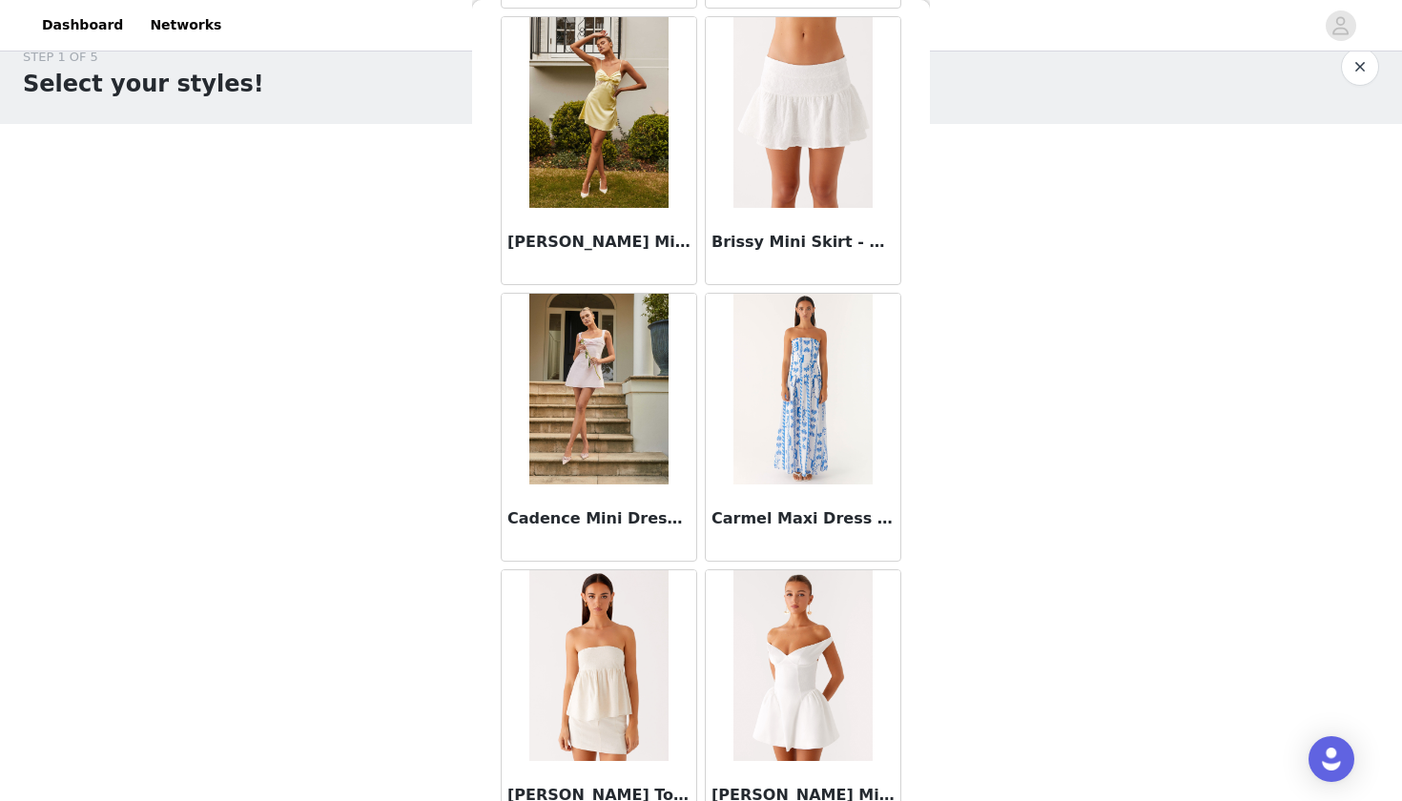
click at [627, 342] on img at bounding box center [598, 389] width 138 height 191
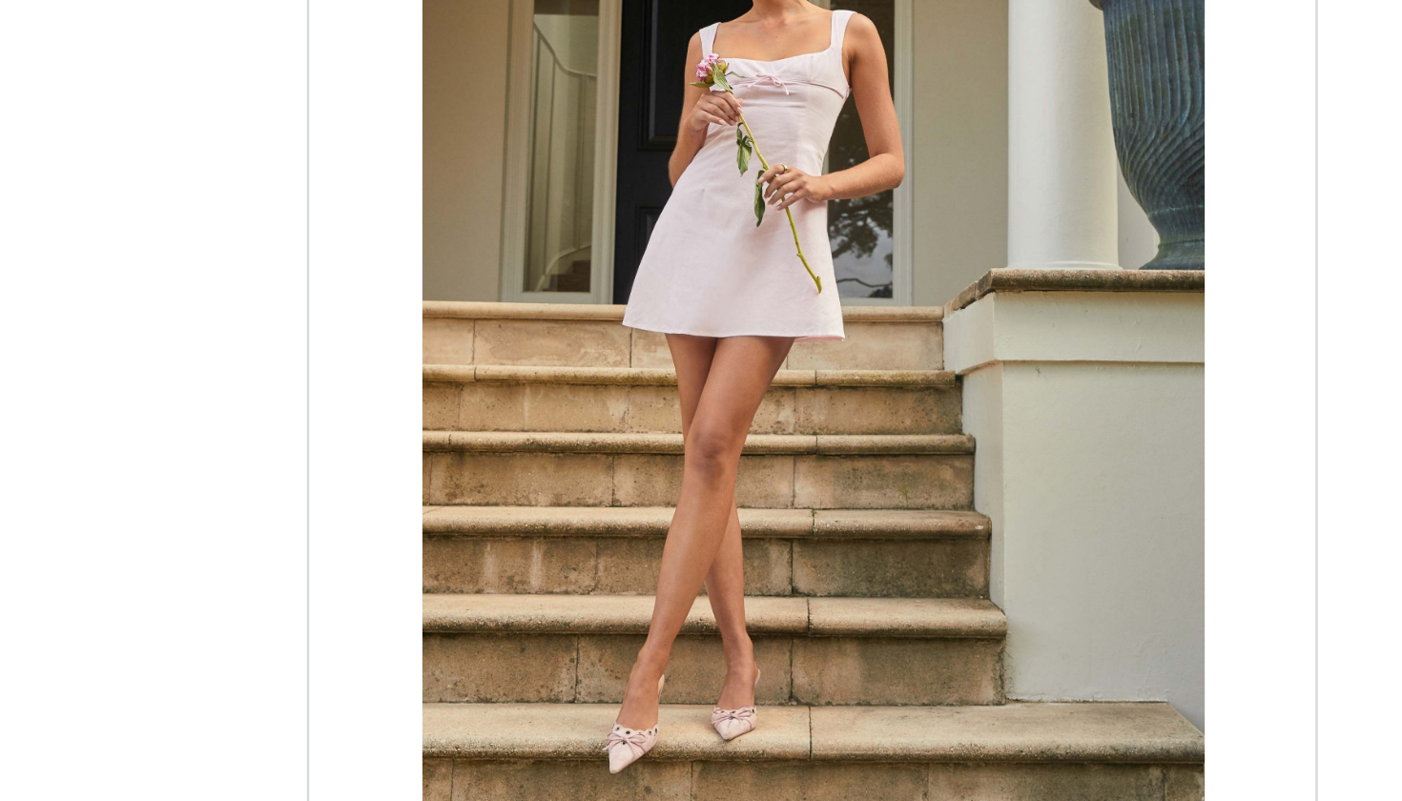
scroll to position [0, 0]
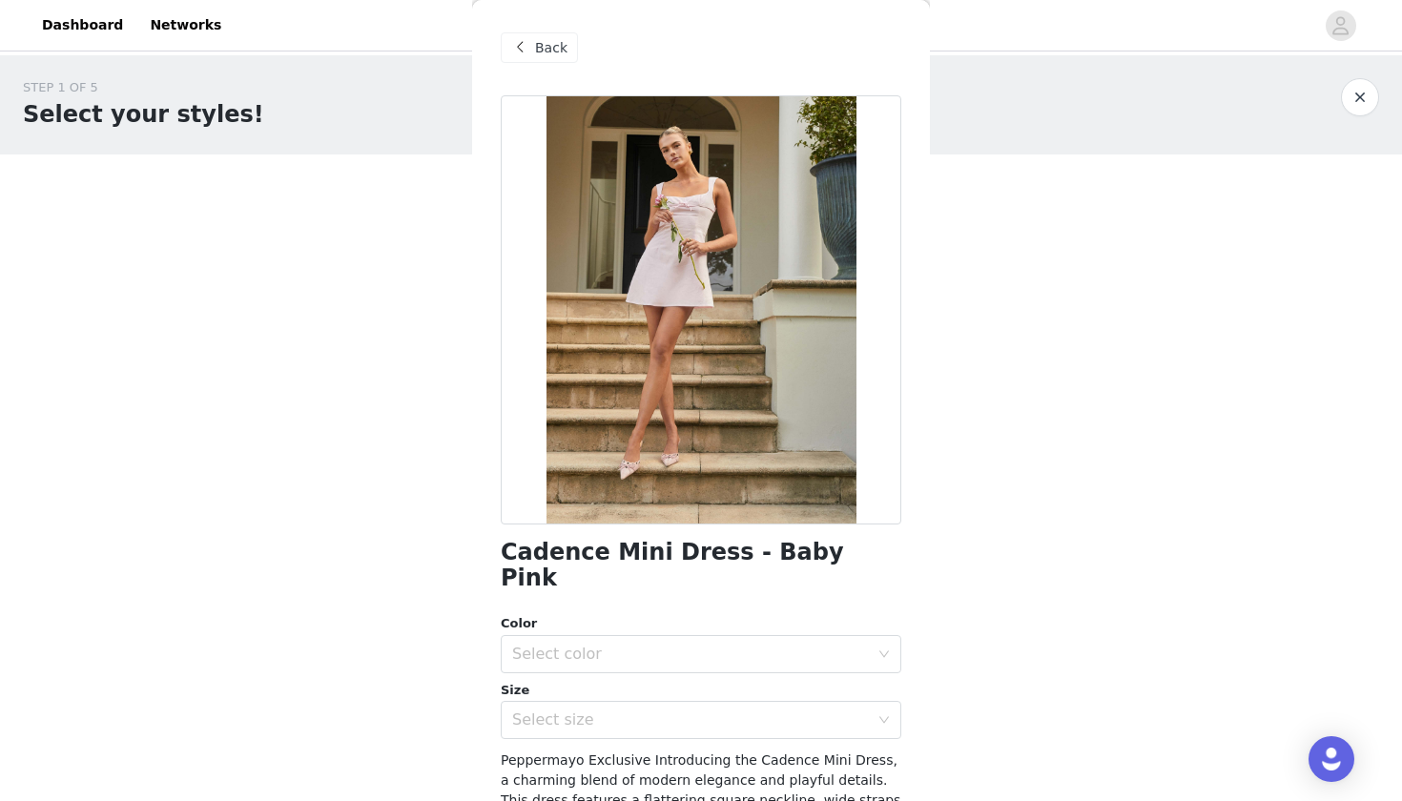
click at [539, 51] on span "Back" at bounding box center [551, 48] width 32 height 20
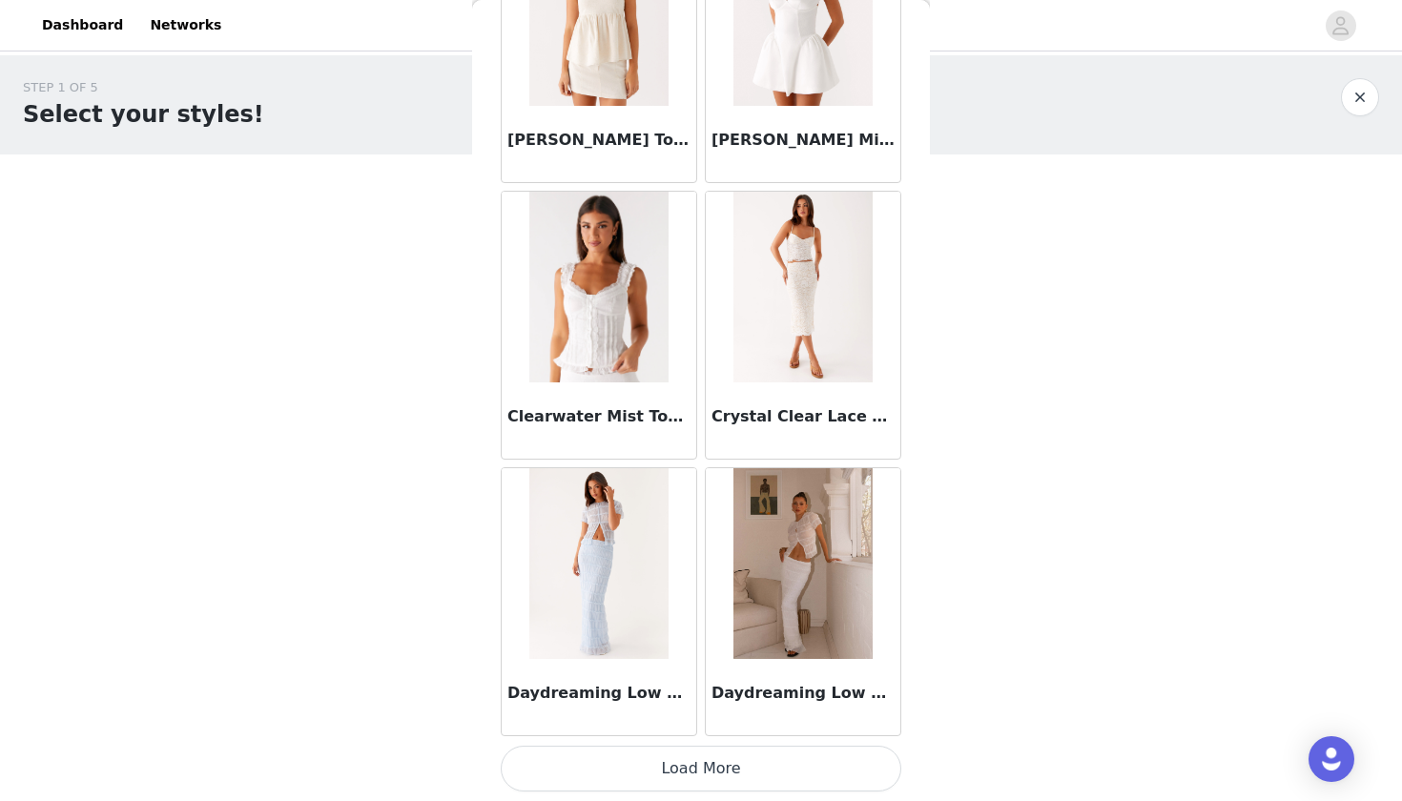
click at [678, 780] on button "Load More" at bounding box center [701, 769] width 401 height 46
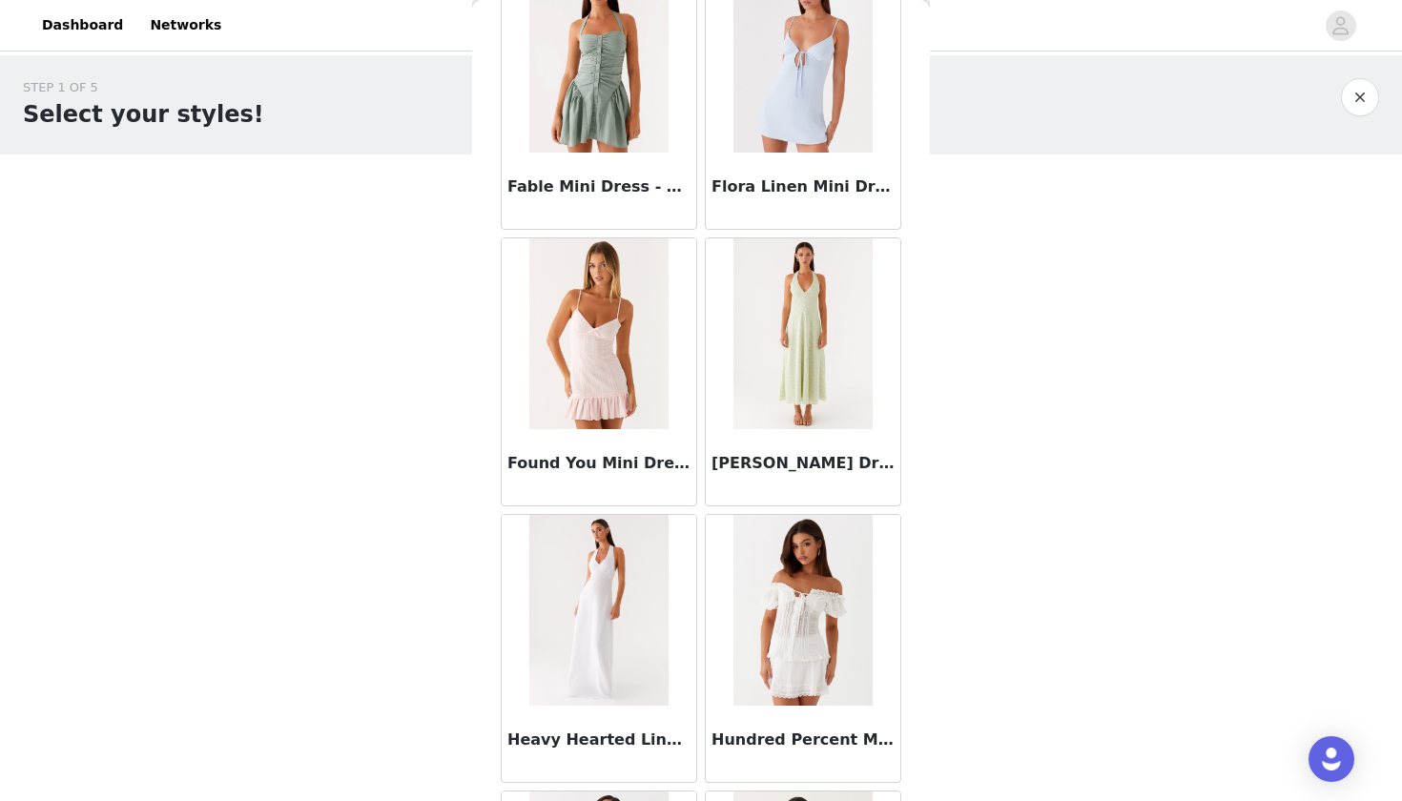
scroll to position [4883, 0]
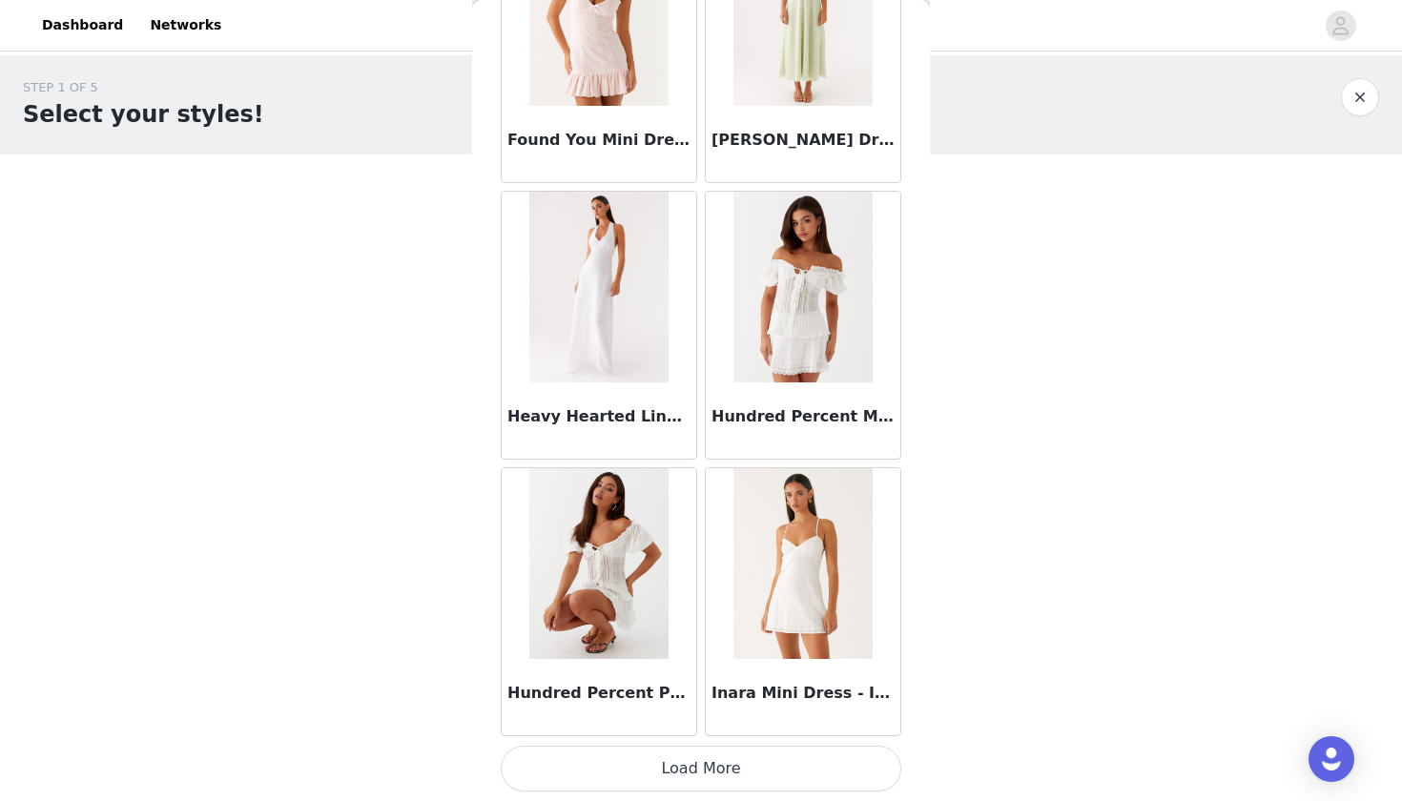
click at [675, 767] on button "Load More" at bounding box center [701, 769] width 401 height 46
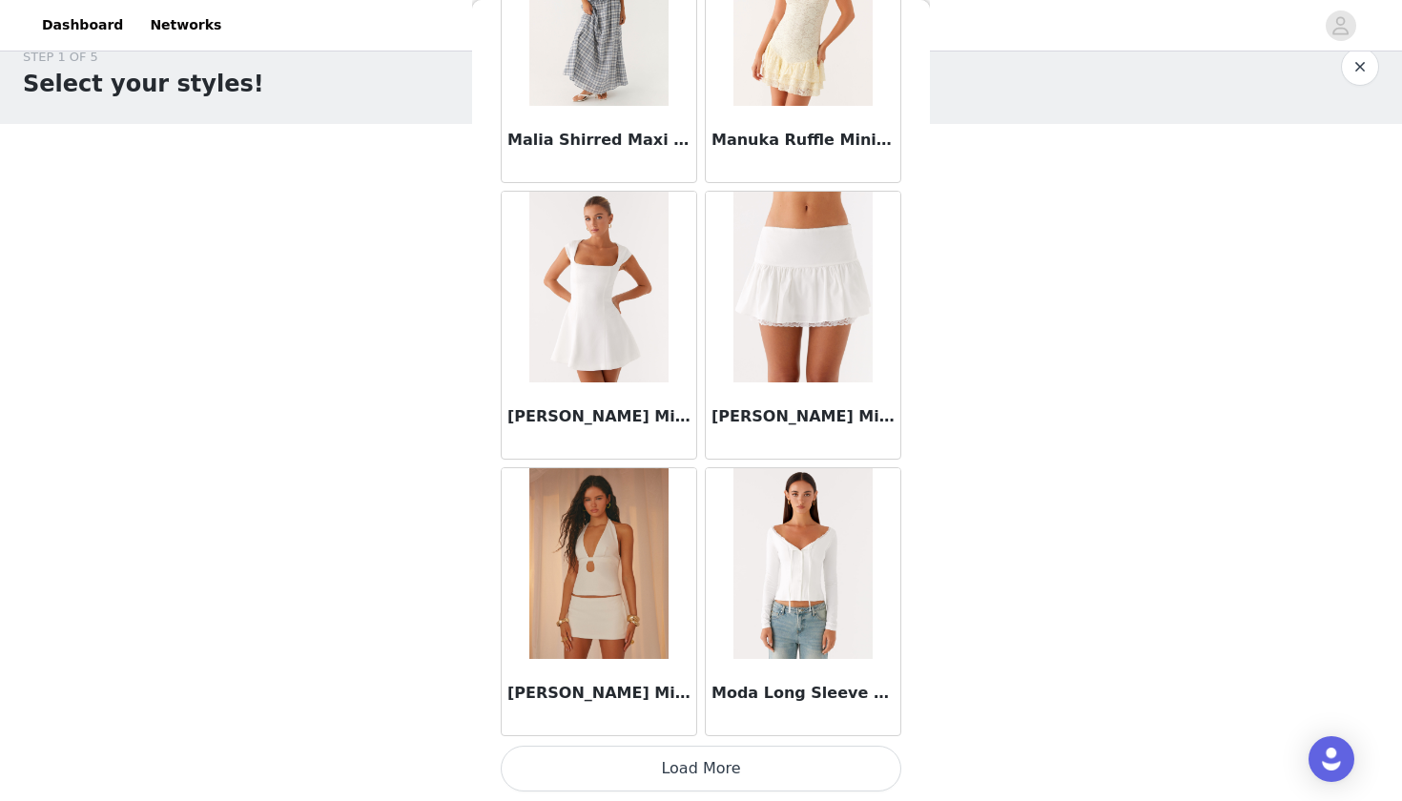
scroll to position [7649, 0]
click at [818, 556] on img at bounding box center [802, 563] width 138 height 191
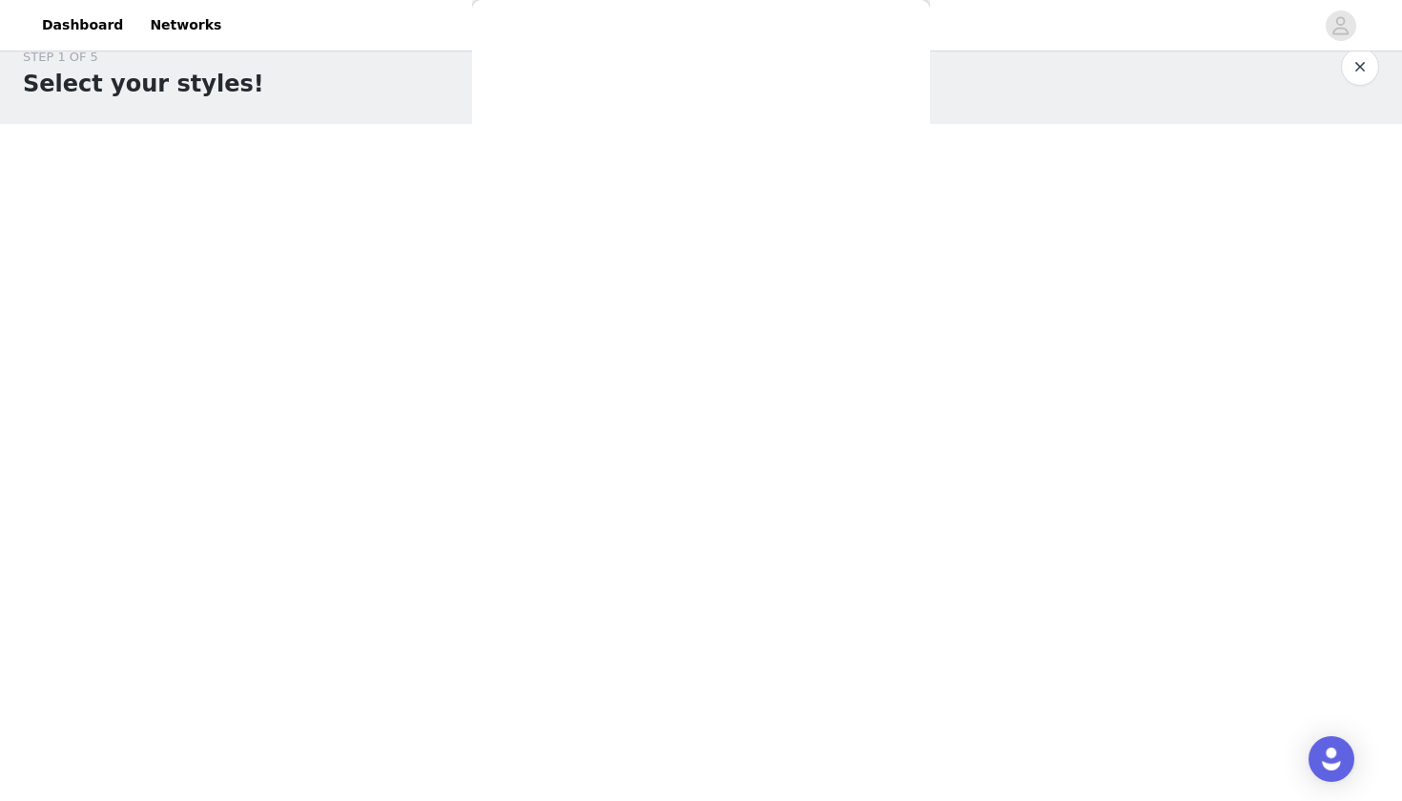
scroll to position [0, 0]
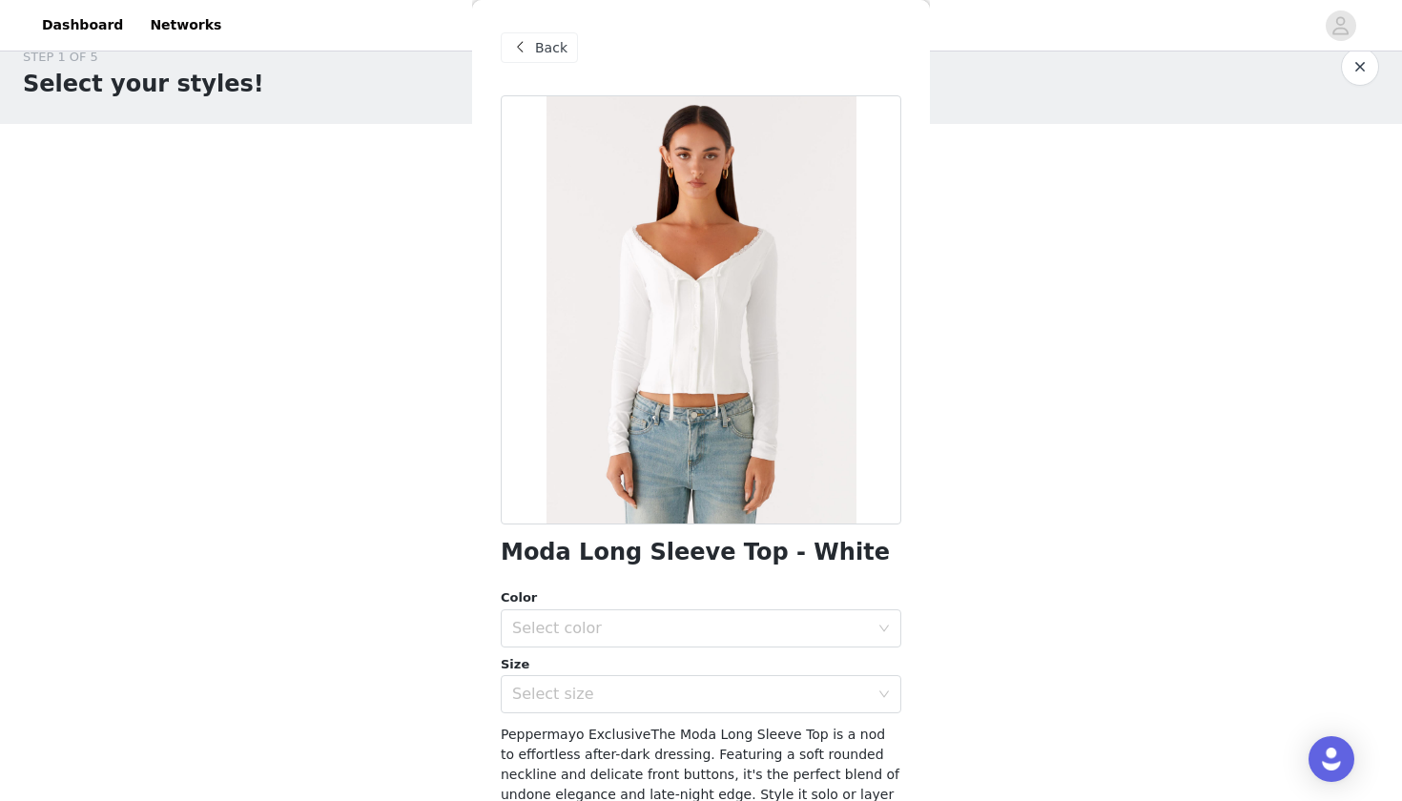
click at [536, 36] on div "Back" at bounding box center [539, 47] width 77 height 31
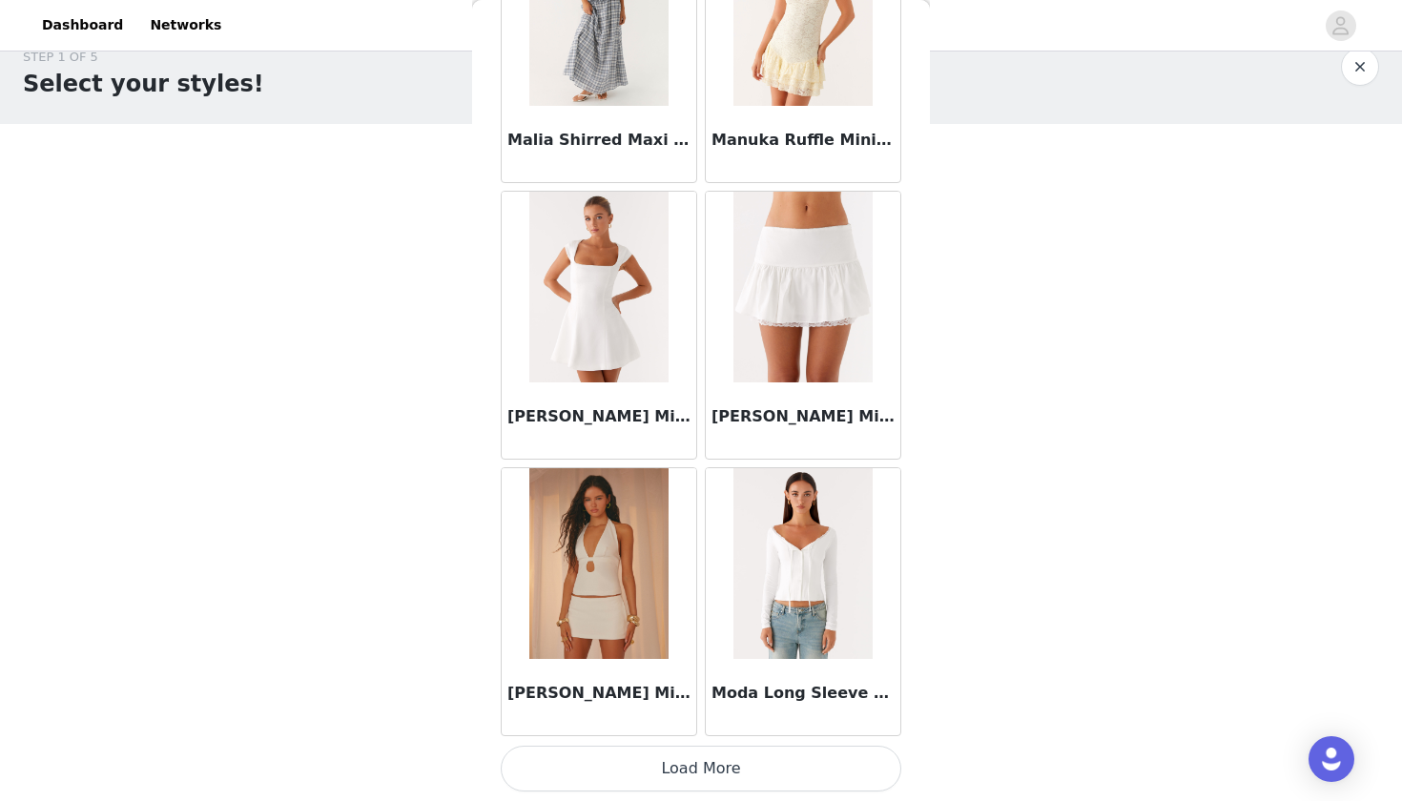
click at [700, 762] on button "Load More" at bounding box center [701, 769] width 401 height 46
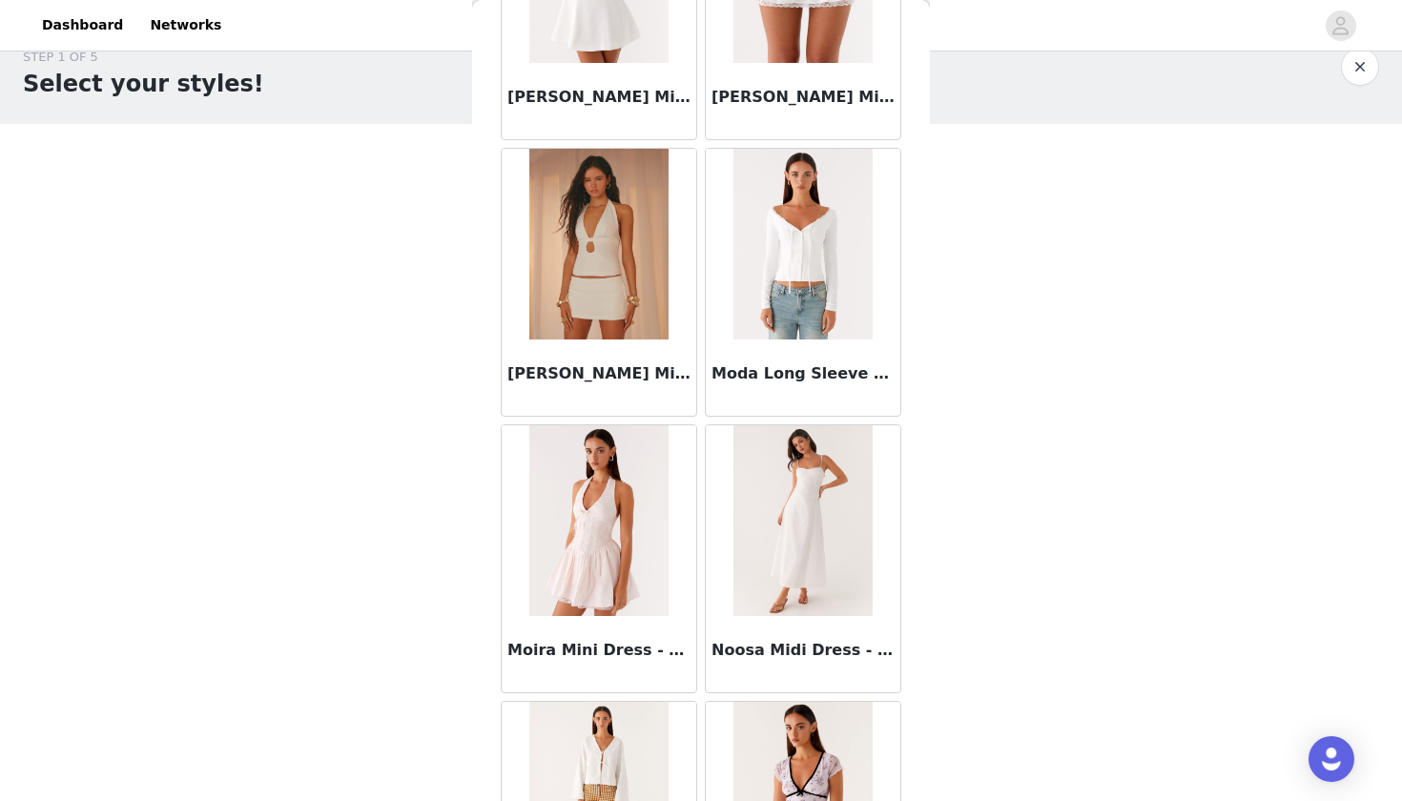
scroll to position [8143, 0]
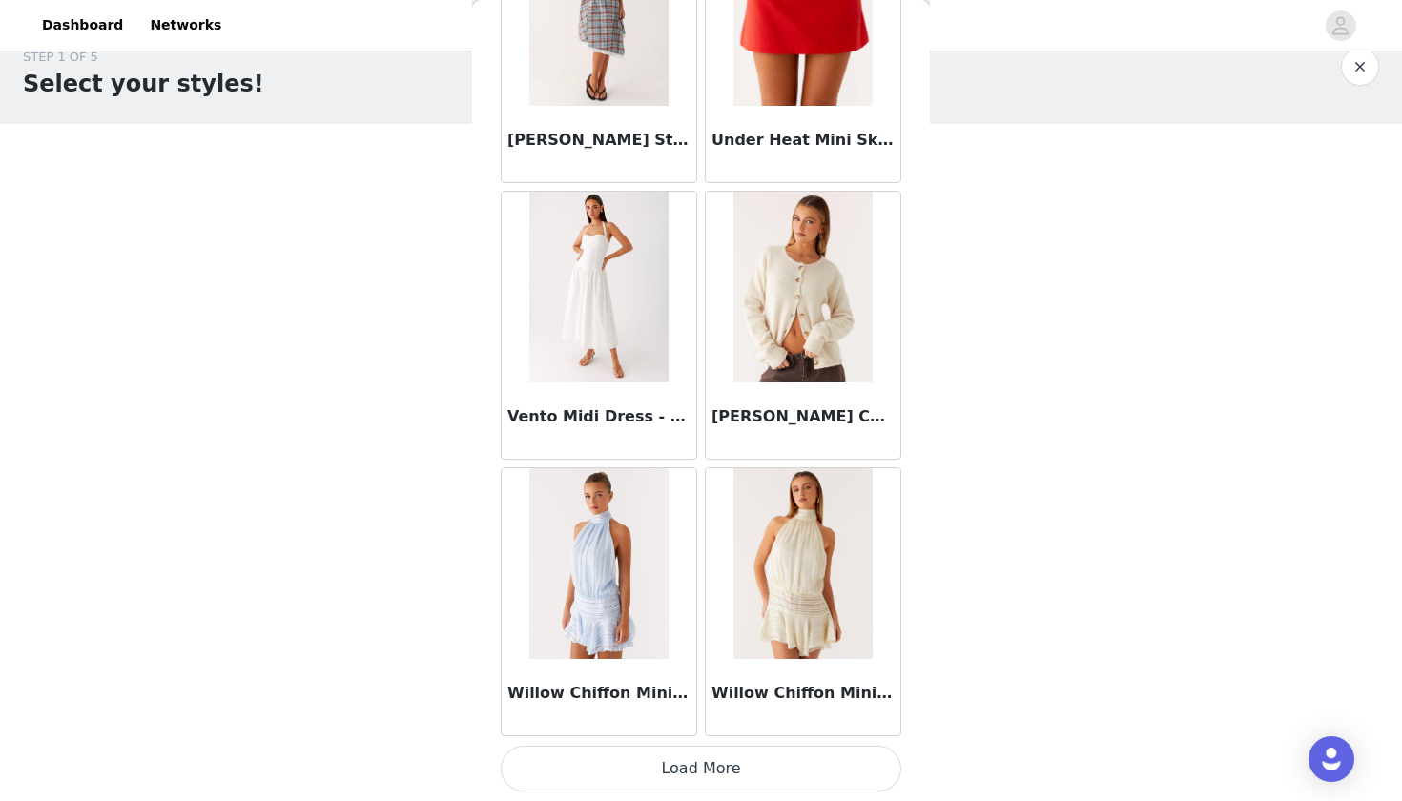
click at [704, 759] on button "Load More" at bounding box center [701, 769] width 401 height 46
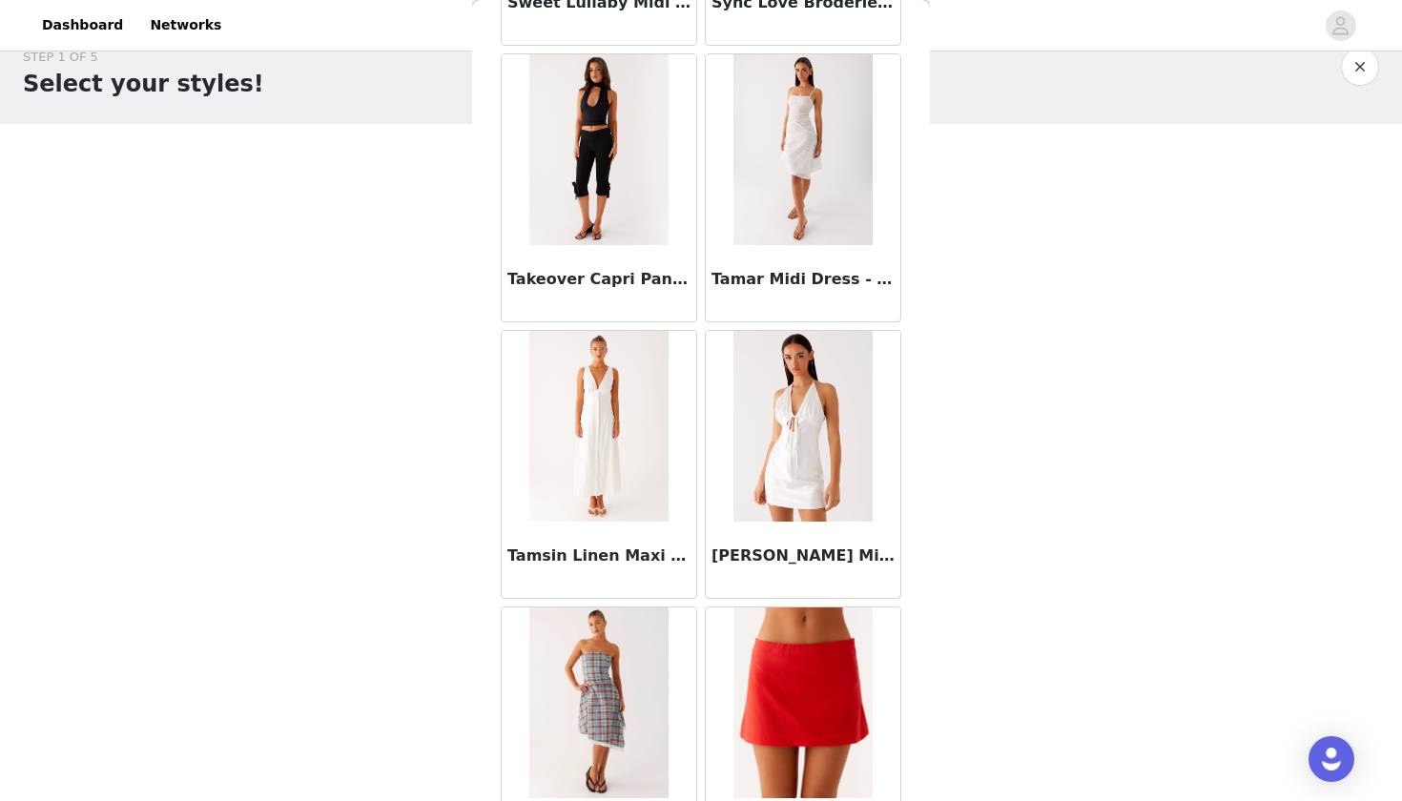
scroll to position [9723, 0]
click at [813, 135] on img at bounding box center [802, 148] width 138 height 191
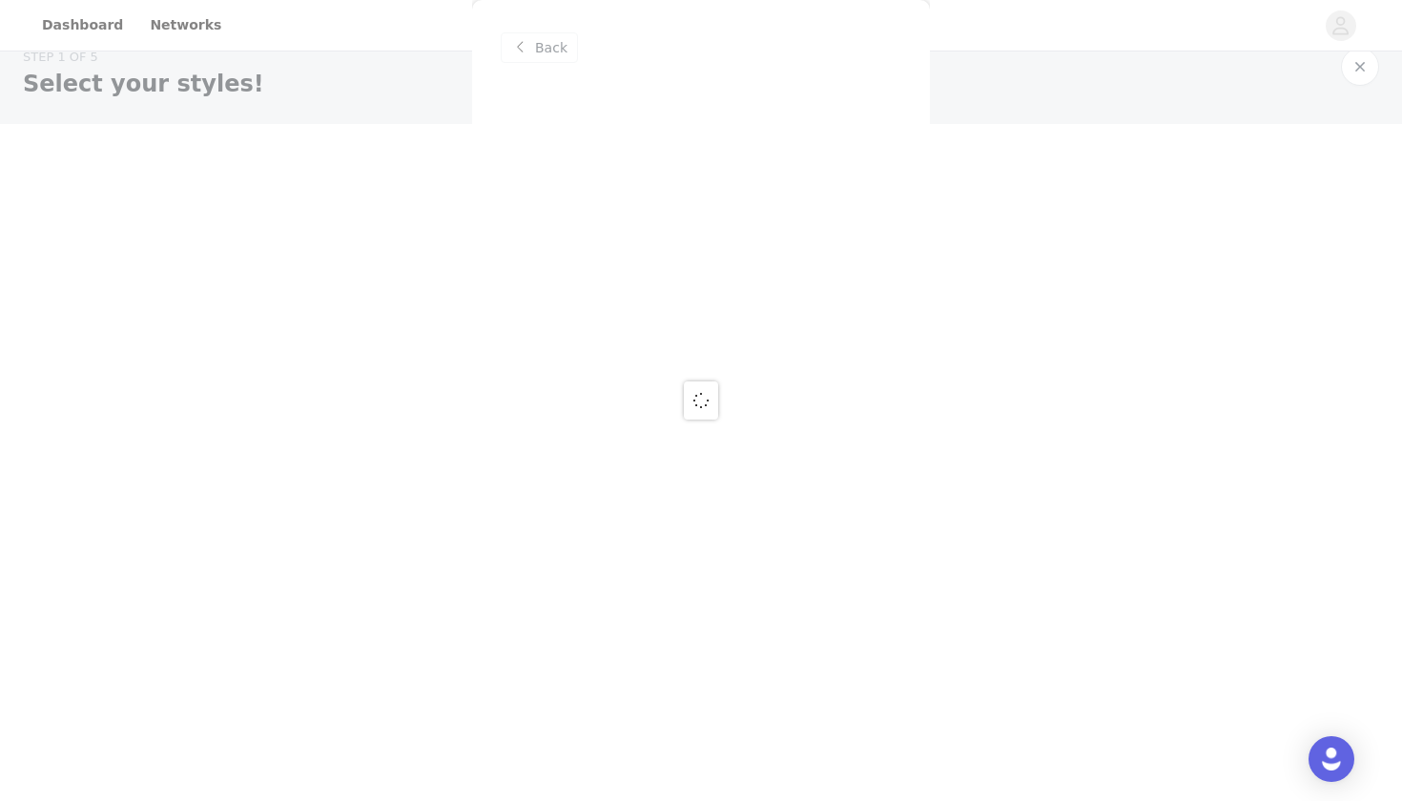
scroll to position [0, 0]
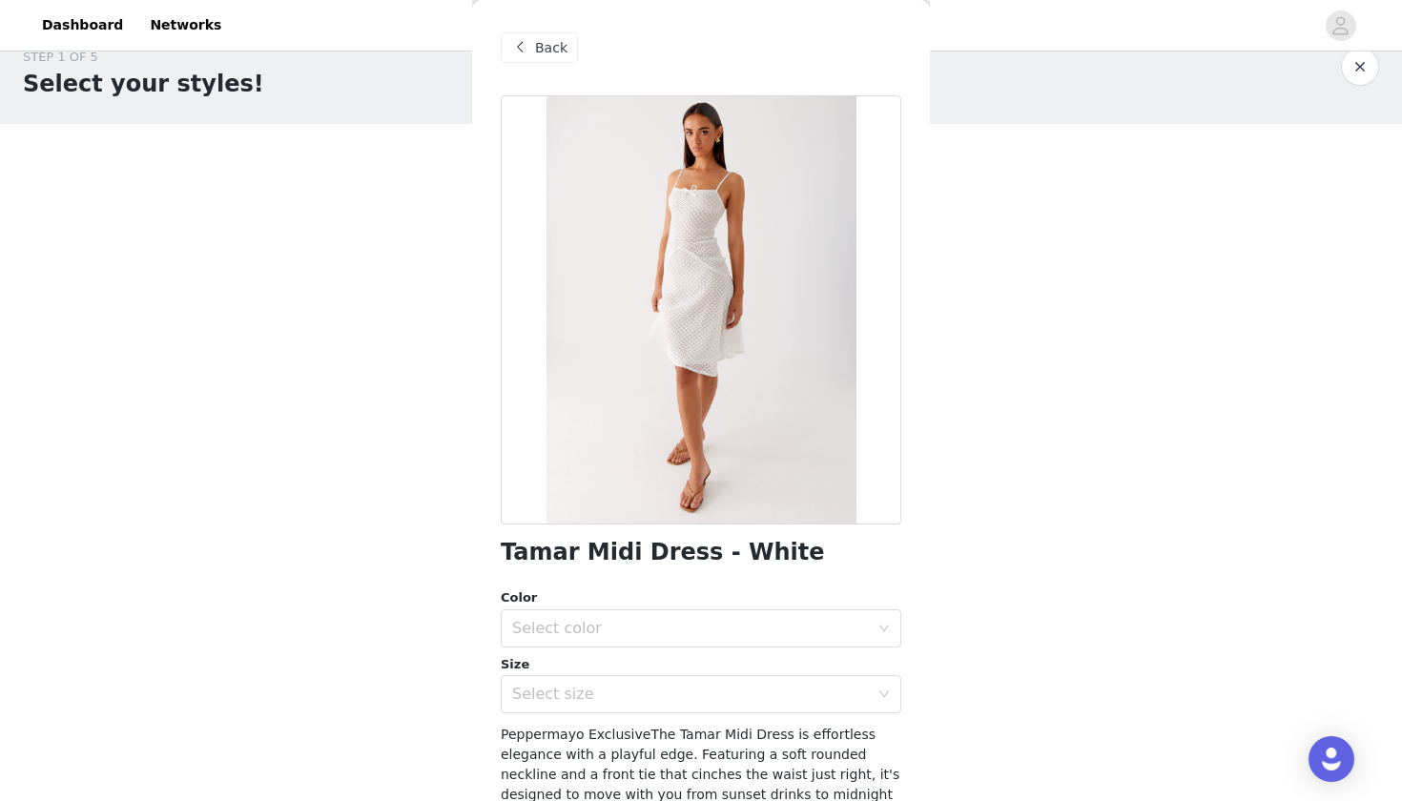
click at [533, 49] on div "Back" at bounding box center [539, 47] width 77 height 31
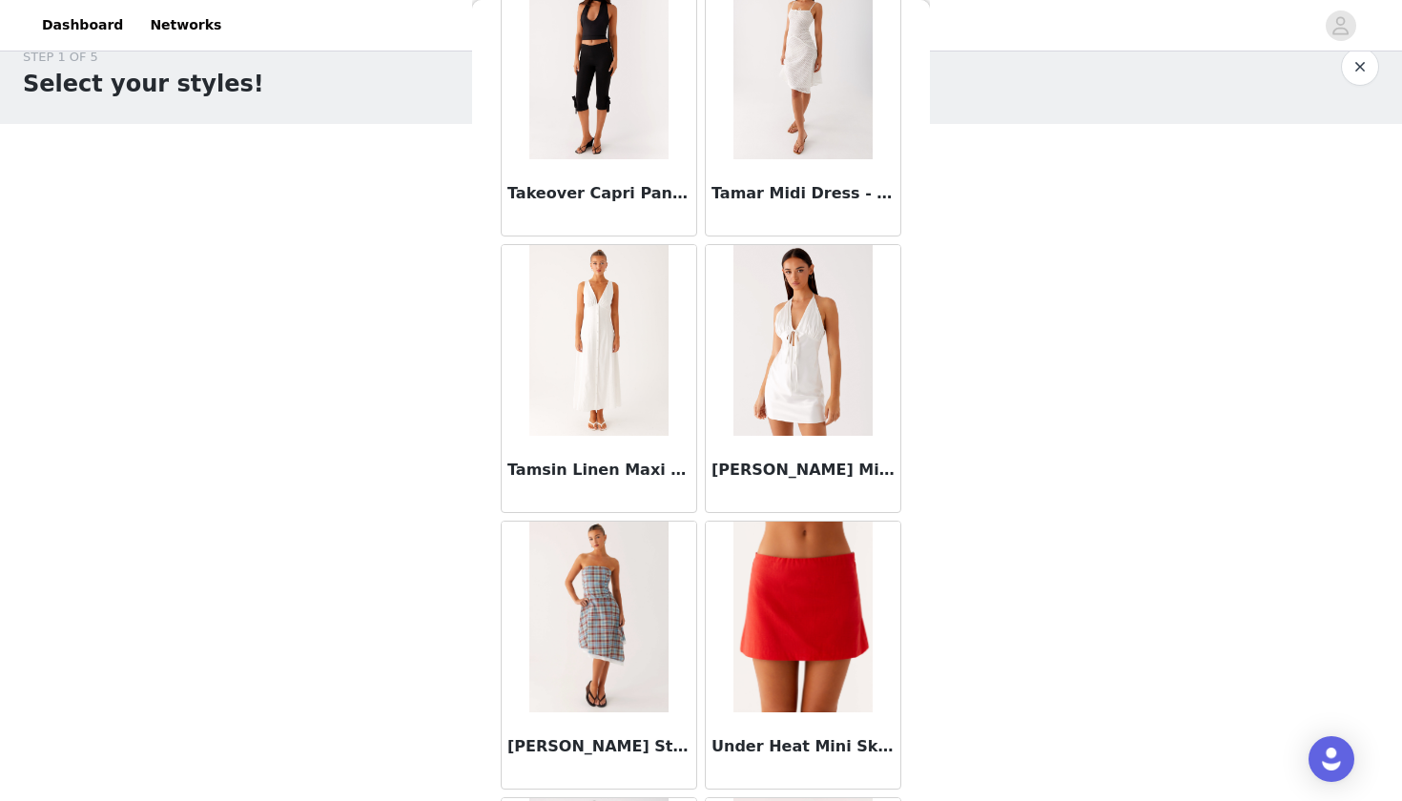
scroll to position [9806, 0]
click at [805, 366] on img at bounding box center [802, 342] width 138 height 191
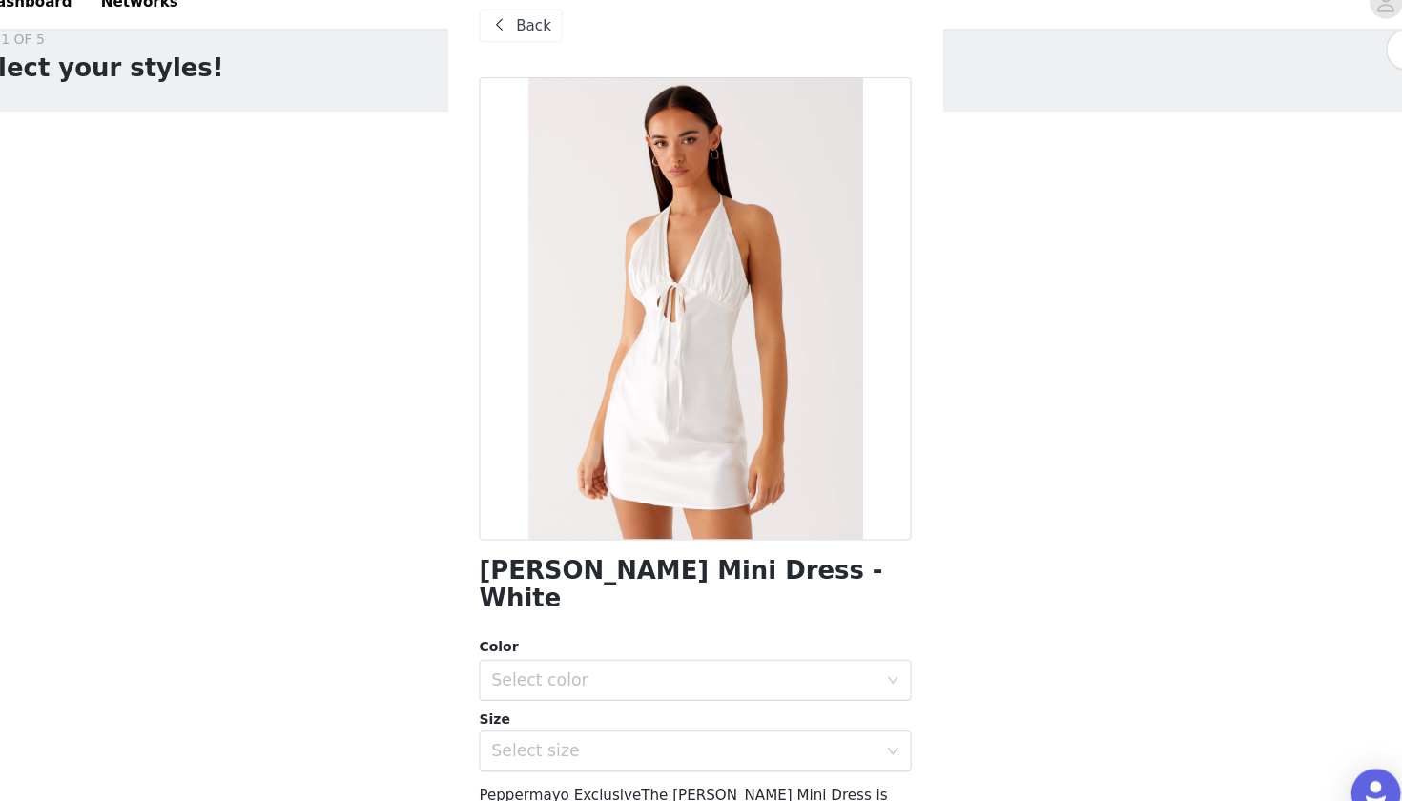
scroll to position [30, 0]
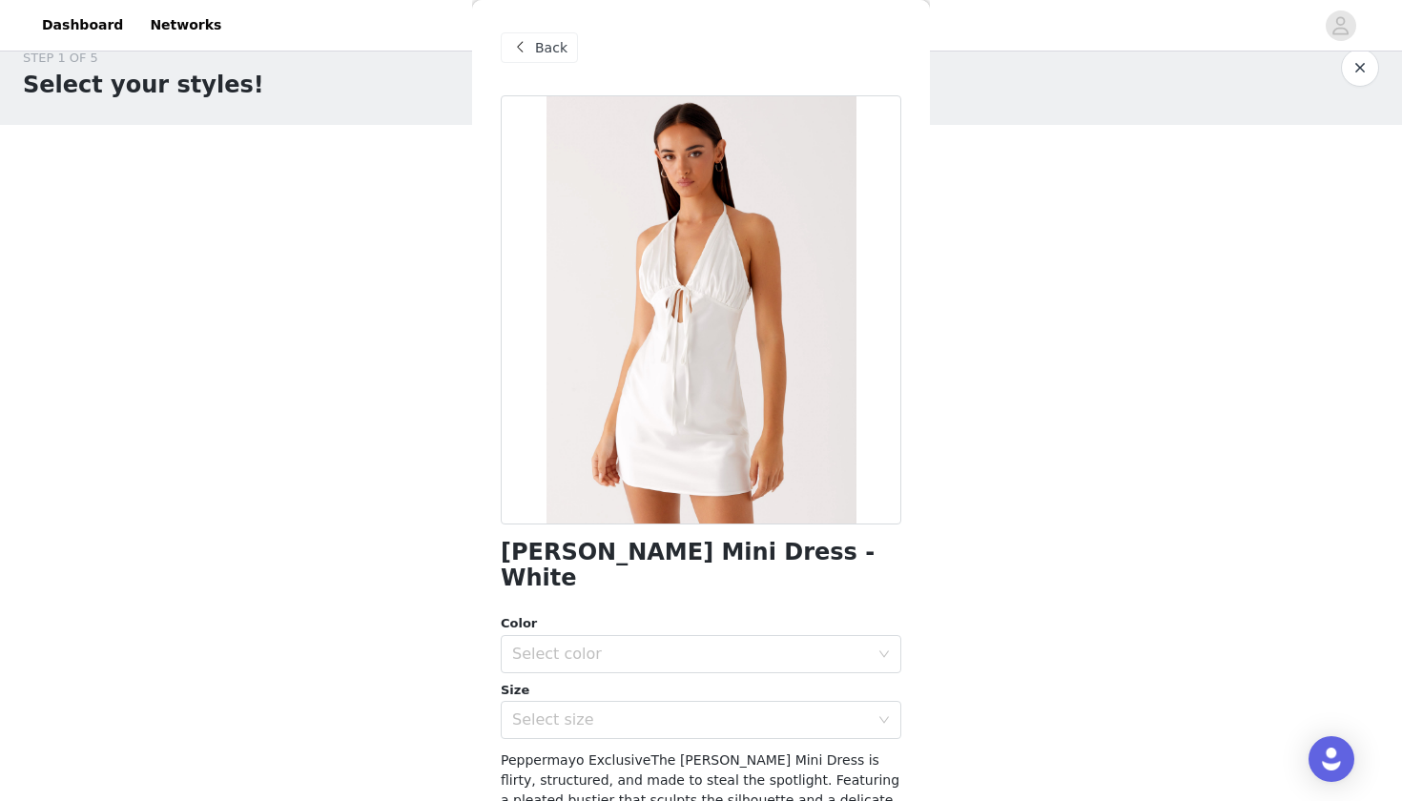
click at [540, 57] on span "Back" at bounding box center [551, 48] width 32 height 20
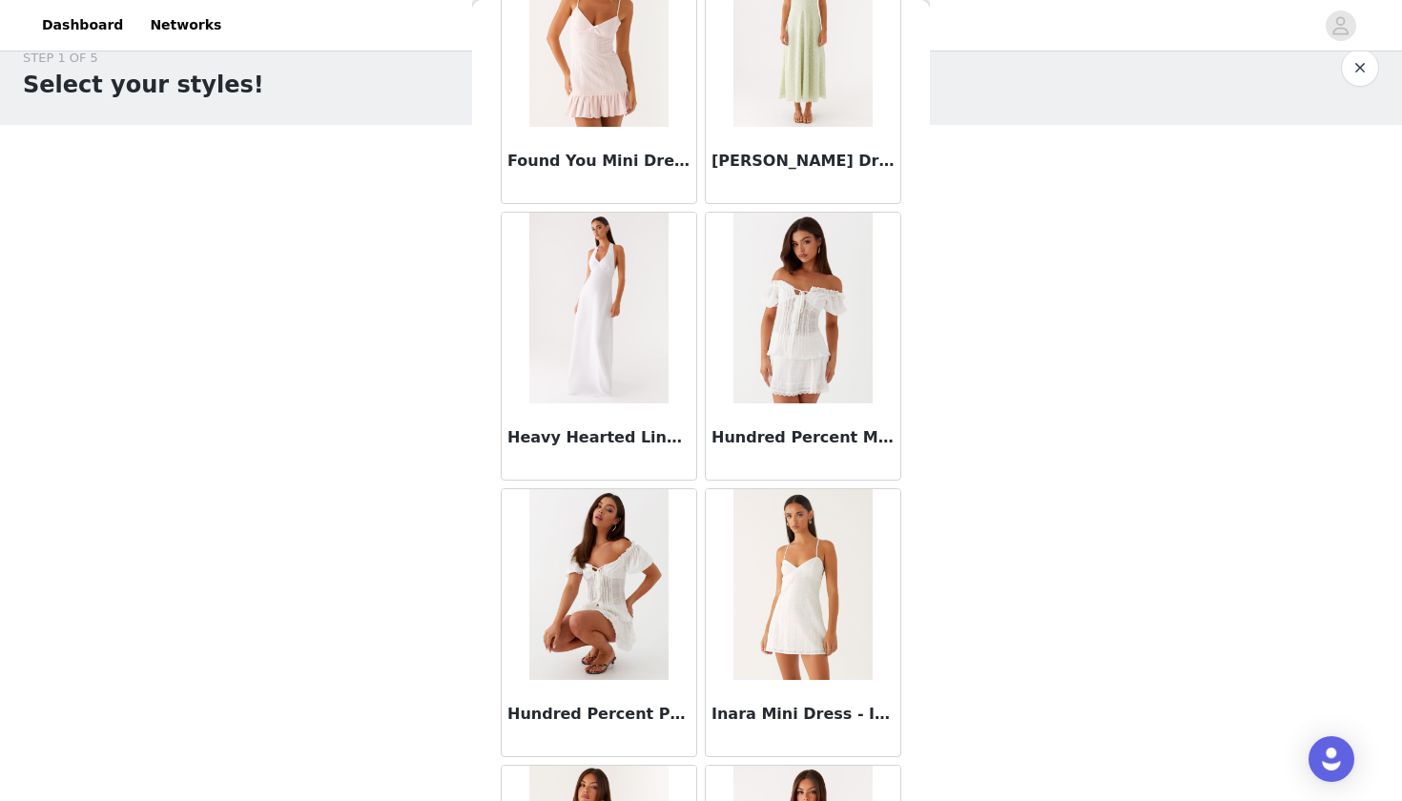
scroll to position [4877, 0]
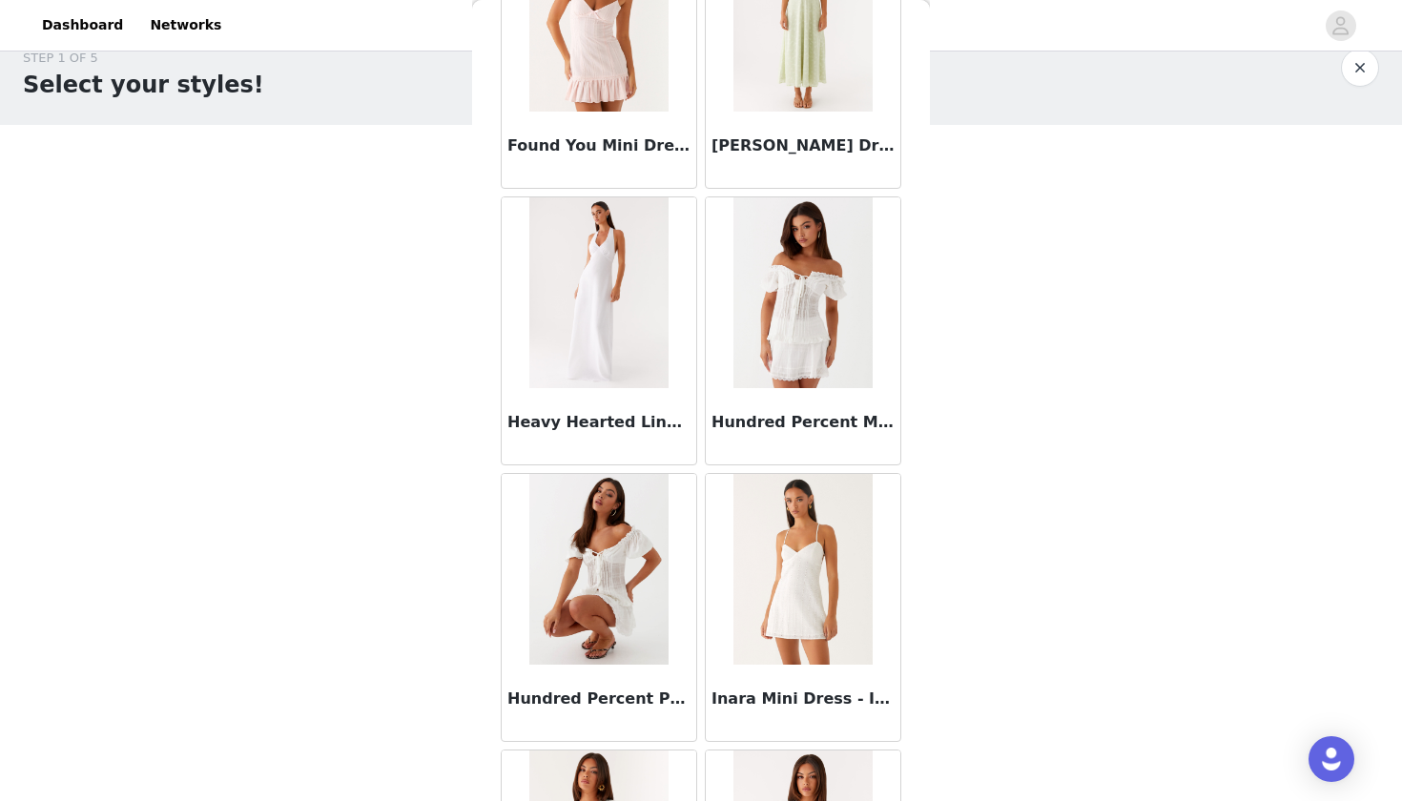
click at [773, 569] on img at bounding box center [802, 569] width 138 height 191
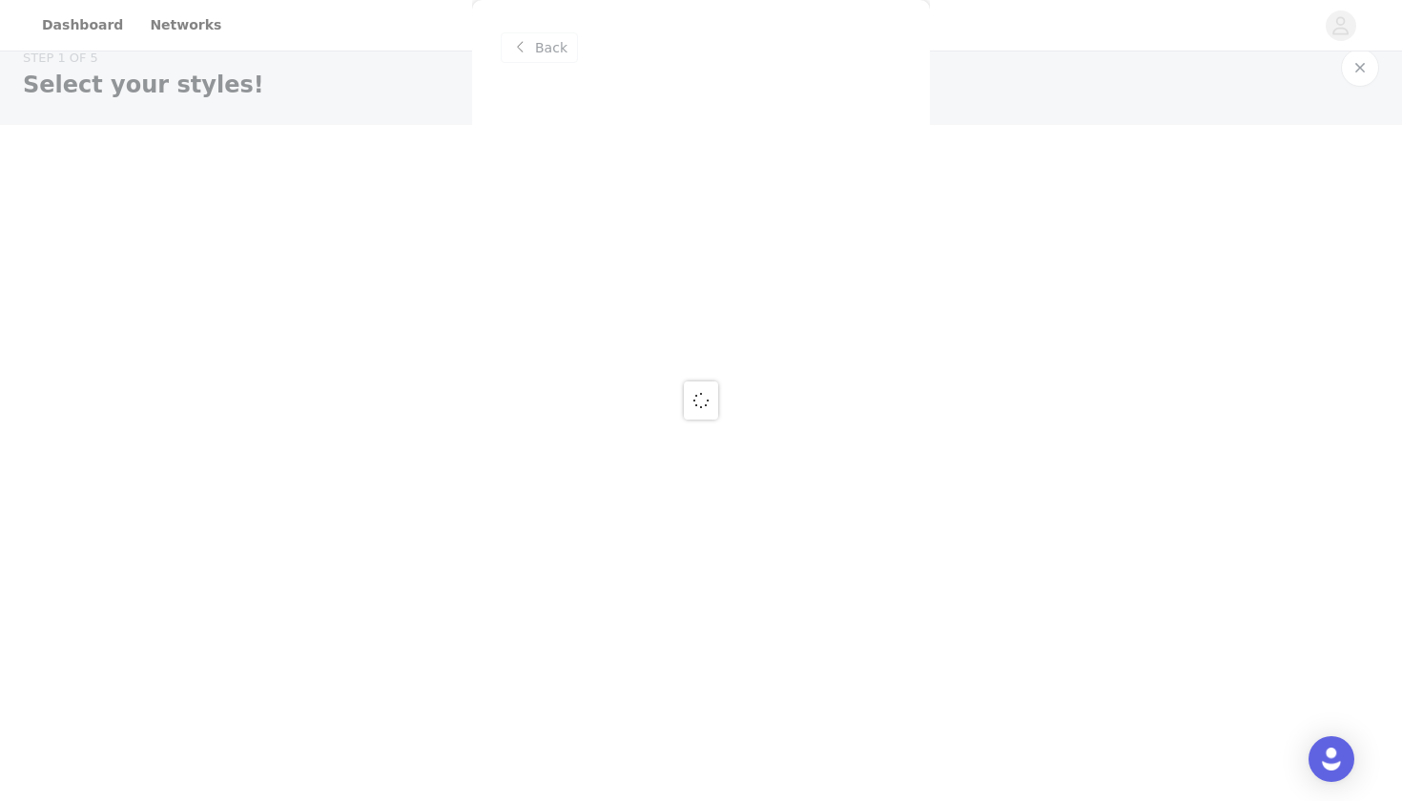
scroll to position [0, 0]
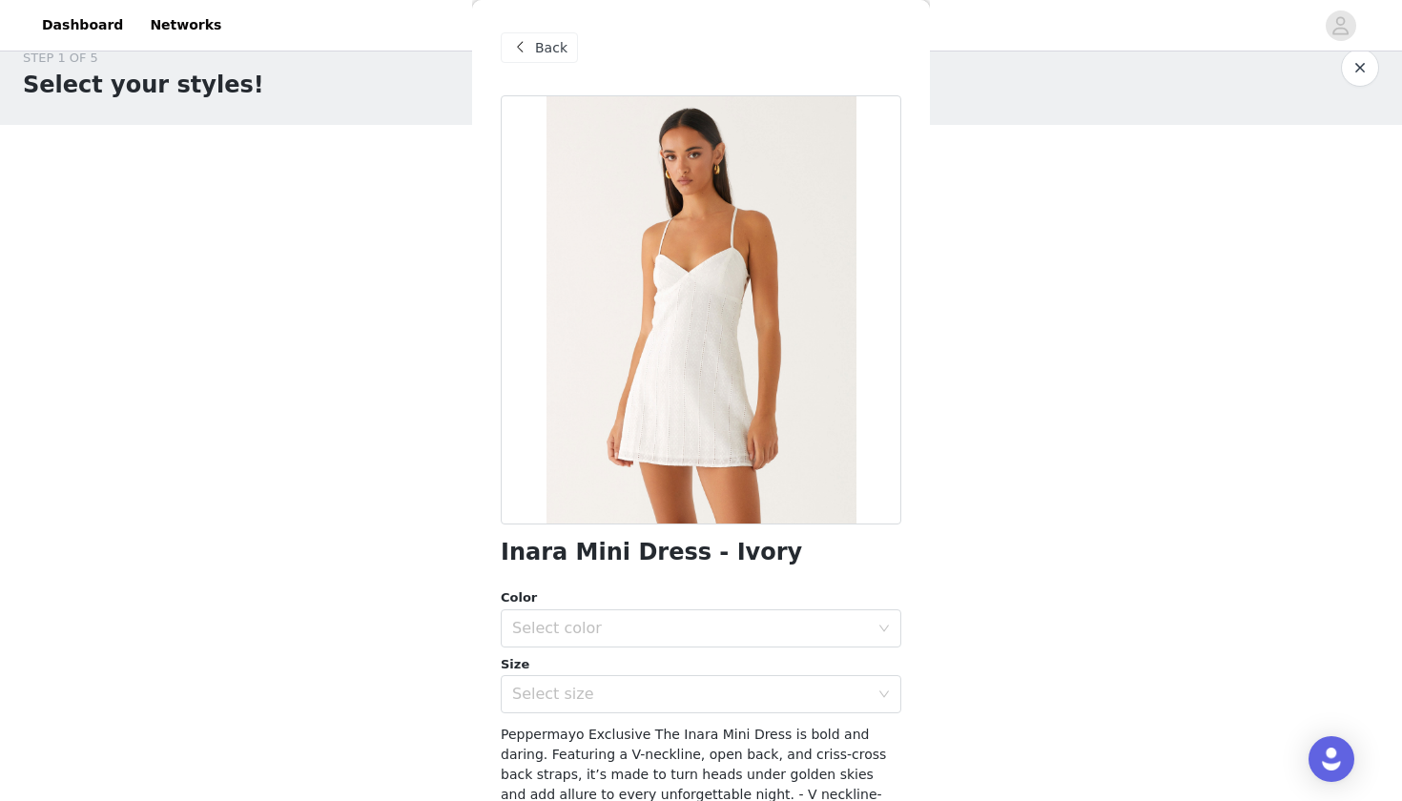
click at [543, 52] on span "Back" at bounding box center [551, 48] width 32 height 20
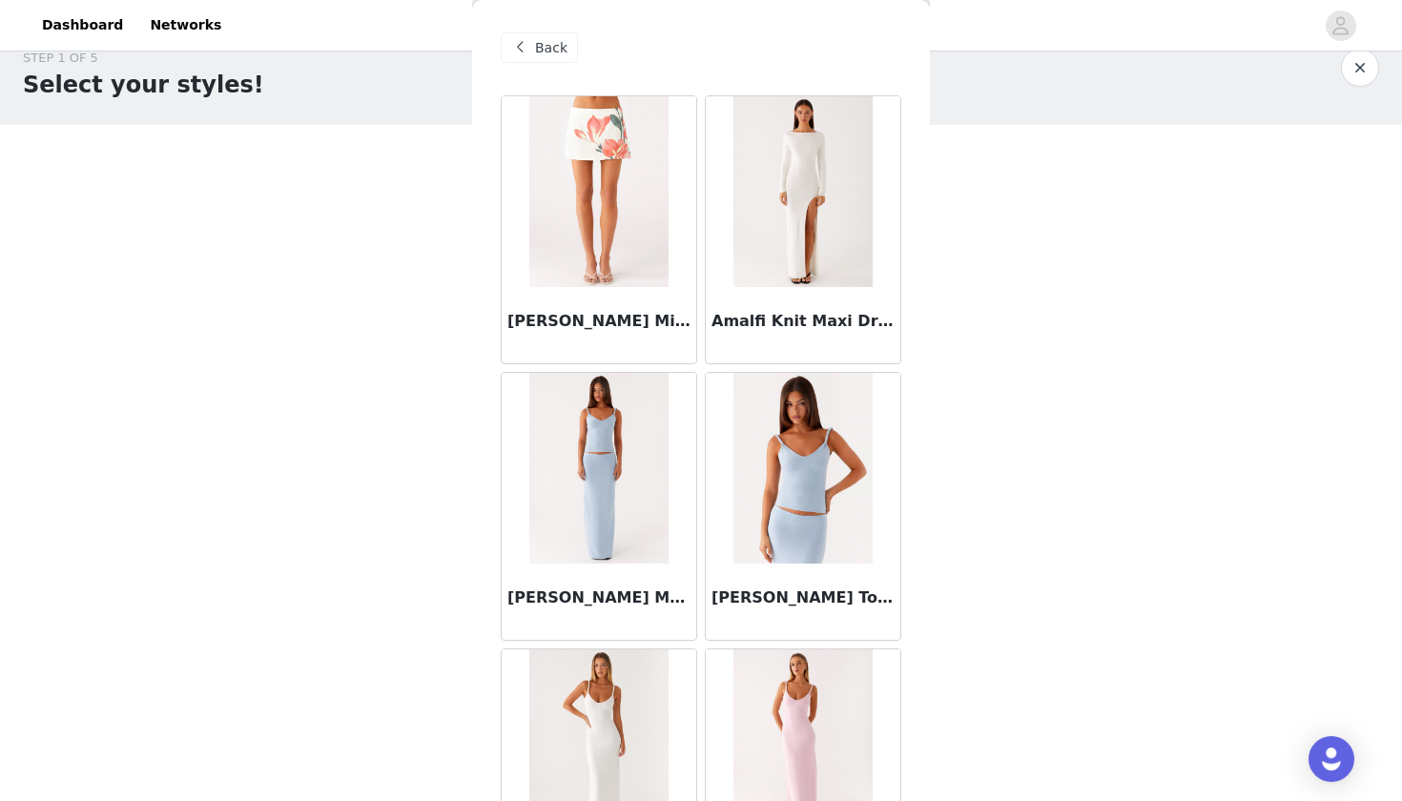
click at [532, 49] on div "Back" at bounding box center [539, 47] width 77 height 31
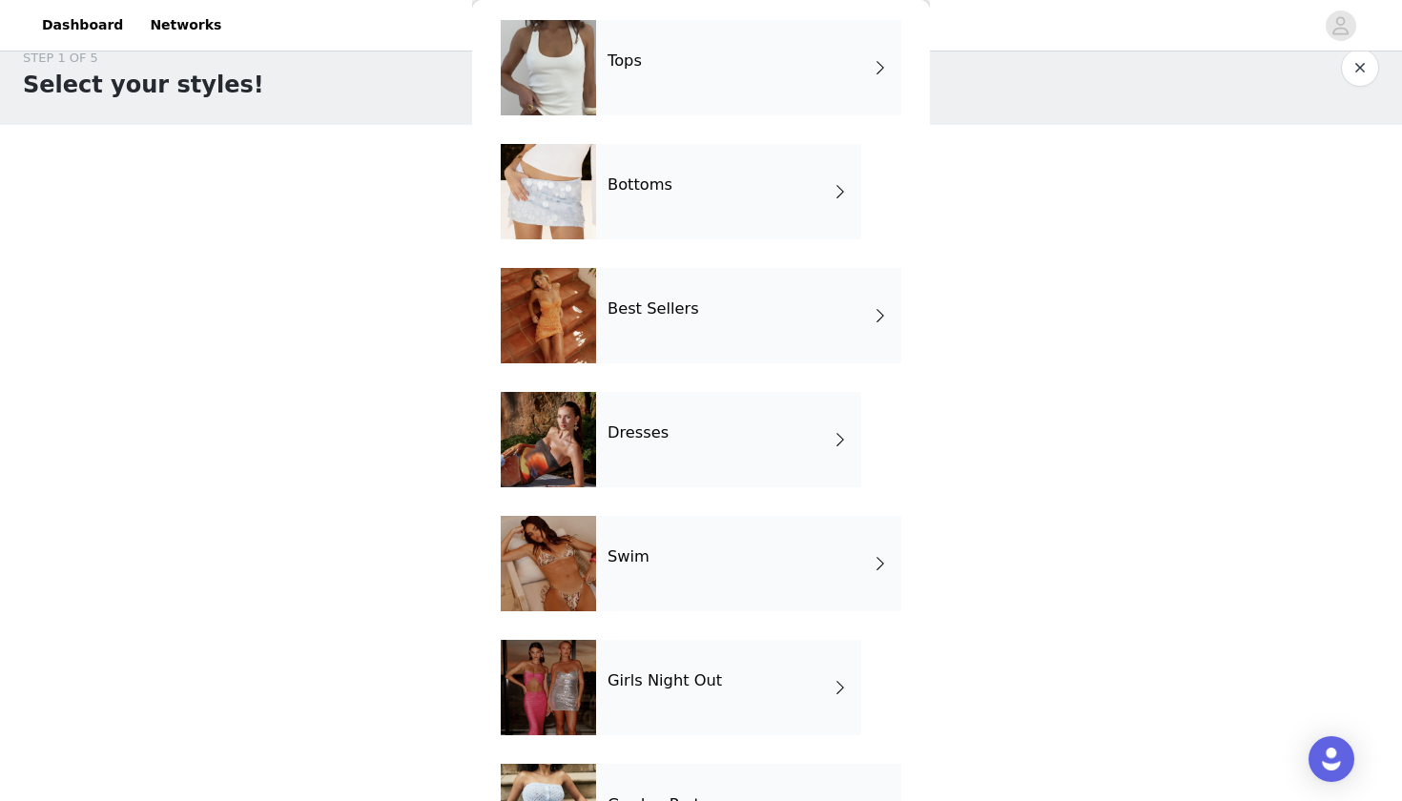
scroll to position [197, 0]
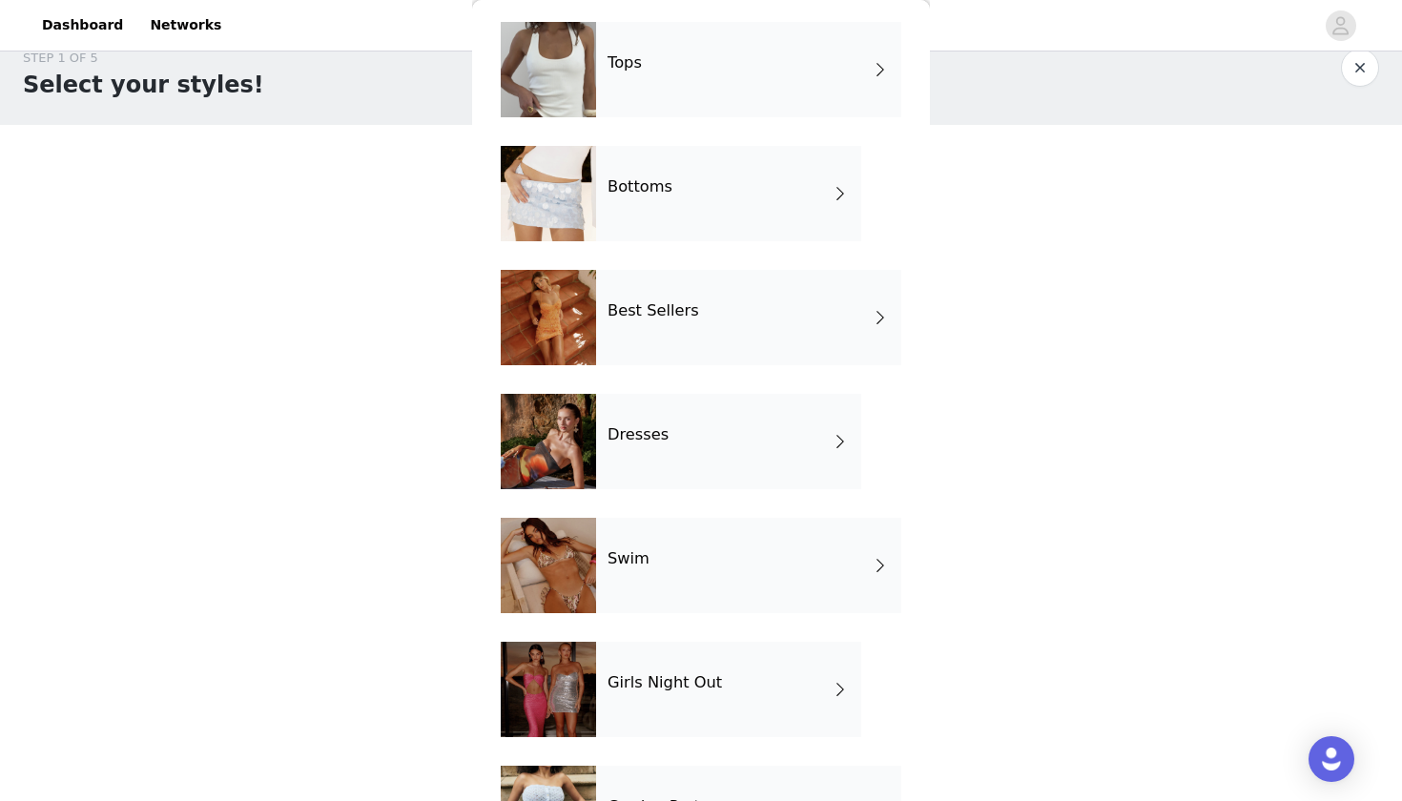
click at [732, 324] on div "Best Sellers" at bounding box center [748, 317] width 305 height 95
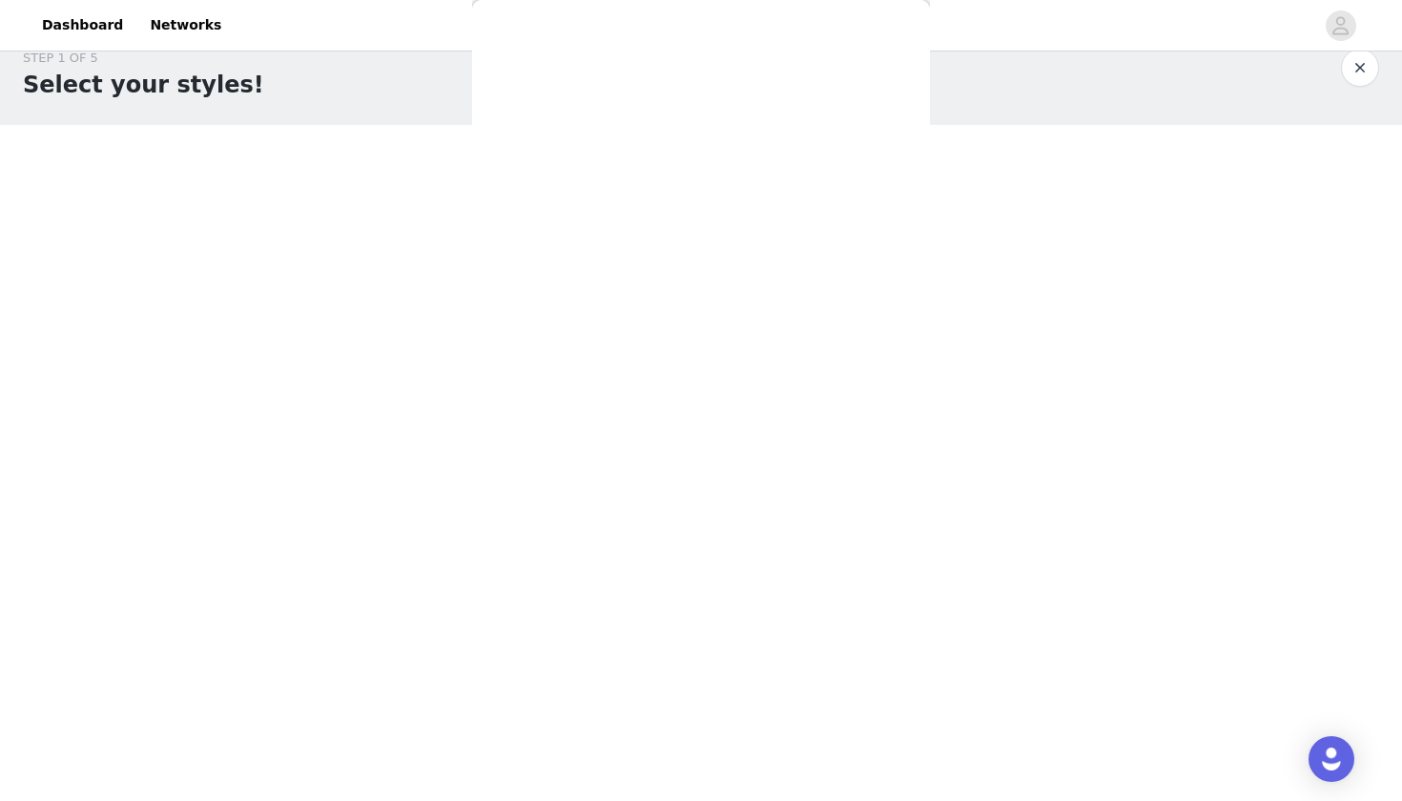
scroll to position [0, 0]
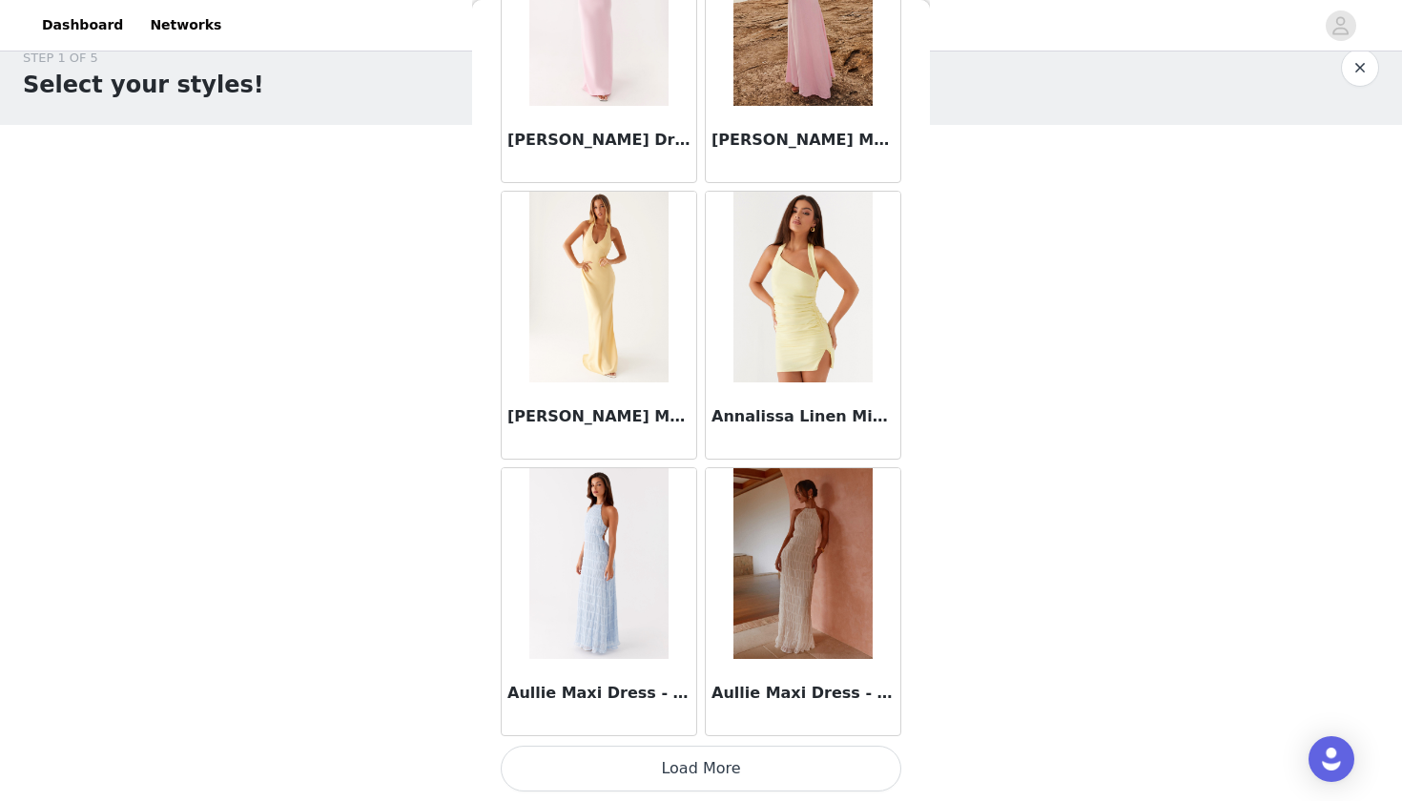
click at [688, 765] on button "Load More" at bounding box center [701, 769] width 401 height 46
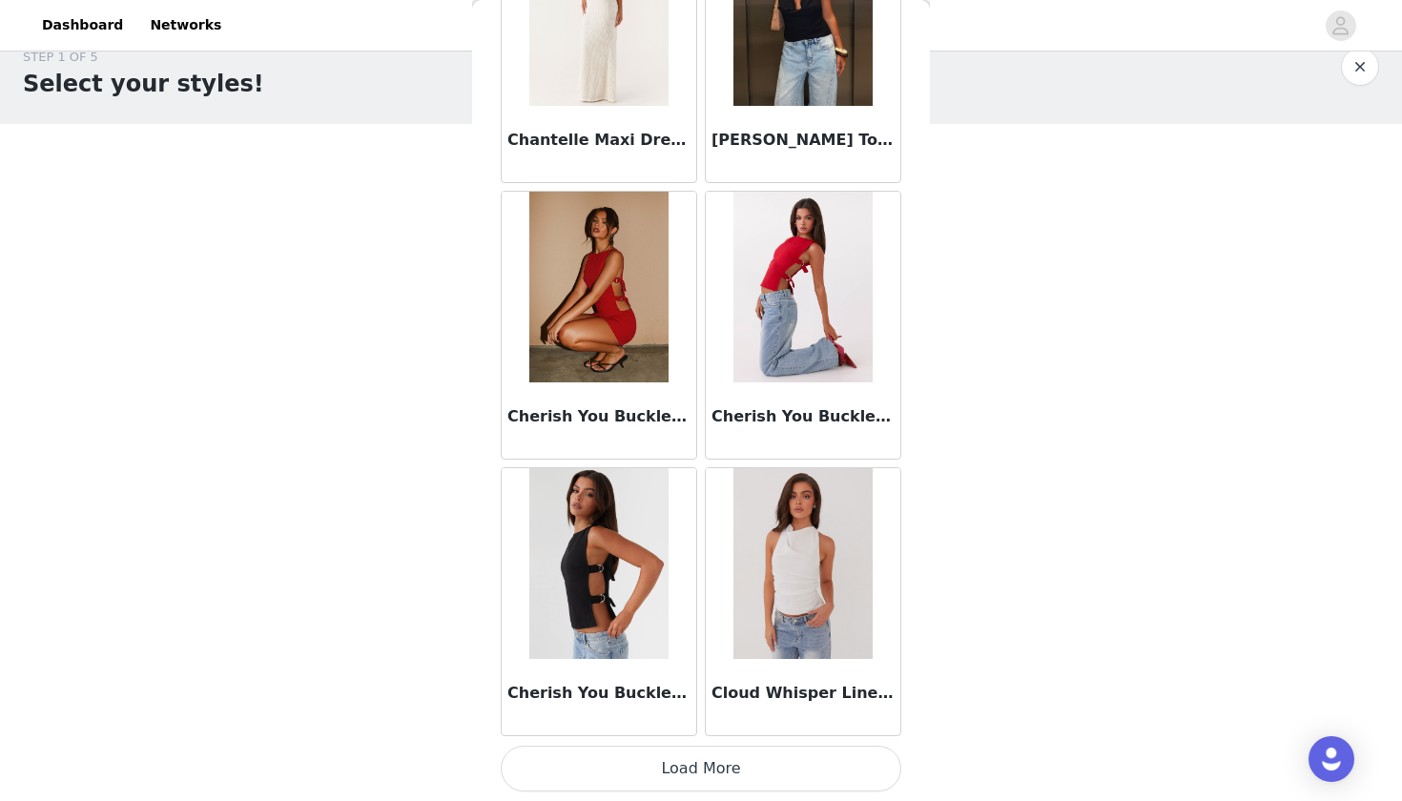
scroll to position [4883, 0]
click at [660, 766] on button "Load More" at bounding box center [701, 769] width 401 height 46
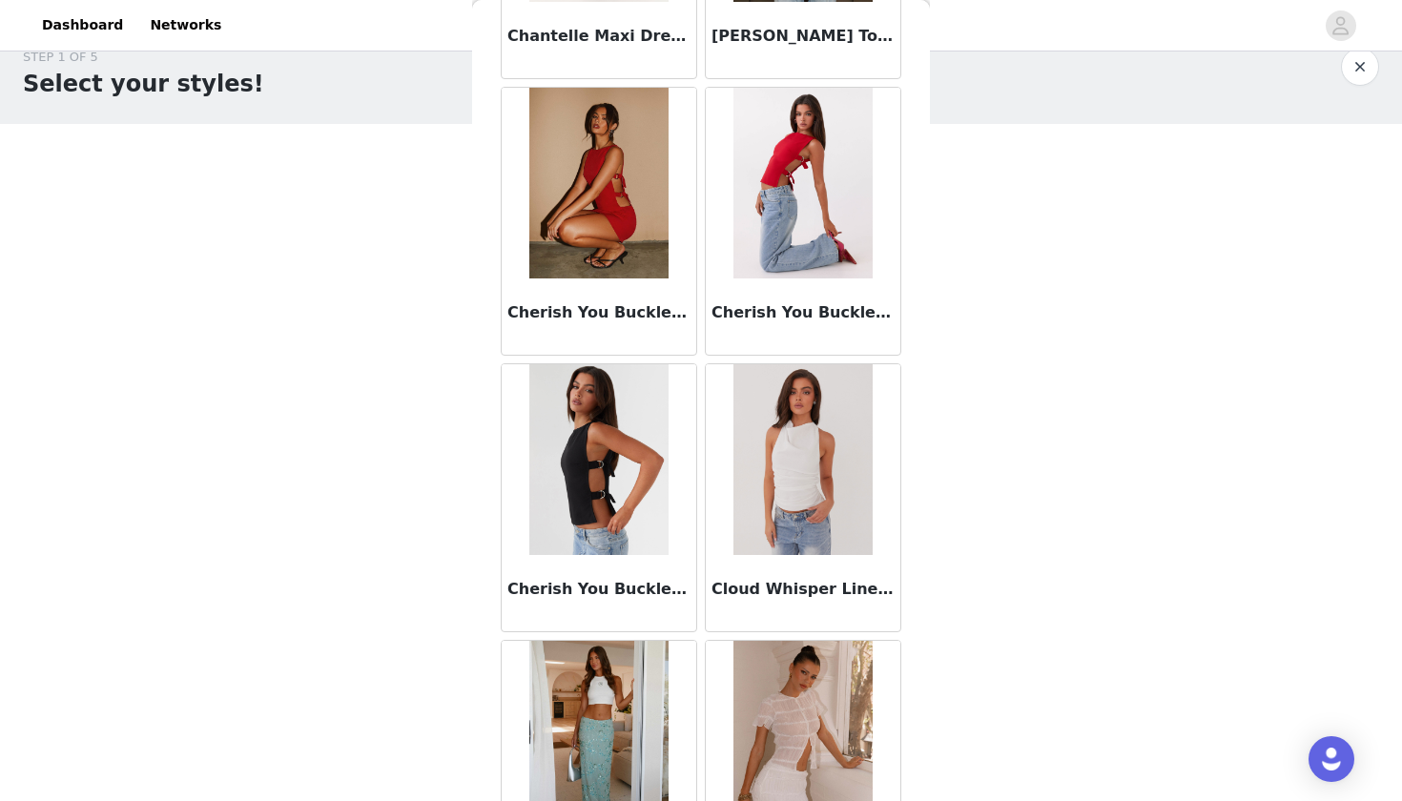
scroll to position [5586, 0]
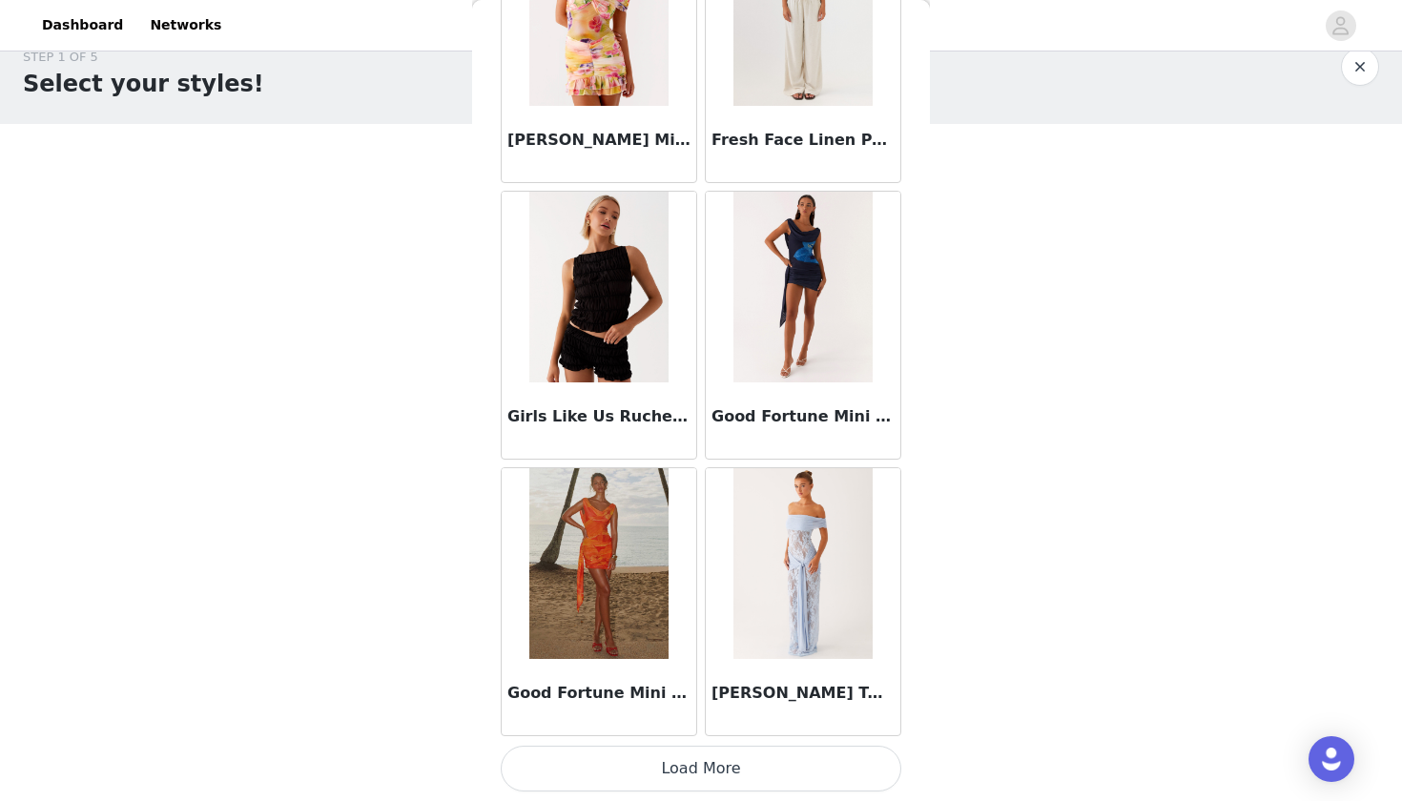
click at [694, 761] on button "Load More" at bounding box center [701, 769] width 401 height 46
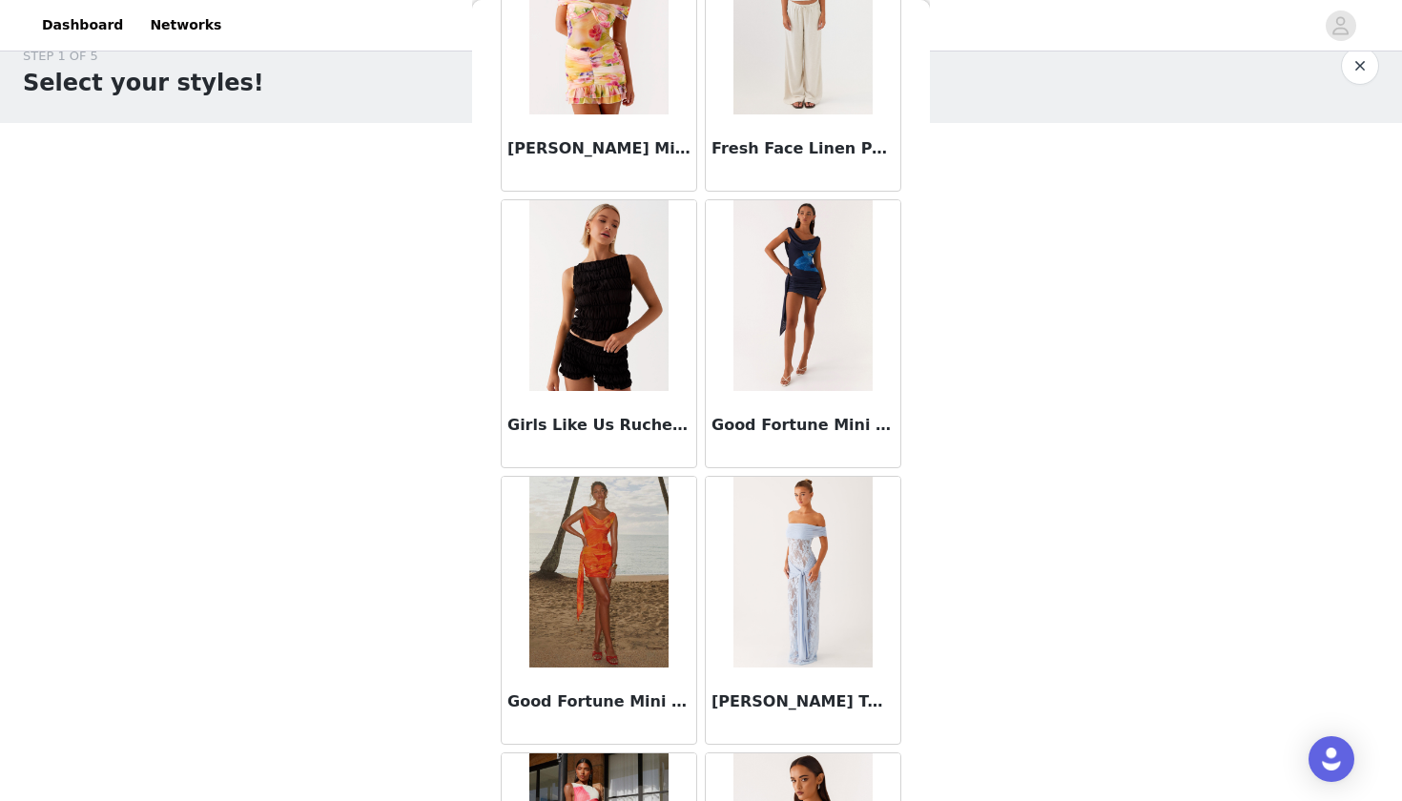
scroll to position [31, 0]
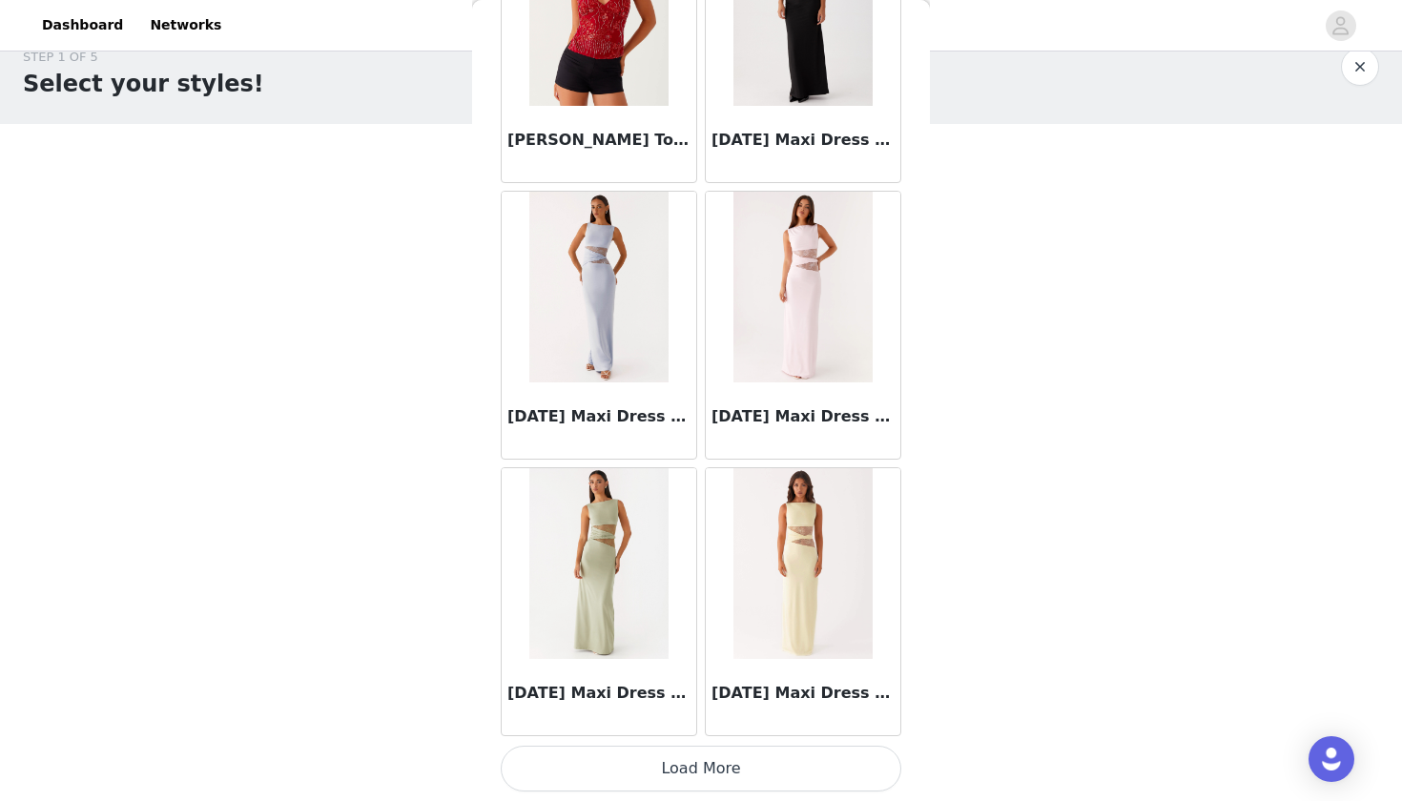
click at [721, 769] on button "Load More" at bounding box center [701, 769] width 401 height 46
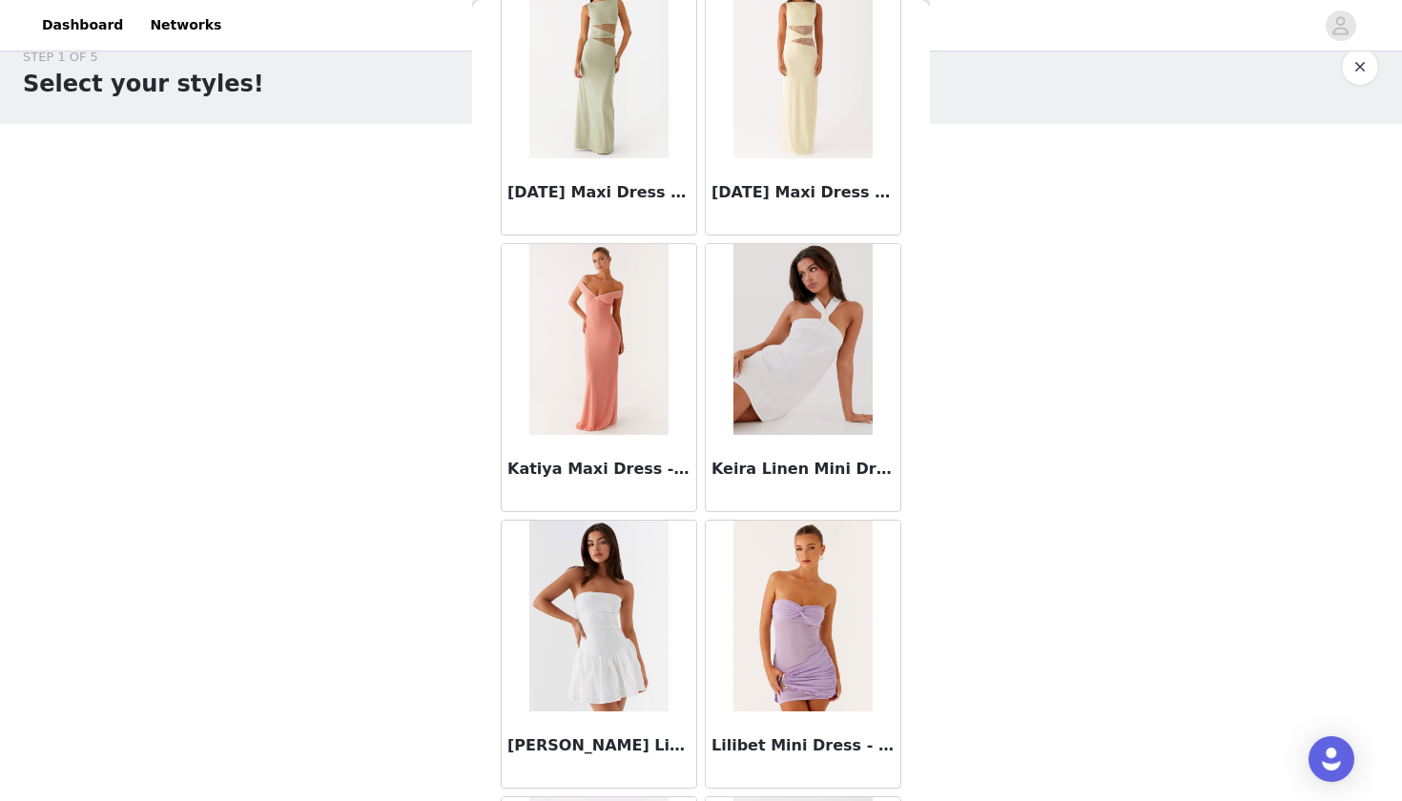
scroll to position [10926, 0]
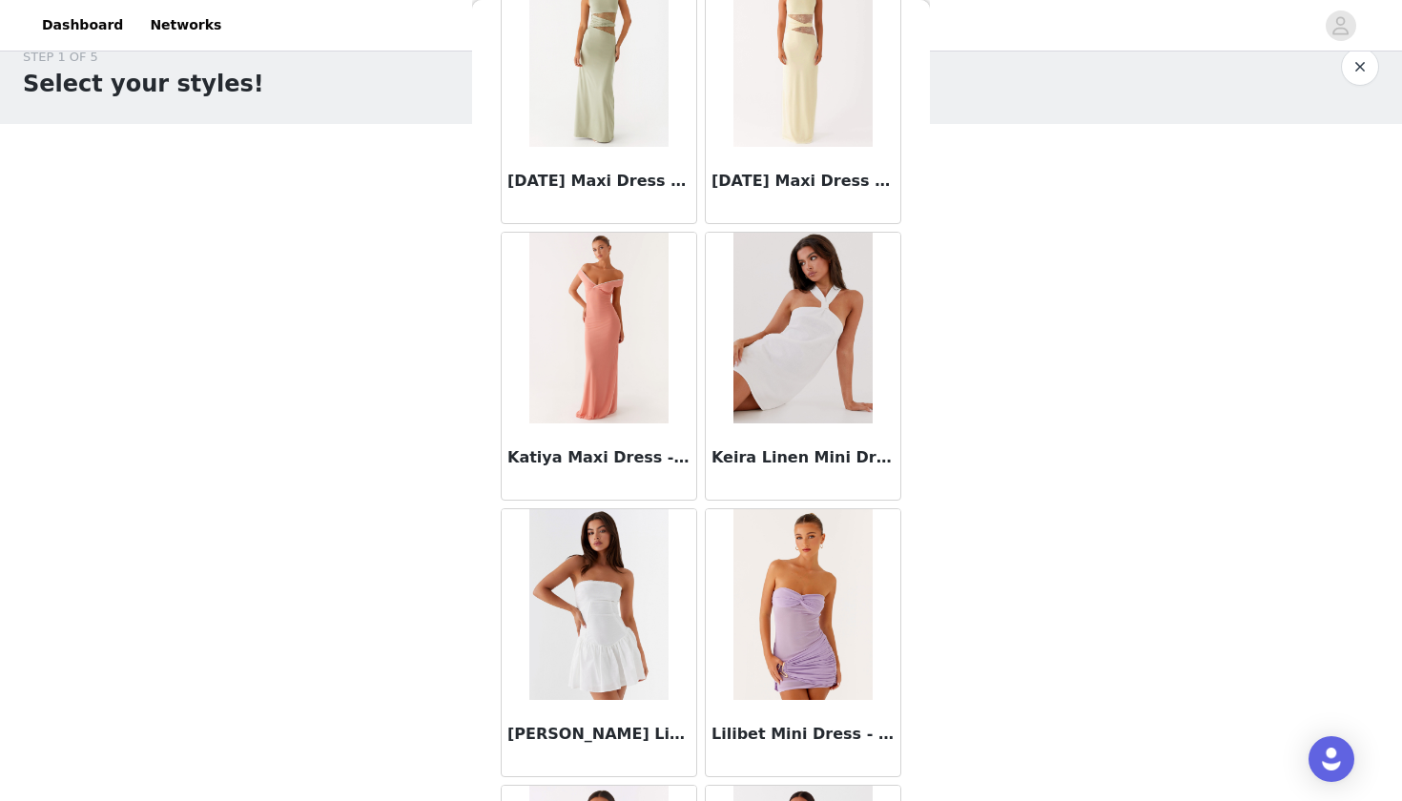
click at [824, 368] on img at bounding box center [802, 328] width 138 height 191
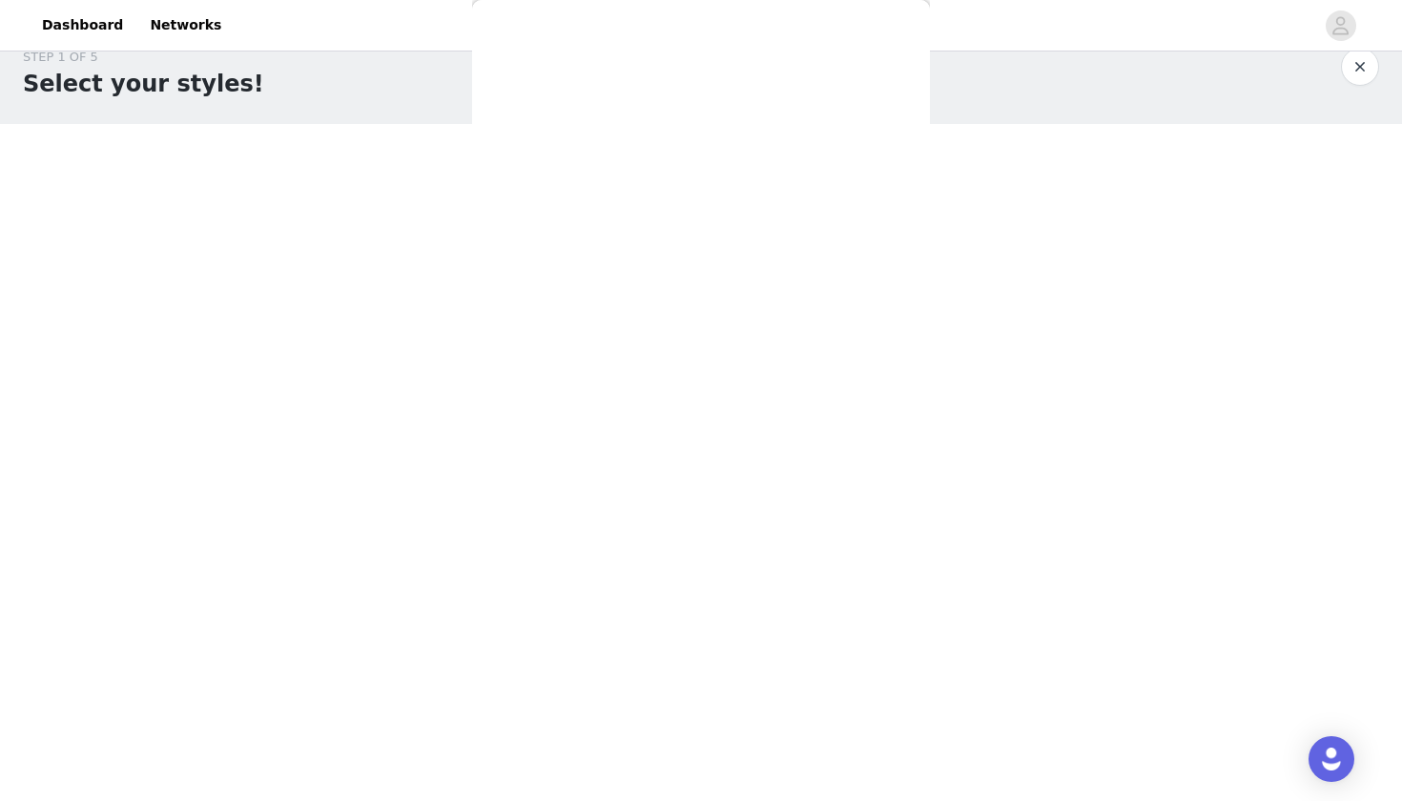
scroll to position [0, 0]
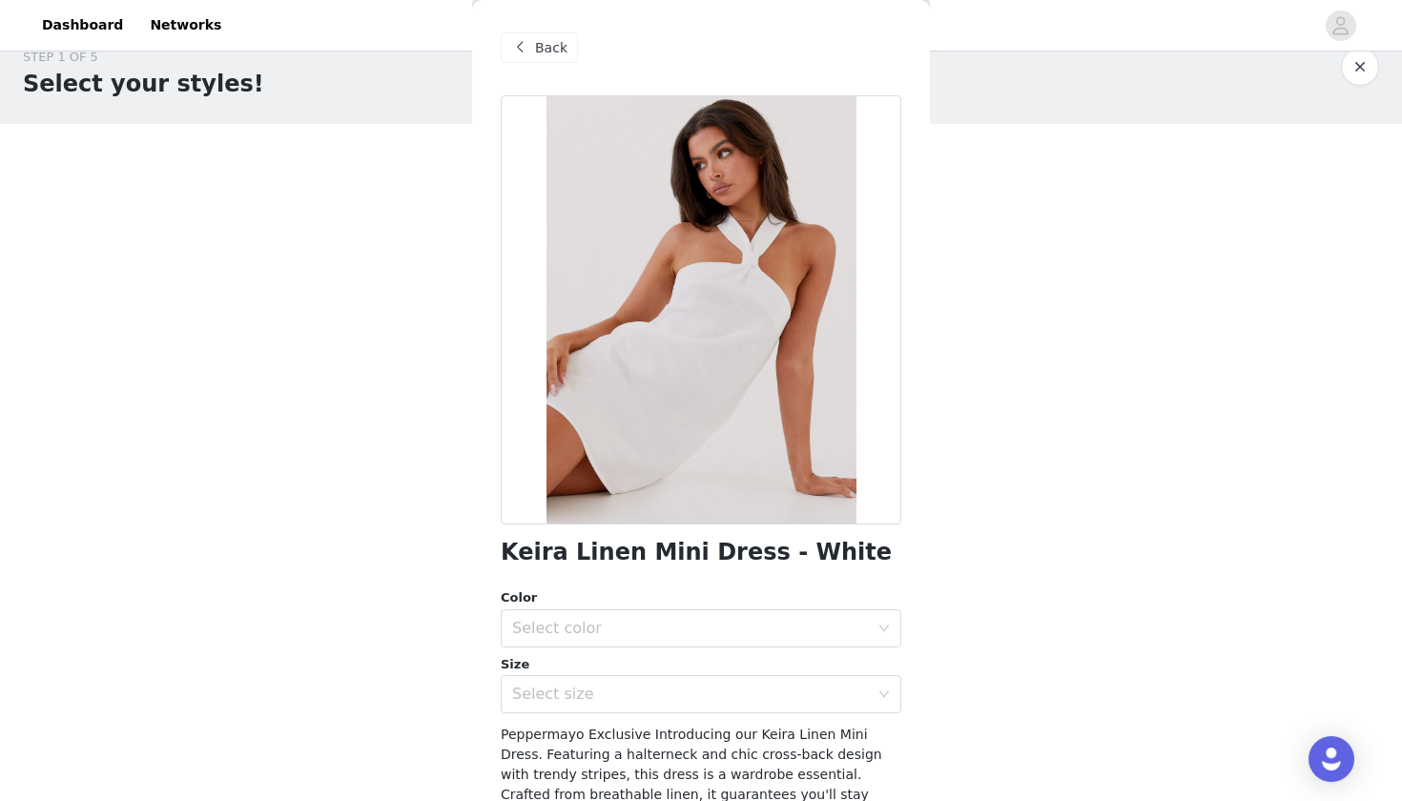
click at [525, 34] on div "Back" at bounding box center [539, 47] width 77 height 31
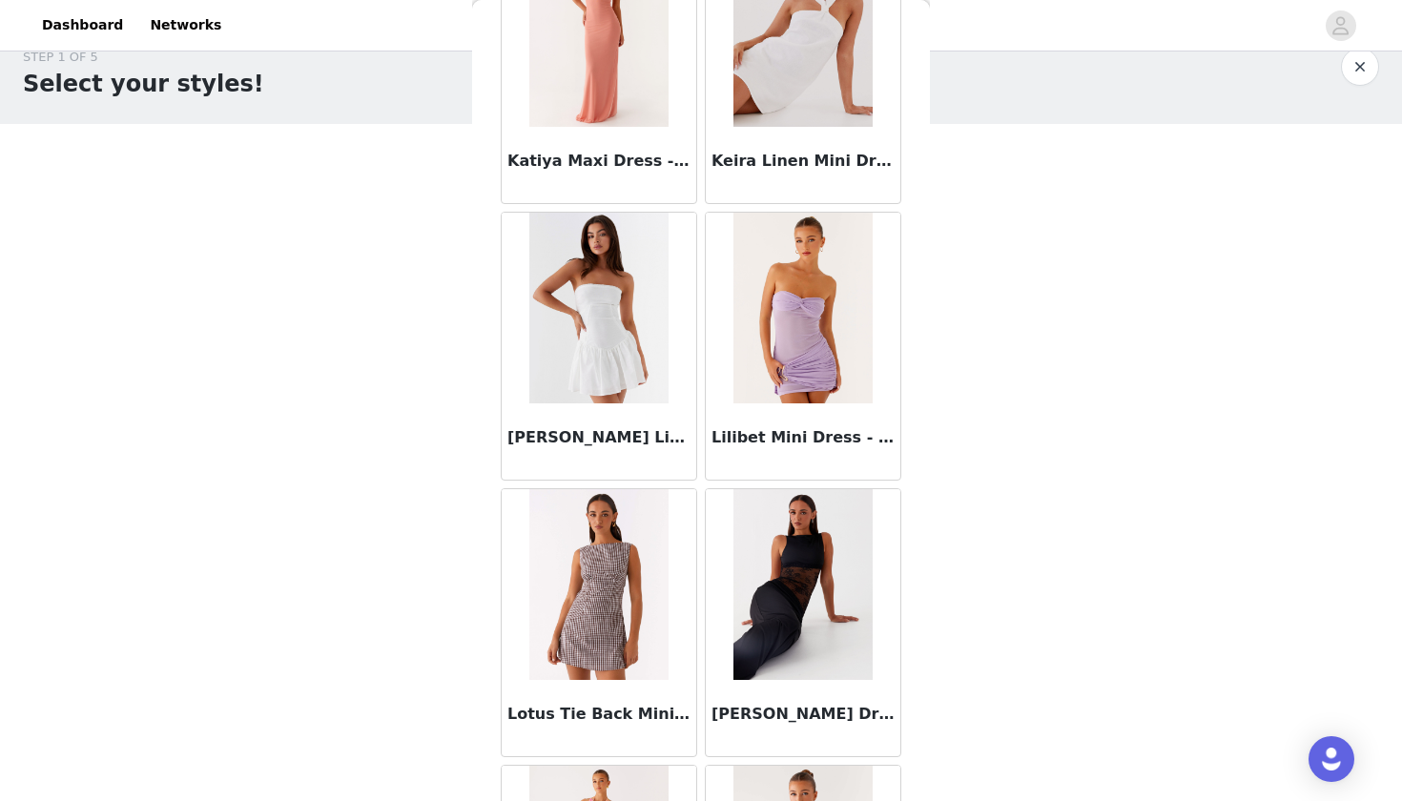
scroll to position [10902, 0]
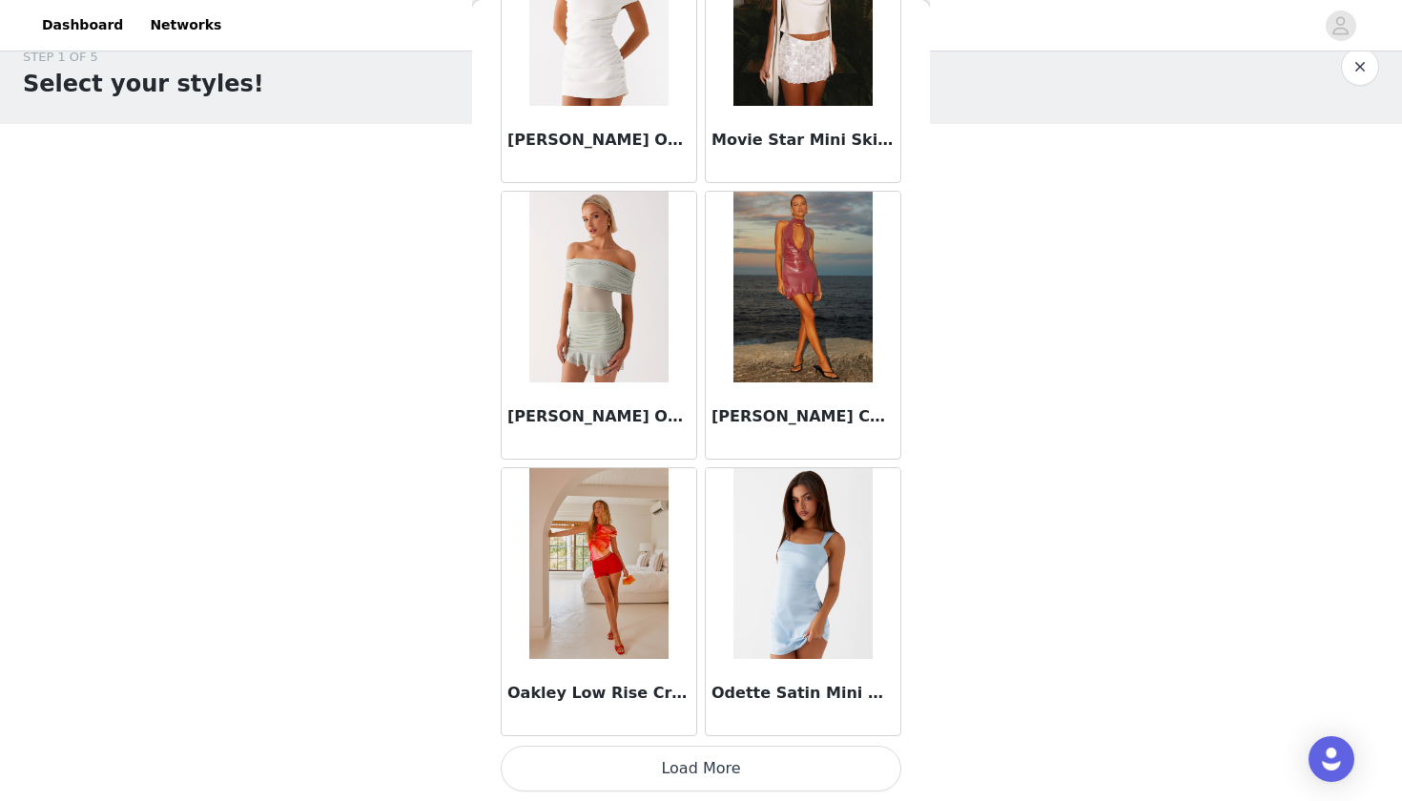
click at [693, 763] on button "Load More" at bounding box center [701, 769] width 401 height 46
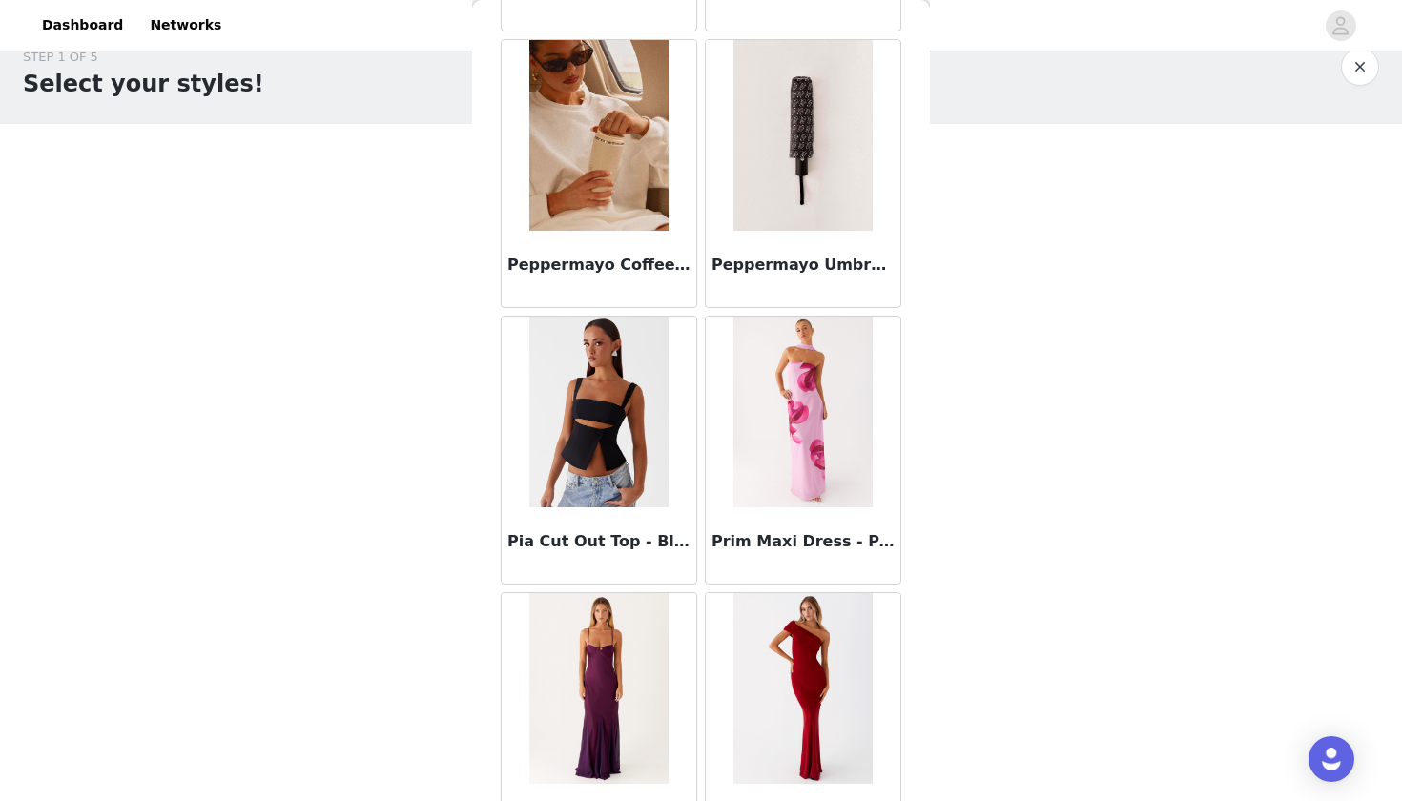
scroll to position [15408, 0]
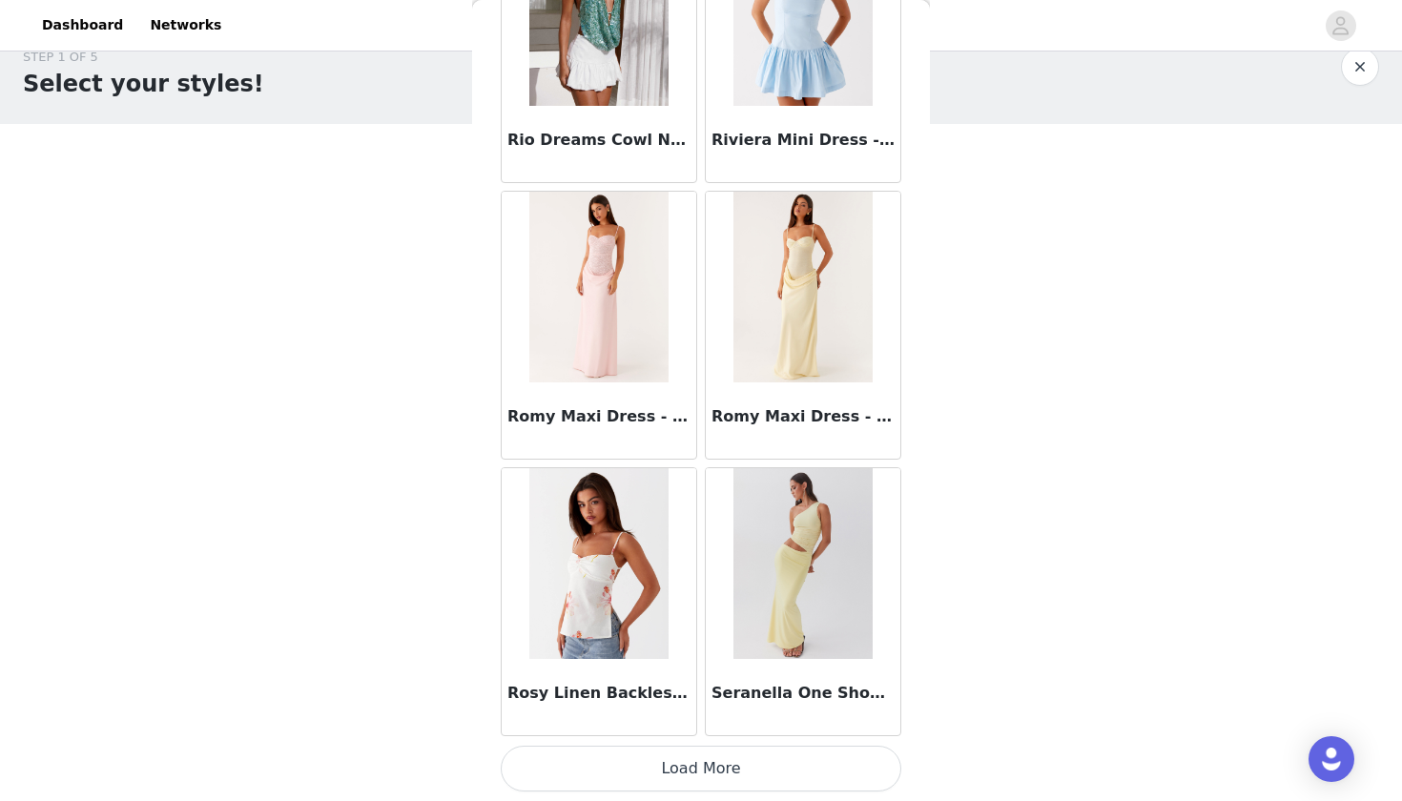
click at [711, 772] on button "Load More" at bounding box center [701, 769] width 401 height 46
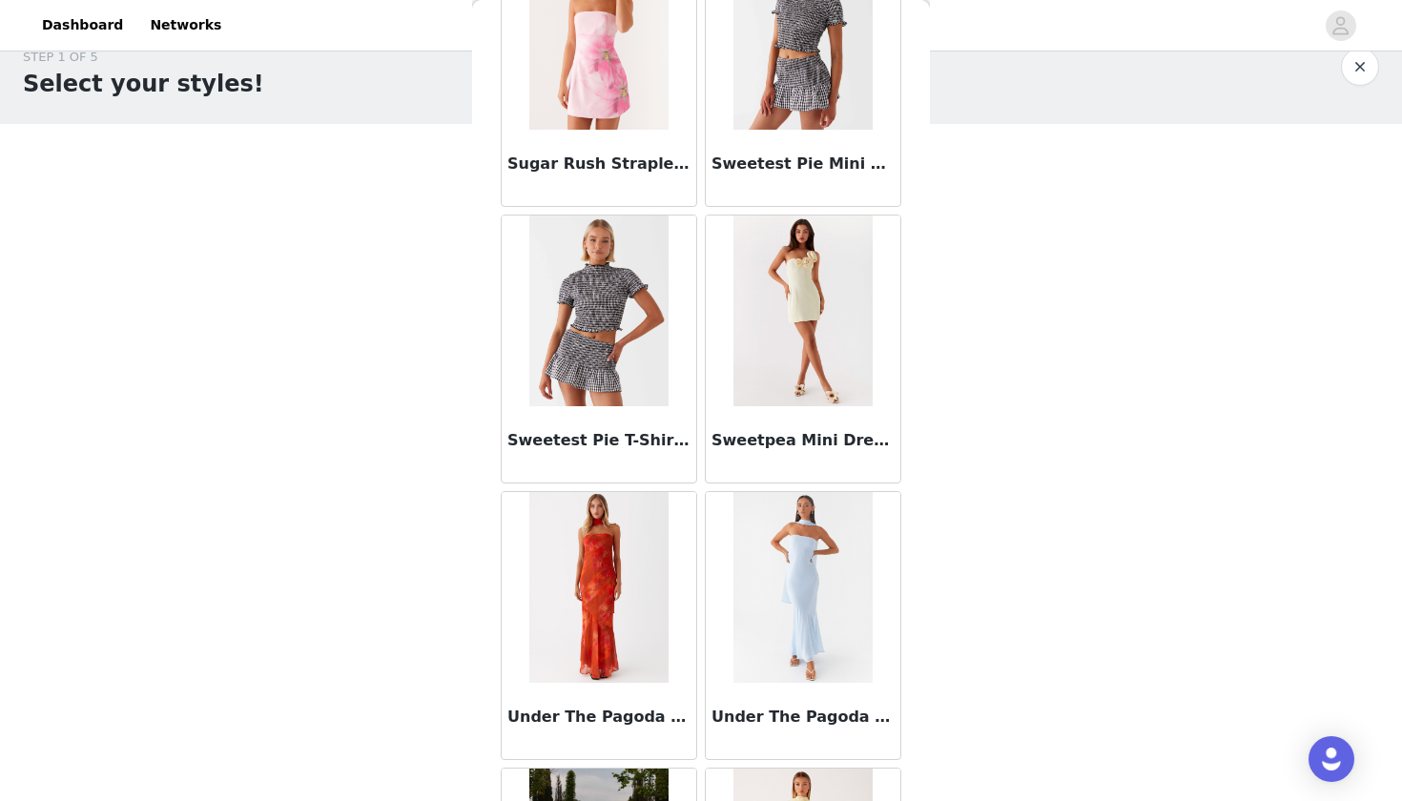
scroll to position [17307, 0]
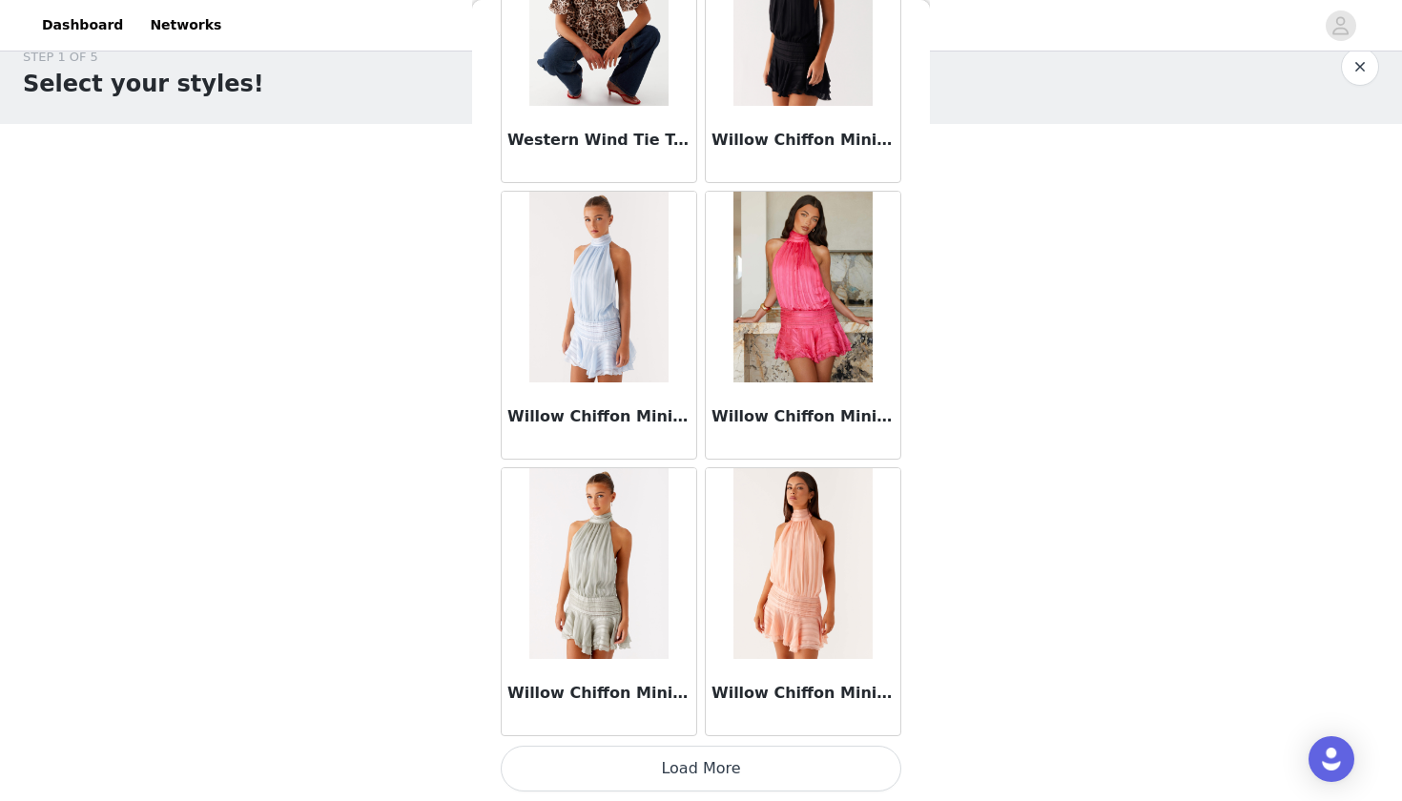
click at [710, 768] on button "Load More" at bounding box center [701, 769] width 401 height 46
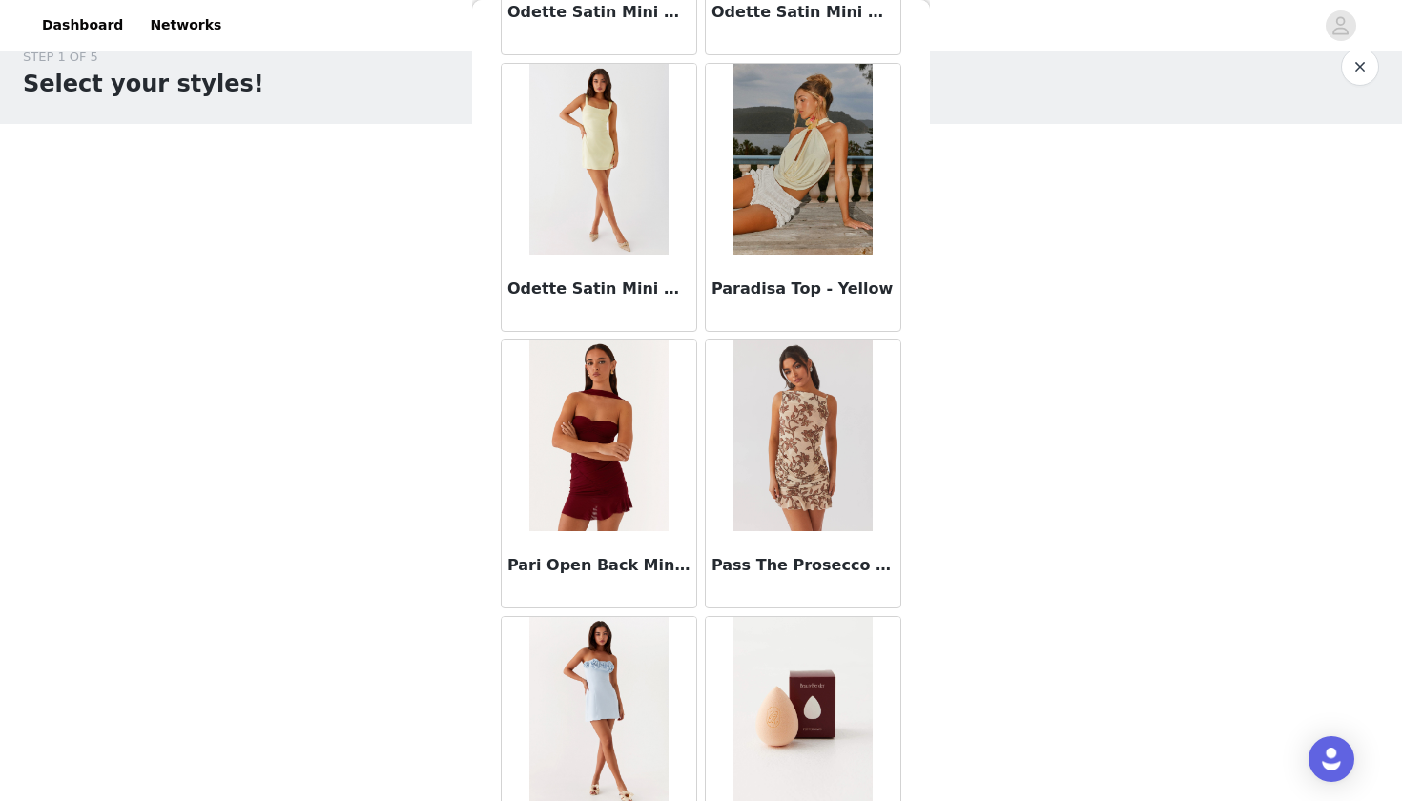
scroll to position [14078, 0]
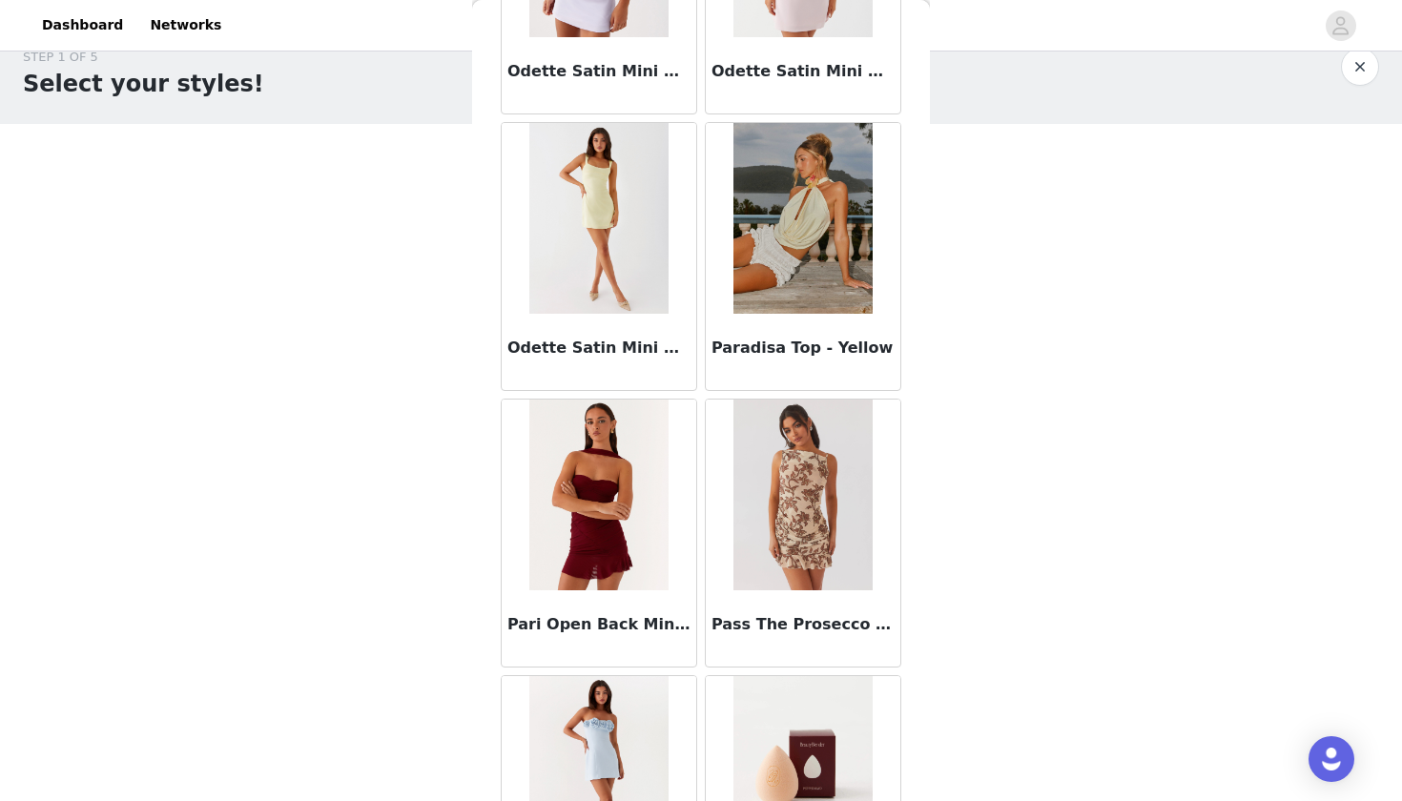
click at [600, 524] on img at bounding box center [598, 495] width 138 height 191
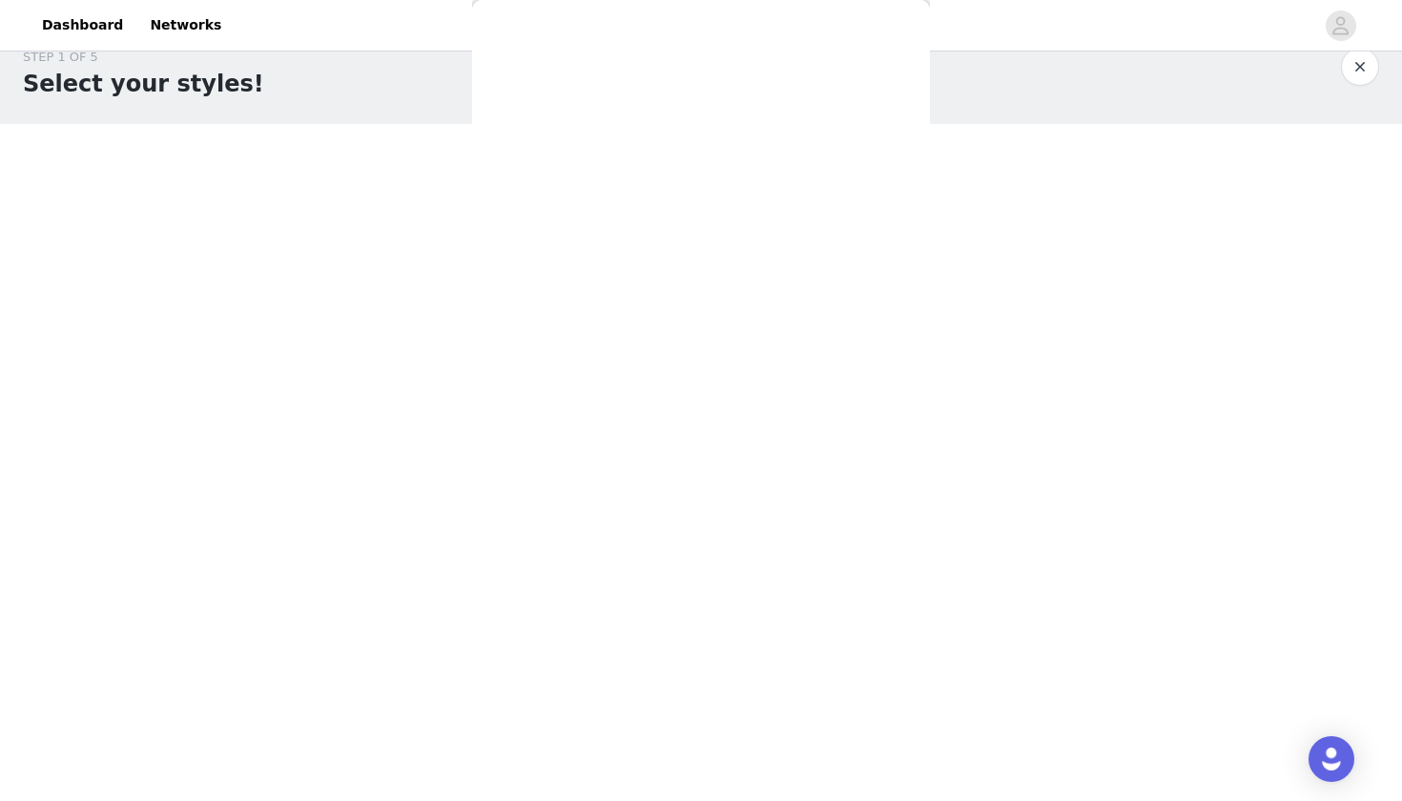
scroll to position [0, 0]
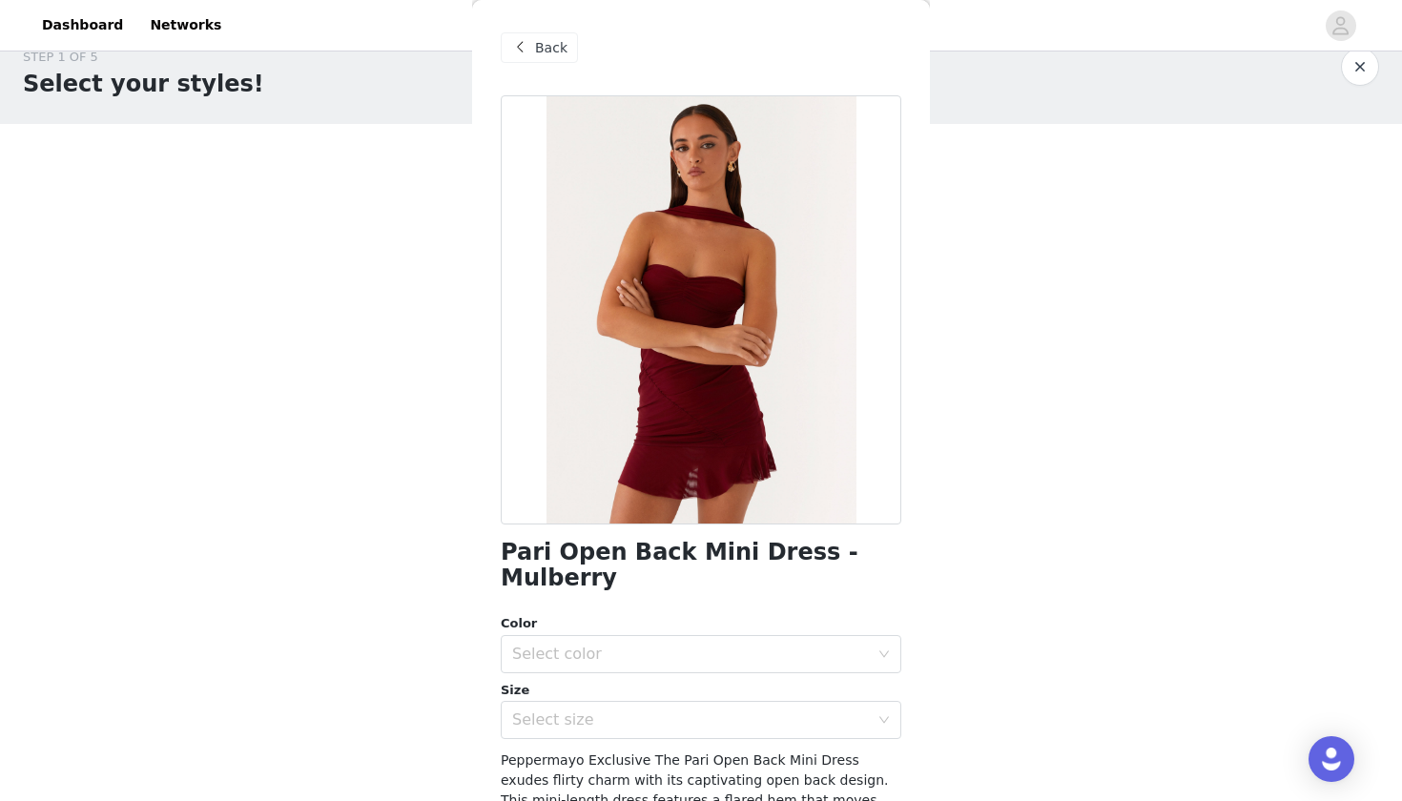
click at [549, 48] on span "Back" at bounding box center [551, 48] width 32 height 20
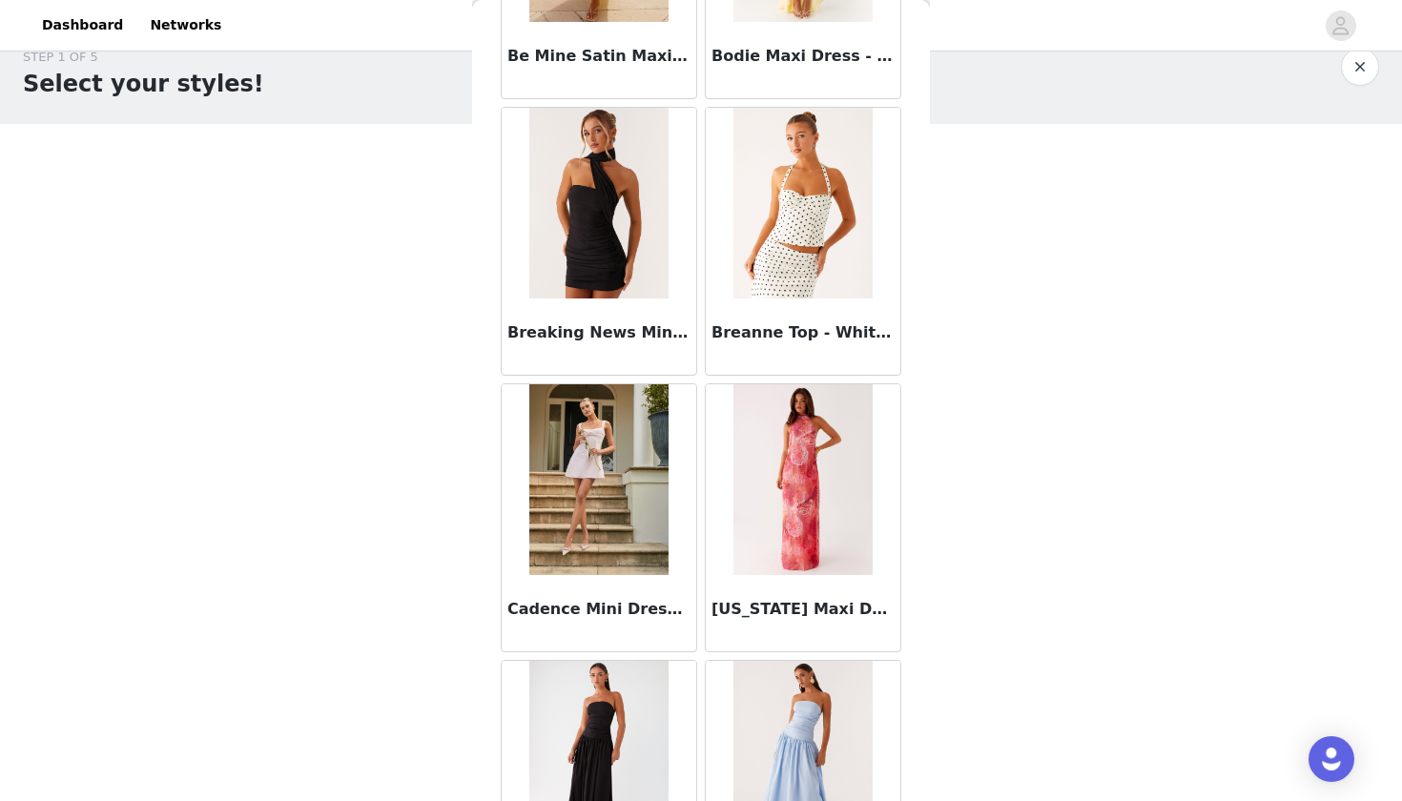
scroll to position [3578, 0]
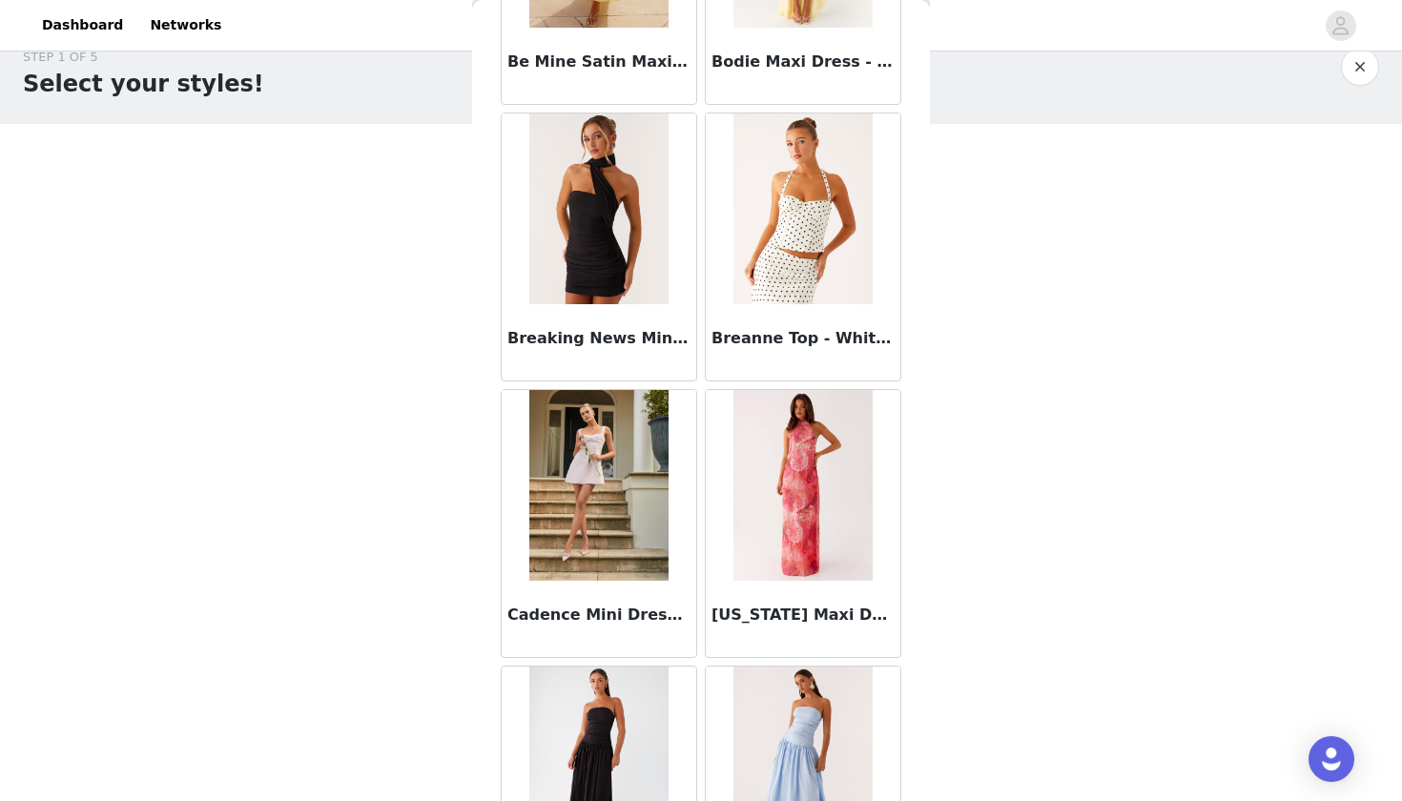
click at [634, 245] on img at bounding box center [598, 208] width 138 height 191
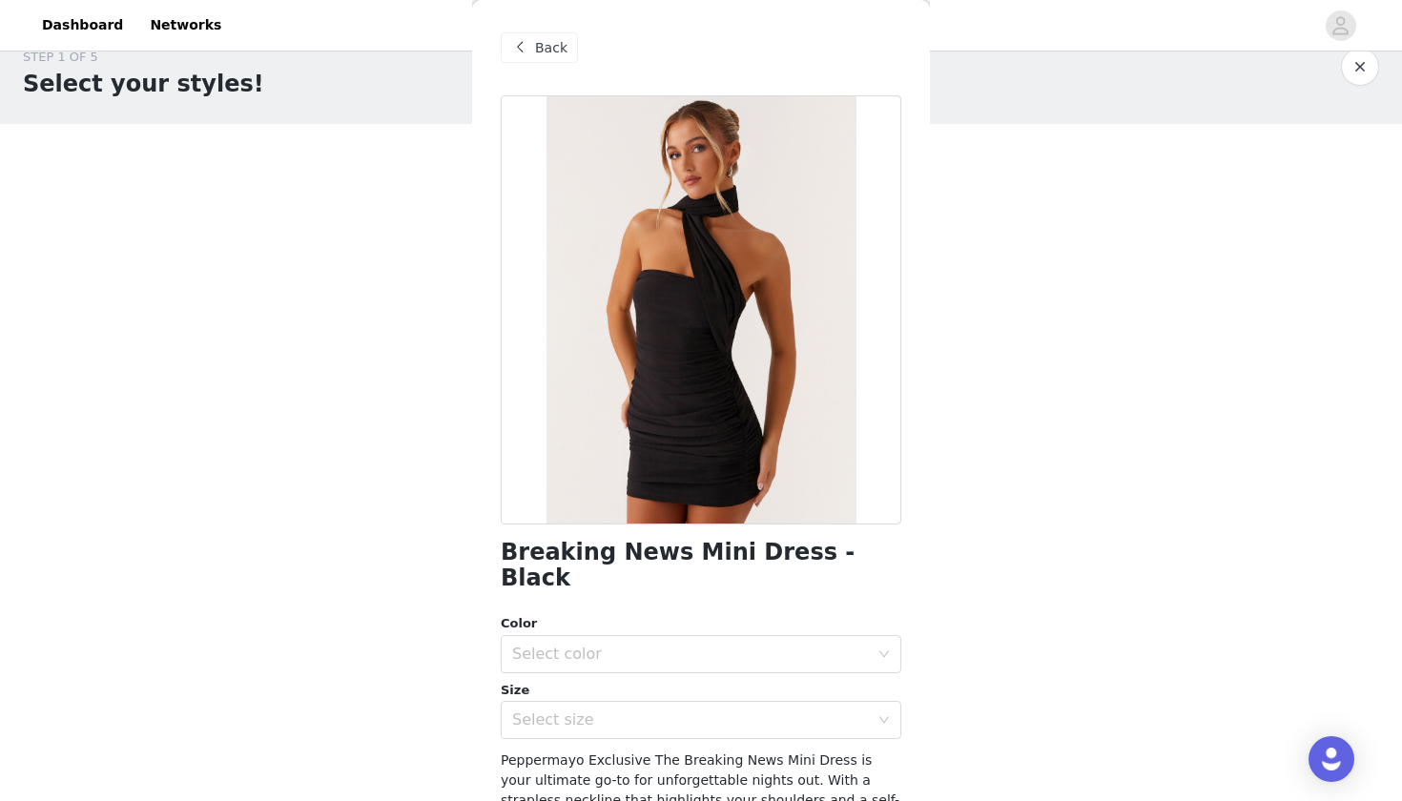
scroll to position [0, 0]
click at [558, 51] on span "Back" at bounding box center [551, 48] width 32 height 20
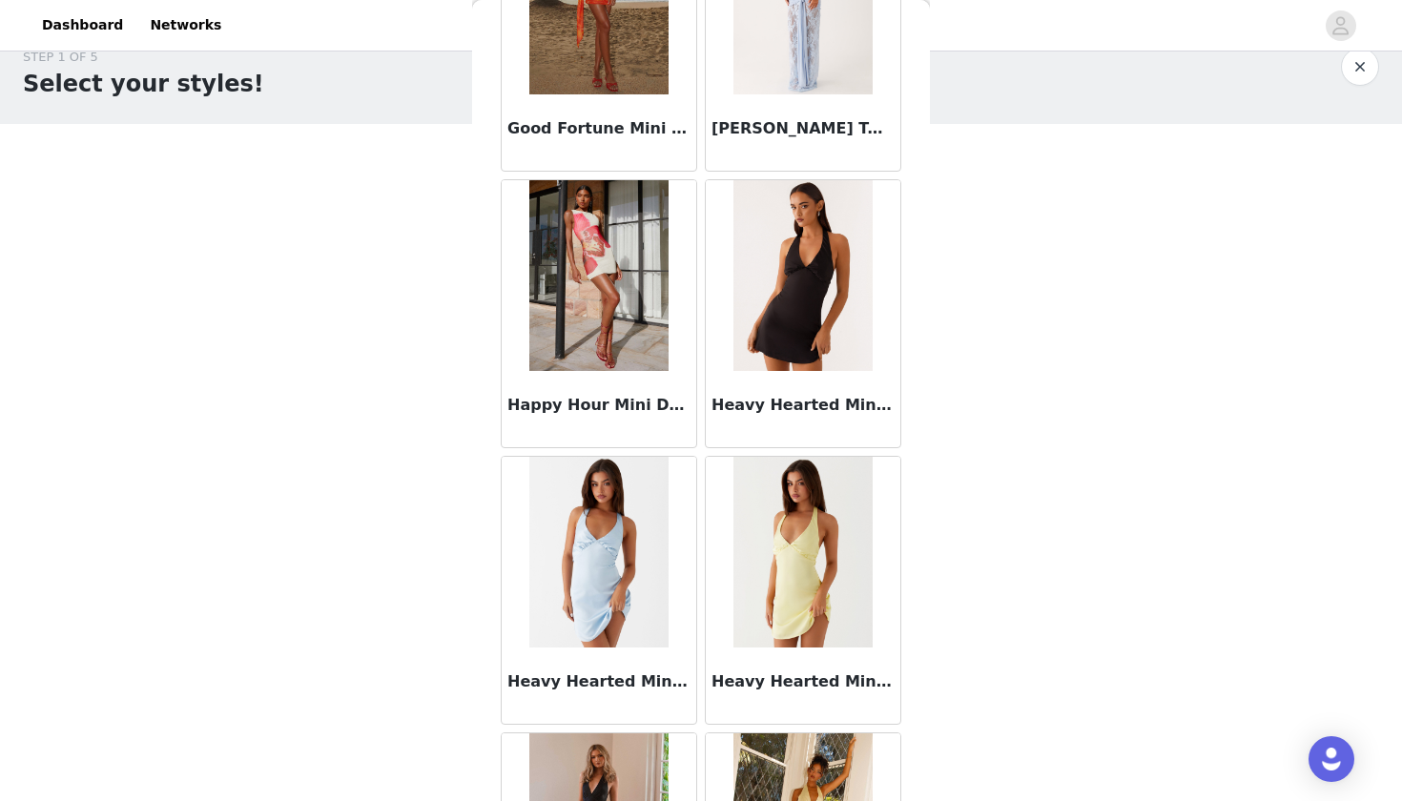
scroll to position [8209, 0]
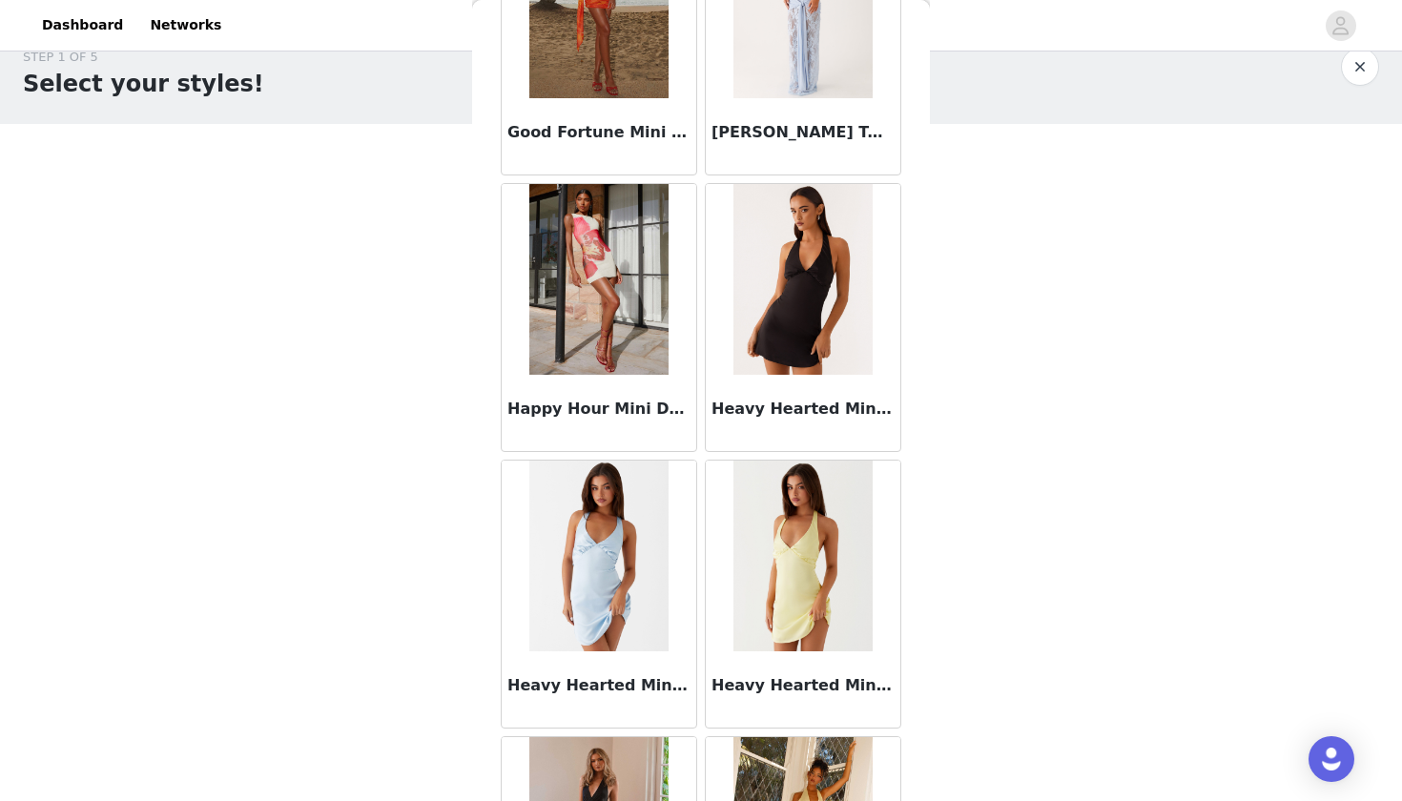
click at [789, 327] on img at bounding box center [802, 279] width 138 height 191
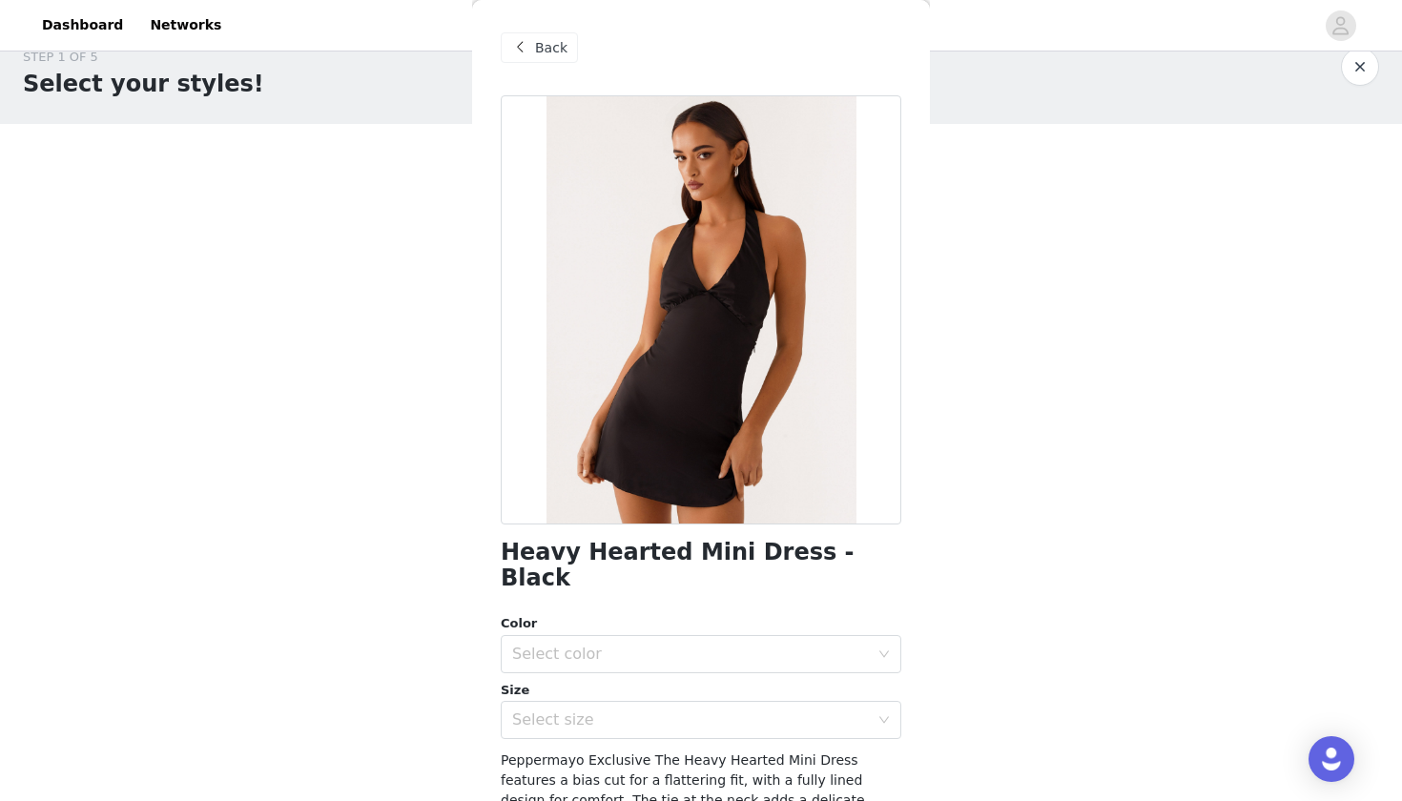
scroll to position [0, 0]
click at [552, 47] on span "Back" at bounding box center [551, 48] width 32 height 20
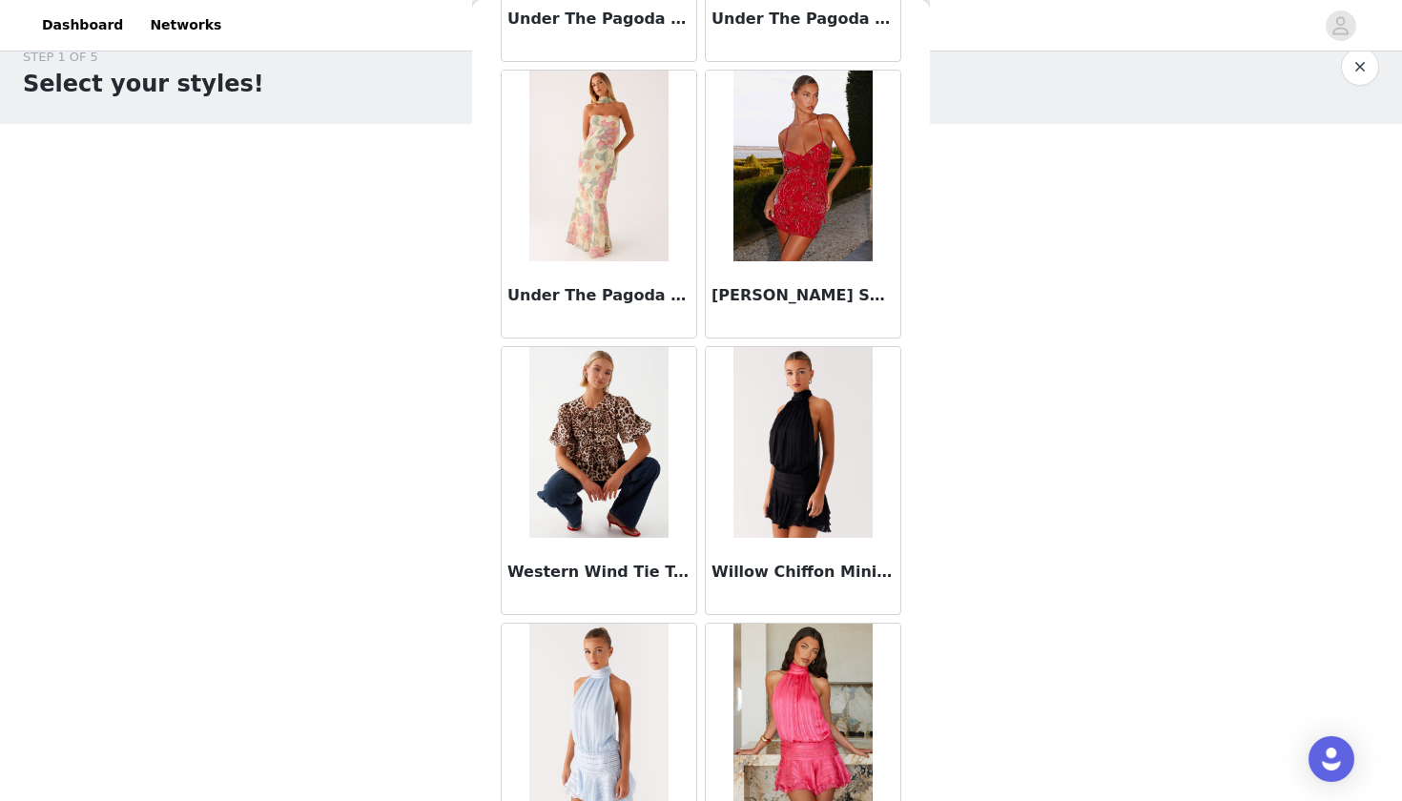
scroll to position [18277, 0]
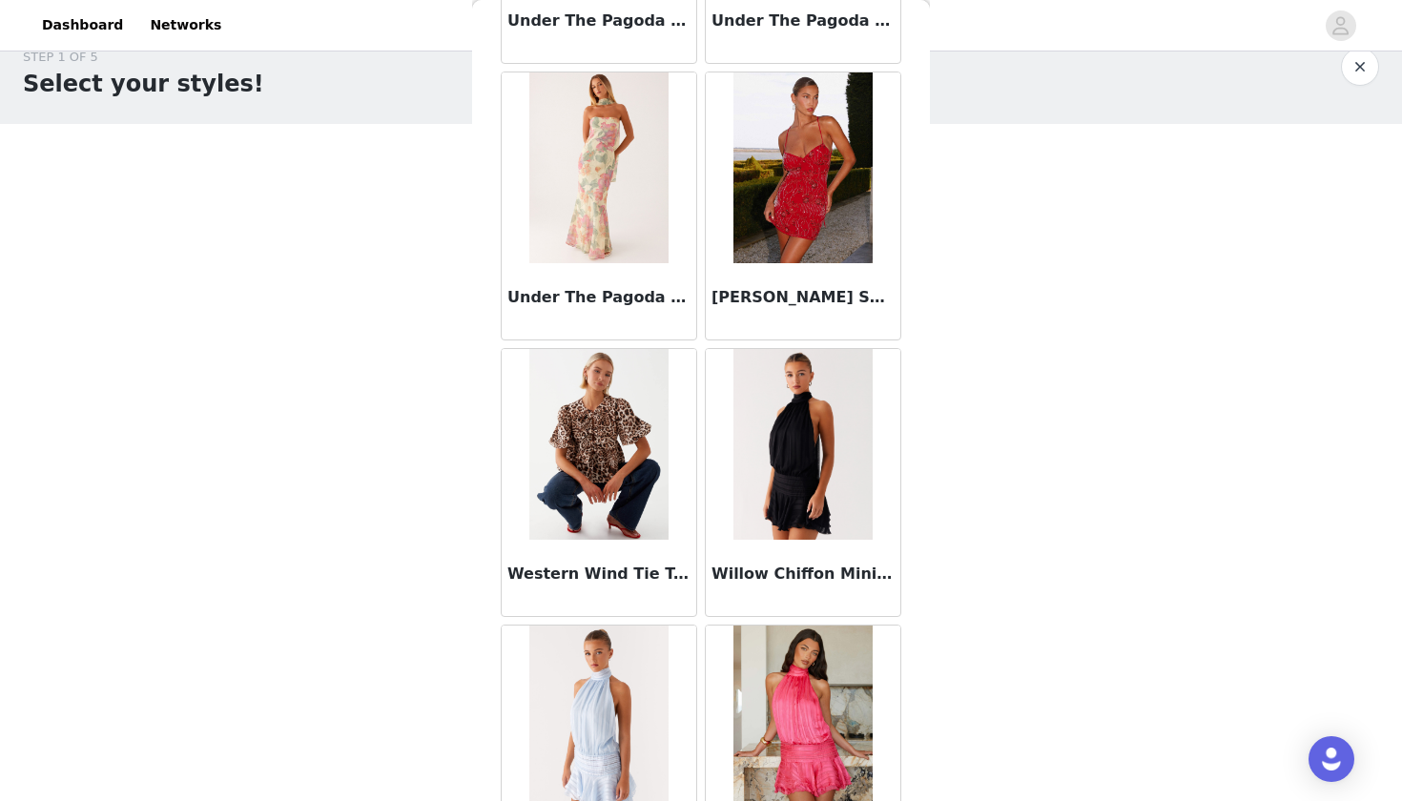
click at [832, 220] on img at bounding box center [802, 167] width 138 height 191
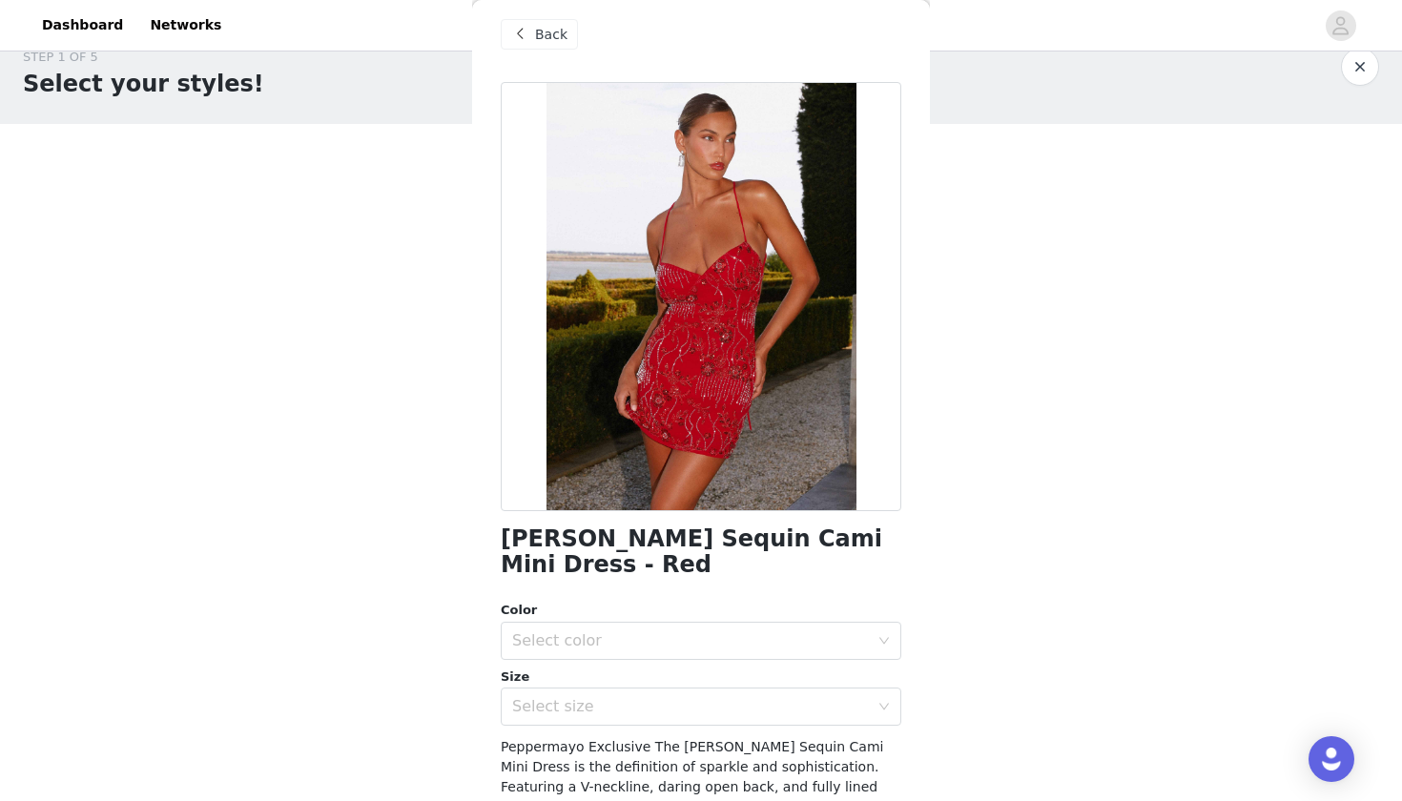
scroll to position [20, 0]
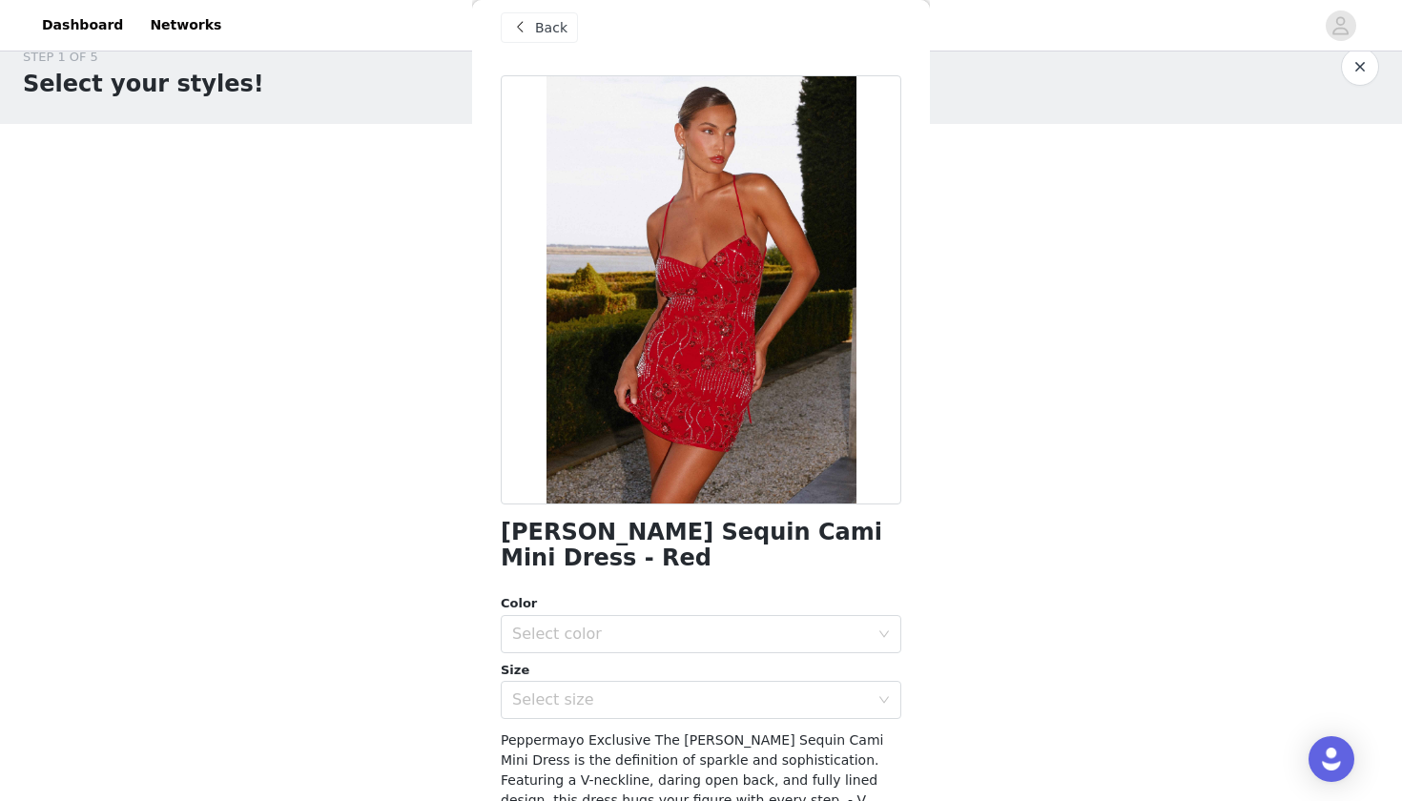
click at [545, 24] on span "Back" at bounding box center [551, 28] width 32 height 20
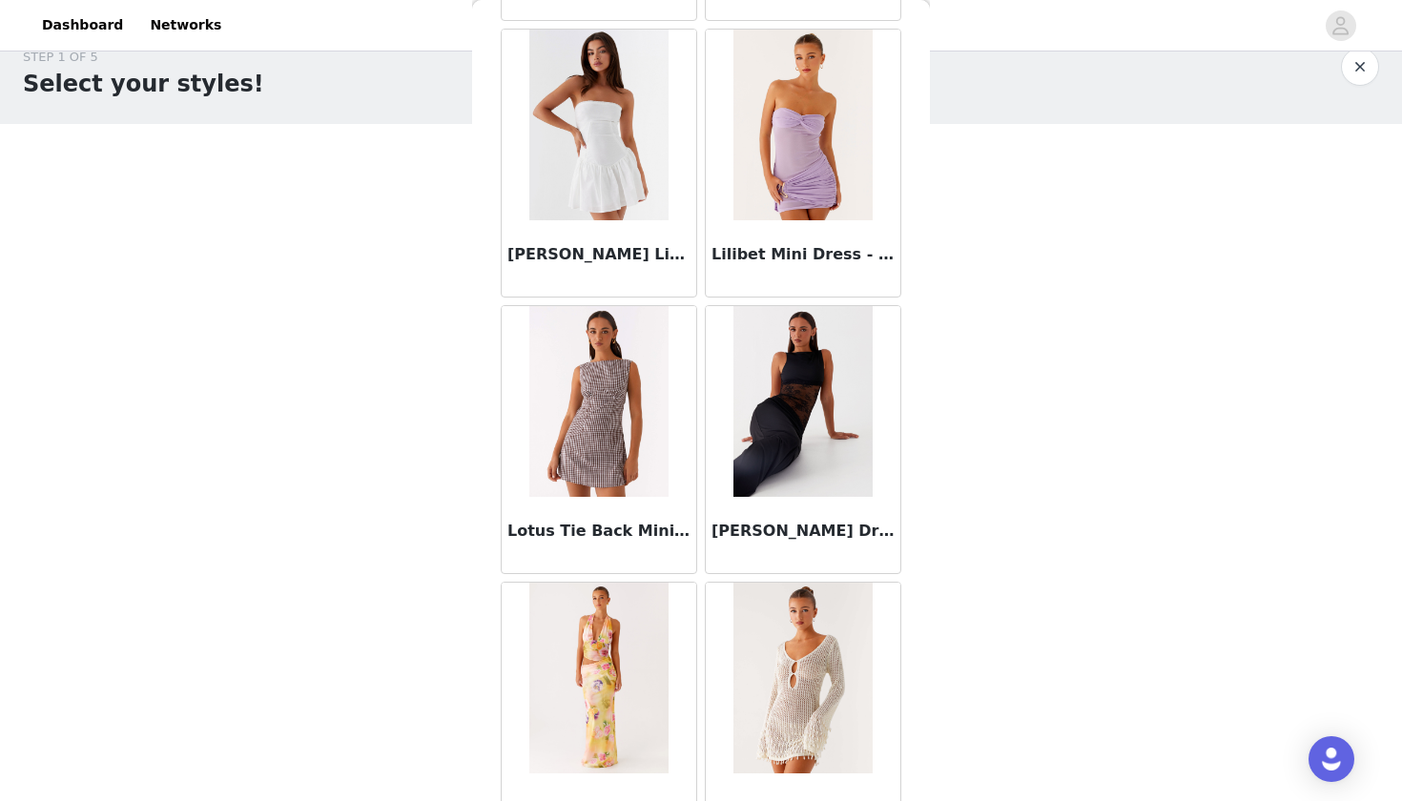
scroll to position [10965, 0]
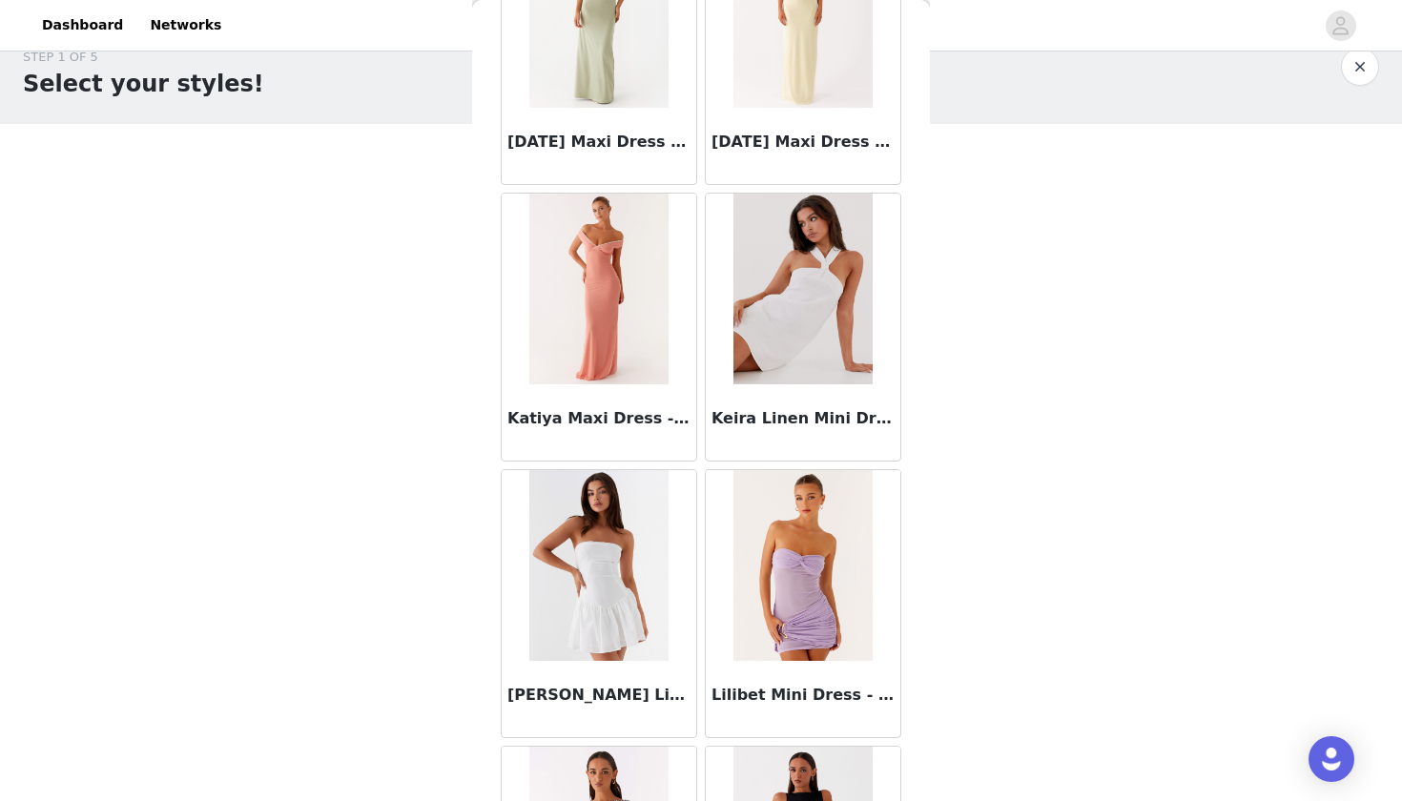
click at [797, 311] on img at bounding box center [802, 289] width 138 height 191
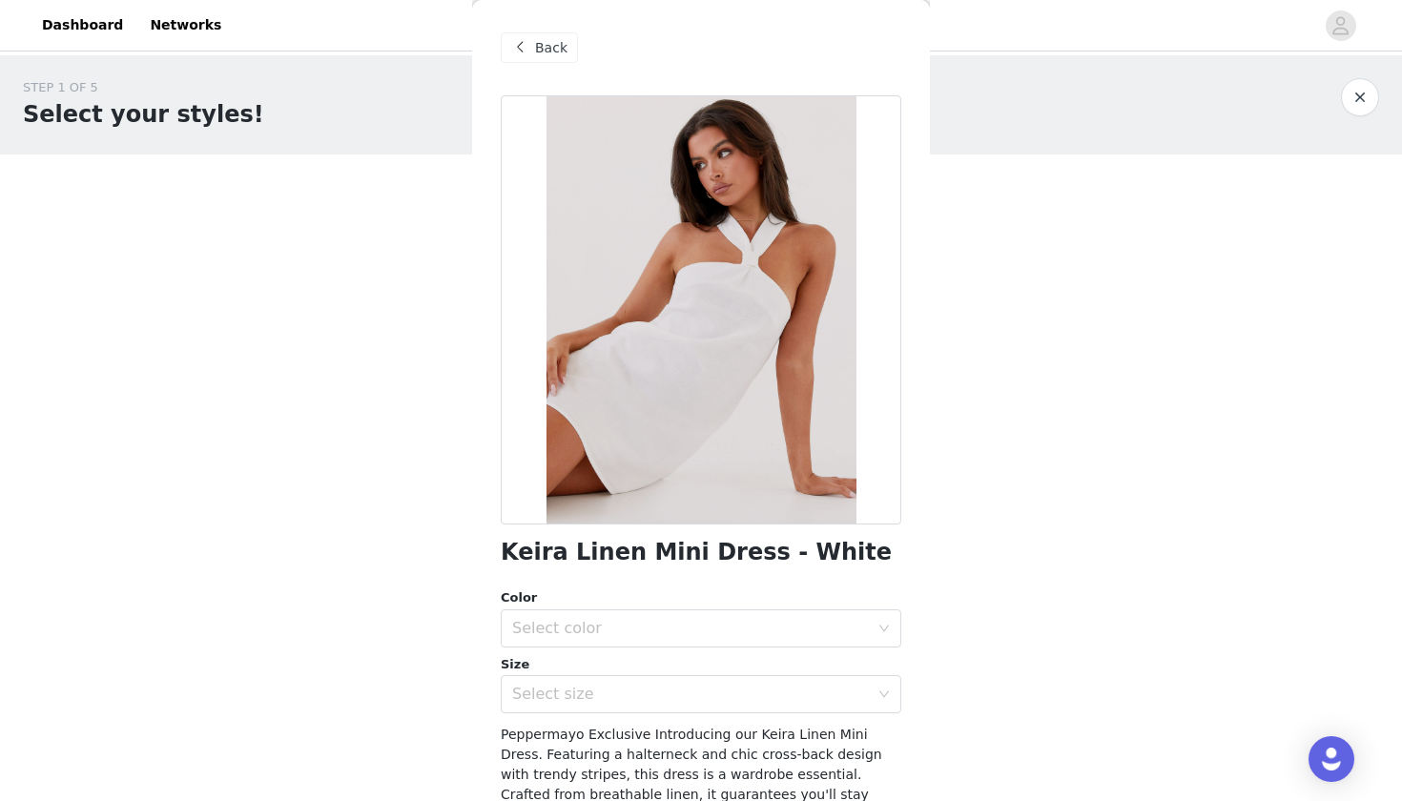
scroll to position [0, 0]
click at [550, 53] on span "Back" at bounding box center [551, 48] width 32 height 20
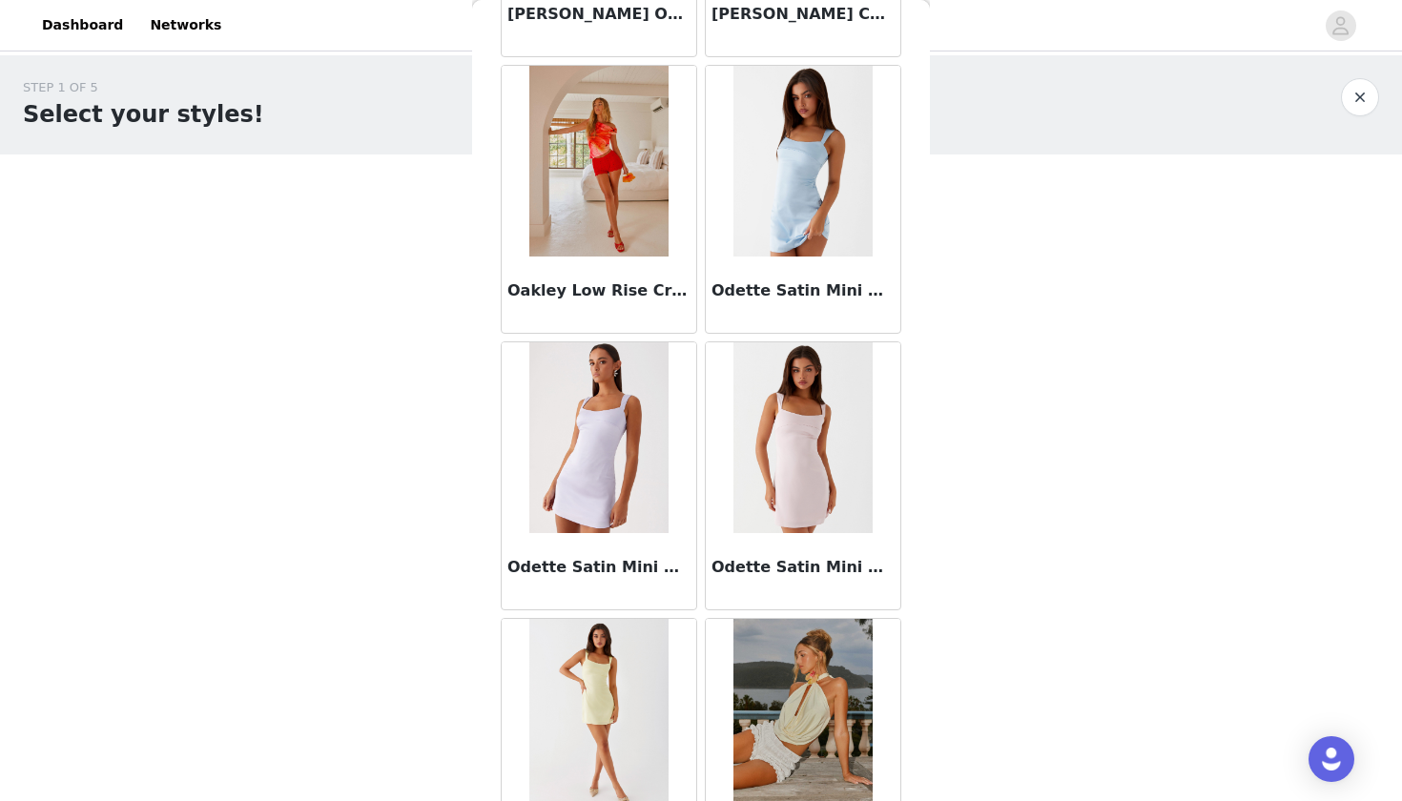
scroll to position [13574, 0]
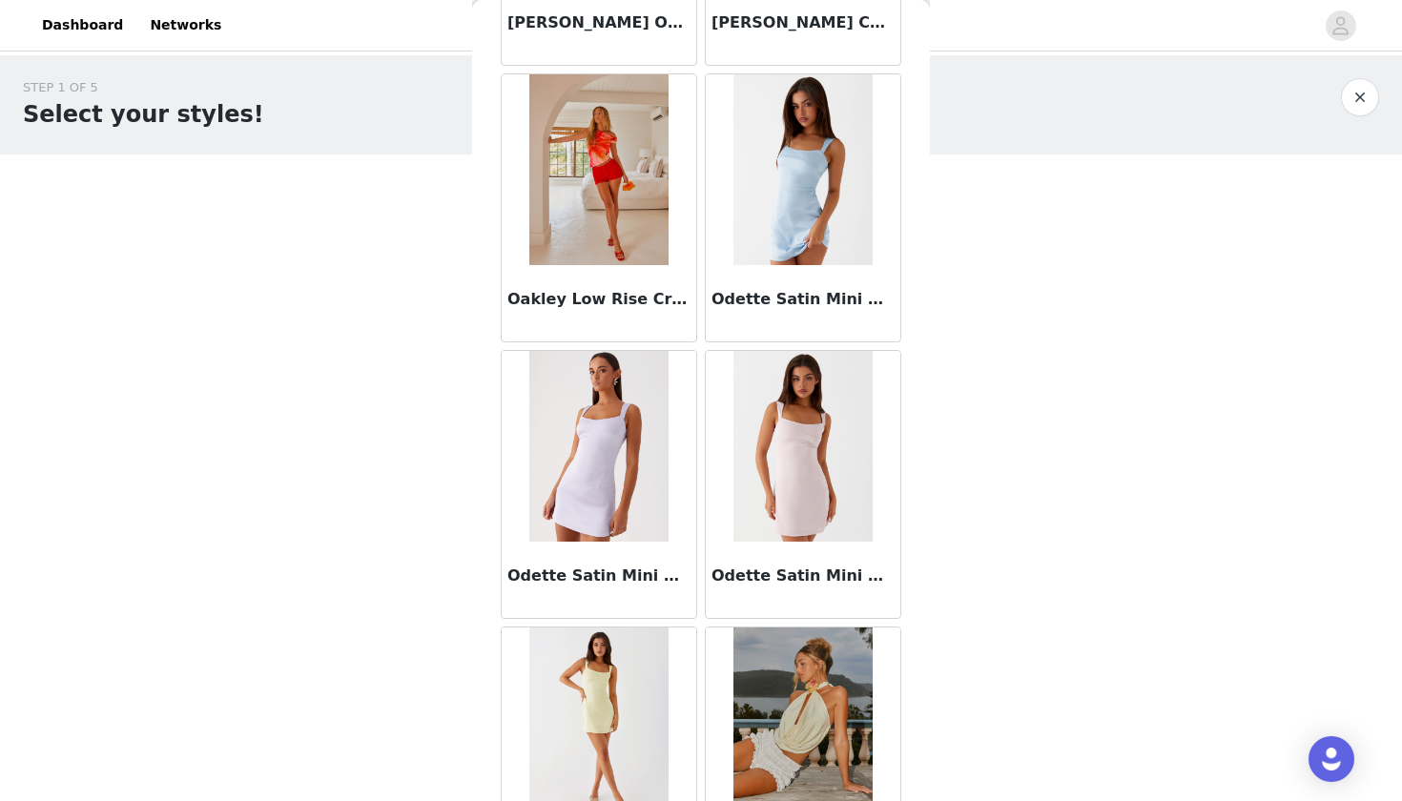
click at [808, 196] on img at bounding box center [802, 169] width 138 height 191
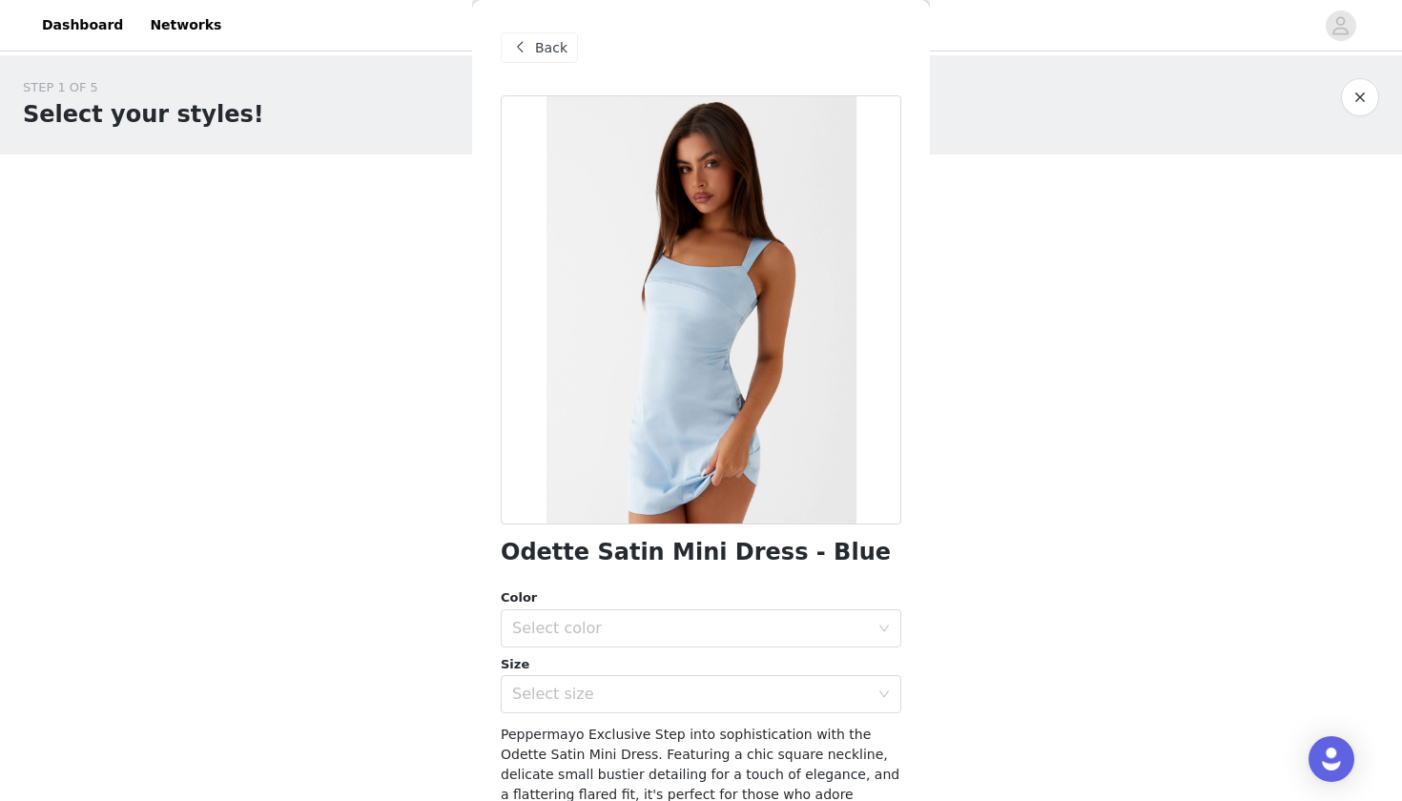
scroll to position [0, 0]
click at [555, 47] on span "Back" at bounding box center [551, 48] width 32 height 20
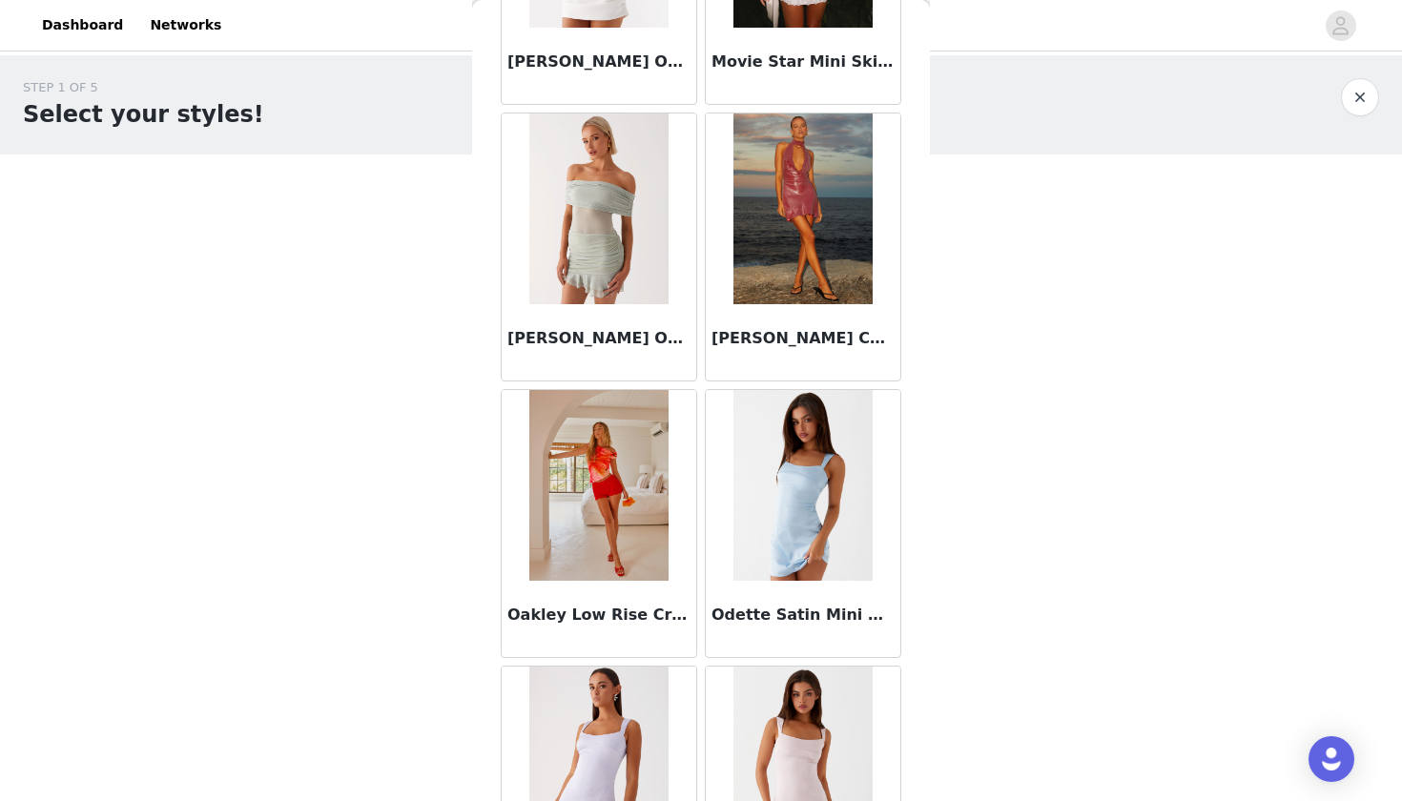
scroll to position [13504, 0]
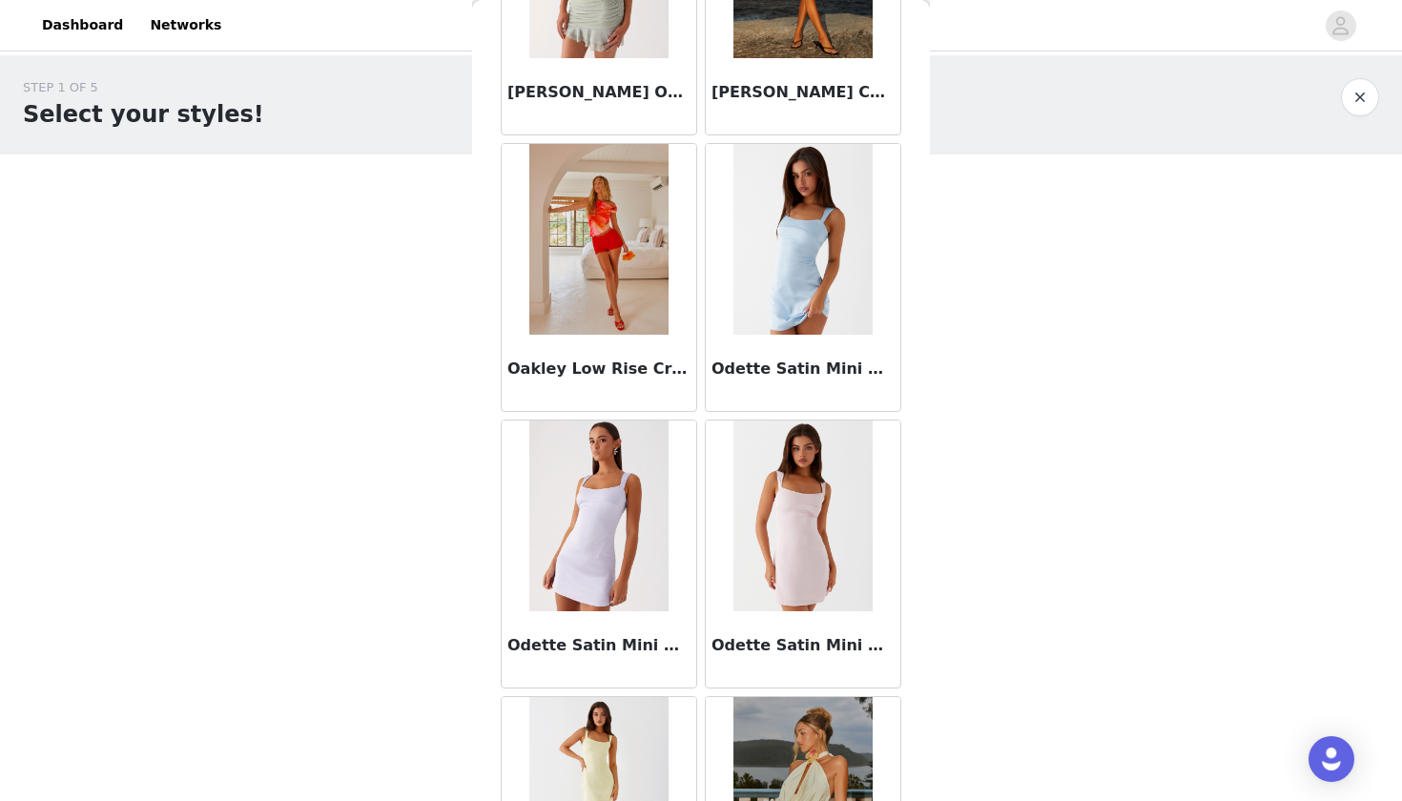
click at [785, 245] on img at bounding box center [802, 239] width 138 height 191
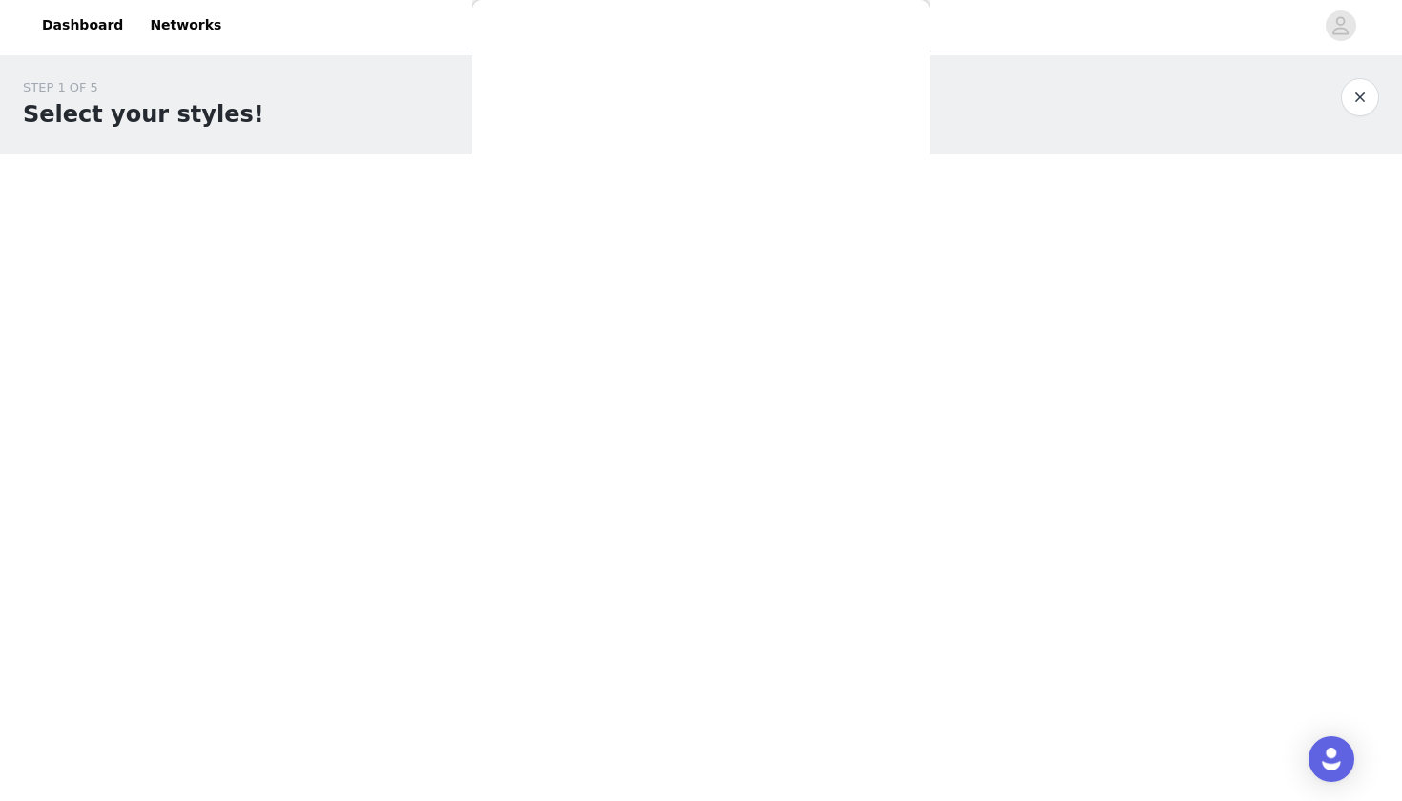
scroll to position [203, 0]
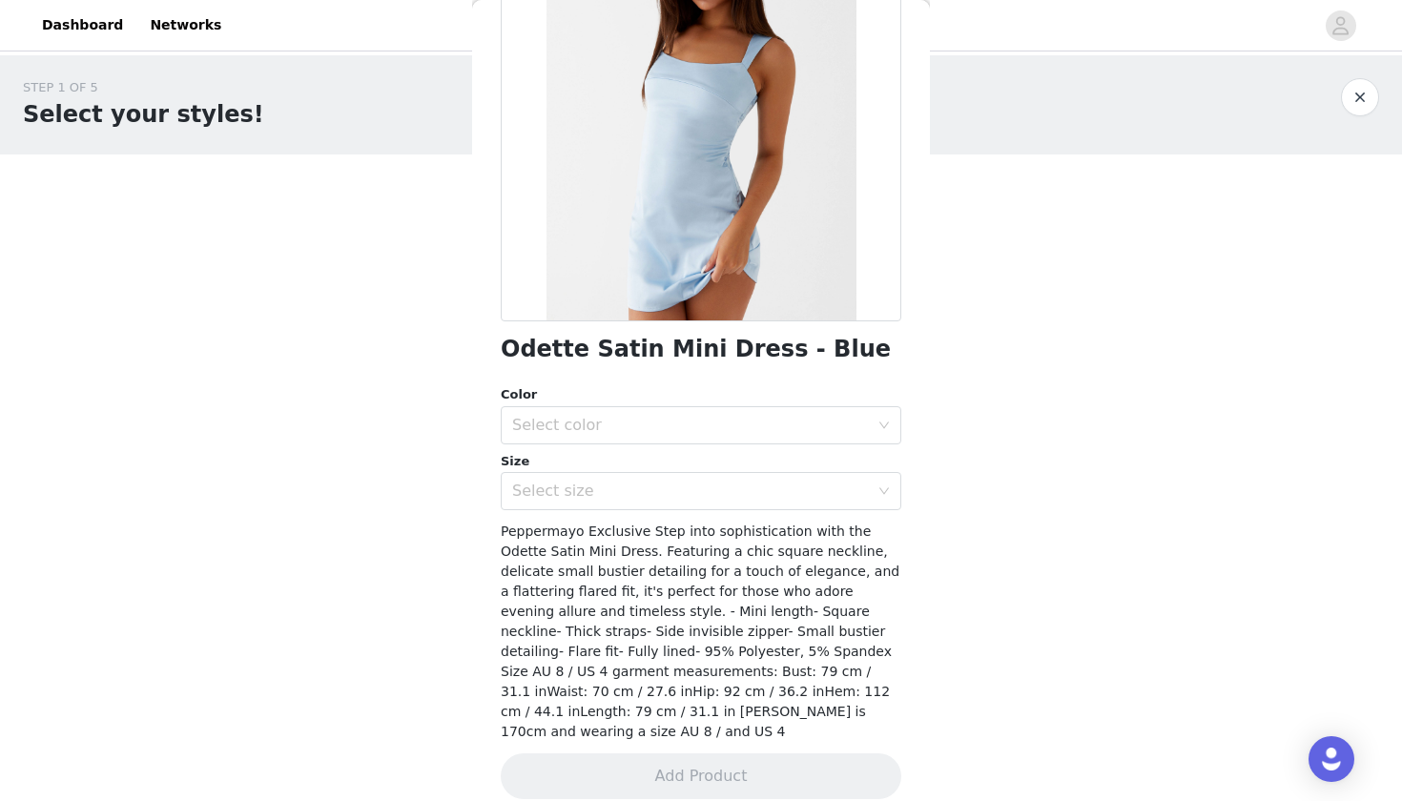
click at [655, 445] on div "Color Select color Size Select size" at bounding box center [701, 447] width 401 height 125
click at [655, 418] on div "Select color" at bounding box center [690, 425] width 357 height 19
click at [645, 463] on li "Blue" at bounding box center [701, 466] width 401 height 31
click at [636, 487] on div "Select size" at bounding box center [690, 491] width 357 height 19
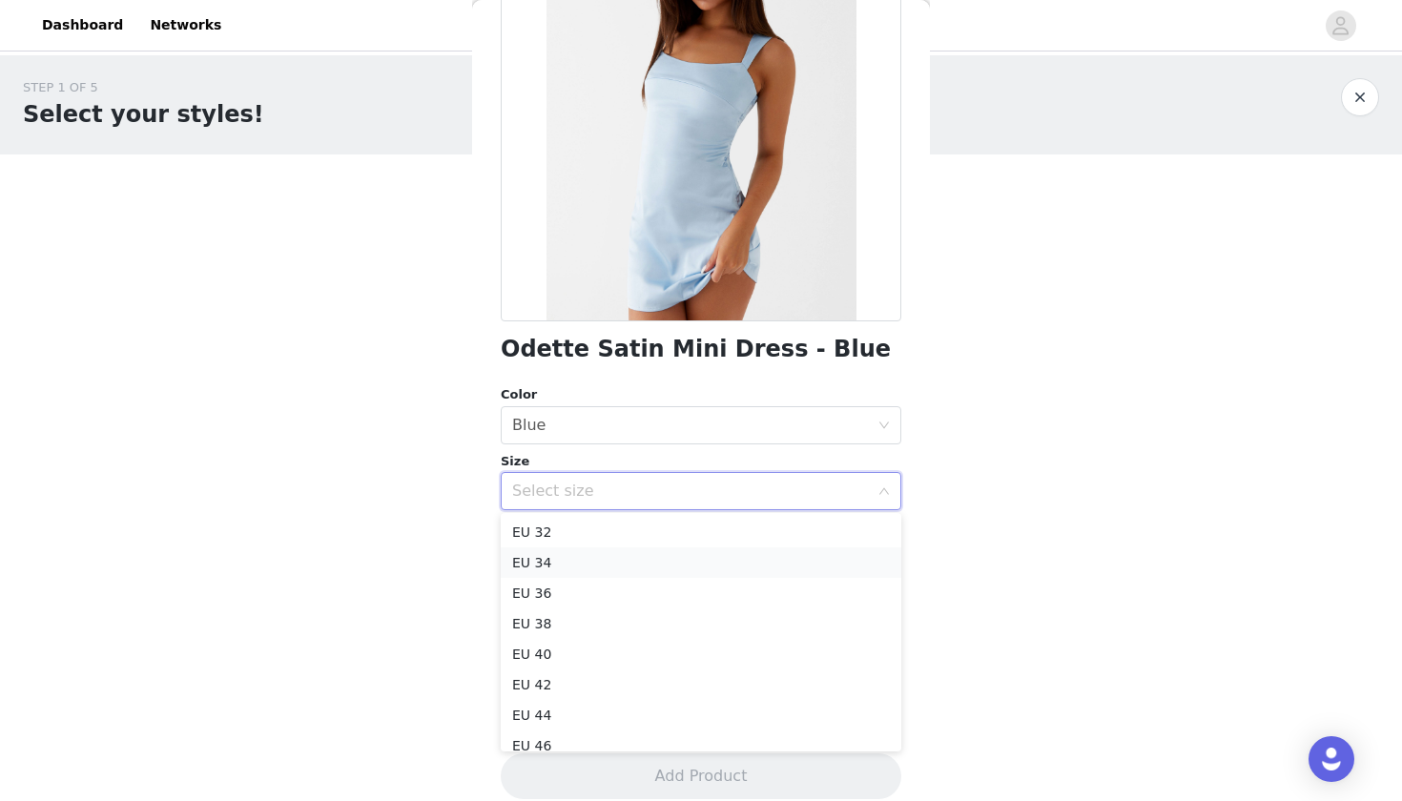
click at [612, 555] on li "EU 34" at bounding box center [701, 562] width 401 height 31
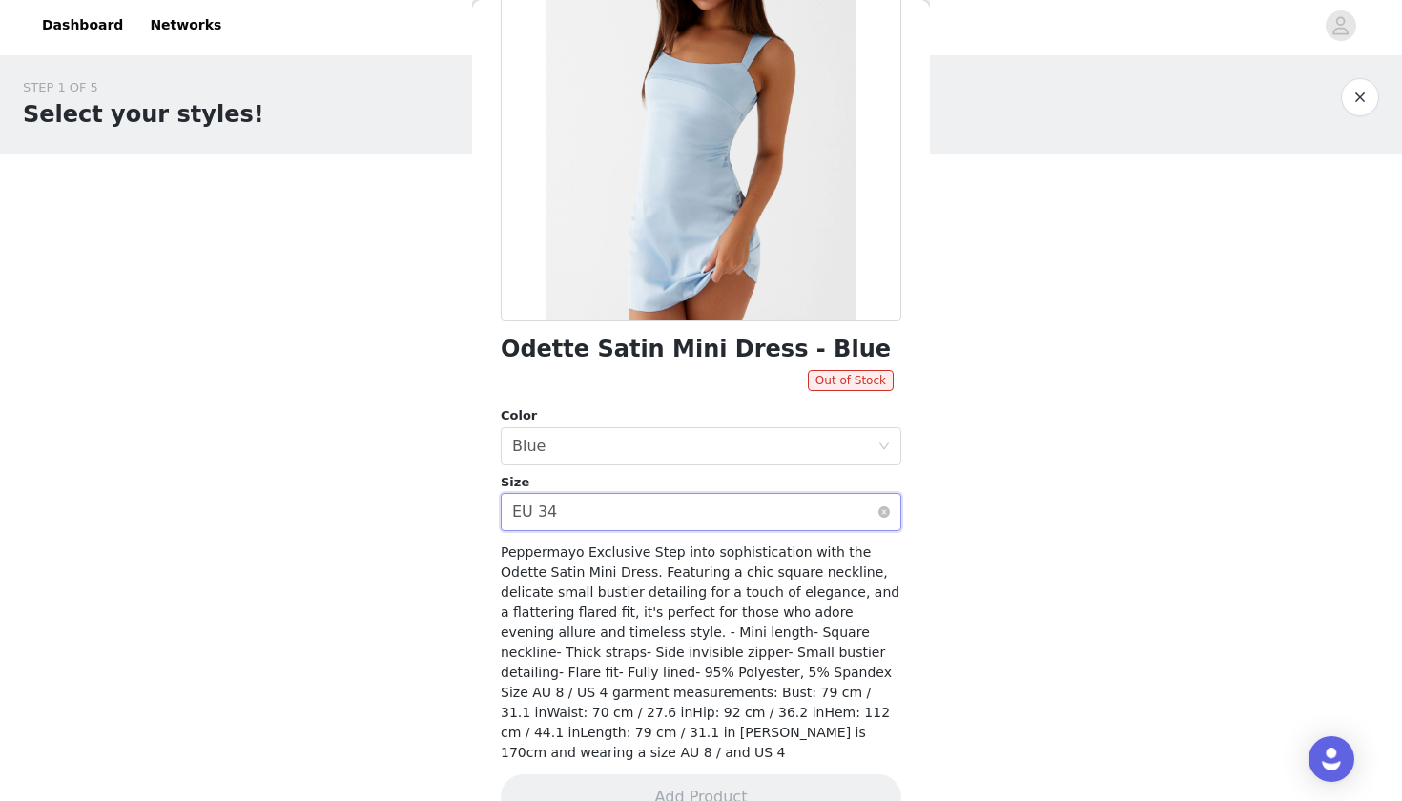
click at [655, 525] on div "Select size EU 34" at bounding box center [694, 512] width 365 height 36
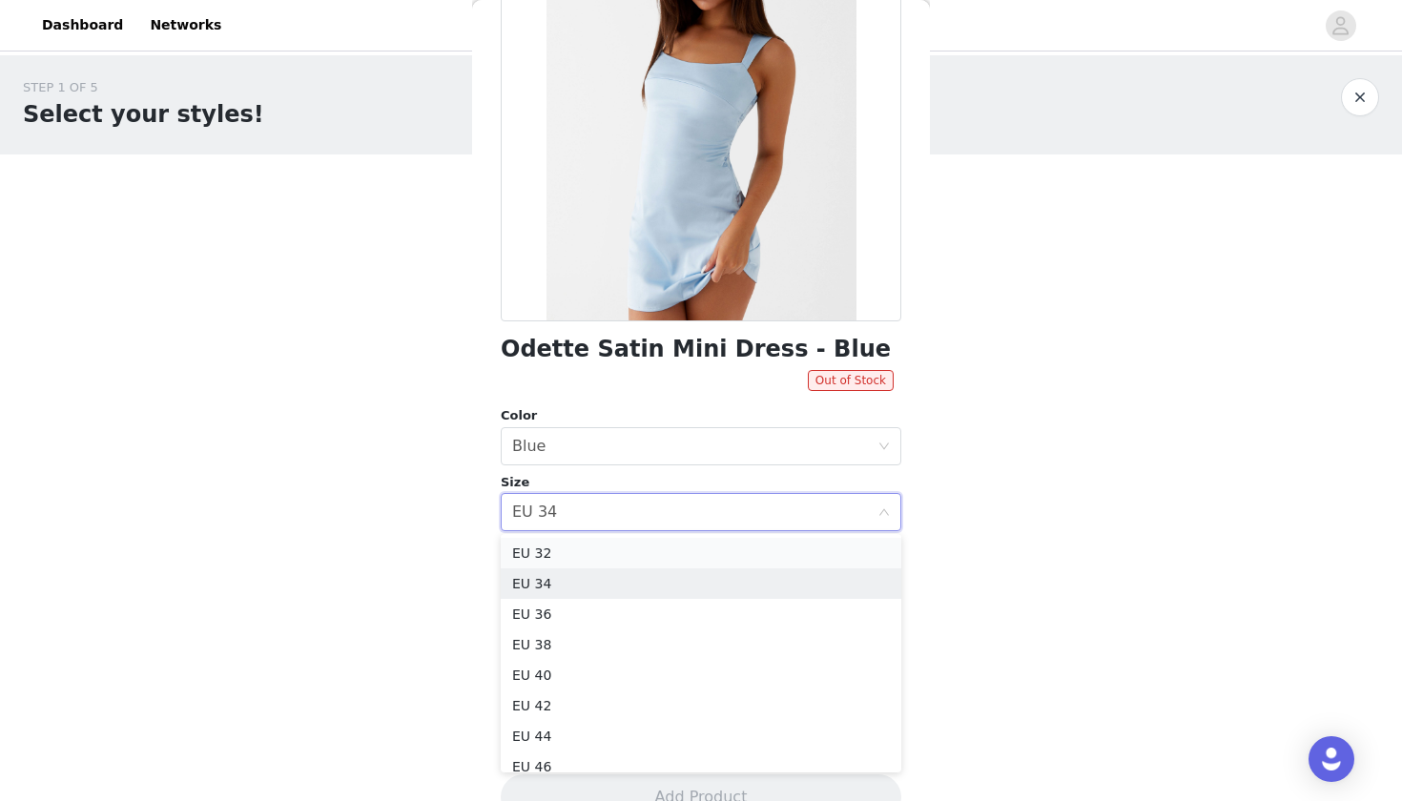
click at [644, 547] on li "EU 32" at bounding box center [701, 553] width 401 height 31
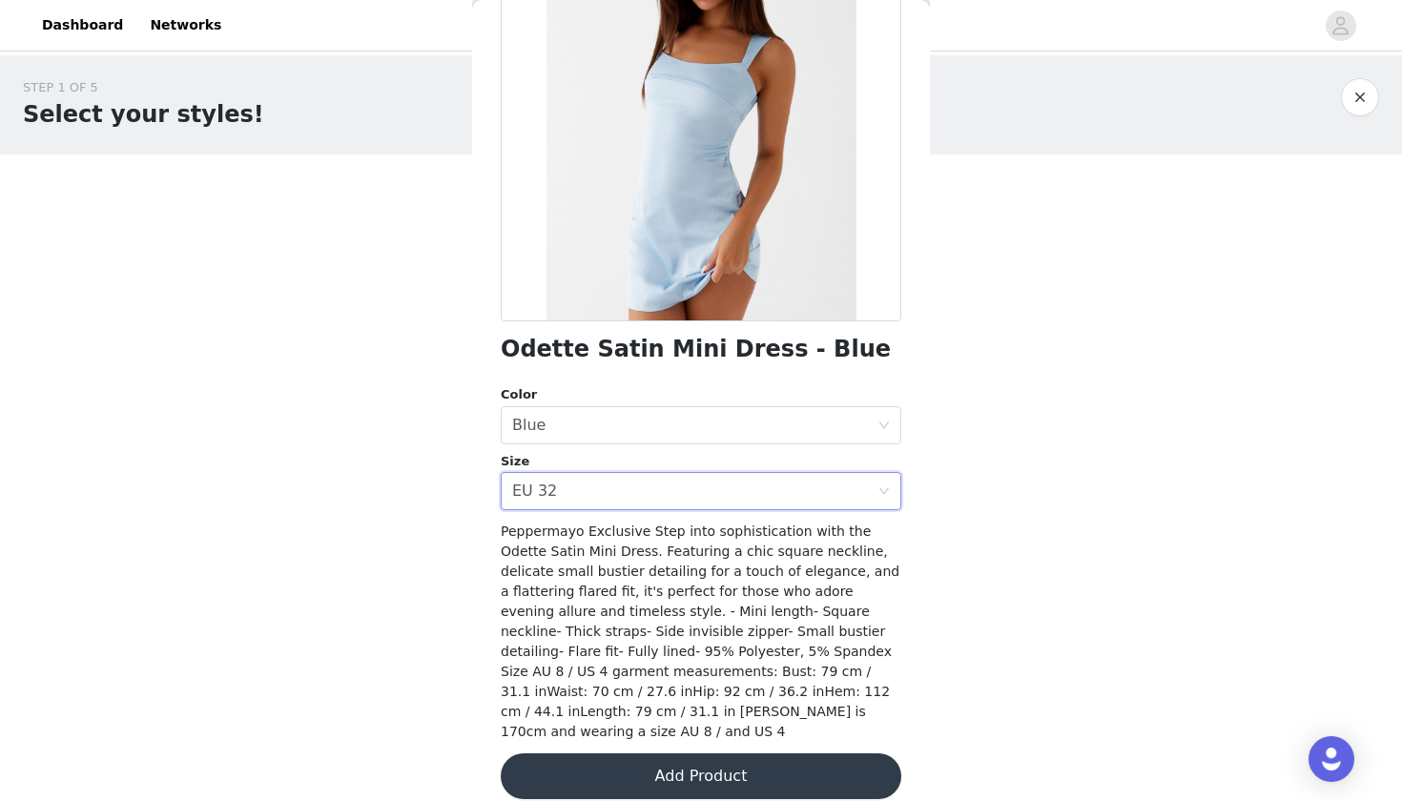
click at [673, 753] on button "Add Product" at bounding box center [701, 776] width 401 height 46
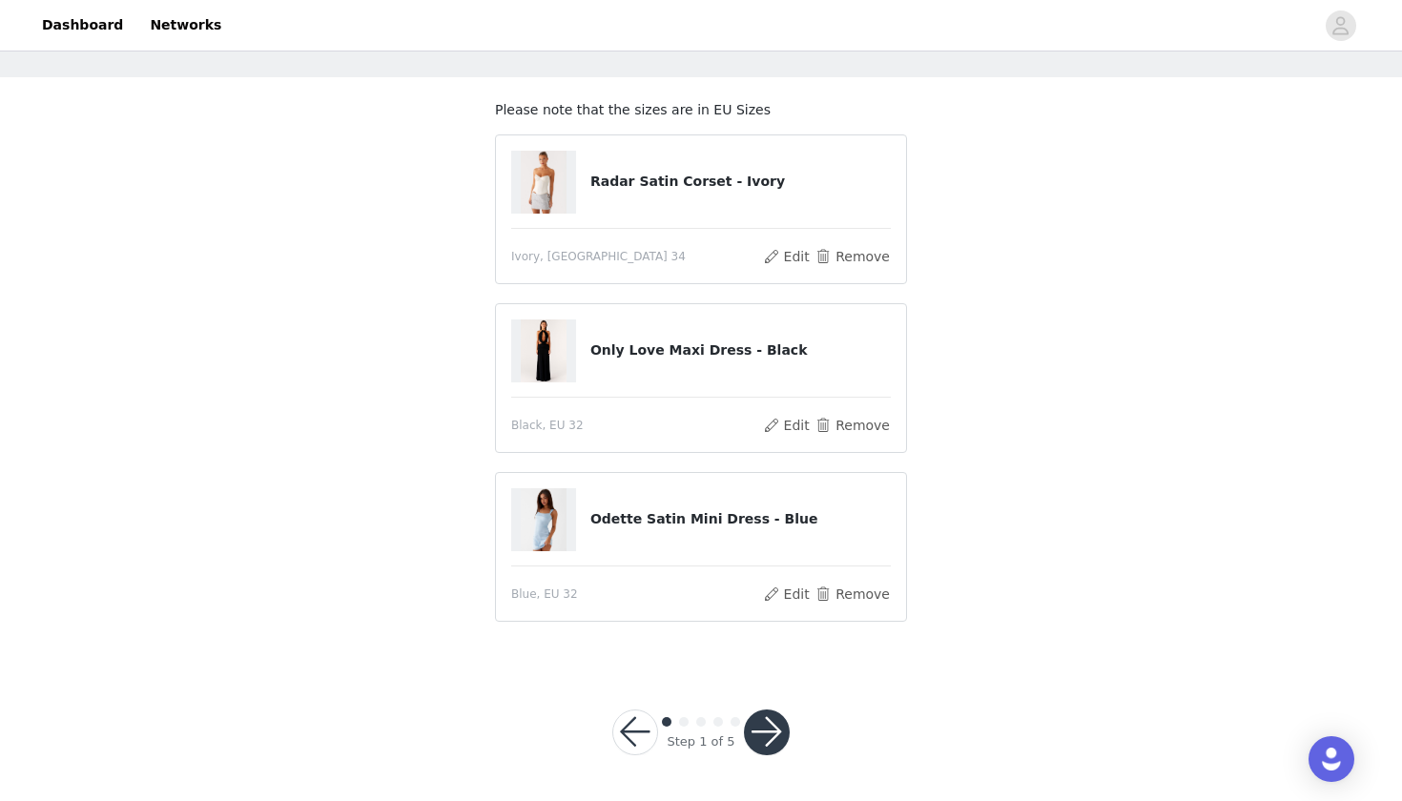
scroll to position [76, 0]
click at [763, 720] on button "button" at bounding box center [767, 733] width 46 height 46
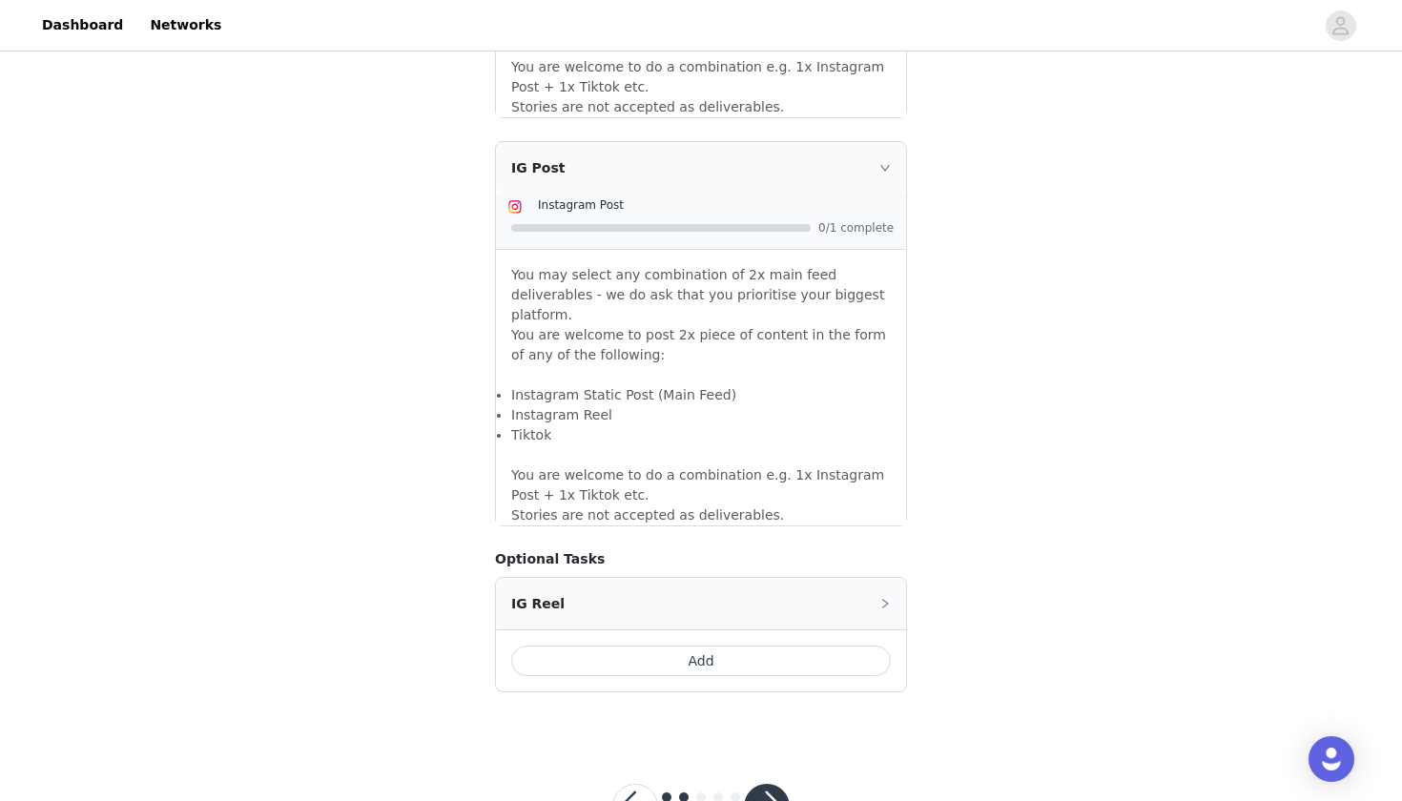
scroll to position [1564, 0]
click at [758, 785] on button "button" at bounding box center [767, 808] width 46 height 46
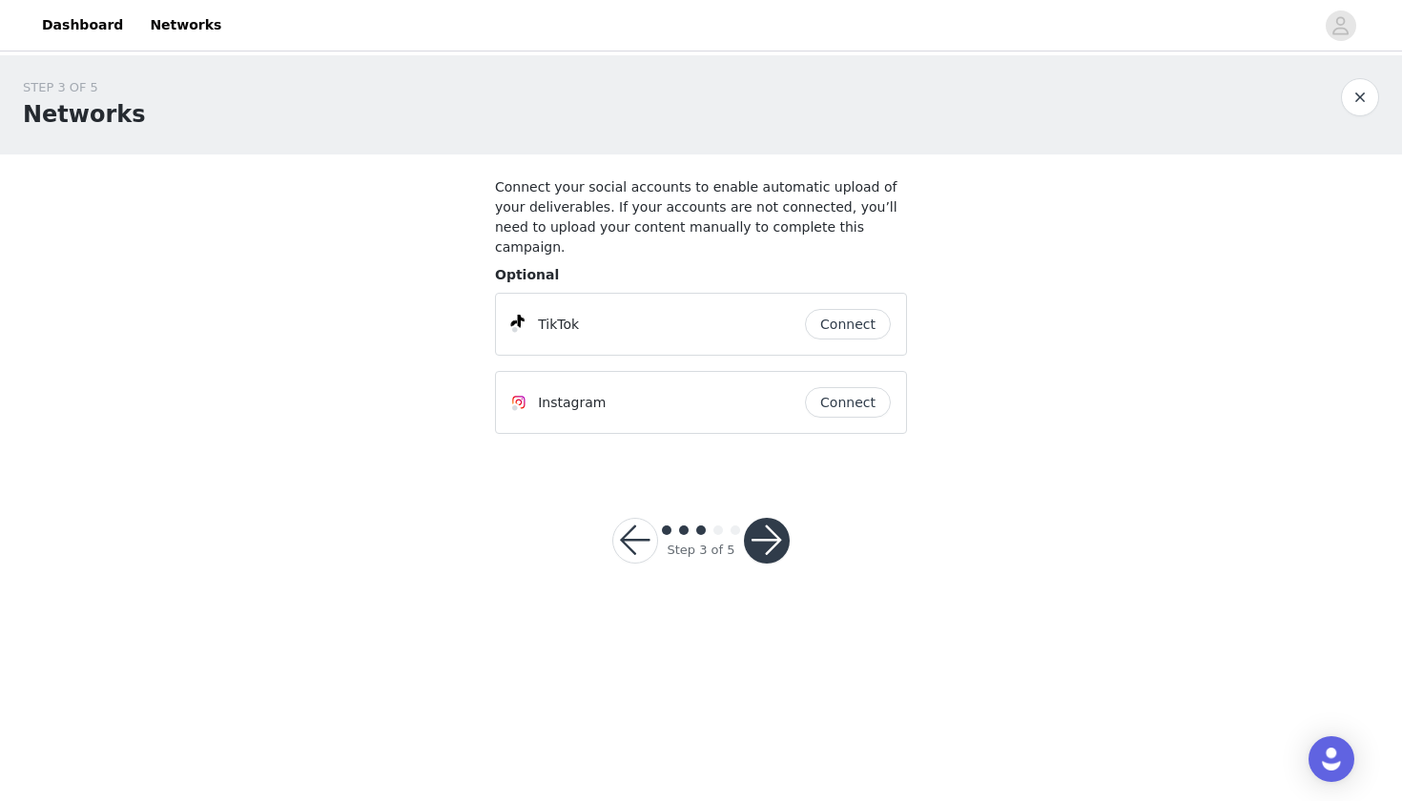
click at [775, 525] on button "button" at bounding box center [767, 541] width 46 height 46
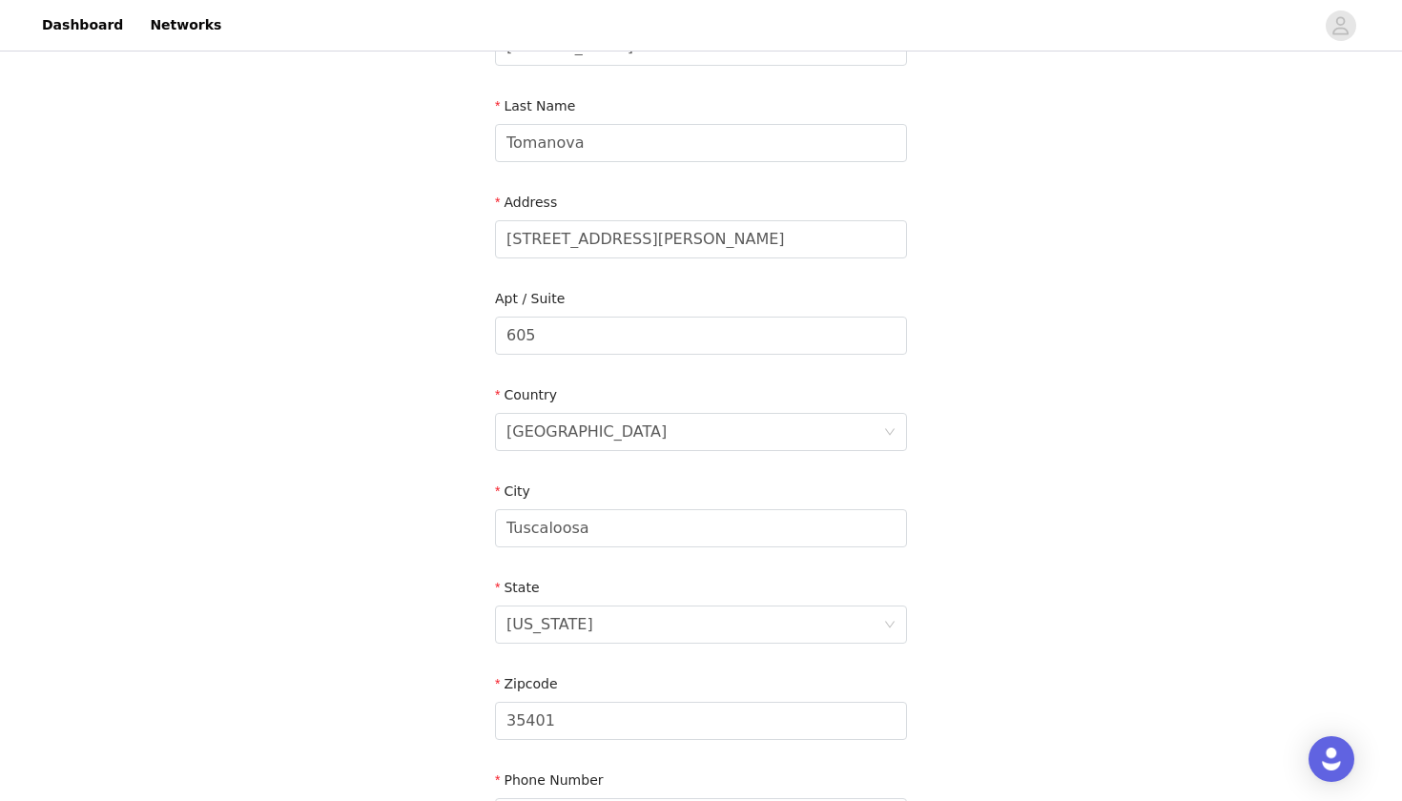
scroll to position [299, 0]
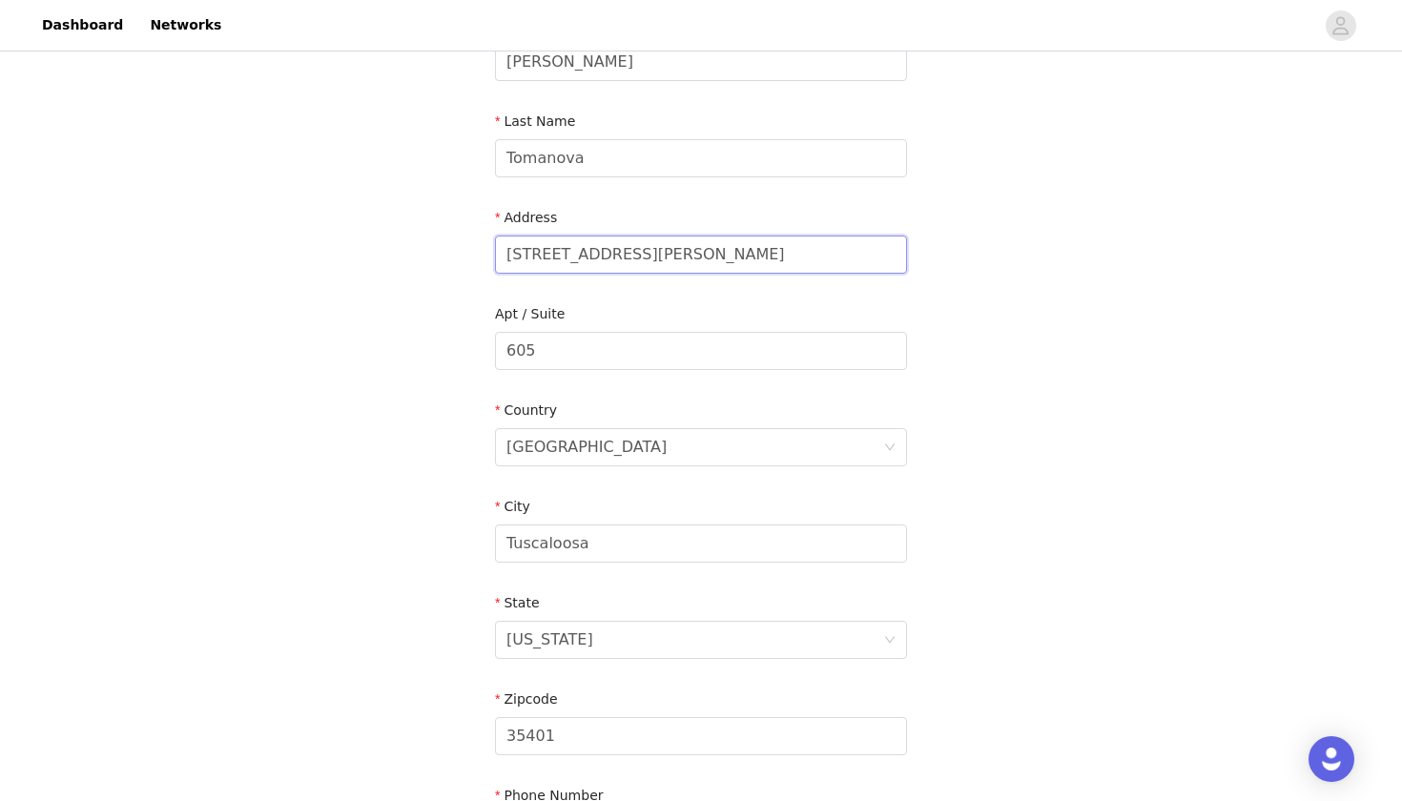
drag, startPoint x: 692, startPoint y: 243, endPoint x: 461, endPoint y: 268, distance: 233.1
click at [461, 268] on div "STEP 4 OF 5 Shipping Information Please ensure you are putting your Suburb in t…" at bounding box center [701, 331] width 1402 height 1148
drag, startPoint x: 672, startPoint y: 241, endPoint x: 735, endPoint y: 257, distance: 65.0
click at [737, 257] on input "[STREET_ADDRESS][PERSON_NAME]" at bounding box center [701, 255] width 412 height 38
paste input "1831 [GEOGRAPHIC_DATA]"
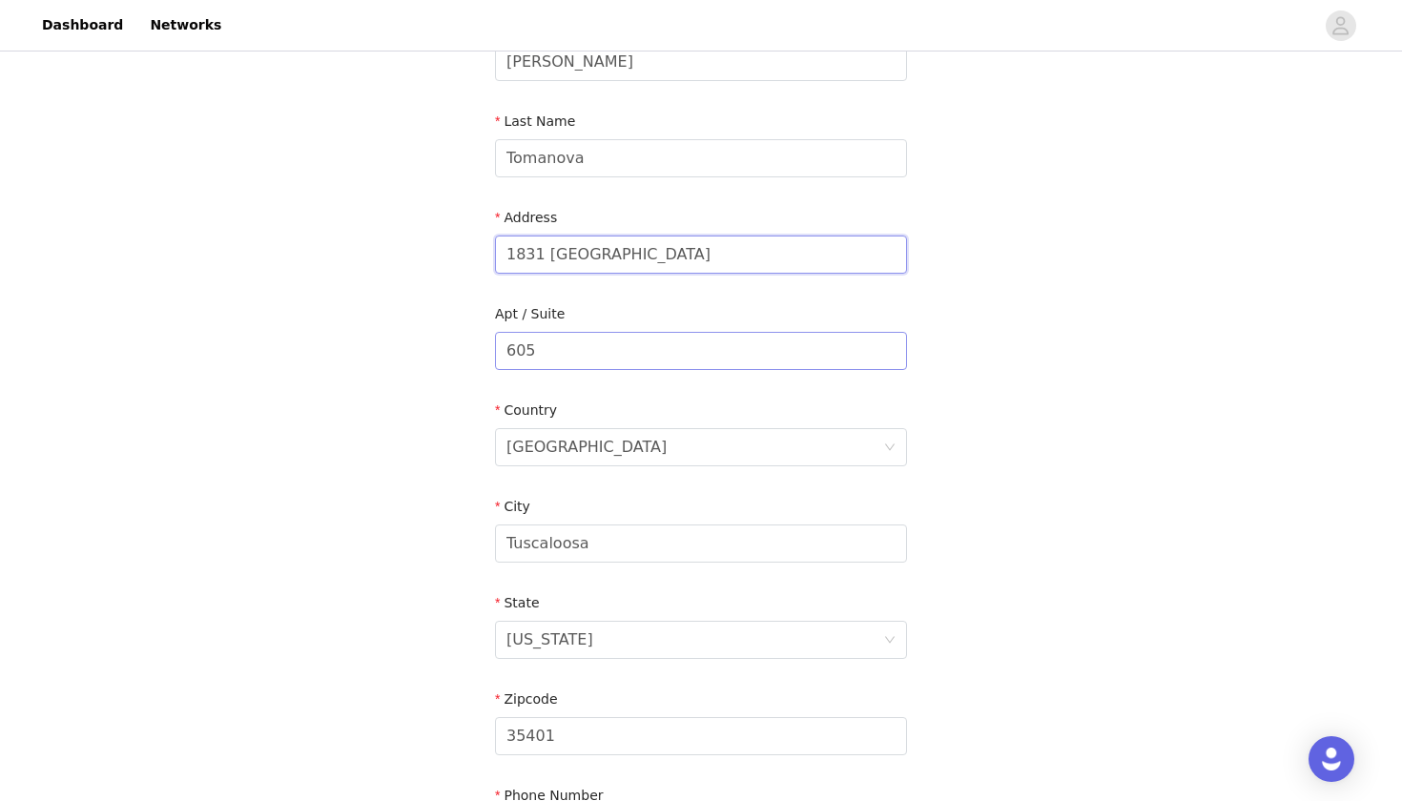
type input "1831 [GEOGRAPHIC_DATA]"
click at [609, 332] on input "605" at bounding box center [701, 351] width 412 height 38
click at [608, 340] on input "605" at bounding box center [701, 351] width 412 height 38
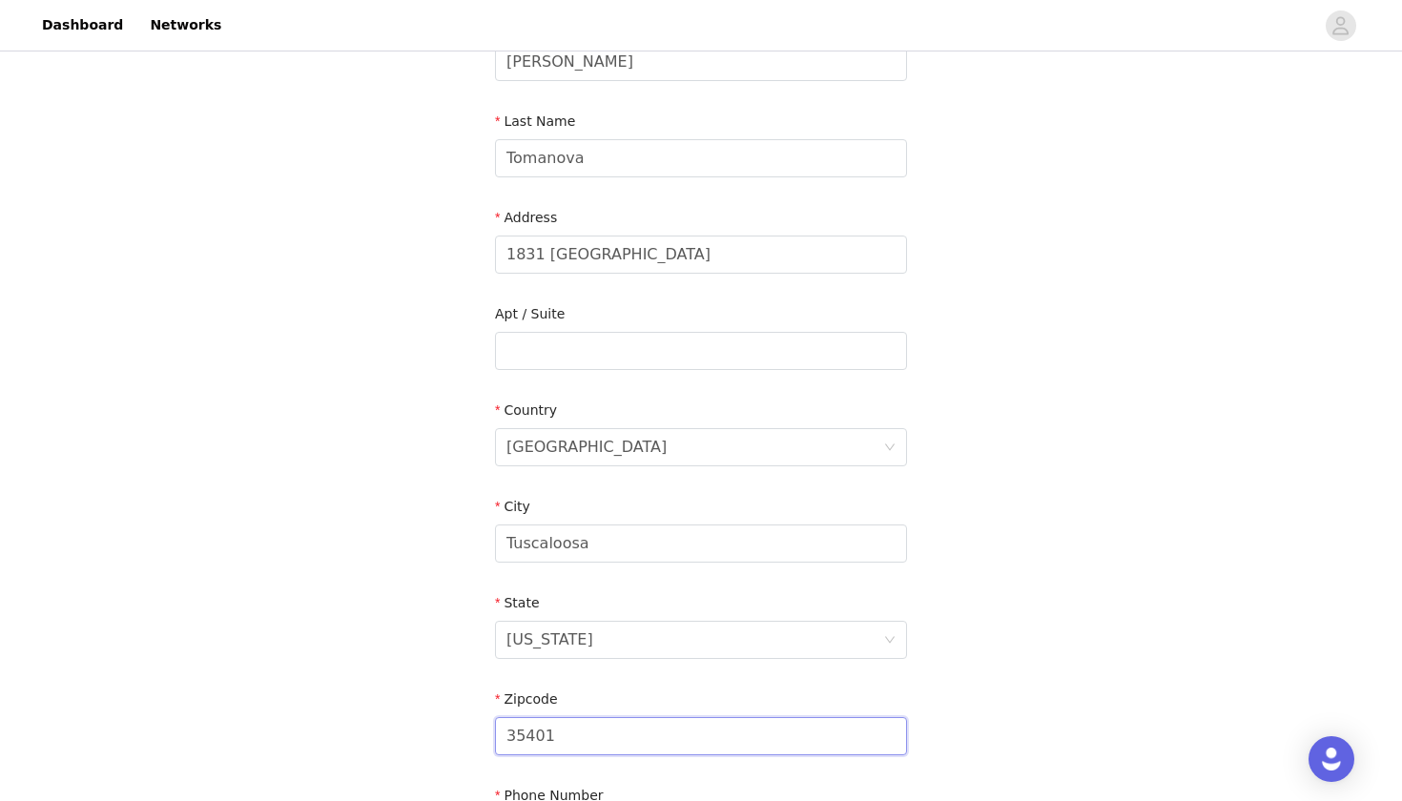
drag, startPoint x: 584, startPoint y: 736, endPoint x: 471, endPoint y: 736, distance: 112.5
paste input "87"
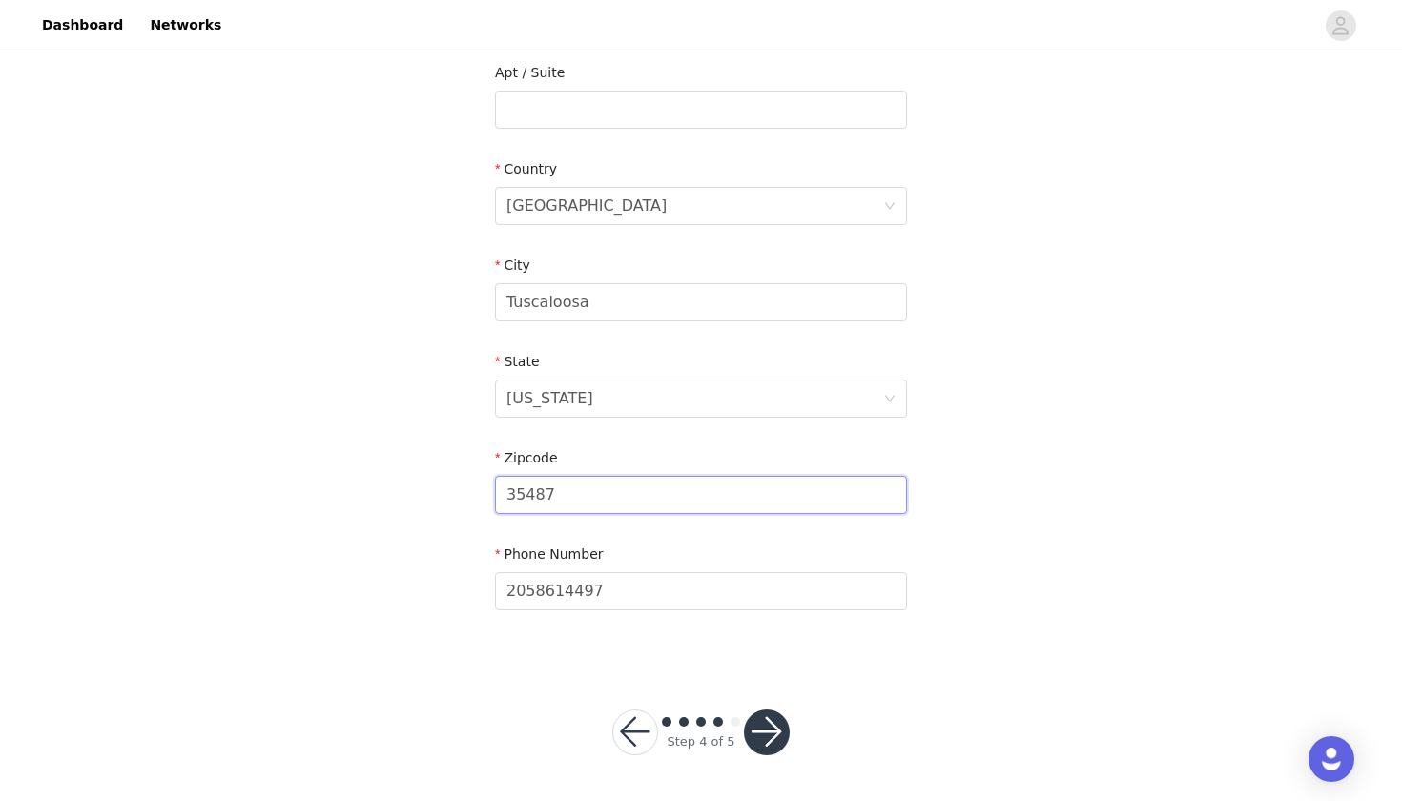
scroll to position [539, 0]
type input "35487"
click at [763, 739] on button "button" at bounding box center [767, 733] width 46 height 46
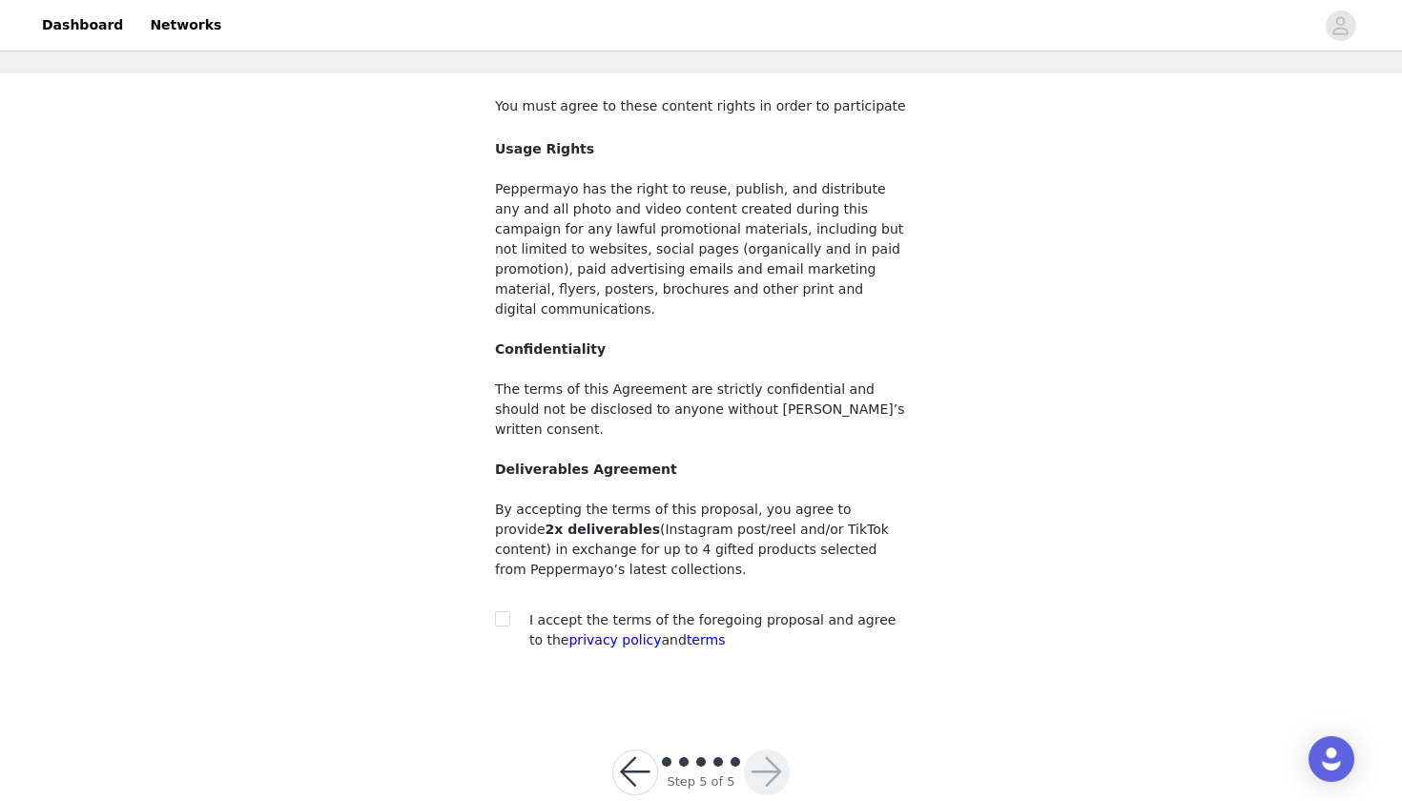
scroll to position [80, 0]
click at [510, 611] on div at bounding box center [508, 621] width 27 height 20
click at [507, 612] on input "checkbox" at bounding box center [501, 618] width 13 height 13
checkbox input "true"
click at [756, 751] on button "button" at bounding box center [767, 774] width 46 height 46
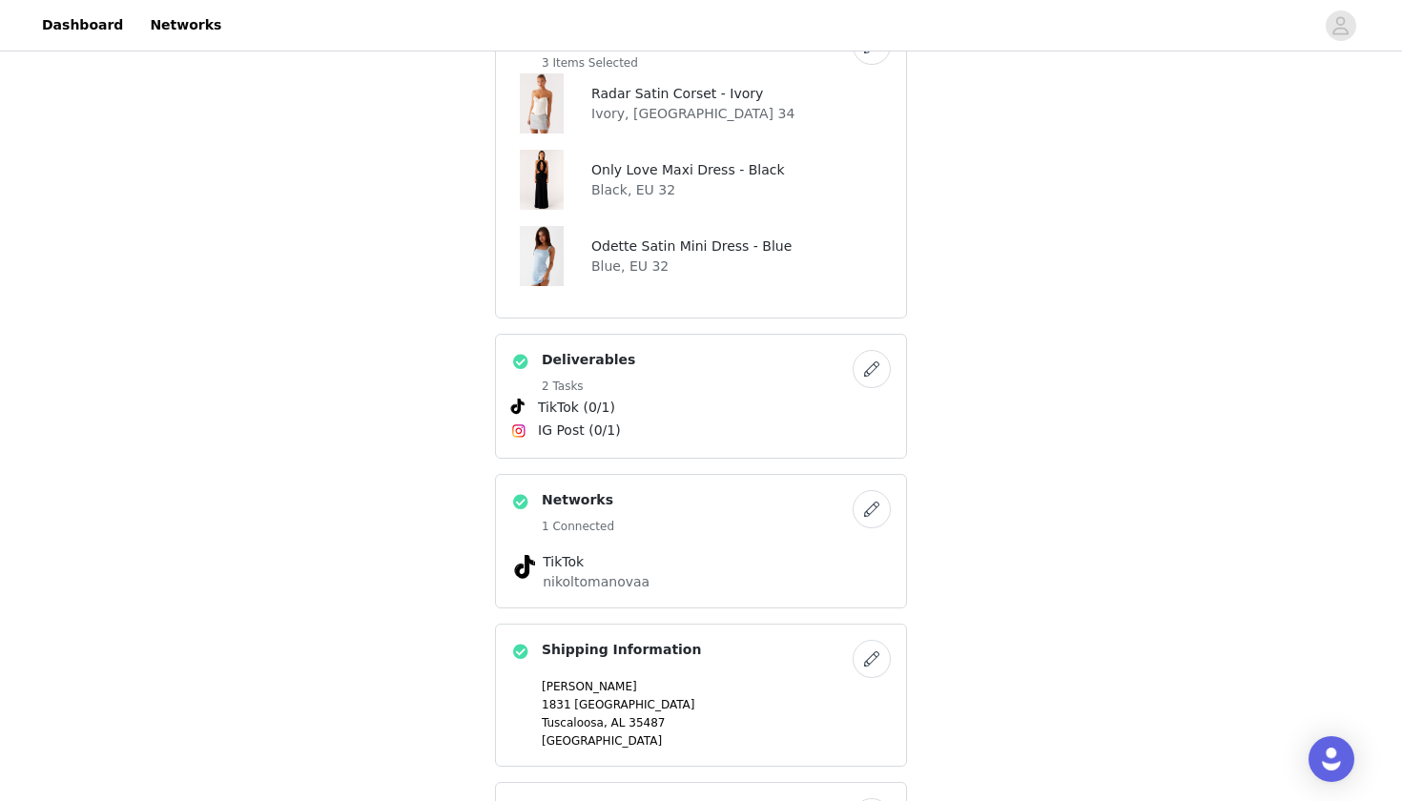
scroll to position [758, 1]
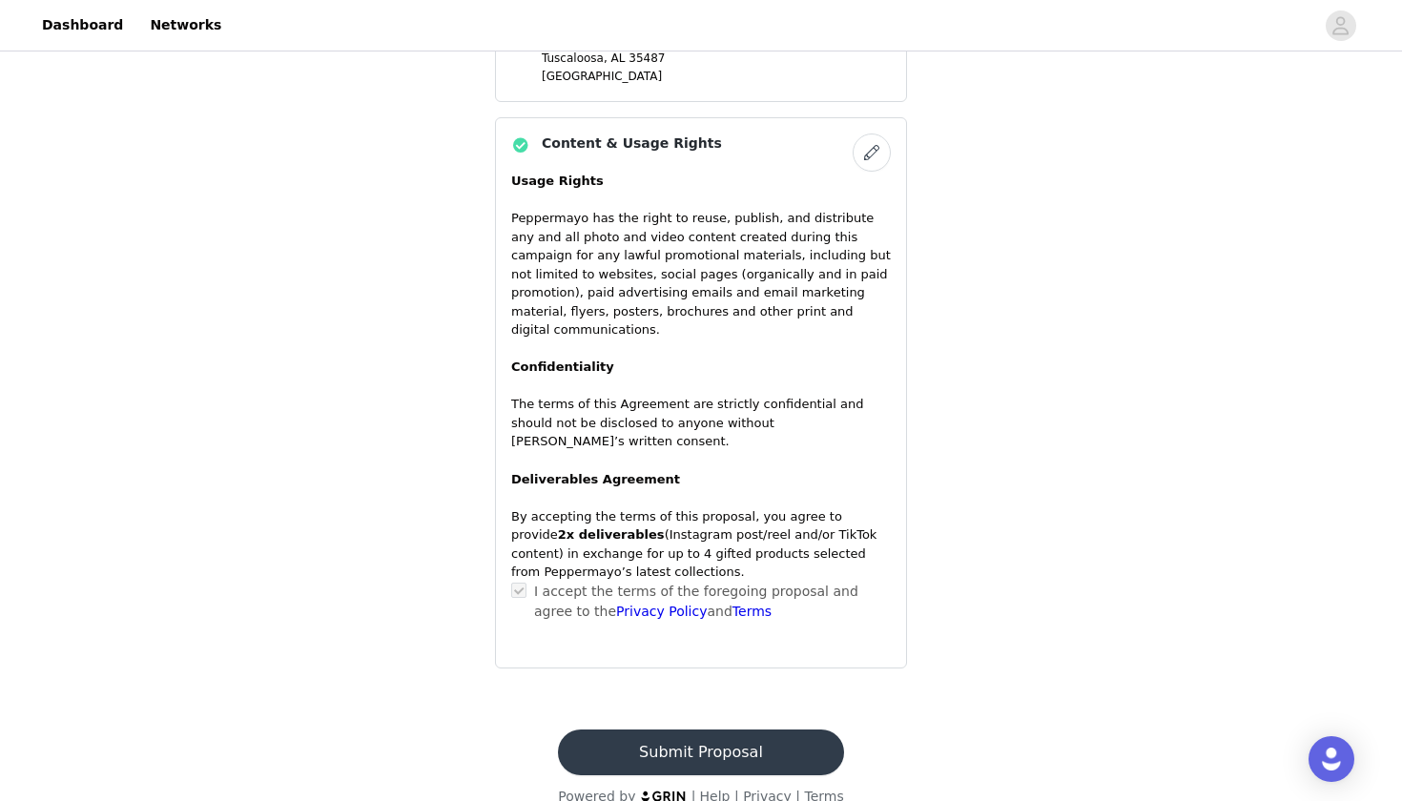
click at [712, 730] on button "Submit Proposal" at bounding box center [700, 753] width 285 height 46
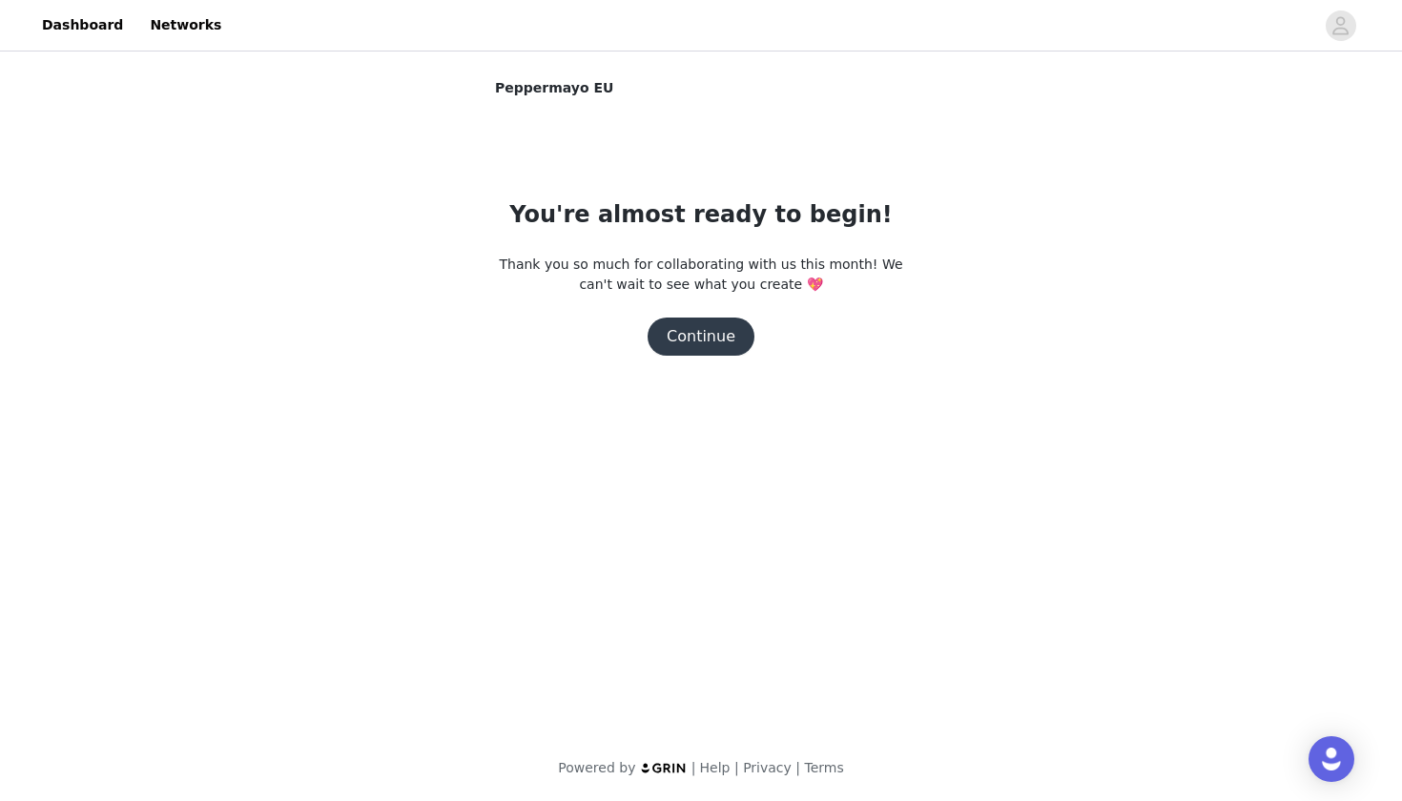
scroll to position [0, 0]
click at [717, 330] on button "Continue" at bounding box center [701, 337] width 107 height 38
